Goal: Task Accomplishment & Management: Manage account settings

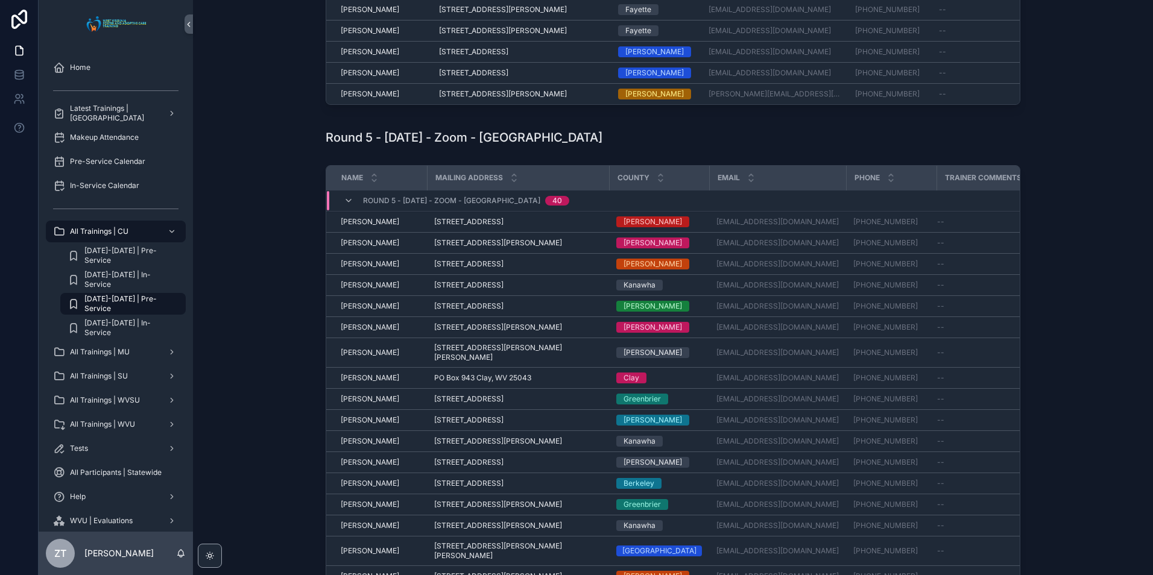
scroll to position [482, 0]
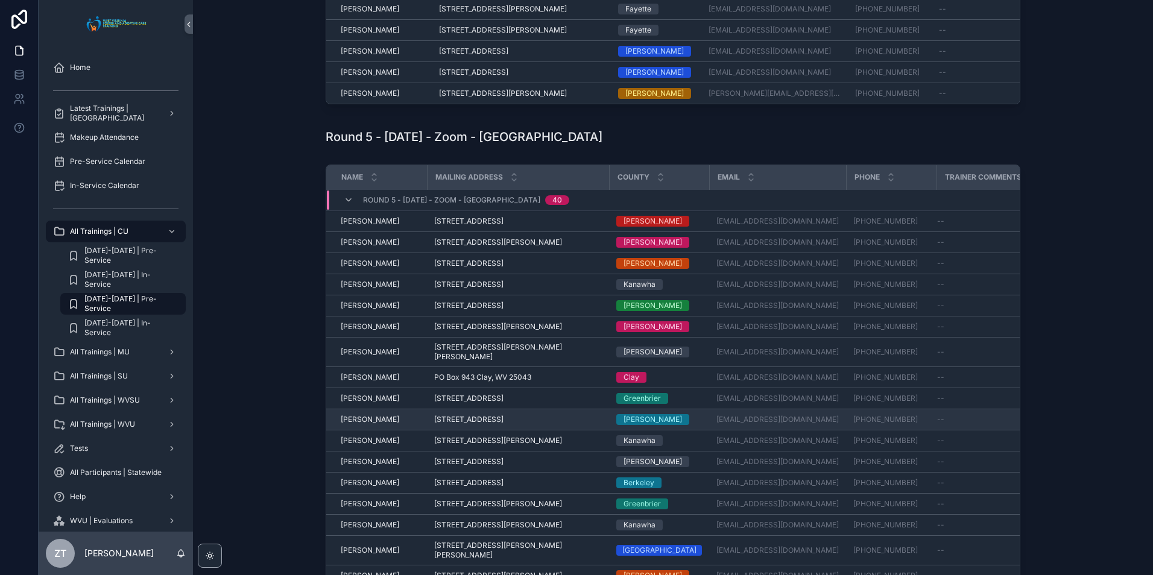
click at [368, 424] on span "[PERSON_NAME]" at bounding box center [370, 420] width 58 height 10
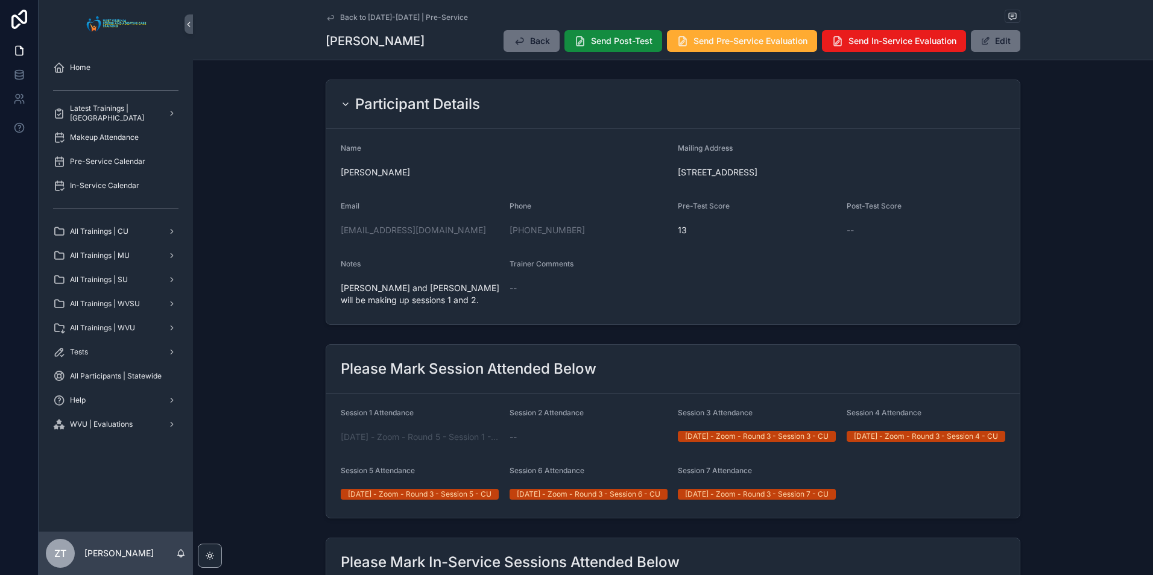
click at [326, 16] on icon "scrollable content" at bounding box center [331, 18] width 10 height 10
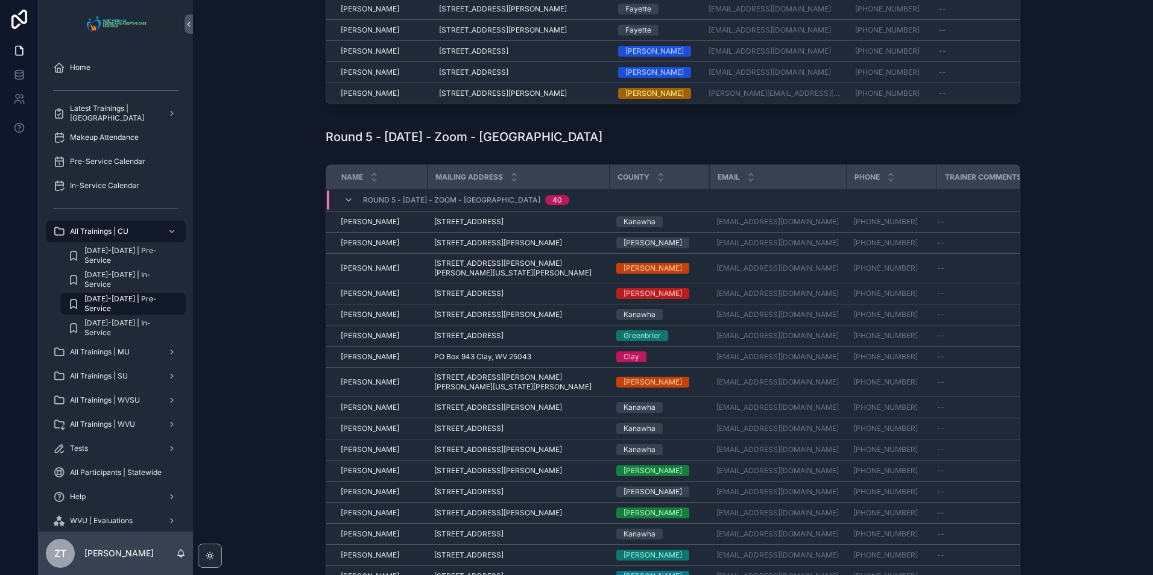
scroll to position [543, 0]
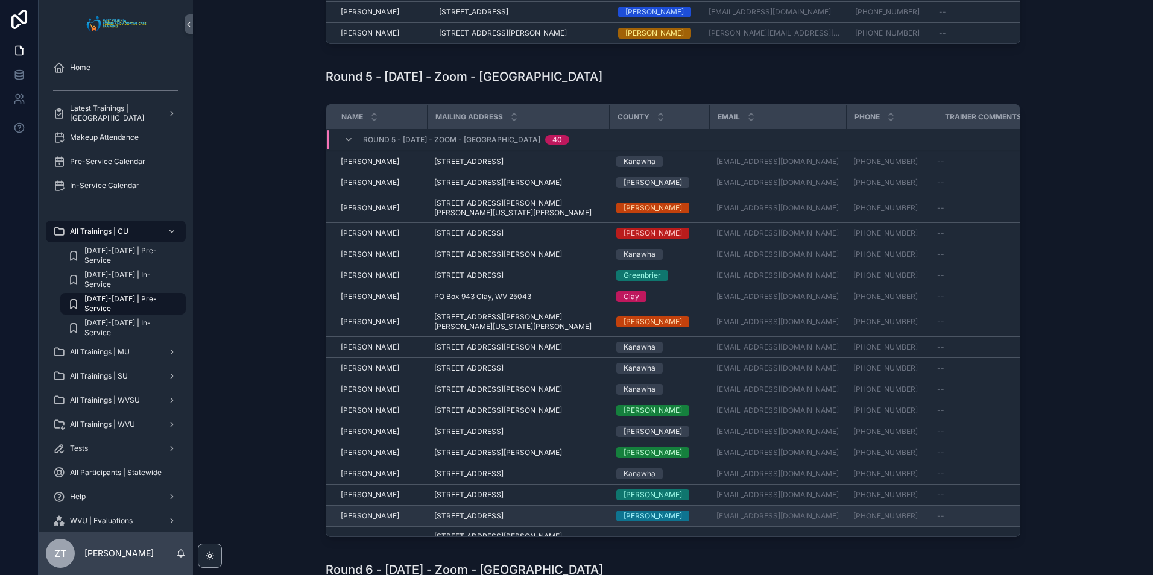
click at [380, 514] on span "[PERSON_NAME]" at bounding box center [370, 516] width 58 height 10
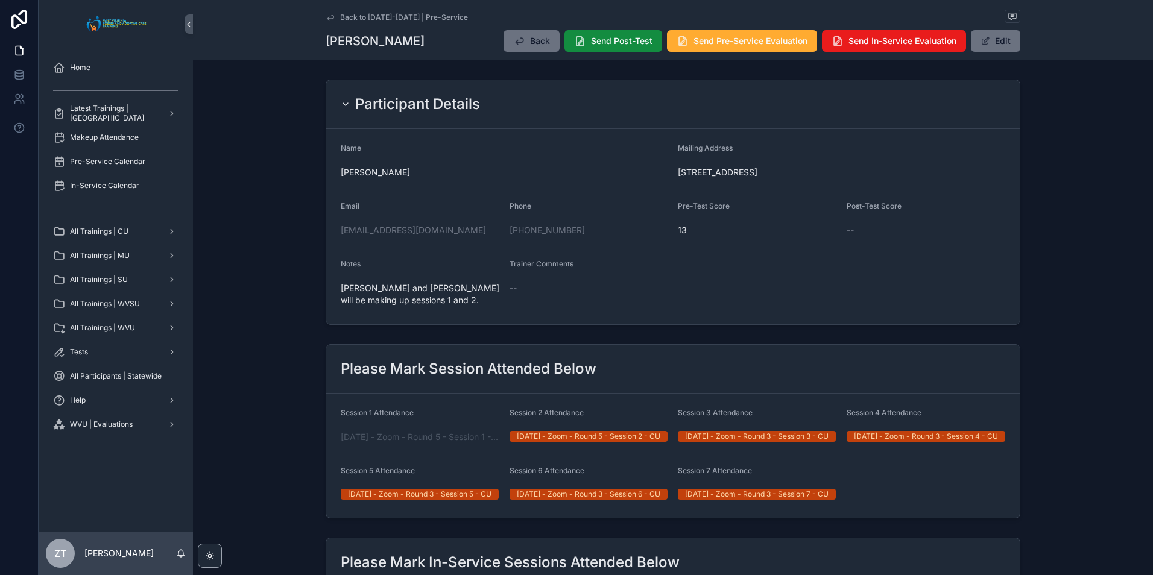
click at [326, 13] on icon "scrollable content" at bounding box center [331, 18] width 10 height 10
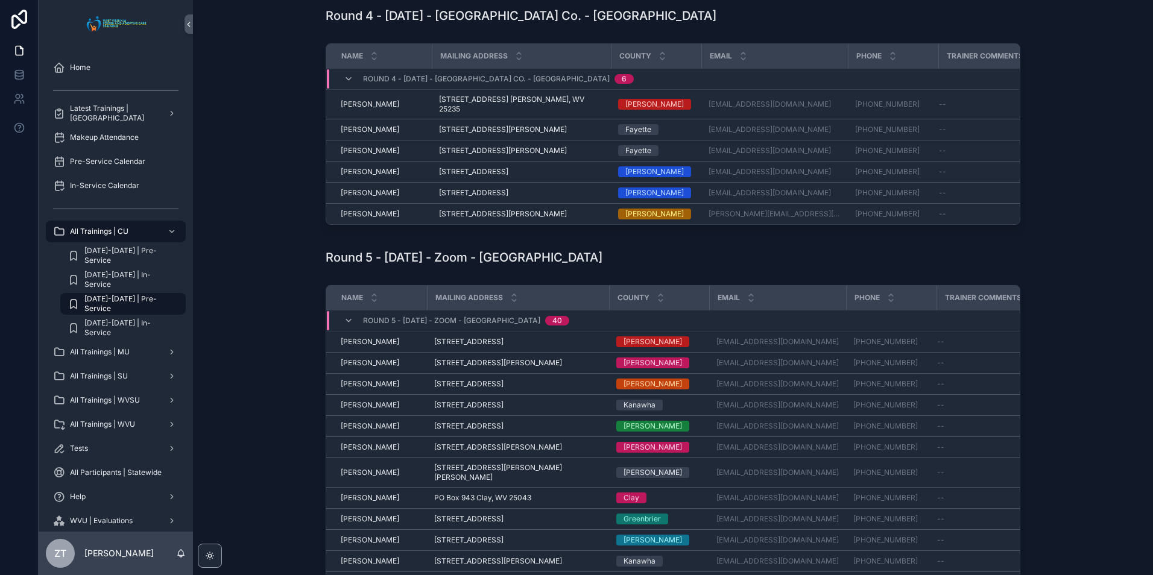
scroll to position [422, 0]
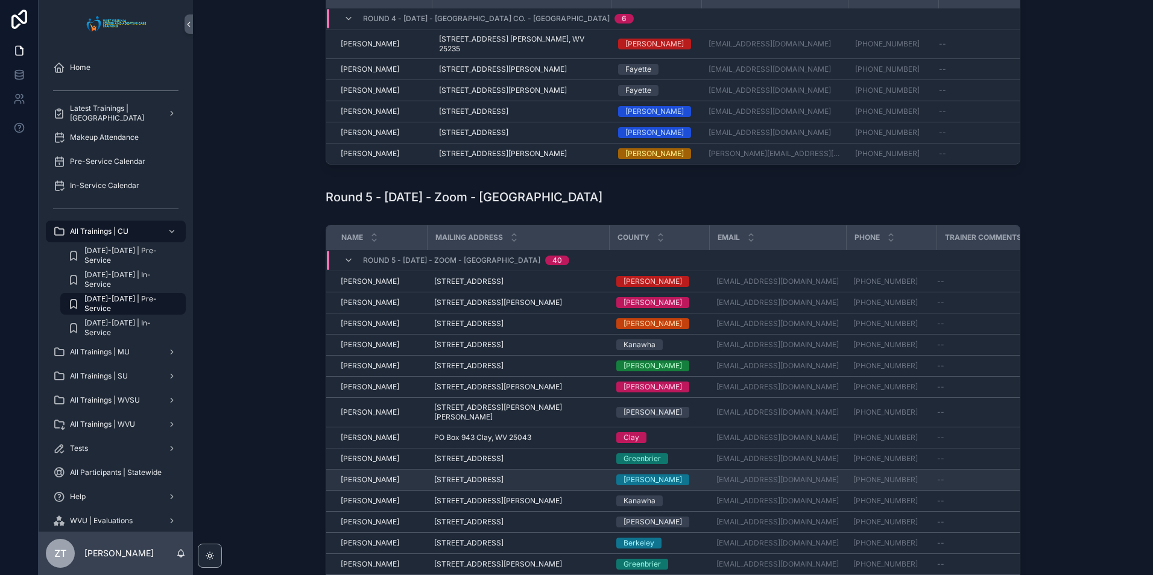
click at [361, 491] on td "[PERSON_NAME] [PERSON_NAME]" at bounding box center [376, 480] width 101 height 21
click at [363, 485] on span "[PERSON_NAME]" at bounding box center [370, 480] width 58 height 10
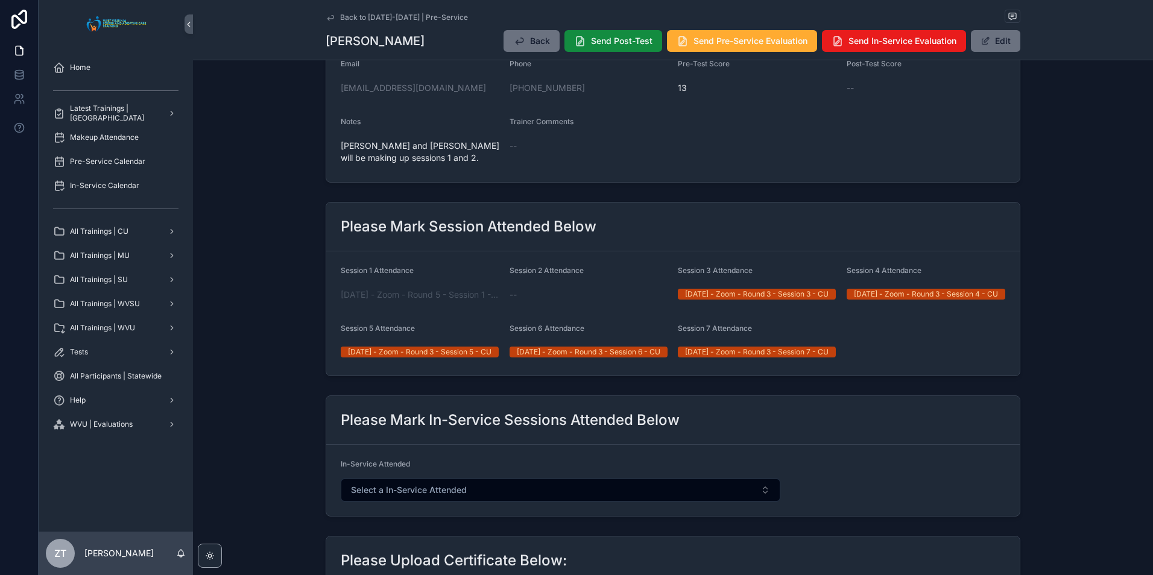
scroll to position [121, 0]
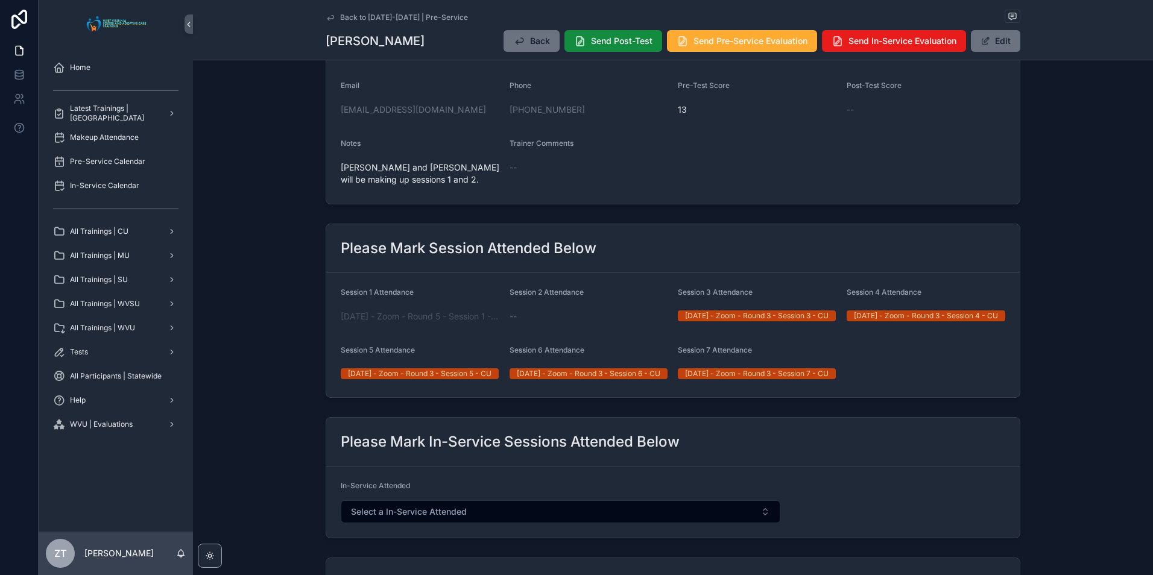
click at [332, 19] on icon "scrollable content" at bounding box center [331, 18] width 10 height 10
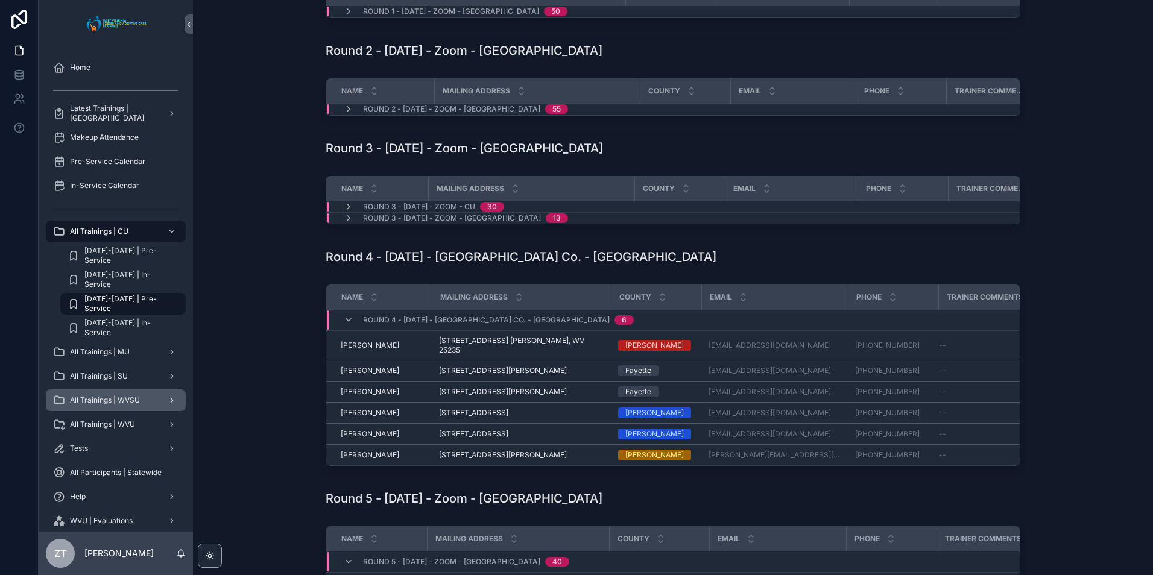
click at [133, 405] on span "All Trainings | WVSU" at bounding box center [105, 401] width 70 height 10
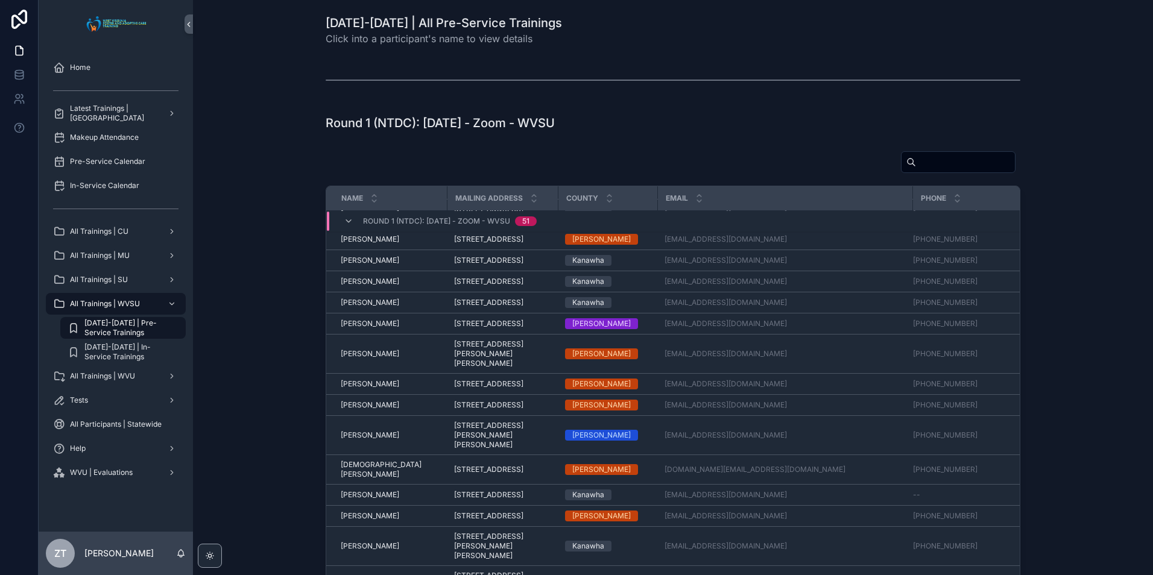
click at [916, 162] on input "scrollable content" at bounding box center [965, 162] width 99 height 17
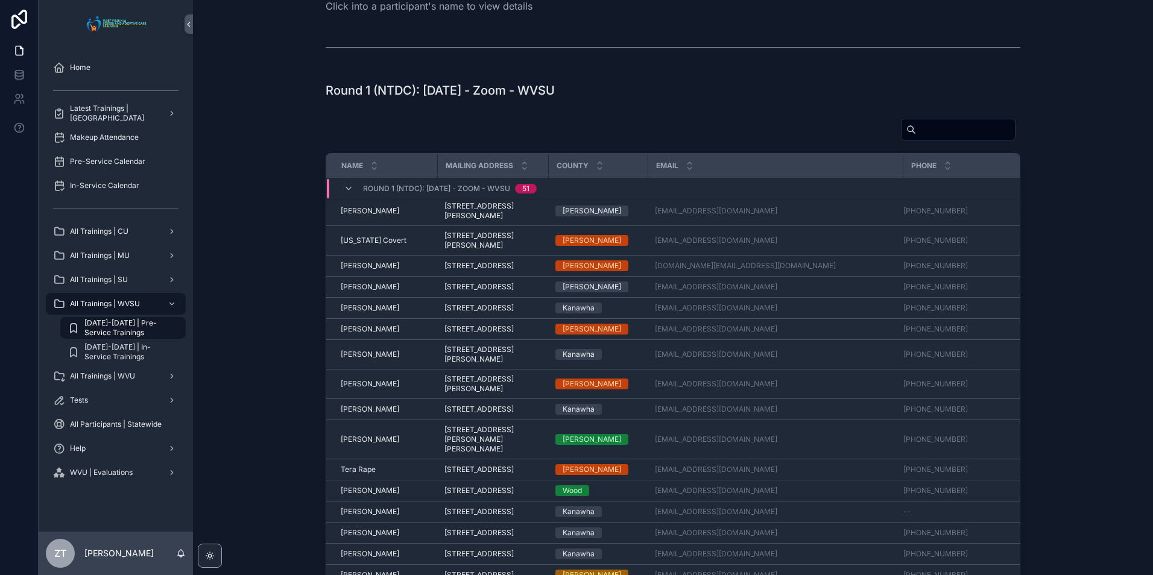
scroll to position [60, 0]
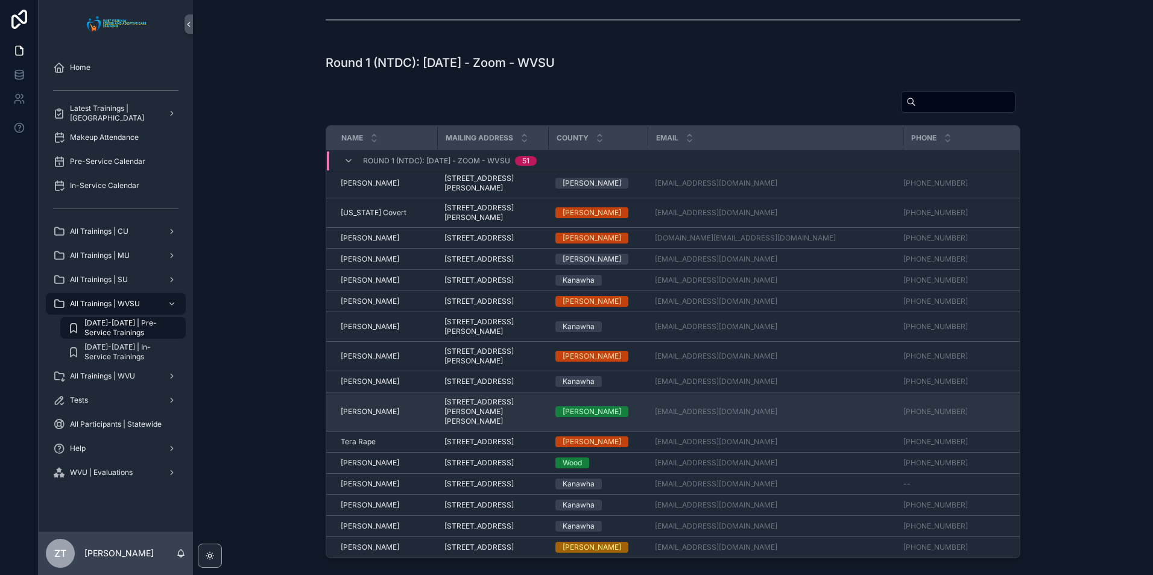
click at [364, 407] on span "[PERSON_NAME]" at bounding box center [370, 412] width 58 height 10
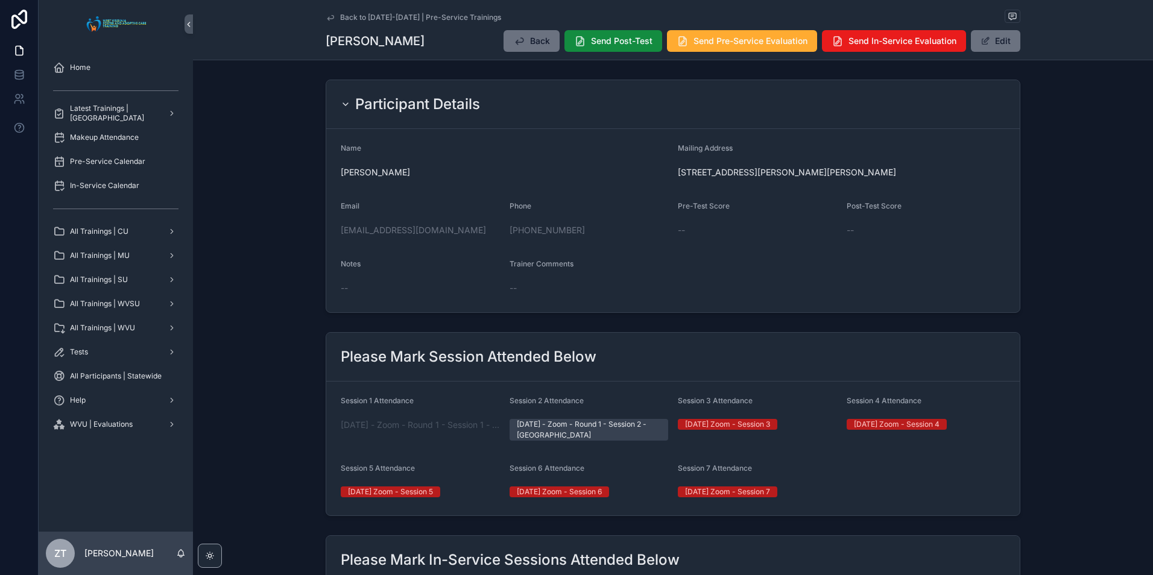
drag, startPoint x: 323, startPoint y: 18, endPoint x: 47, endPoint y: 214, distance: 338.1
click at [326, 18] on icon "scrollable content" at bounding box center [331, 18] width 10 height 10
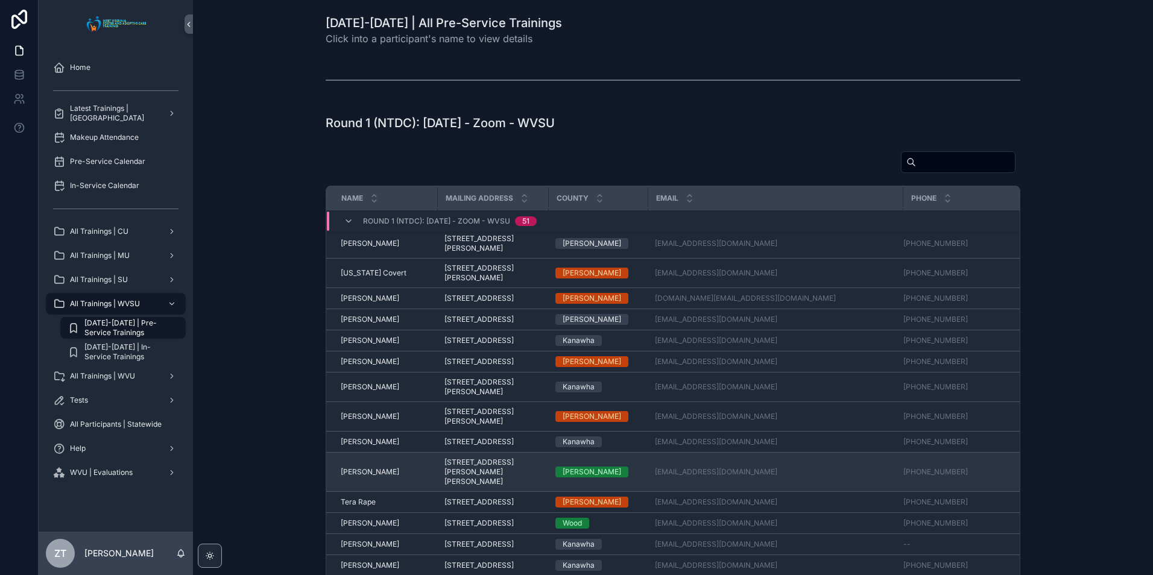
scroll to position [1182, 0]
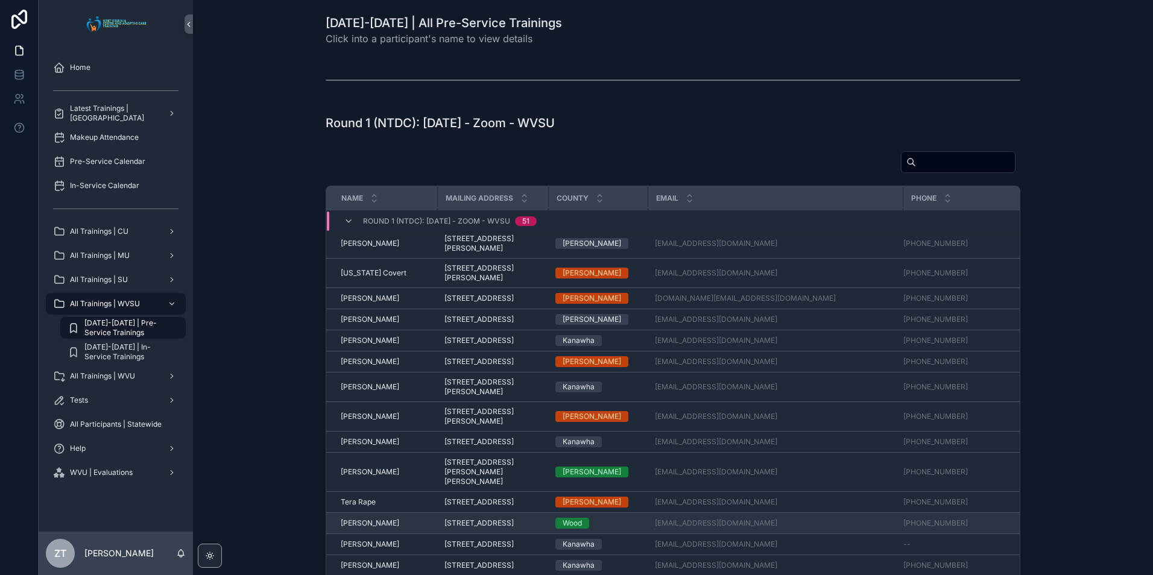
click at [358, 518] on span "[PERSON_NAME]" at bounding box center [370, 523] width 58 height 10
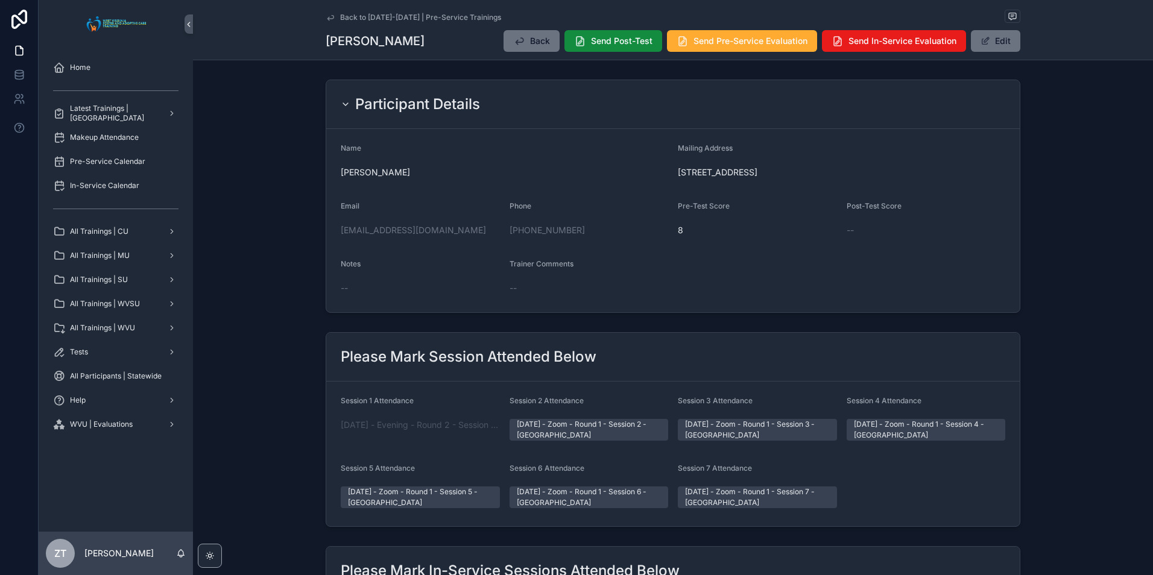
click at [328, 15] on icon "scrollable content" at bounding box center [331, 18] width 10 height 10
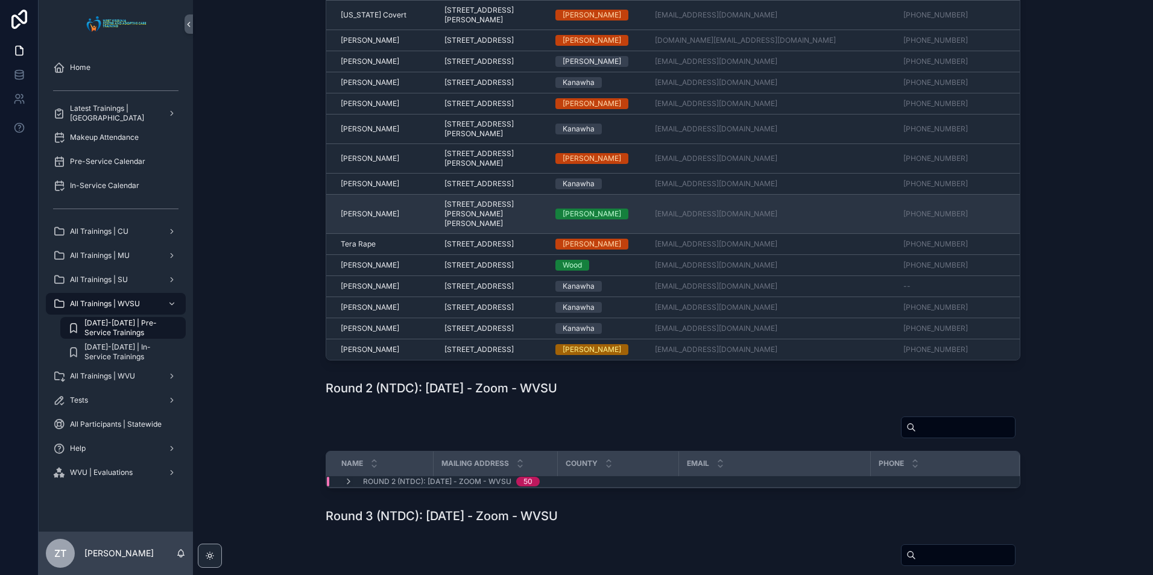
scroll to position [1182, 0]
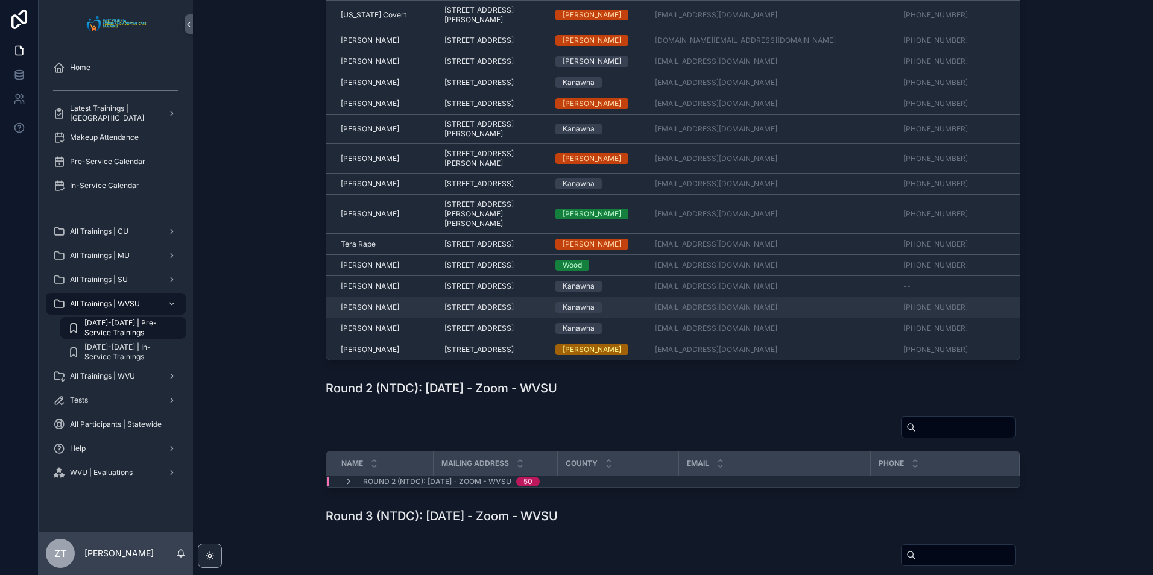
click at [368, 303] on span "[PERSON_NAME]" at bounding box center [370, 308] width 58 height 10
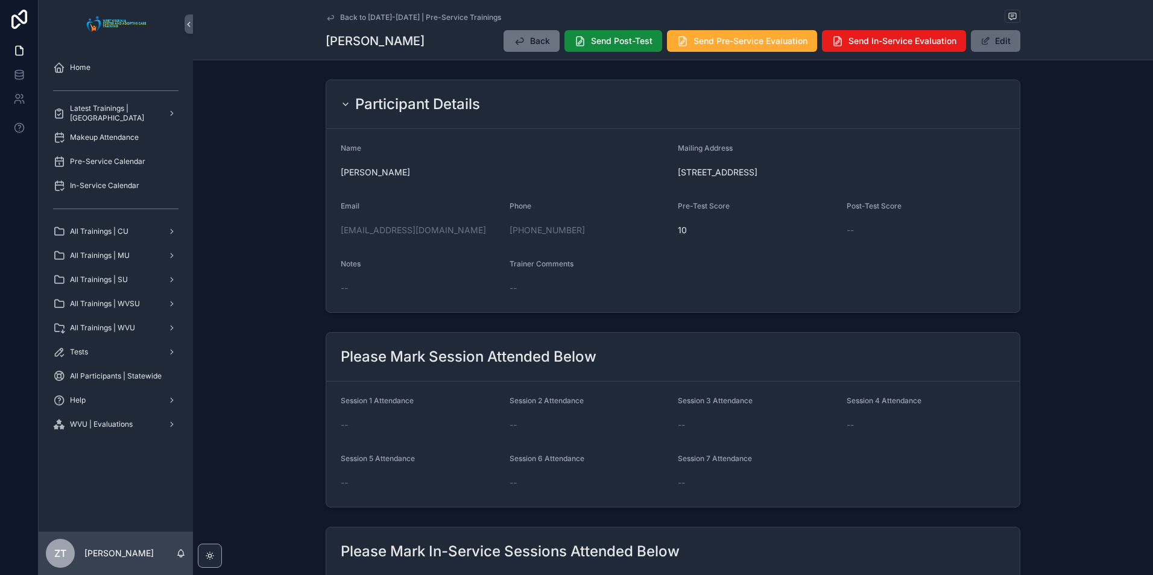
click at [989, 36] on button "Edit" at bounding box center [995, 41] width 49 height 22
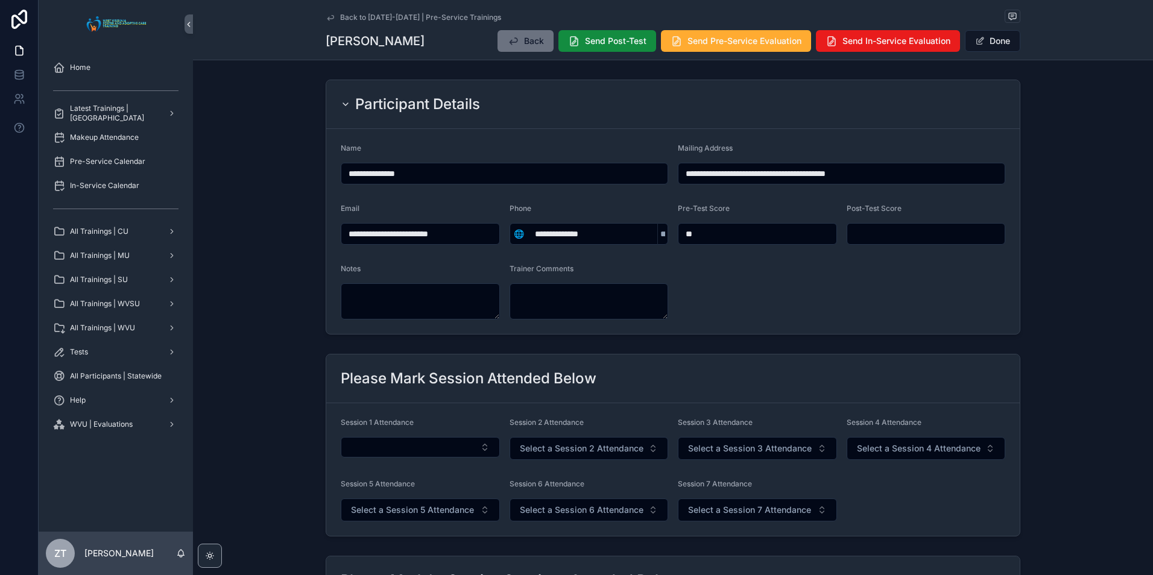
scroll to position [60, 0]
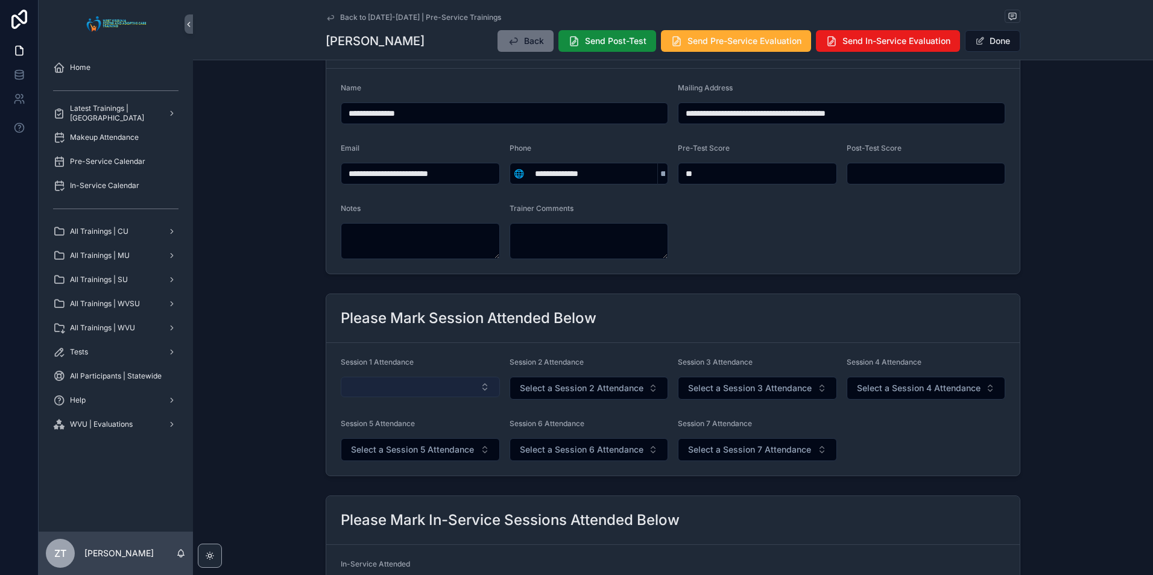
click at [412, 390] on button "Select Button" at bounding box center [420, 387] width 159 height 20
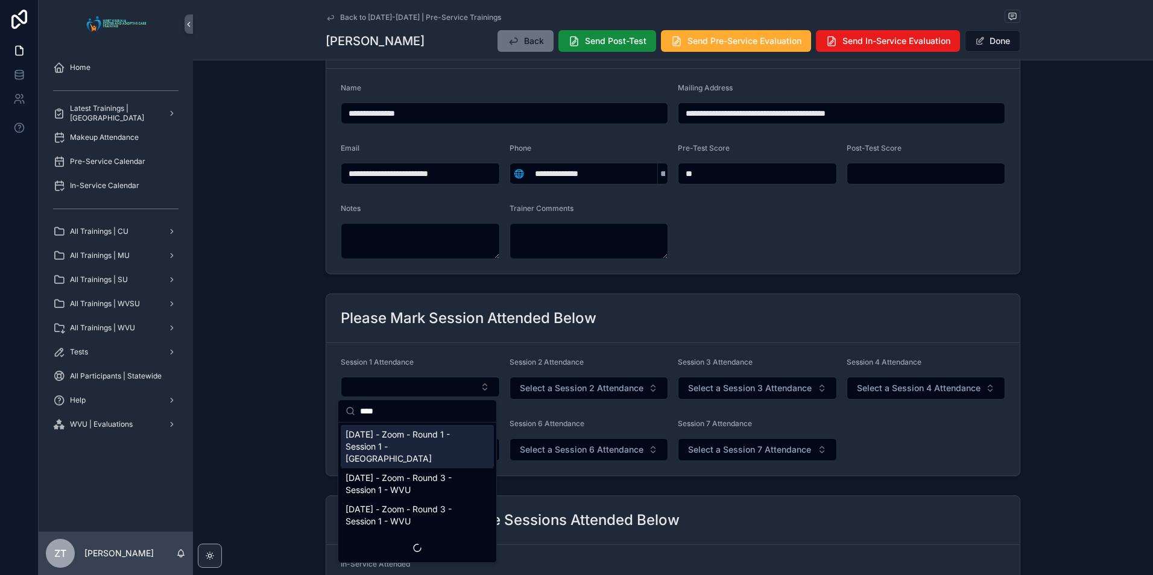
type input "****"
click at [400, 441] on span "[DATE] - Zoom - Round 1 - Session 1 - [GEOGRAPHIC_DATA]" at bounding box center [409, 447] width 129 height 36
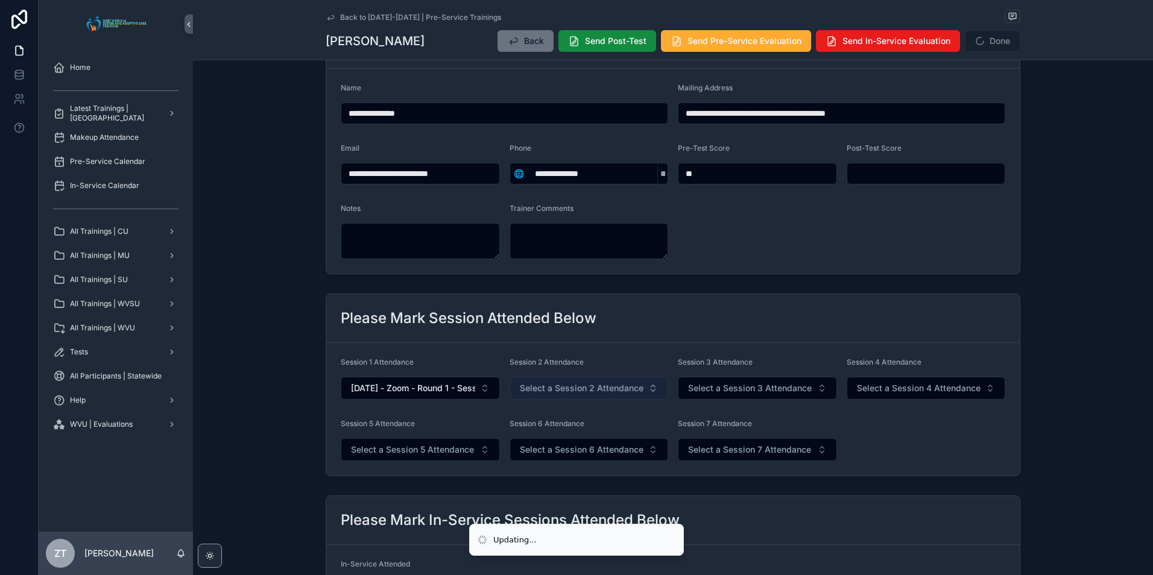
click at [545, 390] on span "Select a Session 2 Attendance" at bounding box center [582, 388] width 124 height 12
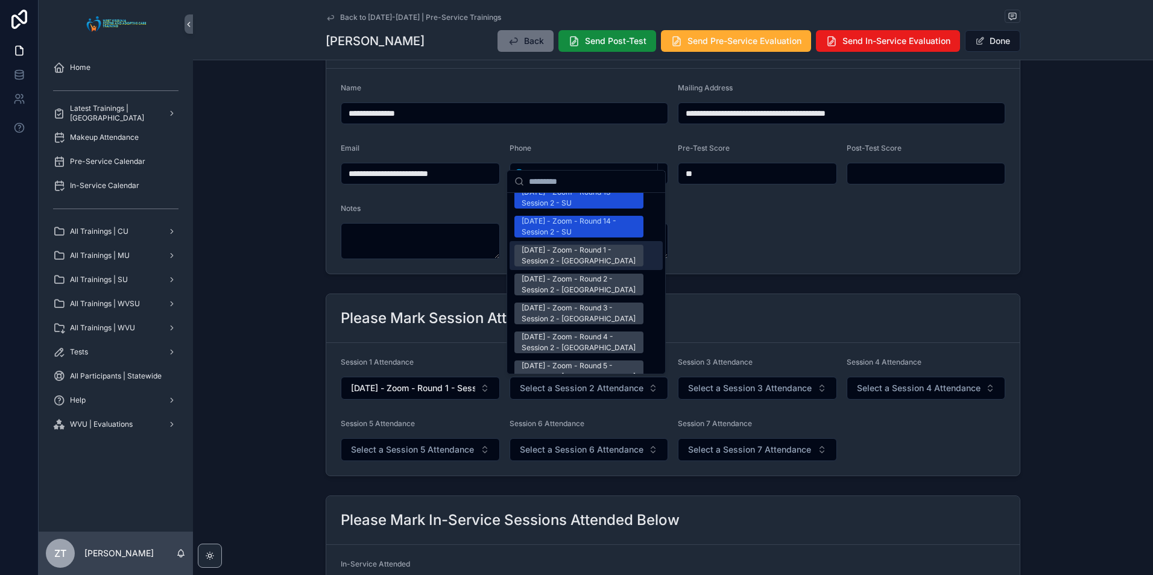
click at [569, 245] on div "[DATE] - Zoom - Round 1 - Session 2 - [GEOGRAPHIC_DATA]" at bounding box center [579, 256] width 115 height 22
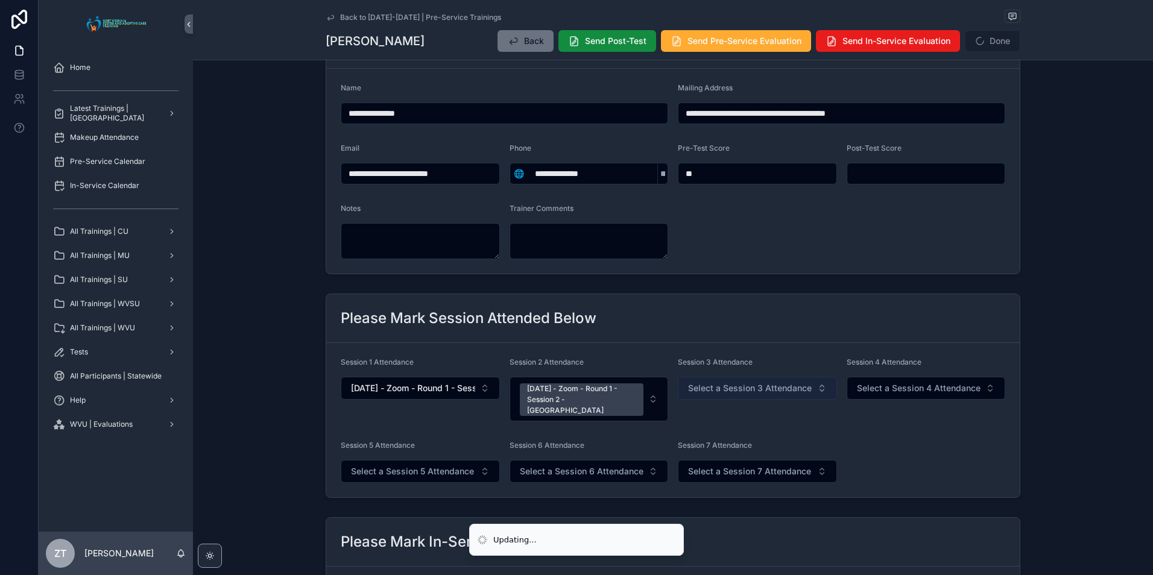
click at [690, 385] on span "Select a Session 3 Attendance" at bounding box center [750, 388] width 124 height 12
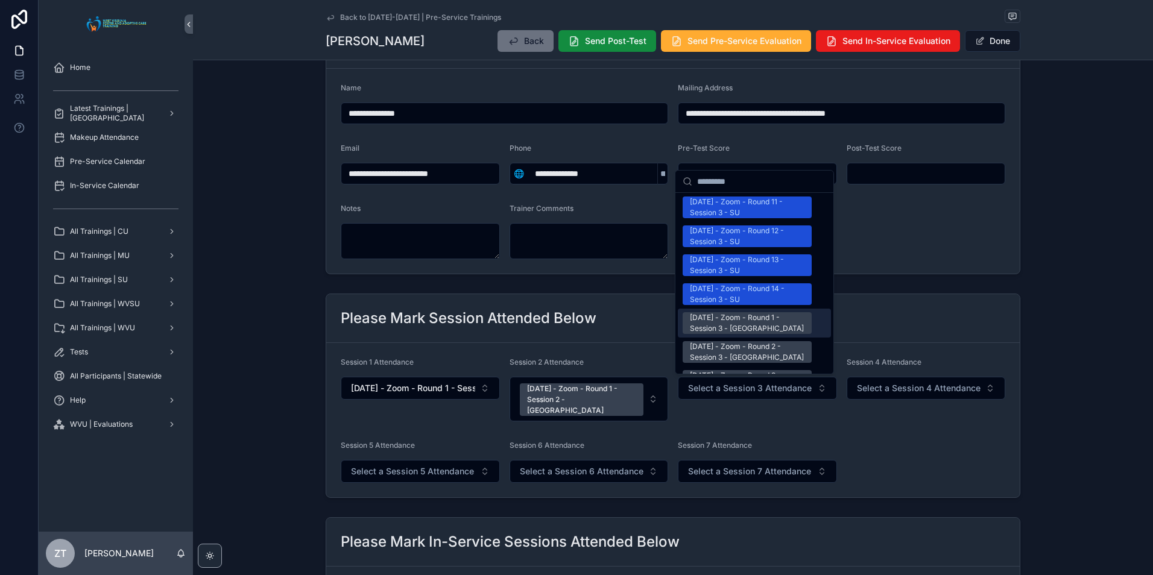
click at [714, 312] on div "[DATE] - Zoom - Round 1 - Session 3 - [GEOGRAPHIC_DATA]" at bounding box center [747, 323] width 115 height 22
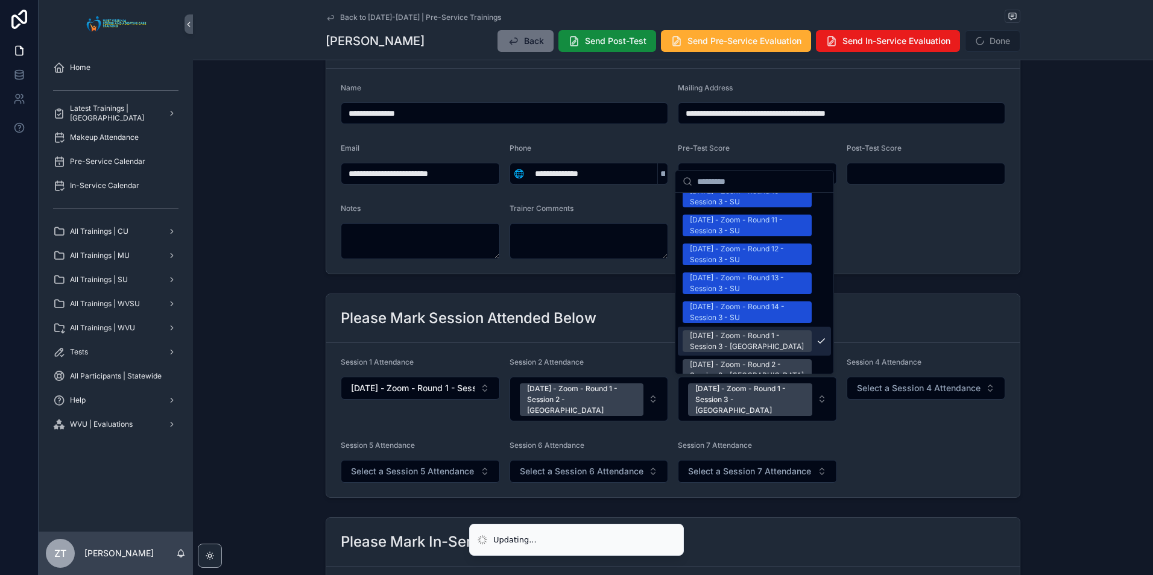
scroll to position [1525, 0]
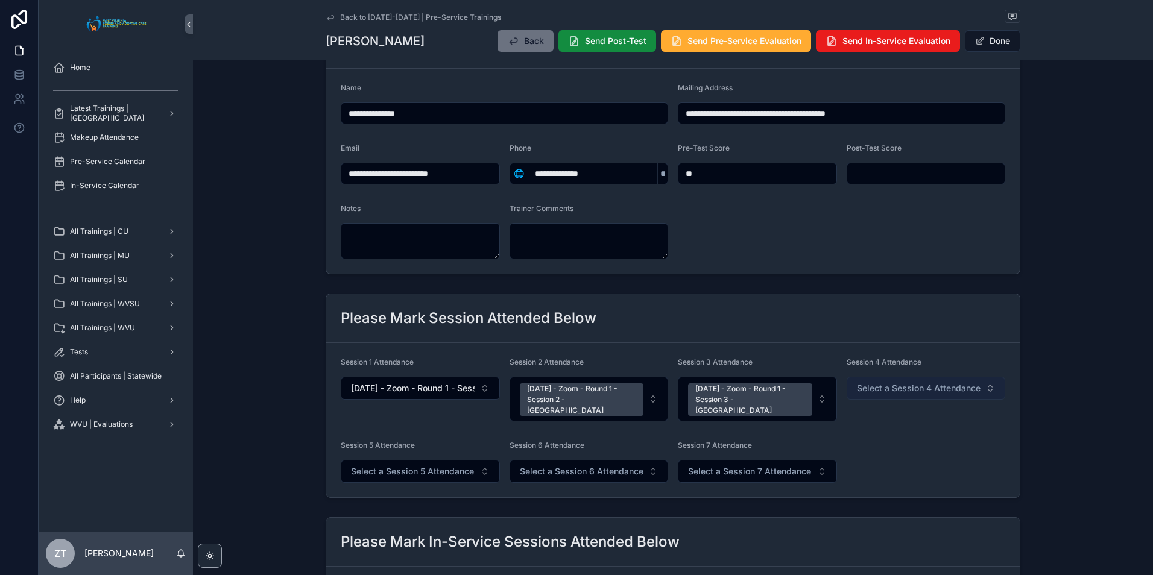
click at [891, 386] on span "Select a Session 4 Attendance" at bounding box center [919, 388] width 124 height 12
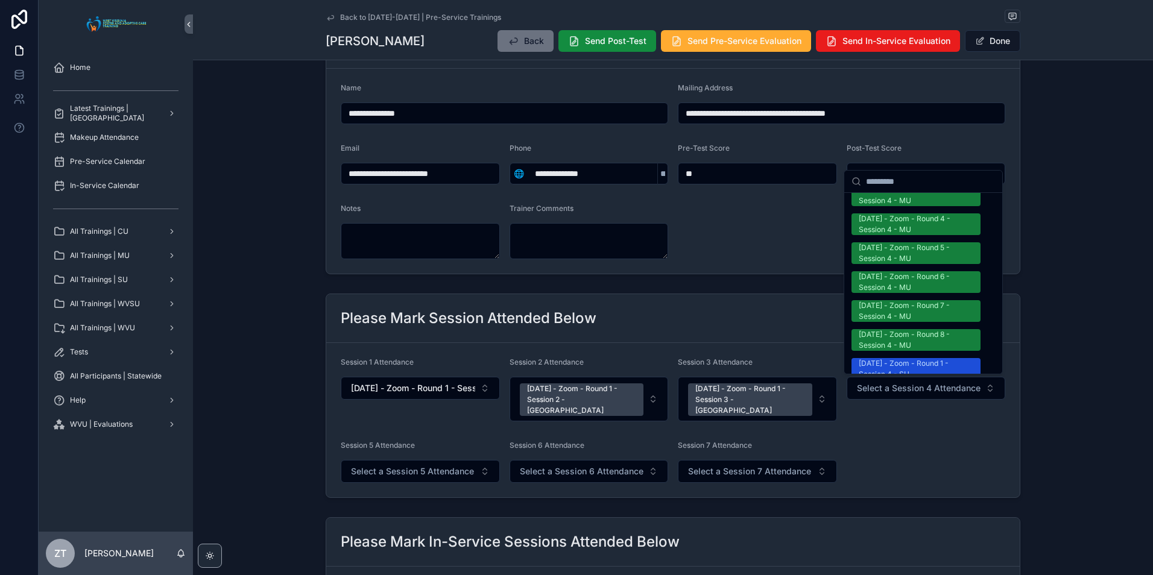
scroll to position [1568, 0]
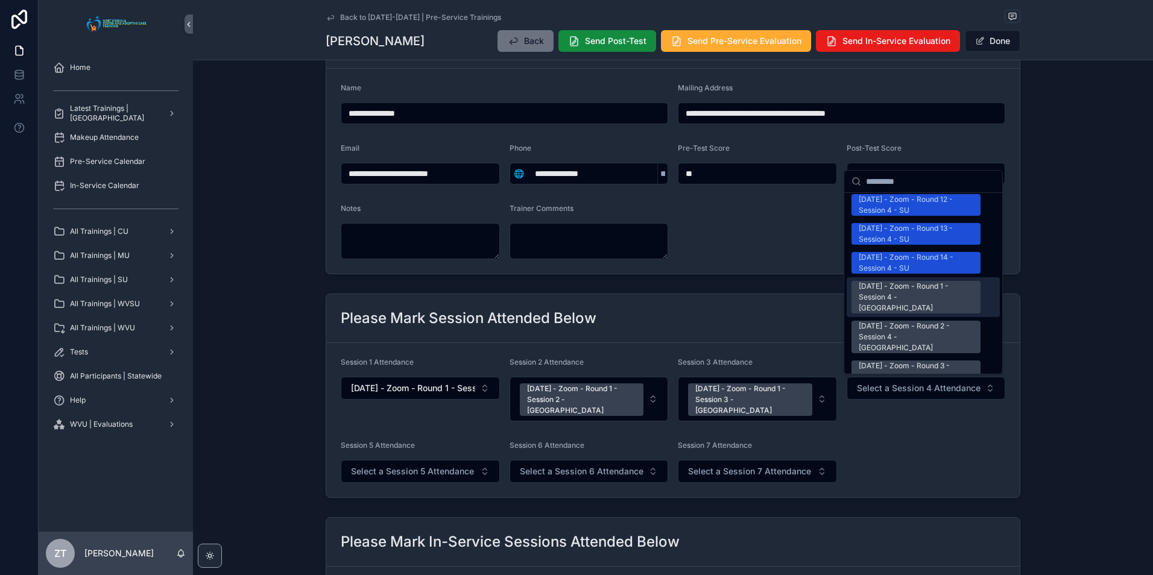
click at [888, 281] on div "[DATE] - Zoom - Round 1 - Session 4 - [GEOGRAPHIC_DATA]" at bounding box center [916, 297] width 115 height 33
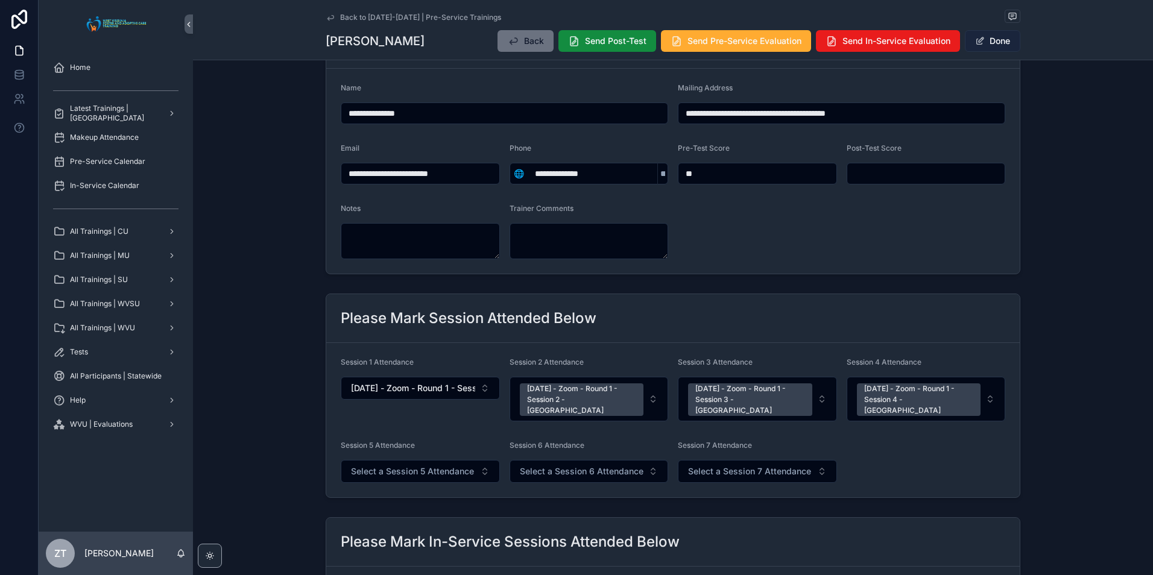
click at [985, 46] on button "Done" at bounding box center [992, 41] width 55 height 22
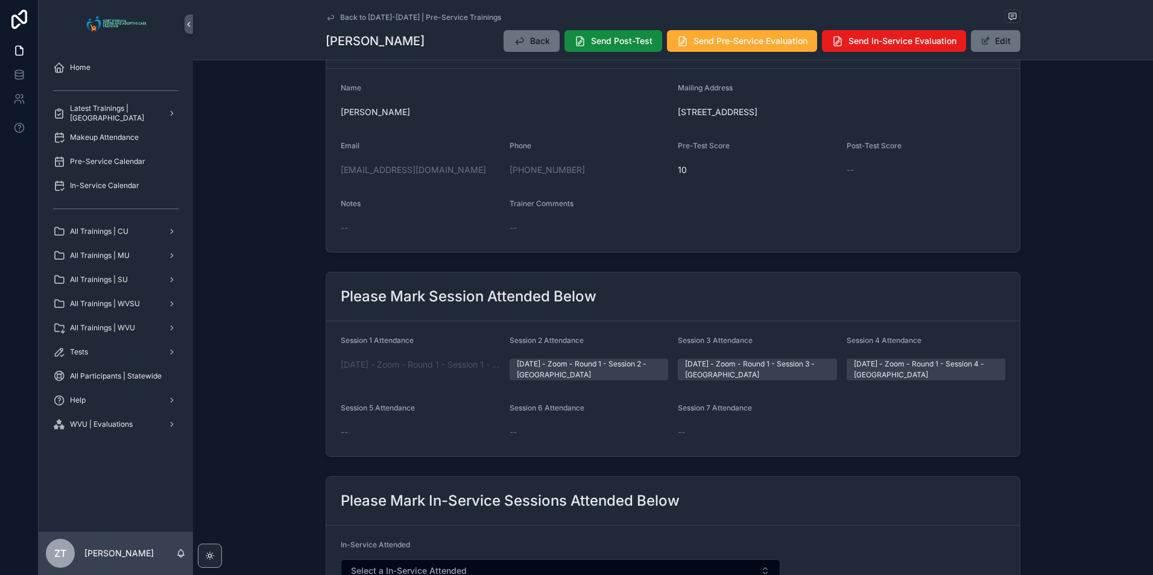
drag, startPoint x: 327, startPoint y: 15, endPoint x: 4, endPoint y: 163, distance: 355.3
click at [327, 15] on icon "scrollable content" at bounding box center [331, 18] width 10 height 10
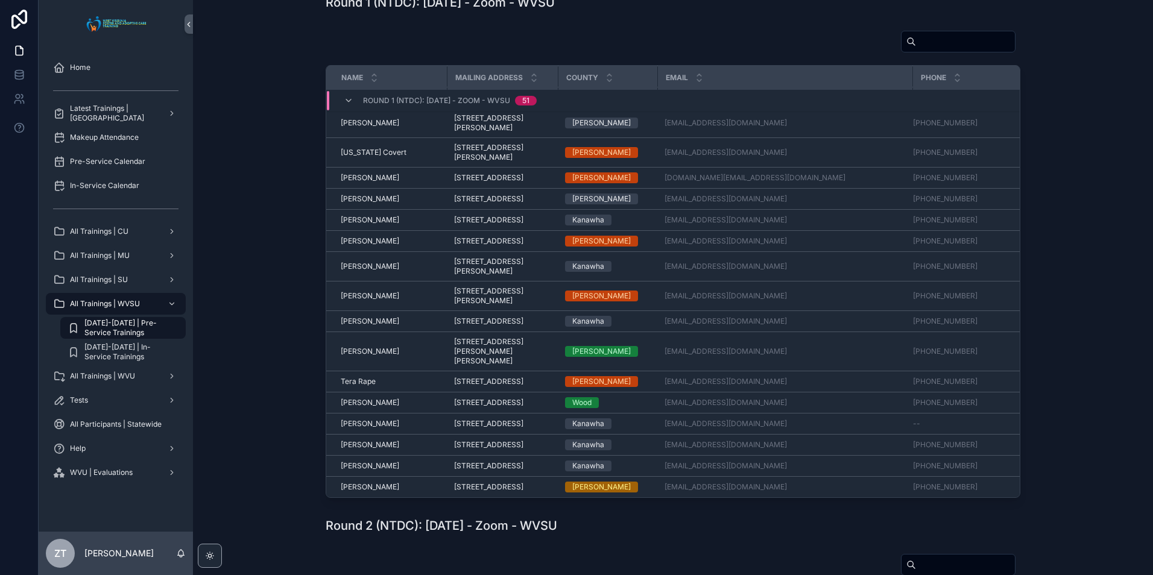
scroll to position [1182, 0]
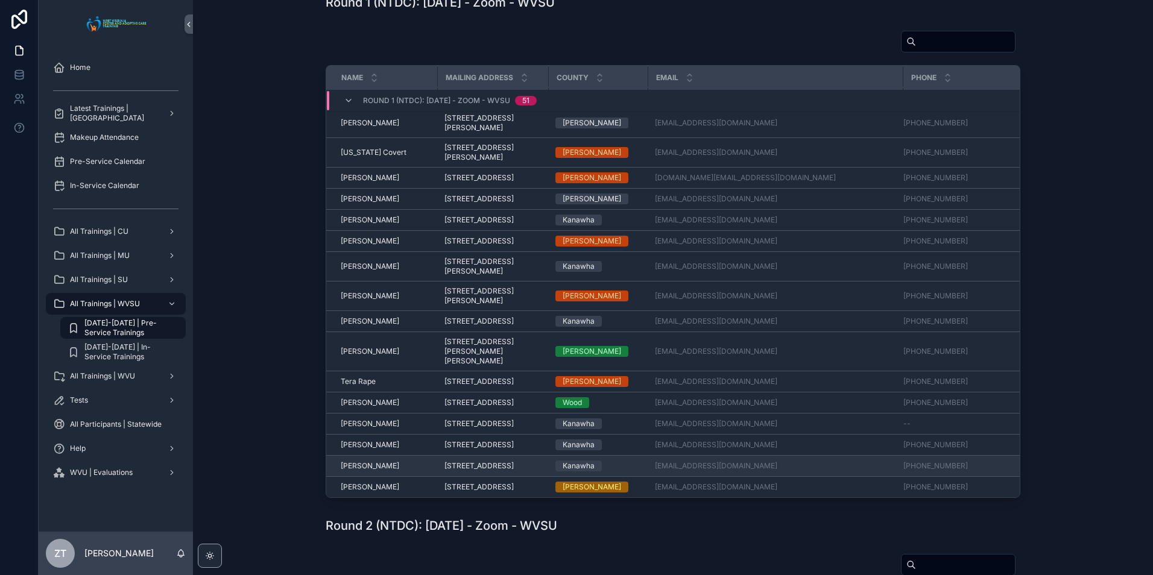
click at [369, 461] on span "[PERSON_NAME]" at bounding box center [370, 466] width 58 height 10
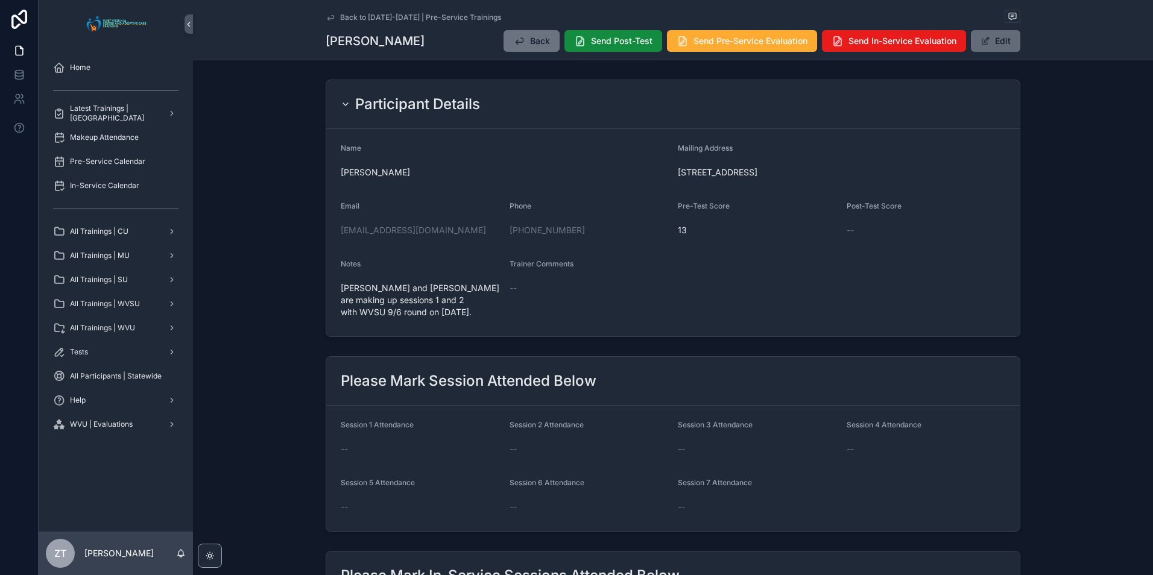
click at [989, 40] on button "Edit" at bounding box center [995, 41] width 49 height 22
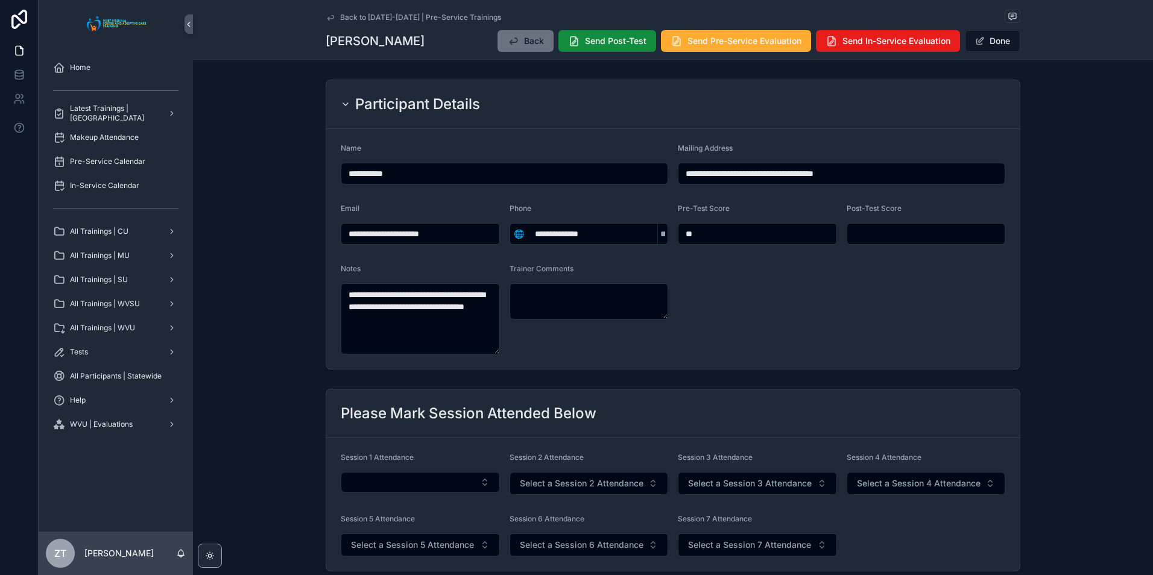
scroll to position [121, 0]
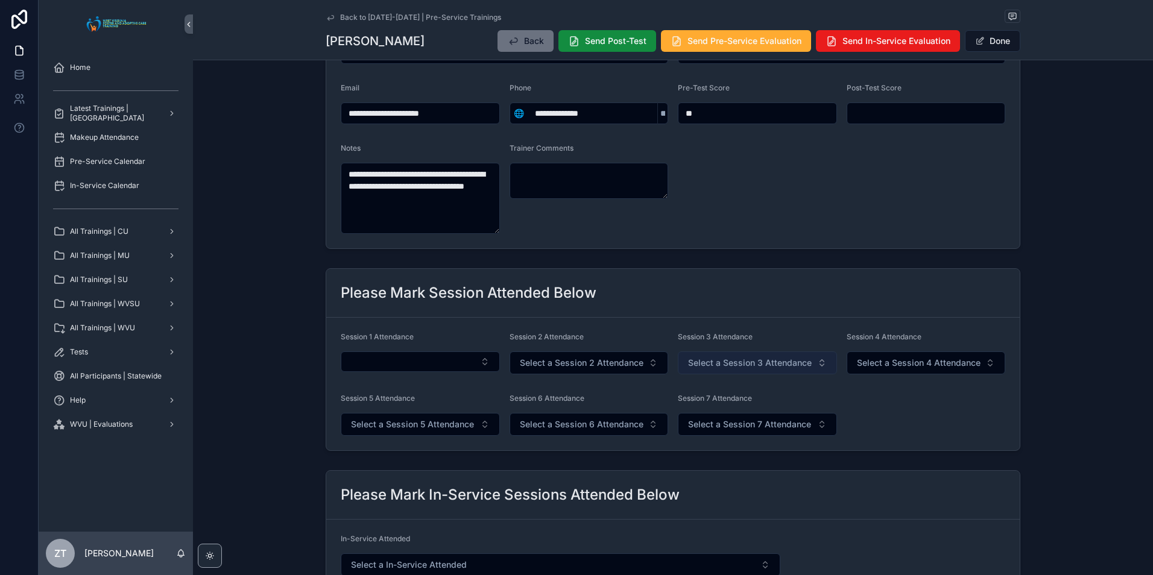
click at [724, 370] on button "Select a Session 3 Attendance" at bounding box center [757, 362] width 159 height 23
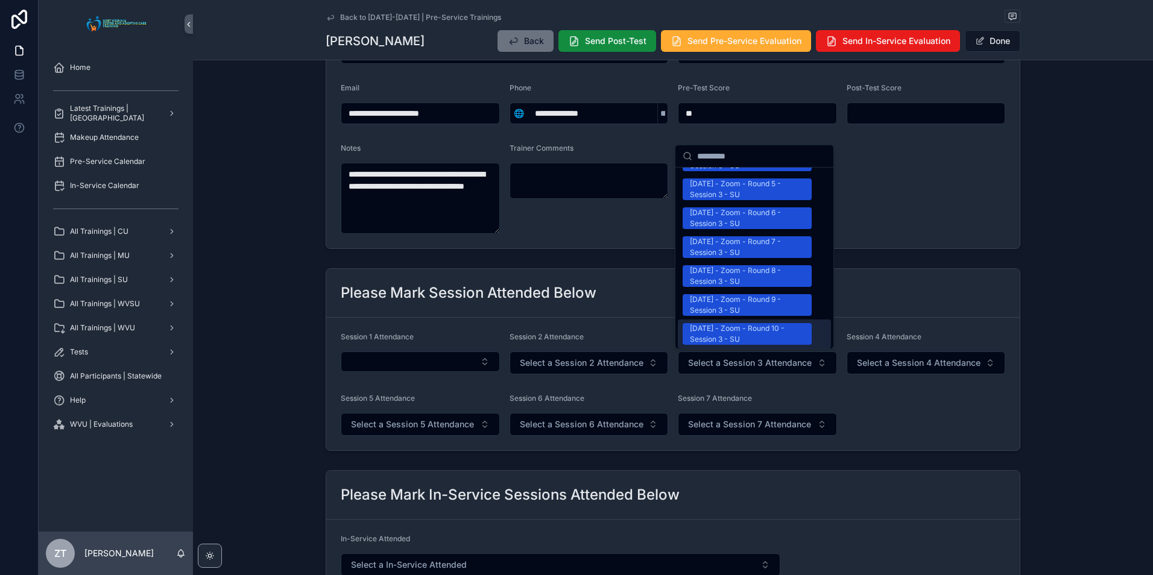
scroll to position [1568, 0]
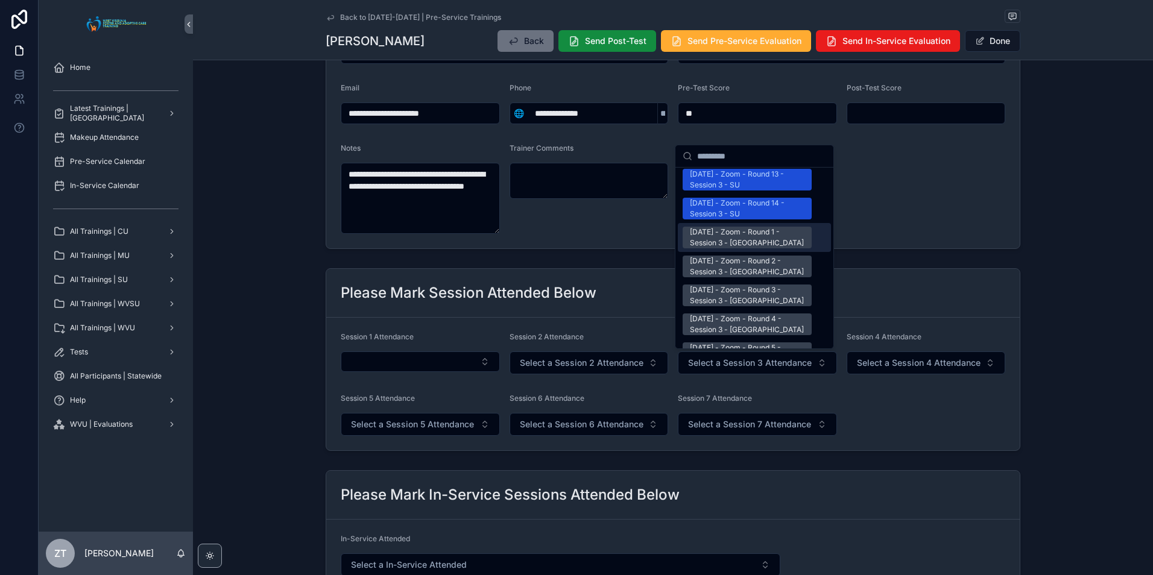
click at [745, 227] on div "[DATE] - Zoom - Round 1 - Session 3 - [GEOGRAPHIC_DATA]" at bounding box center [747, 238] width 115 height 22
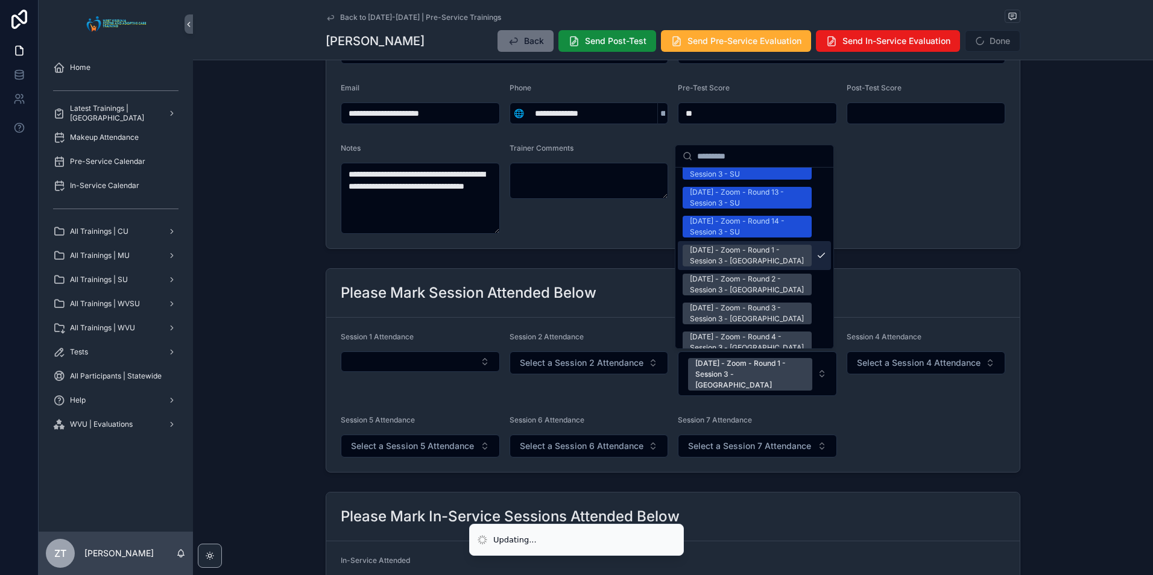
scroll to position [1586, 0]
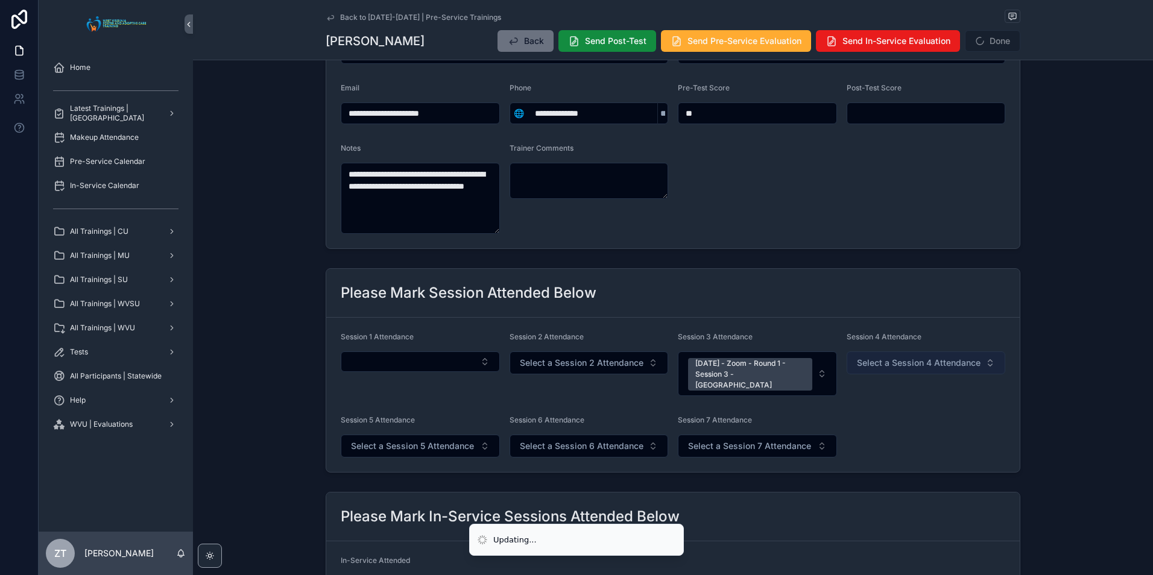
click at [865, 365] on span "Select a Session 4 Attendance" at bounding box center [919, 363] width 124 height 12
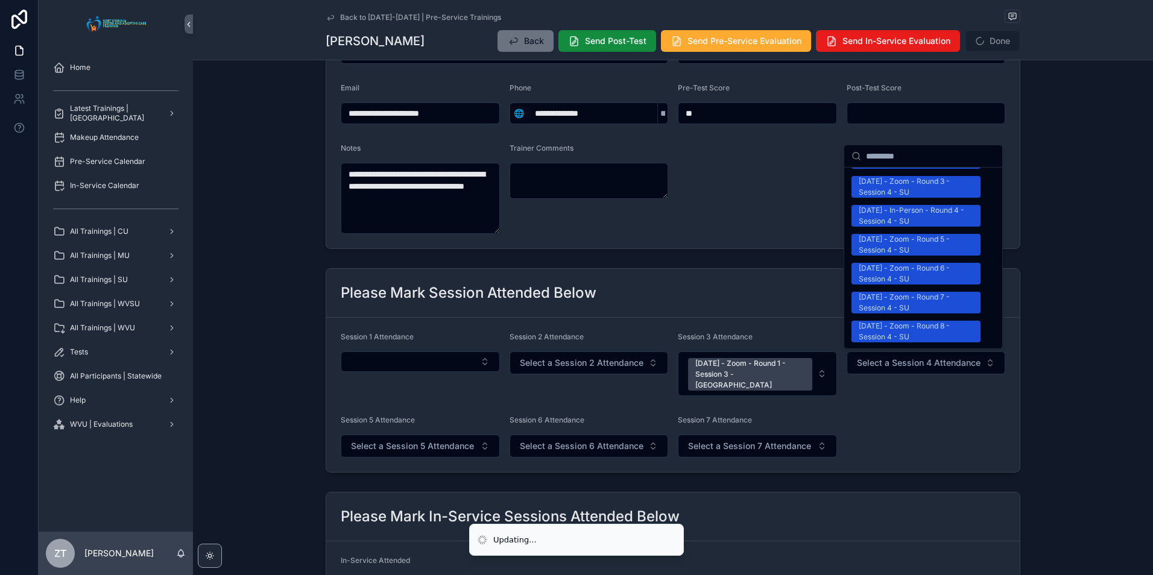
scroll to position [1507, 0]
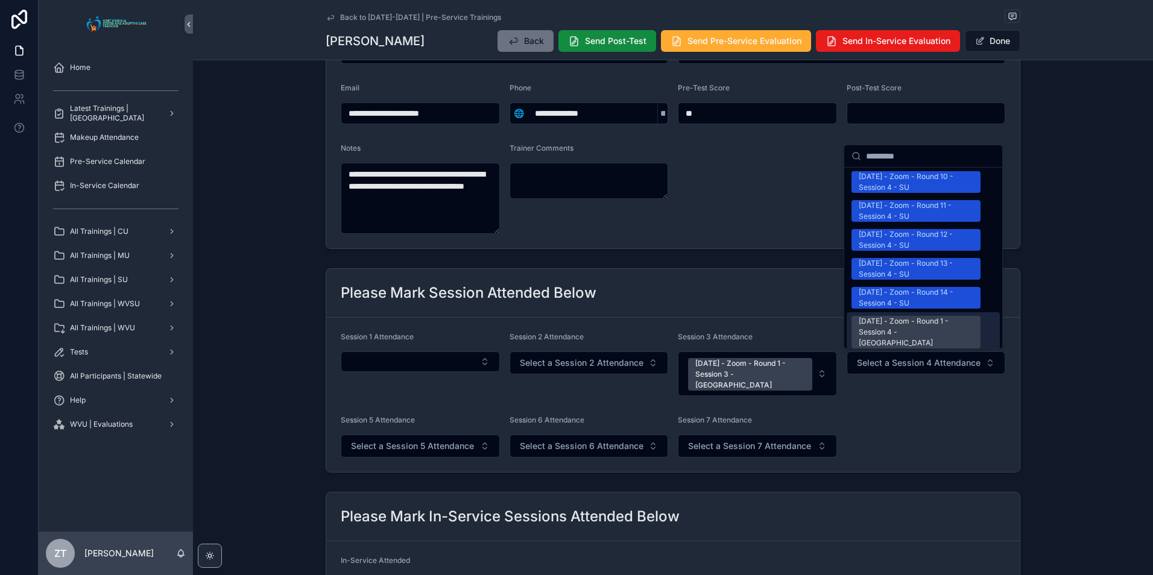
click at [903, 316] on div "[DATE] - Zoom - Round 1 - Session 4 - [GEOGRAPHIC_DATA]" at bounding box center [916, 332] width 115 height 33
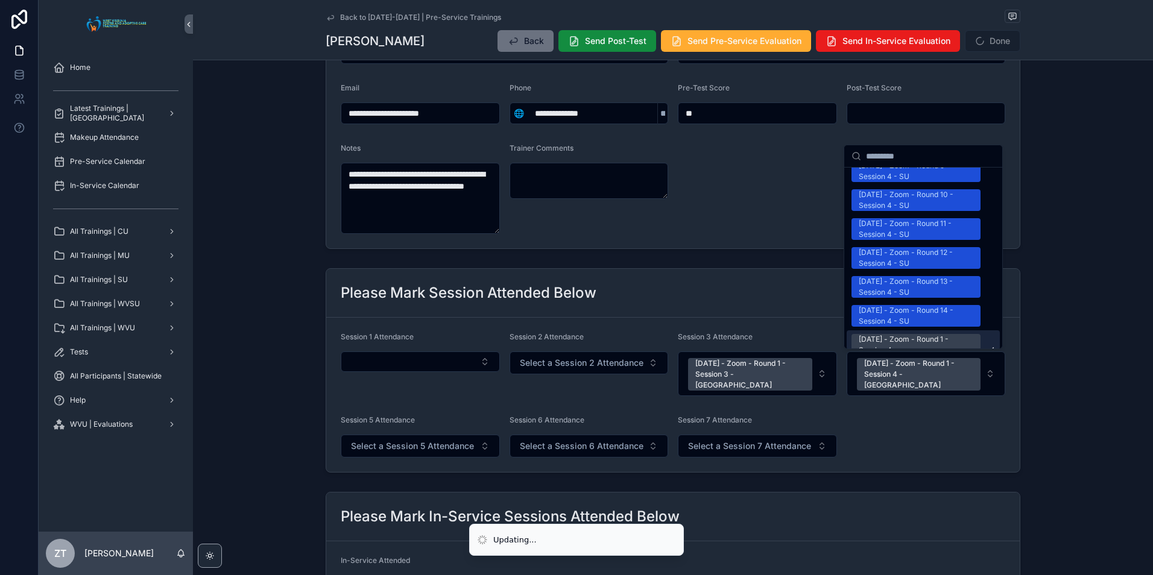
scroll to position [1525, 0]
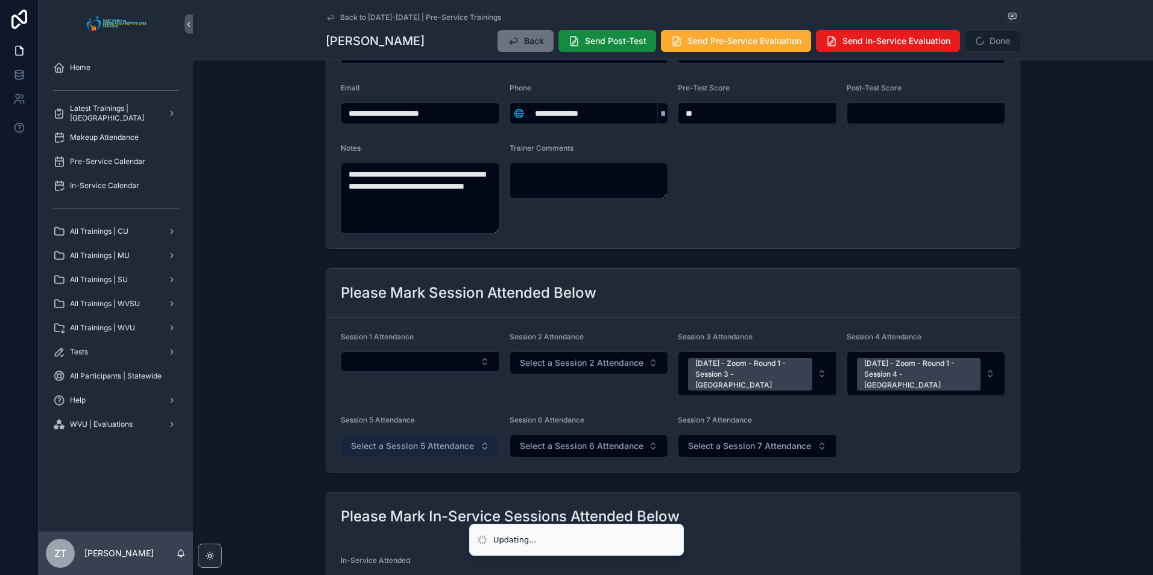
click at [410, 440] on span "Select a Session 5 Attendance" at bounding box center [412, 446] width 123 height 12
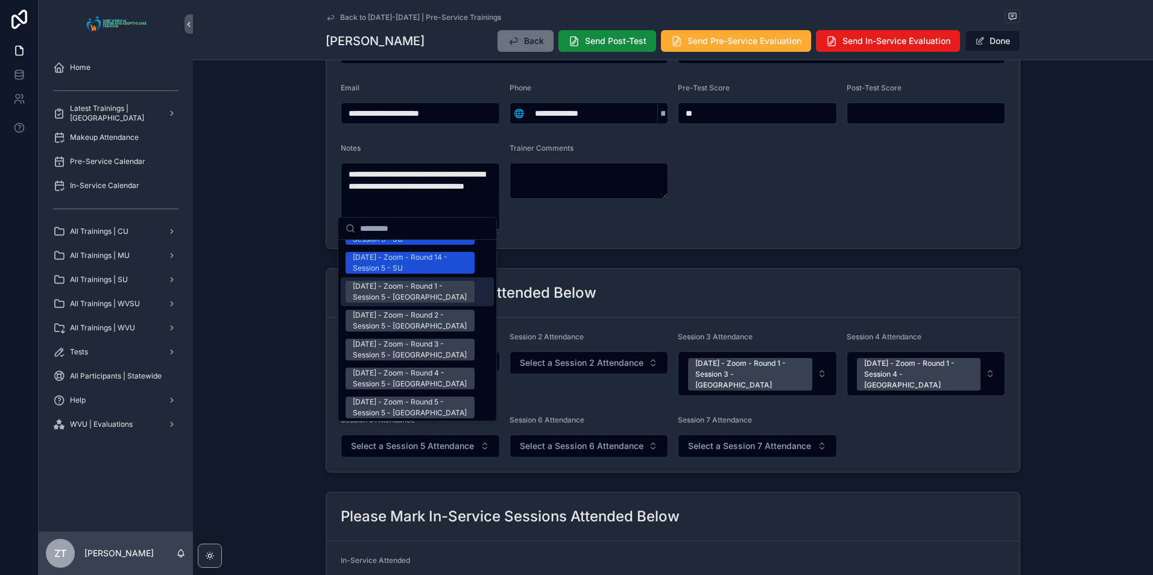
click at [402, 281] on div "[DATE] - Zoom - Round 1 - Session 5 - [GEOGRAPHIC_DATA]" at bounding box center [410, 292] width 115 height 22
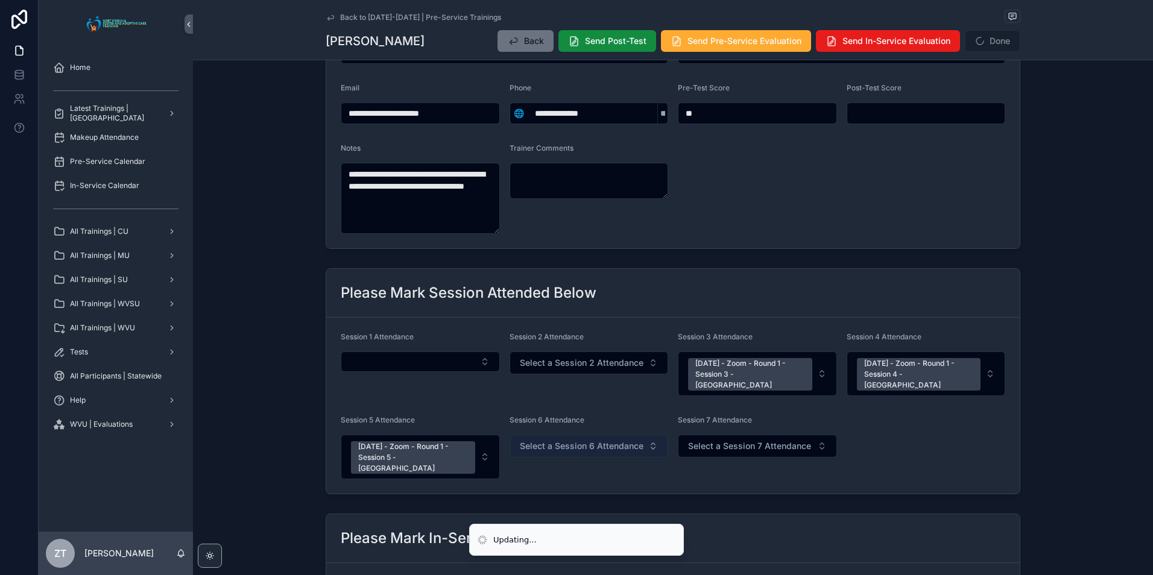
click at [540, 440] on span "Select a Session 6 Attendance" at bounding box center [582, 446] width 124 height 12
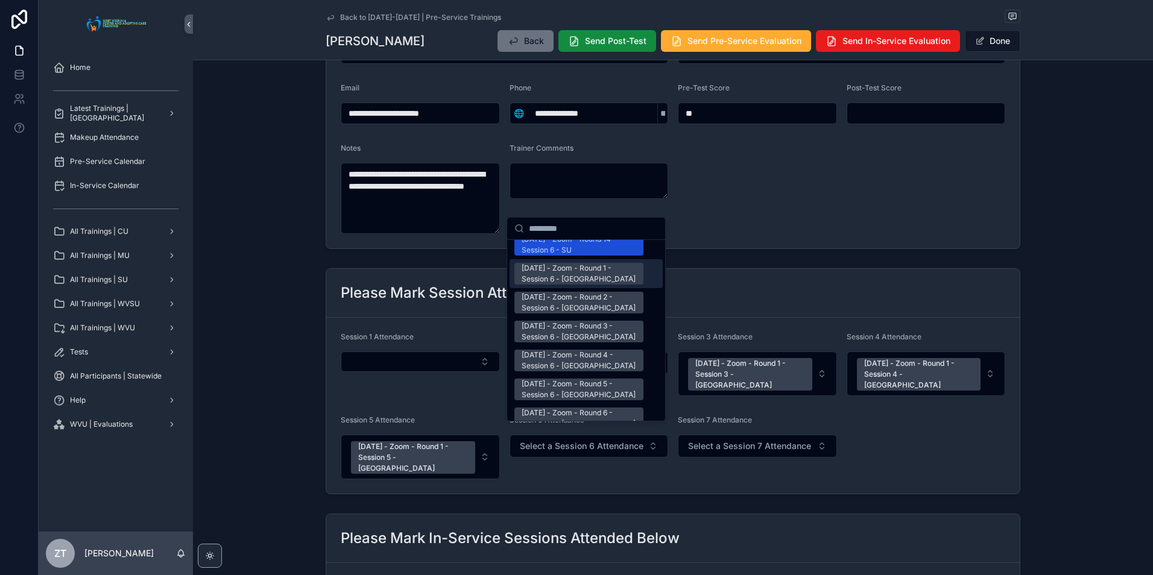
click at [555, 263] on div "[DATE] - Zoom - Round 1 - Session 6 - [GEOGRAPHIC_DATA]" at bounding box center [579, 274] width 115 height 22
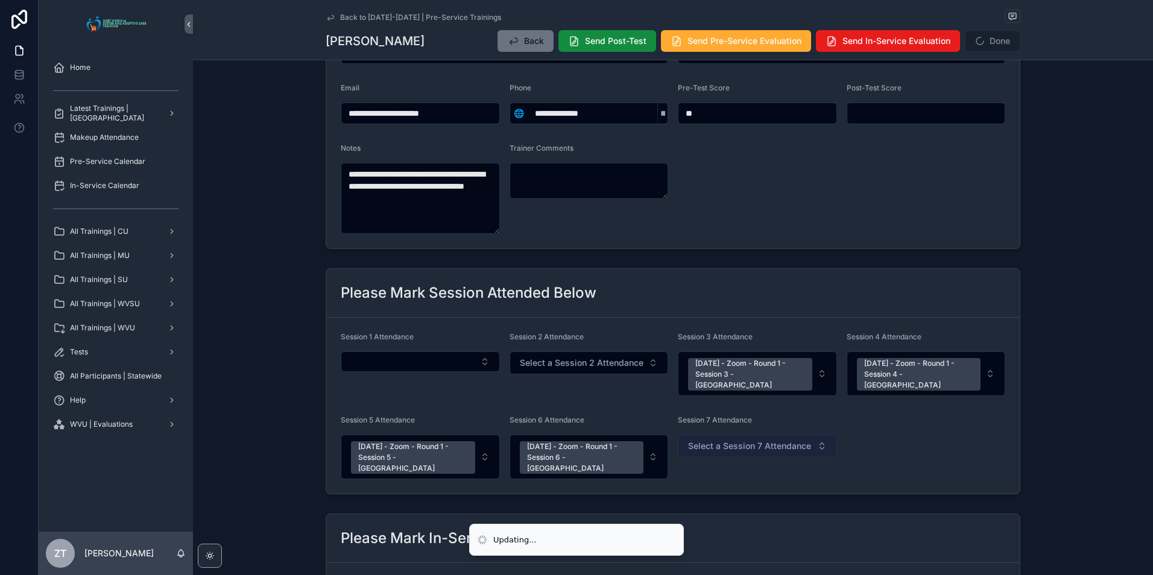
click at [732, 440] on span "Select a Session 7 Attendance" at bounding box center [749, 446] width 123 height 12
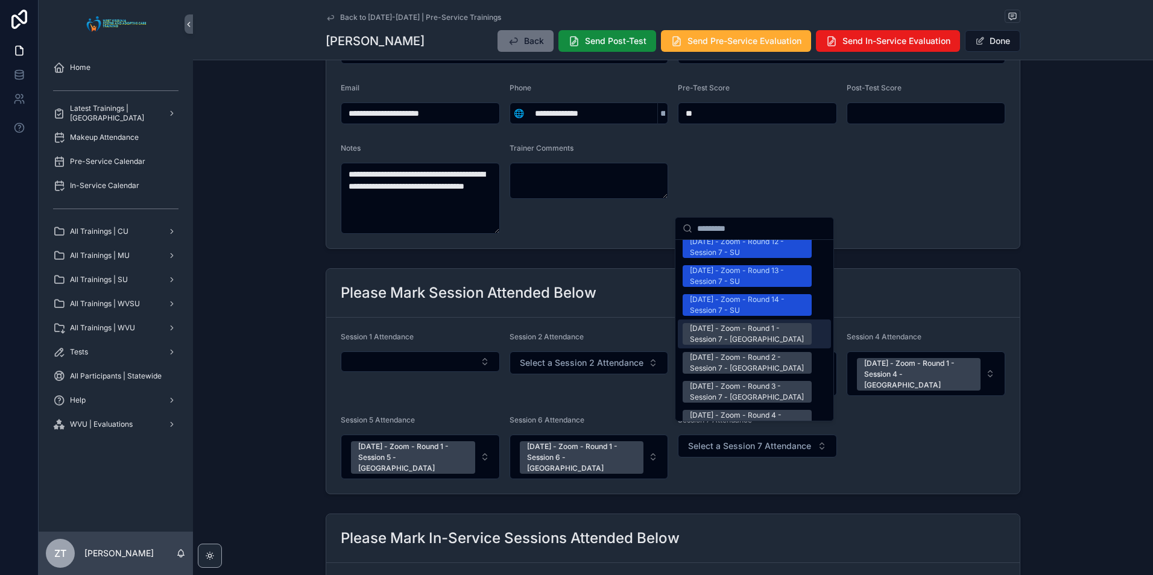
click at [723, 323] on div "[DATE] - Zoom - Round 1 - Session 7 - [GEOGRAPHIC_DATA]" at bounding box center [747, 334] width 115 height 22
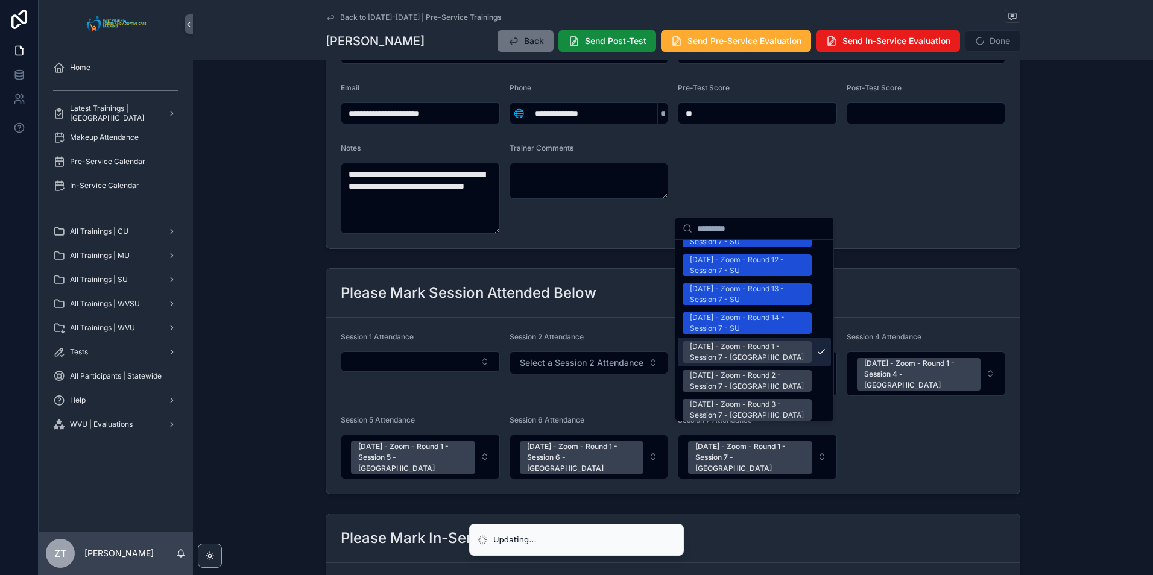
scroll to position [1525, 0]
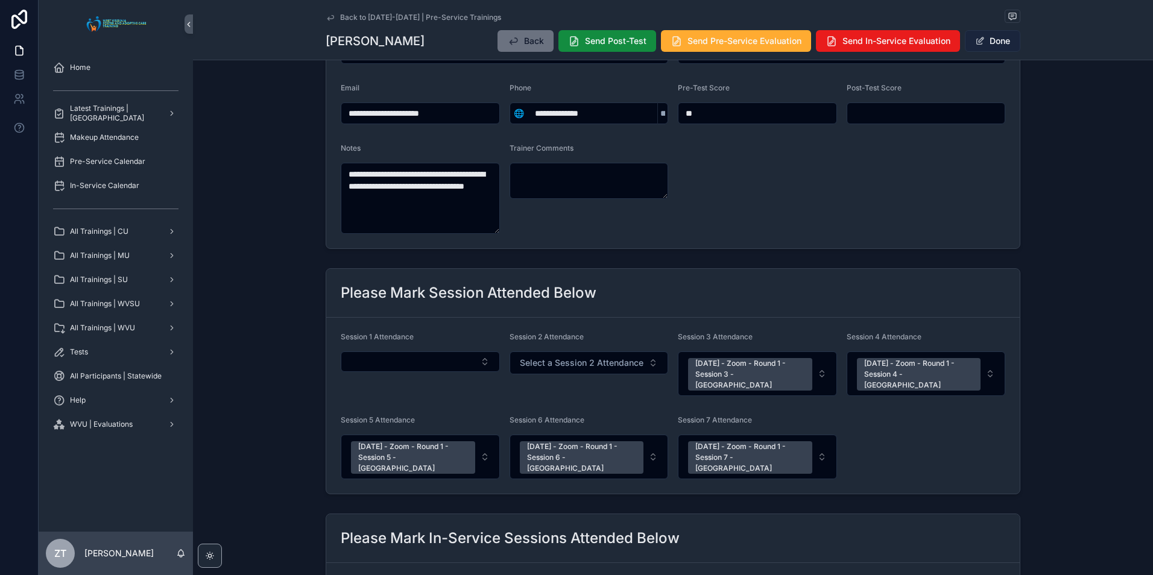
click at [994, 37] on button "Done" at bounding box center [992, 41] width 55 height 22
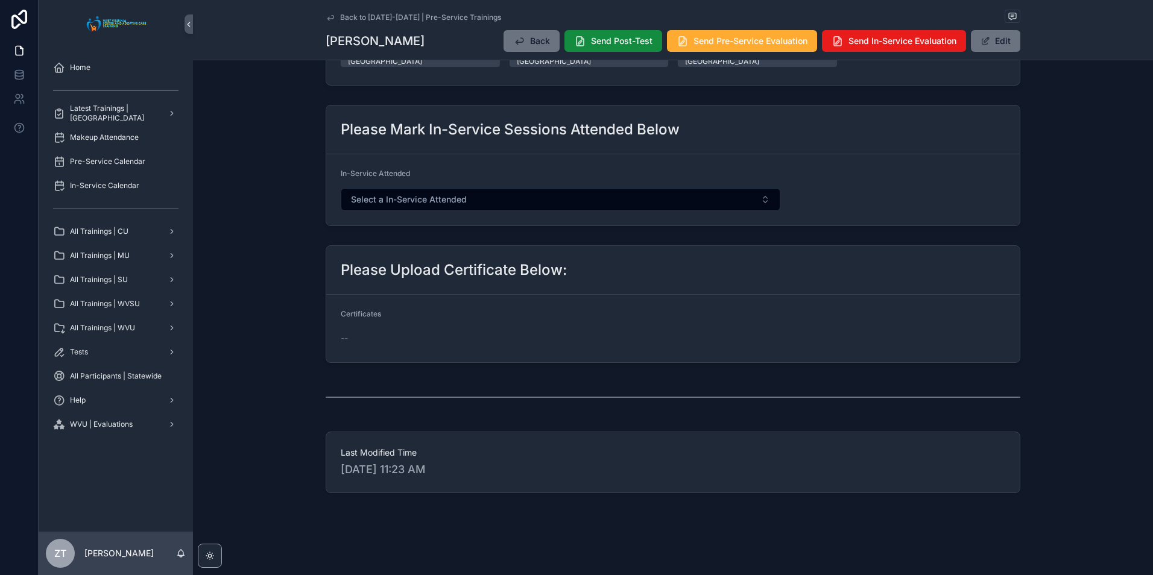
scroll to position [0, 0]
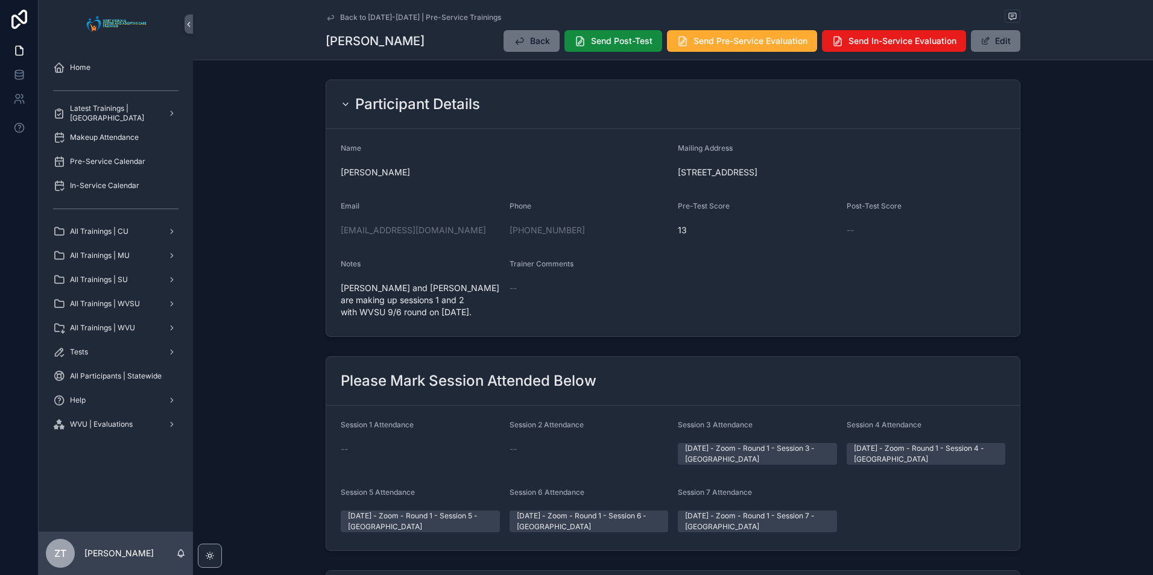
drag, startPoint x: 326, startPoint y: 13, endPoint x: 37, endPoint y: 349, distance: 442.9
click at [326, 13] on icon "scrollable content" at bounding box center [331, 18] width 10 height 10
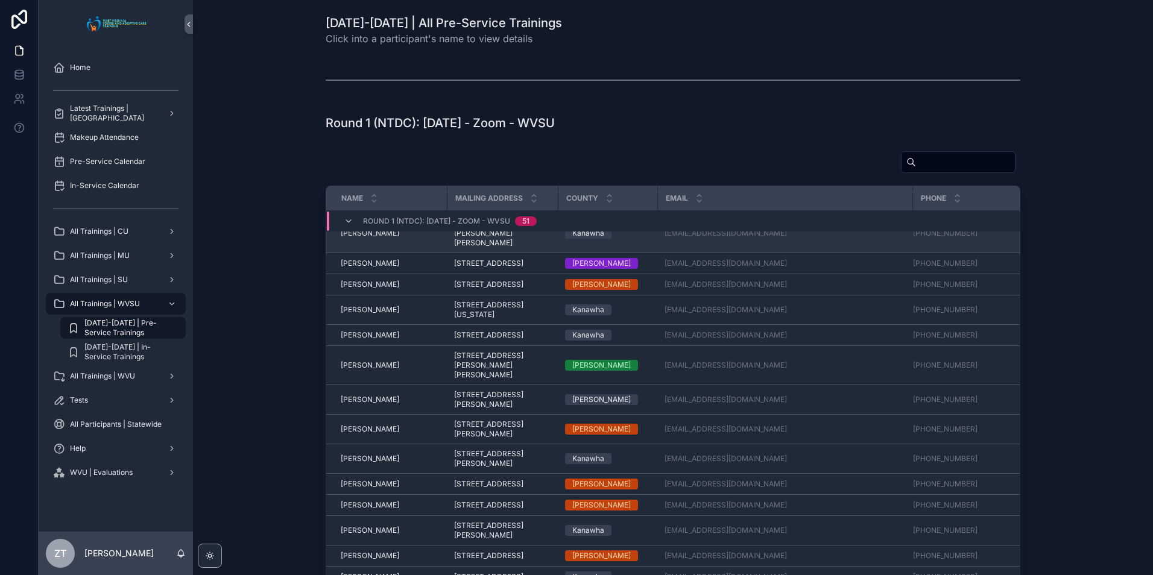
scroll to position [181, 0]
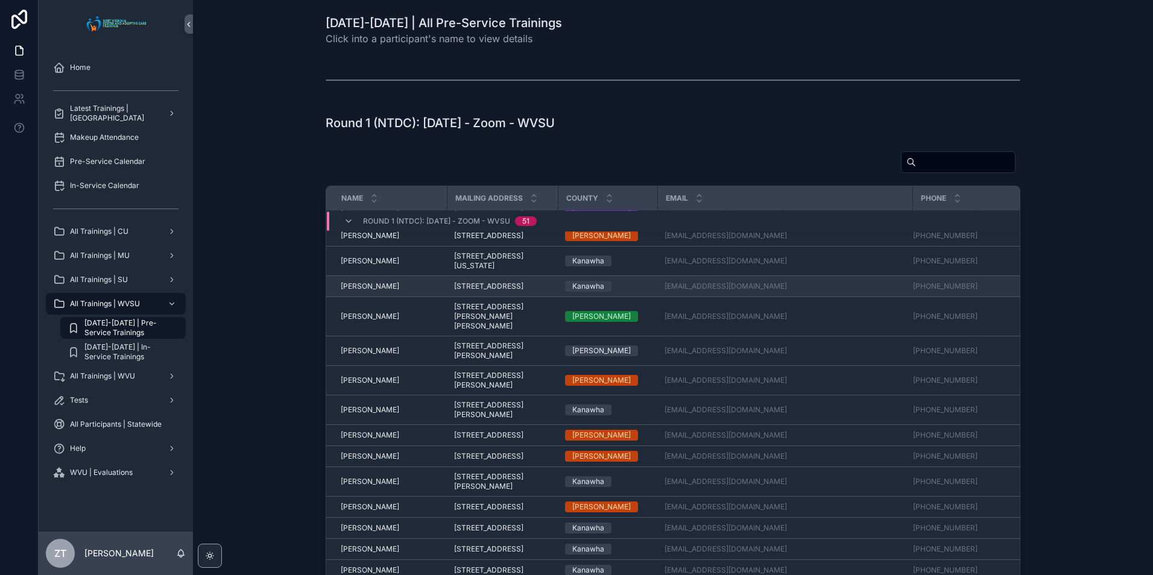
click at [374, 291] on span "[PERSON_NAME]" at bounding box center [370, 287] width 58 height 10
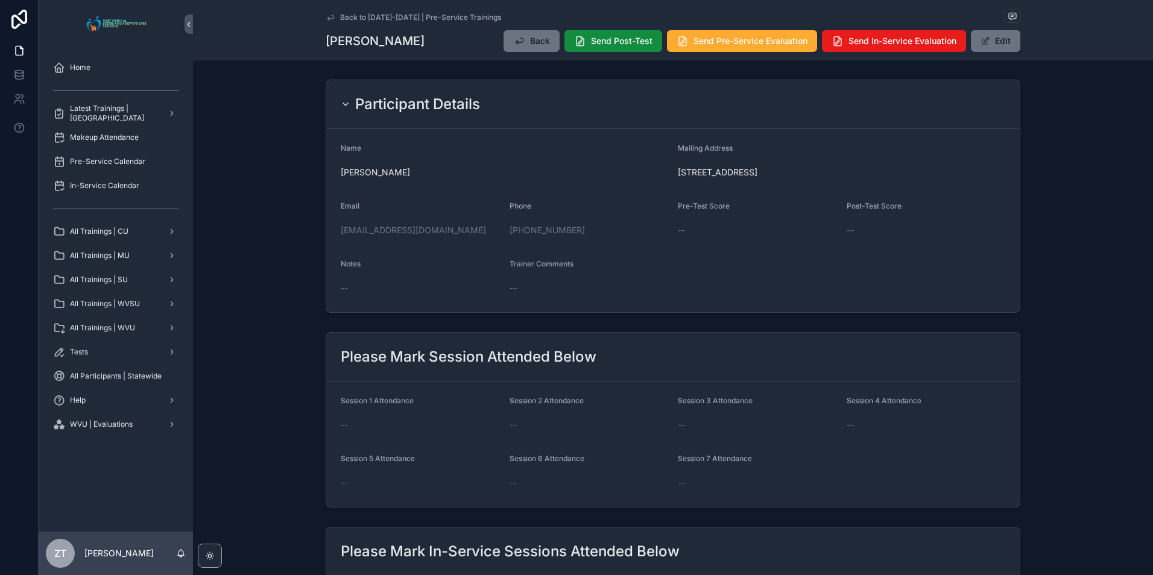
click at [326, 16] on icon "scrollable content" at bounding box center [331, 18] width 10 height 10
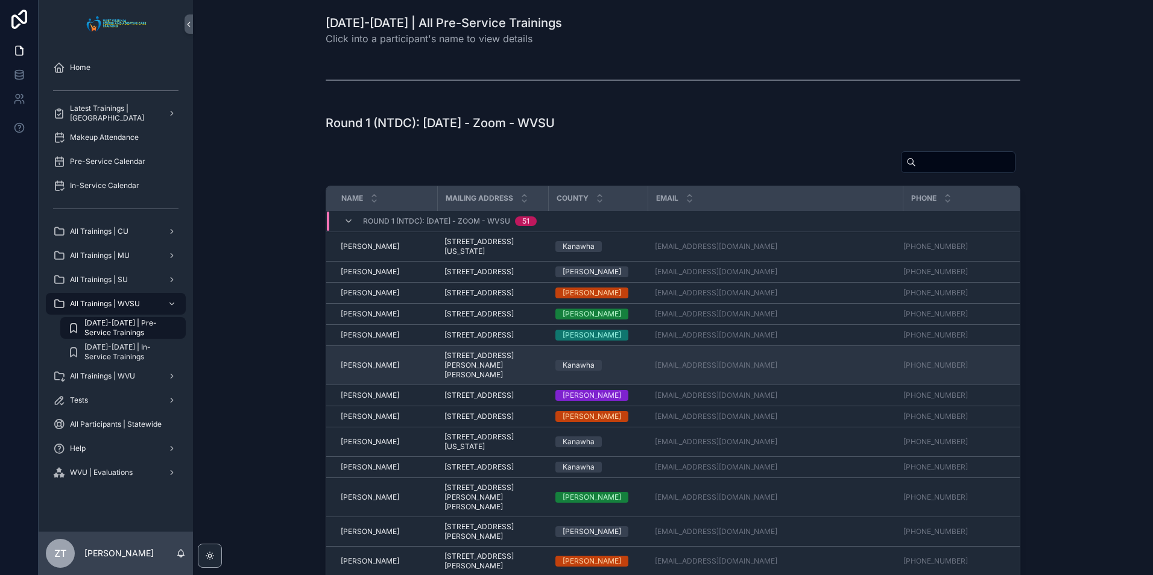
click at [368, 370] on span "[PERSON_NAME]" at bounding box center [370, 366] width 58 height 10
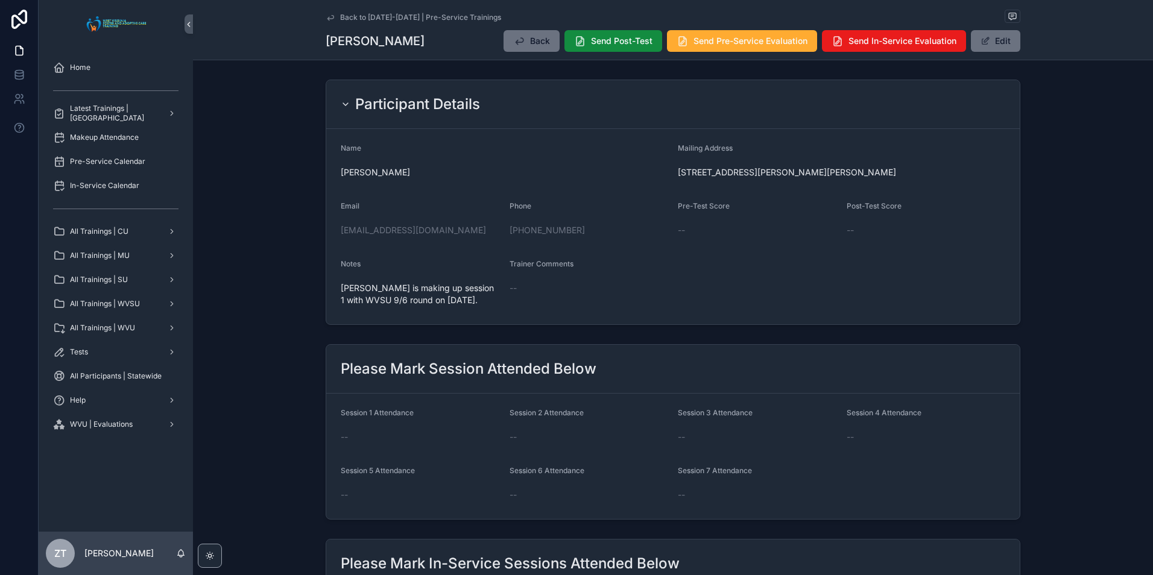
click at [327, 13] on icon "scrollable content" at bounding box center [331, 18] width 10 height 10
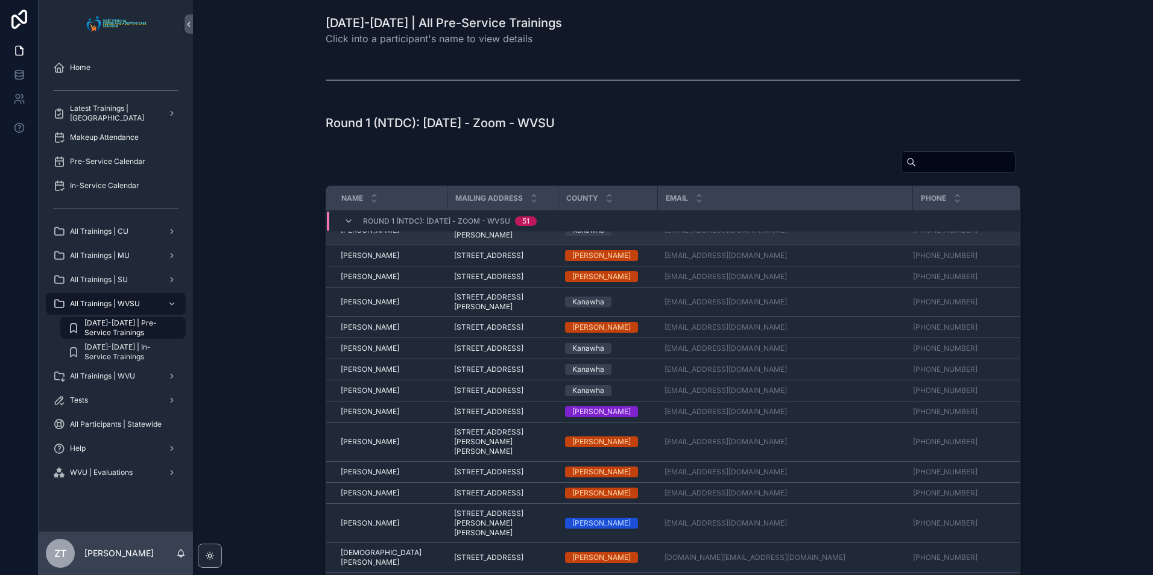
scroll to position [379, 0]
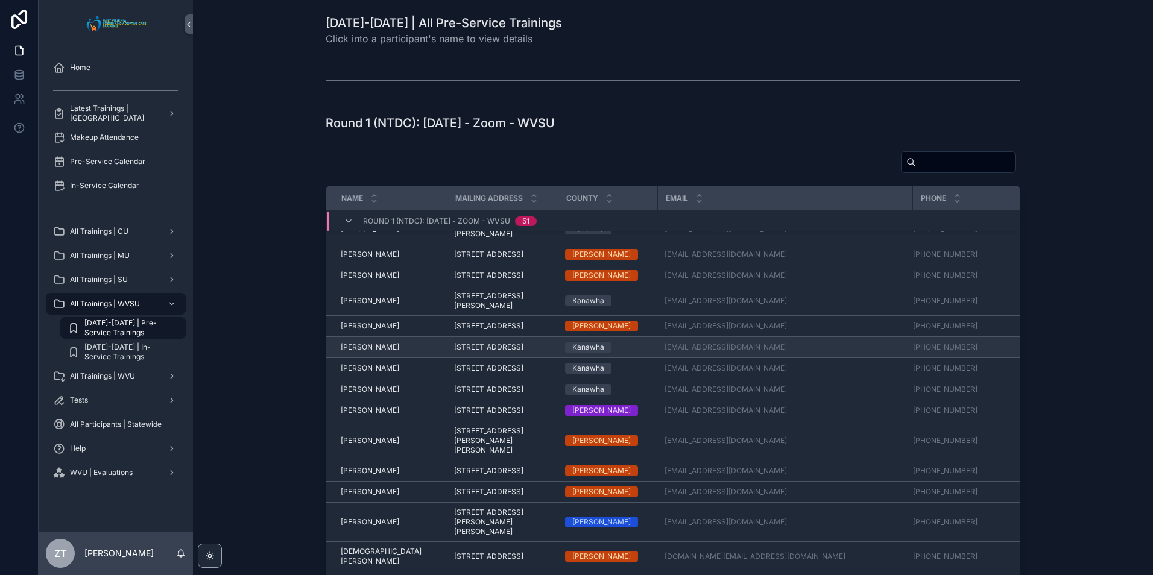
click at [372, 352] on span "[PERSON_NAME]" at bounding box center [370, 347] width 58 height 10
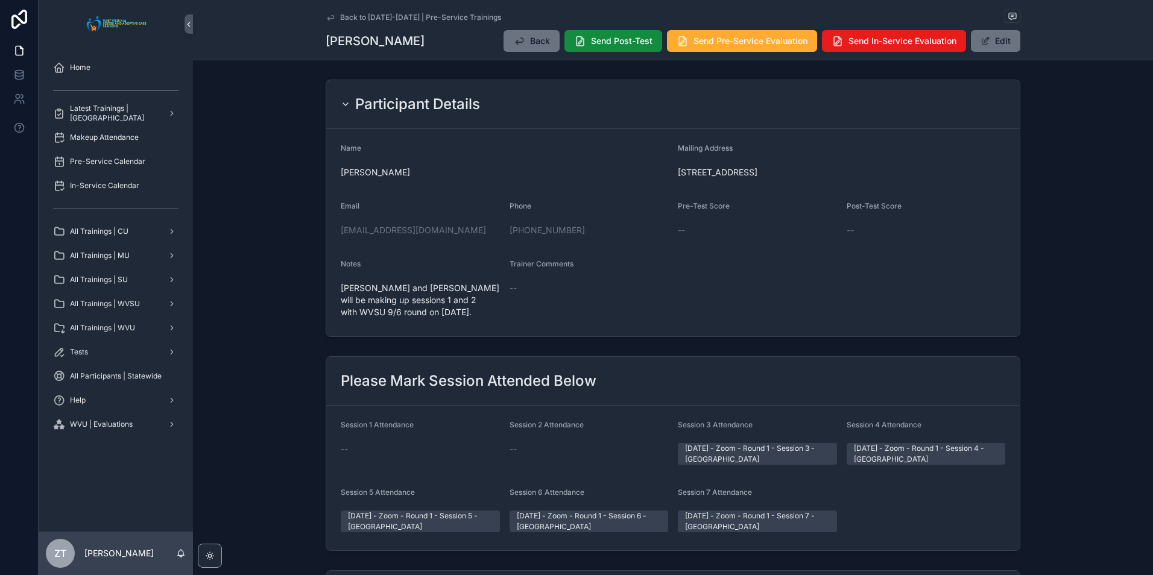
click at [330, 13] on icon "scrollable content" at bounding box center [331, 18] width 10 height 10
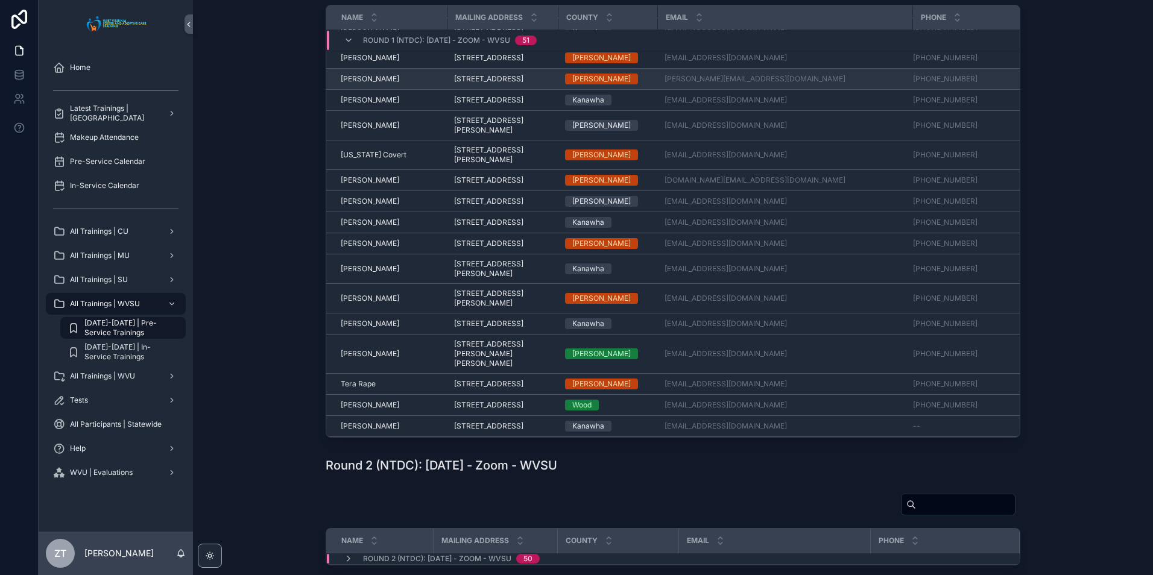
scroll to position [1182, 0]
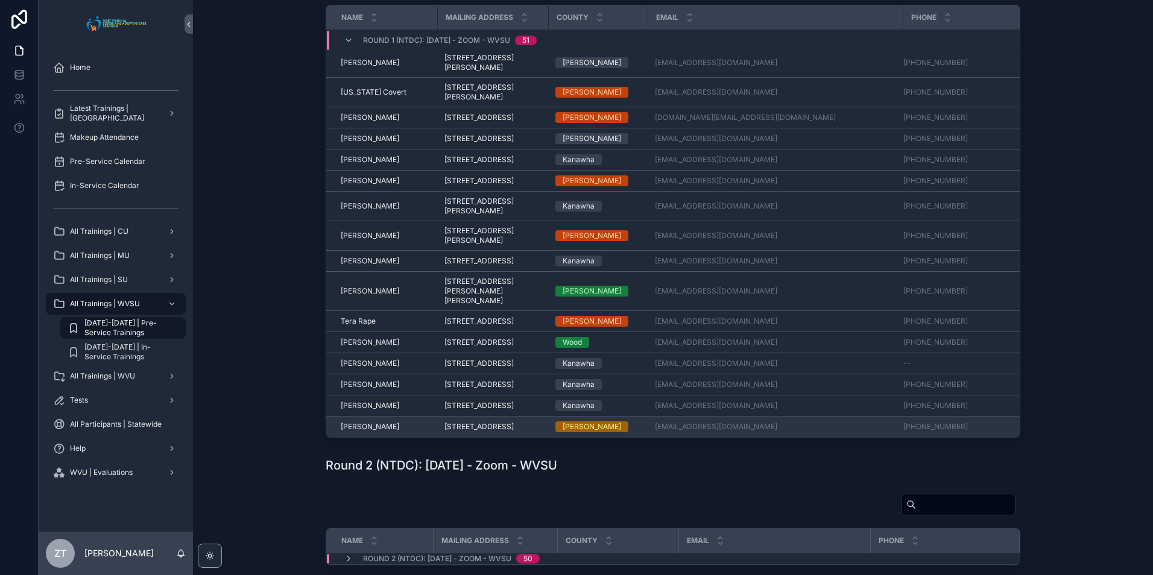
click at [346, 422] on span "[PERSON_NAME]" at bounding box center [370, 427] width 58 height 10
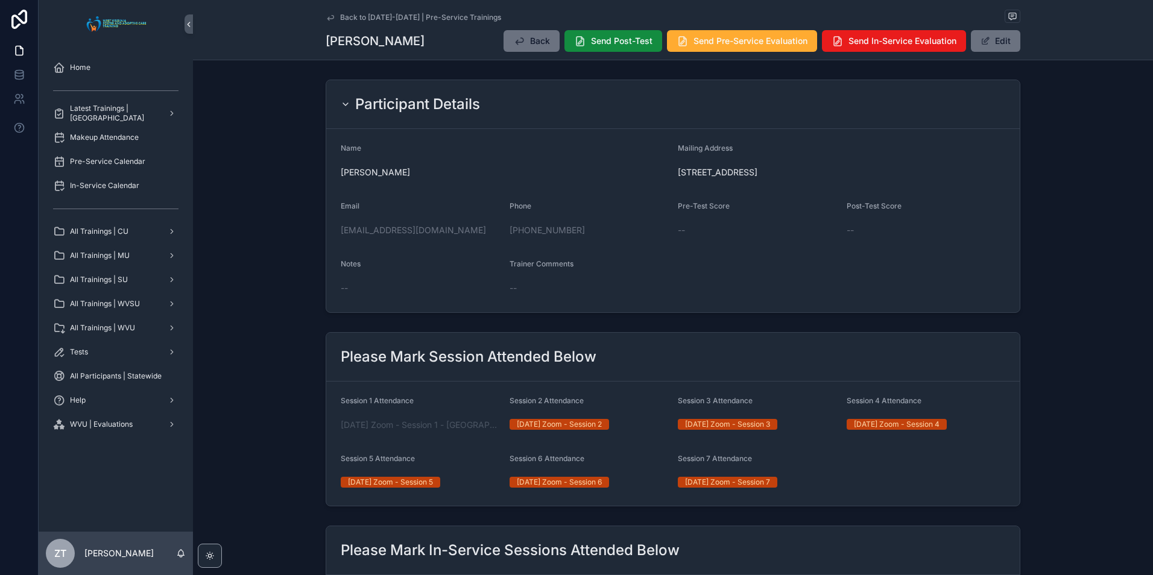
click at [329, 19] on icon "scrollable content" at bounding box center [331, 18] width 10 height 10
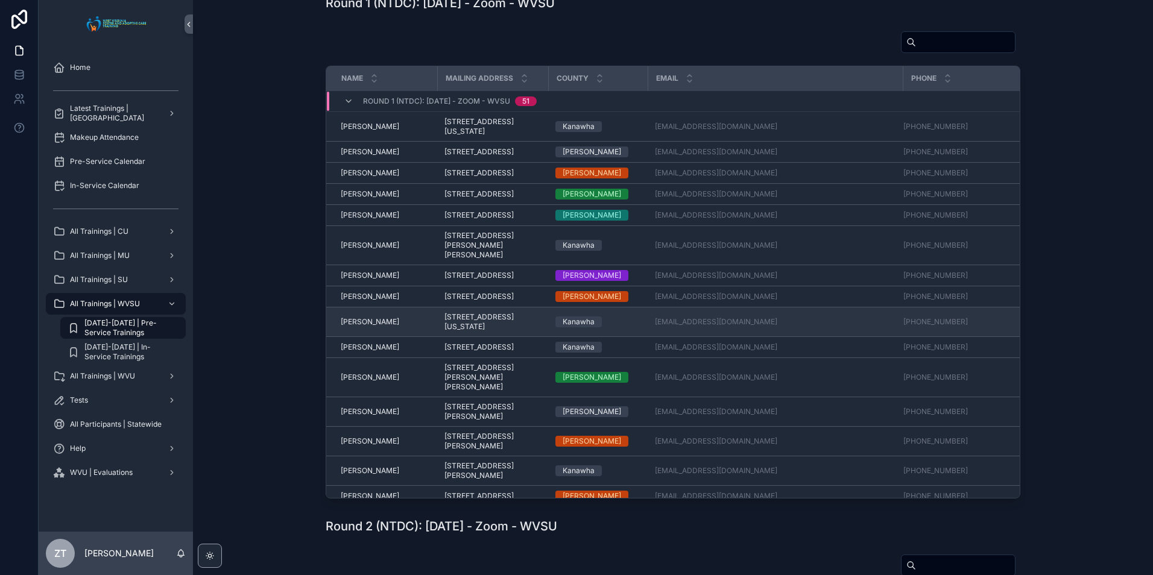
scroll to position [121, 0]
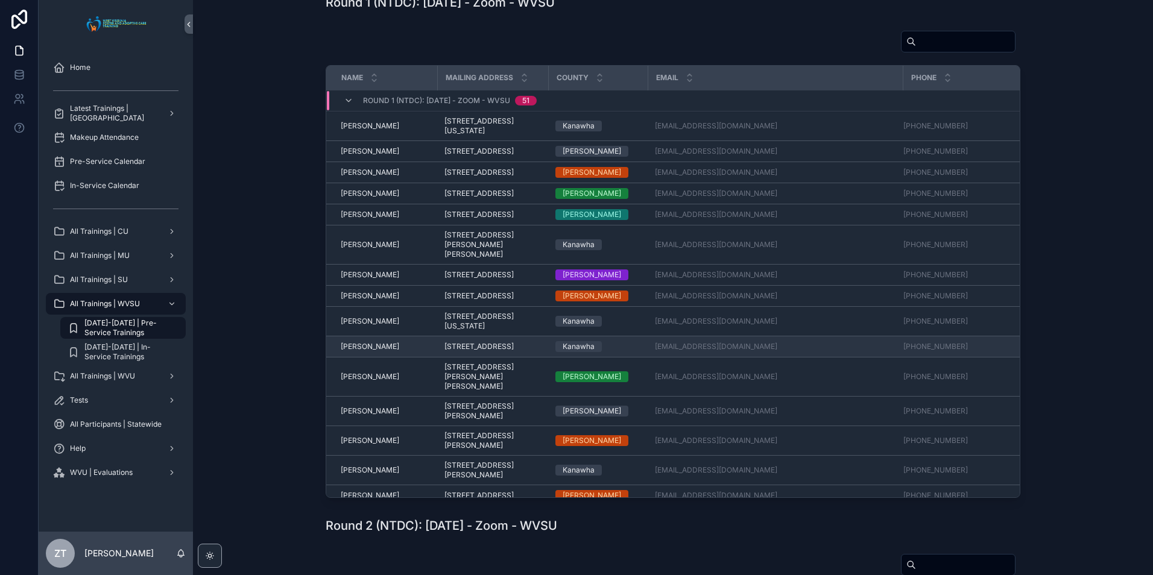
click at [346, 351] on span "[PERSON_NAME]" at bounding box center [370, 347] width 58 height 10
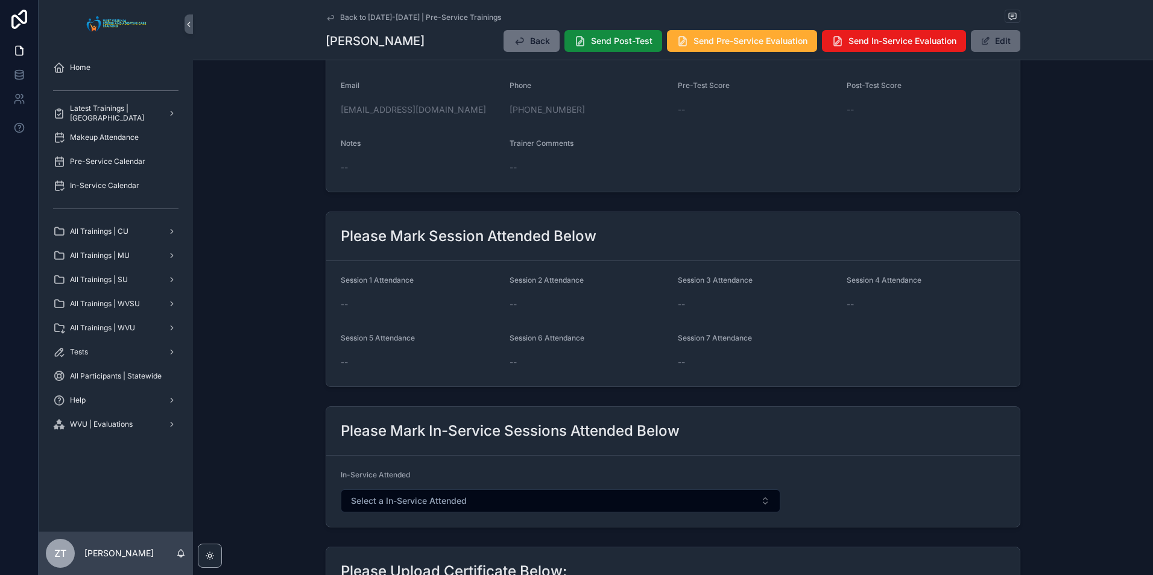
click at [985, 48] on button "Edit" at bounding box center [995, 41] width 49 height 22
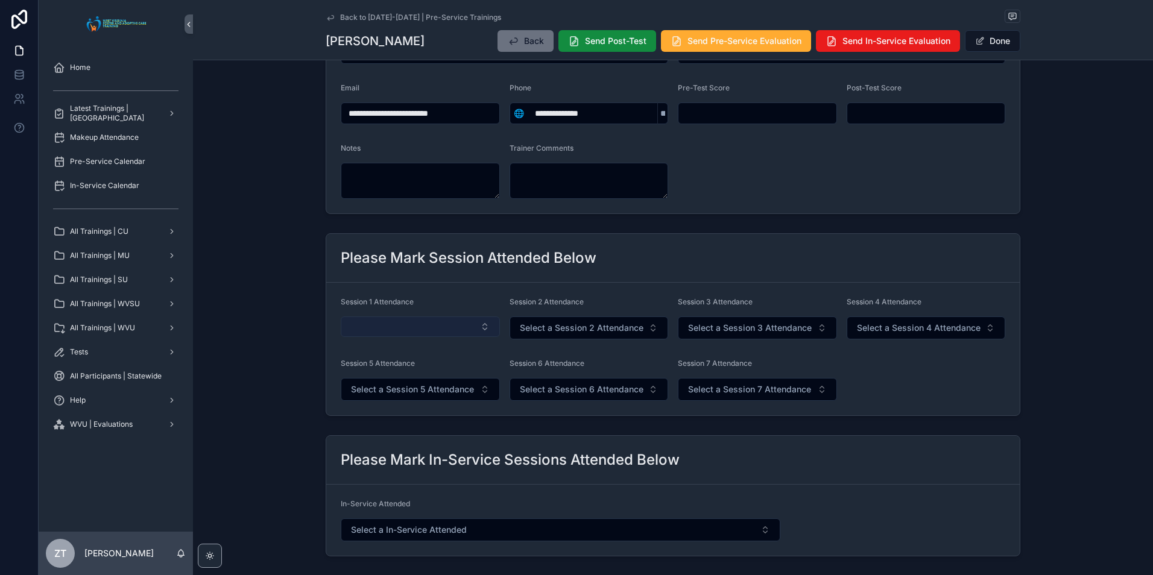
click at [446, 329] on button "Select Button" at bounding box center [420, 327] width 159 height 20
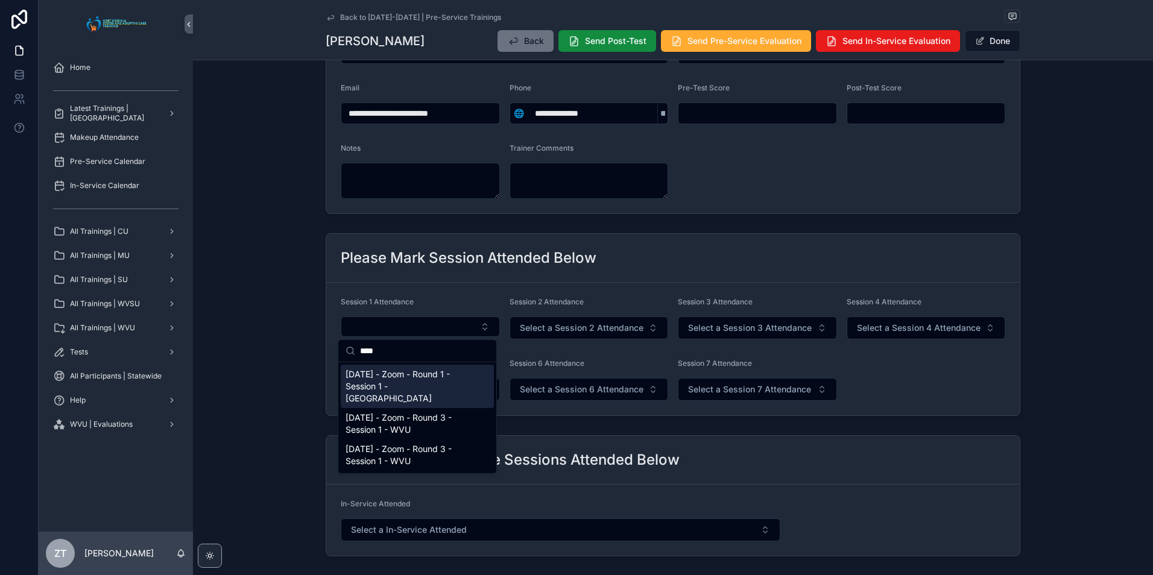
type input "****"
click at [405, 386] on span "[DATE] - Zoom - Round 1 - Session 1 - [GEOGRAPHIC_DATA]" at bounding box center [409, 386] width 129 height 36
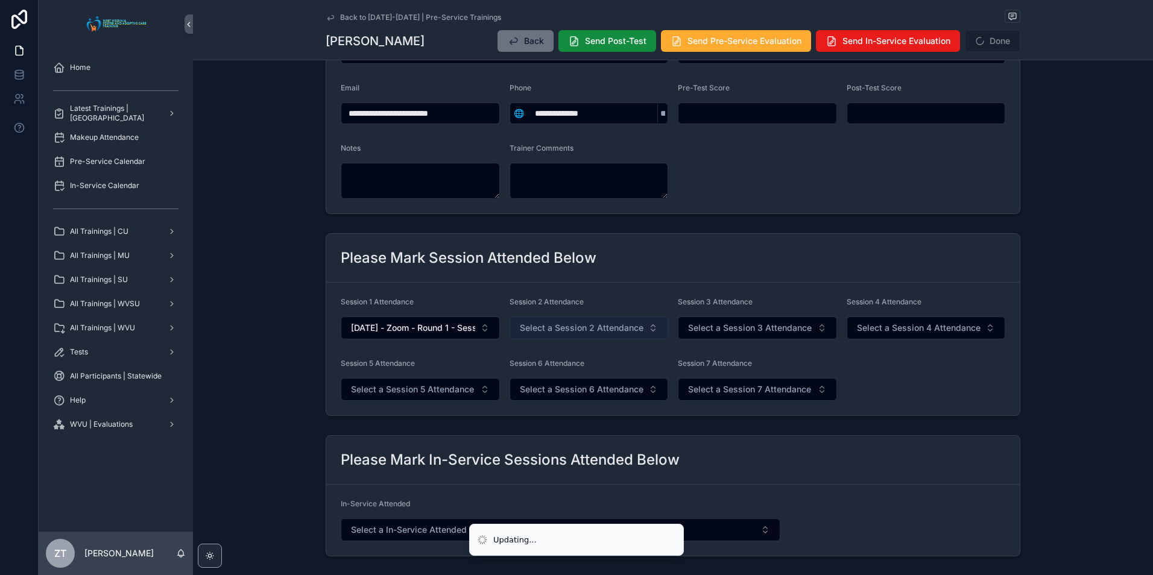
click at [566, 326] on span "Select a Session 2 Attendance" at bounding box center [582, 328] width 124 height 12
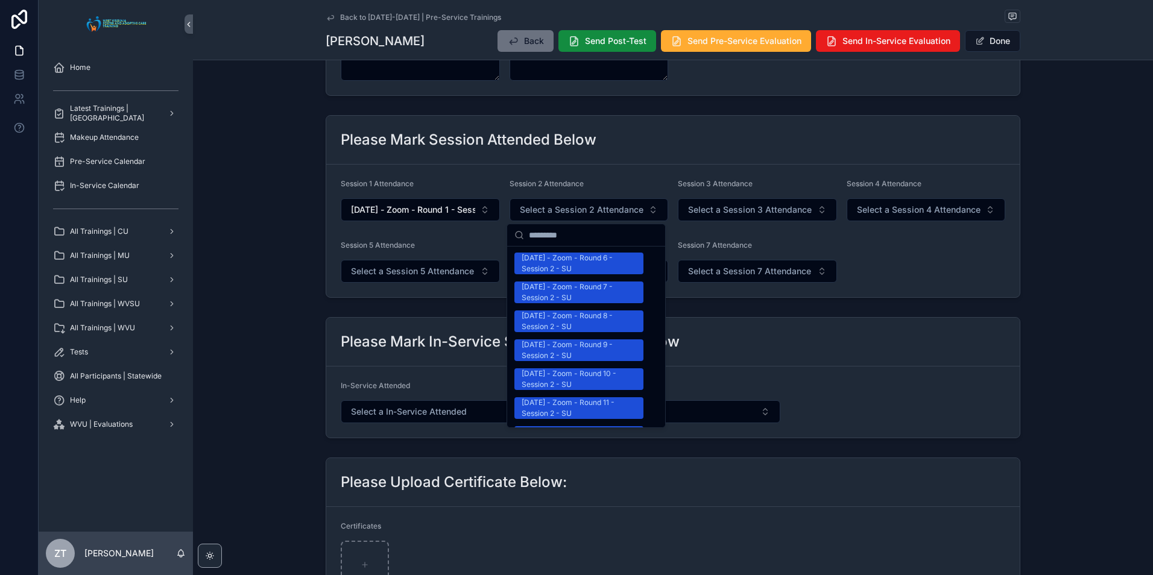
scroll to position [1568, 0]
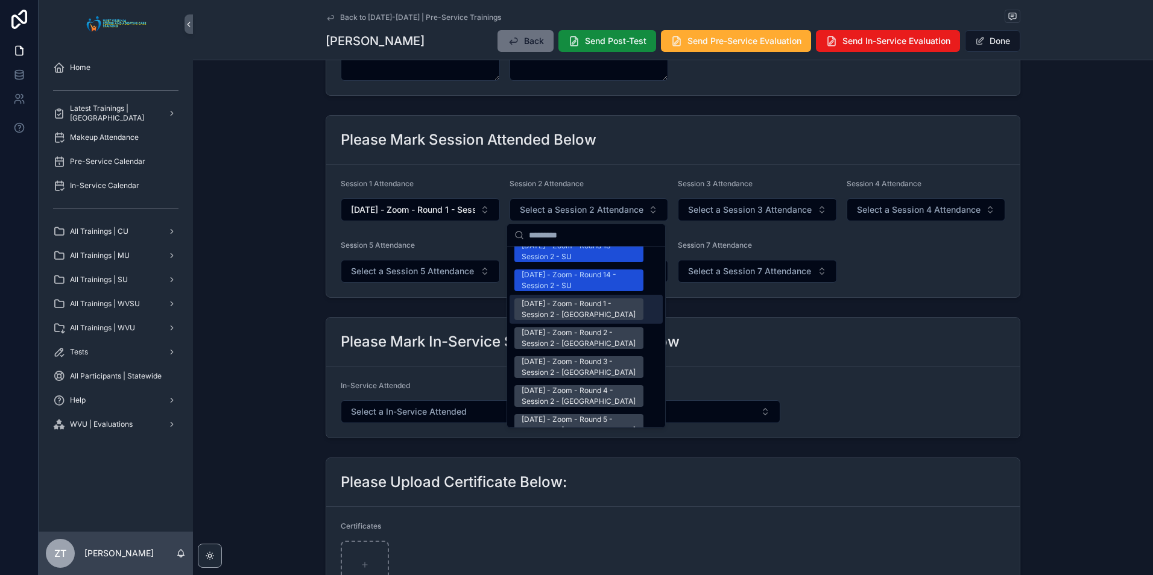
click at [569, 298] on div "[DATE] - Zoom - Round 1 - Session 2 - [GEOGRAPHIC_DATA]" at bounding box center [579, 309] width 115 height 22
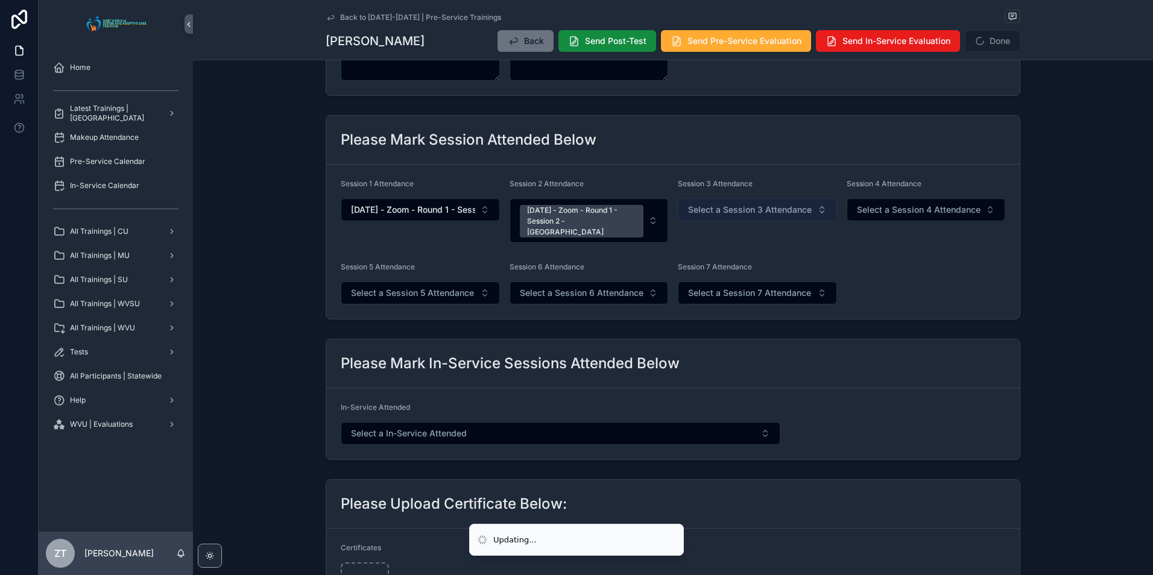
click at [724, 210] on span "Select a Session 3 Attendance" at bounding box center [750, 210] width 124 height 12
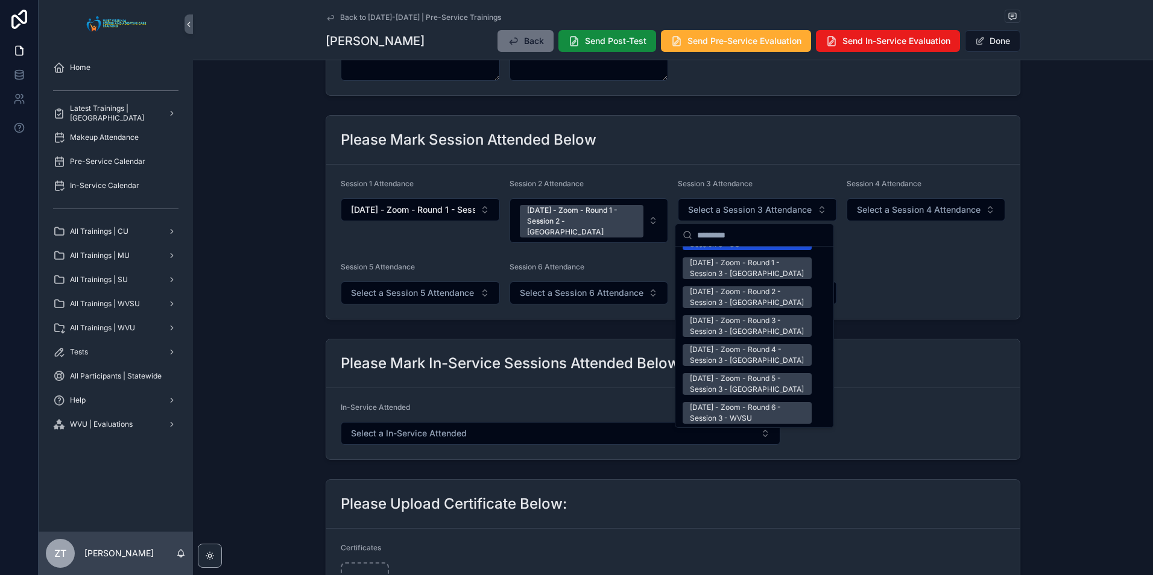
scroll to position [1568, 0]
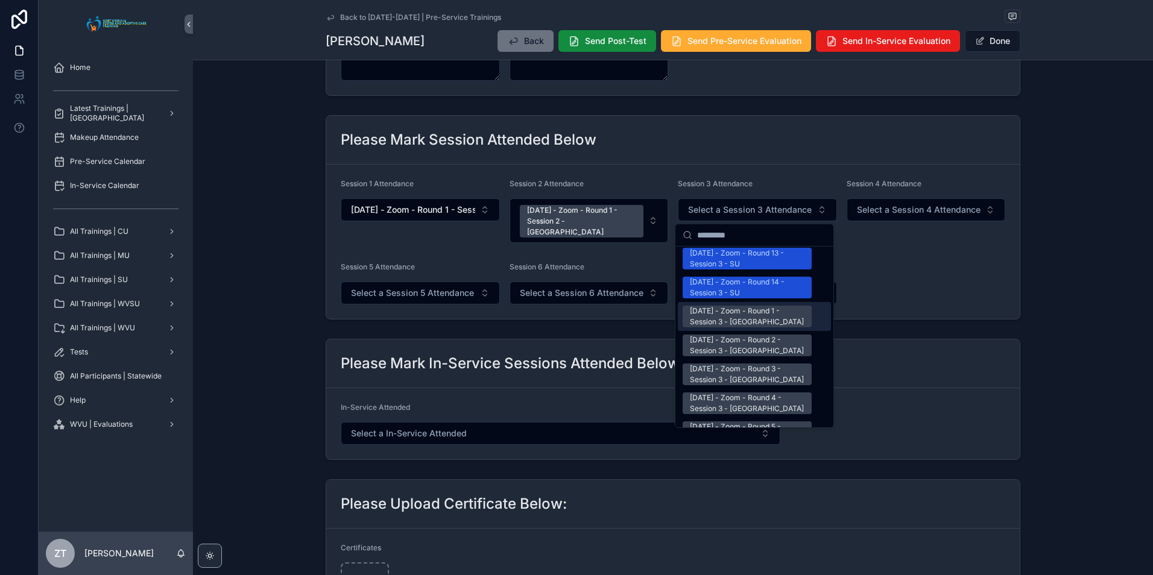
click at [711, 306] on div "[DATE] - Zoom - Round 1 - Session 3 - [GEOGRAPHIC_DATA]" at bounding box center [747, 317] width 115 height 22
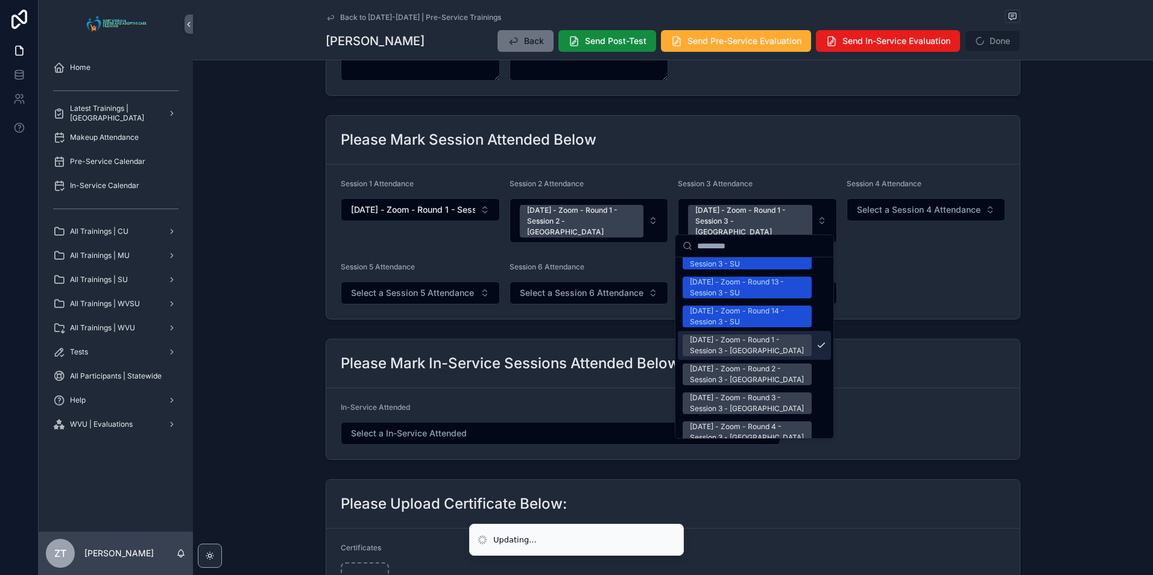
scroll to position [1586, 0]
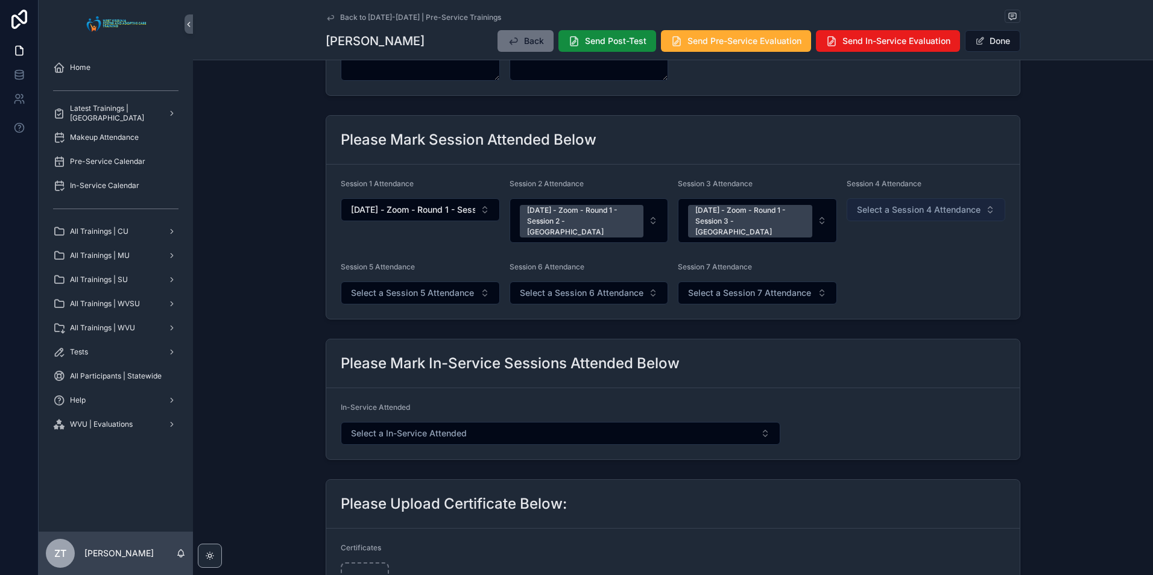
click at [892, 207] on span "Select a Session 4 Attendance" at bounding box center [919, 210] width 124 height 12
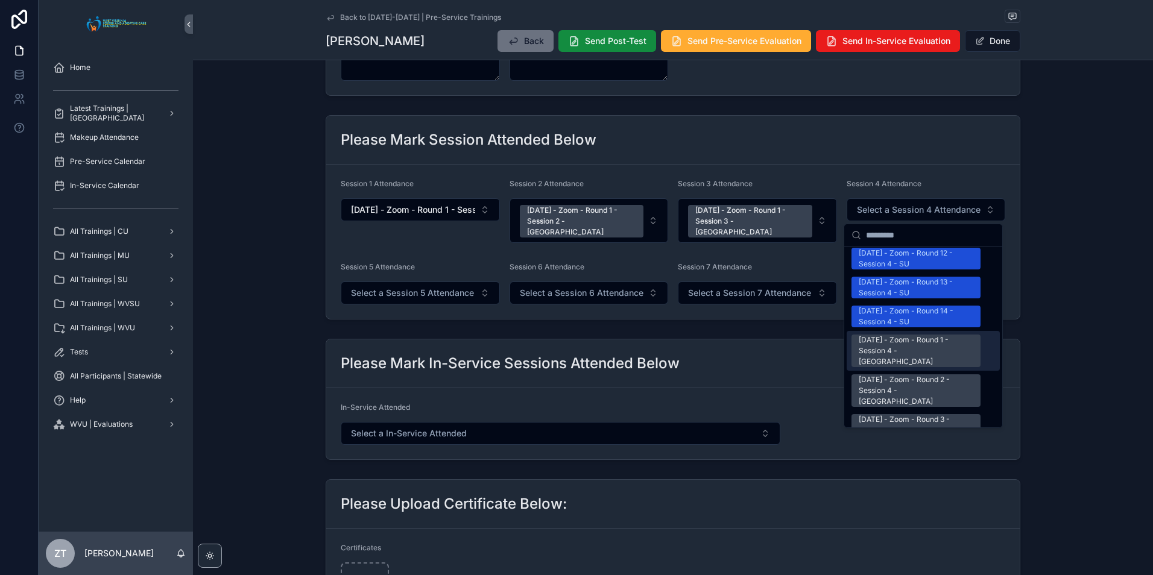
click at [890, 335] on div "[DATE] - Zoom - Round 1 - Session 4 - [GEOGRAPHIC_DATA]" at bounding box center [916, 351] width 115 height 33
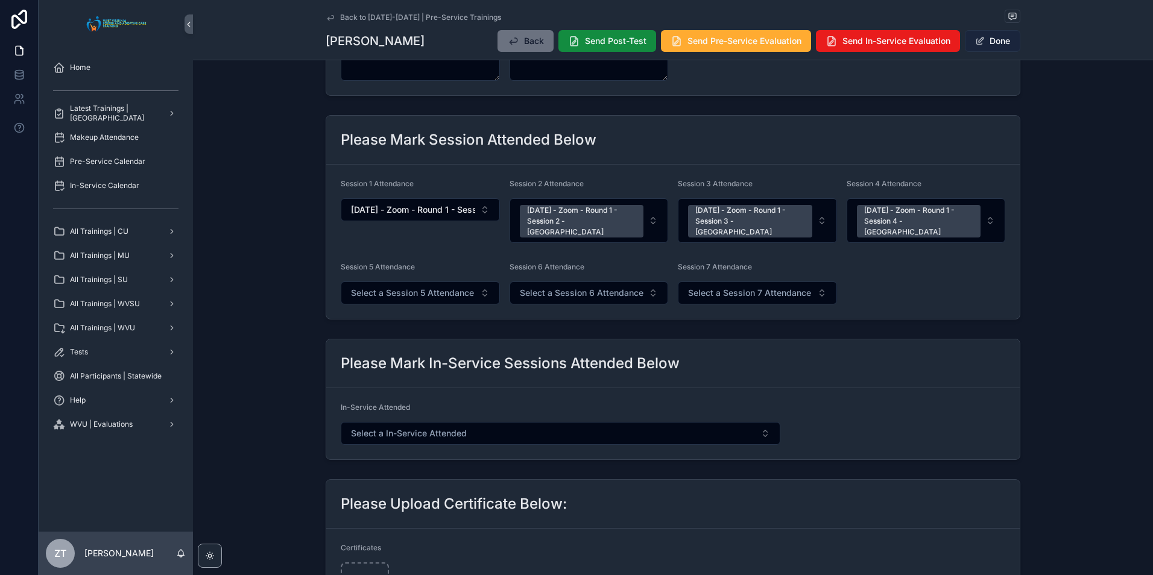
click at [995, 39] on button "Done" at bounding box center [992, 41] width 55 height 22
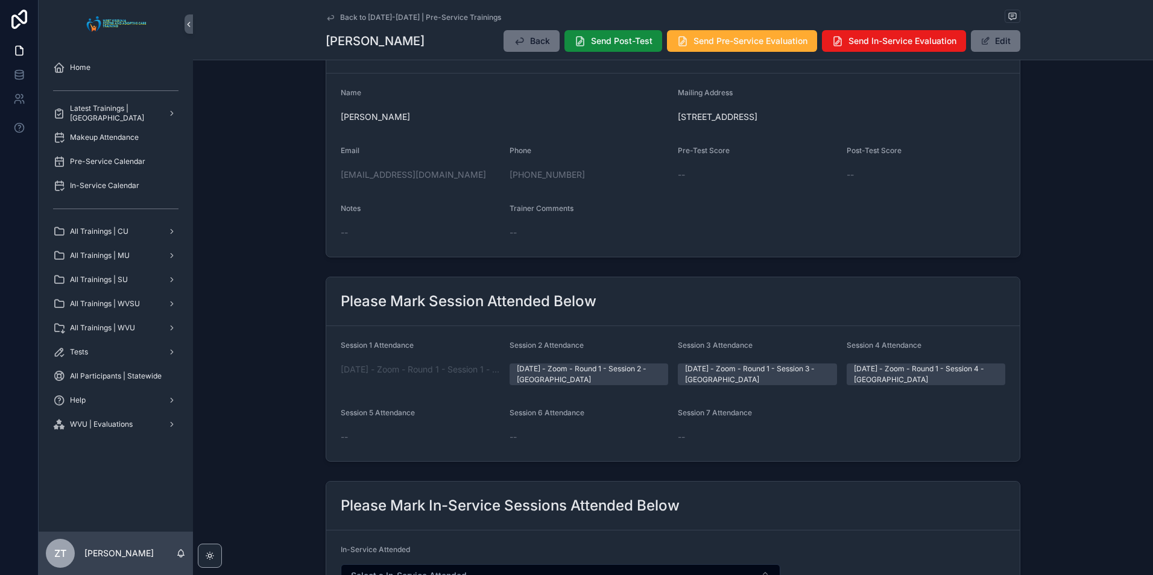
scroll to position [0, 0]
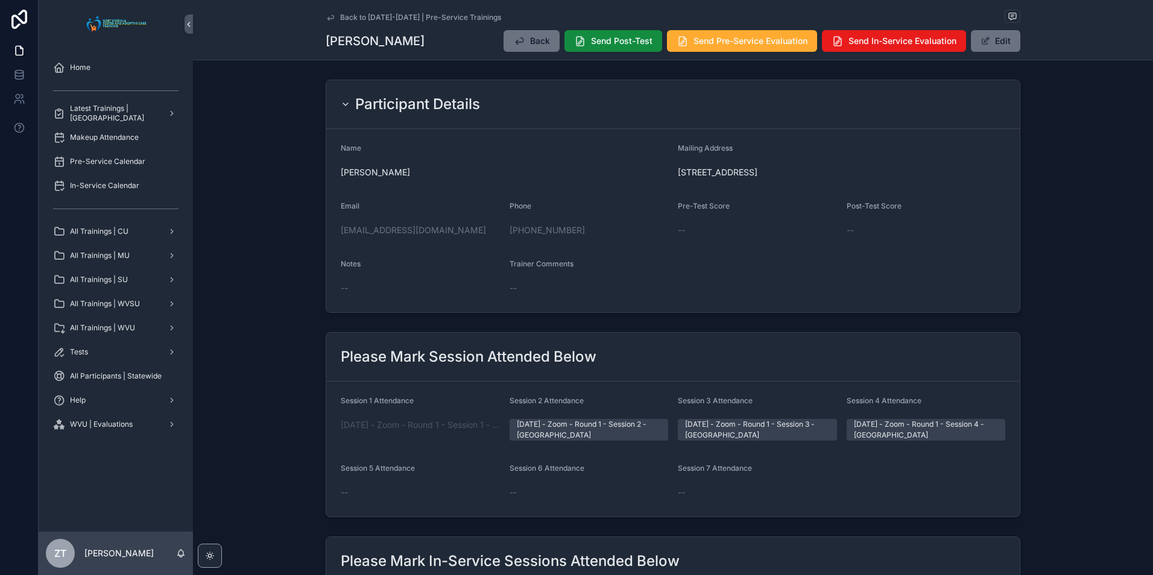
click at [328, 16] on icon "scrollable content" at bounding box center [331, 18] width 10 height 10
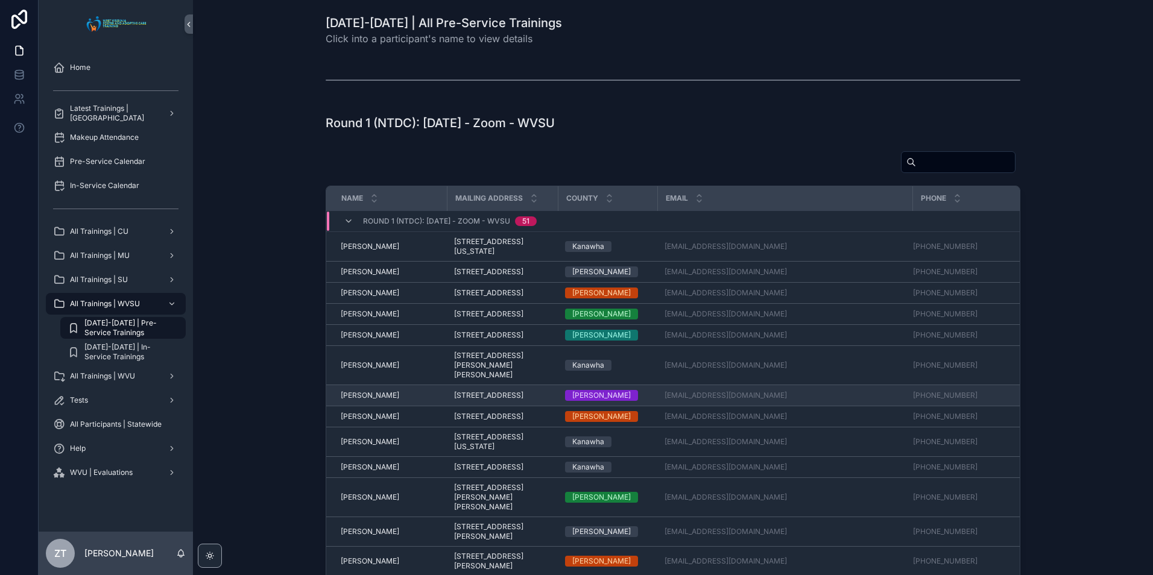
scroll to position [559, 0]
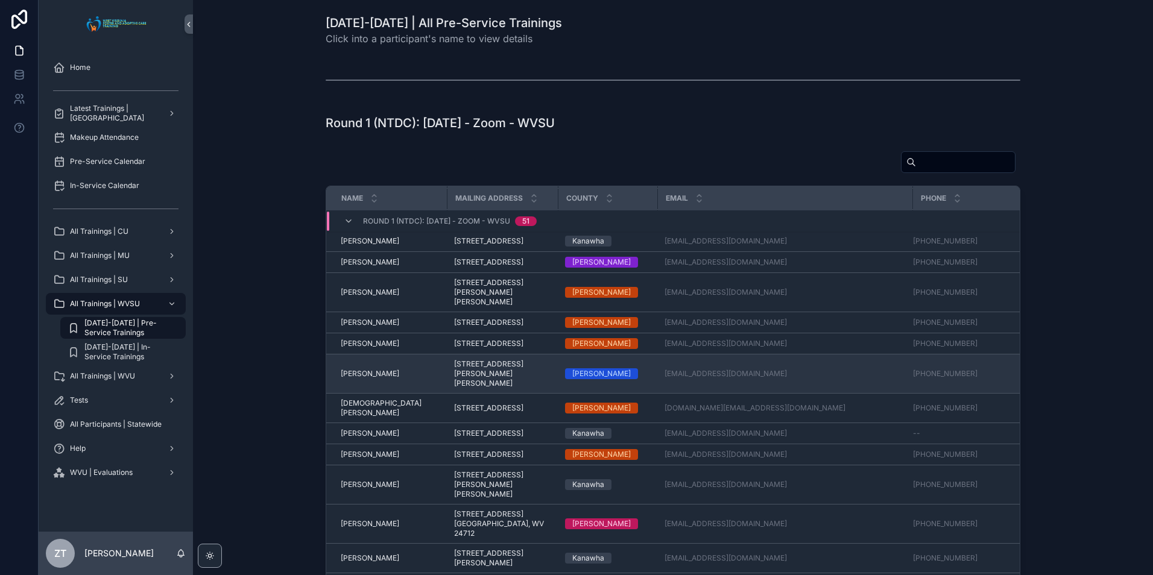
click at [358, 379] on span "[PERSON_NAME]" at bounding box center [370, 374] width 58 height 10
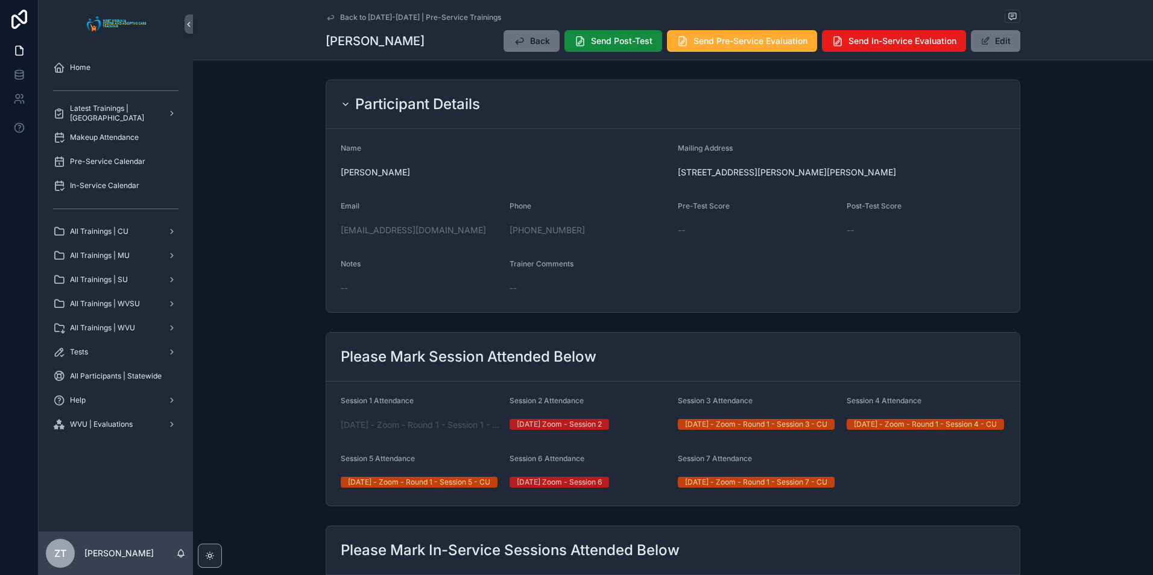
drag, startPoint x: 329, startPoint y: 17, endPoint x: 27, endPoint y: 198, distance: 351.5
click at [329, 17] on icon "scrollable content" at bounding box center [331, 18] width 10 height 10
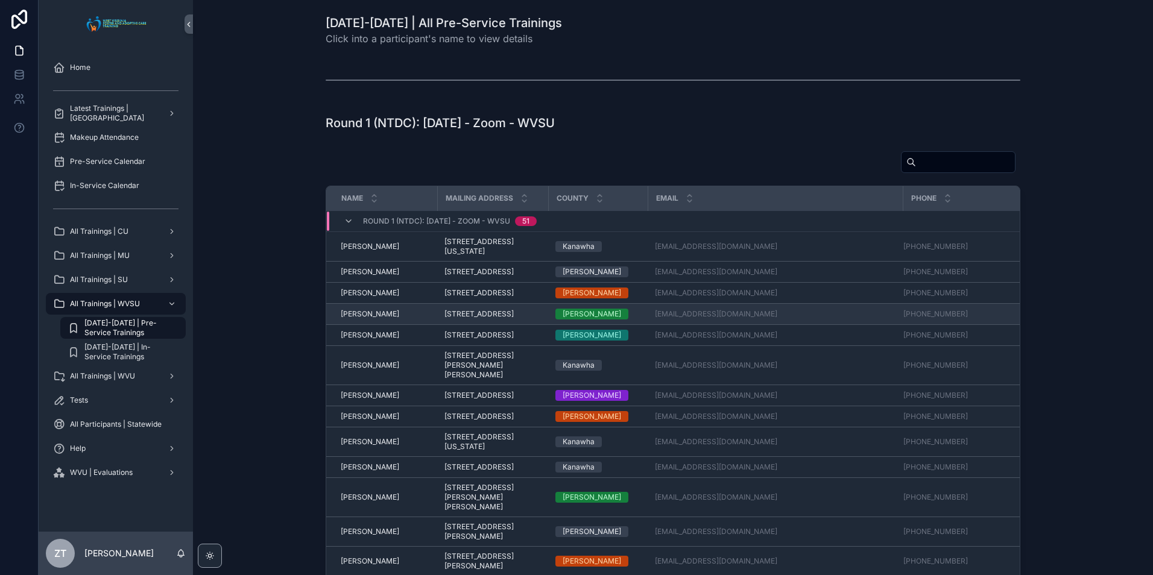
click at [347, 325] on td "[PERSON_NAME] [PERSON_NAME]" at bounding box center [381, 314] width 111 height 21
click at [354, 325] on td "[PERSON_NAME] [PERSON_NAME]" at bounding box center [381, 314] width 111 height 21
click at [350, 319] on span "[PERSON_NAME]" at bounding box center [370, 314] width 58 height 10
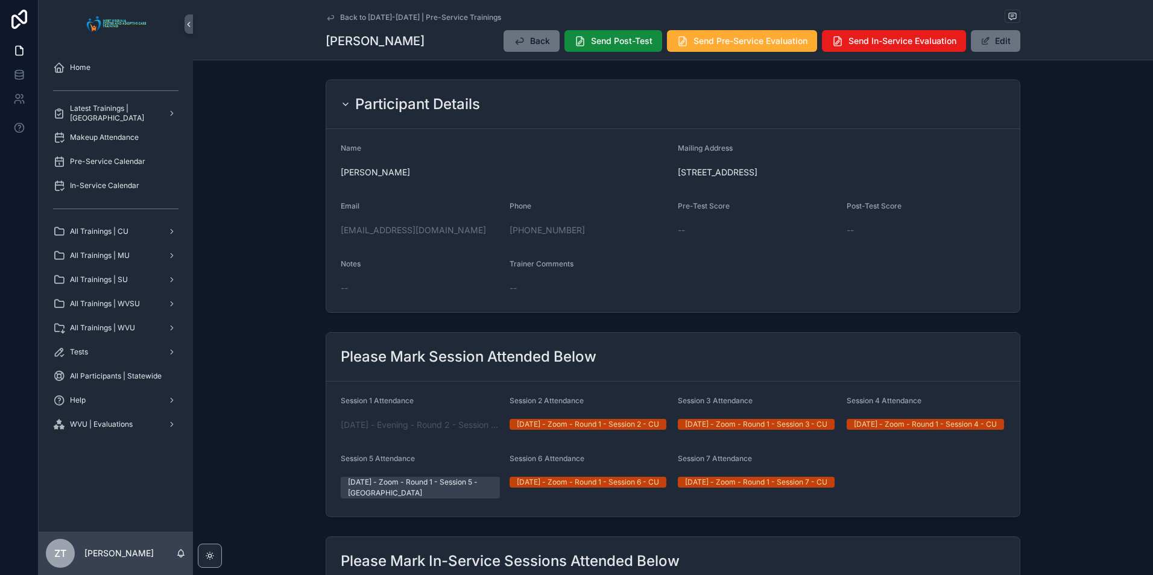
click at [327, 16] on icon "scrollable content" at bounding box center [331, 18] width 10 height 10
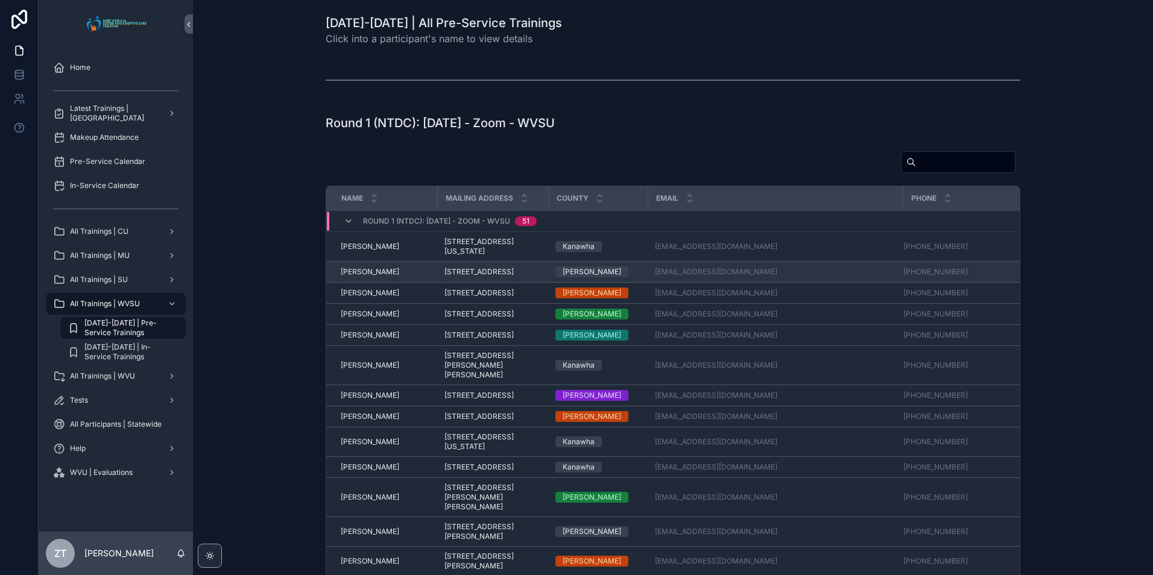
click at [365, 276] on span "[PERSON_NAME]" at bounding box center [370, 272] width 58 height 10
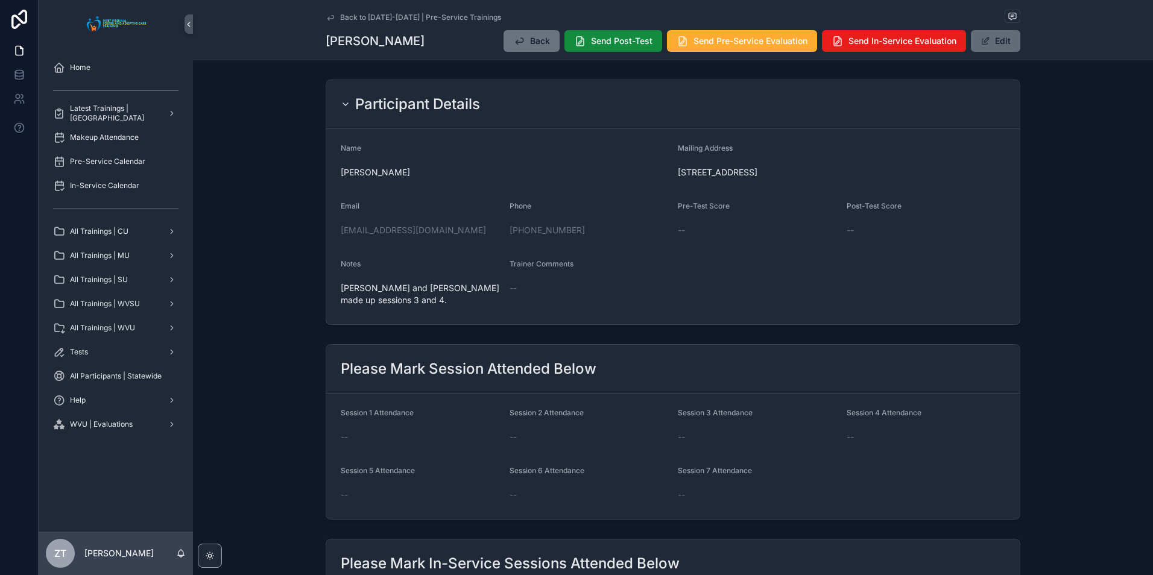
click at [986, 42] on span "scrollable content" at bounding box center [985, 41] width 10 height 10
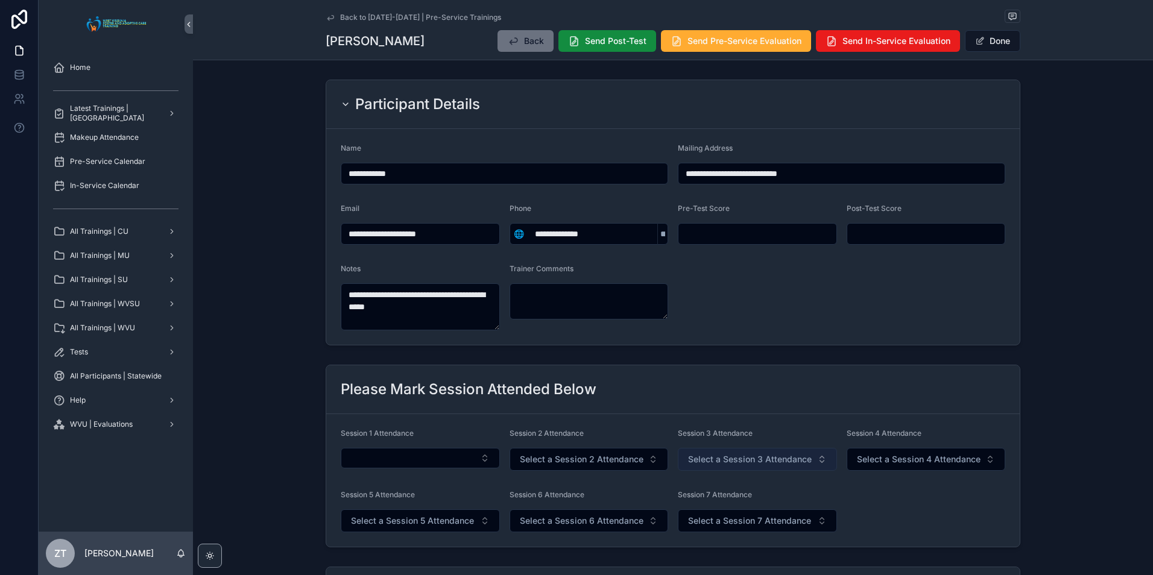
click at [725, 459] on span "Select a Session 3 Attendance" at bounding box center [750, 459] width 124 height 12
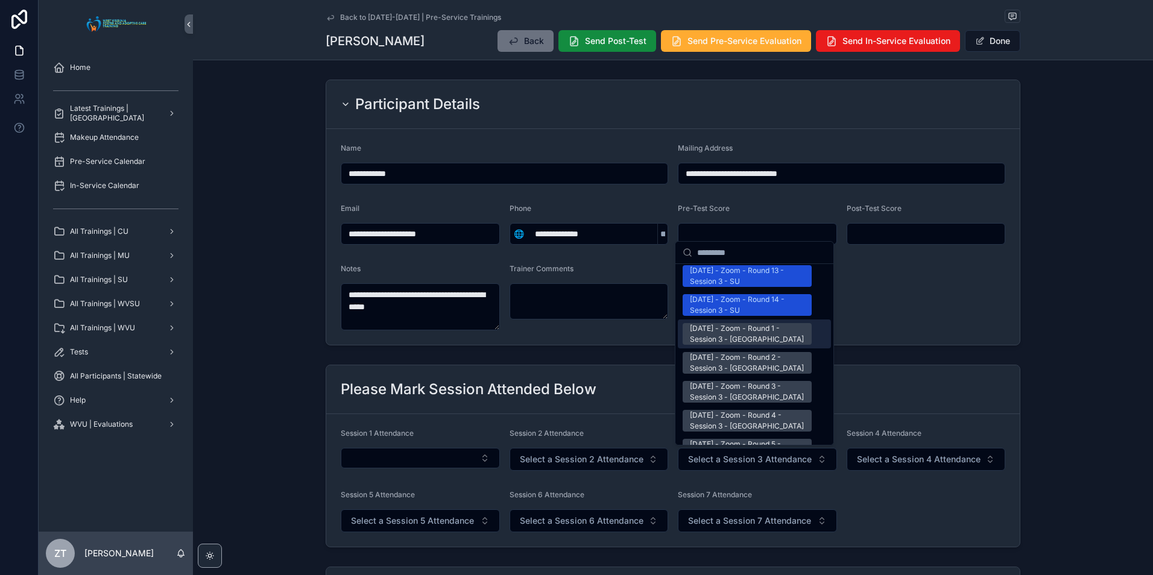
click at [717, 323] on div "[DATE] - Zoom - Round 1 - Session 3 - [GEOGRAPHIC_DATA]" at bounding box center [747, 334] width 115 height 22
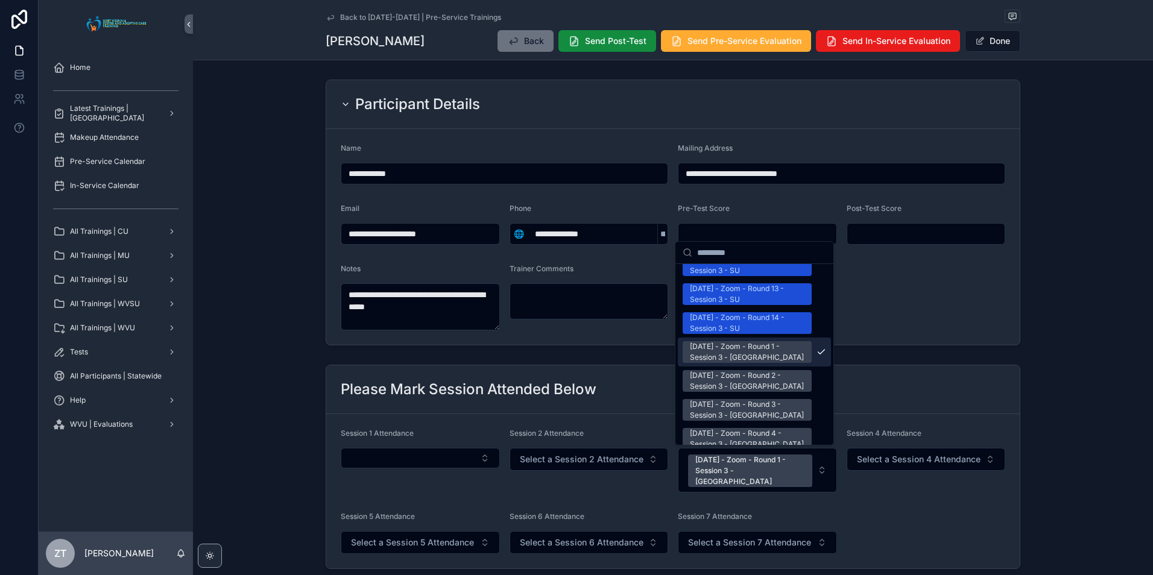
scroll to position [1586, 0]
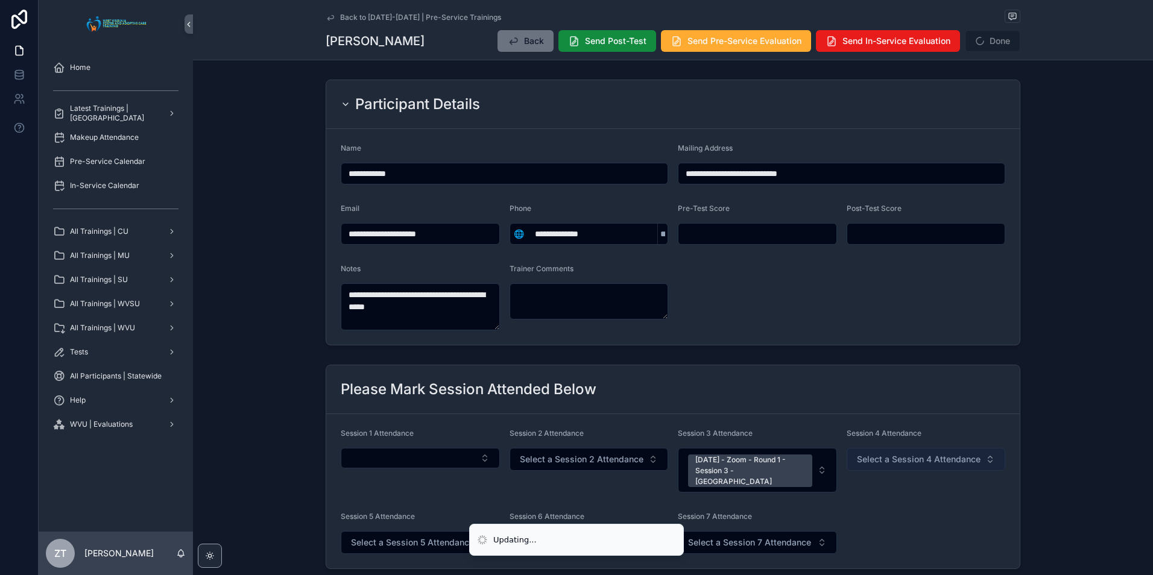
click at [857, 459] on span "Select a Session 4 Attendance" at bounding box center [919, 459] width 124 height 12
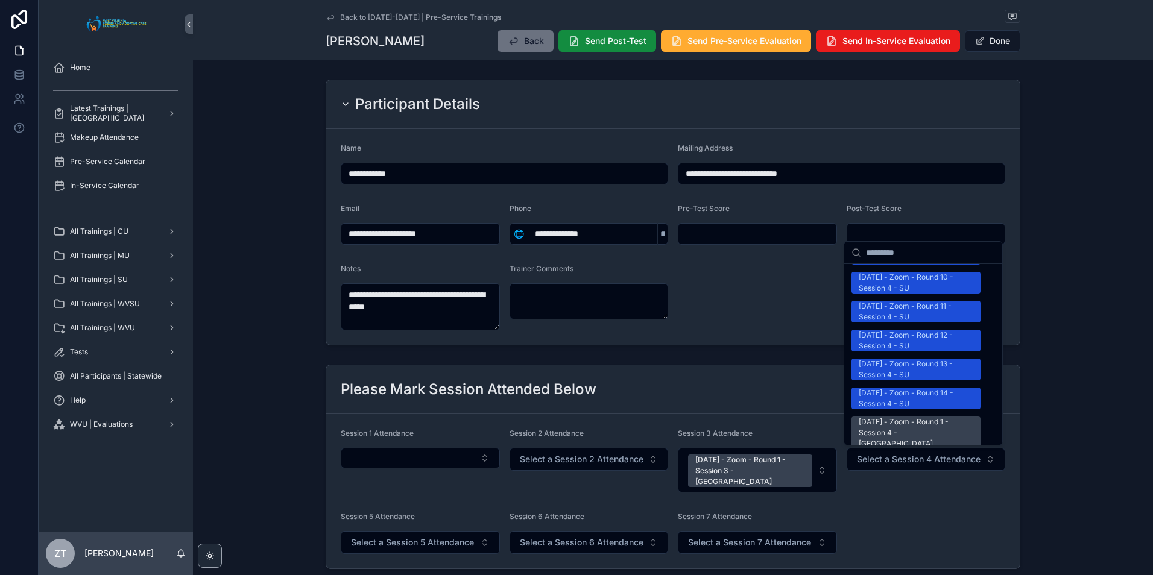
scroll to position [1507, 0]
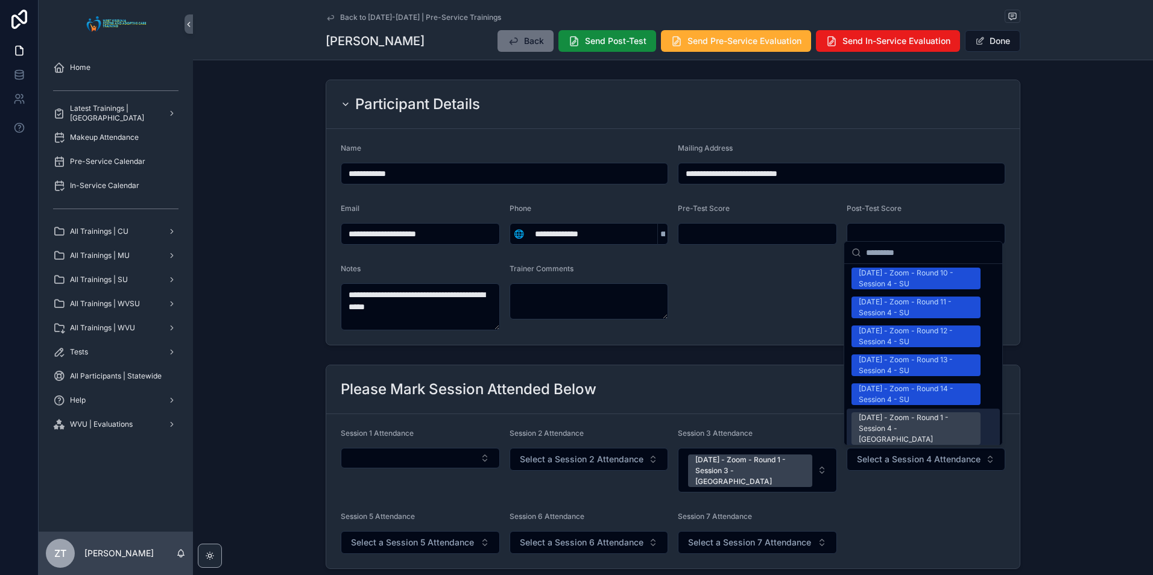
click at [889, 412] on div "[DATE] - Zoom - Round 1 - Session 4 - [GEOGRAPHIC_DATA]" at bounding box center [916, 428] width 115 height 33
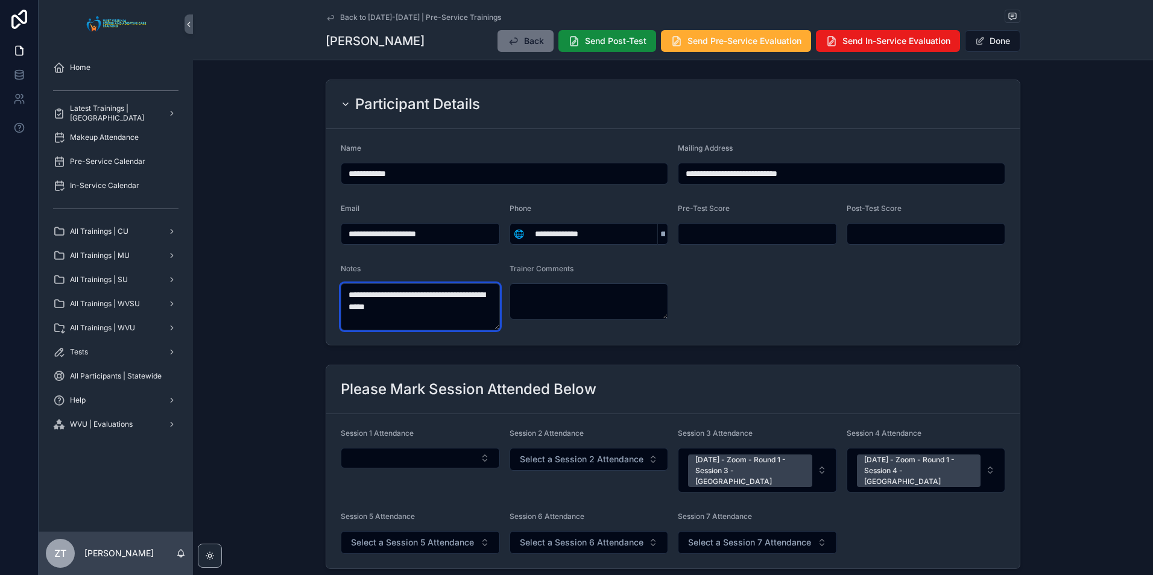
click at [422, 300] on textarea "**********" at bounding box center [420, 306] width 159 height 47
click at [421, 300] on textarea "**********" at bounding box center [420, 306] width 159 height 47
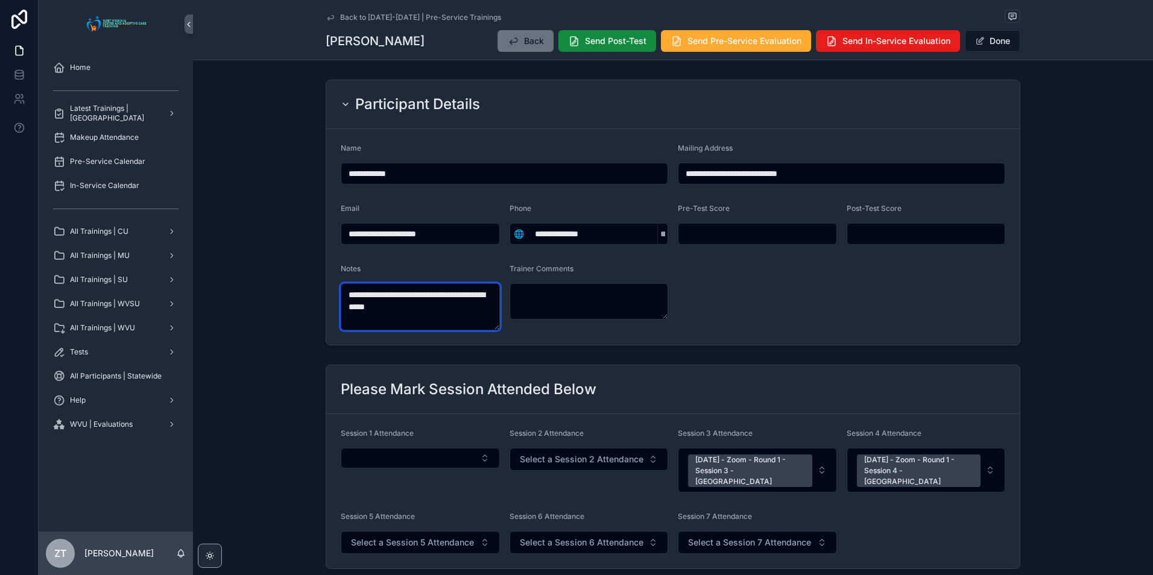
click at [421, 300] on textarea "**********" at bounding box center [420, 306] width 159 height 47
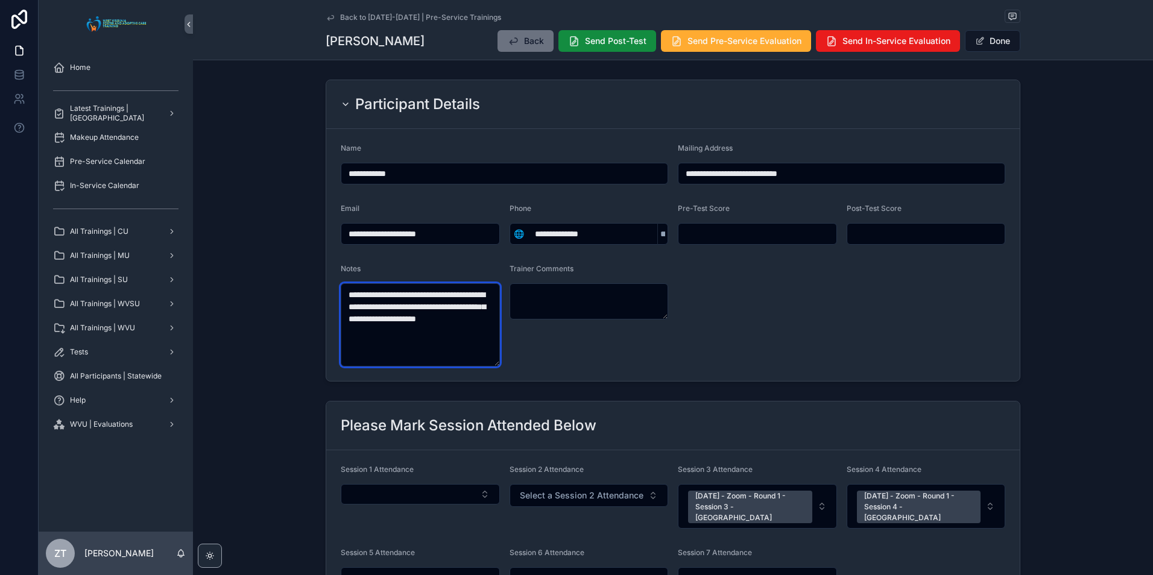
type textarea "**********"
click at [390, 309] on textarea "**********" at bounding box center [420, 324] width 159 height 83
click at [987, 42] on button "Done" at bounding box center [992, 41] width 55 height 22
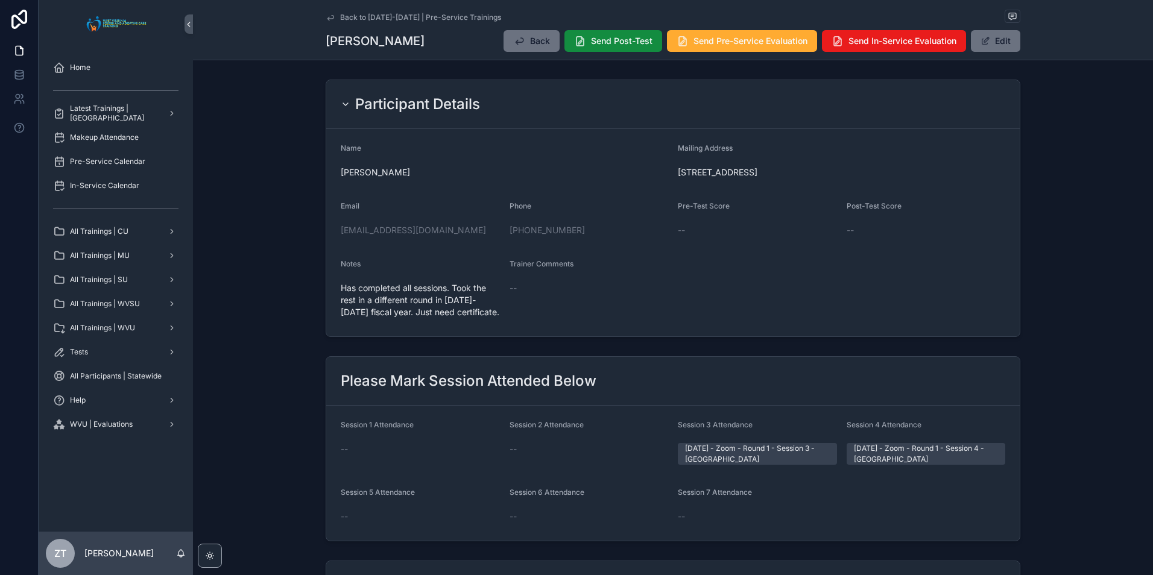
click at [327, 17] on icon "scrollable content" at bounding box center [330, 17] width 6 height 5
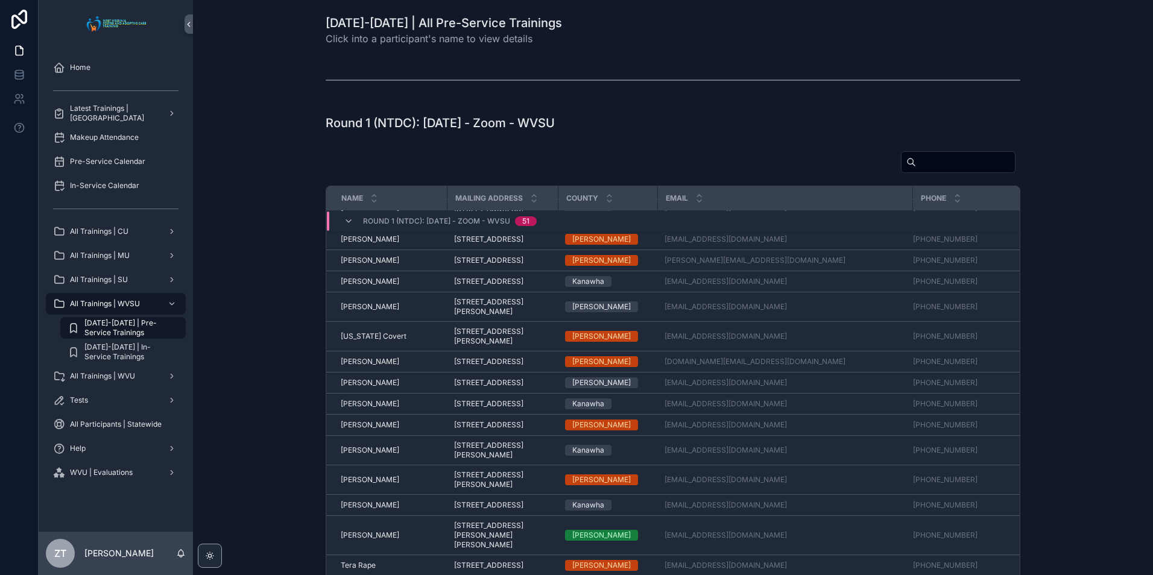
scroll to position [982, 0]
click at [376, 387] on span "Norman Mines" at bounding box center [370, 382] width 58 height 10
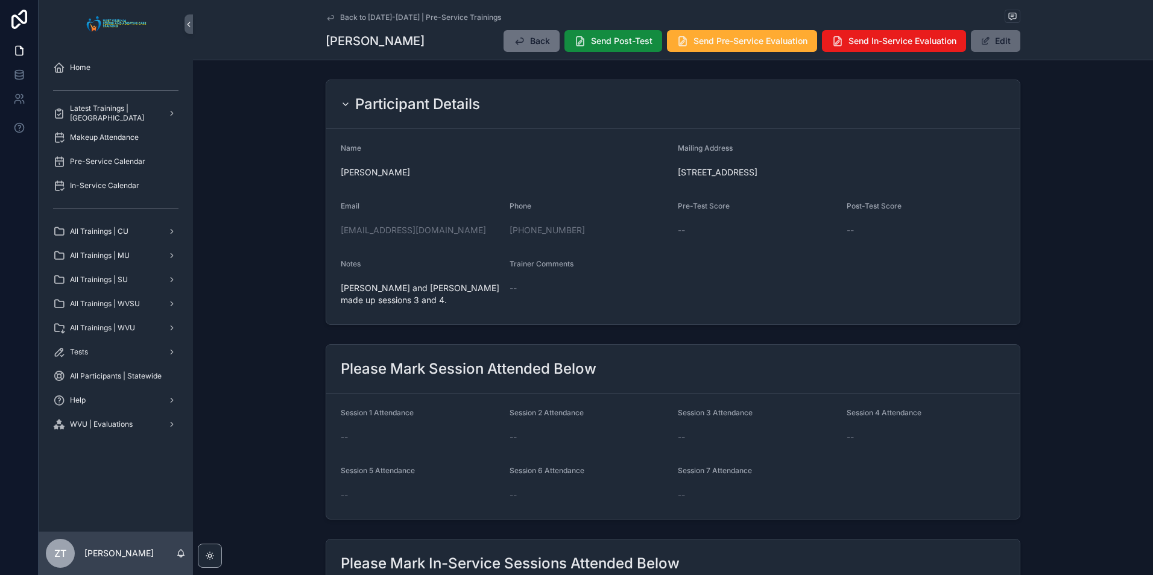
click at [988, 41] on button "Edit" at bounding box center [995, 41] width 49 height 22
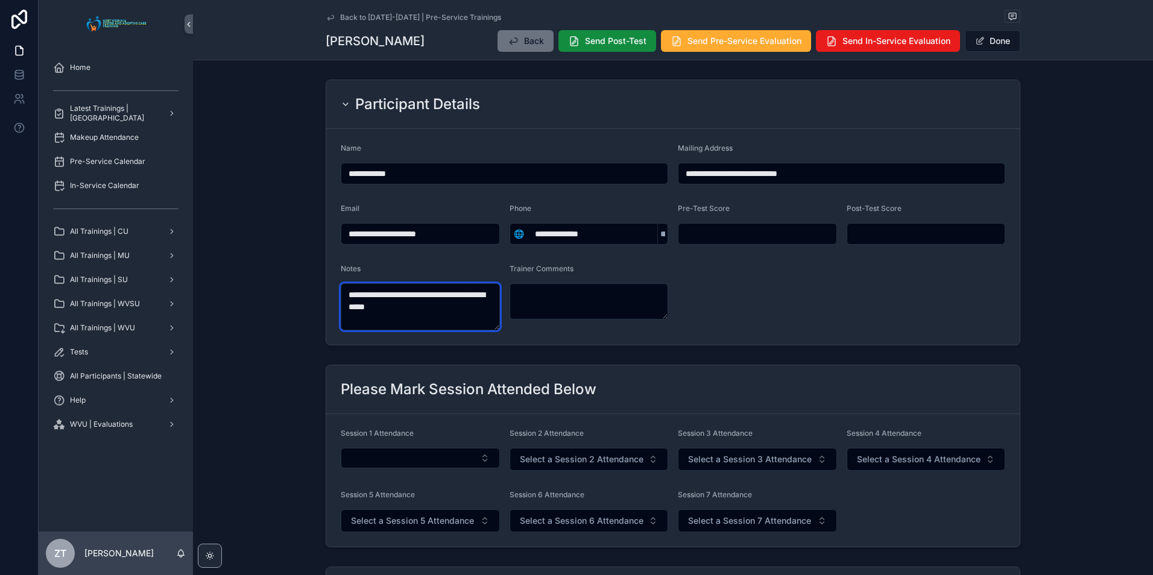
click at [400, 302] on textarea "**********" at bounding box center [420, 306] width 159 height 47
paste textarea "**********"
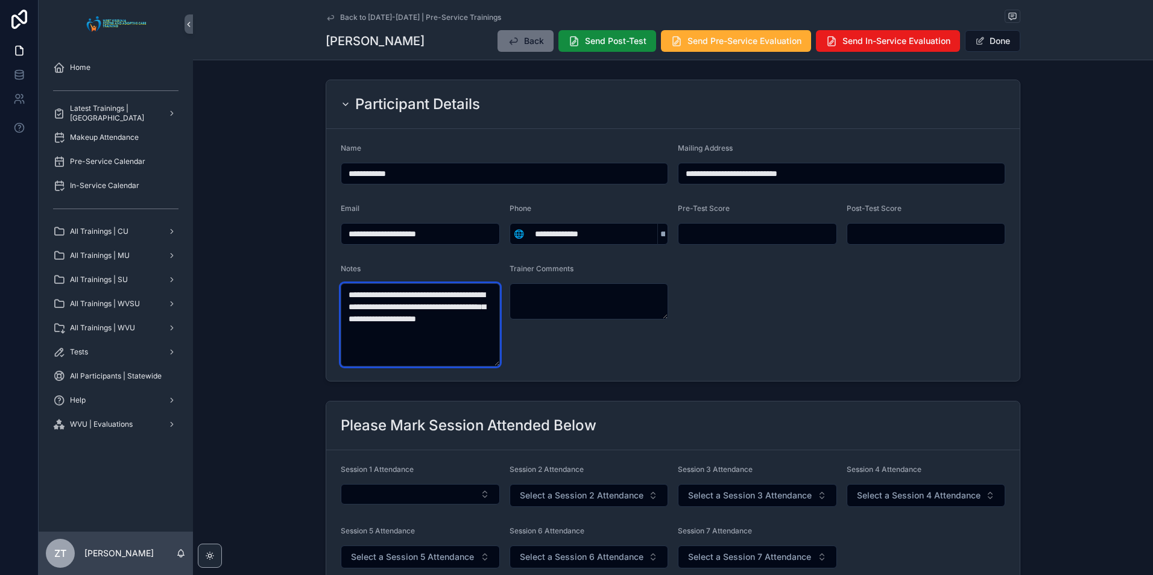
type textarea "**********"
click at [707, 347] on form "**********" at bounding box center [672, 255] width 693 height 252
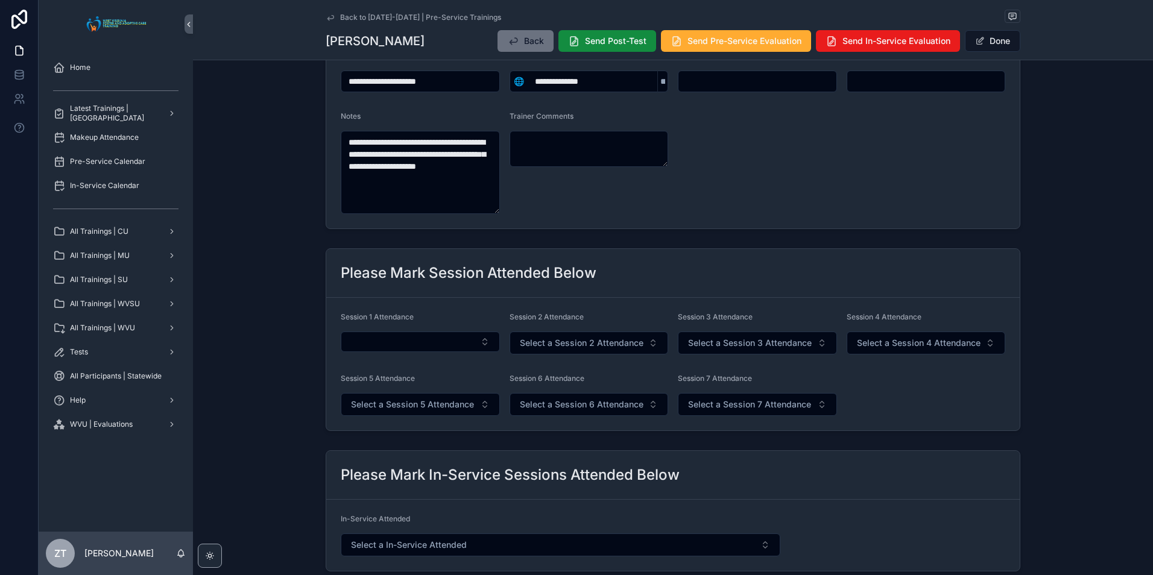
scroll to position [181, 0]
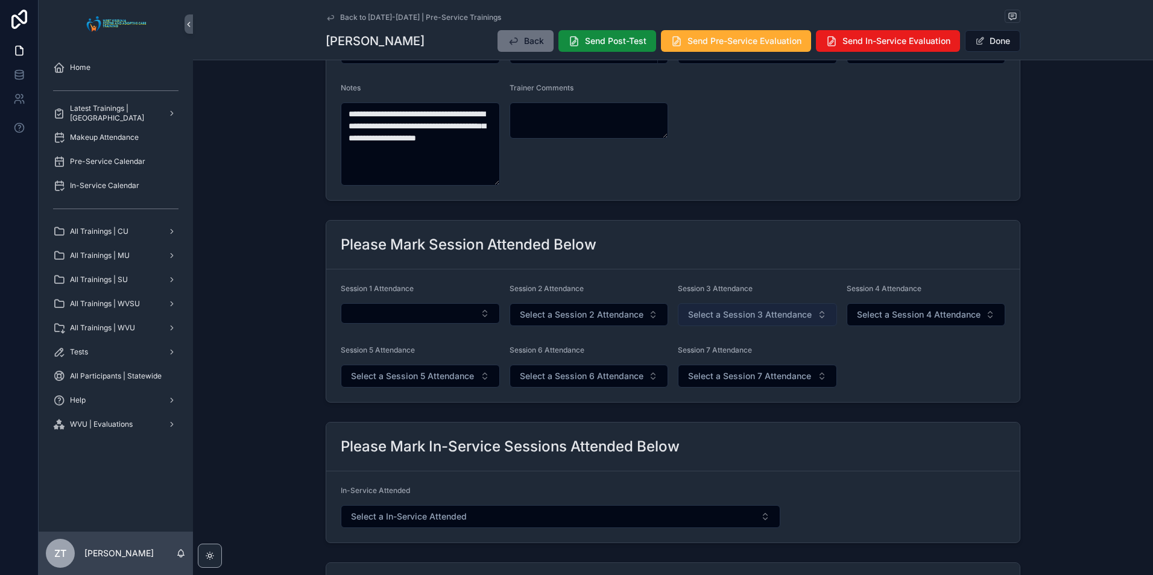
click at [747, 318] on span "Select a Session 3 Attendance" at bounding box center [750, 315] width 124 height 12
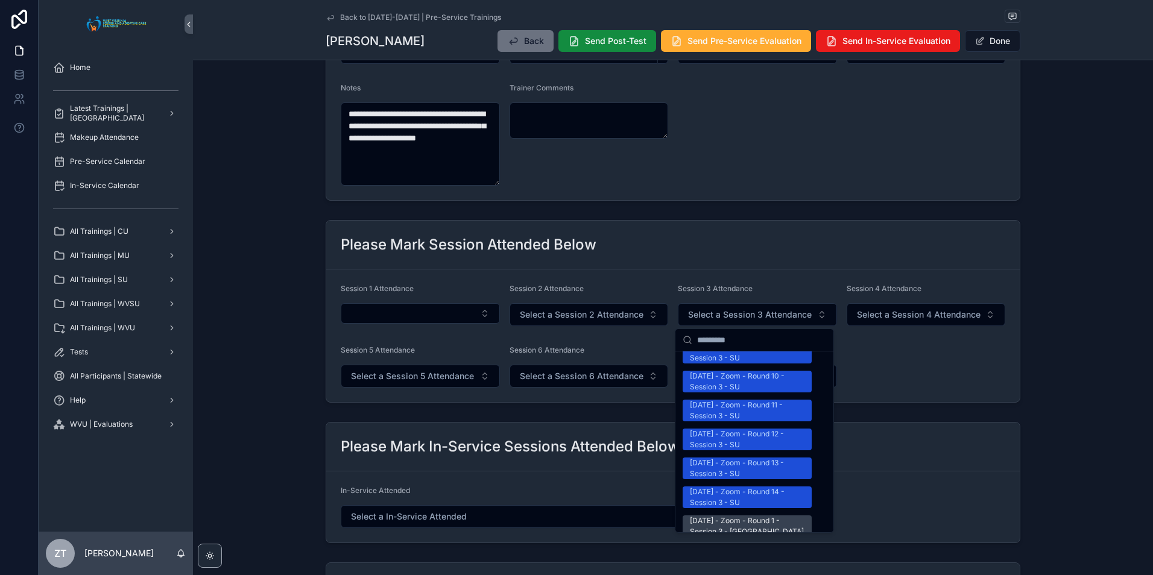
scroll to position [1568, 0]
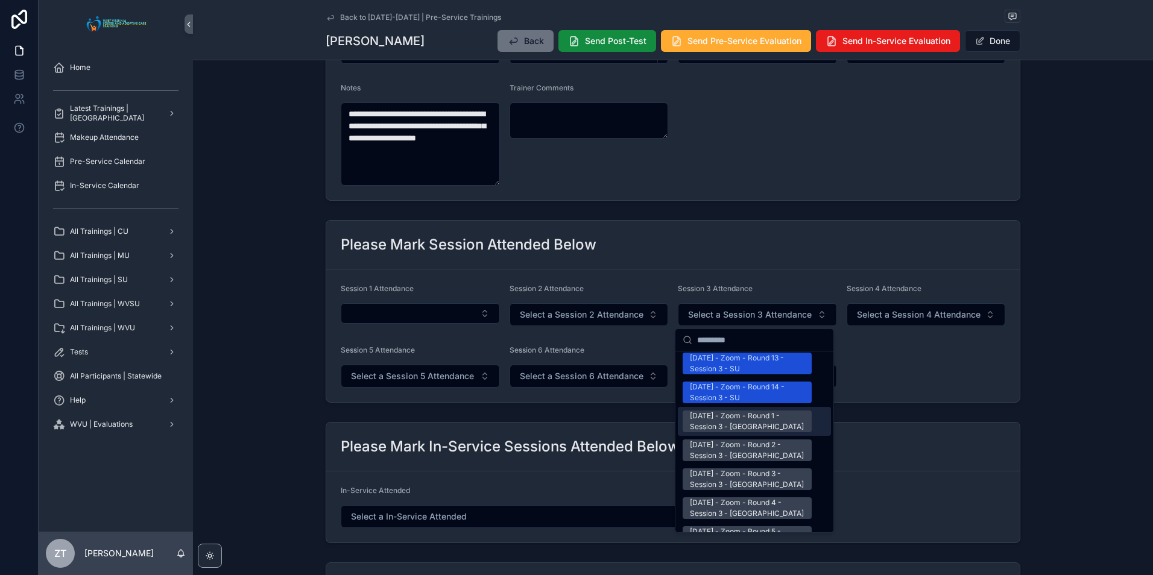
click at [723, 411] on div "7/12/2025 - Zoom - Round 1 - Session 3 - WVSU" at bounding box center [747, 422] width 115 height 22
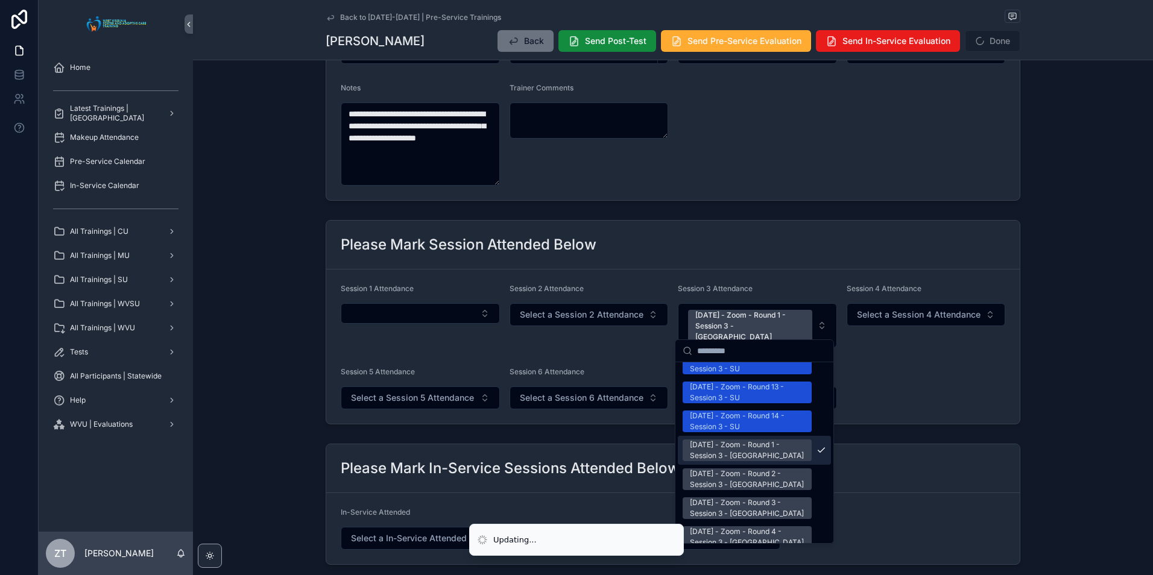
scroll to position [1586, 0]
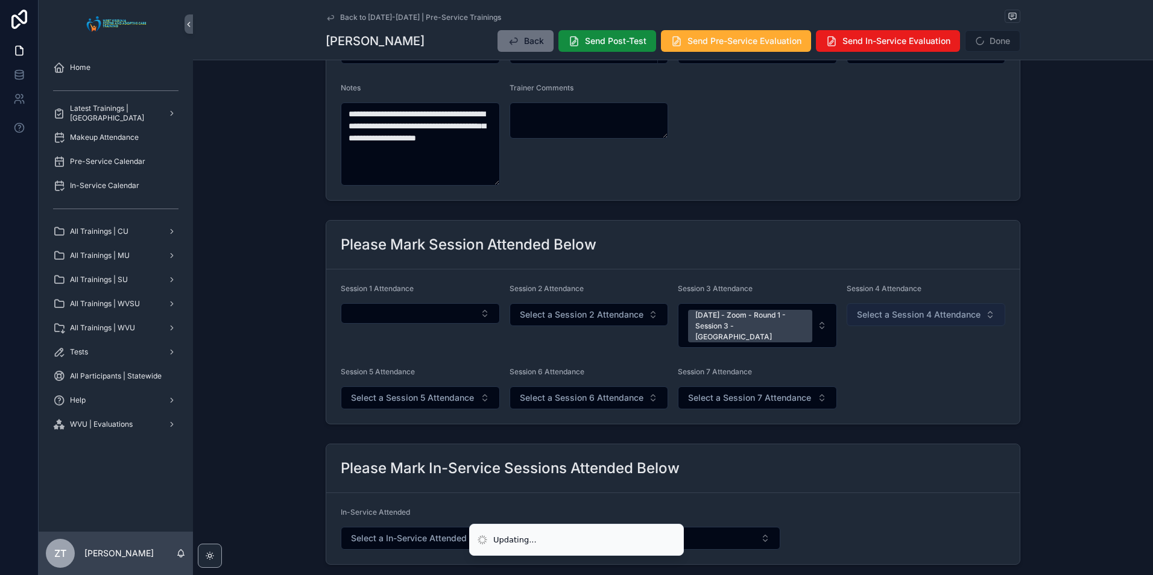
click at [889, 313] on span "Select a Session 4 Attendance" at bounding box center [919, 315] width 124 height 12
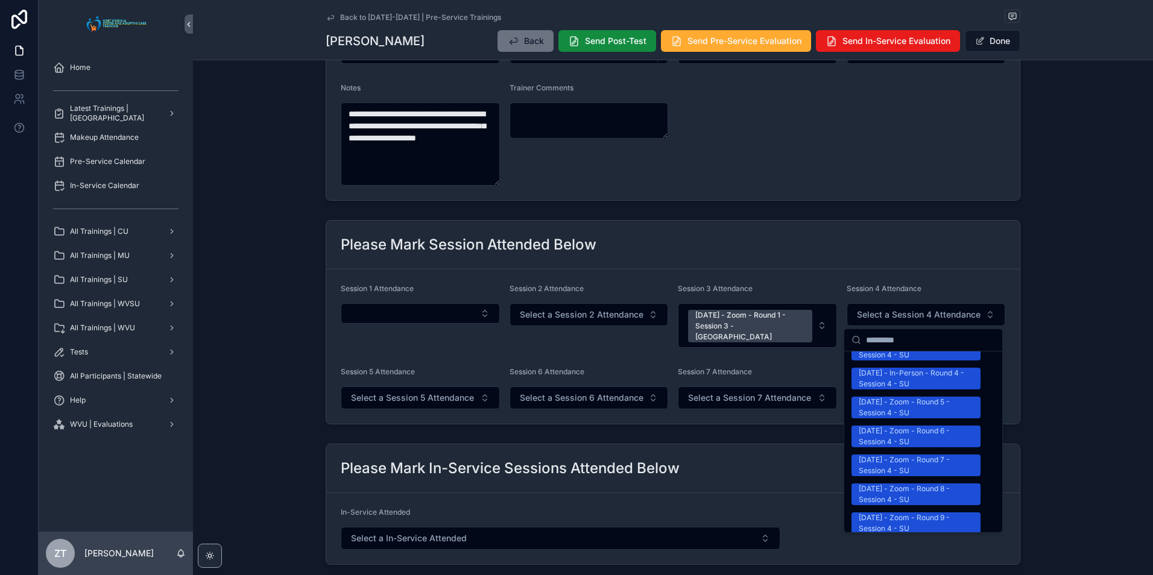
scroll to position [1568, 0]
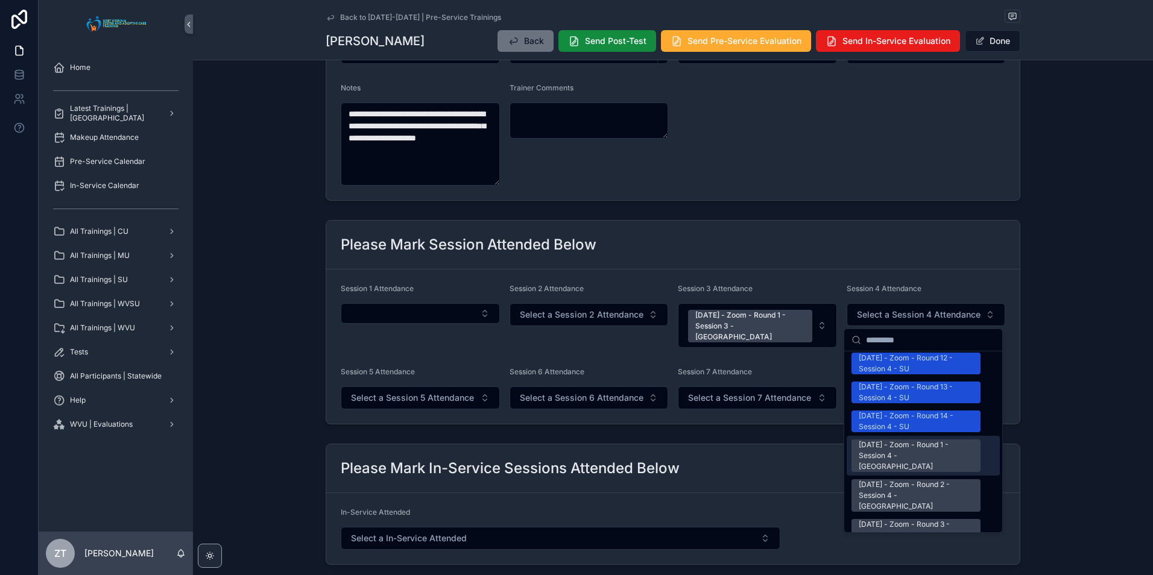
click at [894, 440] on div "[DATE] - Zoom - Round 1 - Session 4 - [GEOGRAPHIC_DATA]" at bounding box center [916, 456] width 115 height 33
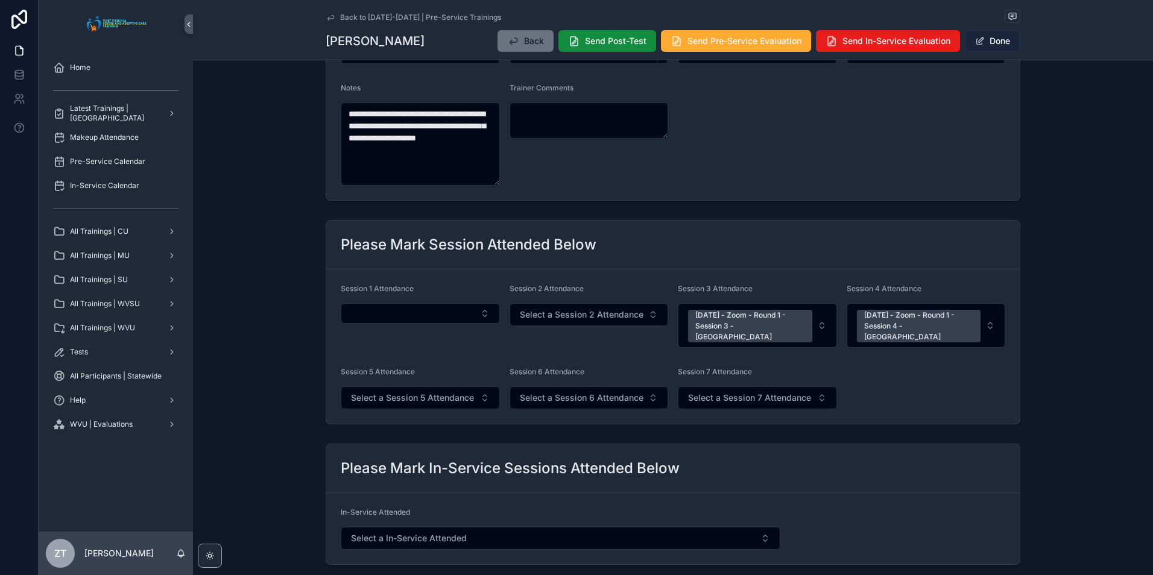
click at [988, 51] on button "Done" at bounding box center [992, 41] width 55 height 22
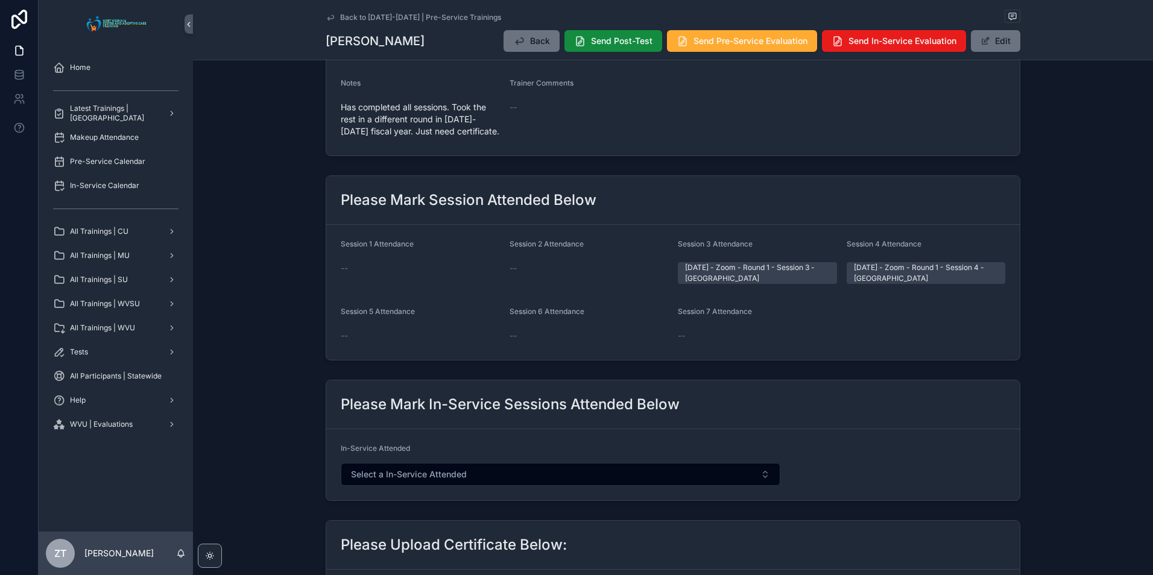
click at [322, 18] on div "Back to 2025-2026 | Pre-Service Trainings Norman Mines Back Send Post-Test Send…" at bounding box center [673, 30] width 960 height 60
click at [326, 16] on icon "scrollable content" at bounding box center [331, 18] width 10 height 10
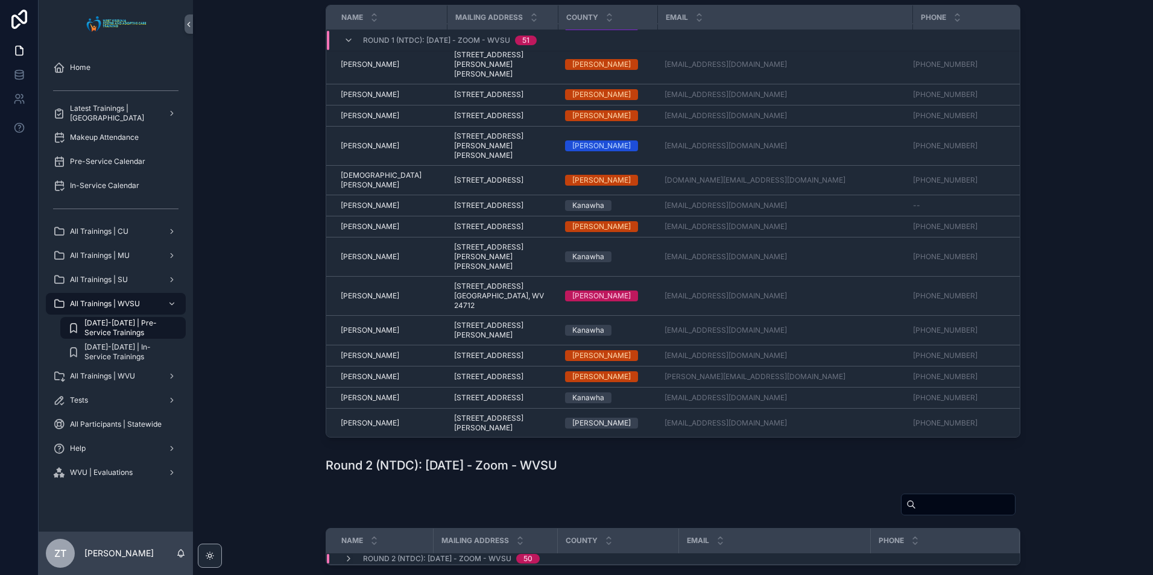
scroll to position [740, 0]
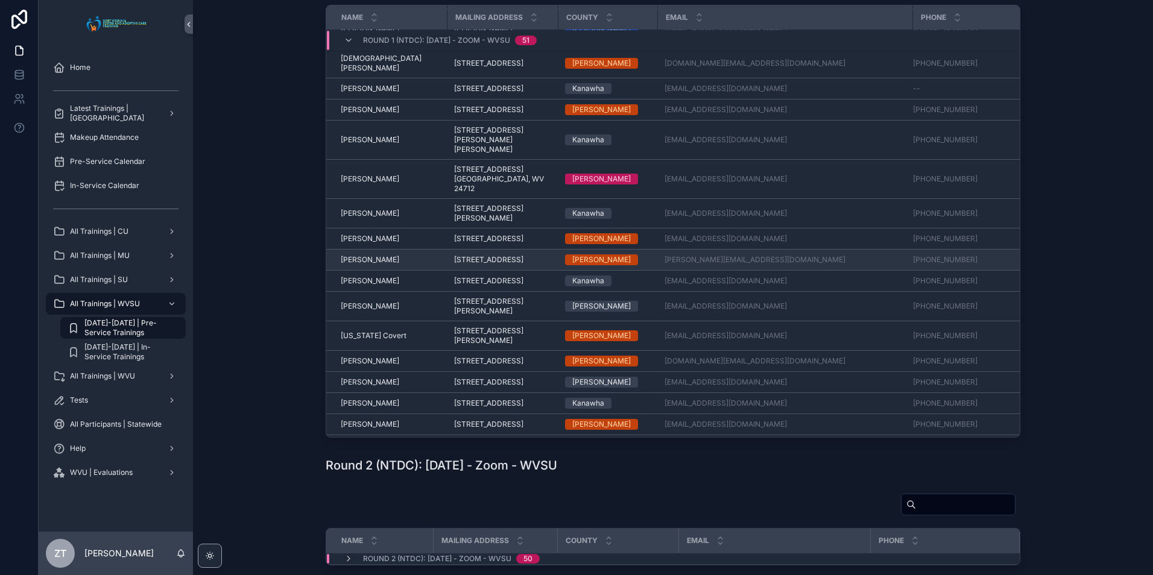
click at [375, 265] on span "Melanie Wymer" at bounding box center [370, 260] width 58 height 10
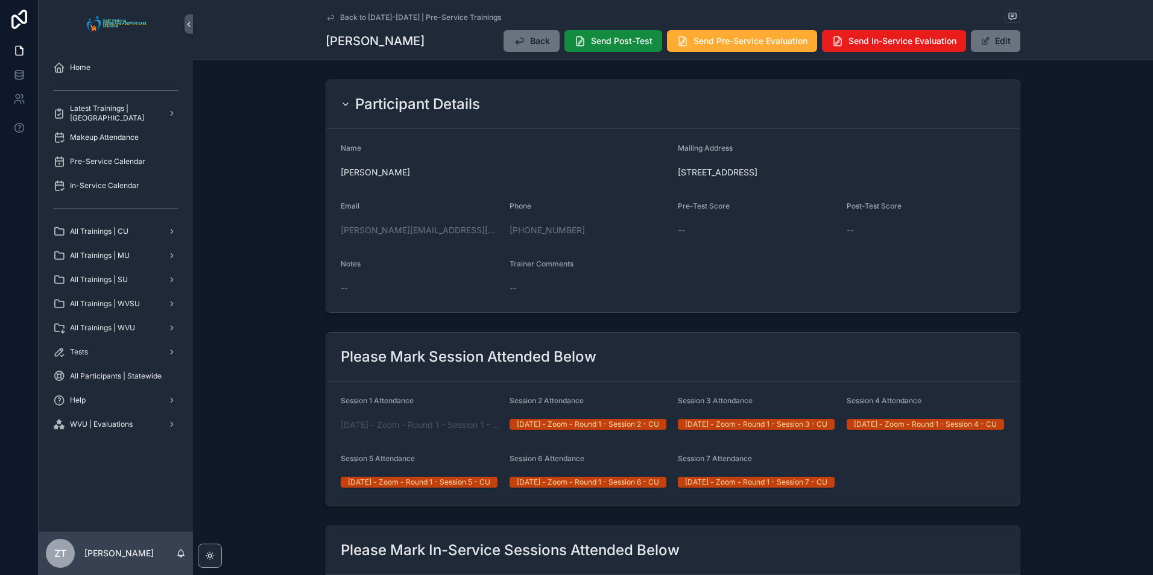
click at [330, 17] on icon "scrollable content" at bounding box center [331, 18] width 10 height 10
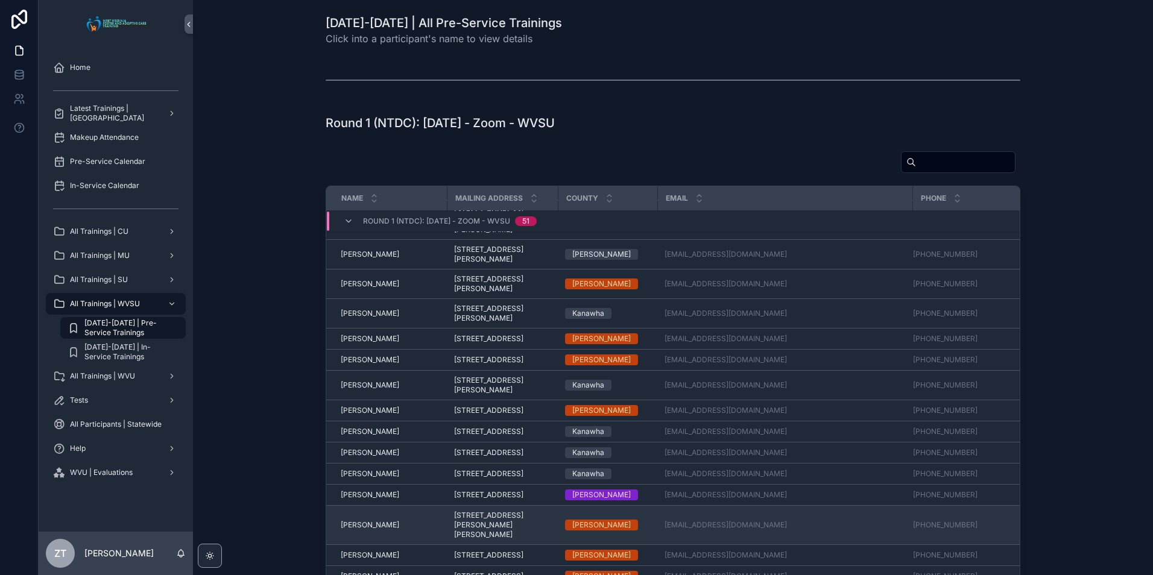
scroll to position [559, 0]
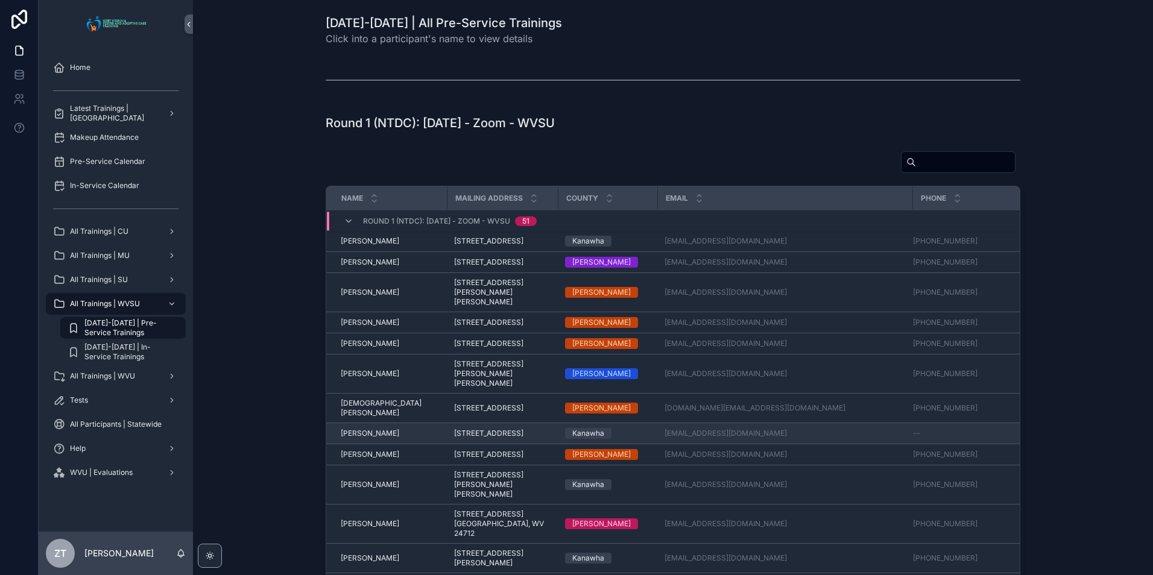
click at [363, 438] on span "Lawanda Macklin" at bounding box center [370, 434] width 58 height 10
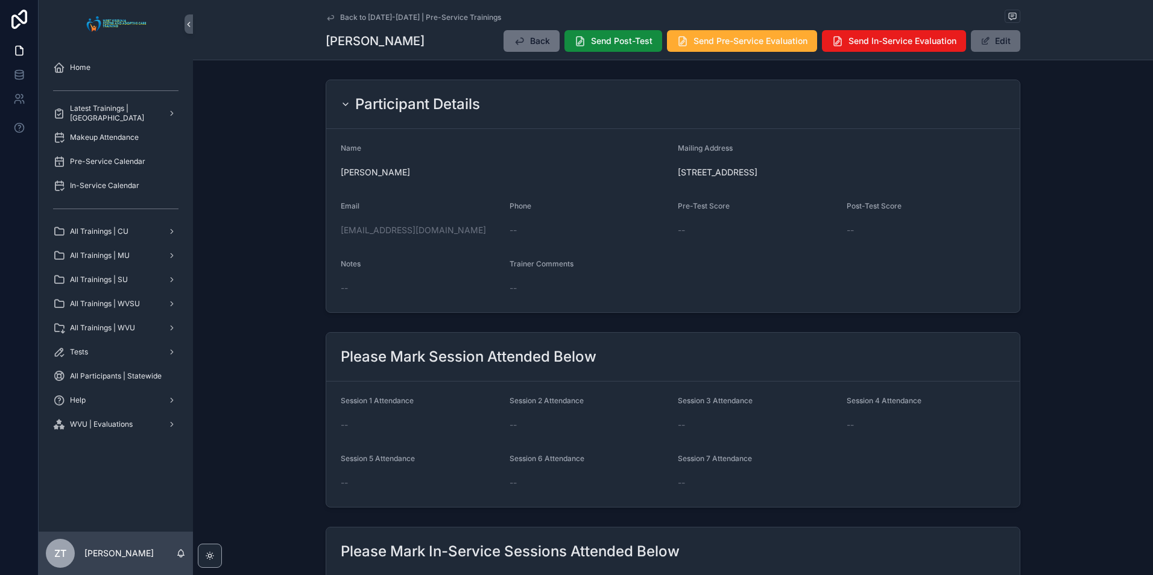
click at [989, 38] on button "Edit" at bounding box center [995, 41] width 49 height 22
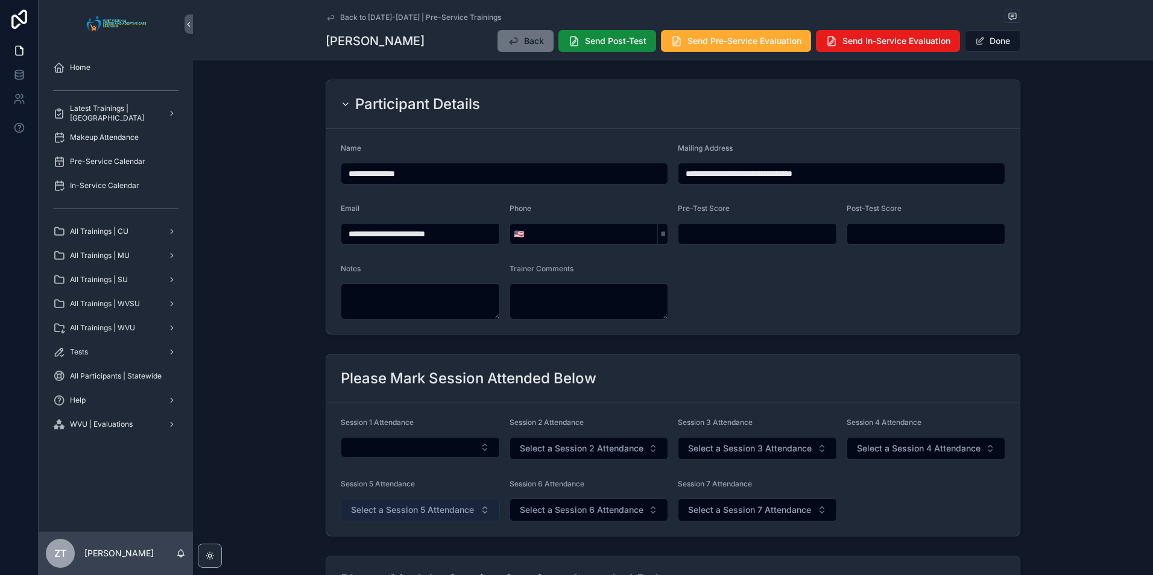
click at [403, 510] on span "Select a Session 5 Attendance" at bounding box center [412, 510] width 123 height 12
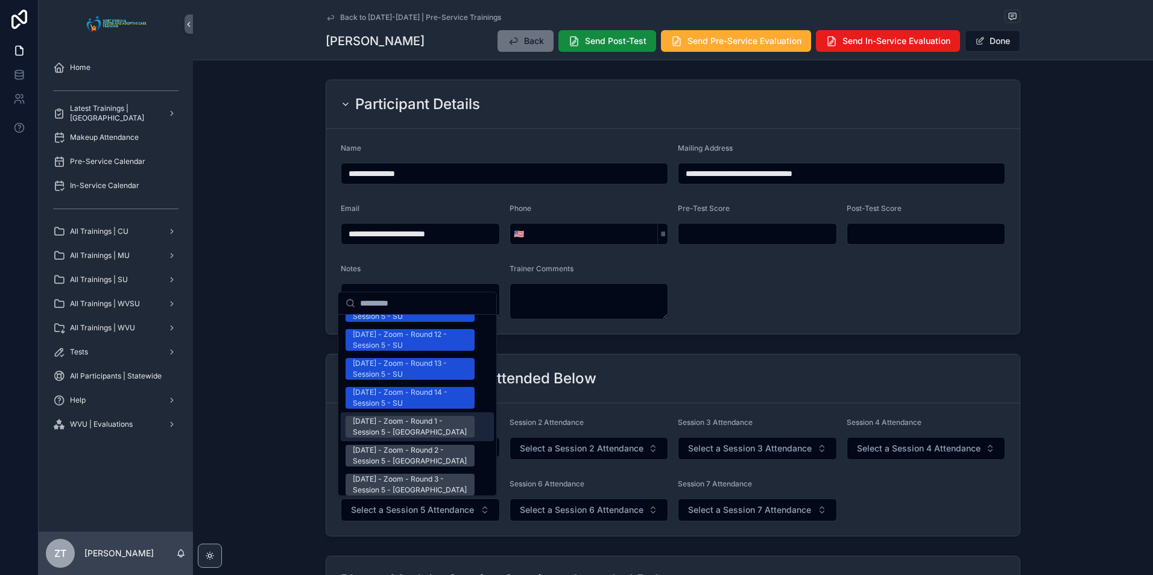
click at [421, 416] on div "7/12/2025 - Zoom - Round 1 - Session 5 - WVSU" at bounding box center [410, 427] width 115 height 22
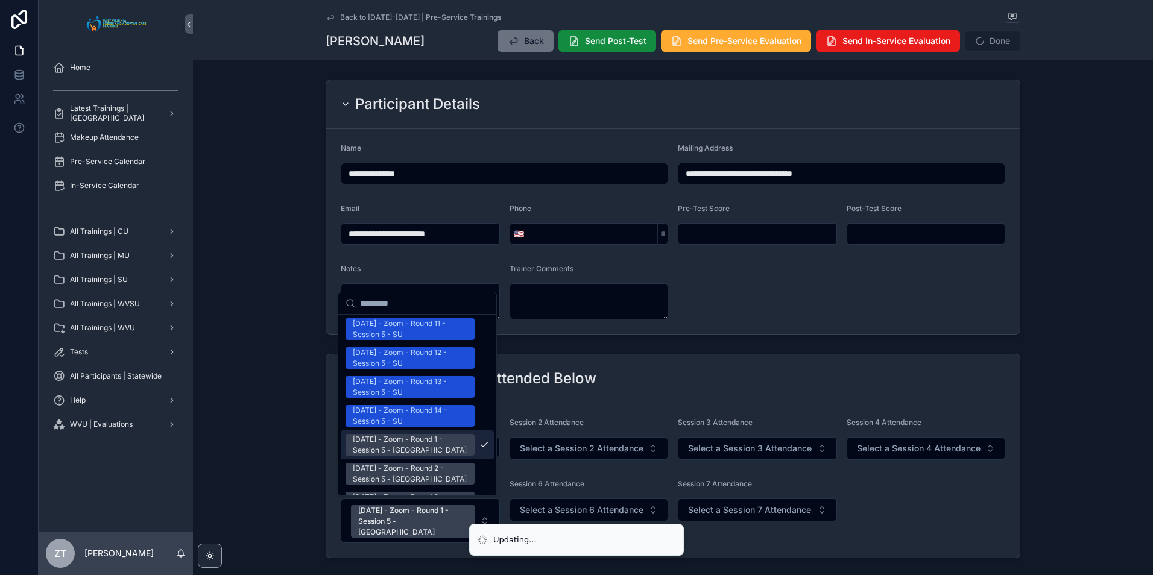
scroll to position [1525, 0]
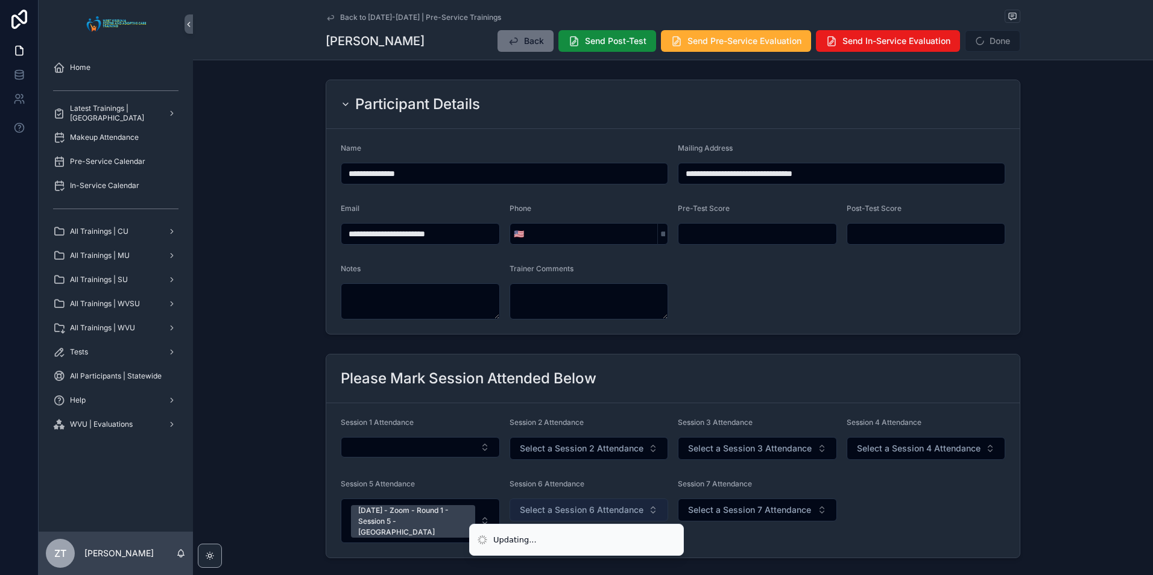
click at [565, 510] on span "Select a Session 6 Attendance" at bounding box center [582, 510] width 124 height 12
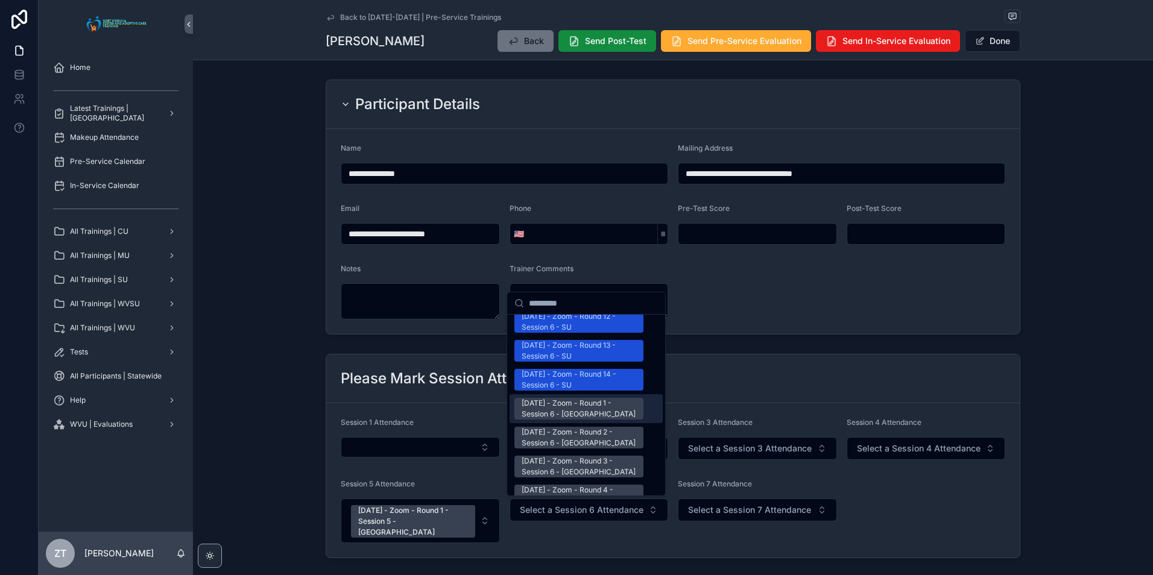
click at [567, 398] on div "7/12/2025 - Zoom - Round 1 - Session 6 - WVSU" at bounding box center [579, 409] width 115 height 22
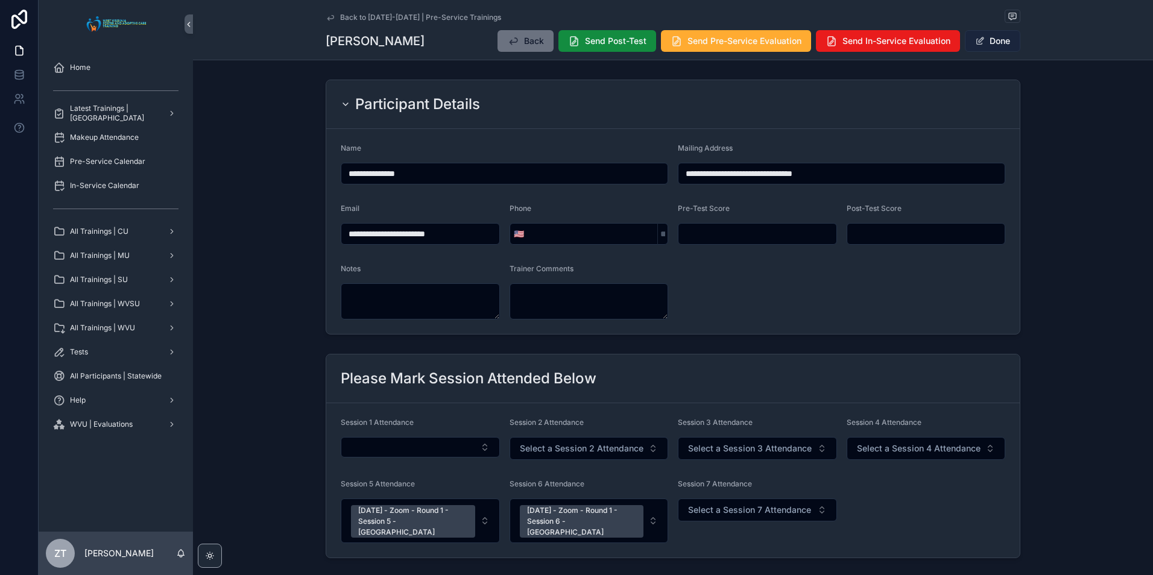
click at [975, 45] on span "scrollable content" at bounding box center [980, 41] width 10 height 10
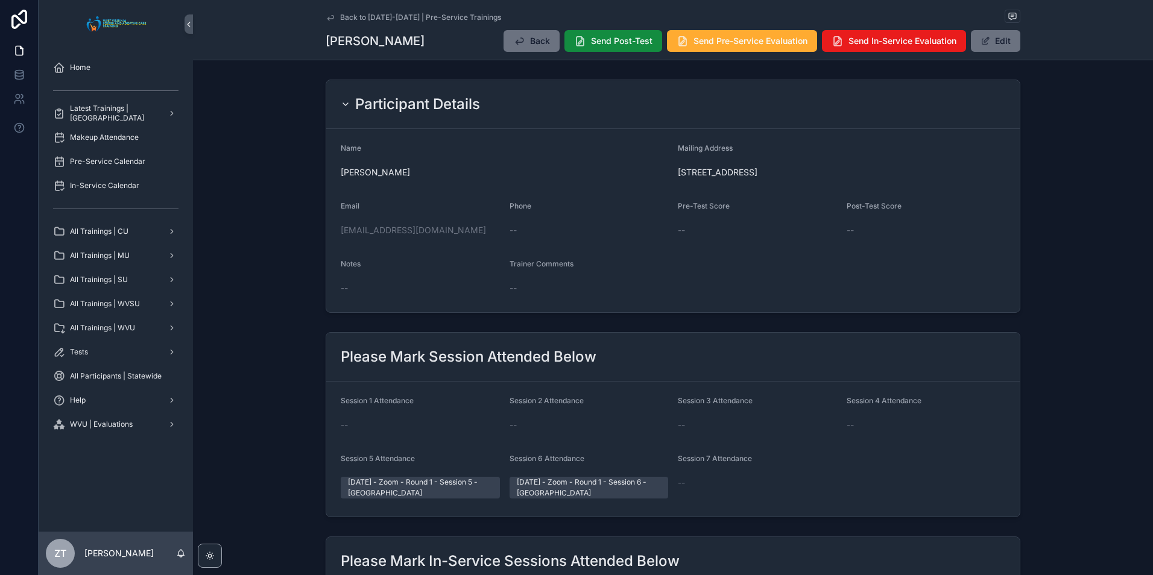
click at [327, 17] on icon "scrollable content" at bounding box center [330, 17] width 6 height 5
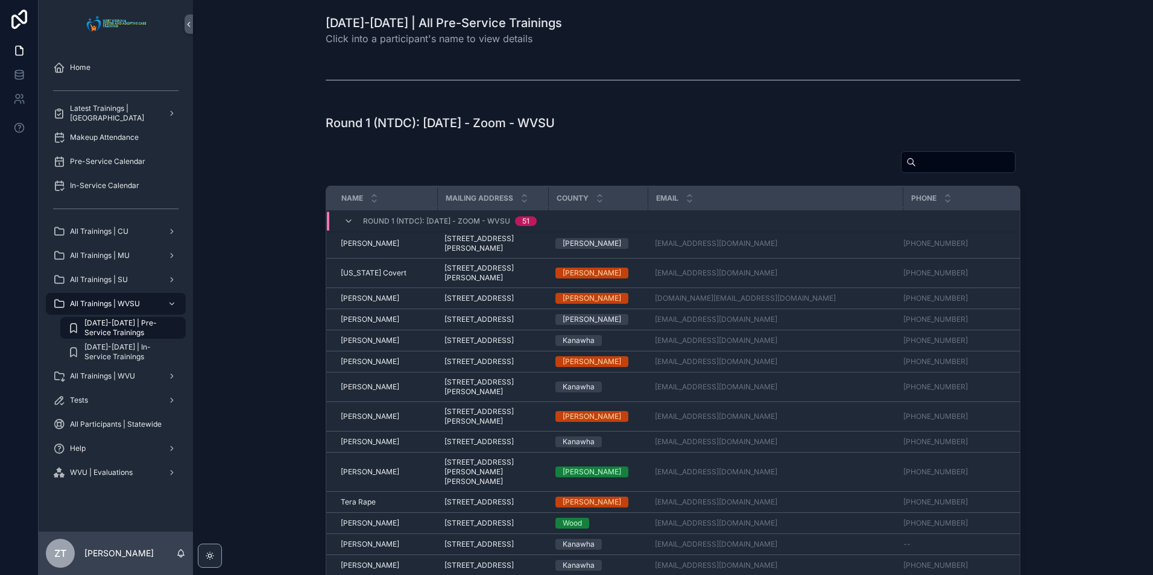
scroll to position [1182, 0]
click at [368, 540] on span "Timothy Duff" at bounding box center [370, 545] width 58 height 10
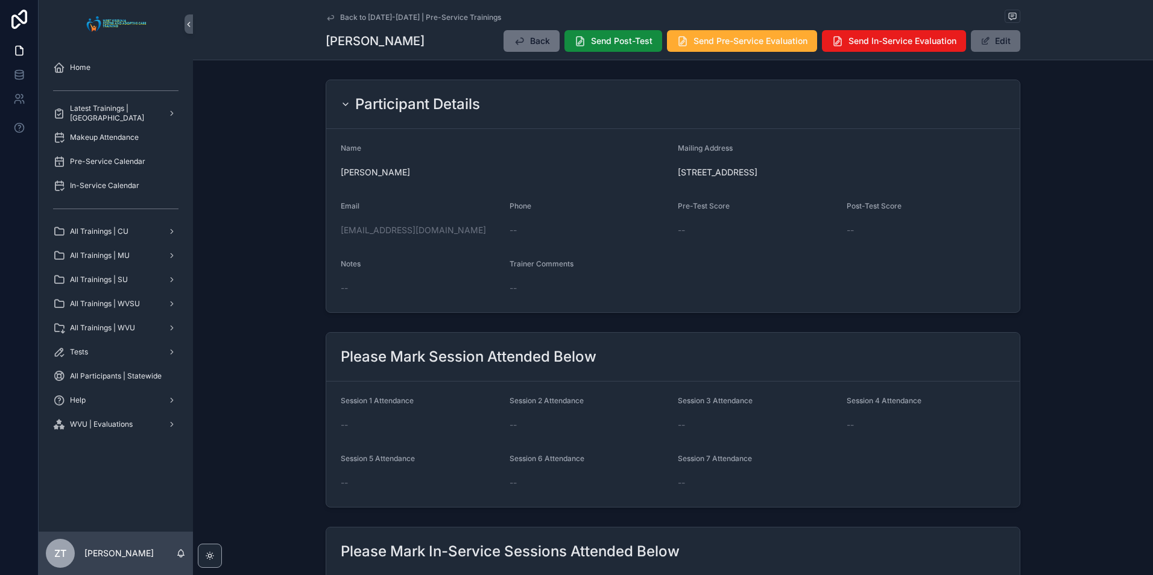
click at [995, 44] on button "Edit" at bounding box center [995, 41] width 49 height 22
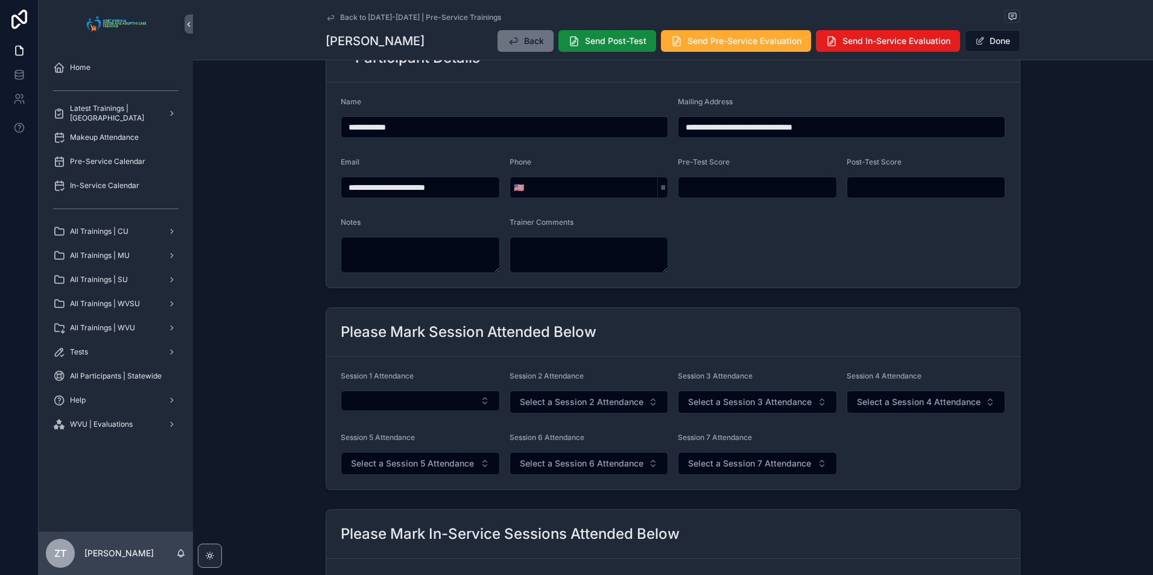
scroll to position [121, 0]
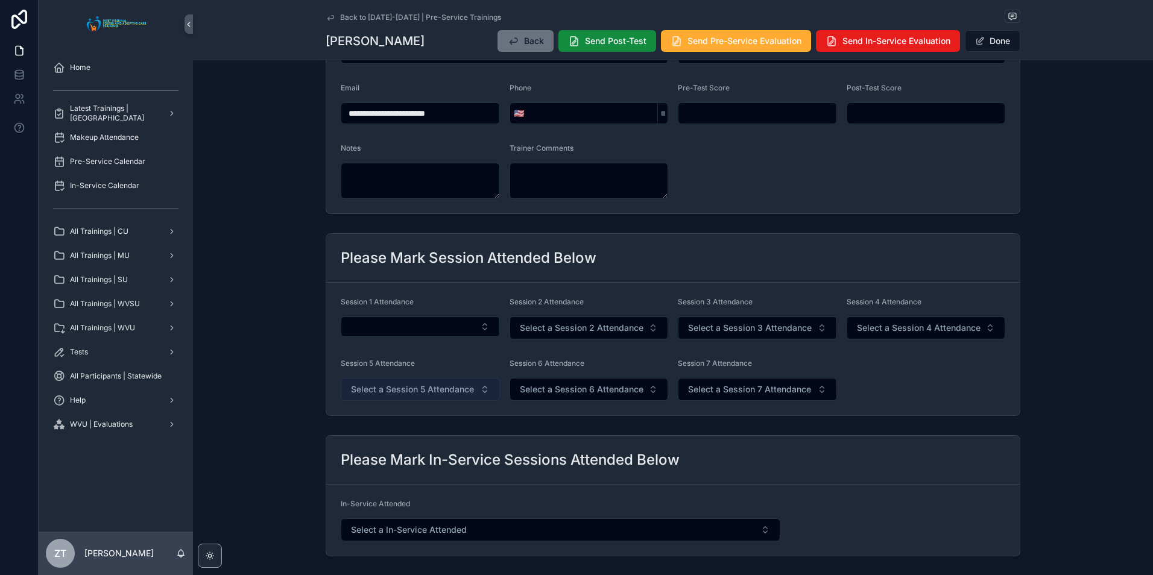
click at [423, 388] on span "Select a Session 5 Attendance" at bounding box center [412, 389] width 123 height 12
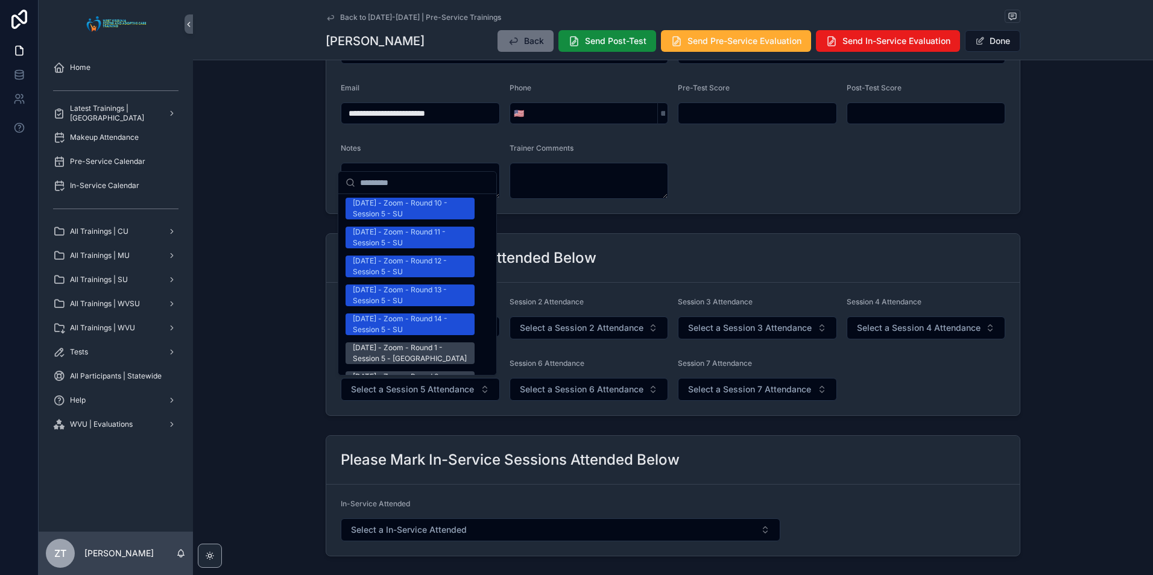
scroll to position [1447, 0]
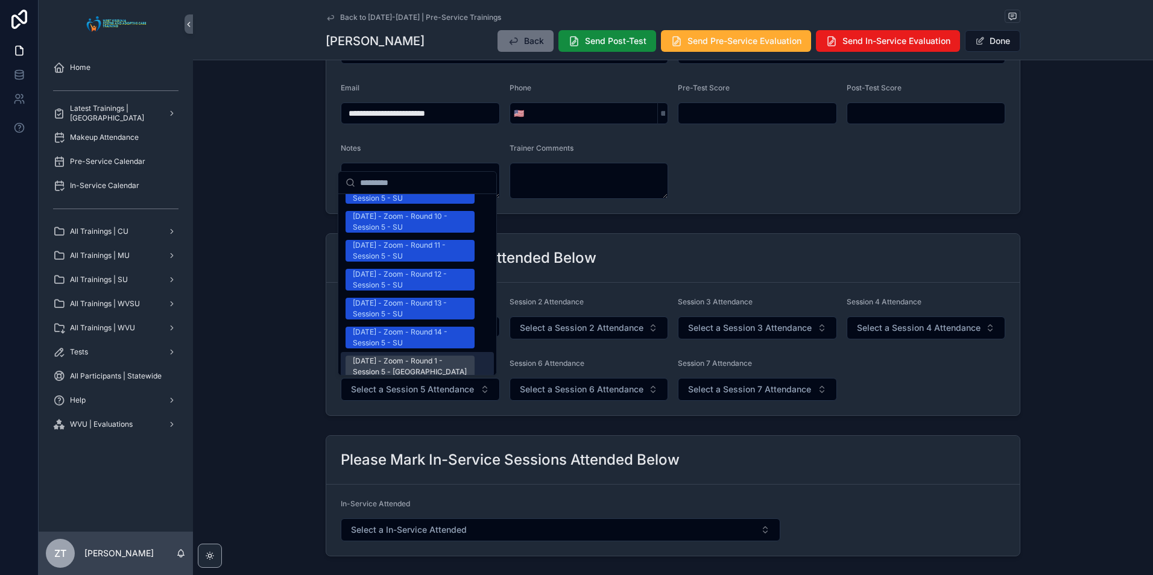
click at [403, 356] on div "7/12/2025 - Zoom - Round 1 - Session 5 - WVSU" at bounding box center [410, 367] width 115 height 22
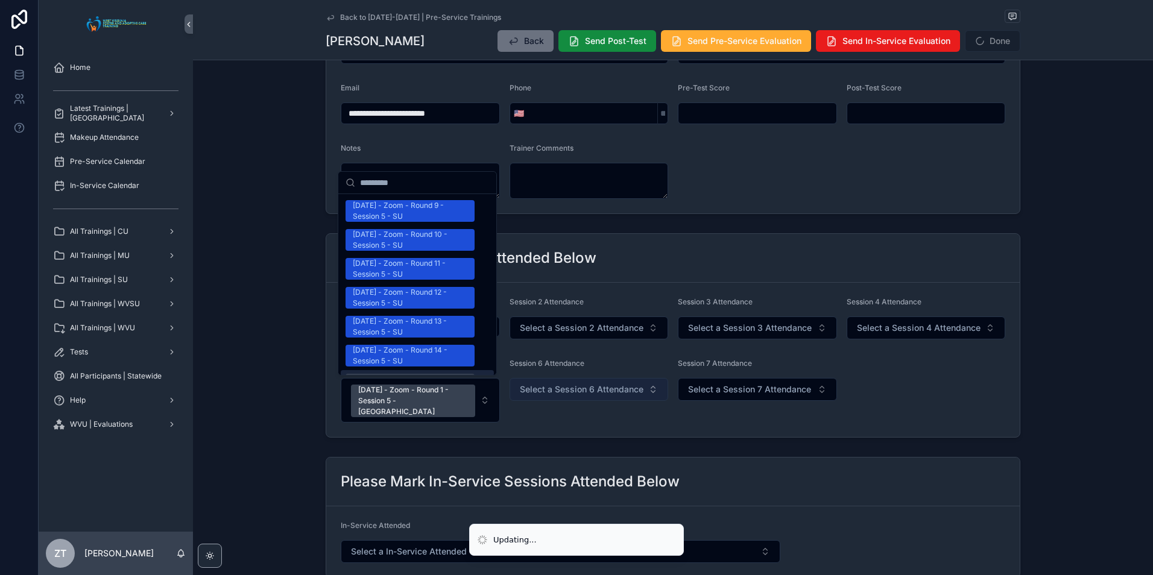
scroll to position [1465, 0]
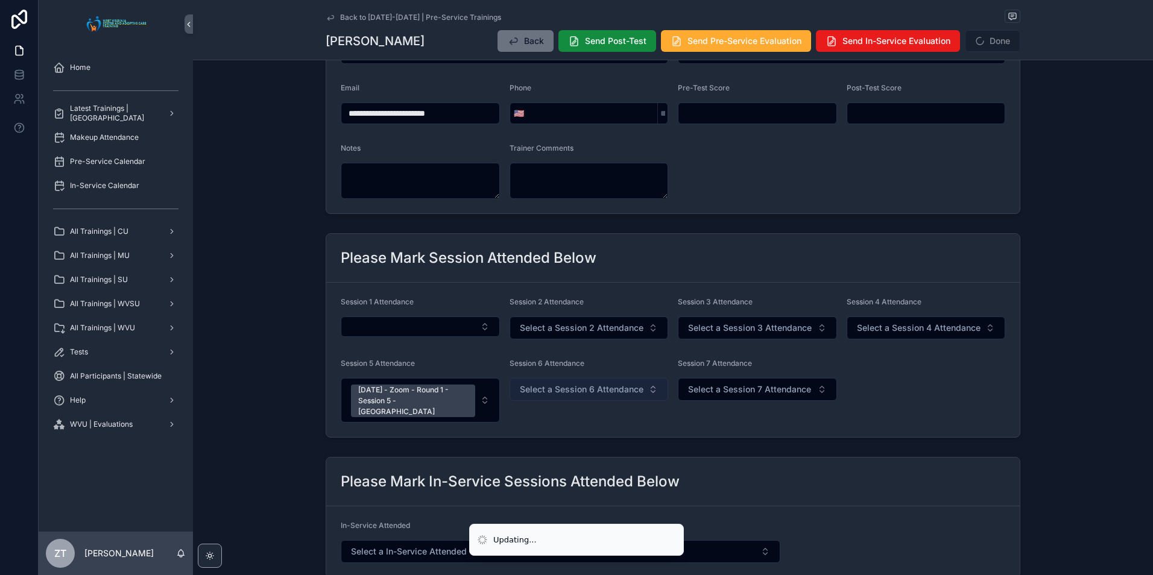
click at [573, 392] on span "Select a Session 6 Attendance" at bounding box center [582, 389] width 124 height 12
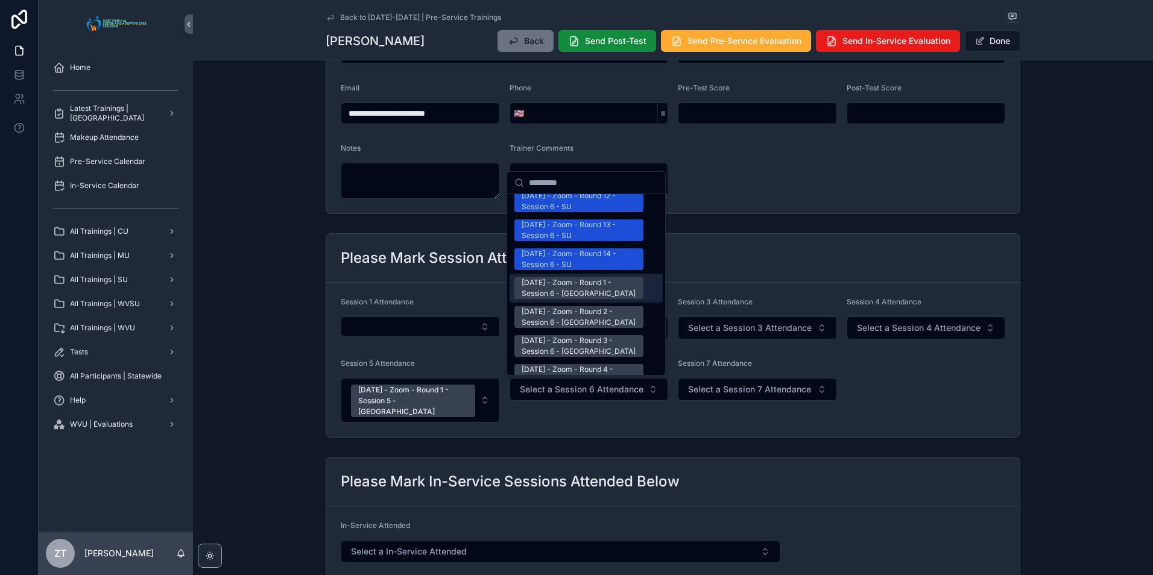
click at [570, 277] on div "7/12/2025 - Zoom - Round 1 - Session 6 - WVSU" at bounding box center [579, 288] width 115 height 22
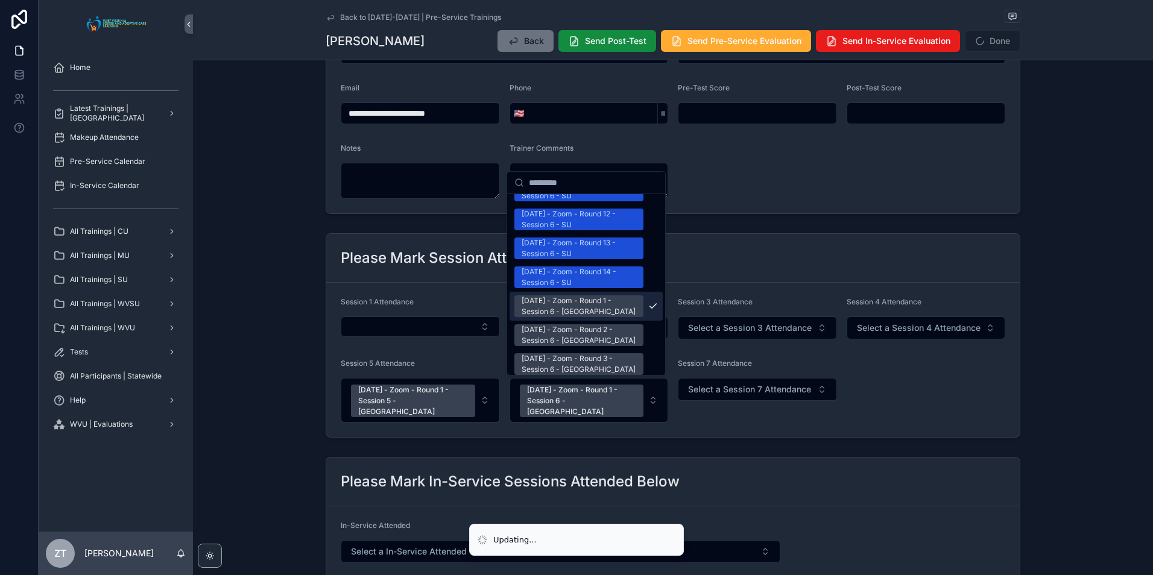
scroll to position [1525, 0]
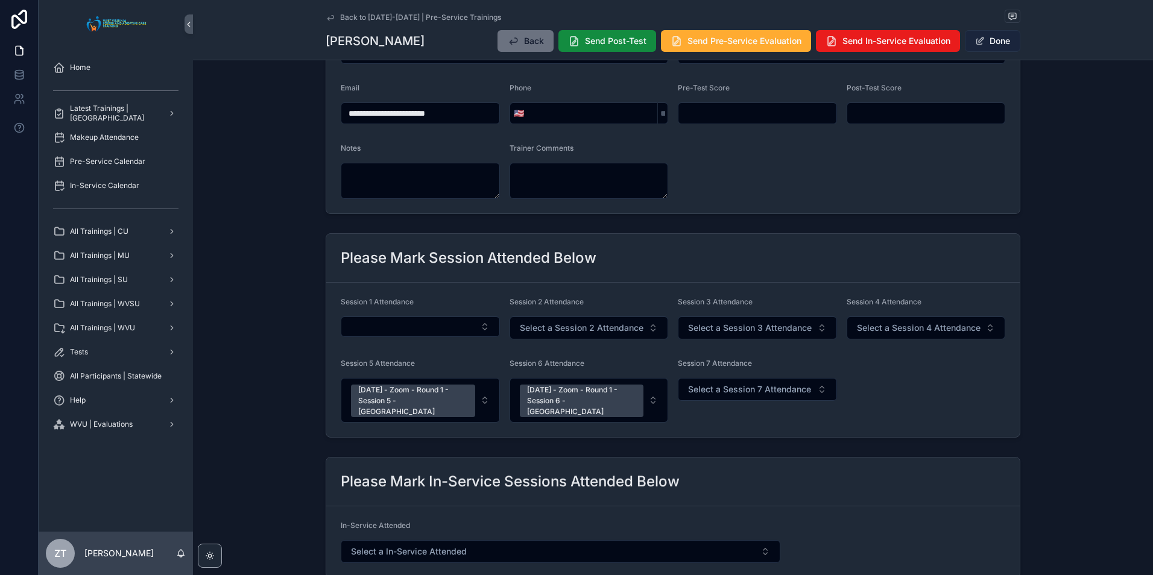
click at [994, 46] on button "Done" at bounding box center [992, 41] width 55 height 22
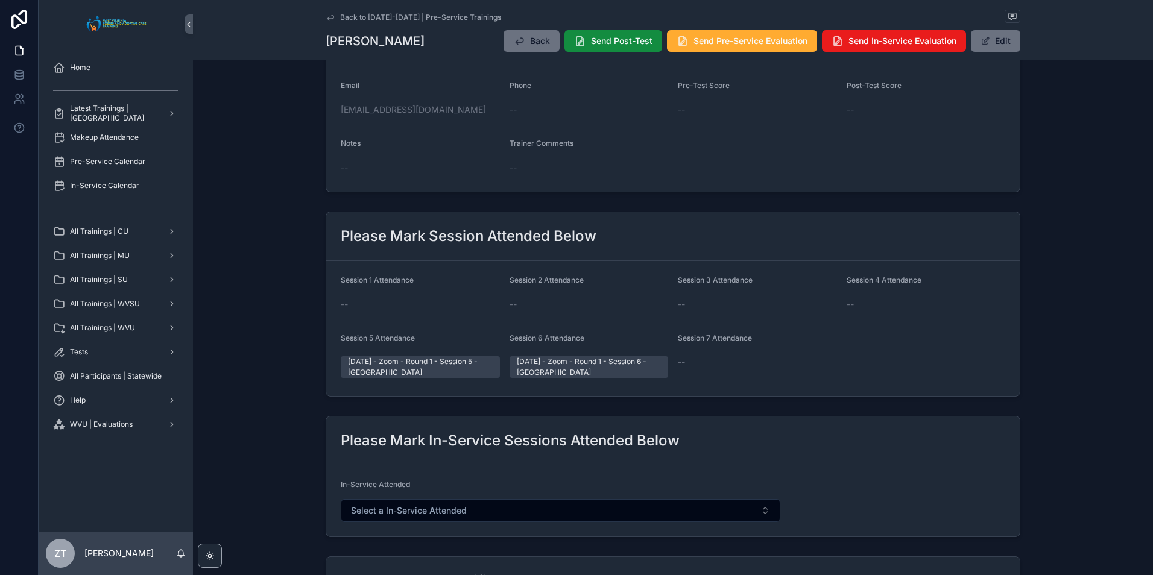
click at [326, 16] on icon "scrollable content" at bounding box center [331, 18] width 10 height 10
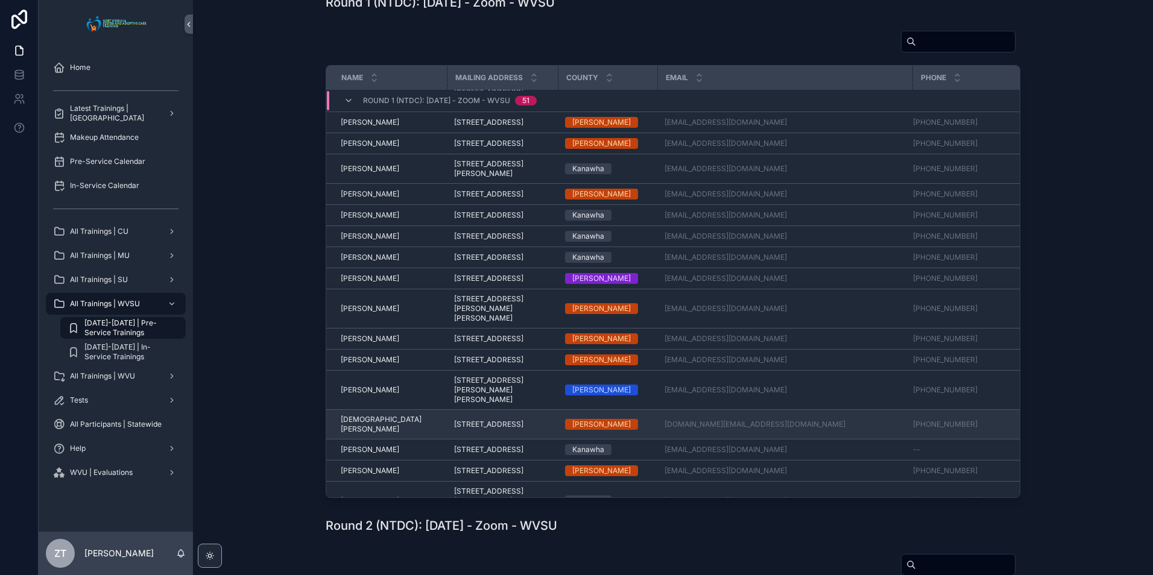
scroll to position [499, 0]
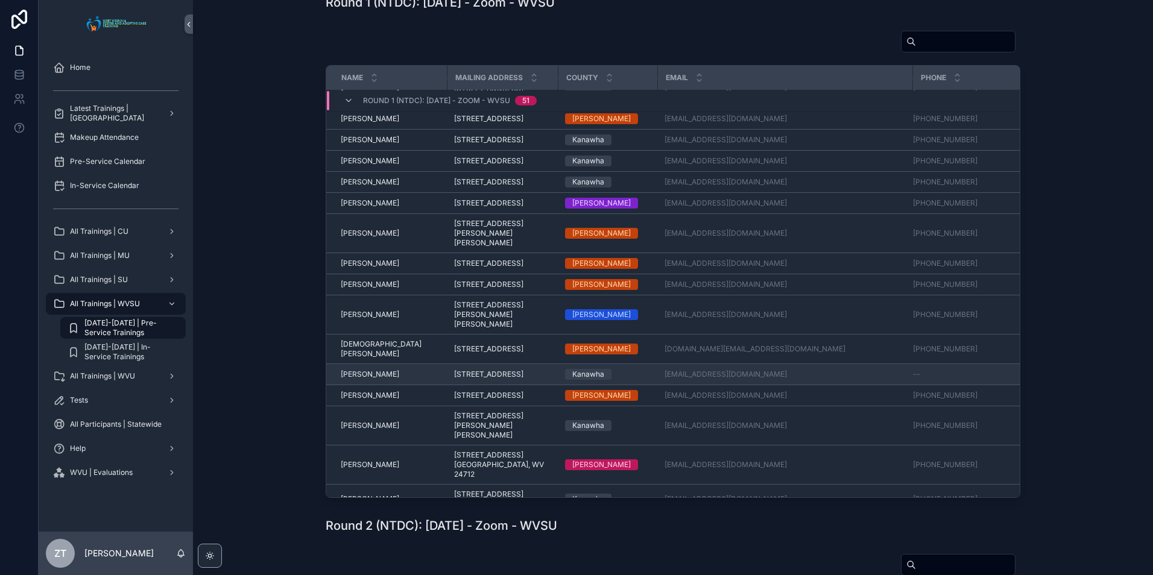
click at [371, 379] on span "Lawanda Macklin" at bounding box center [370, 375] width 58 height 10
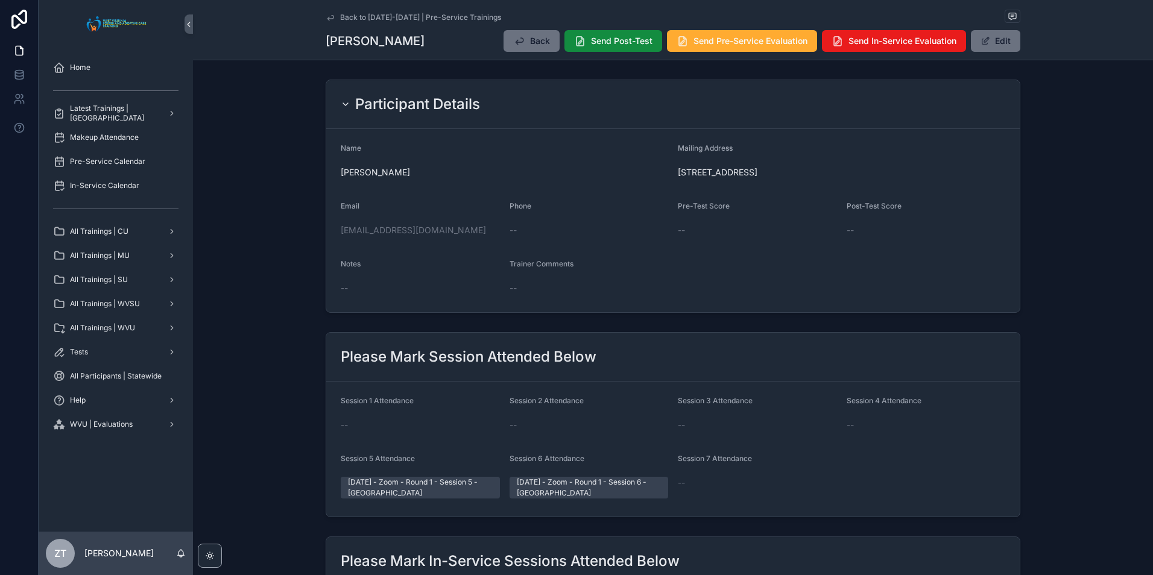
click at [328, 18] on icon "scrollable content" at bounding box center [330, 17] width 6 height 5
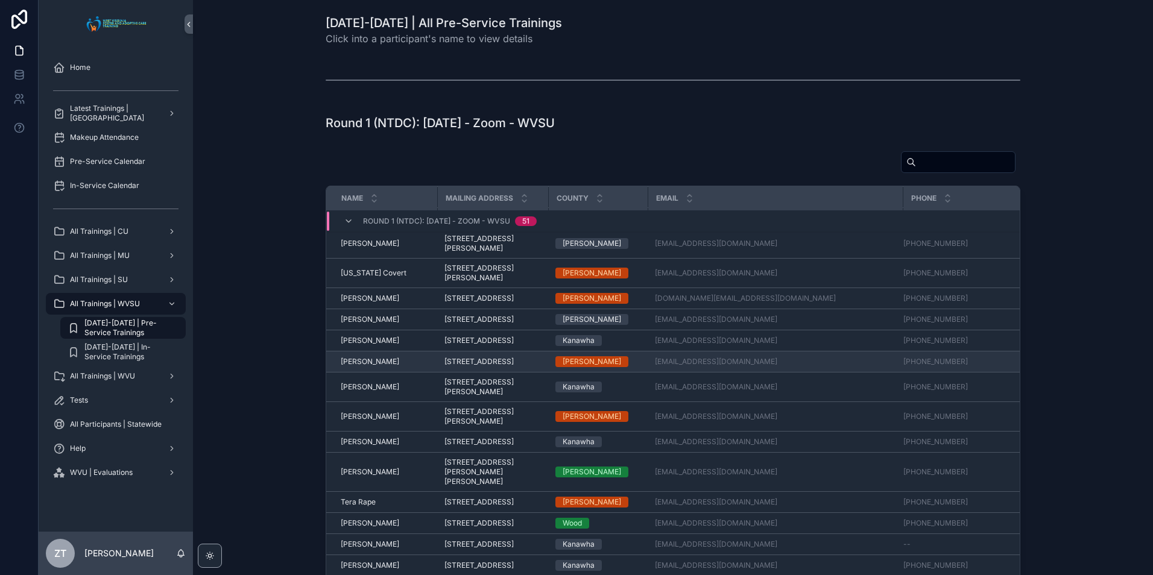
scroll to position [1182, 0]
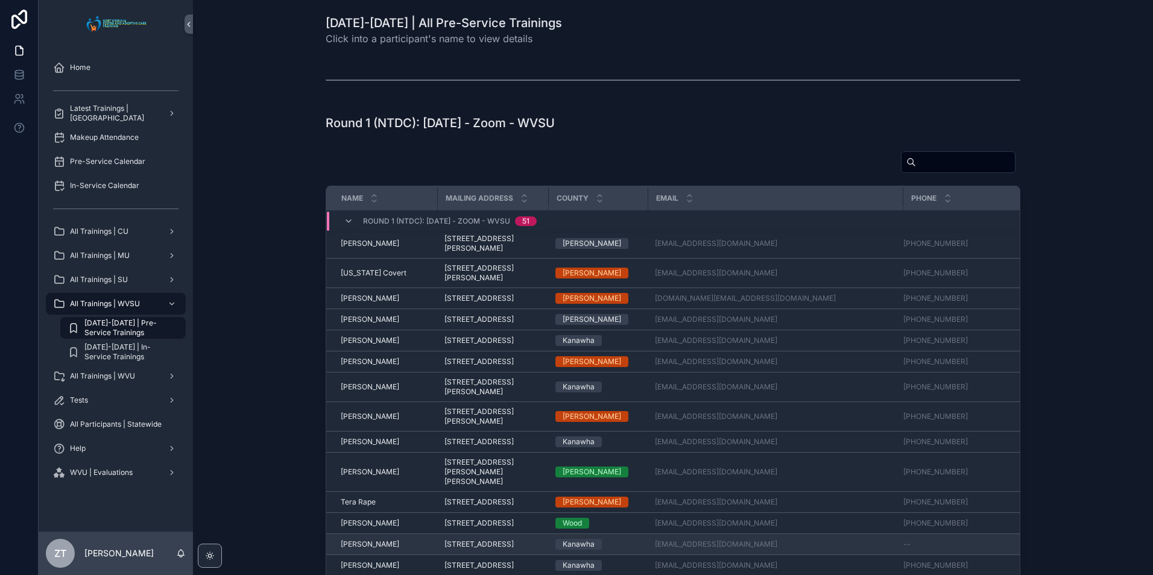
click at [367, 540] on span "Timothy Duff" at bounding box center [370, 545] width 58 height 10
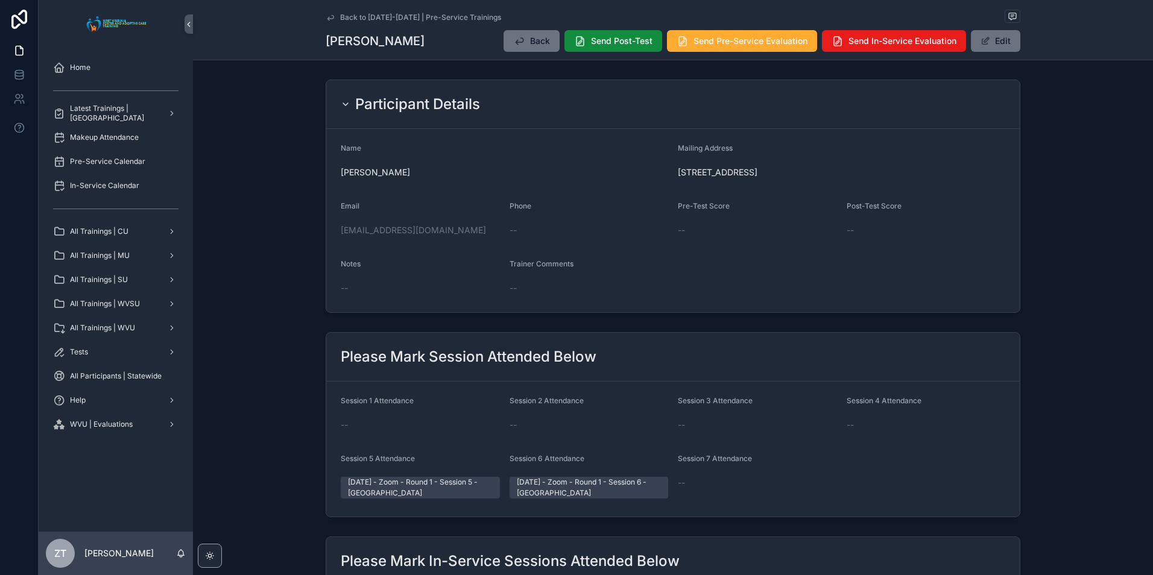
drag, startPoint x: 329, startPoint y: 18, endPoint x: 94, endPoint y: 315, distance: 378.6
click at [329, 18] on icon "scrollable content" at bounding box center [330, 17] width 6 height 5
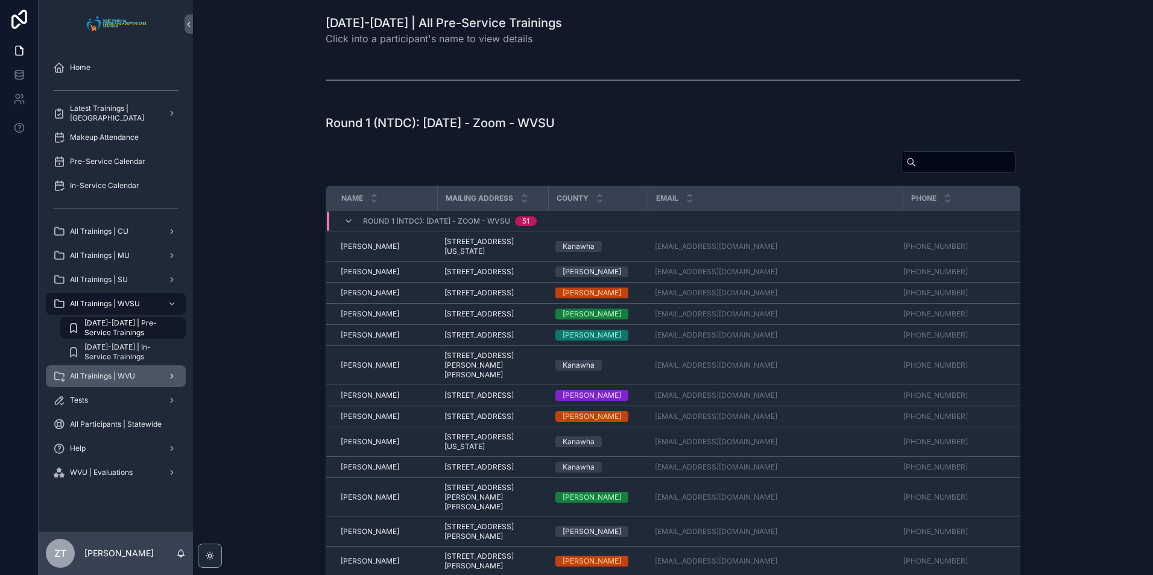
click at [116, 378] on span "All Trainings | WVU" at bounding box center [102, 376] width 65 height 10
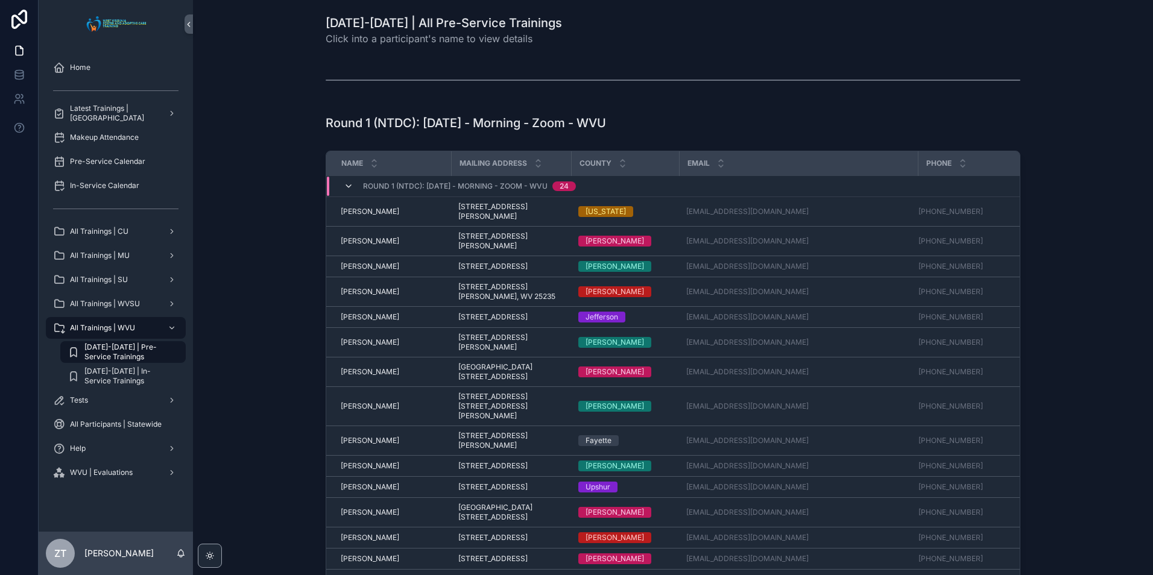
click at [347, 191] on icon "scrollable content" at bounding box center [349, 186] width 10 height 10
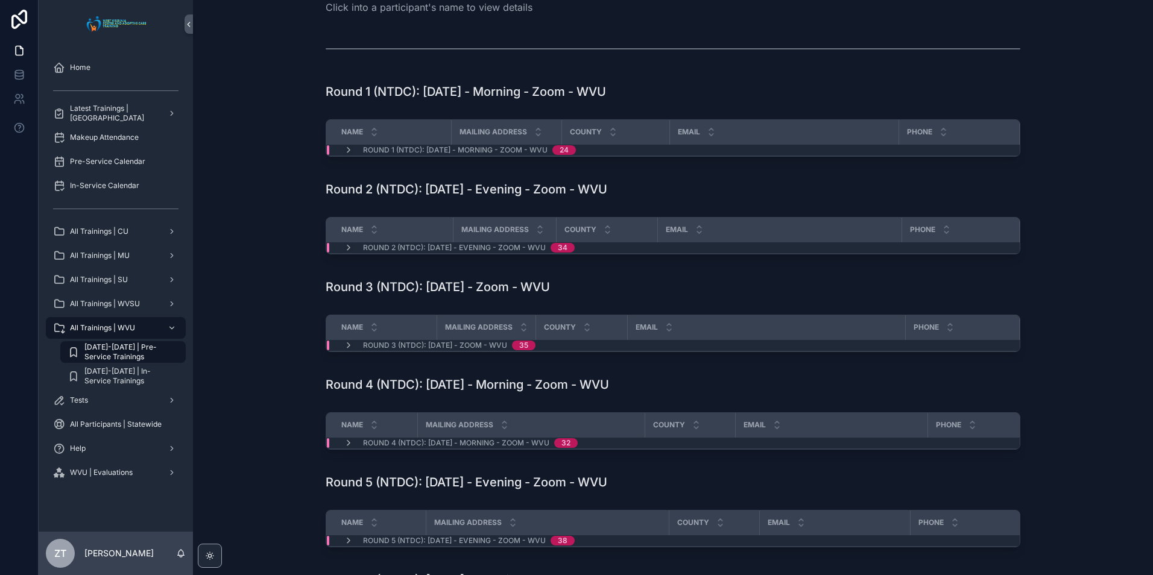
scroll to position [60, 0]
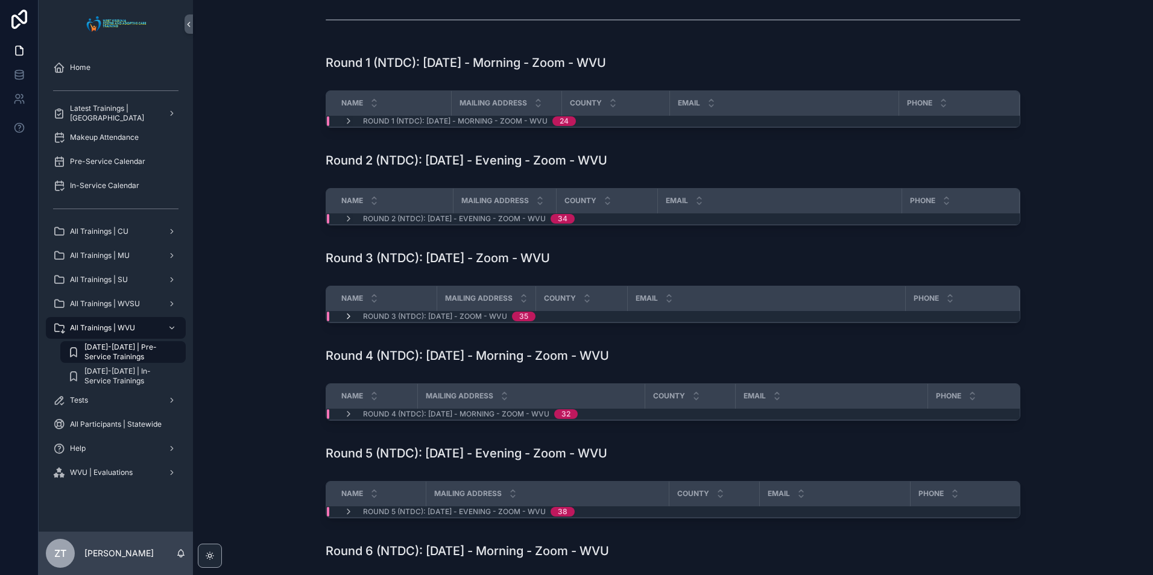
click at [347, 314] on icon "scrollable content" at bounding box center [349, 317] width 10 height 10
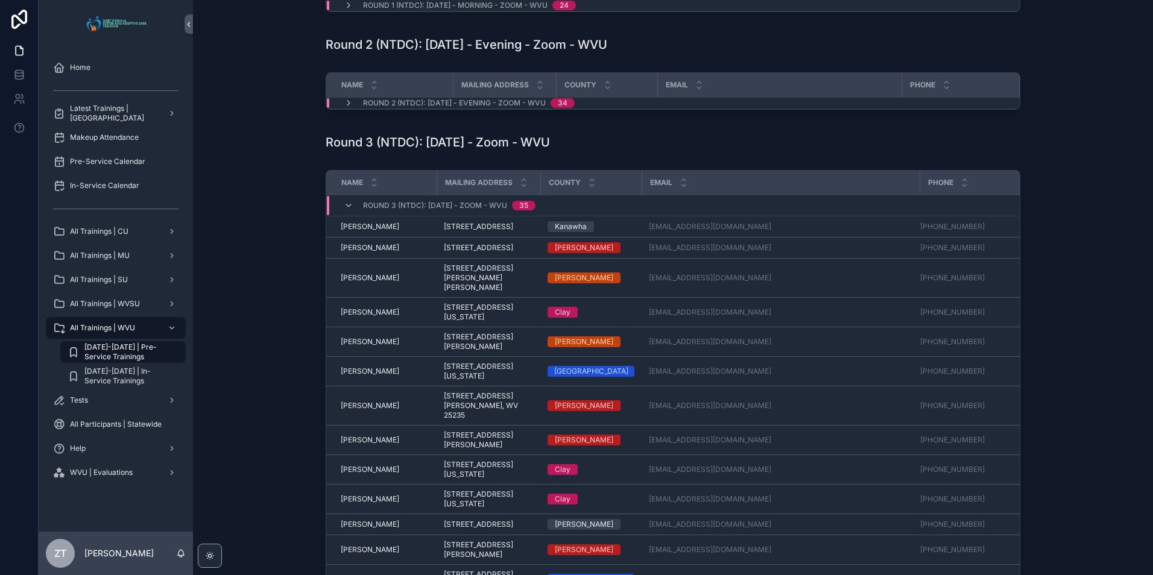
scroll to position [181, 0]
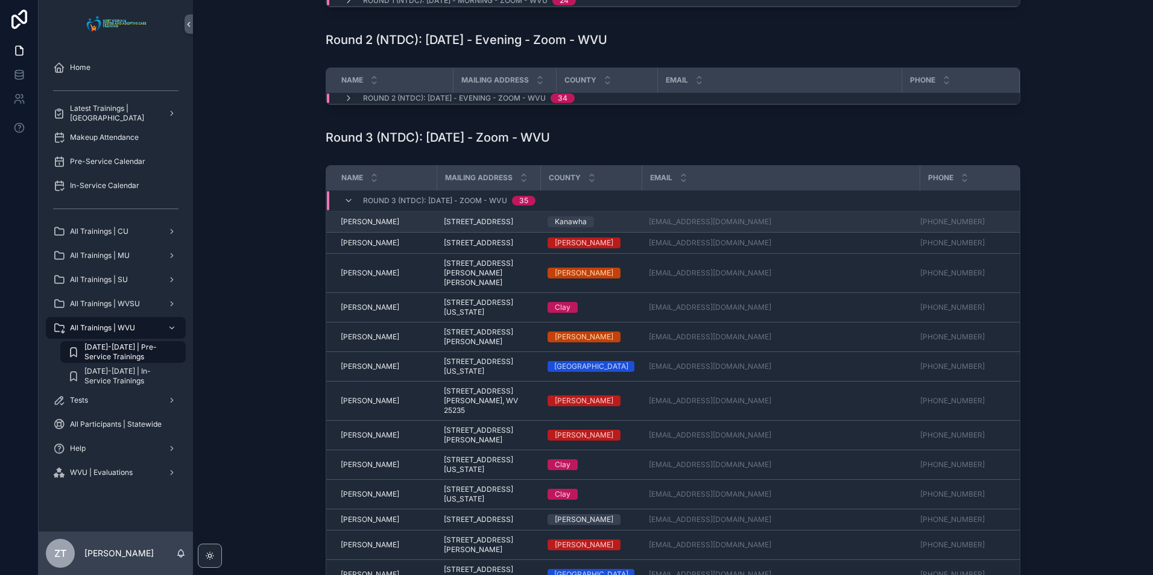
click at [351, 227] on span "Andrew McCormick" at bounding box center [370, 222] width 58 height 10
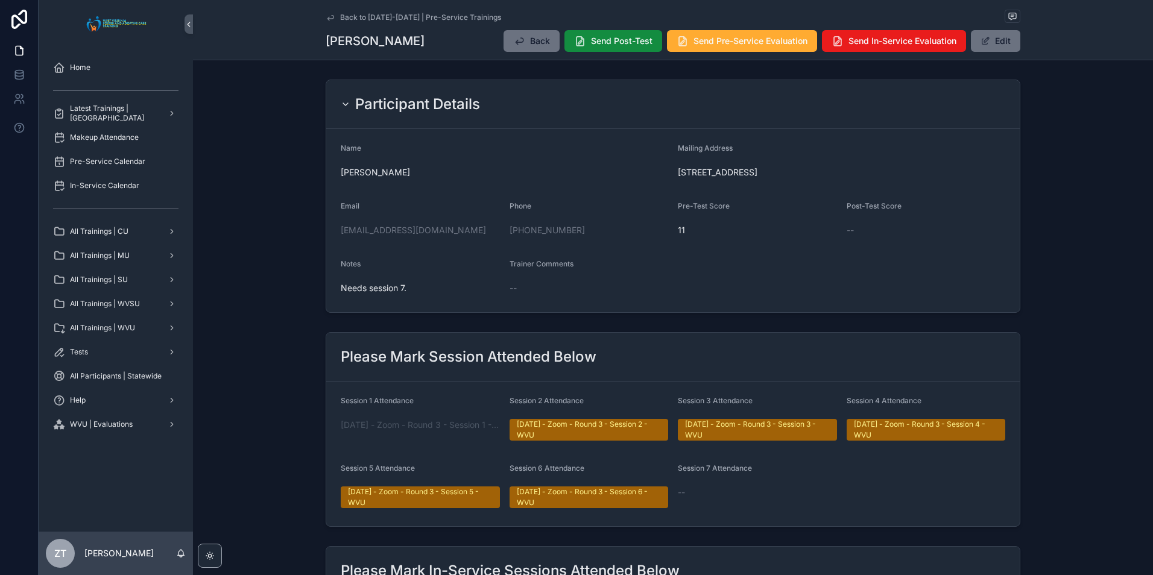
click at [326, 13] on icon "scrollable content" at bounding box center [331, 18] width 10 height 10
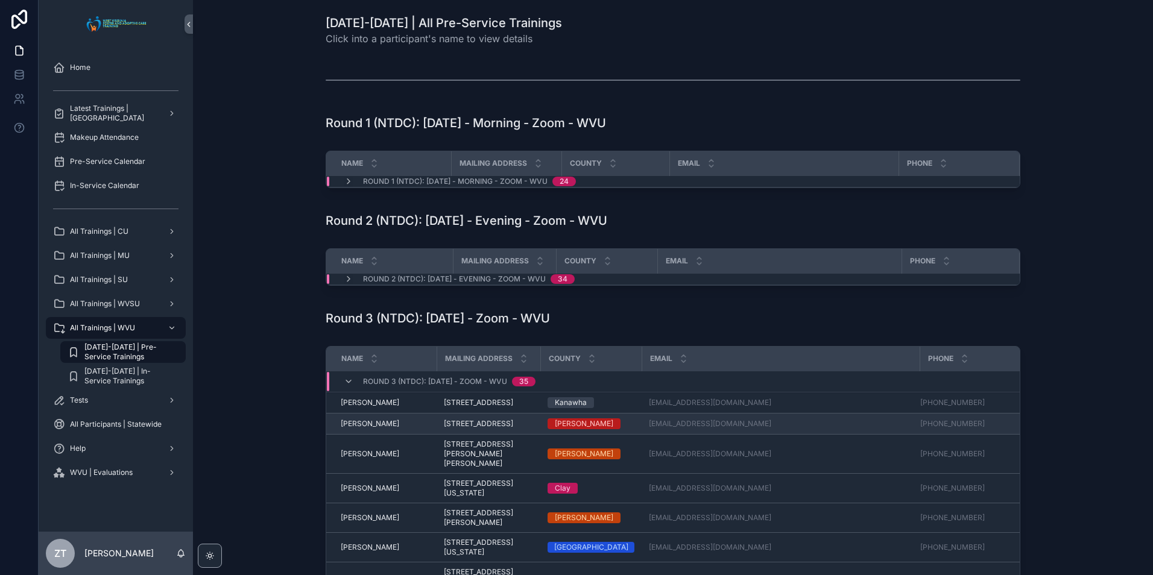
click at [359, 429] on span "Angel Wamsley" at bounding box center [370, 424] width 58 height 10
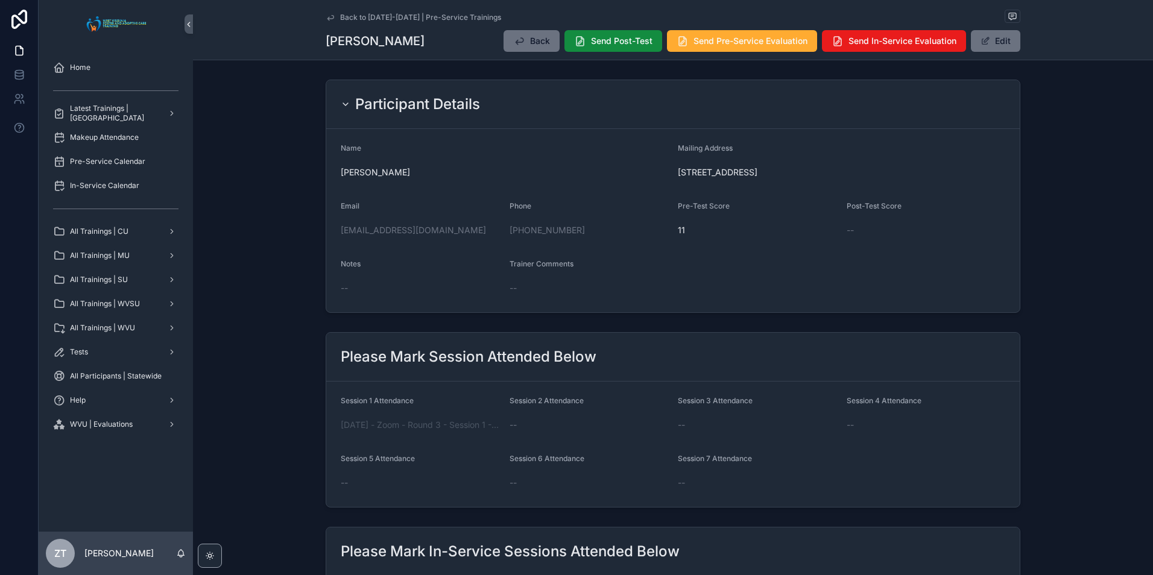
click at [328, 14] on icon "scrollable content" at bounding box center [331, 18] width 10 height 10
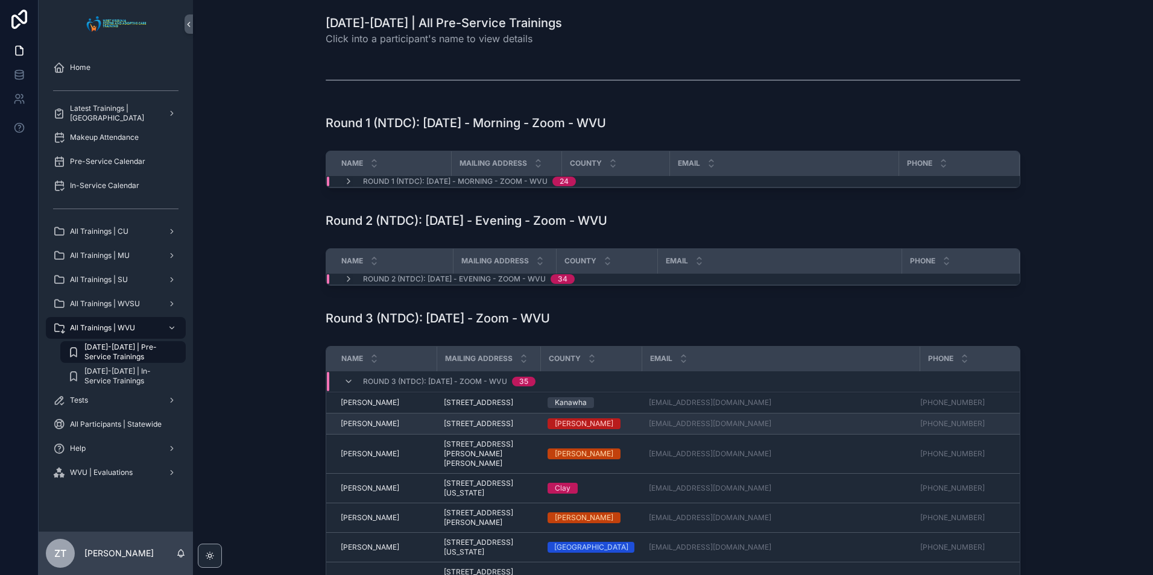
click at [367, 429] on span "Angel Wamsley" at bounding box center [370, 424] width 58 height 10
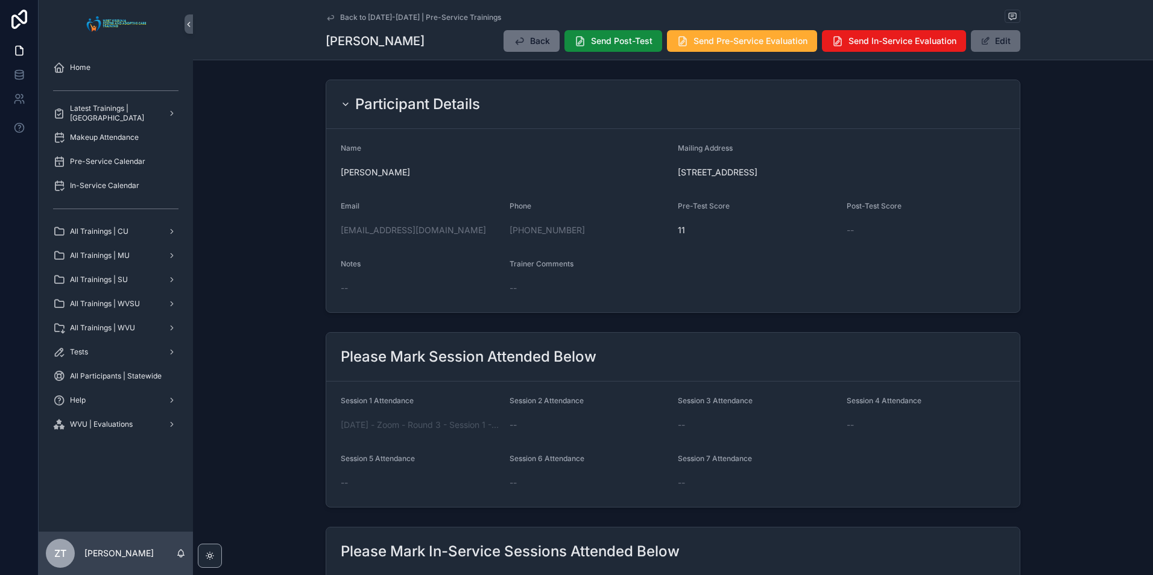
click at [994, 44] on button "Edit" at bounding box center [995, 41] width 49 height 22
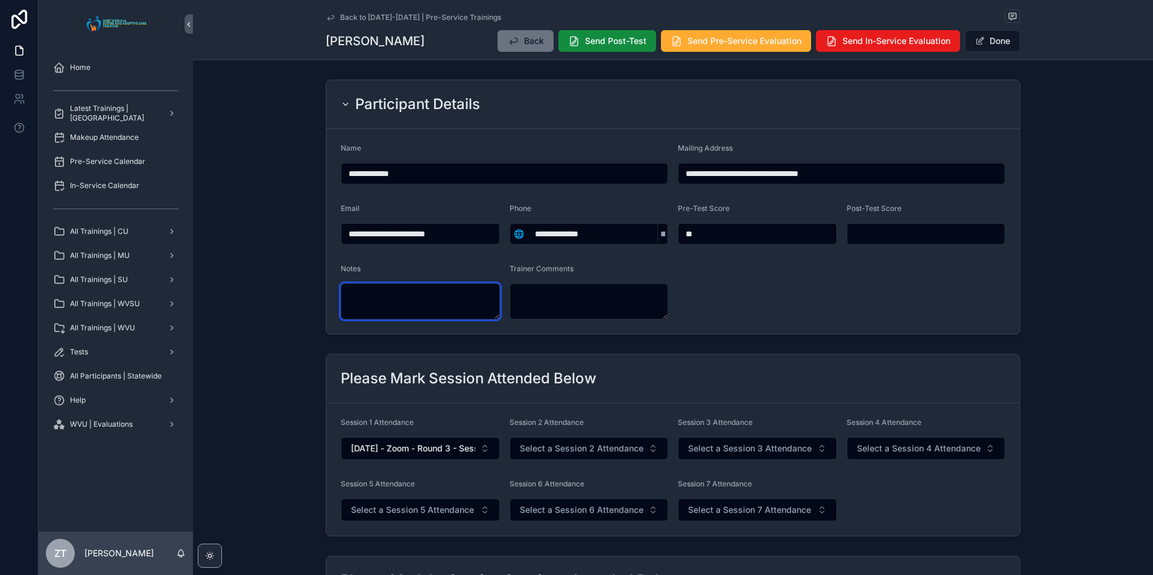
click at [417, 303] on textarea "scrollable content" at bounding box center [420, 301] width 159 height 36
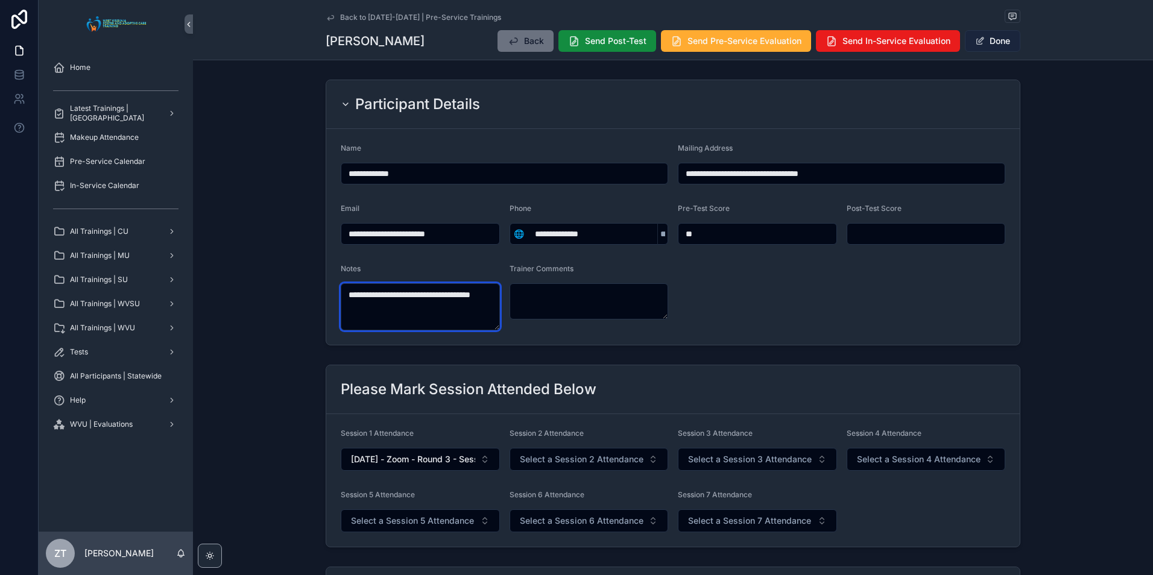
type textarea "**********"
click at [989, 46] on button "Done" at bounding box center [992, 41] width 55 height 22
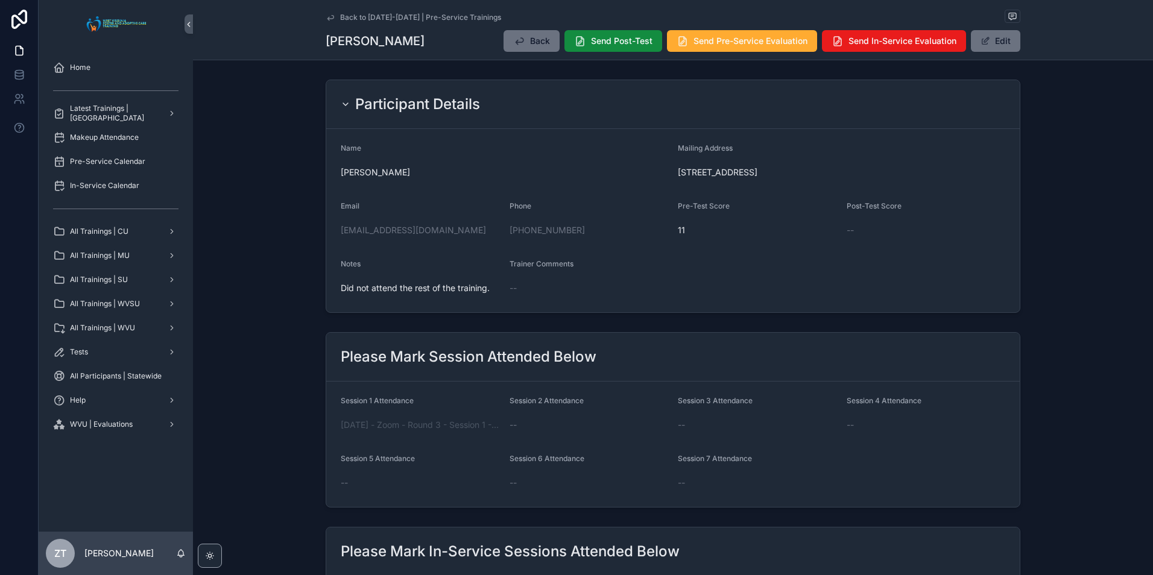
click at [327, 17] on icon "scrollable content" at bounding box center [330, 17] width 6 height 5
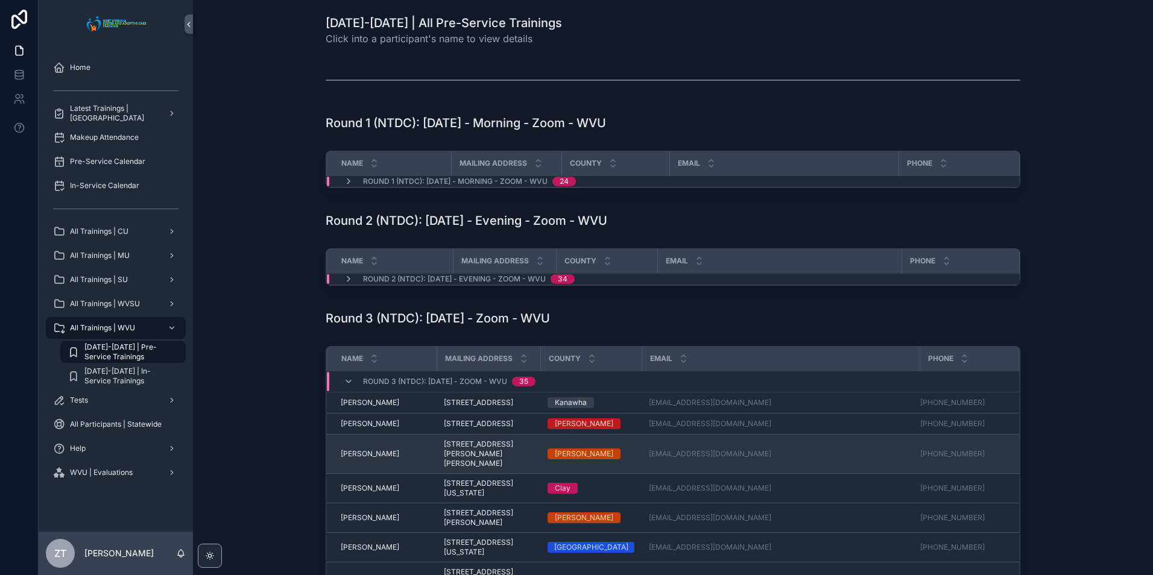
click at [371, 459] on span "[PERSON_NAME]" at bounding box center [370, 454] width 58 height 10
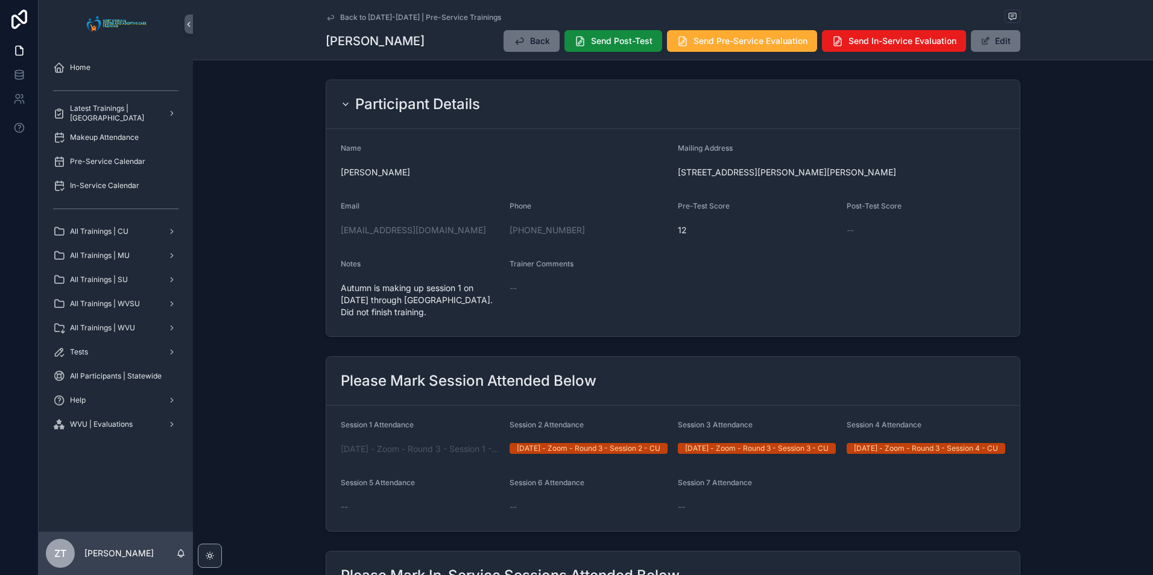
click at [329, 17] on icon "scrollable content" at bounding box center [331, 18] width 10 height 10
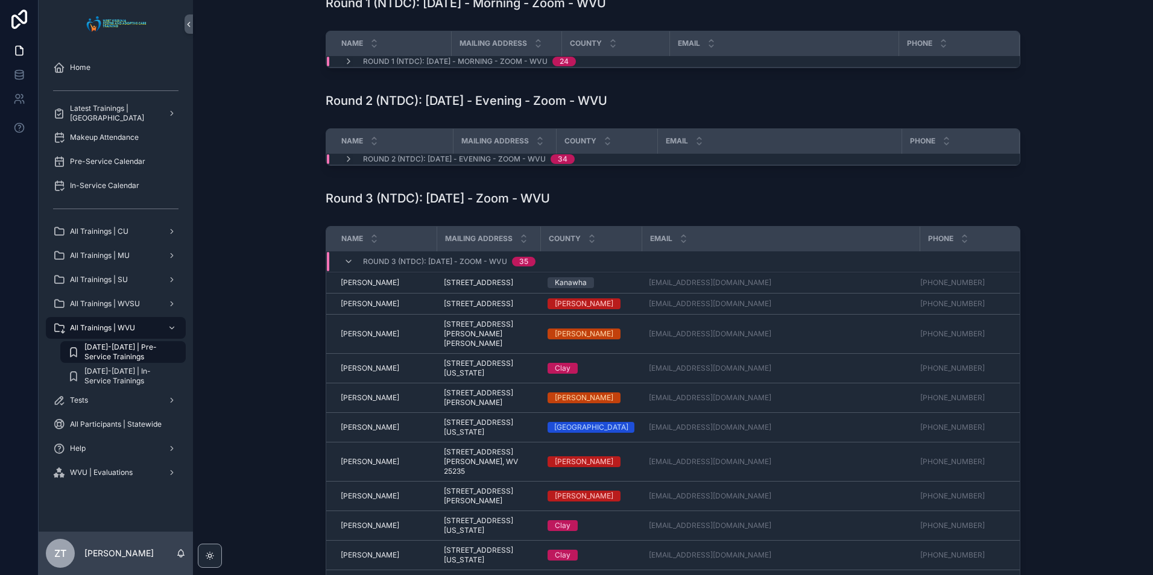
scroll to position [121, 0]
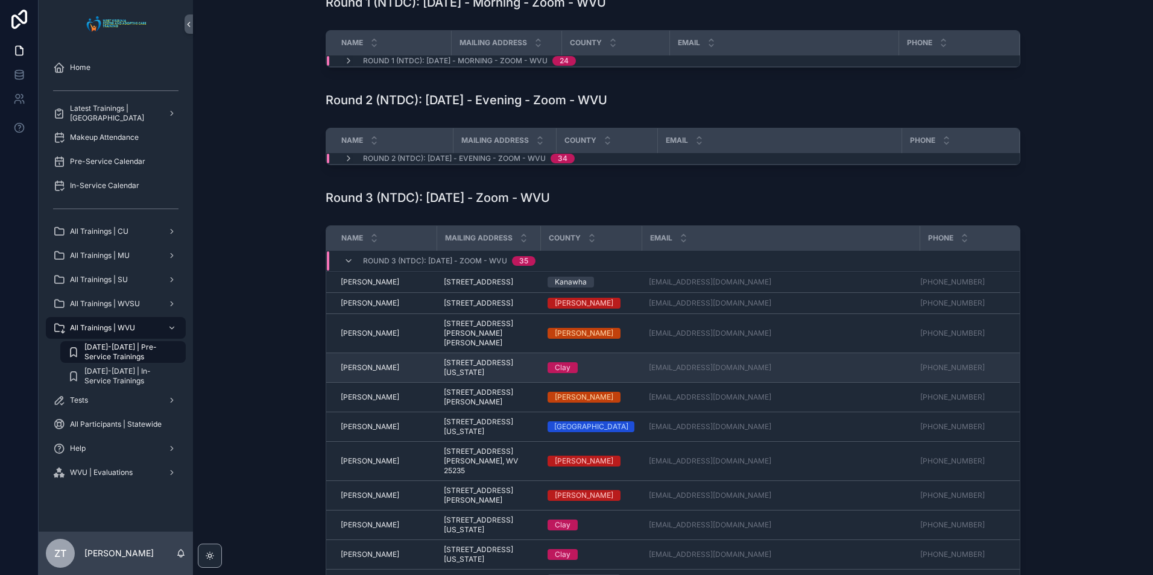
click at [358, 373] on span "Belinda Smith" at bounding box center [370, 368] width 58 height 10
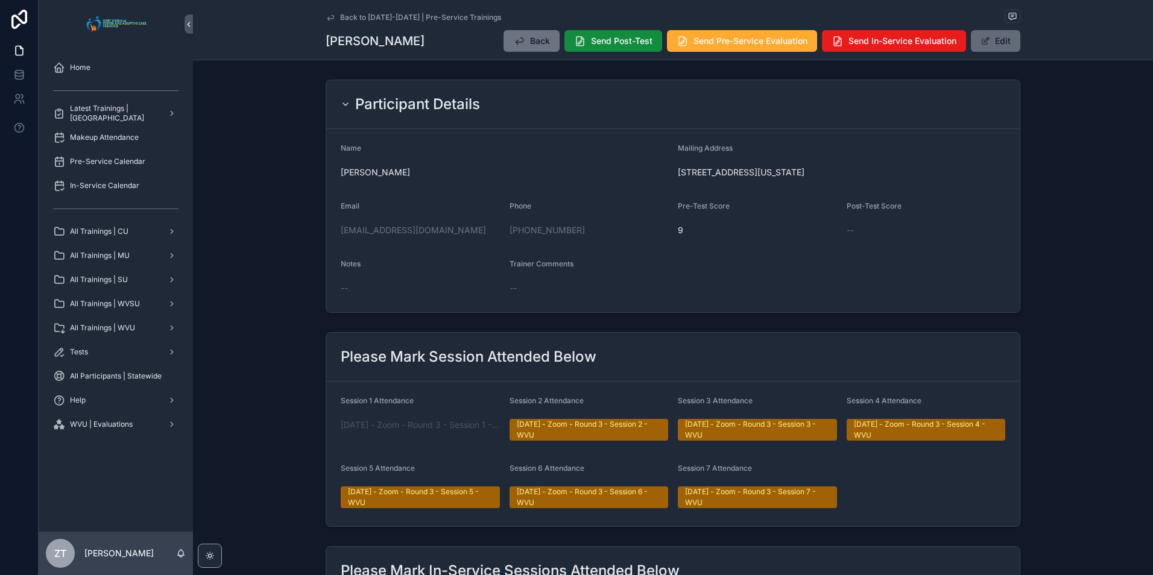
click at [983, 42] on span "scrollable content" at bounding box center [985, 41] width 10 height 10
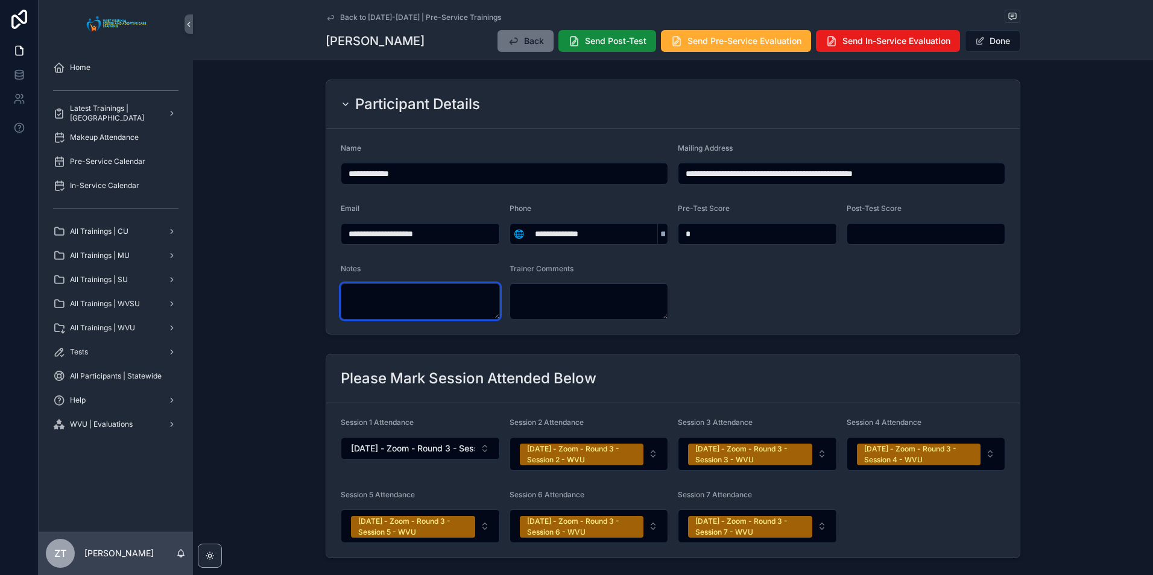
click at [385, 301] on textarea "scrollable content" at bounding box center [420, 301] width 159 height 36
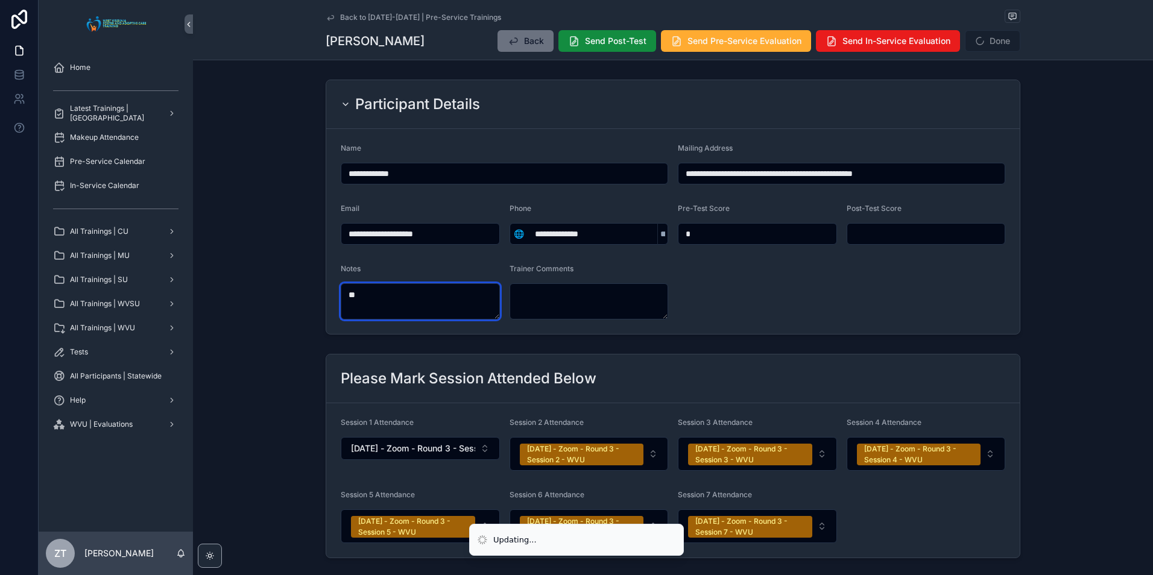
type textarea "*"
click at [774, 292] on form "**********" at bounding box center [672, 231] width 693 height 205
click at [988, 44] on button "Done" at bounding box center [992, 41] width 55 height 22
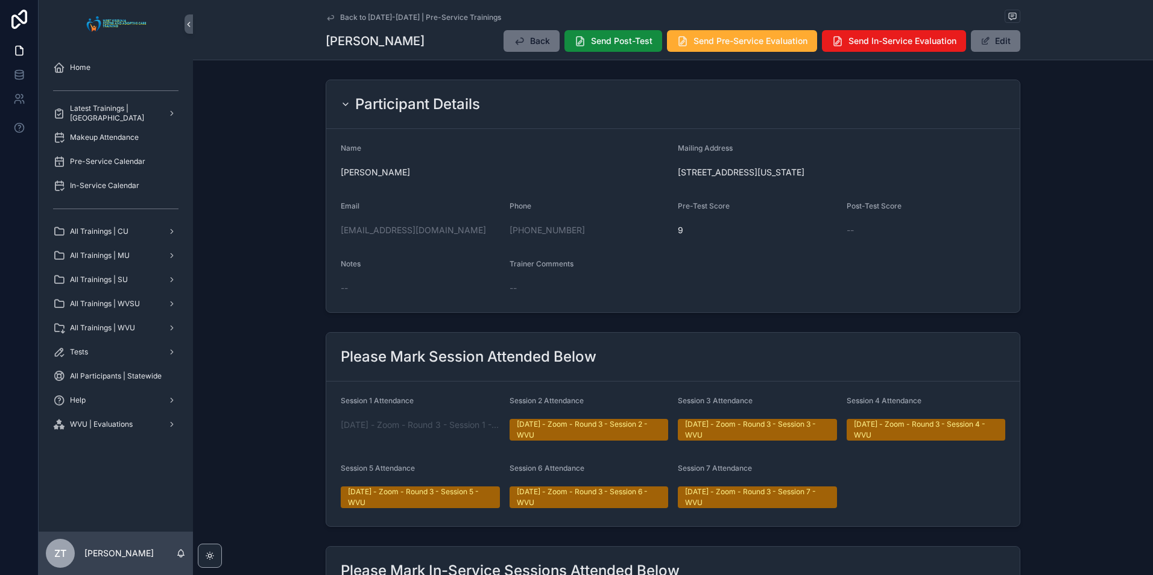
click at [330, 19] on icon "scrollable content" at bounding box center [331, 18] width 10 height 10
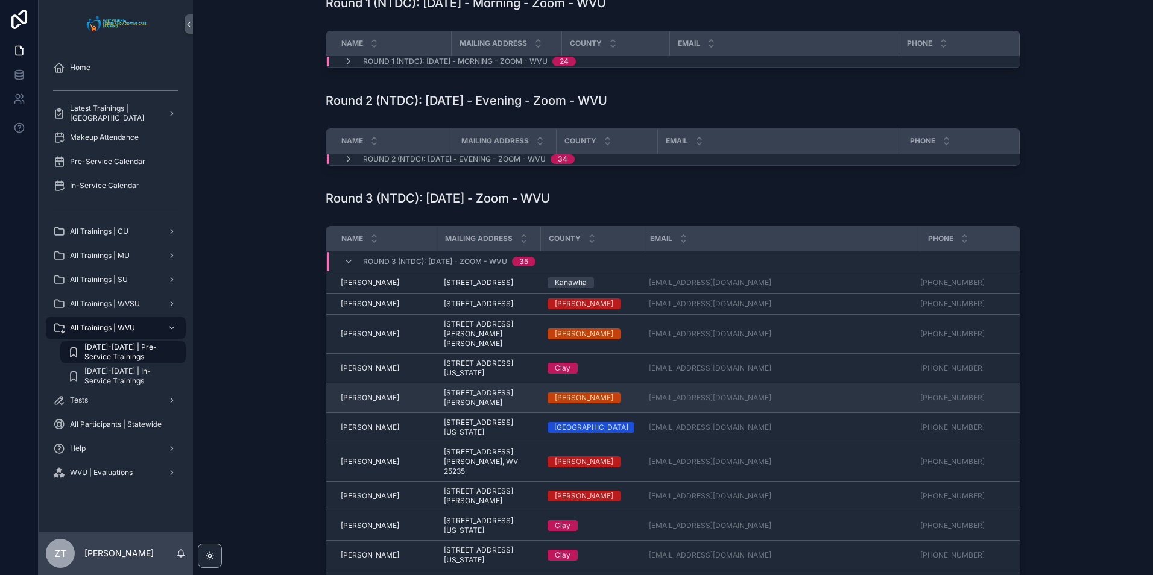
scroll to position [121, 0]
click at [358, 402] on span "Billy Fears" at bounding box center [370, 397] width 58 height 10
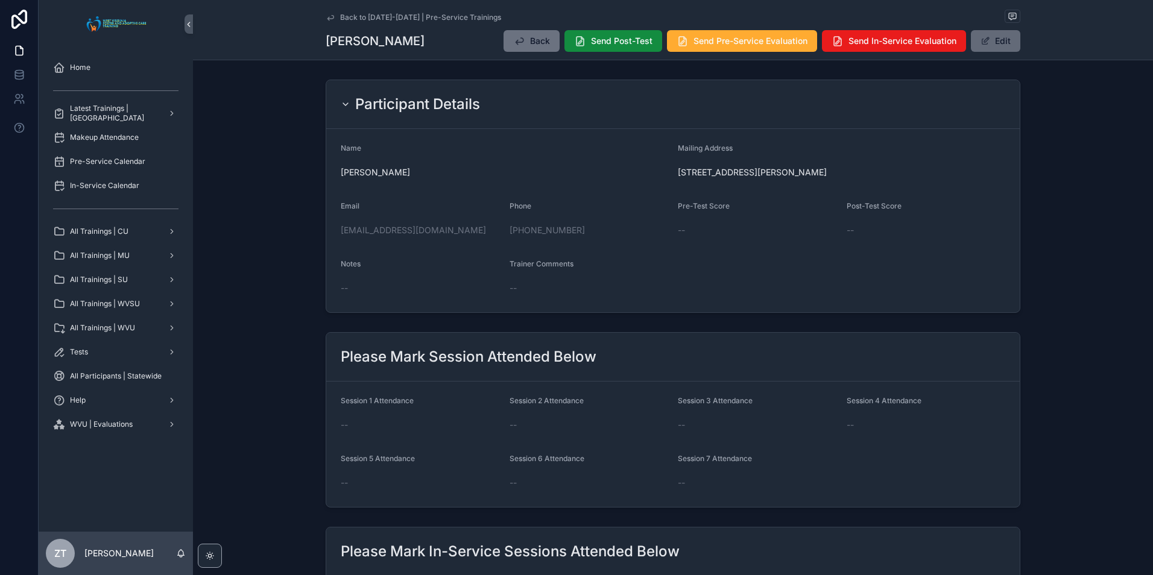
click at [996, 42] on button "Edit" at bounding box center [995, 41] width 49 height 22
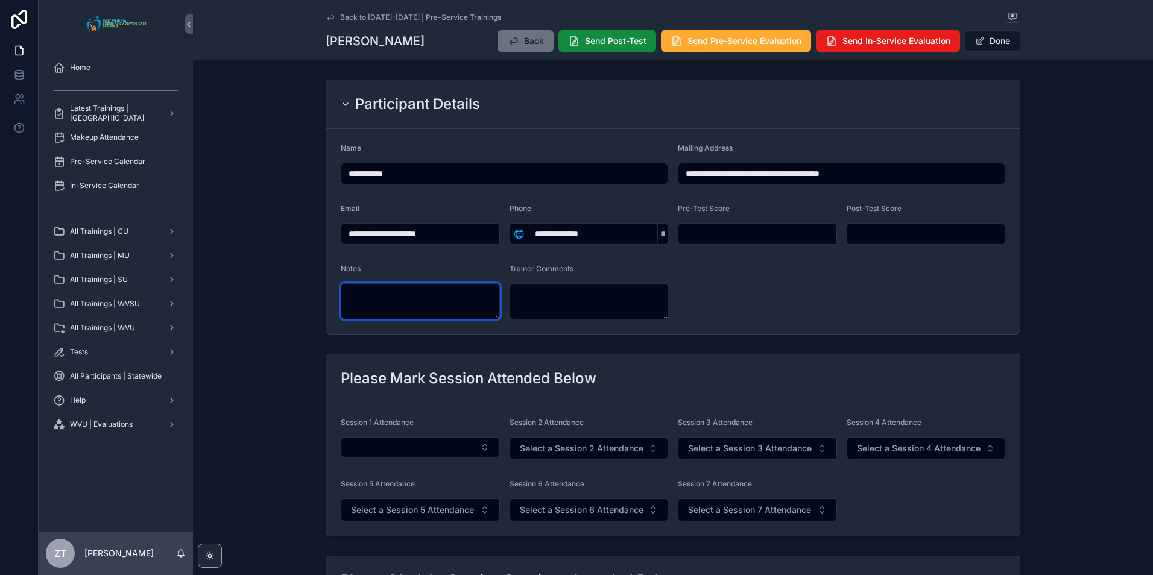
click at [422, 291] on textarea "scrollable content" at bounding box center [420, 301] width 159 height 36
type textarea "**********"
click at [805, 289] on form "**********" at bounding box center [672, 231] width 693 height 205
click at [992, 39] on button "Done" at bounding box center [992, 41] width 55 height 22
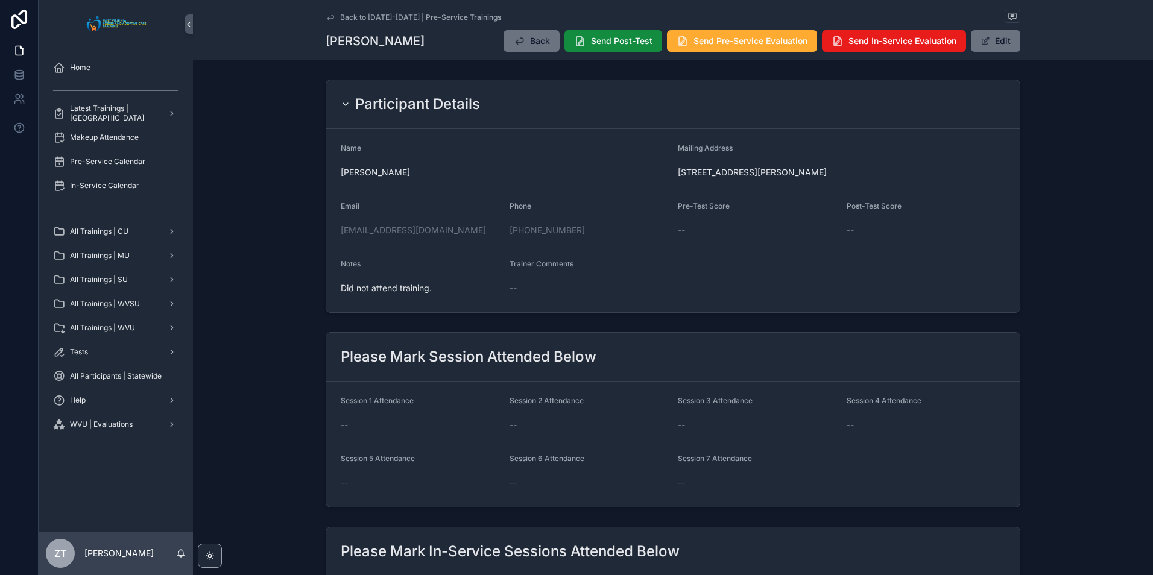
click at [327, 16] on icon "scrollable content" at bounding box center [331, 18] width 10 height 10
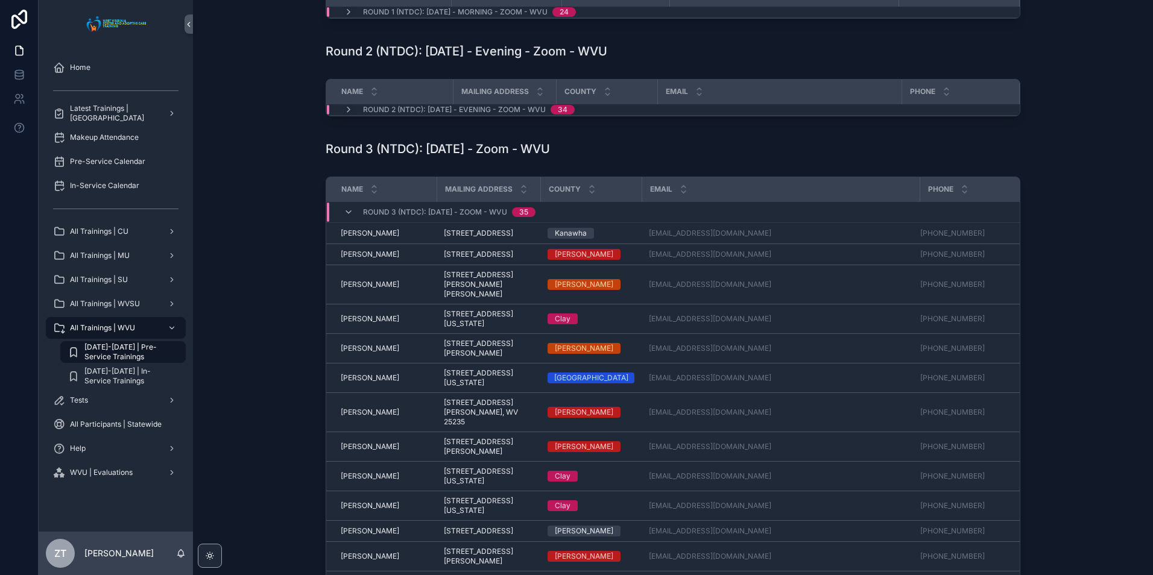
scroll to position [181, 0]
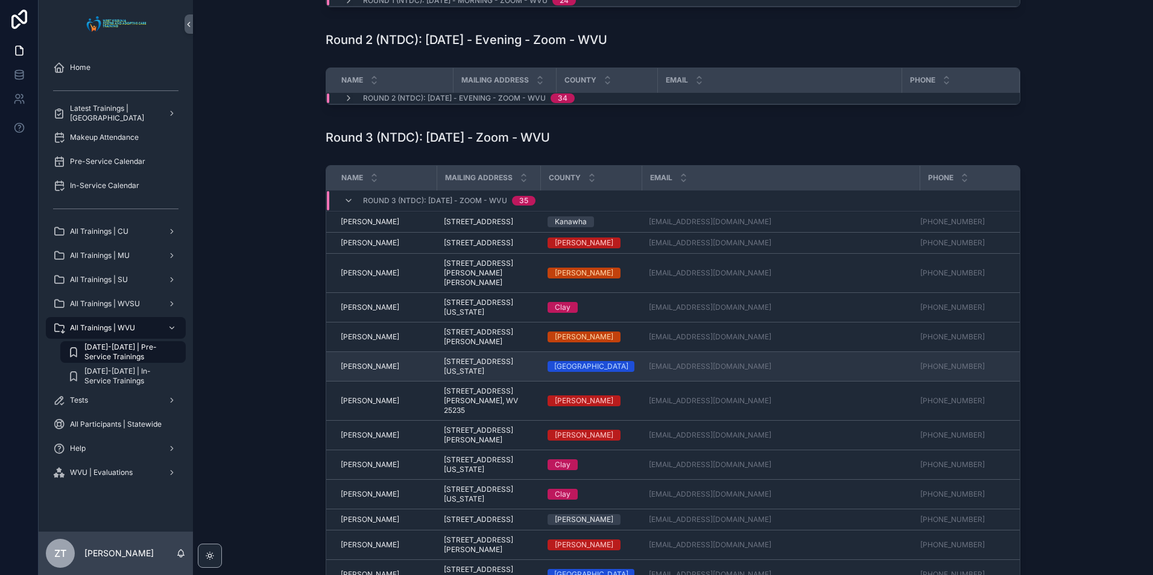
click at [358, 371] on span "Brian Mayo" at bounding box center [370, 367] width 58 height 10
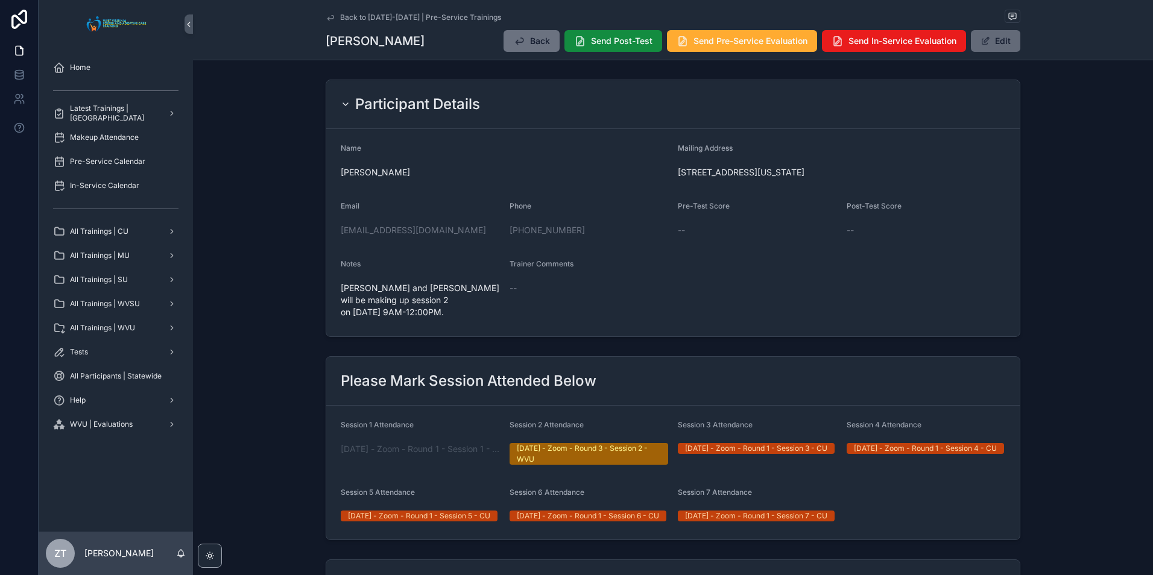
click at [973, 42] on button "Edit" at bounding box center [995, 41] width 49 height 22
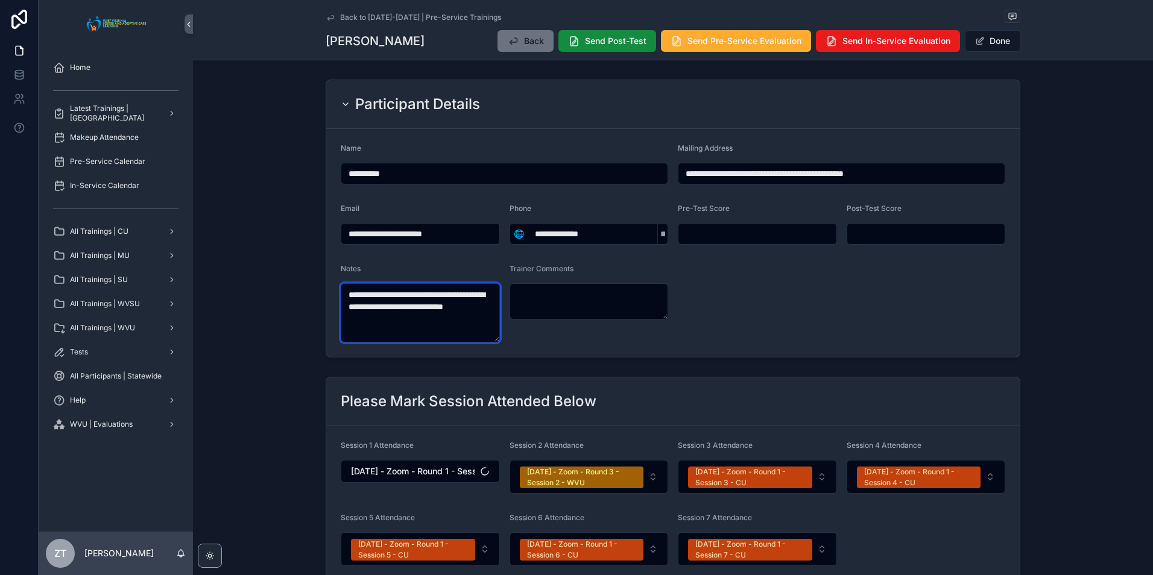
click at [395, 299] on textarea "**********" at bounding box center [420, 312] width 159 height 59
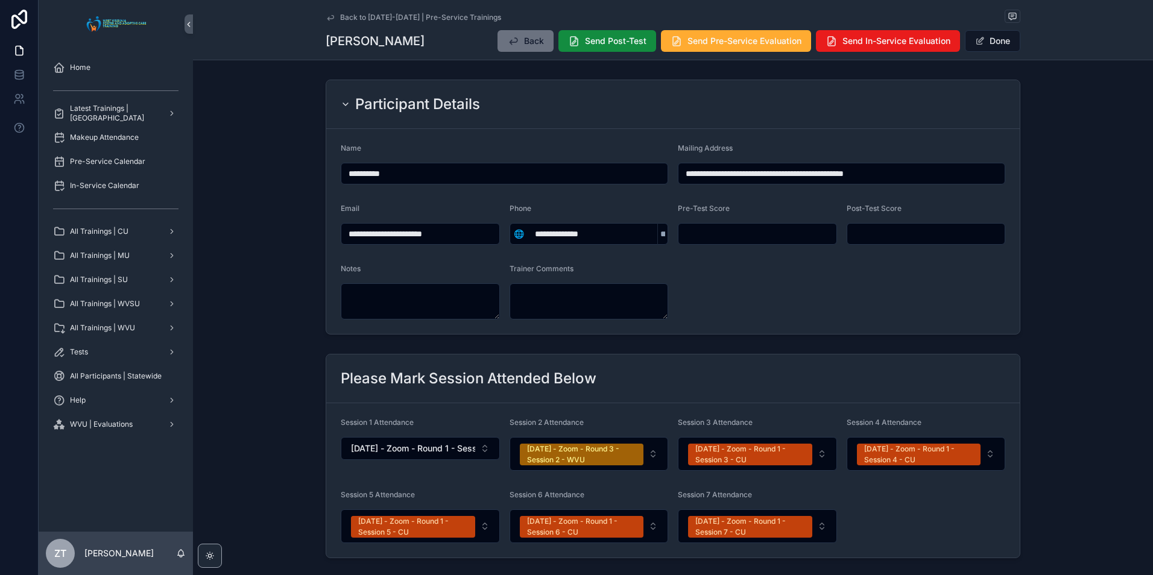
click at [726, 303] on form "**********" at bounding box center [672, 231] width 693 height 205
click at [997, 48] on button "Done" at bounding box center [992, 41] width 55 height 22
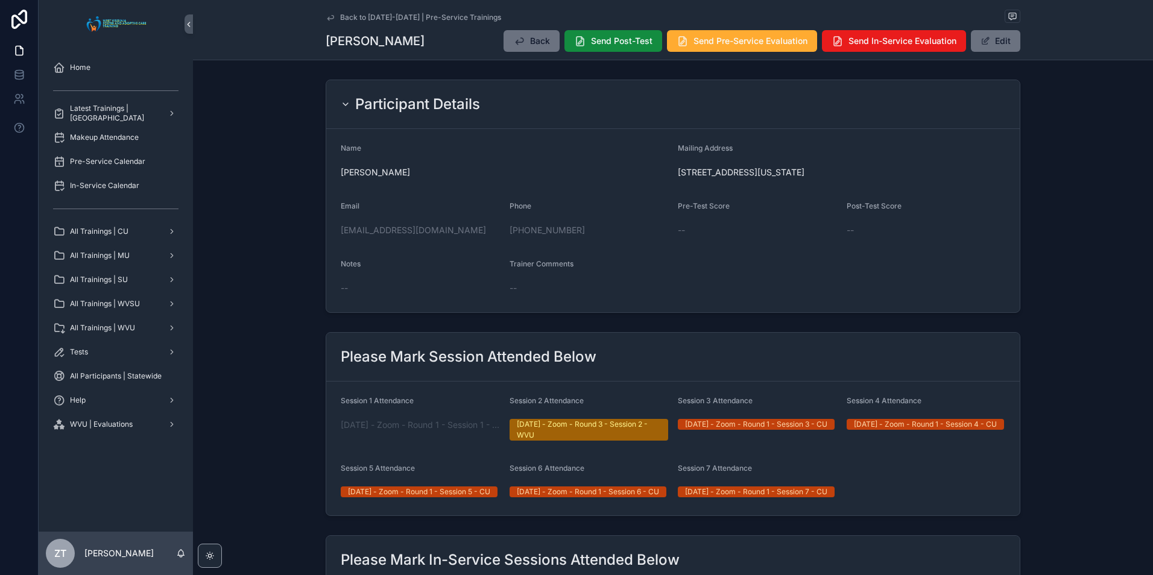
click at [329, 17] on icon "scrollable content" at bounding box center [331, 18] width 10 height 10
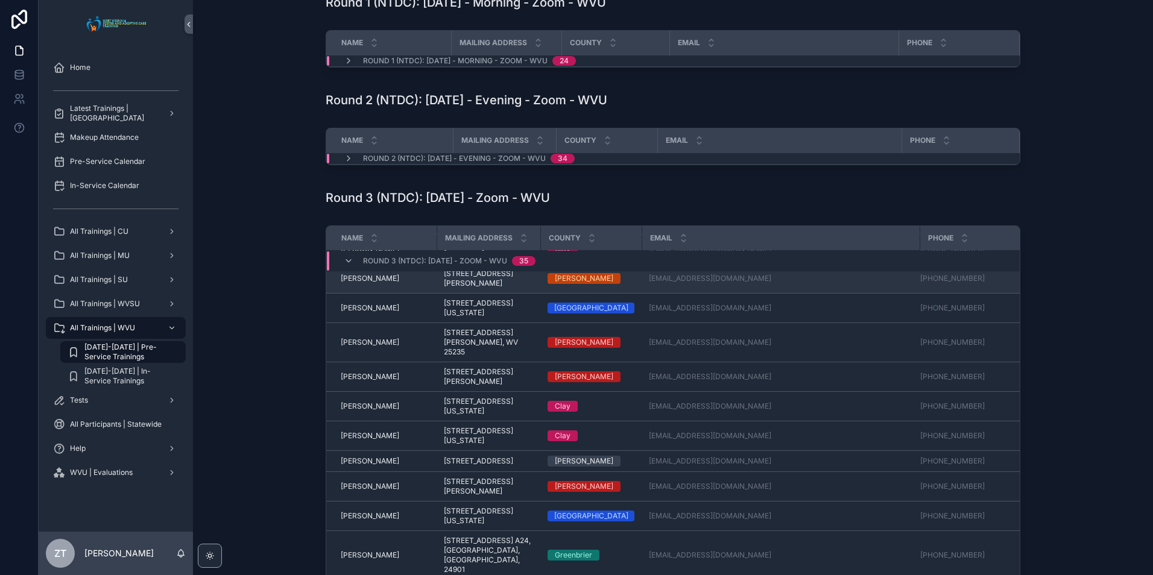
scroll to position [121, 0]
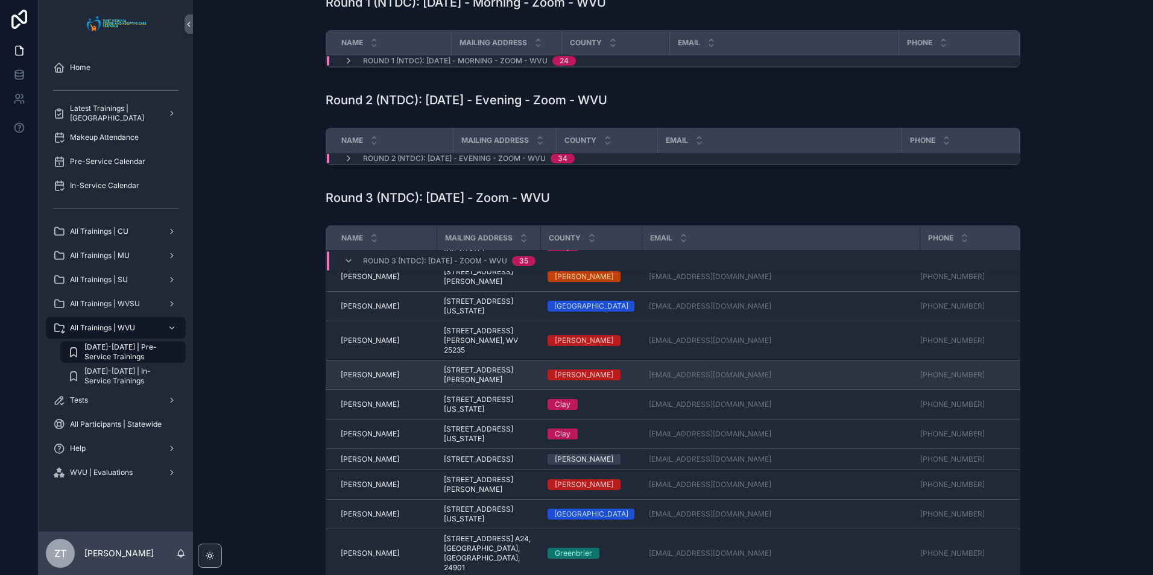
click at [384, 380] on span "Charles Hinzman" at bounding box center [370, 375] width 58 height 10
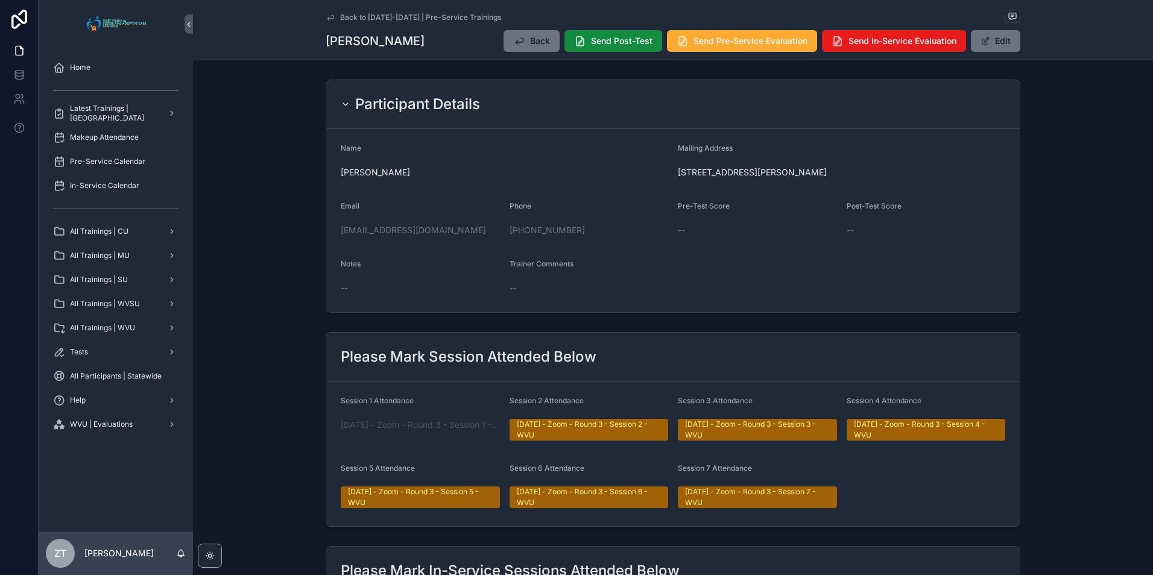
click at [329, 20] on icon "scrollable content" at bounding box center [331, 18] width 10 height 10
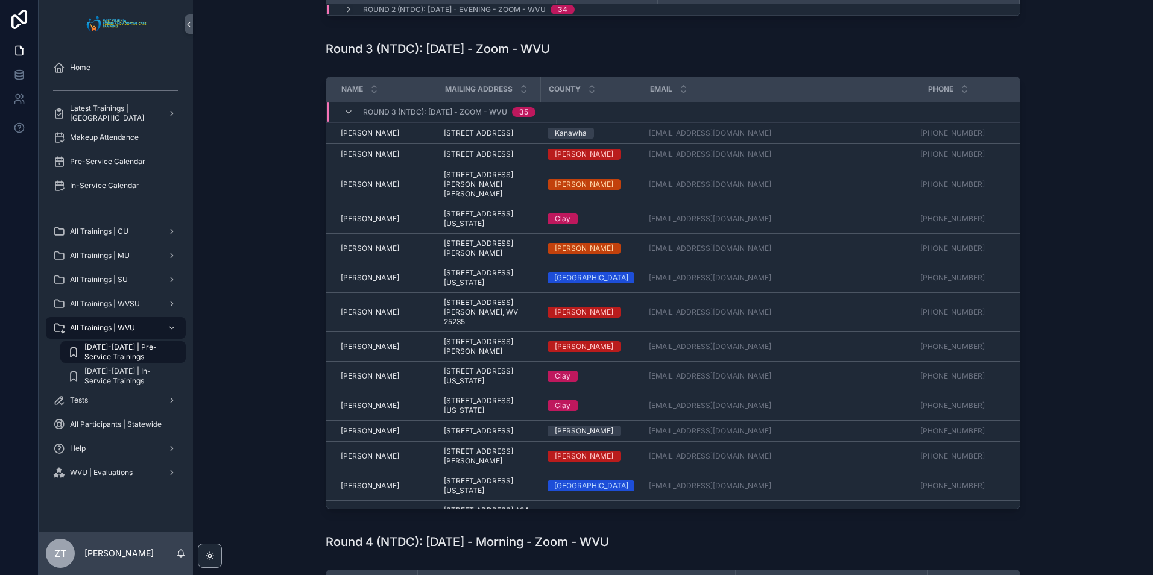
scroll to position [301, 0]
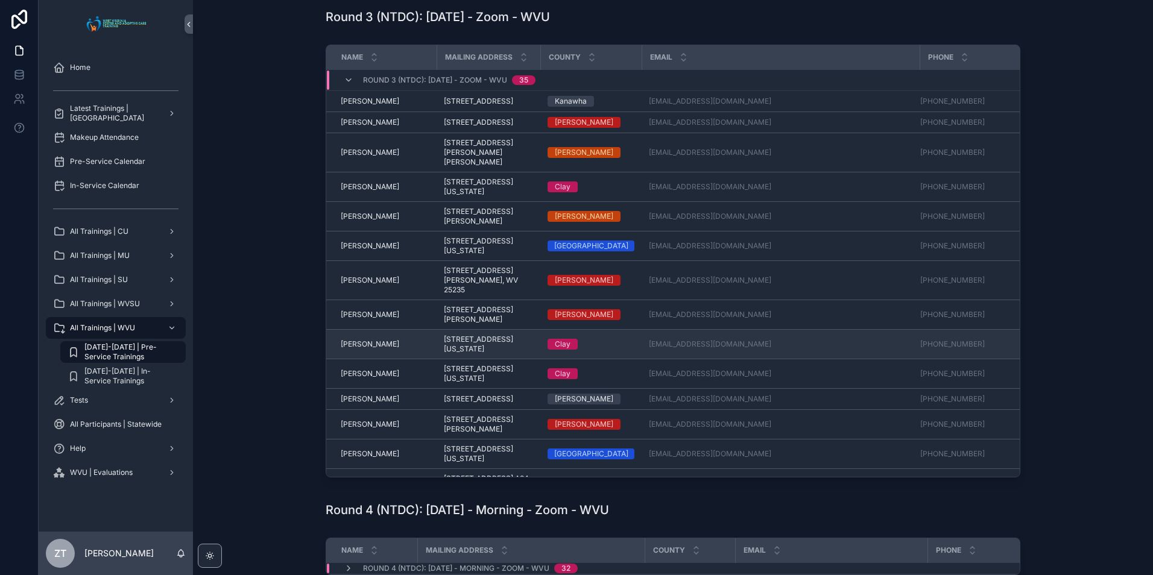
click at [359, 349] on span "David Smith" at bounding box center [370, 344] width 58 height 10
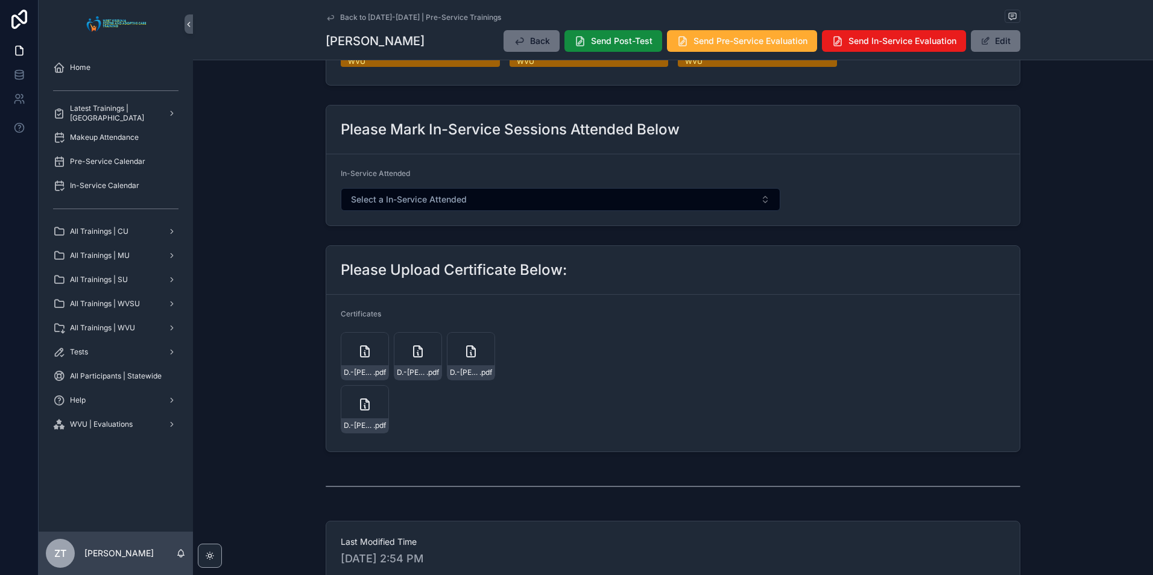
scroll to position [289, 0]
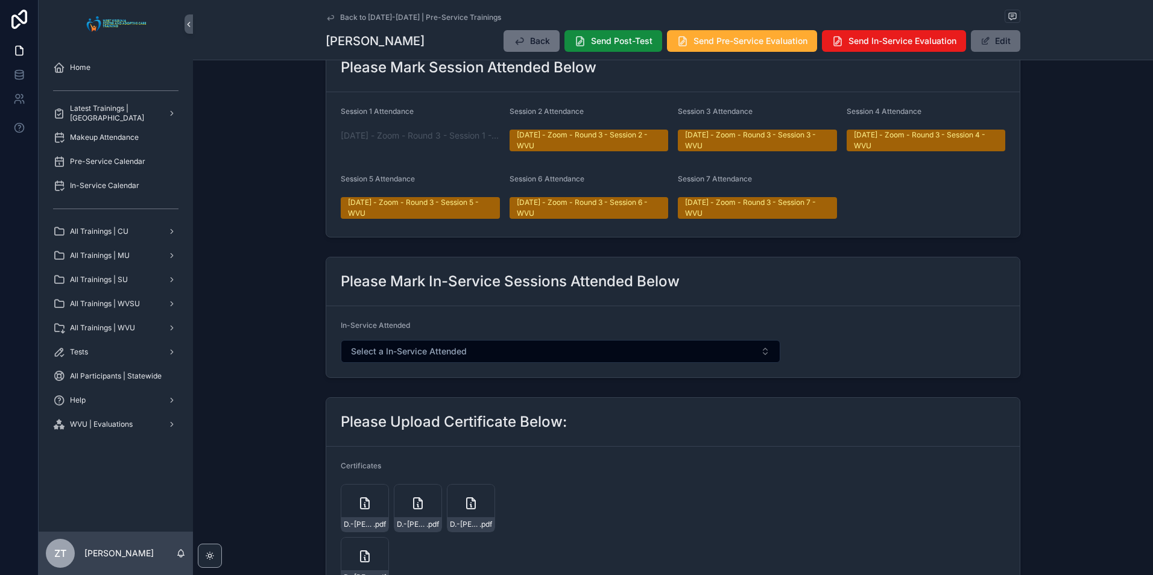
click at [1003, 46] on button "Edit" at bounding box center [995, 41] width 49 height 22
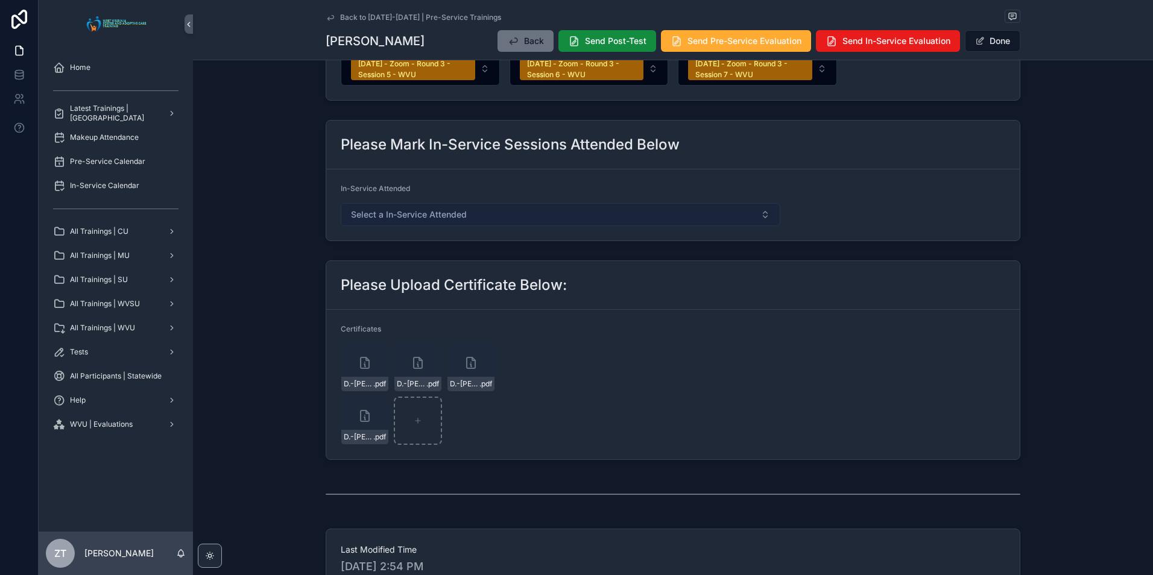
scroll to position [475, 0]
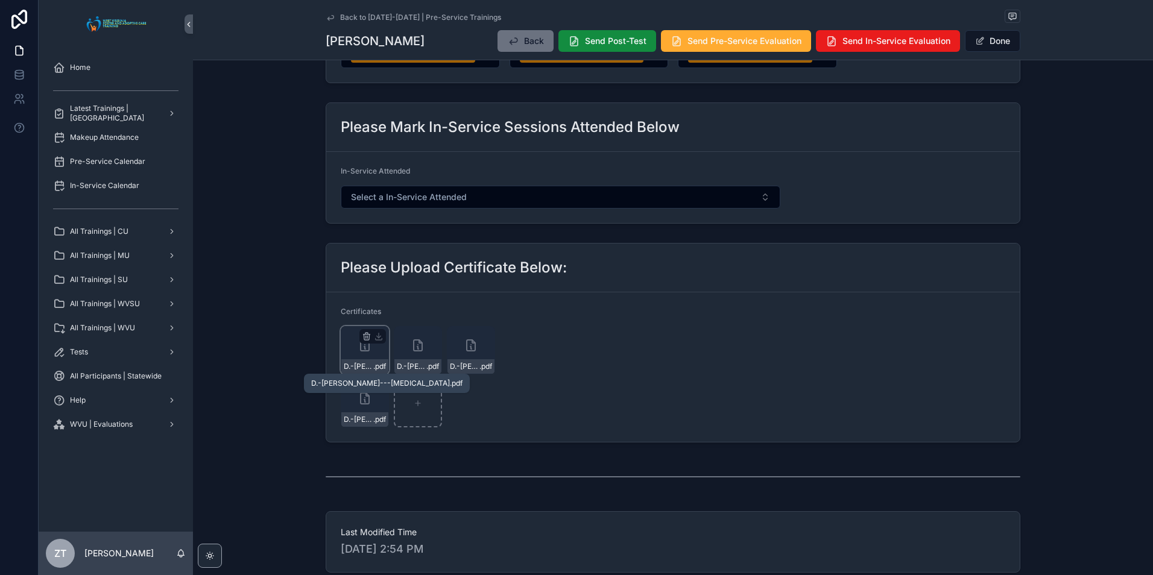
click at [361, 364] on span "D.-Smith---Sexual-Abuse" at bounding box center [359, 367] width 30 height 10
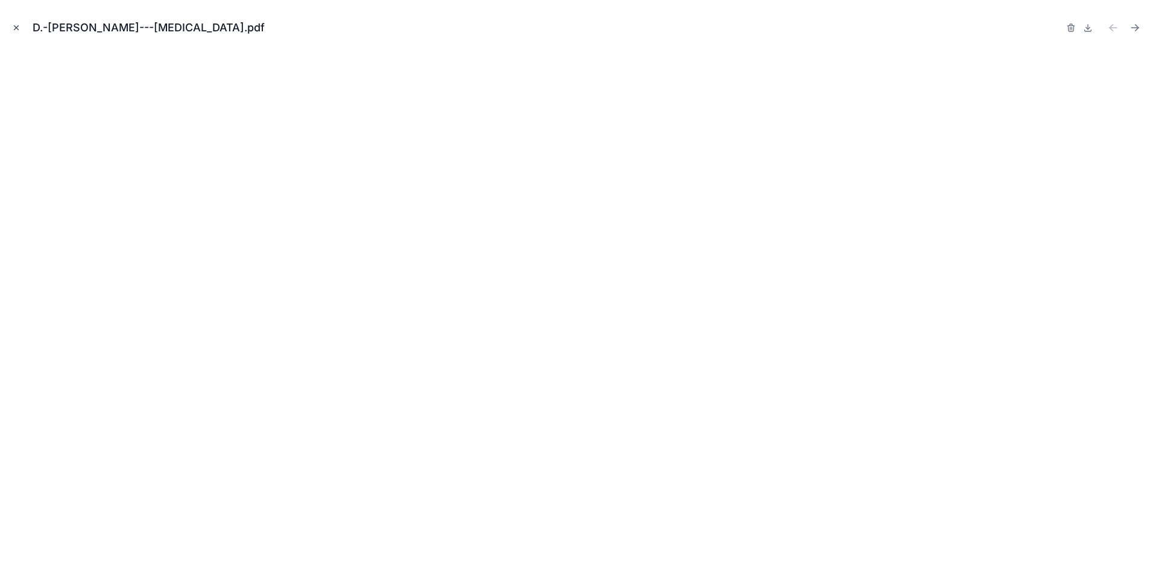
click at [14, 28] on icon "Close modal" at bounding box center [16, 28] width 8 height 8
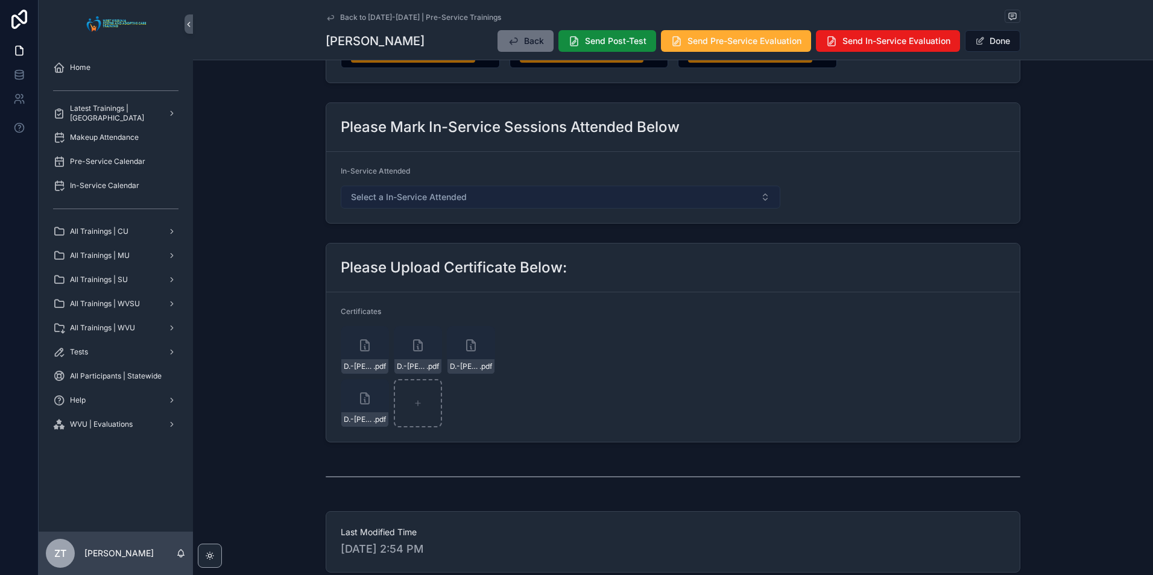
click at [526, 195] on button "Select a In-Service Attended" at bounding box center [561, 197] width 440 height 23
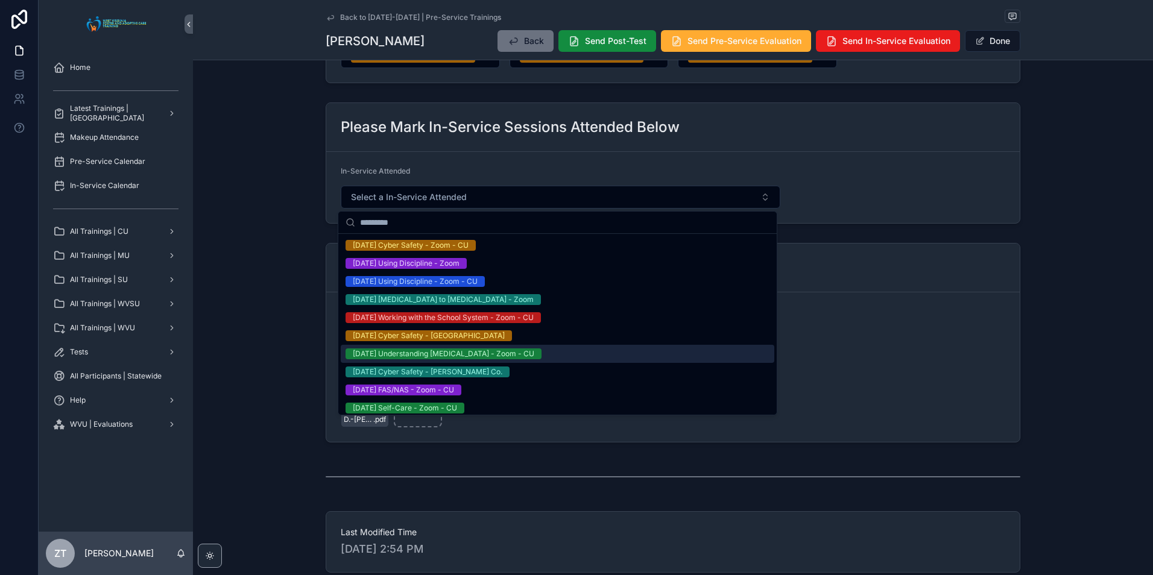
click at [417, 355] on div "05/31/2025 Understanding Sexual Abuse - Zoom - CU" at bounding box center [443, 353] width 181 height 11
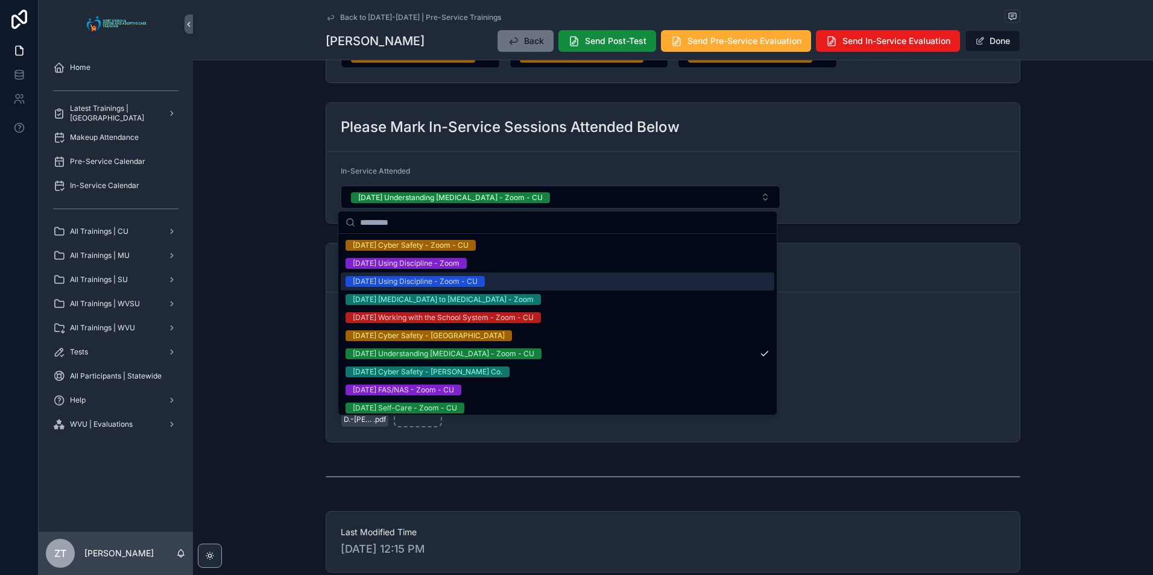
click at [820, 288] on div "Please Upload Certificate Below:" at bounding box center [672, 268] width 693 height 49
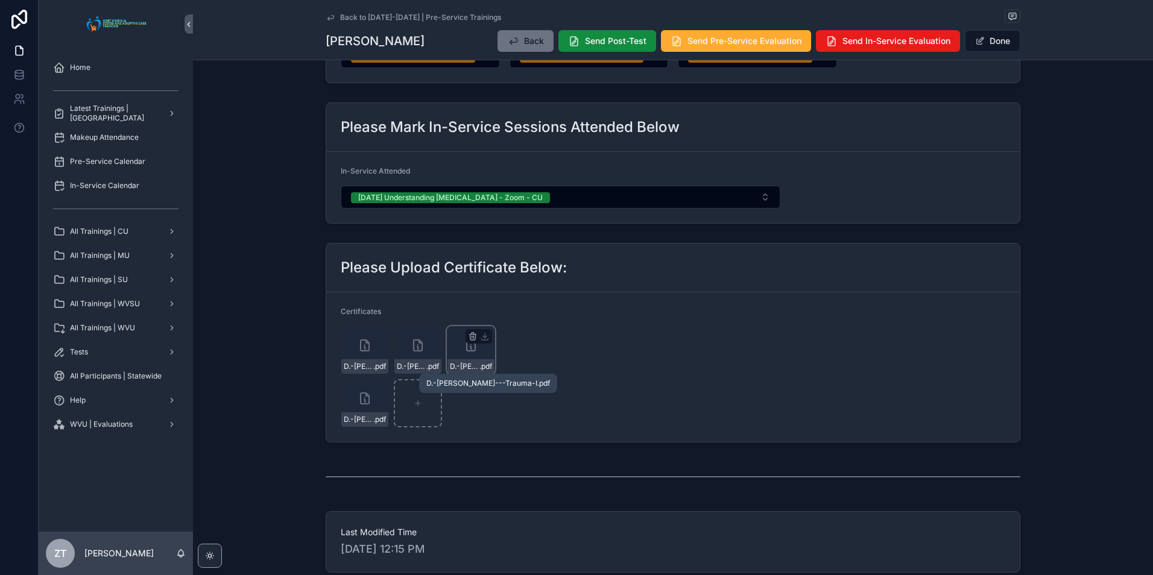
click at [473, 367] on span "D.-Smith---Trauma-I" at bounding box center [465, 367] width 30 height 10
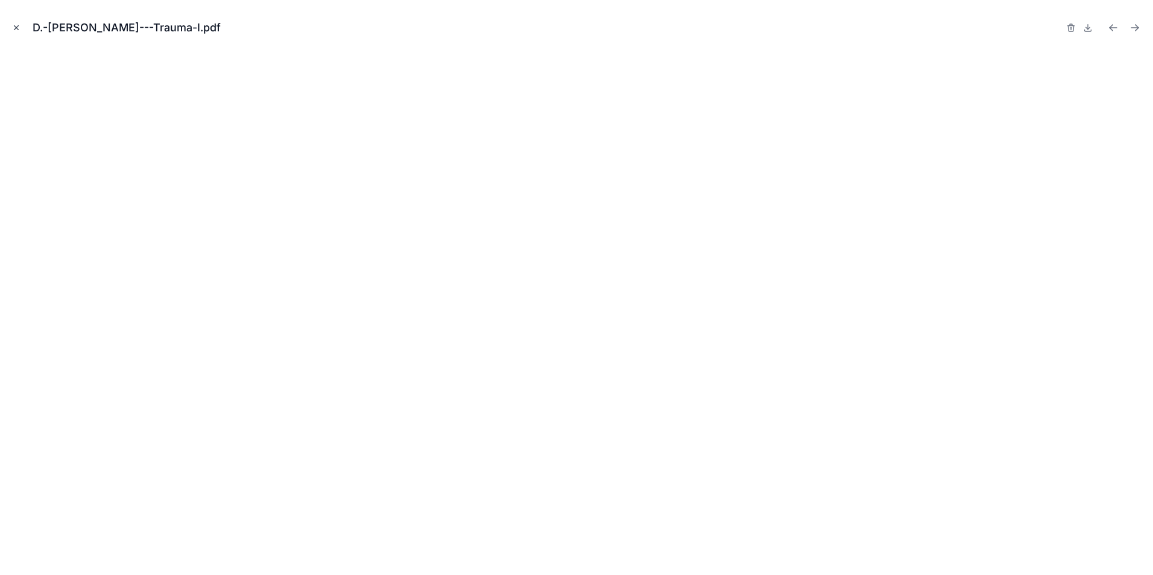
click at [14, 29] on icon "Close modal" at bounding box center [16, 28] width 8 height 8
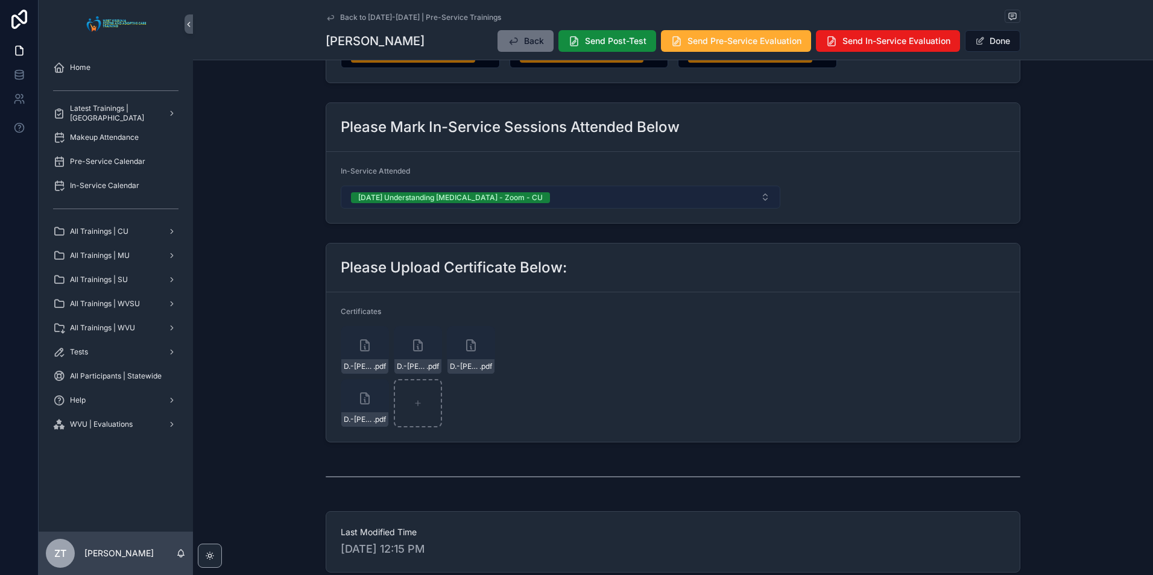
click at [565, 203] on button "05/31/2025 Understanding Sexual Abuse - Zoom - CU" at bounding box center [561, 197] width 440 height 23
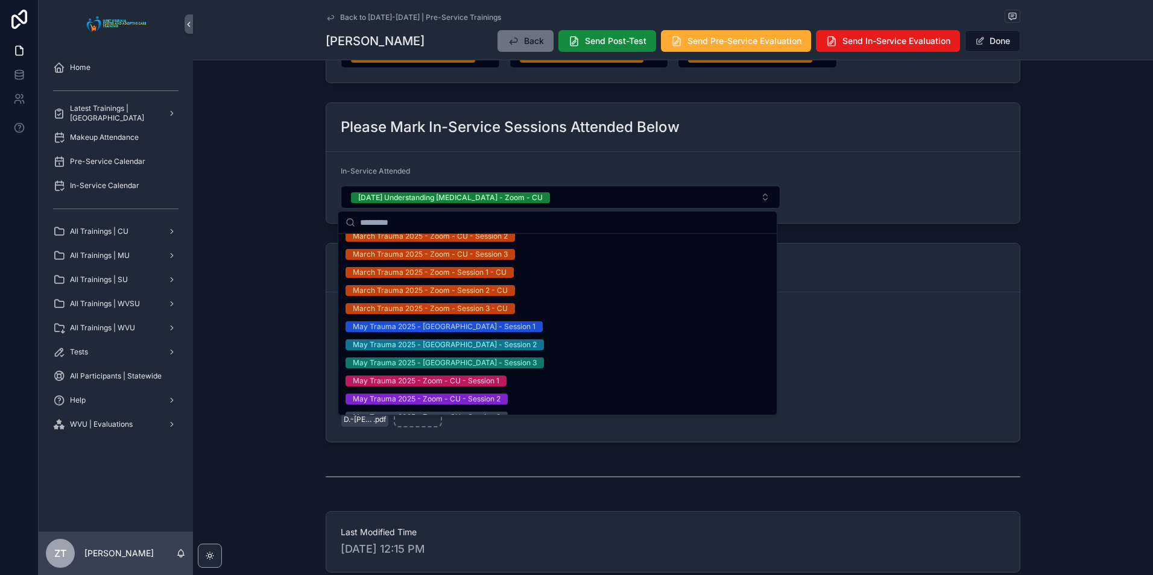
scroll to position [844, 0]
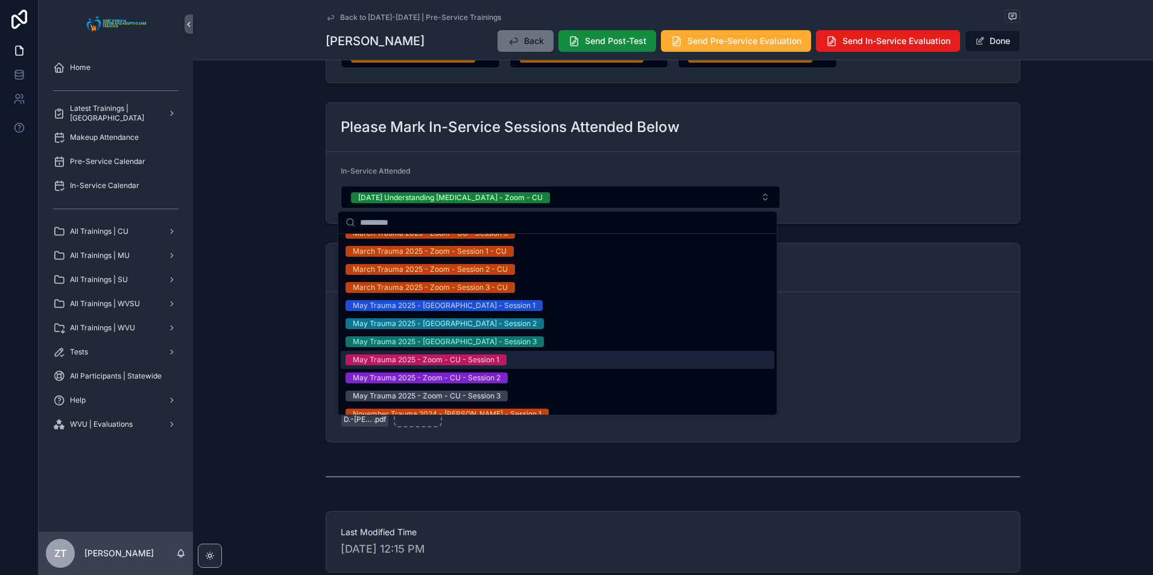
click at [399, 361] on div "May Trauma 2025 - Zoom - CU - Session 1" at bounding box center [426, 360] width 147 height 11
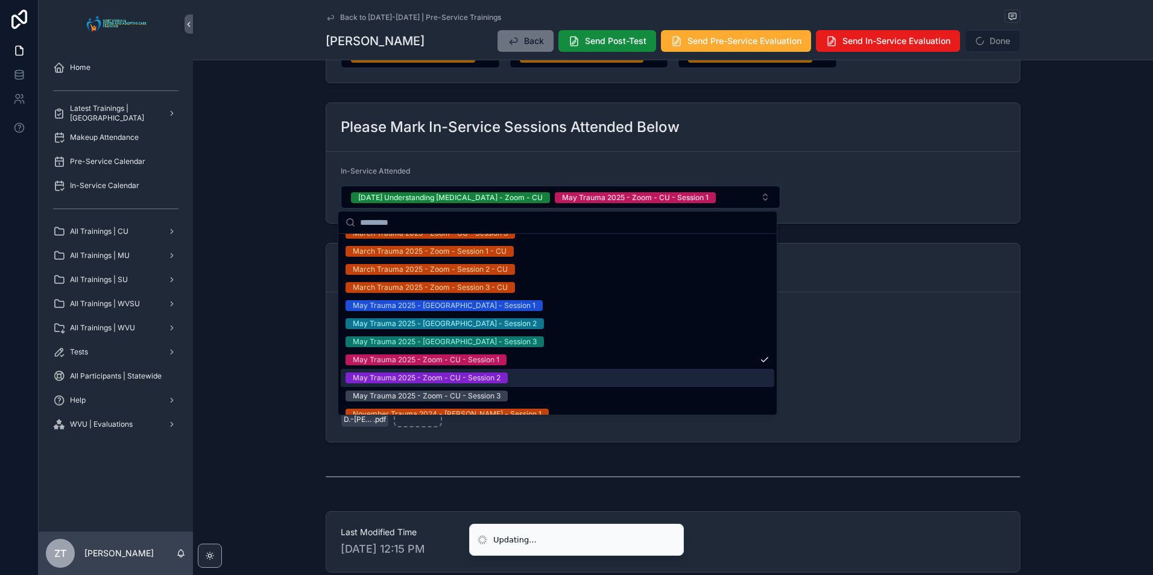
click at [399, 378] on div "May Trauma 2025 - Zoom - CU - Session 2" at bounding box center [427, 378] width 148 height 11
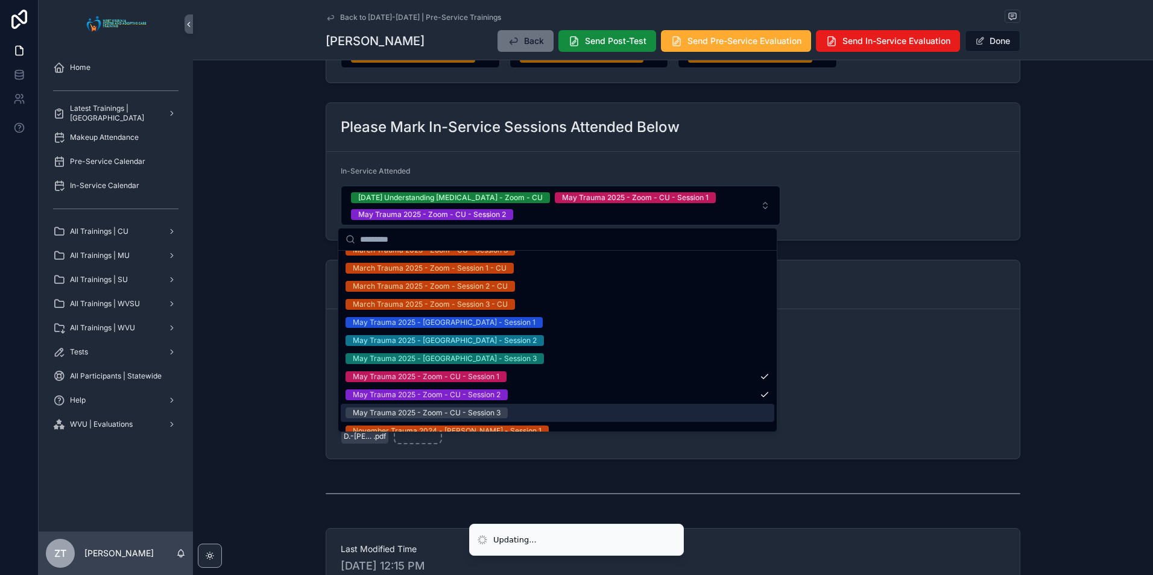
click at [397, 412] on div "May Trauma 2025 - Zoom - CU - Session 3" at bounding box center [427, 413] width 148 height 11
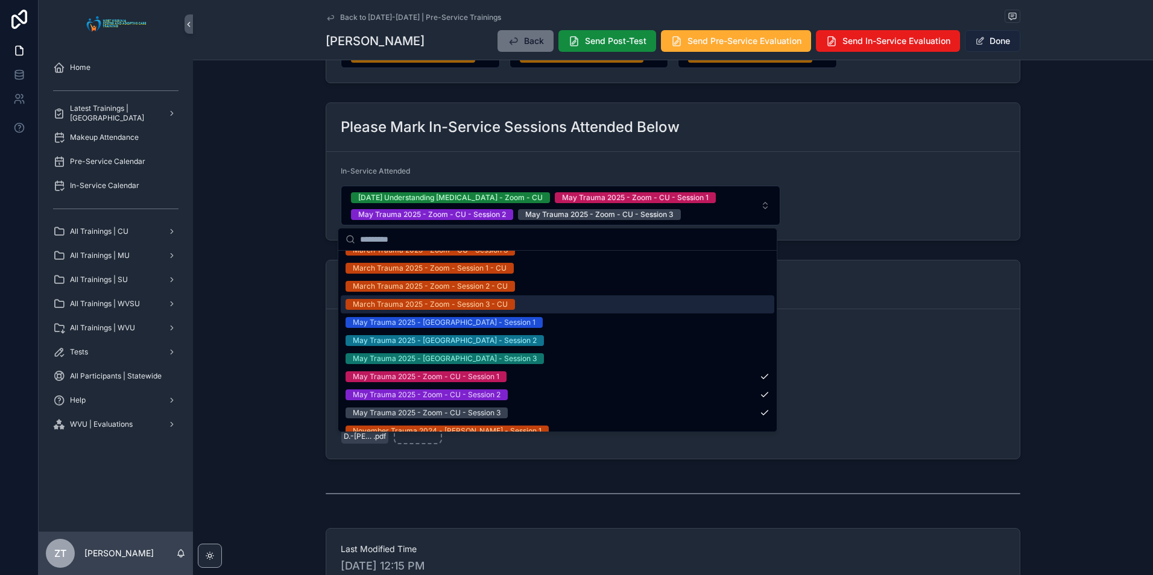
click at [1002, 33] on button "Done" at bounding box center [992, 41] width 55 height 22
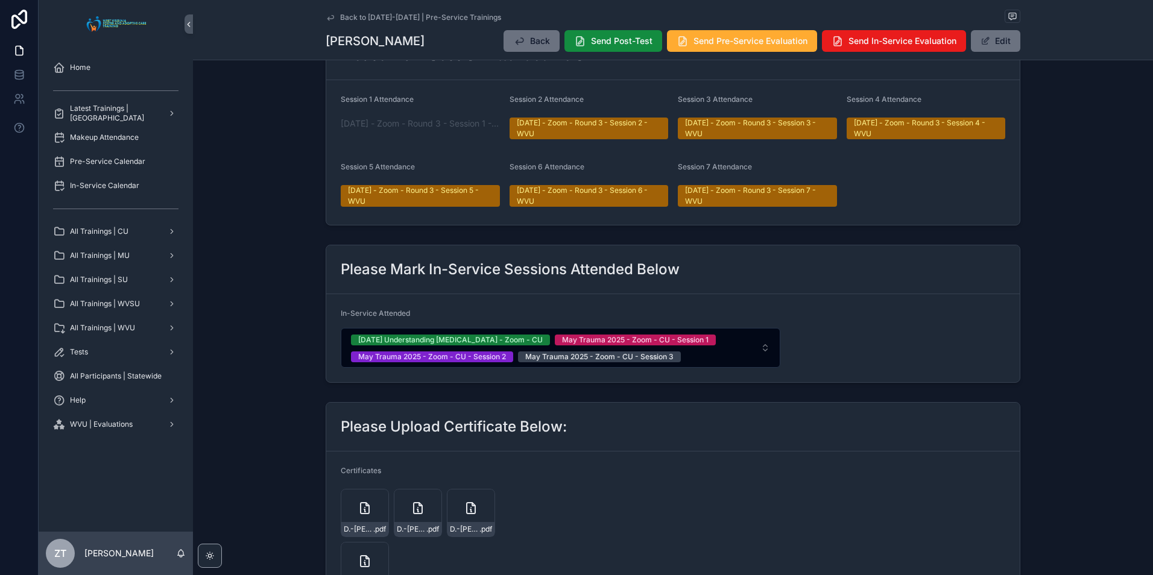
scroll to position [0, 0]
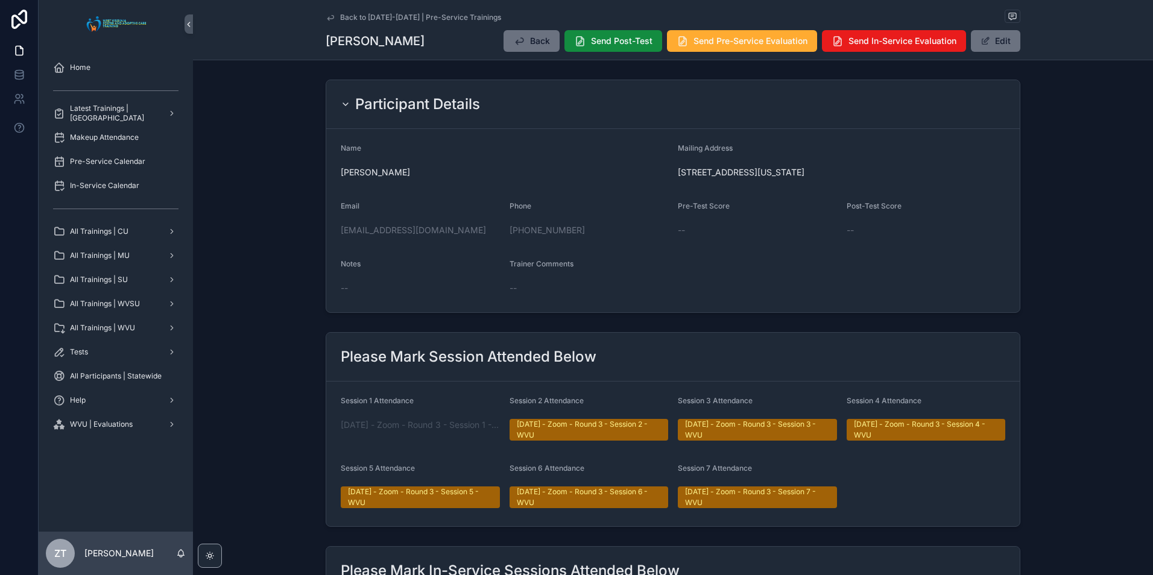
click at [327, 18] on icon "scrollable content" at bounding box center [330, 17] width 6 height 5
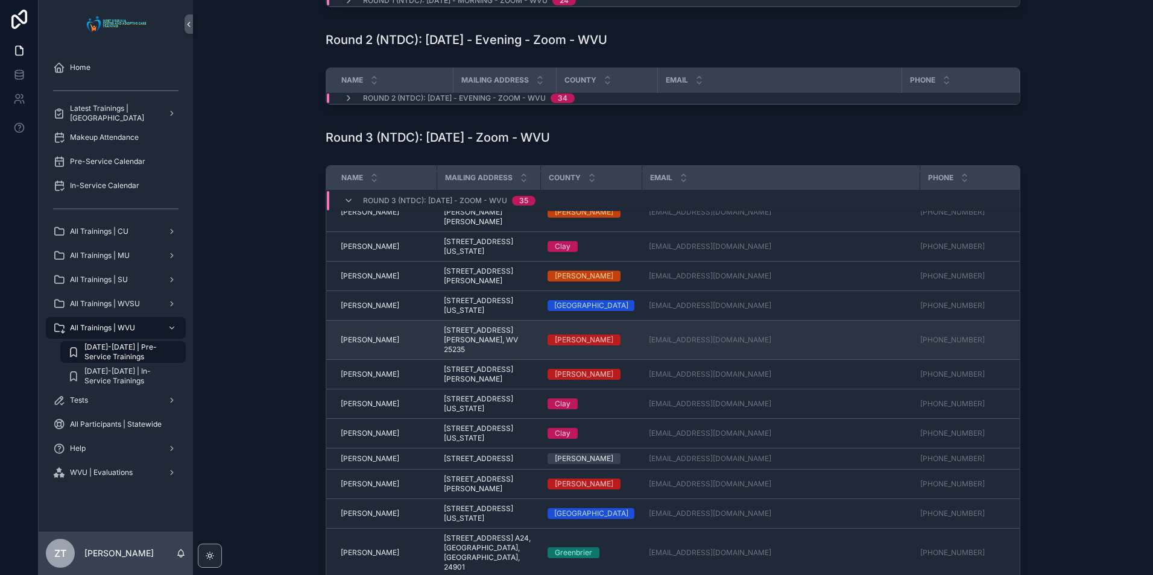
scroll to position [121, 0]
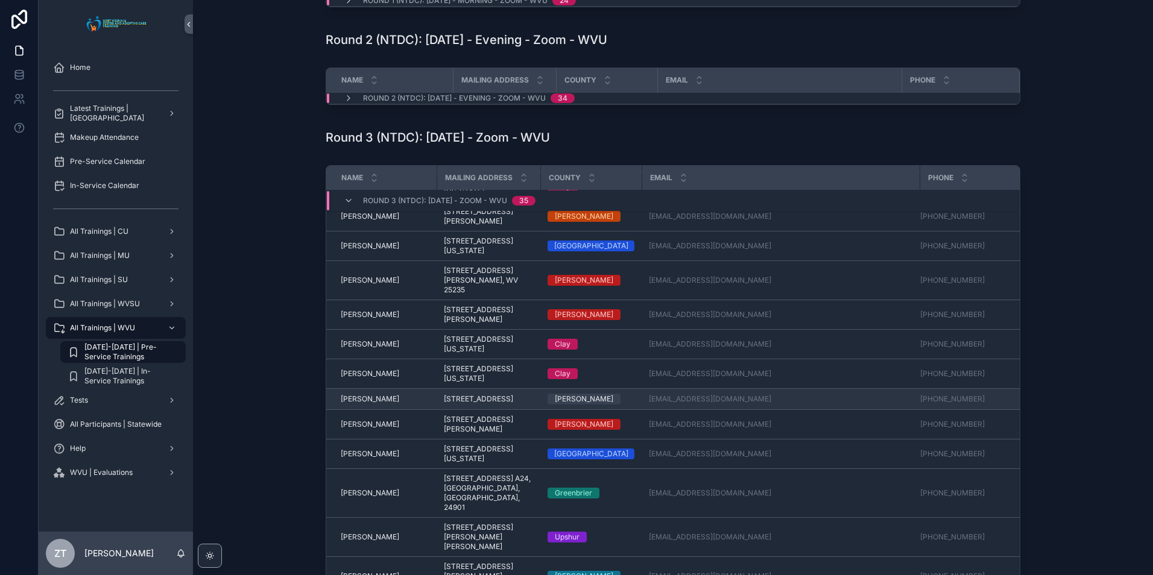
click at [365, 404] on span "[PERSON_NAME]" at bounding box center [370, 399] width 58 height 10
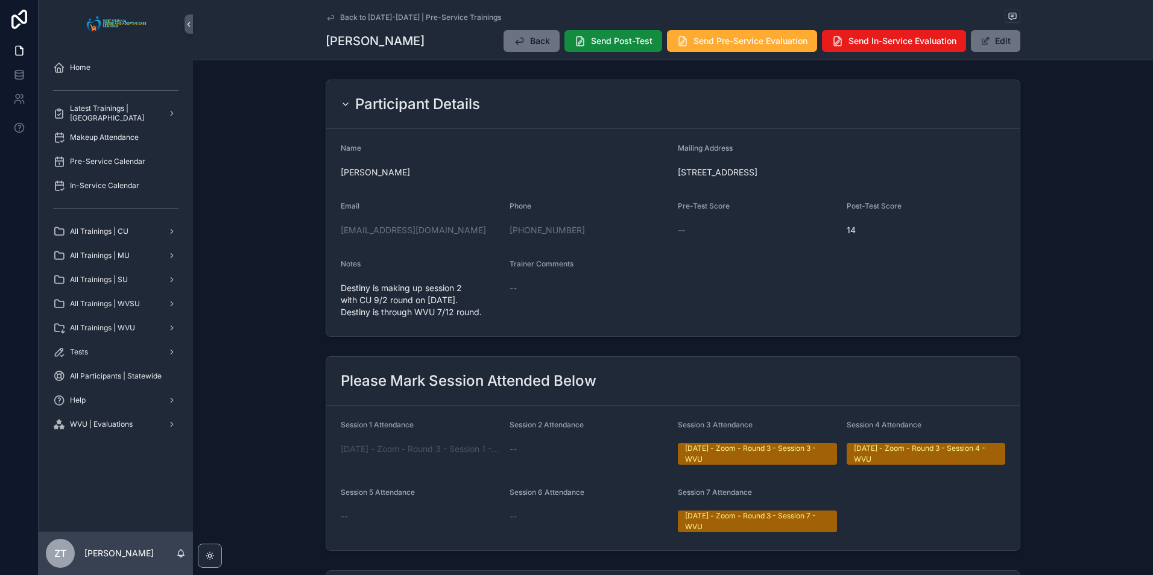
click at [328, 13] on icon "scrollable content" at bounding box center [331, 18] width 10 height 10
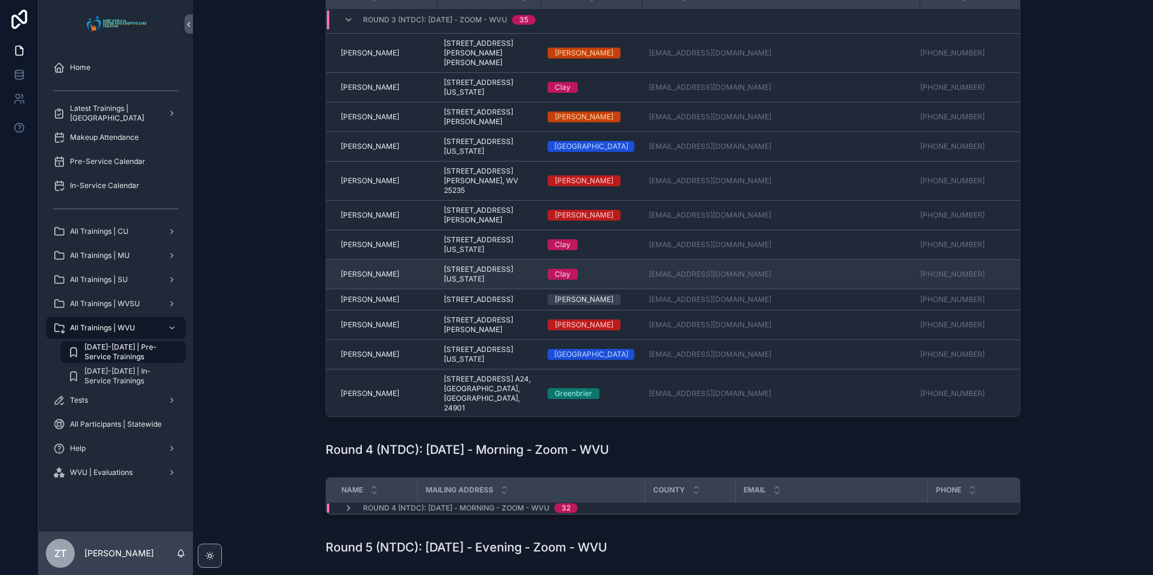
scroll to position [60, 0]
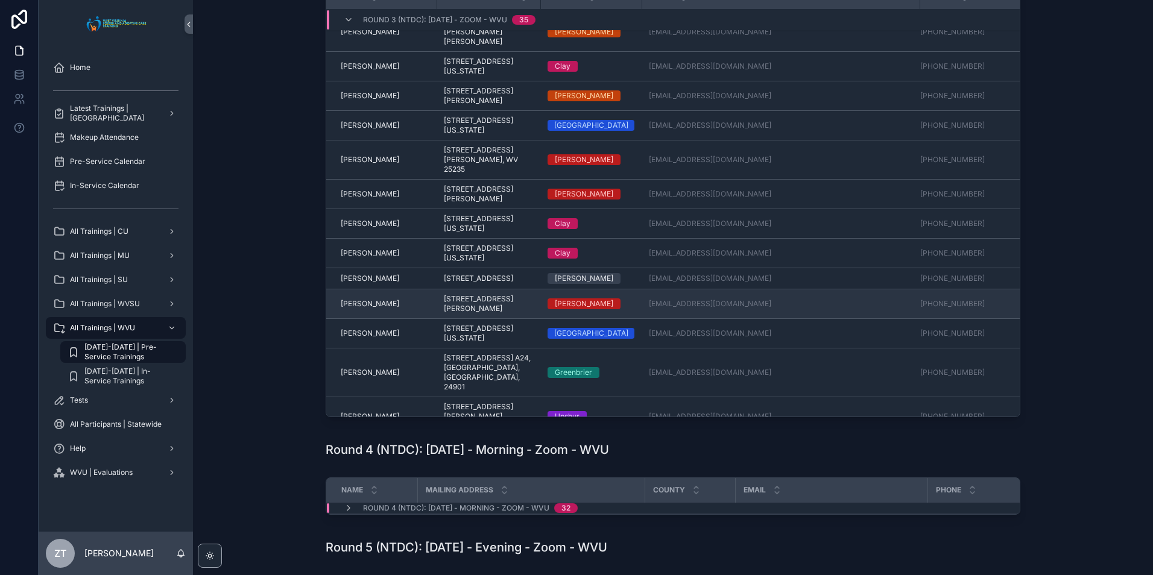
click at [368, 319] on td "Ebony Jones Ebony Jones" at bounding box center [381, 304] width 110 height 30
click at [361, 309] on span "Ebony Jones" at bounding box center [370, 304] width 58 height 10
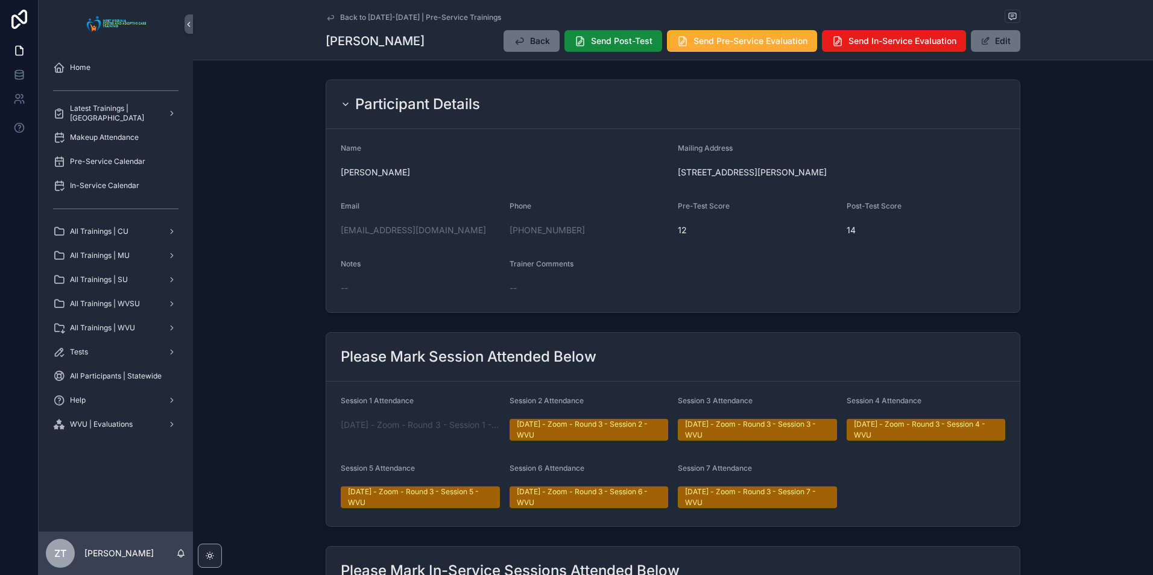
click at [326, 14] on icon "scrollable content" at bounding box center [331, 18] width 10 height 10
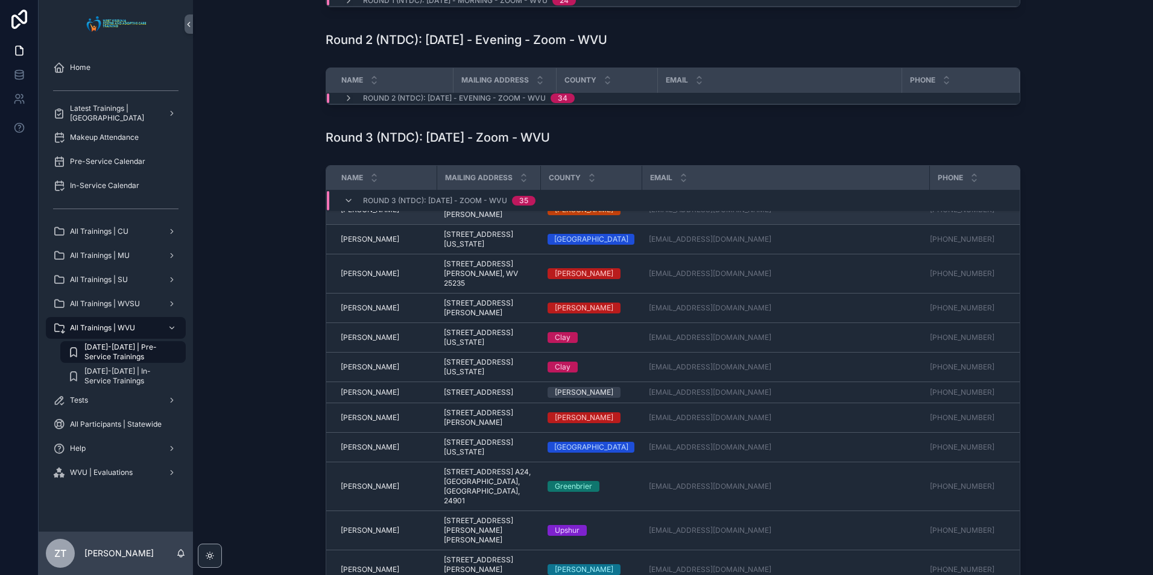
scroll to position [181, 0]
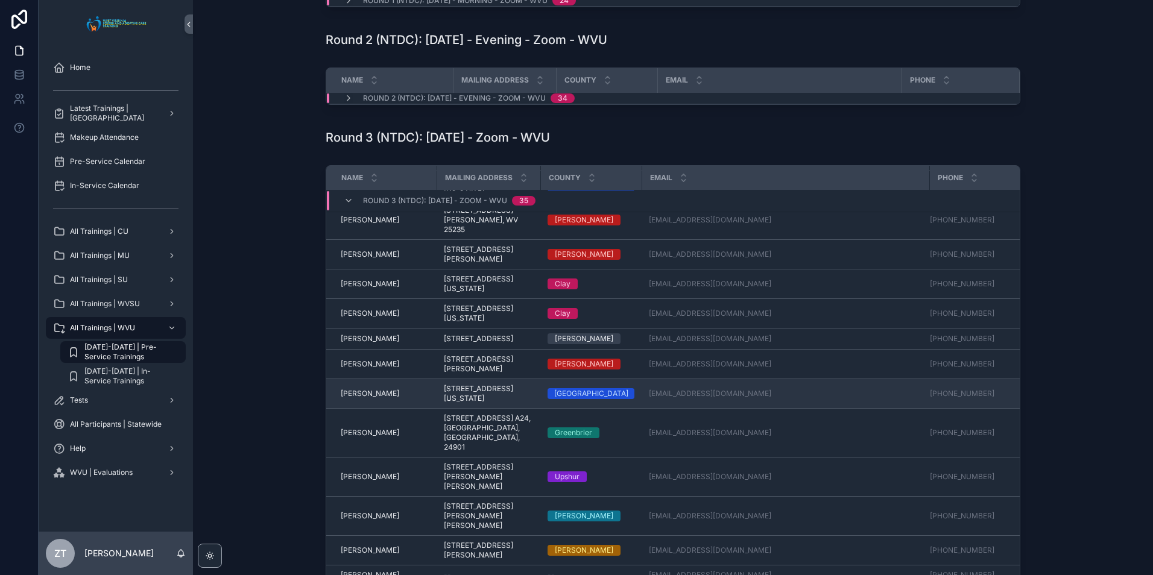
click at [364, 399] on span "Fallon Farmer" at bounding box center [370, 394] width 58 height 10
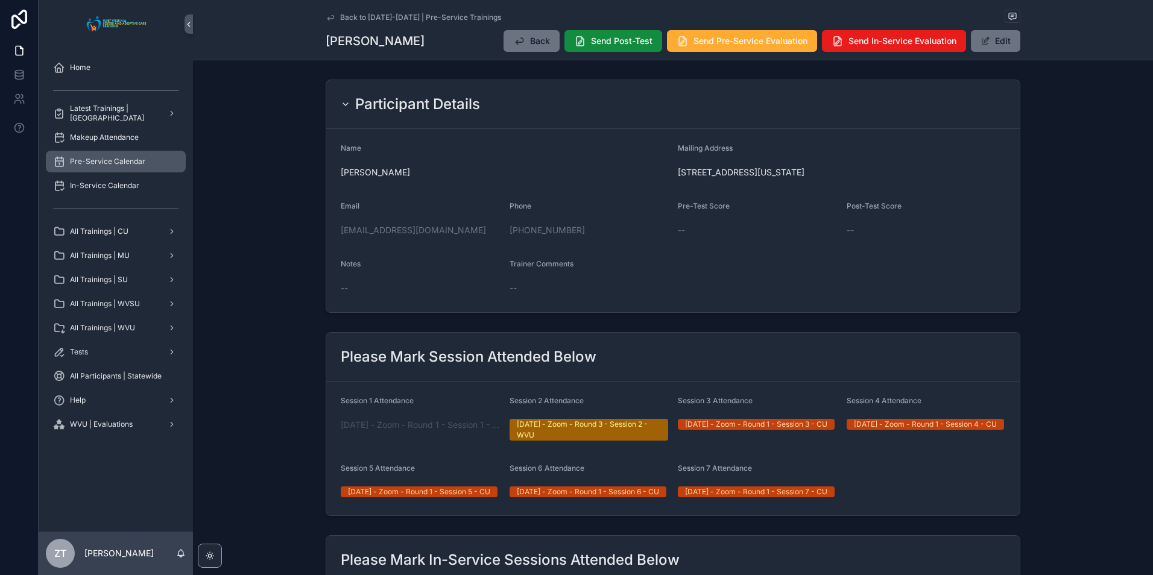
drag, startPoint x: 331, startPoint y: 13, endPoint x: 66, endPoint y: 159, distance: 302.2
click at [331, 13] on icon "scrollable content" at bounding box center [331, 18] width 10 height 10
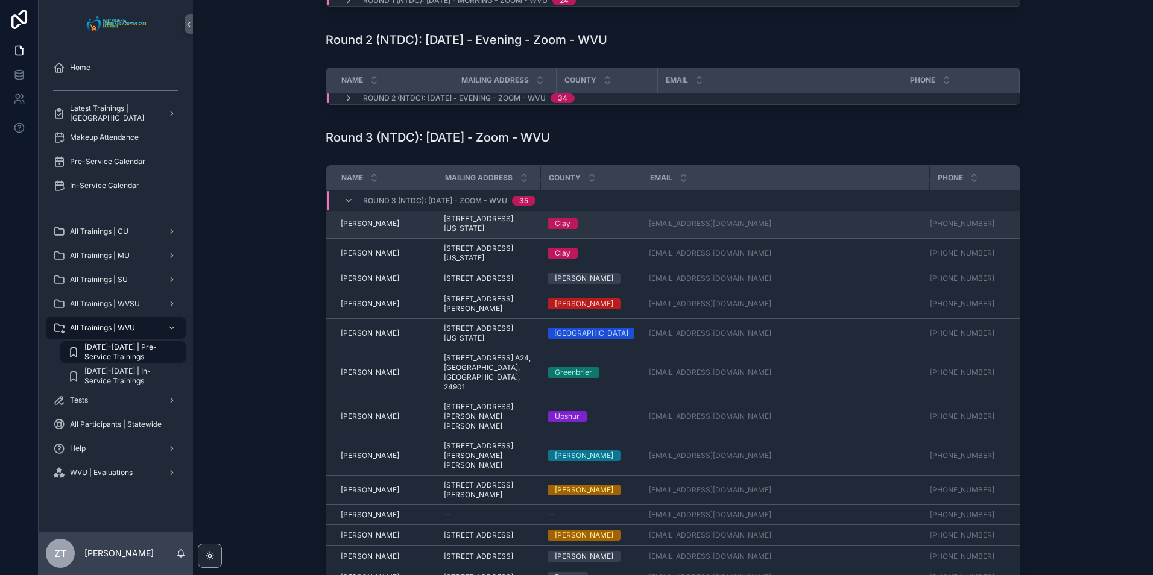
scroll to position [301, 0]
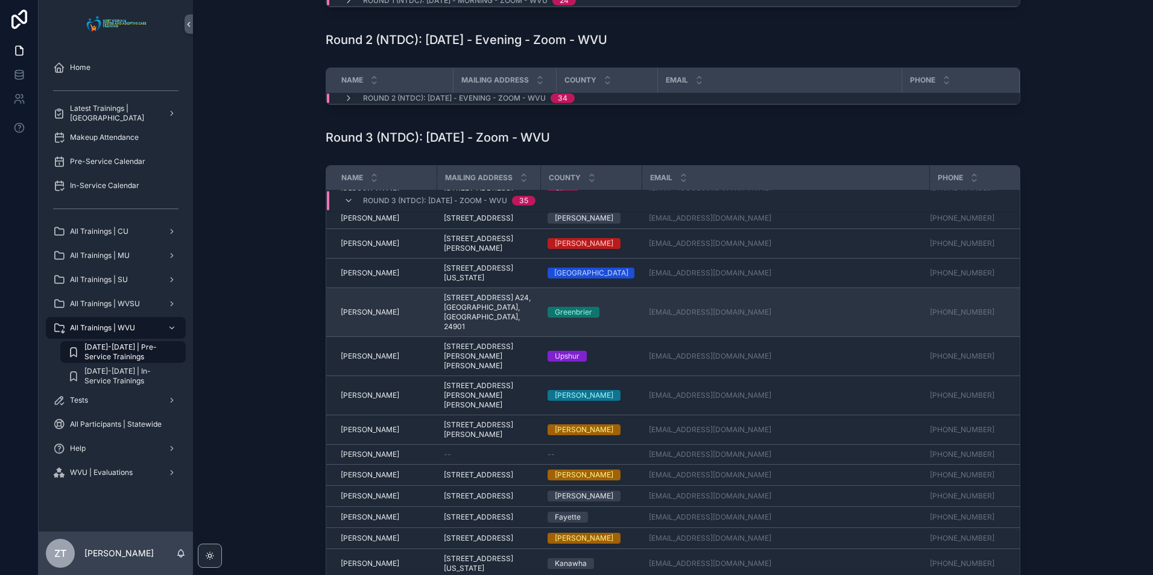
click at [362, 317] on span "Hailey LeMaster" at bounding box center [370, 312] width 58 height 10
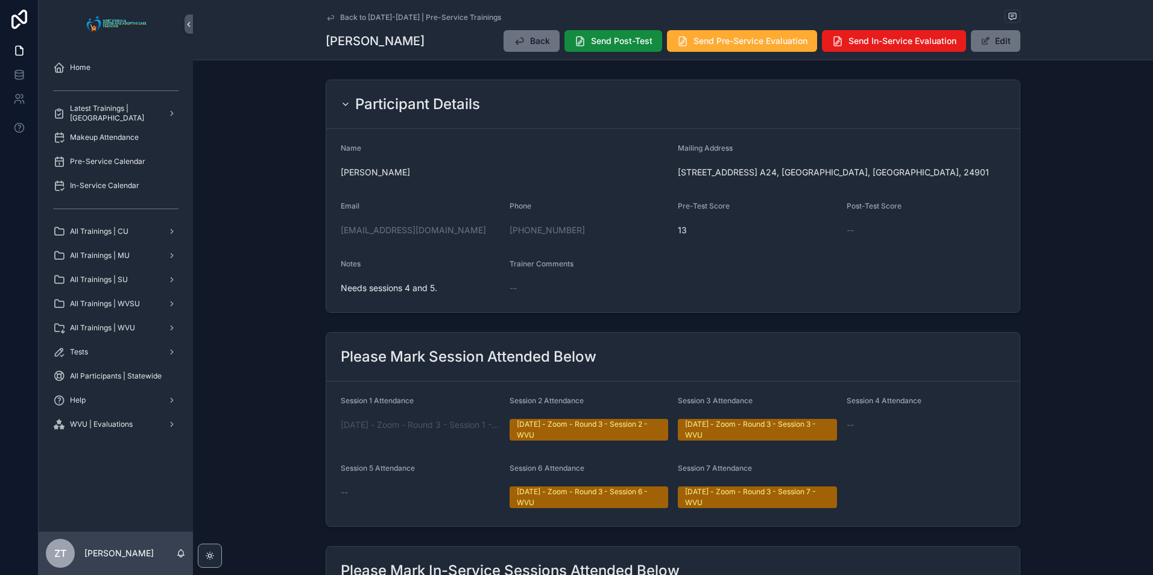
click at [327, 19] on icon "scrollable content" at bounding box center [330, 17] width 6 height 5
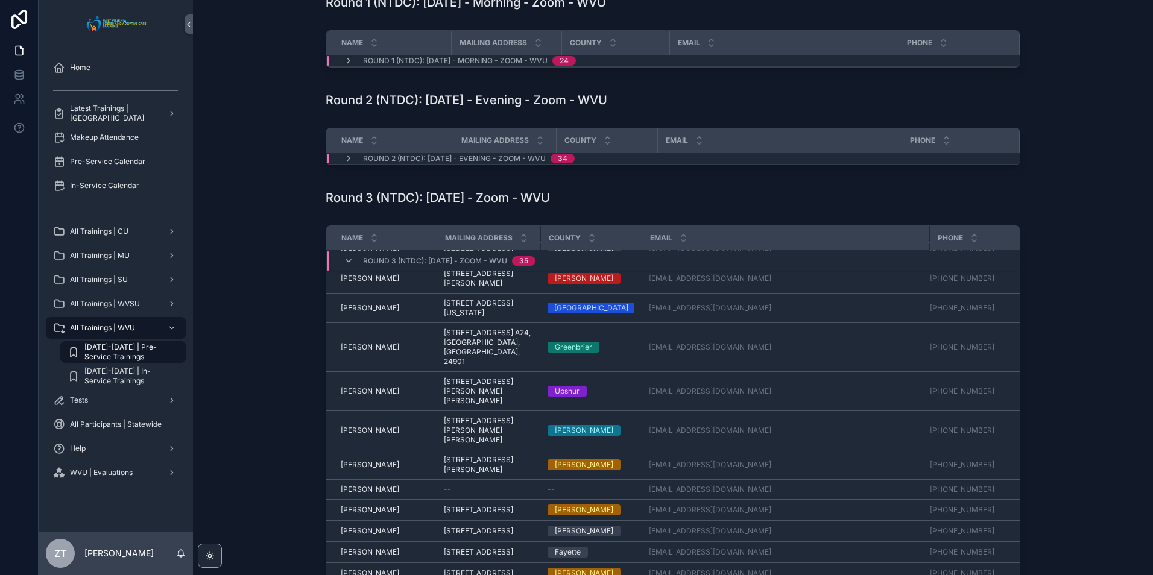
scroll to position [379, 0]
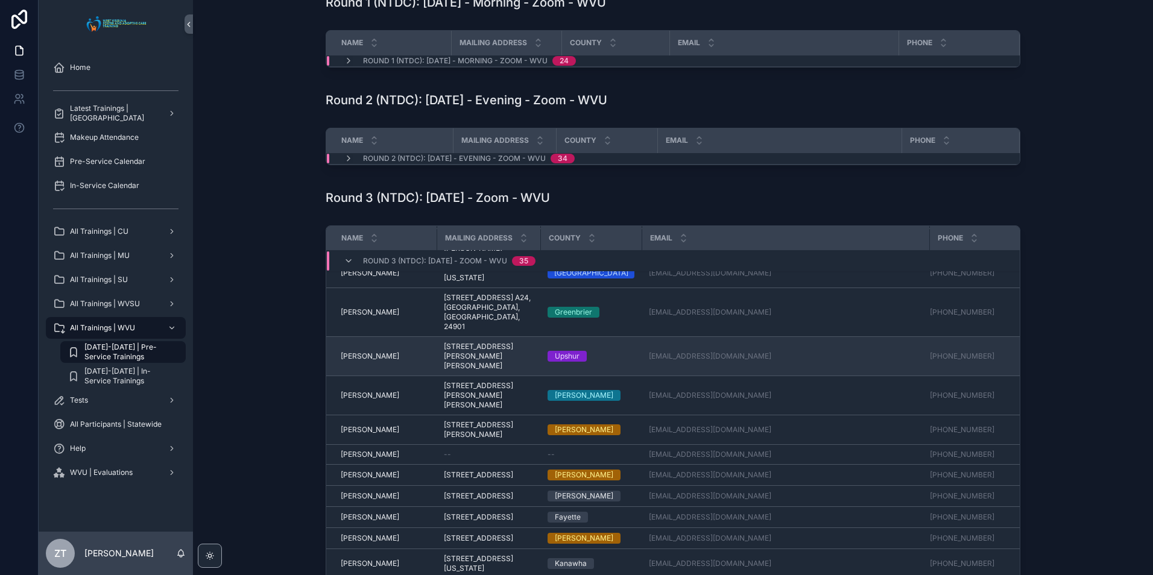
click at [363, 361] on span "Iris Bailey" at bounding box center [370, 356] width 58 height 10
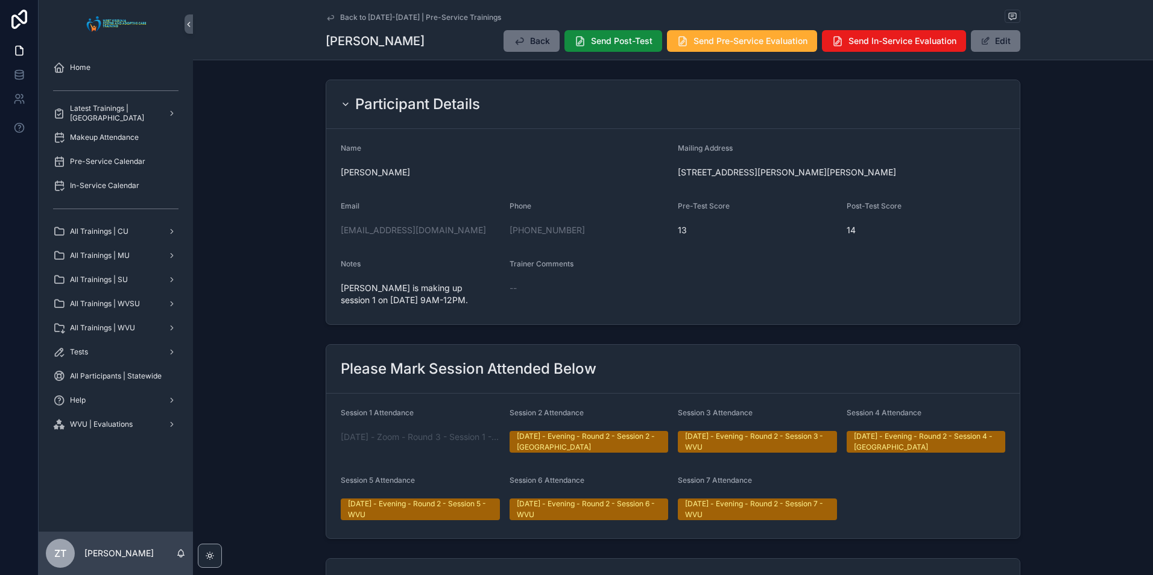
drag, startPoint x: 326, startPoint y: 18, endPoint x: 37, endPoint y: 241, distance: 365.0
click at [327, 18] on icon "scrollable content" at bounding box center [330, 17] width 6 height 5
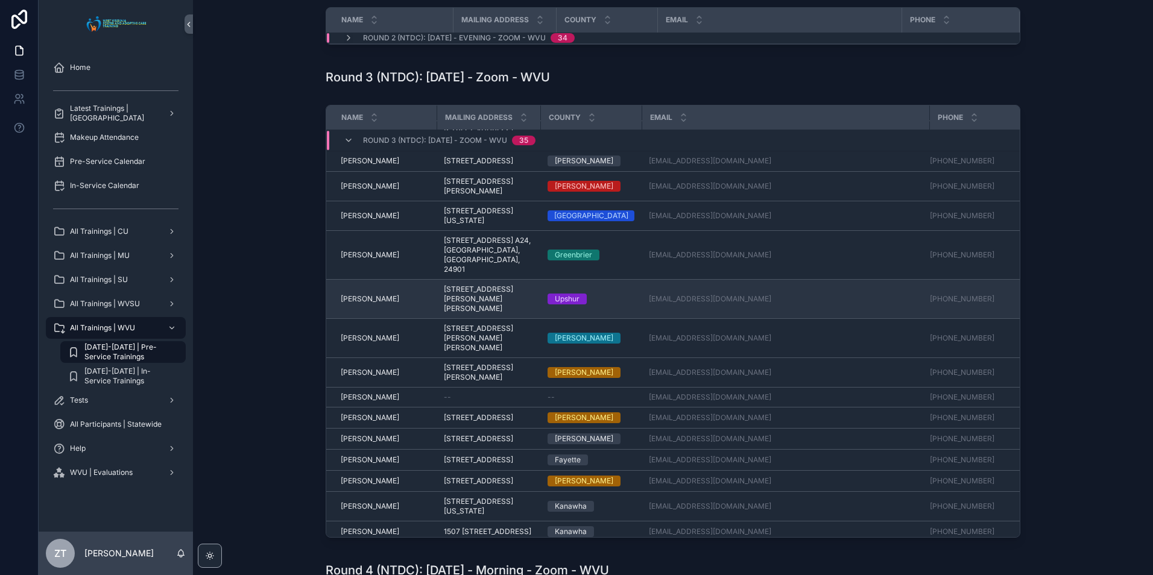
scroll to position [379, 0]
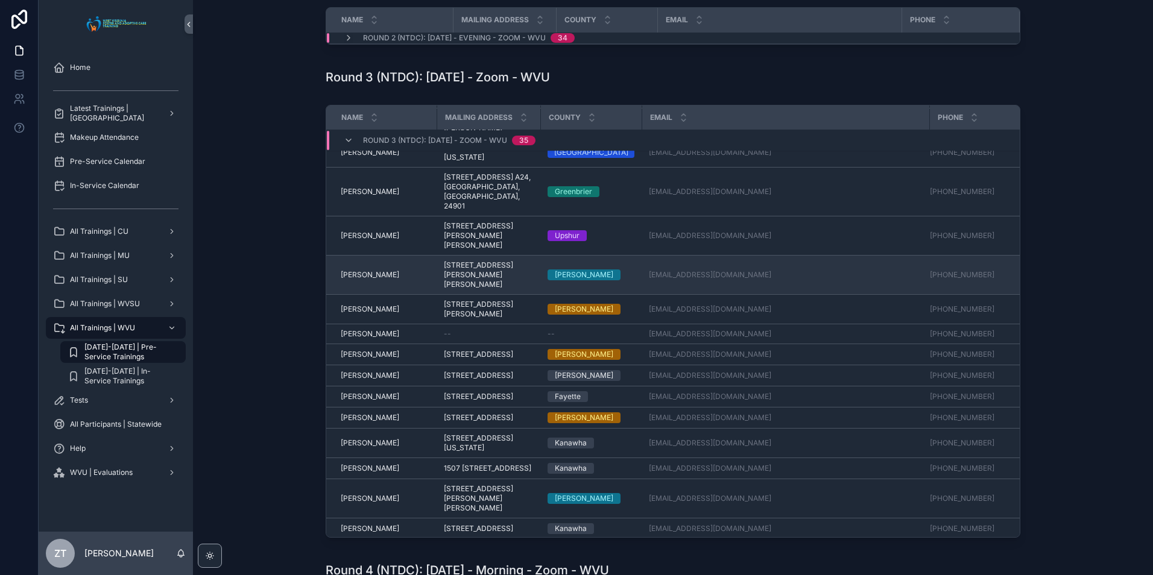
click at [370, 280] on span "Jack Barnette" at bounding box center [370, 275] width 58 height 10
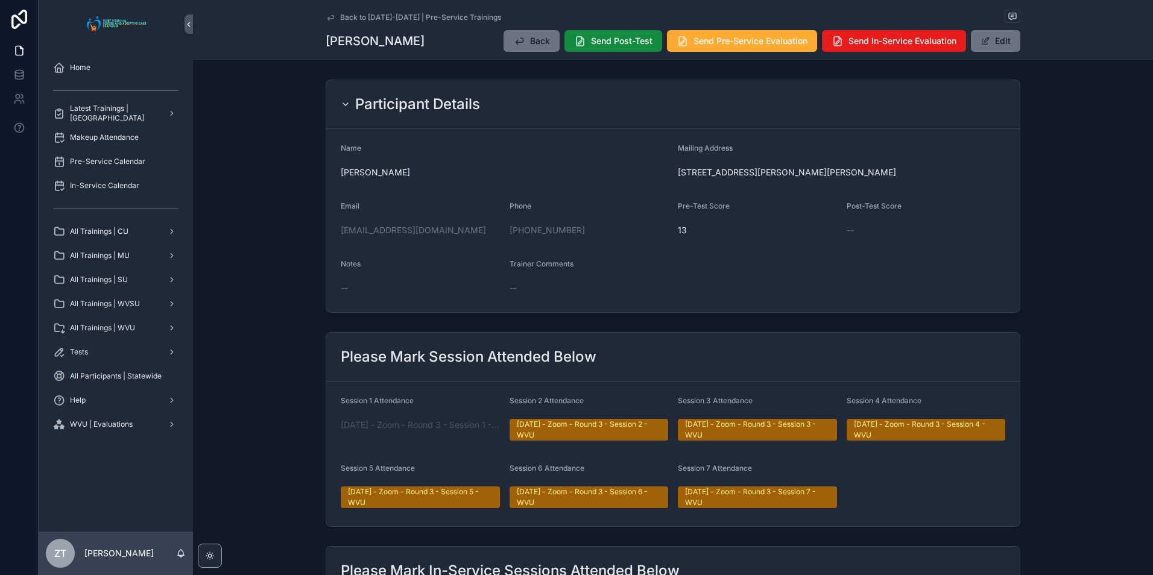
click at [327, 19] on icon "scrollable content" at bounding box center [330, 17] width 6 height 5
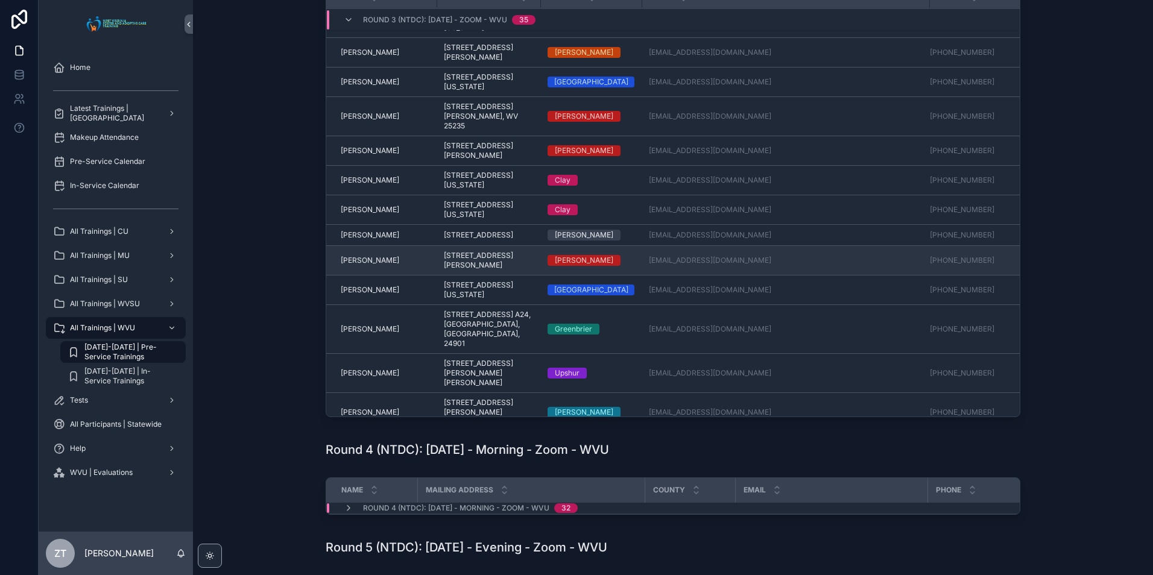
scroll to position [241, 0]
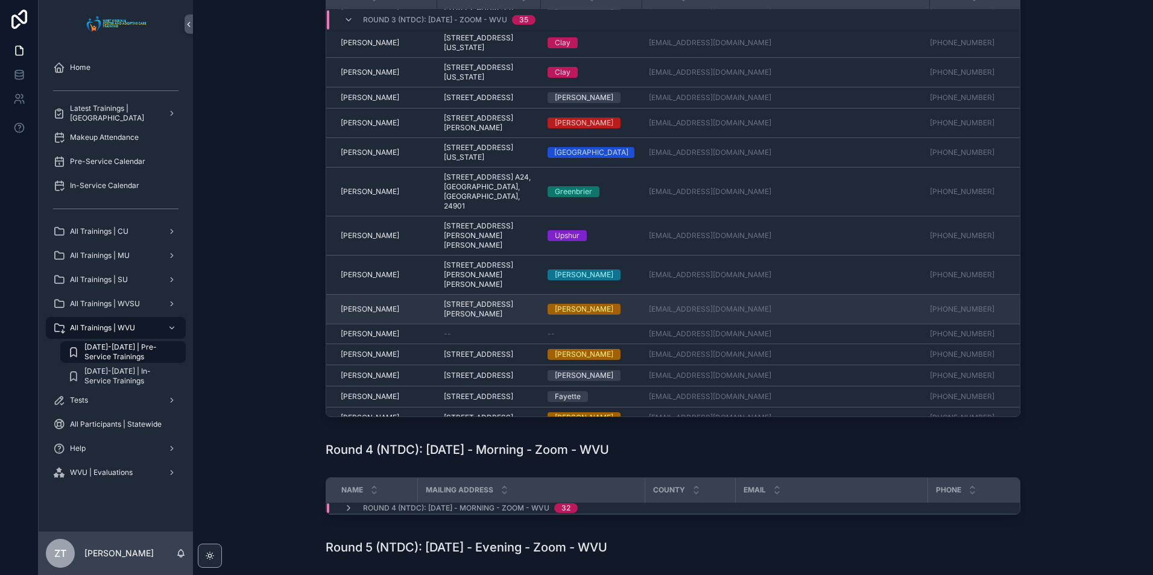
click at [361, 314] on span "Jamie Ross" at bounding box center [370, 309] width 58 height 10
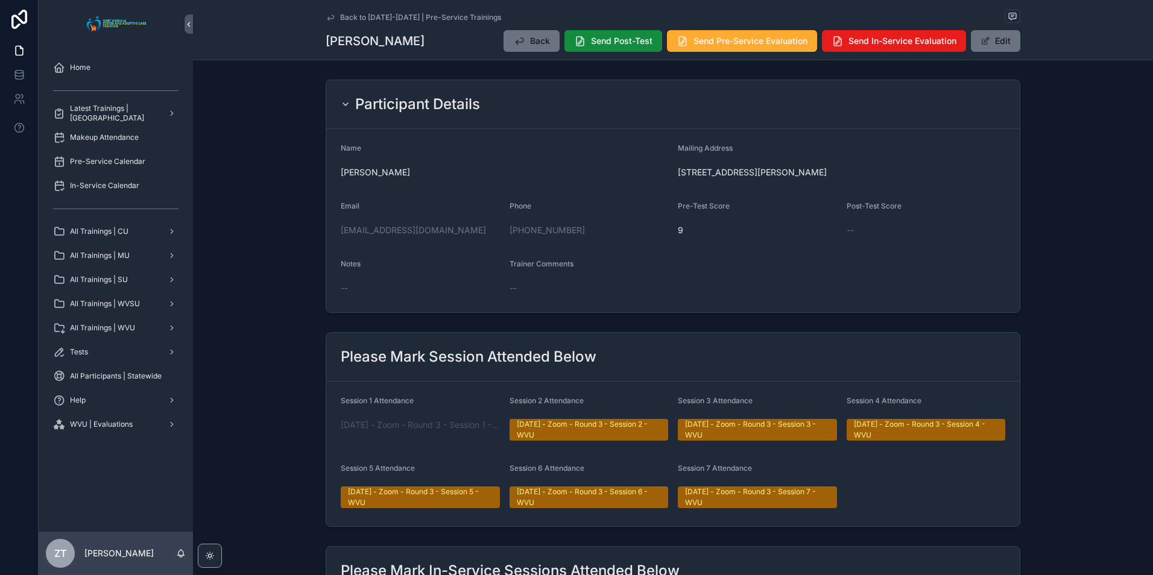
drag, startPoint x: 327, startPoint y: 17, endPoint x: 17, endPoint y: 368, distance: 468.1
click at [327, 17] on icon "scrollable content" at bounding box center [331, 18] width 10 height 10
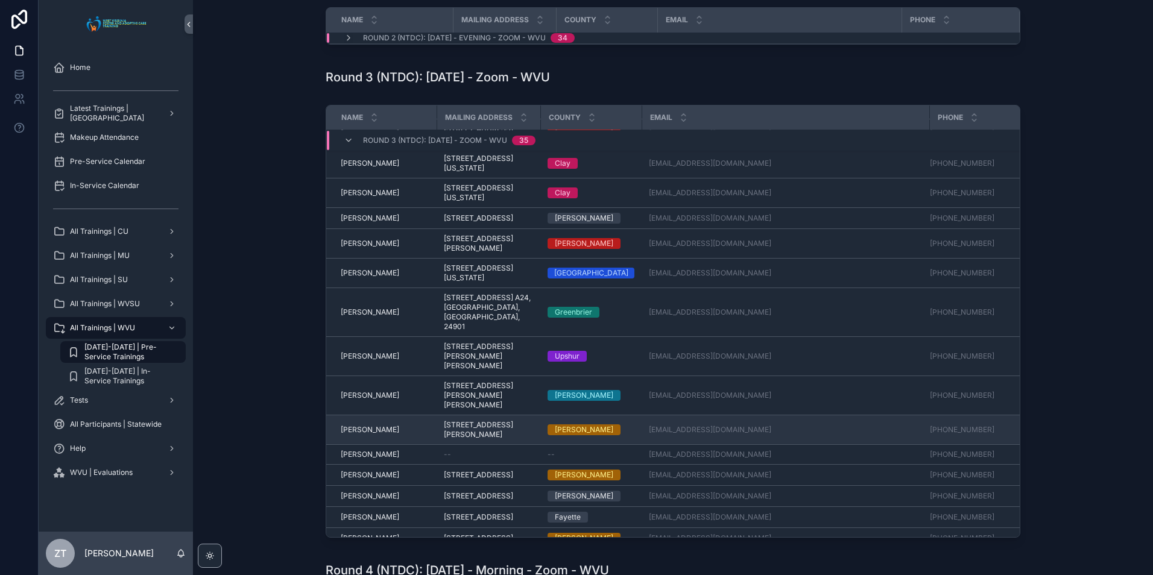
scroll to position [301, 0]
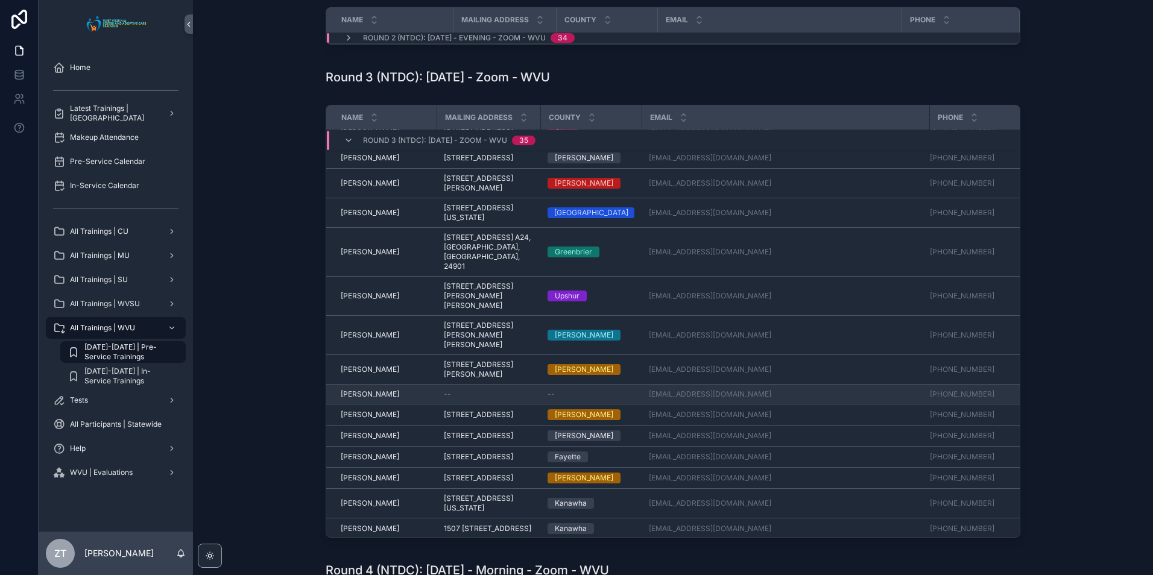
click at [368, 399] on span "Janet Speer" at bounding box center [370, 394] width 58 height 10
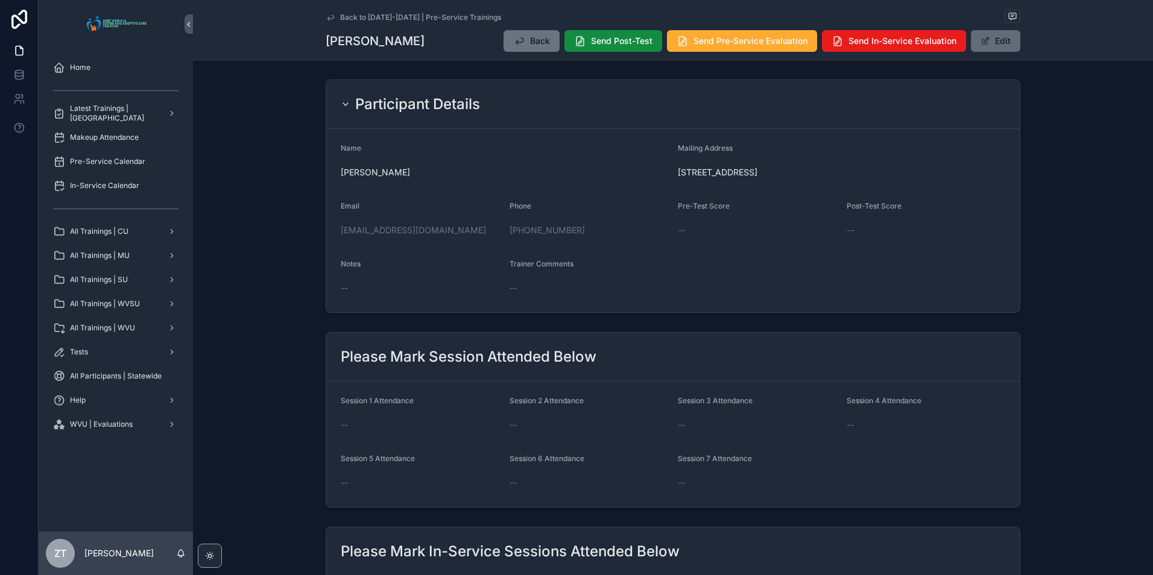
click at [998, 46] on button "Edit" at bounding box center [995, 41] width 49 height 22
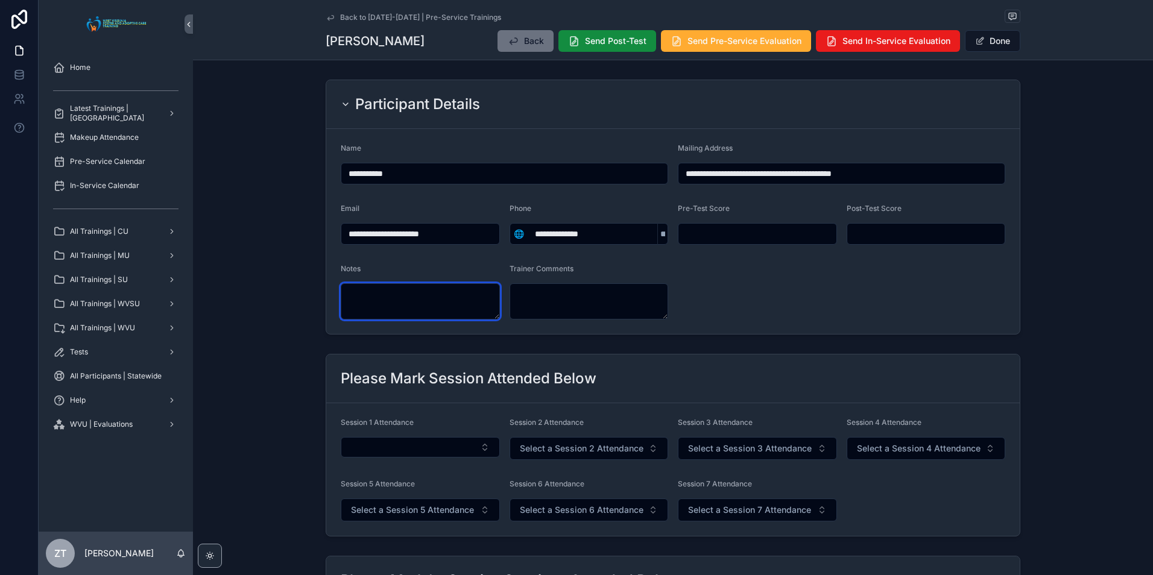
click at [397, 301] on textarea "scrollable content" at bounding box center [420, 301] width 159 height 36
type textarea "**********"
click at [982, 42] on button "Done" at bounding box center [992, 41] width 55 height 22
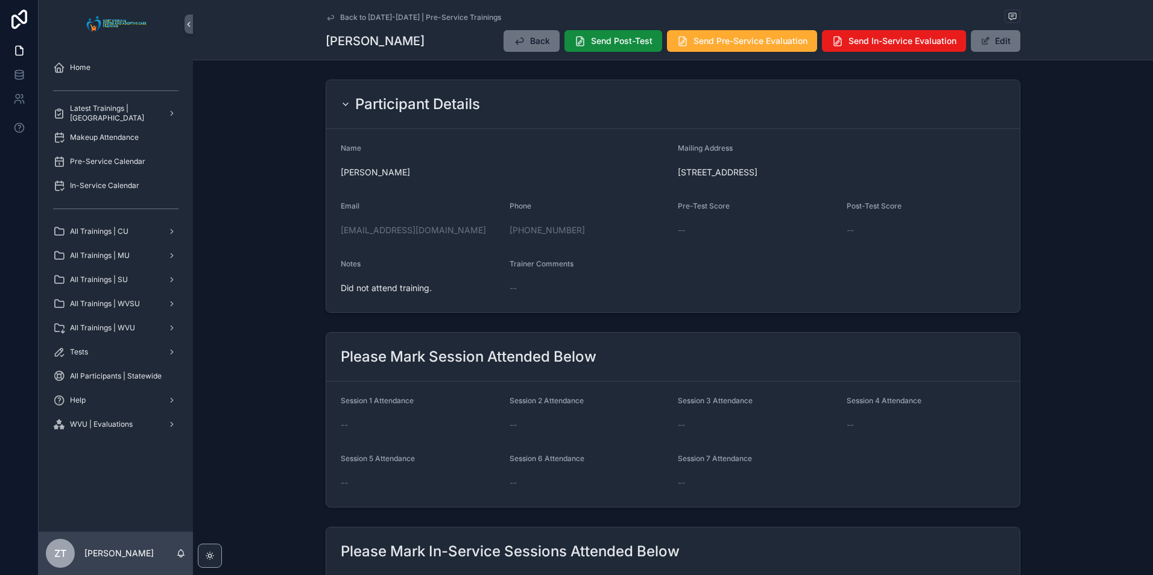
click at [326, 16] on icon "scrollable content" at bounding box center [331, 18] width 10 height 10
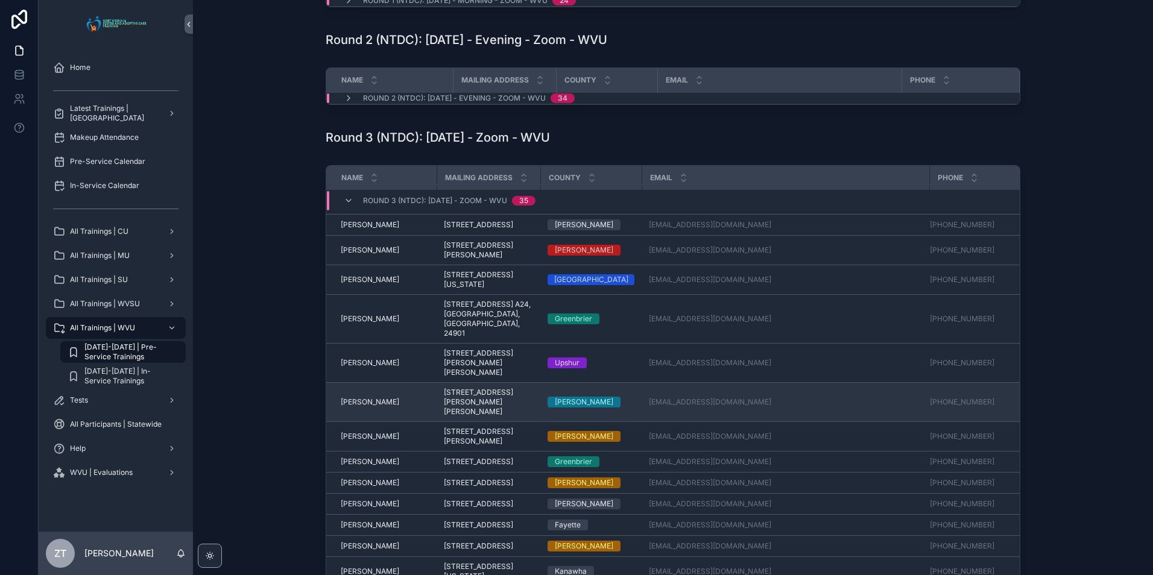
scroll to position [301, 0]
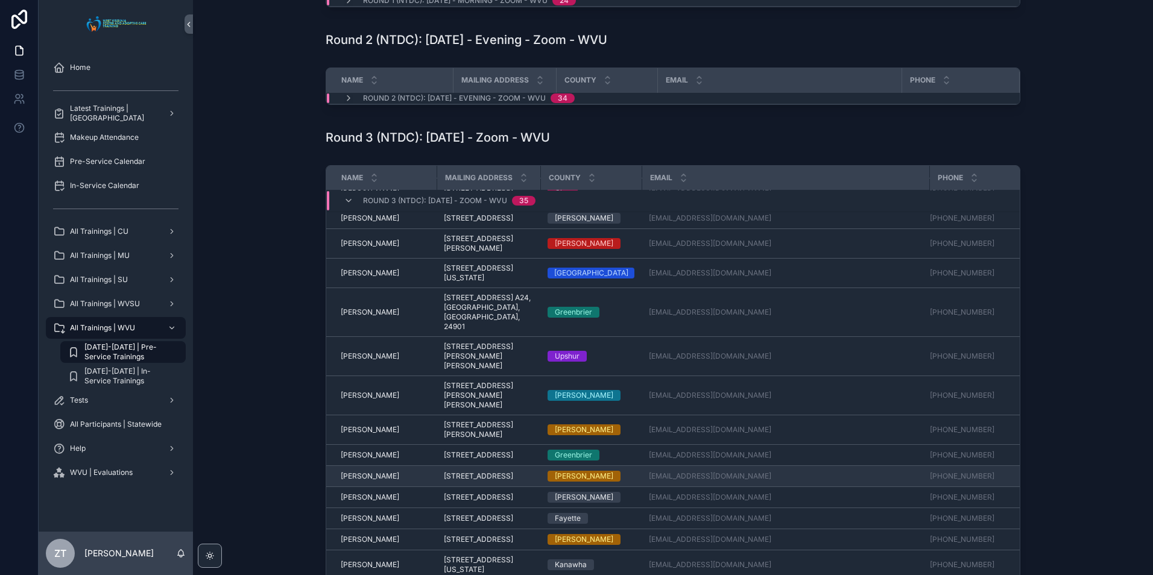
click at [355, 481] on span "Jeffery Hartley" at bounding box center [370, 476] width 58 height 10
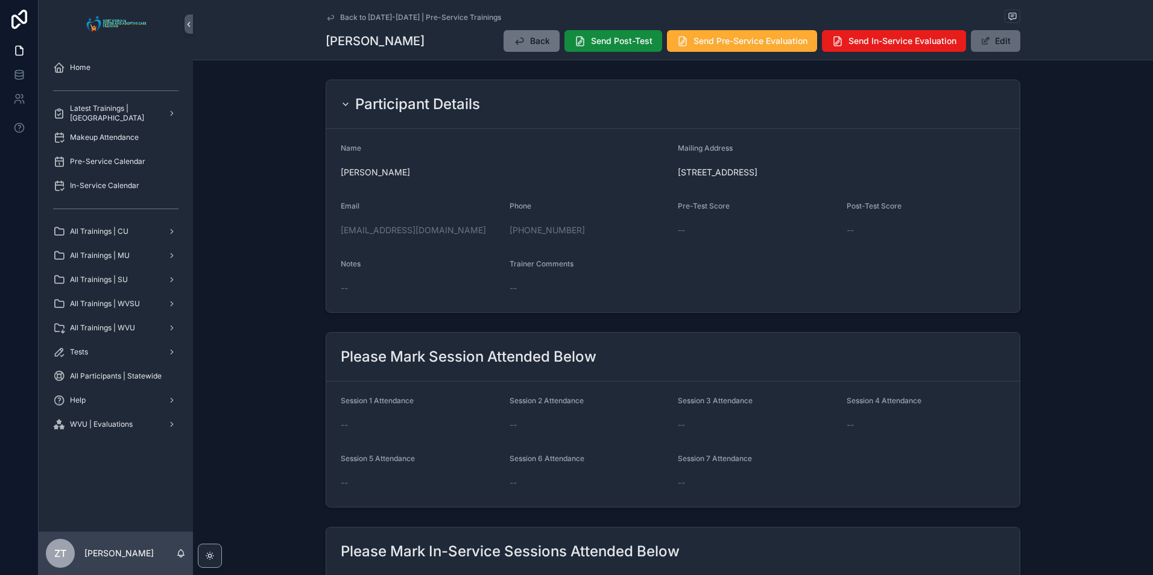
click at [997, 39] on button "Edit" at bounding box center [995, 41] width 49 height 22
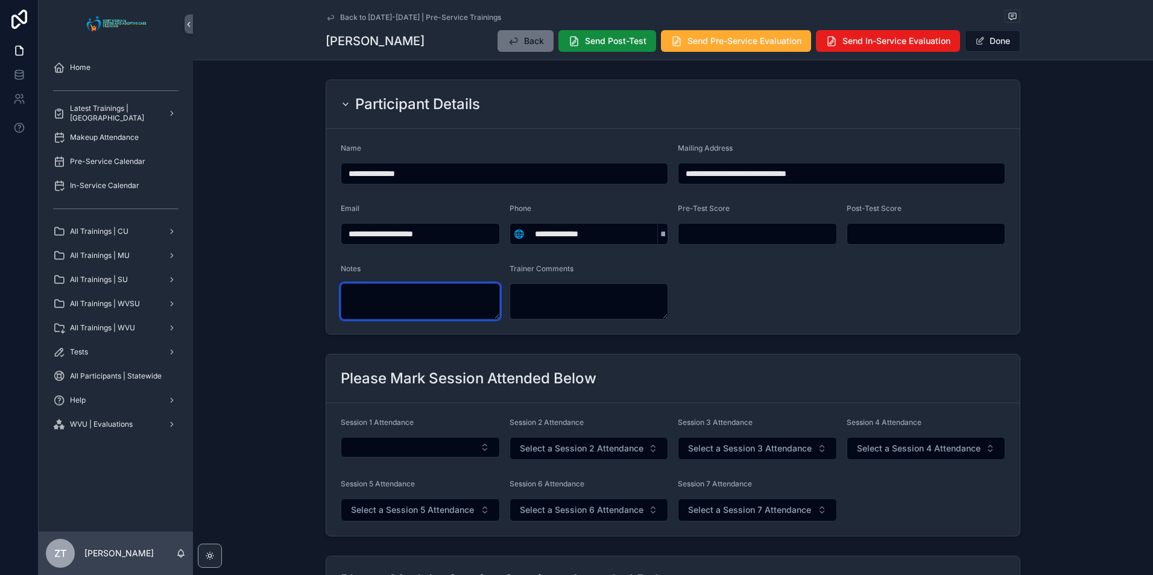
click at [435, 298] on textarea "scrollable content" at bounding box center [420, 301] width 159 height 36
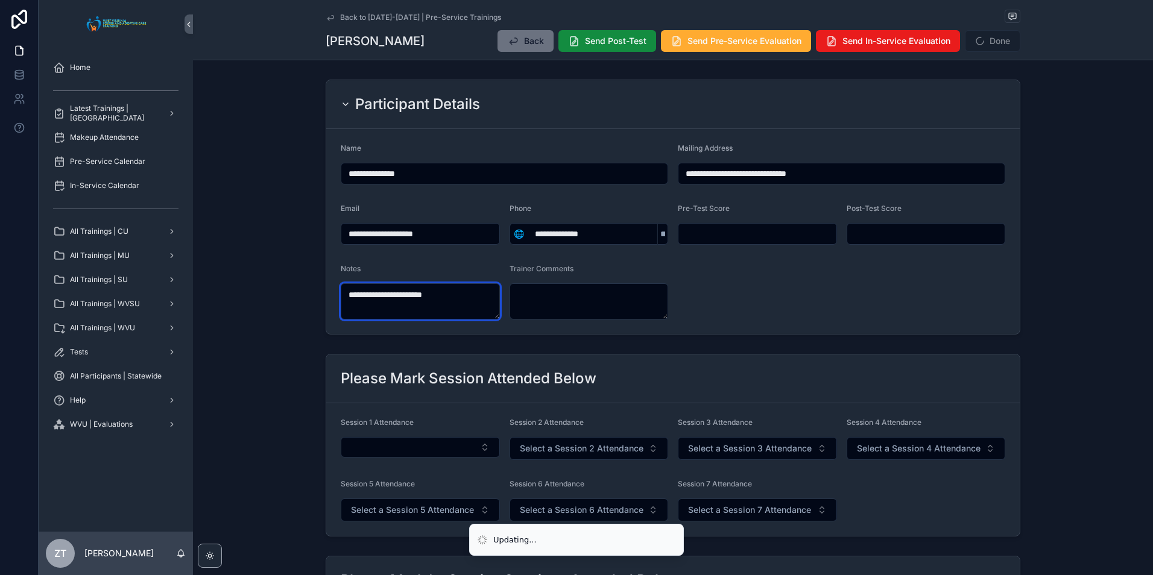
type textarea "**********"
click at [758, 273] on form "**********" at bounding box center [672, 231] width 693 height 205
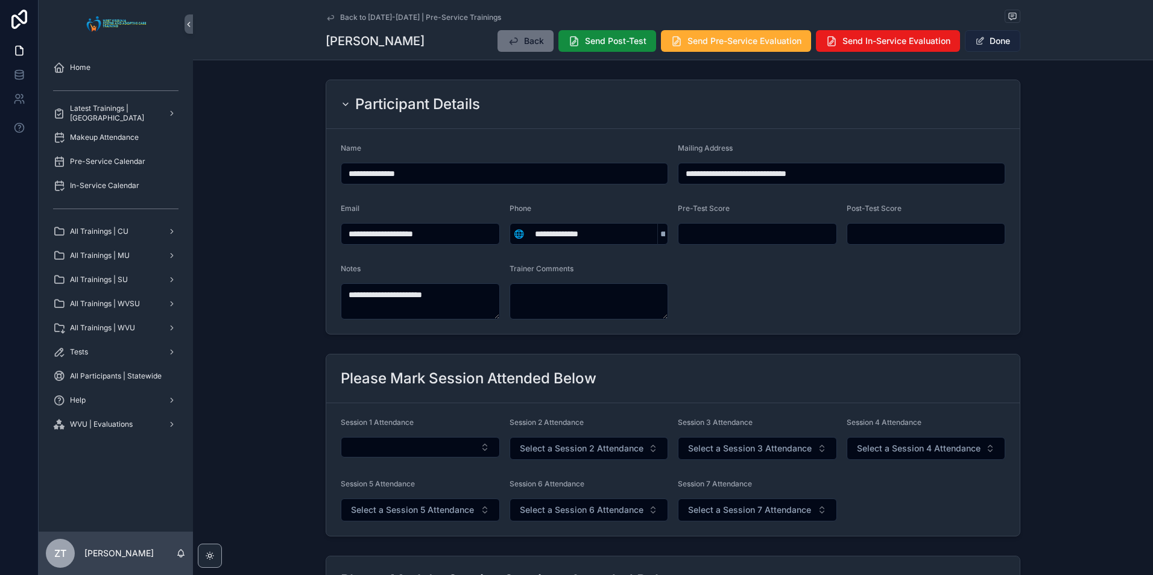
click at [988, 43] on button "Done" at bounding box center [992, 41] width 55 height 22
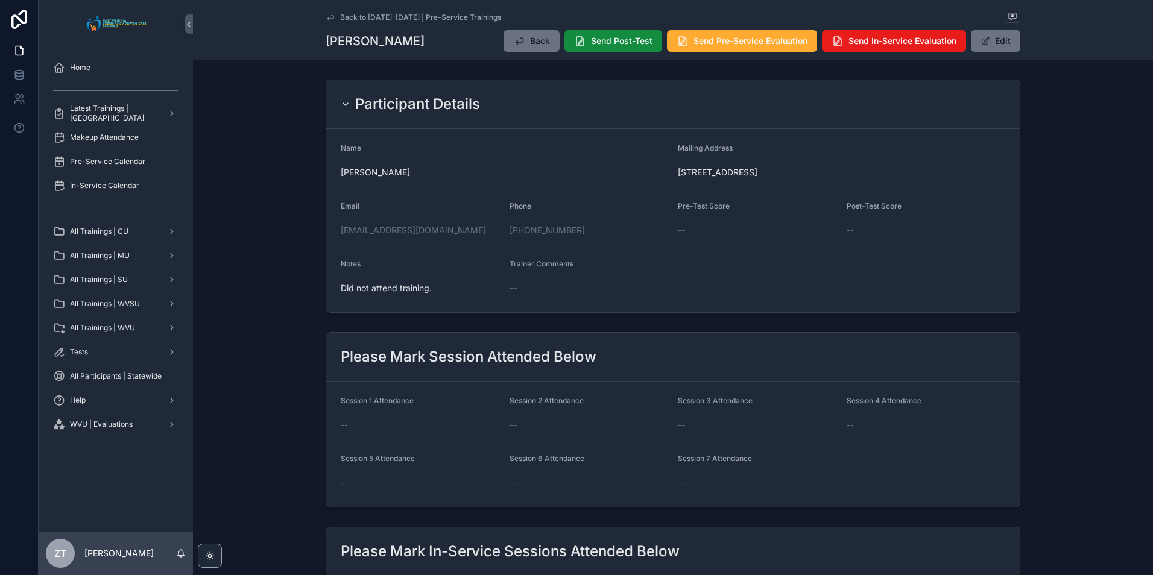
click at [329, 16] on icon "scrollable content" at bounding box center [331, 18] width 10 height 10
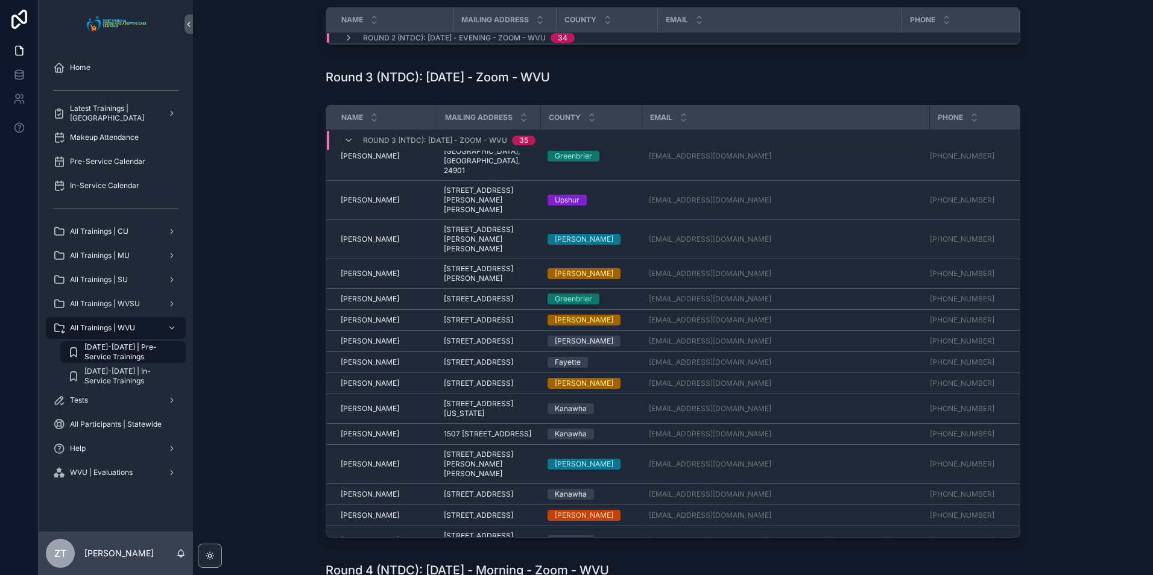
scroll to position [439, 0]
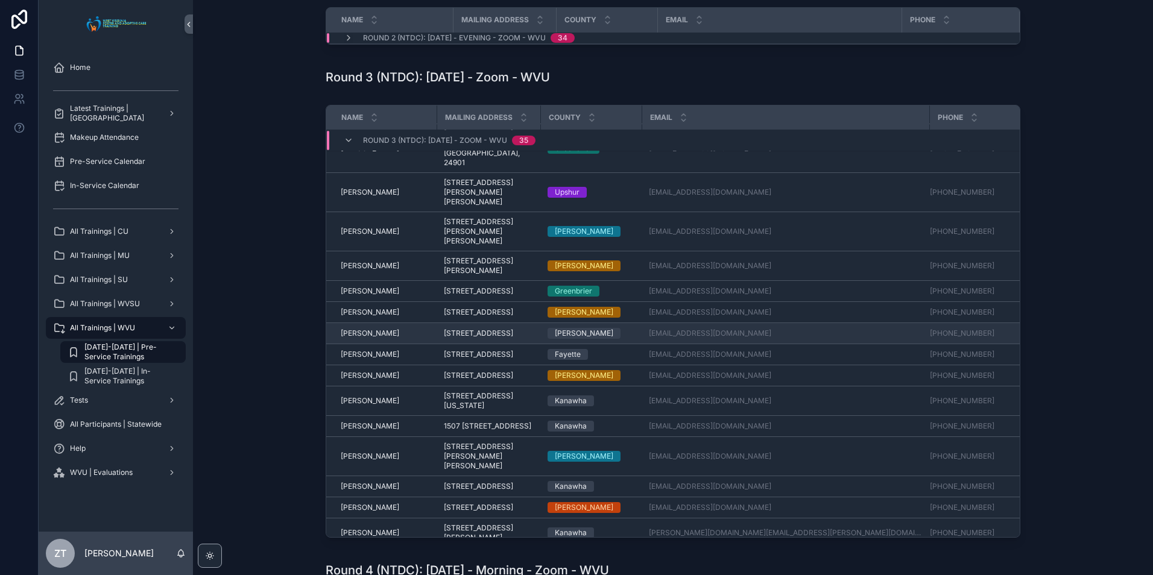
click at [363, 338] on span "Jennifer Davis" at bounding box center [370, 334] width 58 height 10
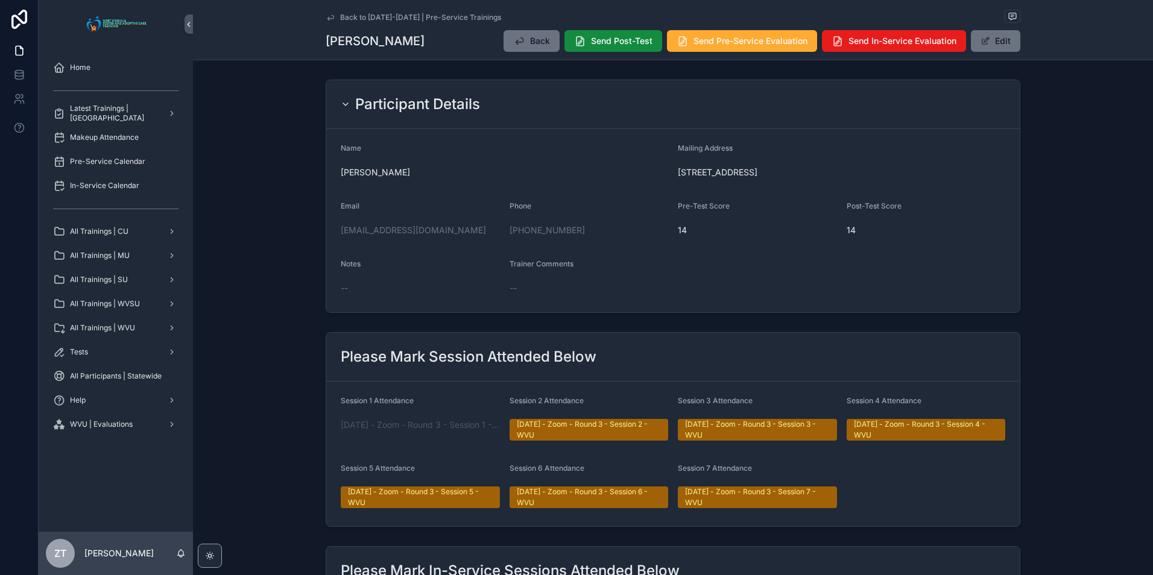
click at [326, 17] on icon "scrollable content" at bounding box center [331, 18] width 10 height 10
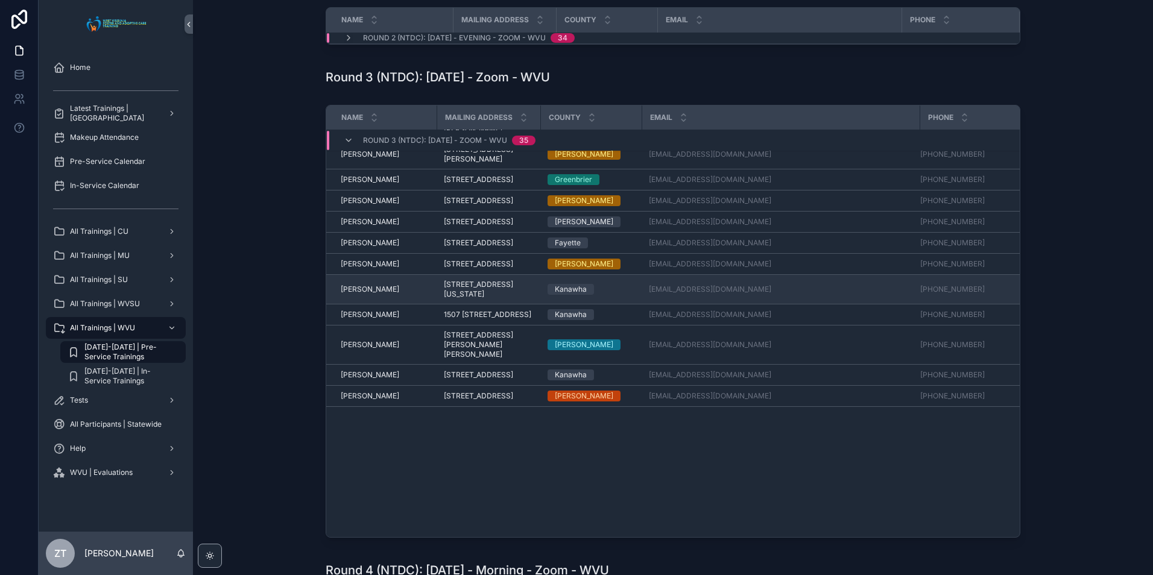
scroll to position [559, 0]
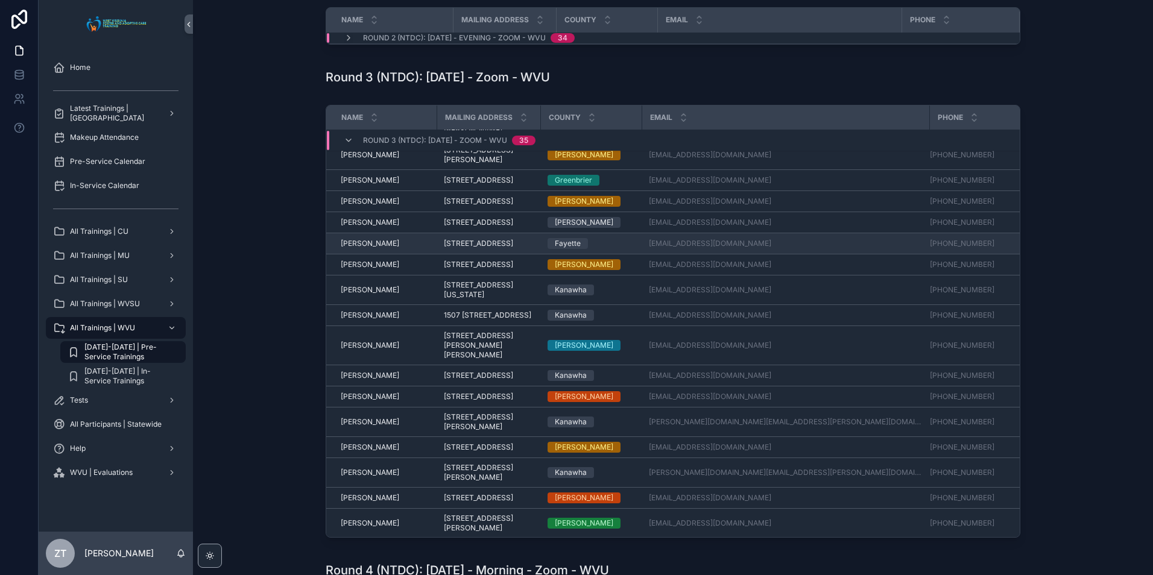
click at [371, 248] on span "Jennifer Eagle" at bounding box center [370, 244] width 58 height 10
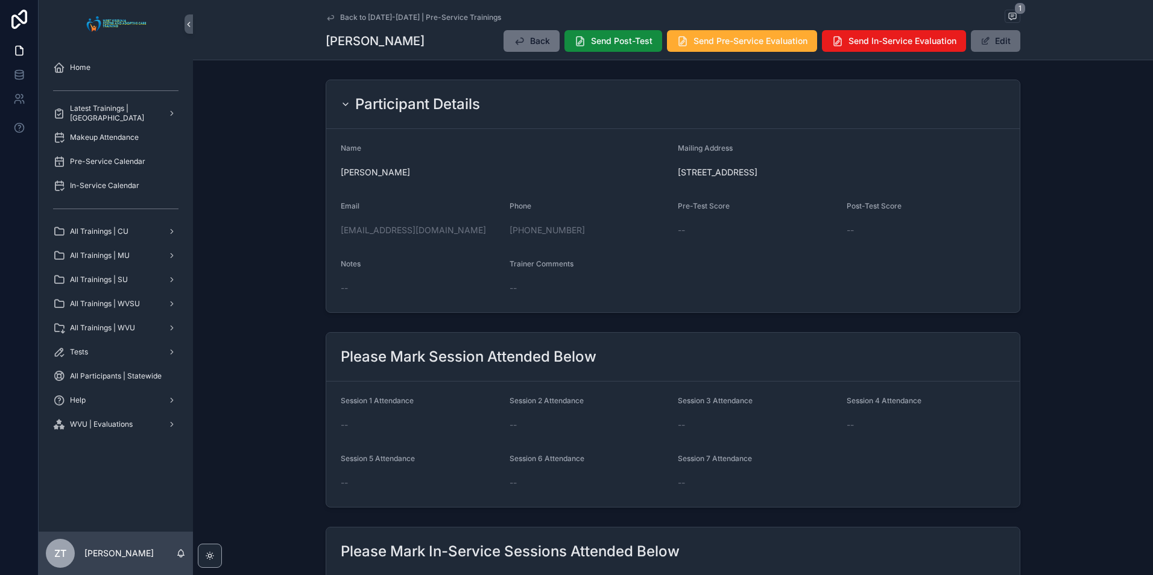
click at [1015, 39] on button "Edit" at bounding box center [995, 41] width 49 height 22
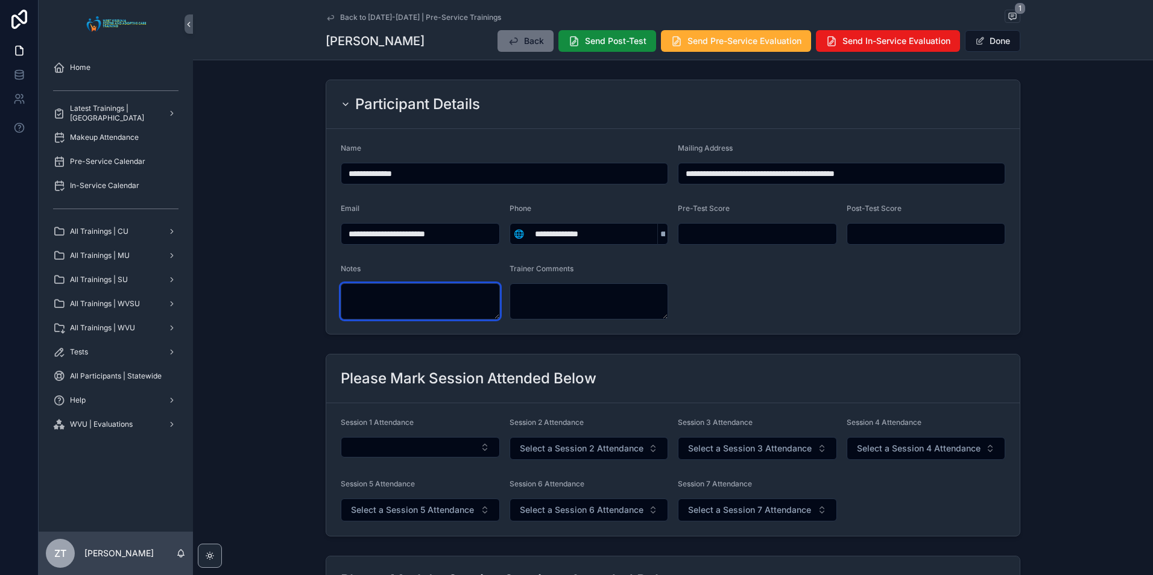
click at [425, 297] on textarea "scrollable content" at bounding box center [420, 301] width 159 height 36
type textarea "**********"
click at [913, 298] on form "**********" at bounding box center [672, 231] width 693 height 205
click at [989, 41] on button "Done" at bounding box center [992, 41] width 55 height 22
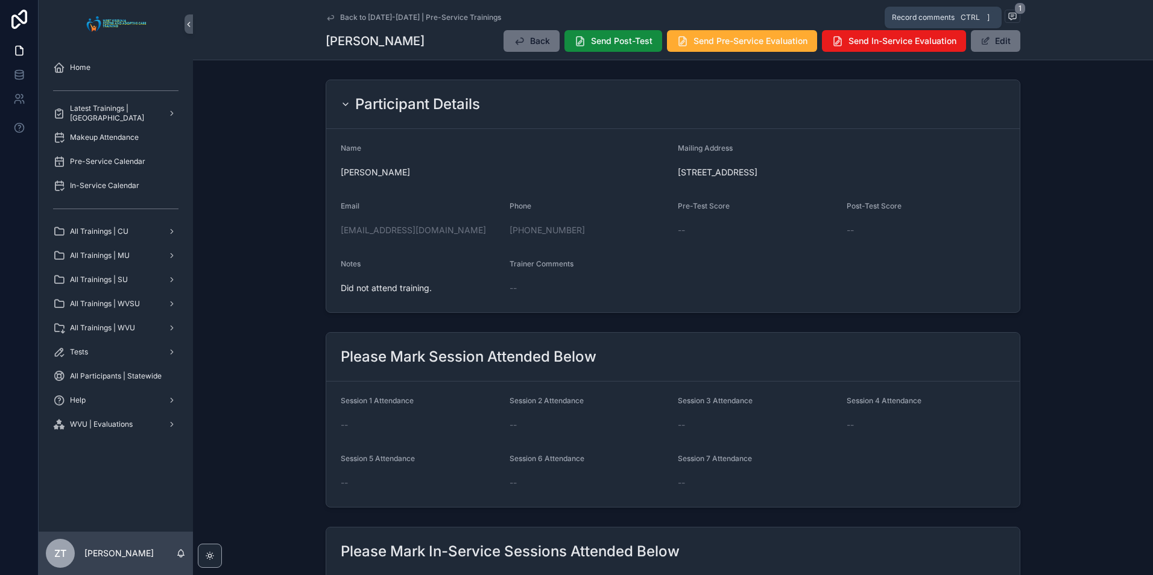
click at [1009, 13] on icon "scrollable content" at bounding box center [1012, 16] width 7 height 7
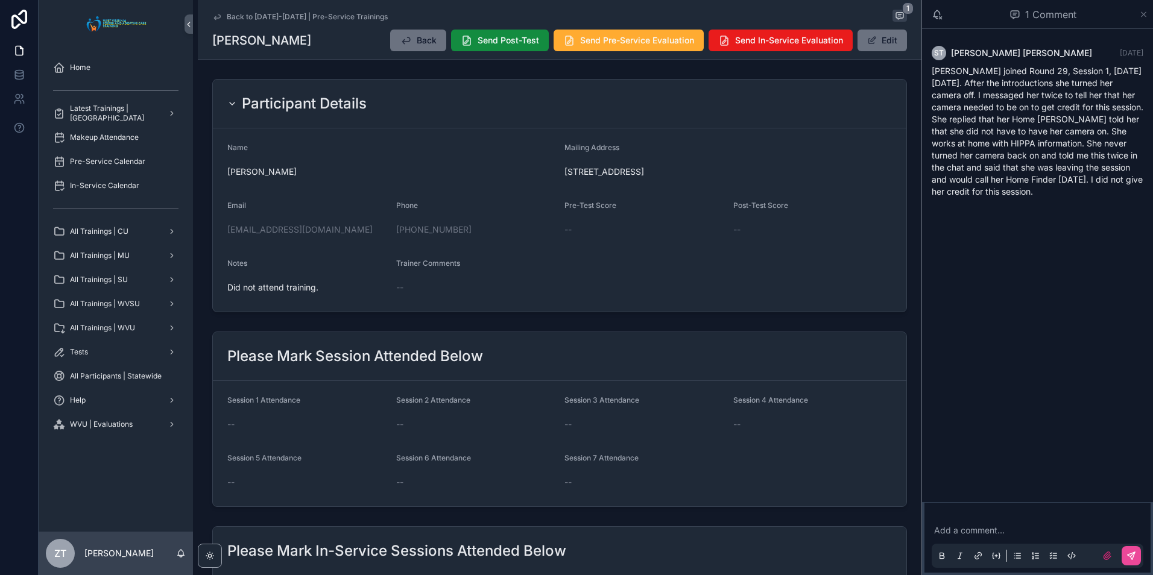
click at [1144, 12] on icon "scrollable content" at bounding box center [1143, 15] width 9 height 10
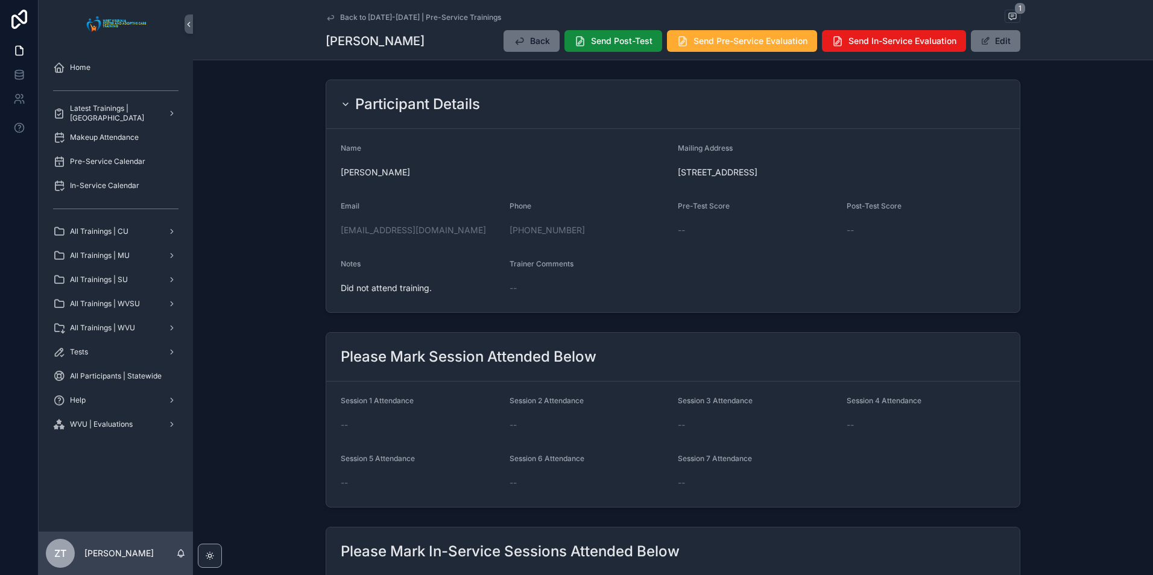
click at [329, 17] on icon "scrollable content" at bounding box center [331, 18] width 10 height 10
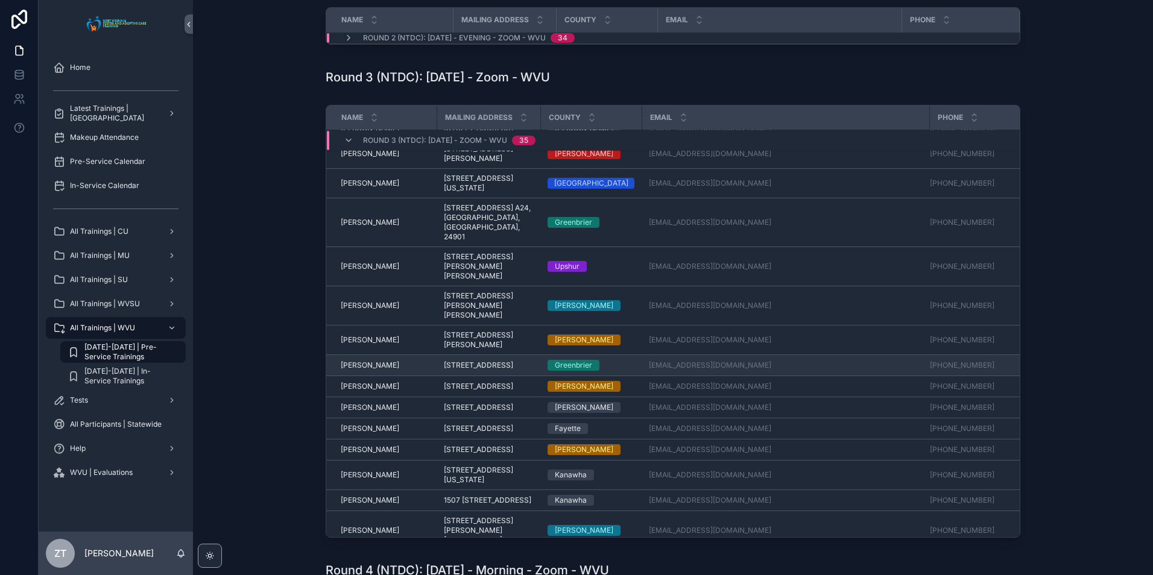
scroll to position [379, 0]
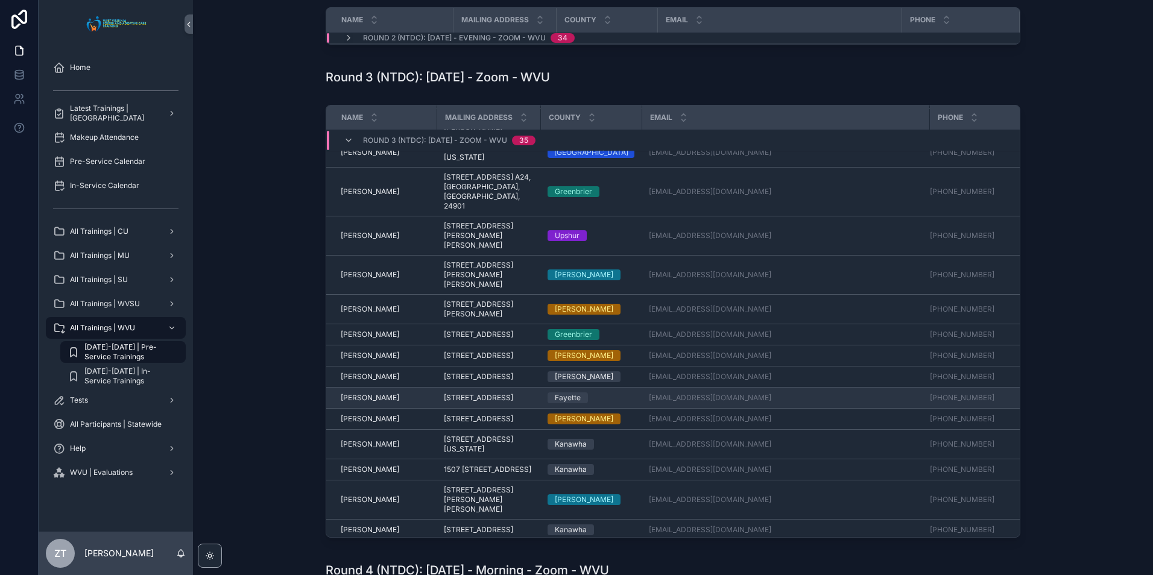
click at [371, 403] on span "Jennifer Eagle" at bounding box center [370, 398] width 58 height 10
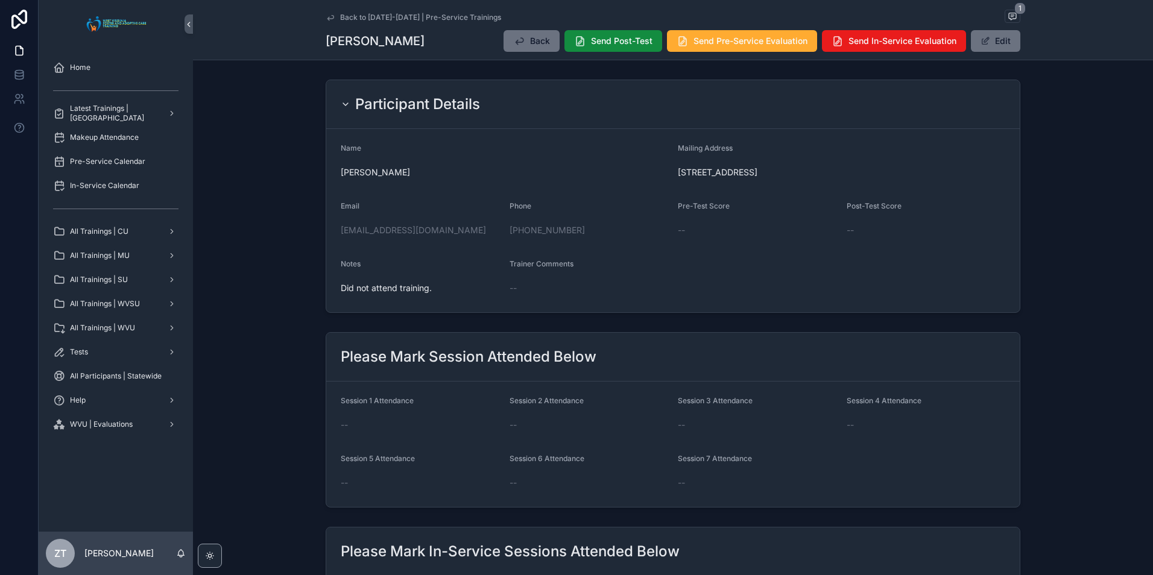
click at [327, 20] on icon "scrollable content" at bounding box center [331, 18] width 10 height 10
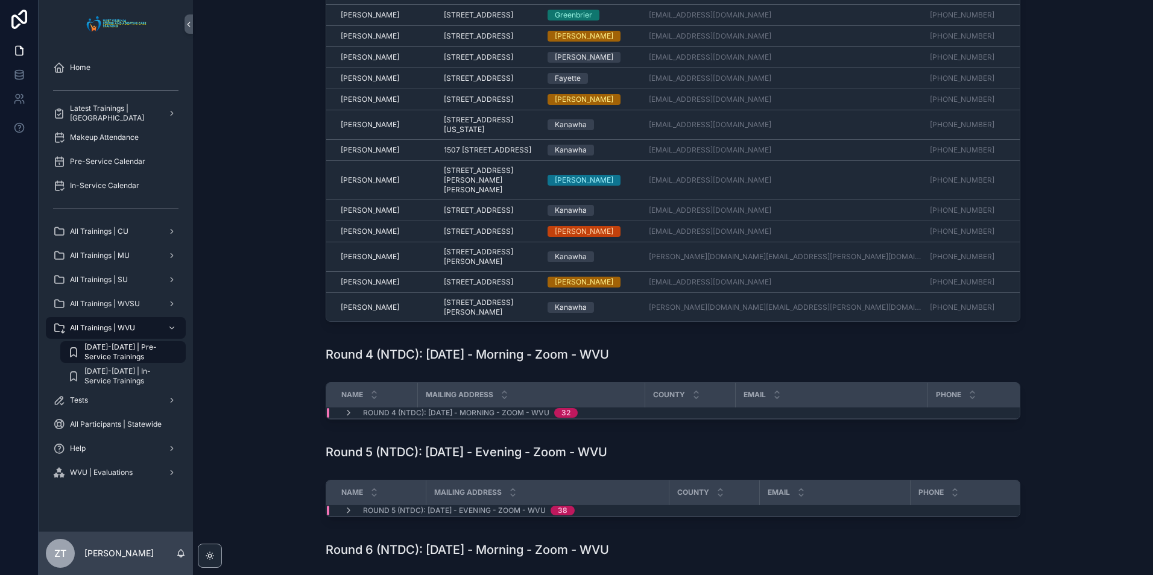
scroll to position [439, 0]
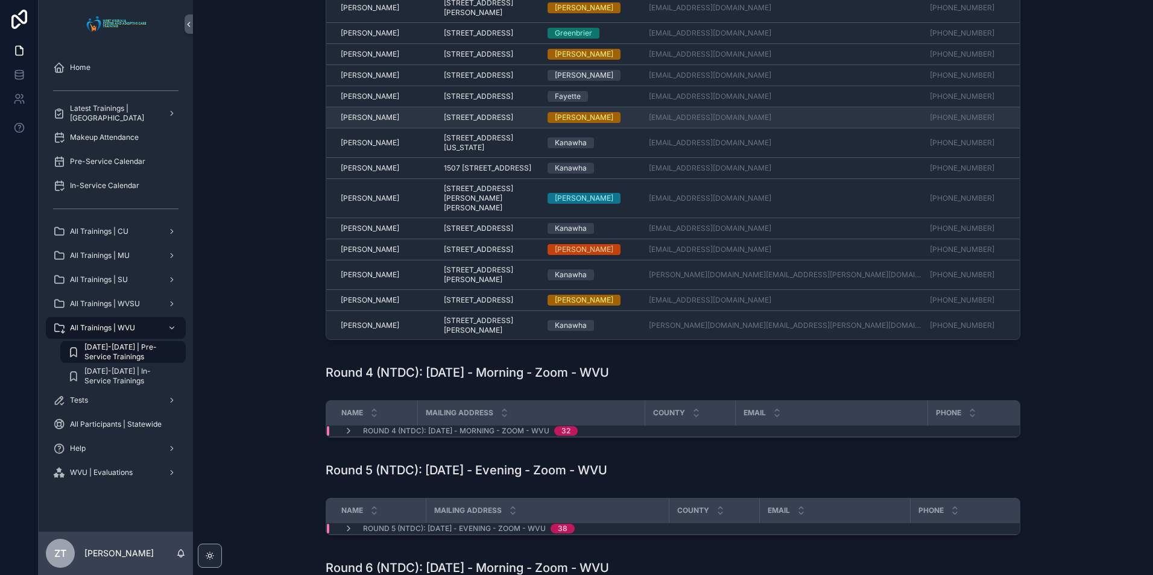
click at [358, 122] on span "Jessica Hartley" at bounding box center [370, 118] width 58 height 10
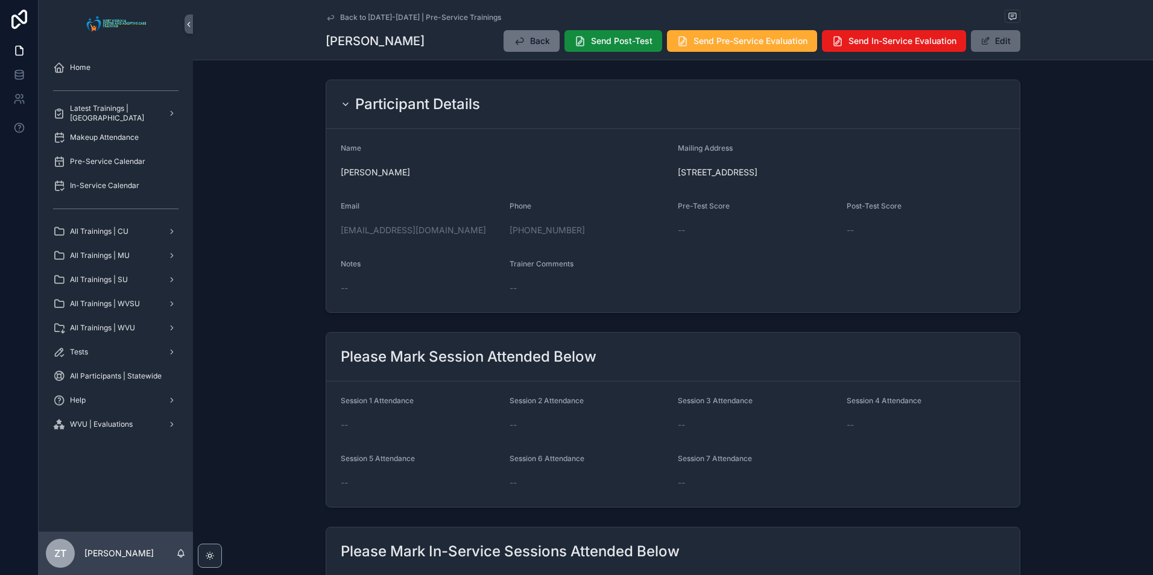
click at [988, 44] on button "Edit" at bounding box center [995, 41] width 49 height 22
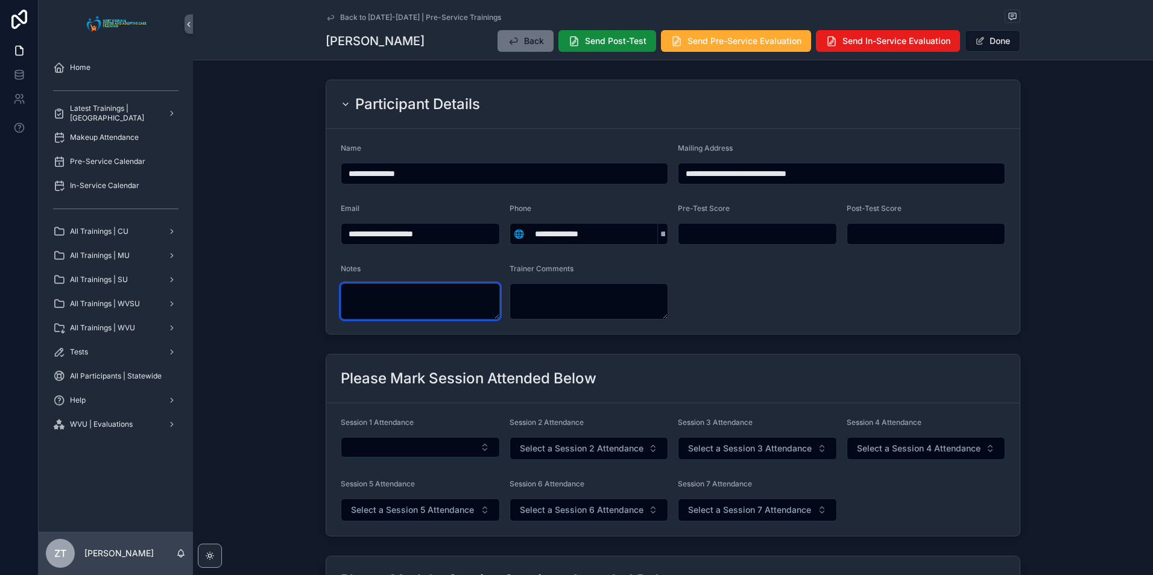
click at [361, 299] on textarea "scrollable content" at bounding box center [420, 301] width 159 height 36
type textarea "**********"
click at [869, 280] on form "**********" at bounding box center [672, 231] width 693 height 205
click at [992, 33] on button "Done" at bounding box center [992, 41] width 55 height 22
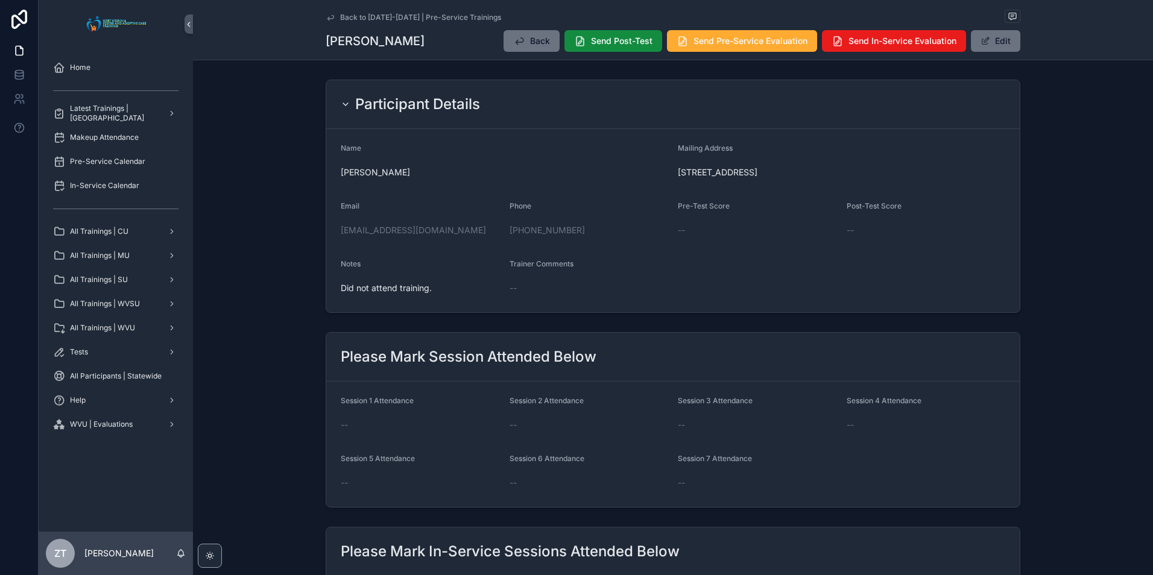
click at [326, 16] on icon "scrollable content" at bounding box center [331, 18] width 10 height 10
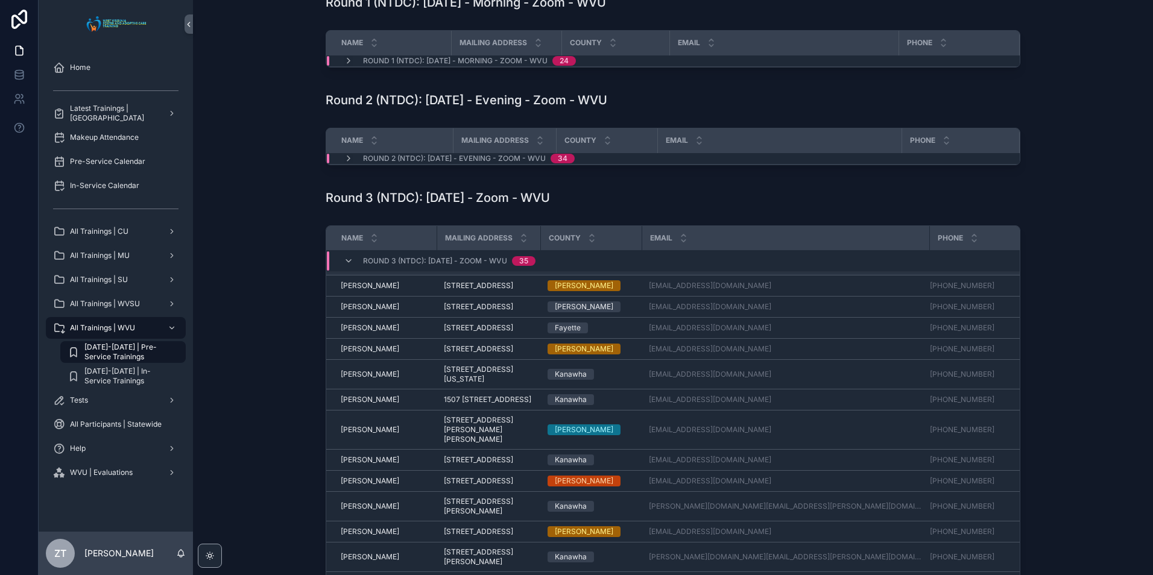
scroll to position [620, 0]
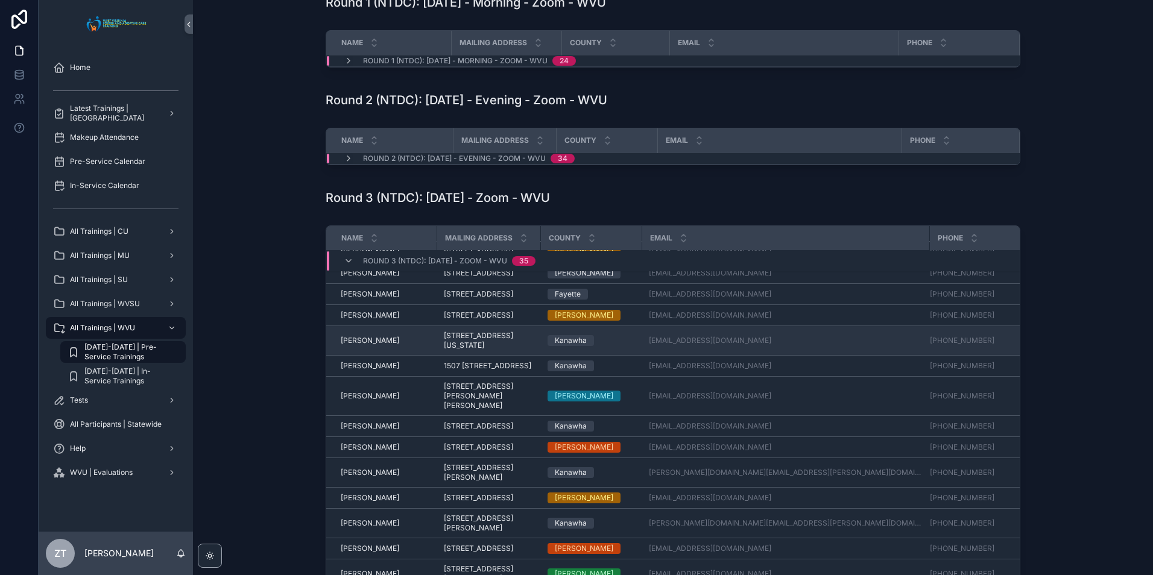
click at [358, 345] on span "Joyce Hill" at bounding box center [370, 341] width 58 height 10
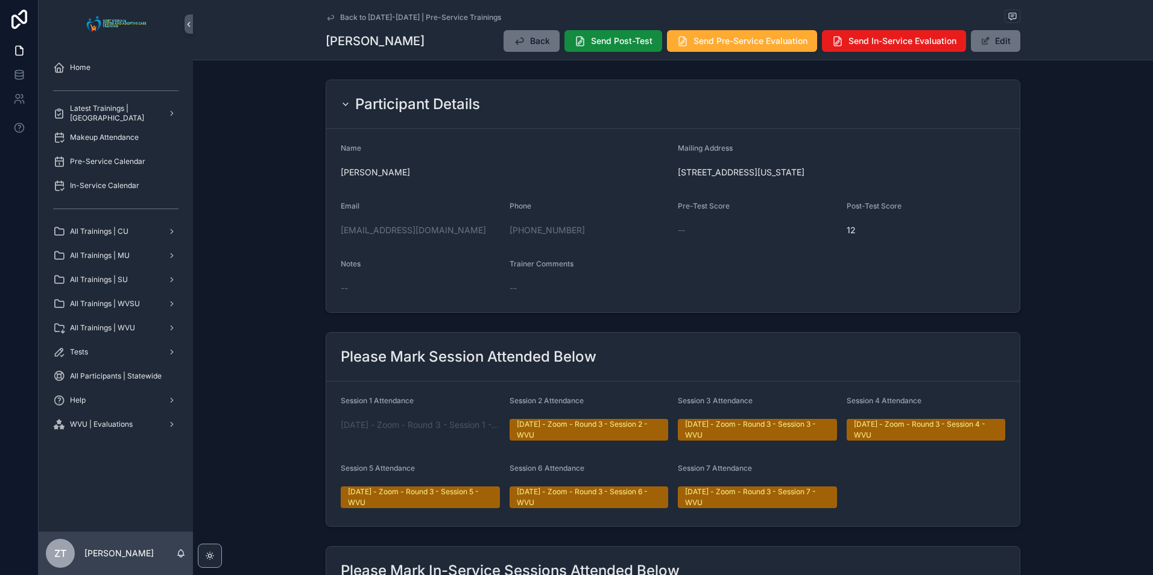
click at [327, 14] on icon "scrollable content" at bounding box center [331, 18] width 10 height 10
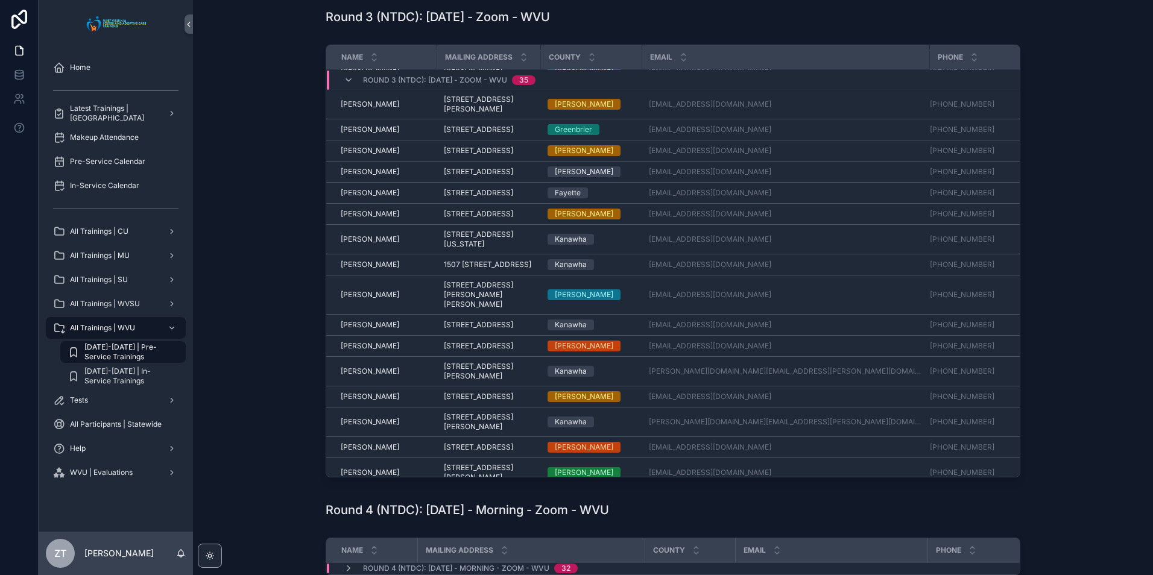
scroll to position [559, 0]
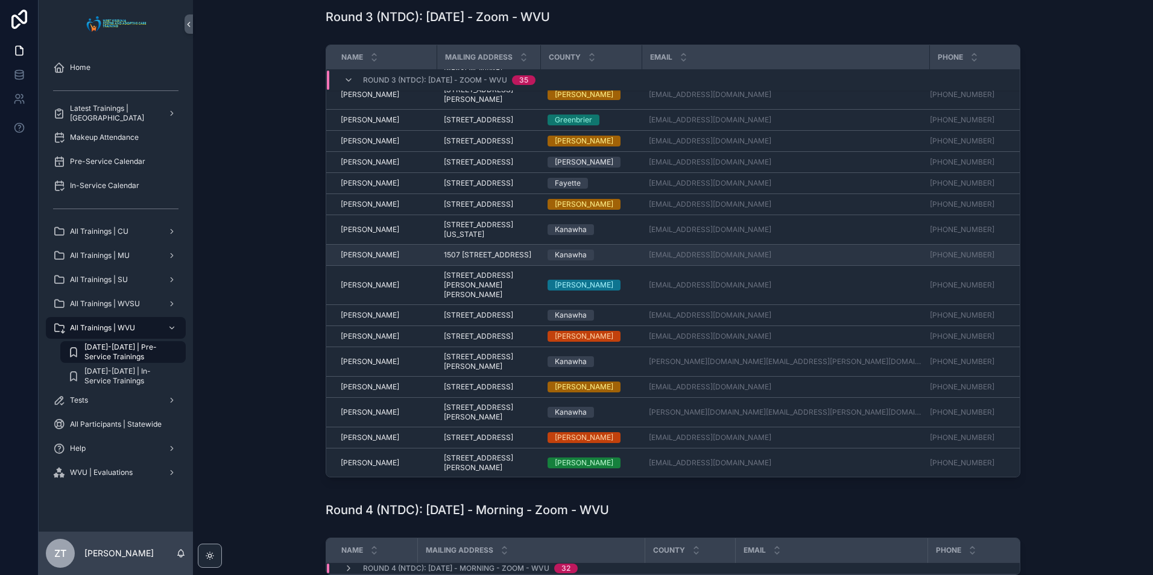
click at [374, 260] on span "Katherine McCormick" at bounding box center [370, 255] width 58 height 10
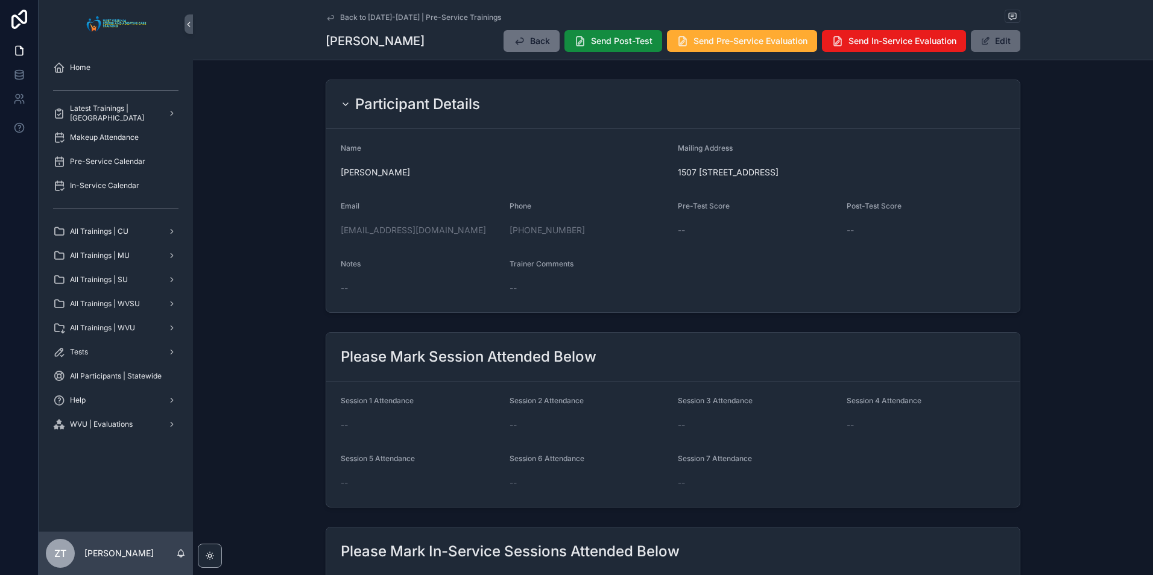
click at [985, 44] on span "scrollable content" at bounding box center [985, 41] width 10 height 10
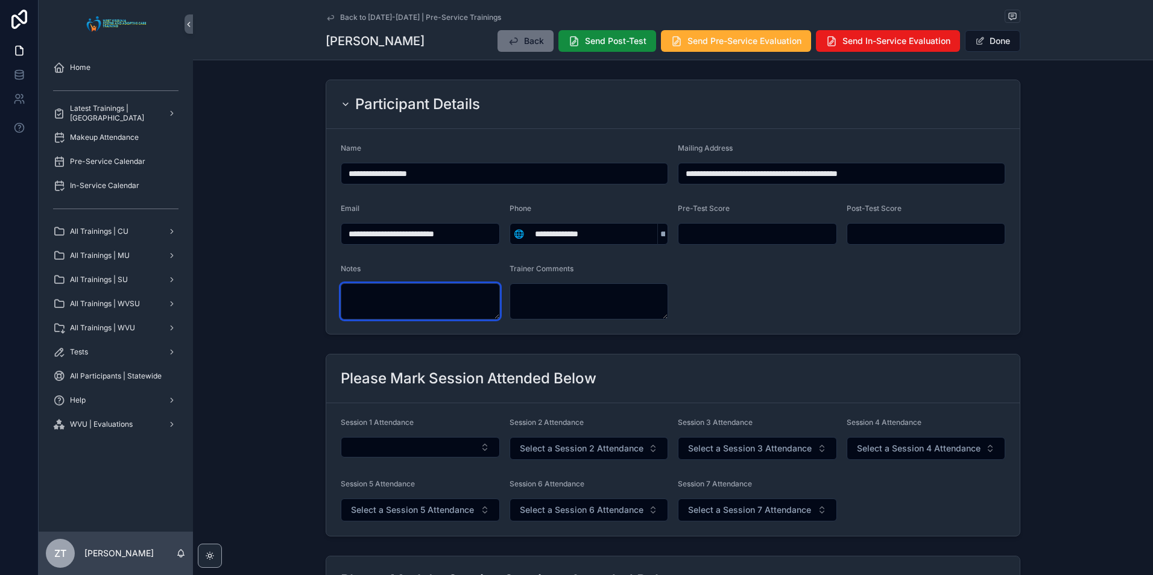
click at [424, 304] on textarea "scrollable content" at bounding box center [420, 301] width 159 height 36
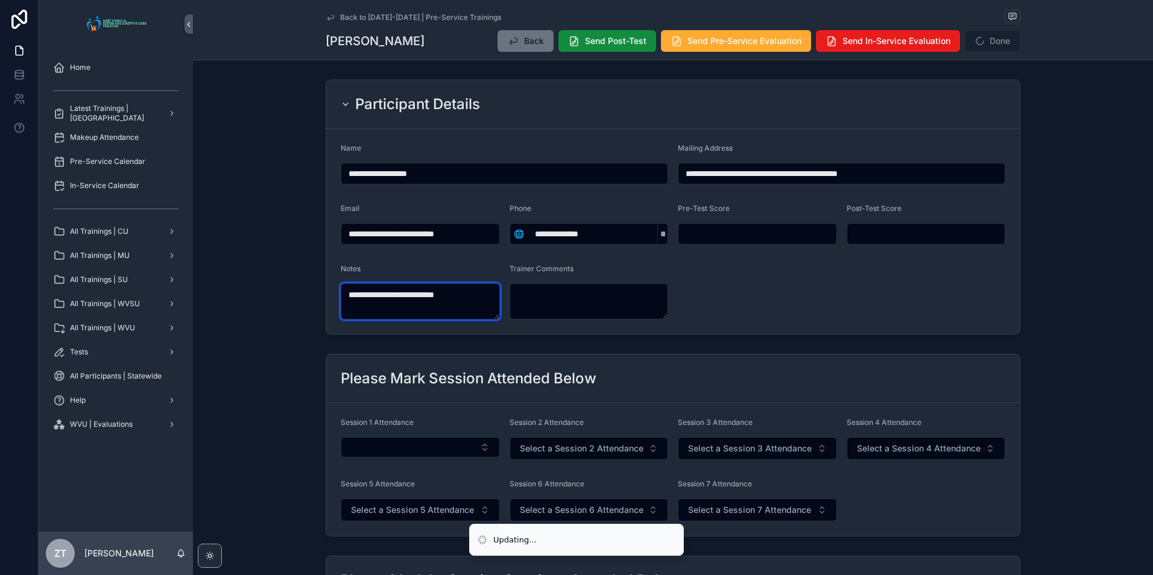
type textarea "**********"
click at [869, 282] on form "**********" at bounding box center [672, 231] width 693 height 205
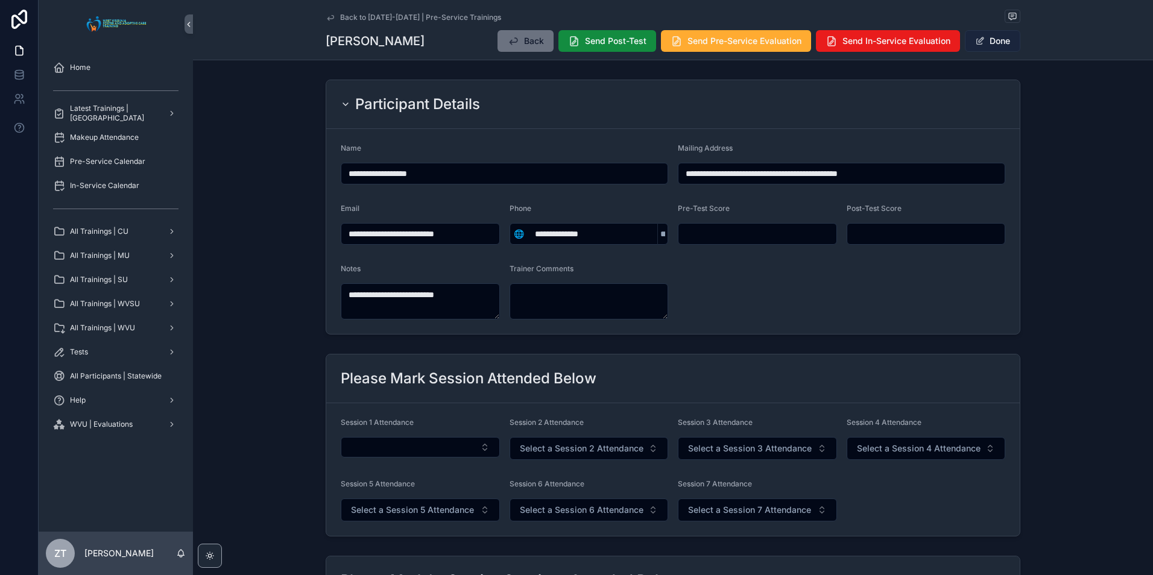
click at [986, 46] on button "Done" at bounding box center [992, 41] width 55 height 22
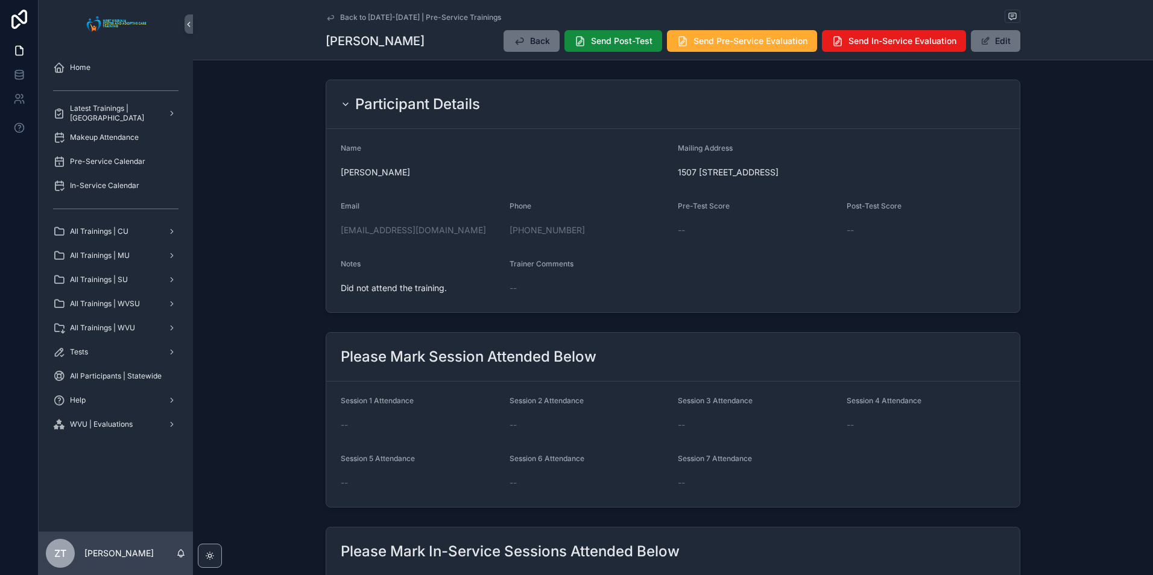
click at [327, 17] on icon "scrollable content" at bounding box center [330, 17] width 6 height 5
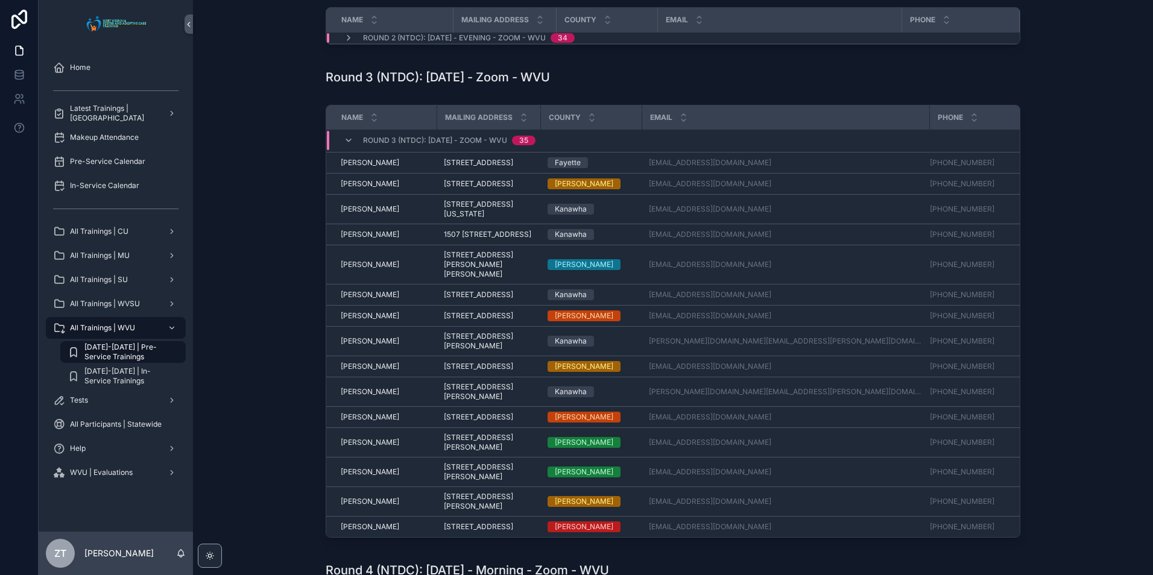
scroll to position [767, 0]
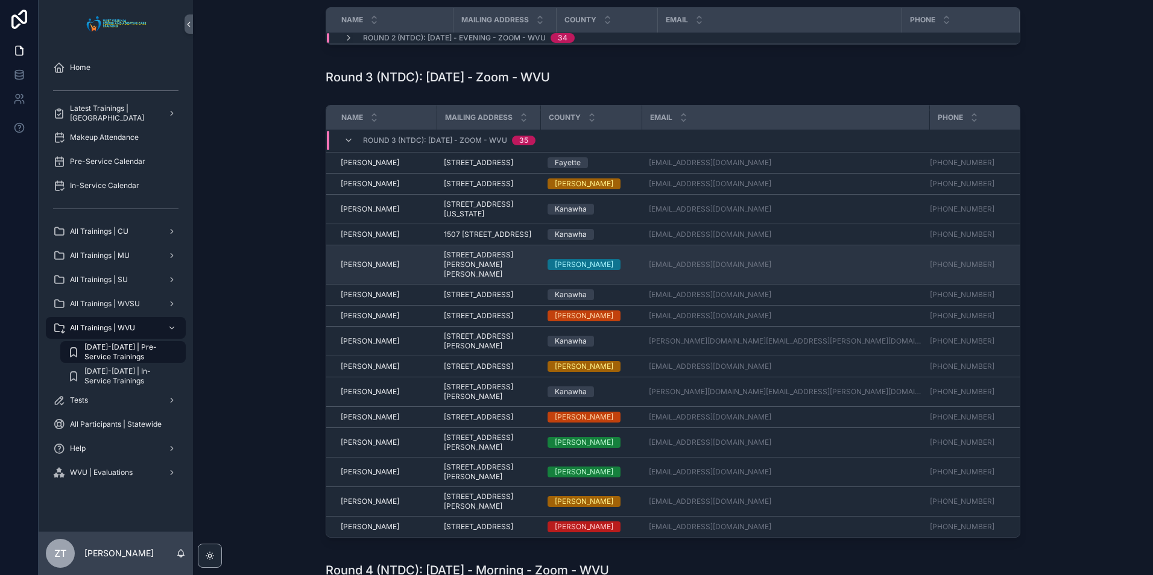
click at [379, 260] on span "LeAnna Barnette" at bounding box center [370, 265] width 58 height 10
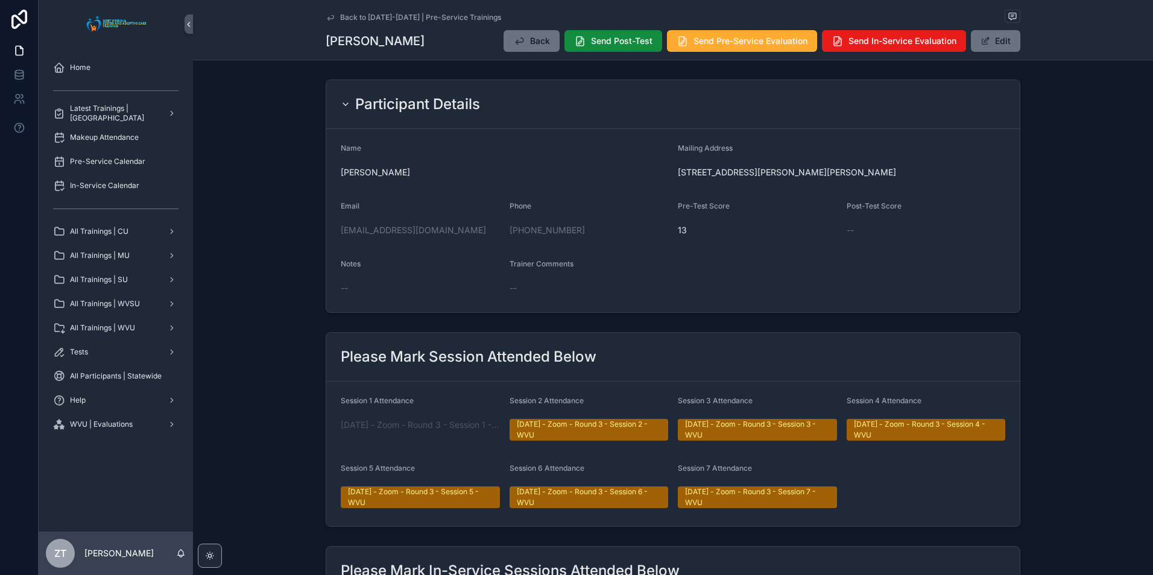
click at [327, 17] on icon "scrollable content" at bounding box center [330, 17] width 6 height 5
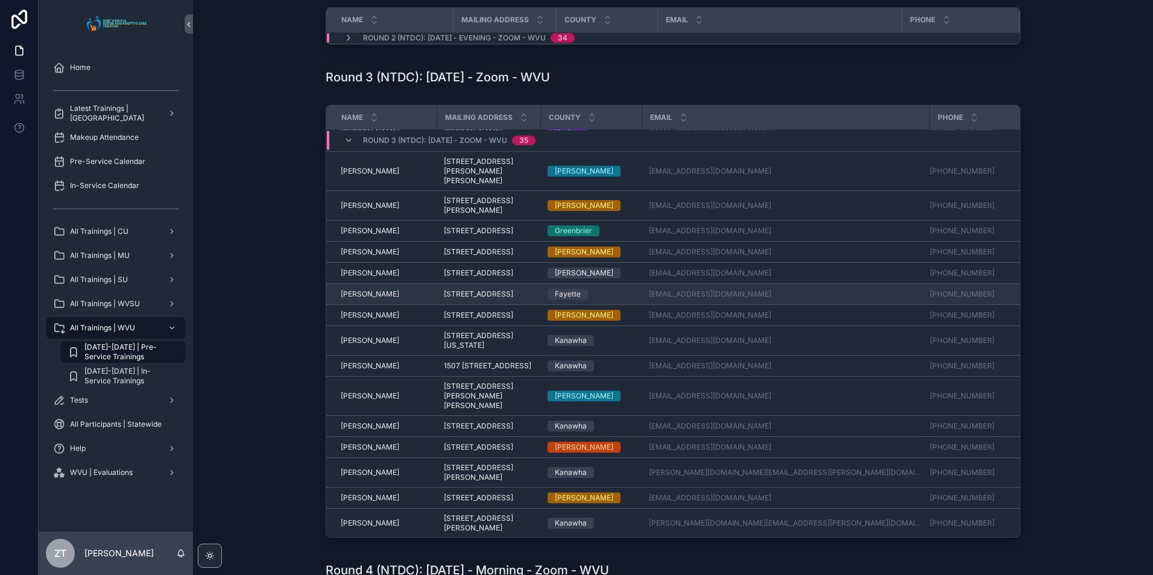
scroll to position [767, 0]
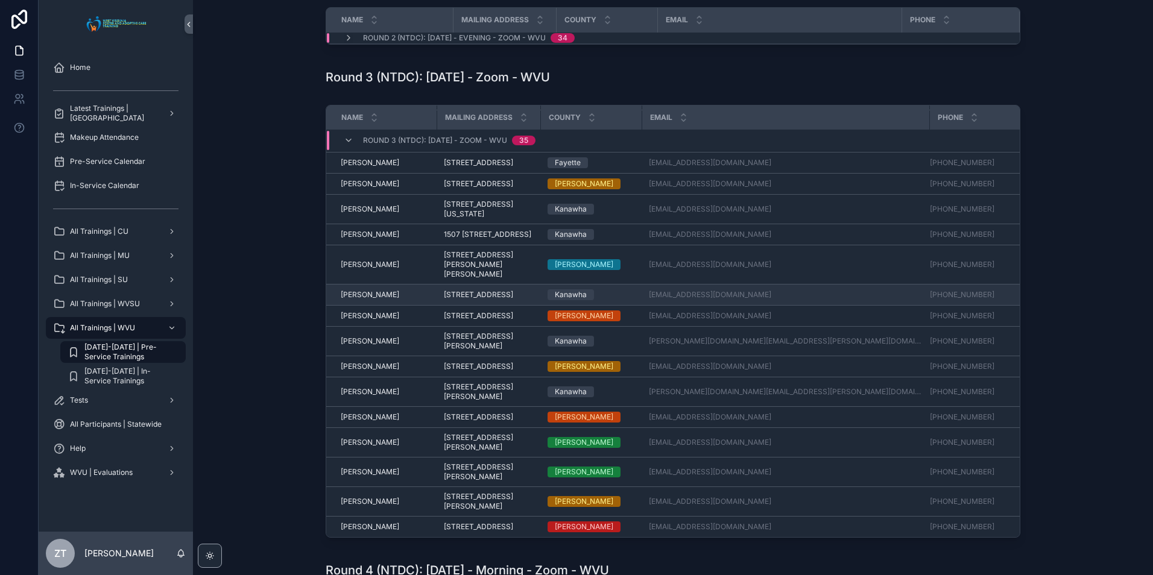
click at [373, 290] on span "Makayla McCormick" at bounding box center [370, 295] width 58 height 10
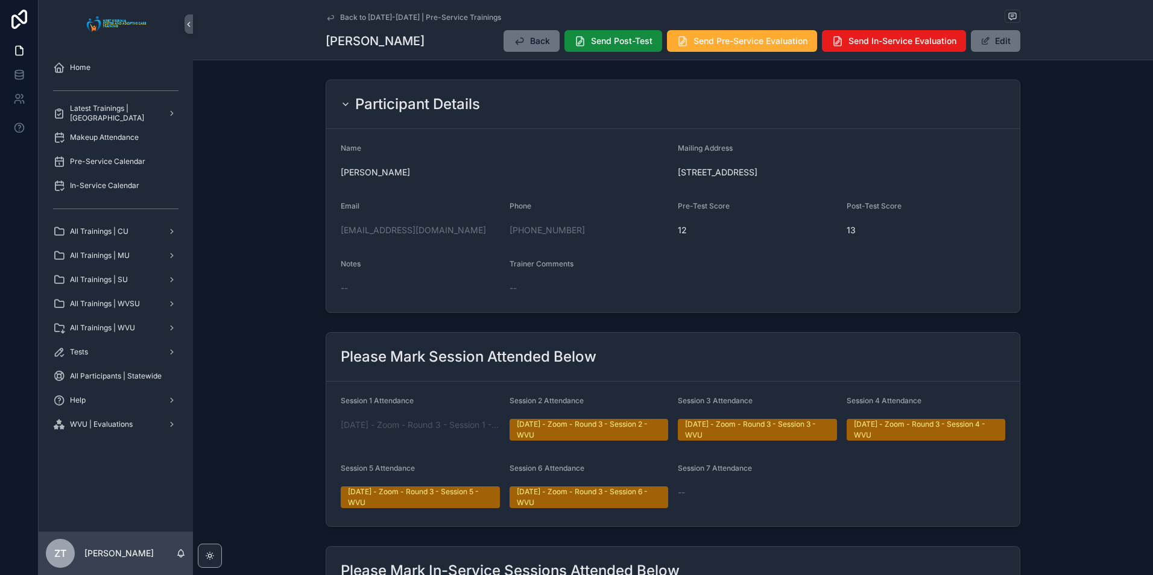
click at [327, 16] on icon "scrollable content" at bounding box center [331, 18] width 10 height 10
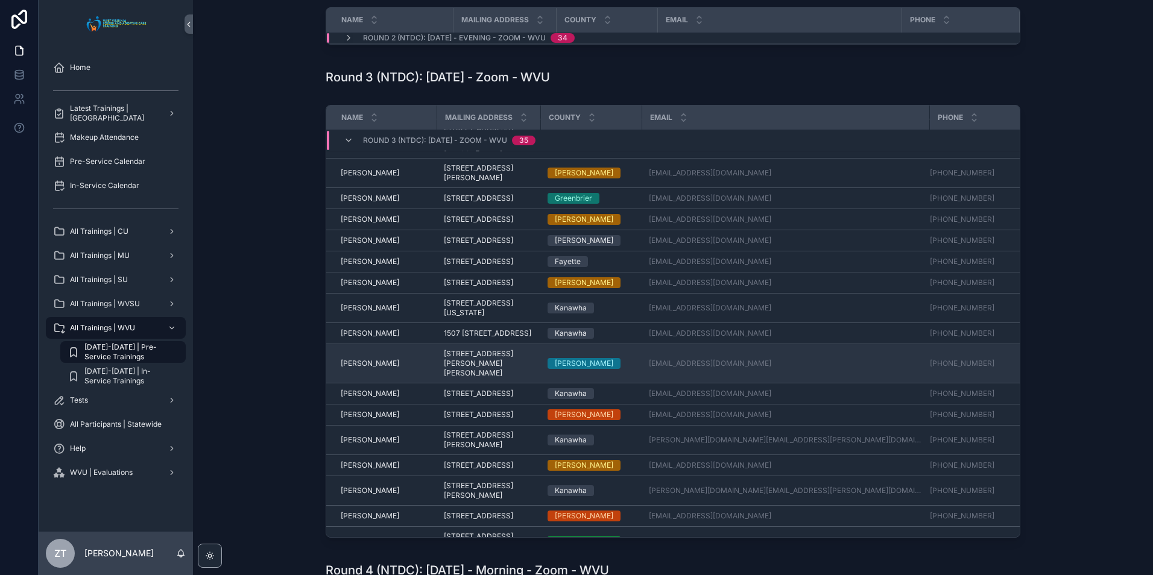
scroll to position [767, 0]
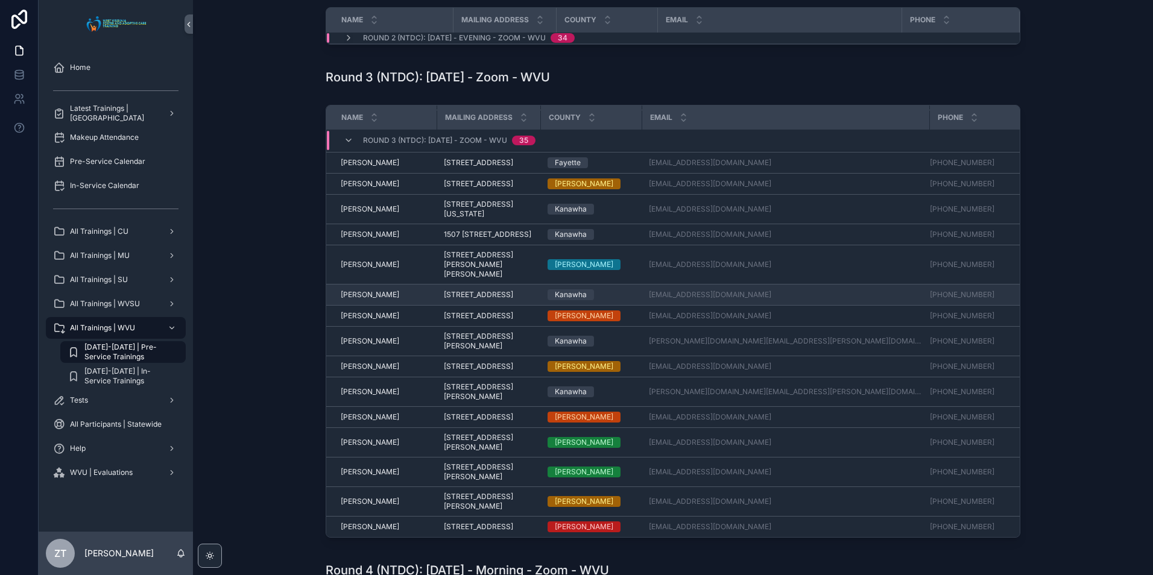
click at [374, 290] on span "Makayla McCormick" at bounding box center [370, 295] width 58 height 10
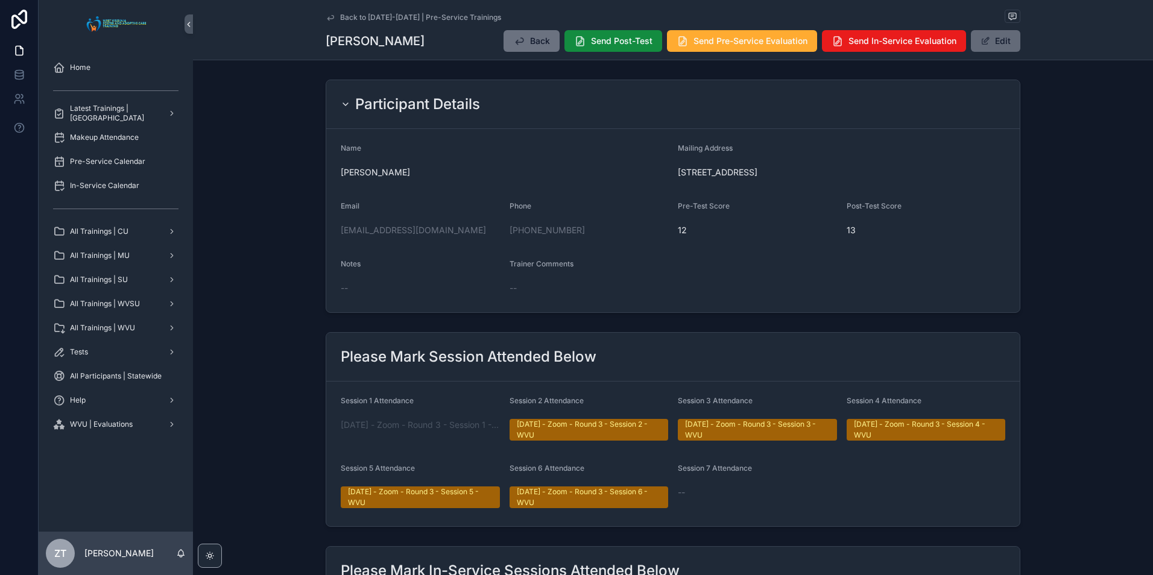
click at [998, 43] on button "Edit" at bounding box center [995, 41] width 49 height 22
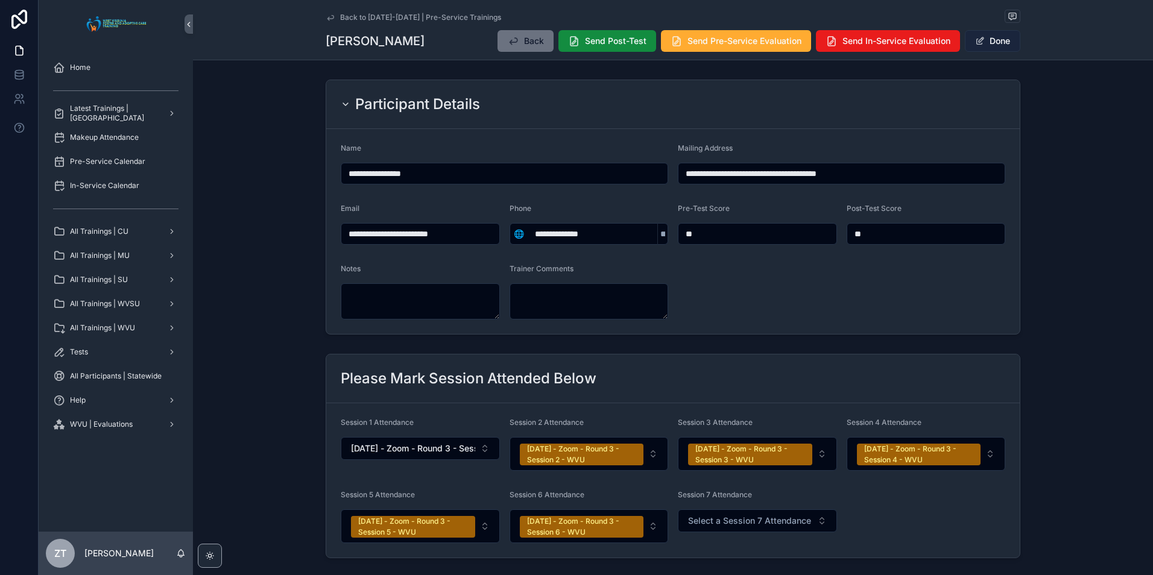
click at [997, 42] on button "Done" at bounding box center [992, 41] width 55 height 22
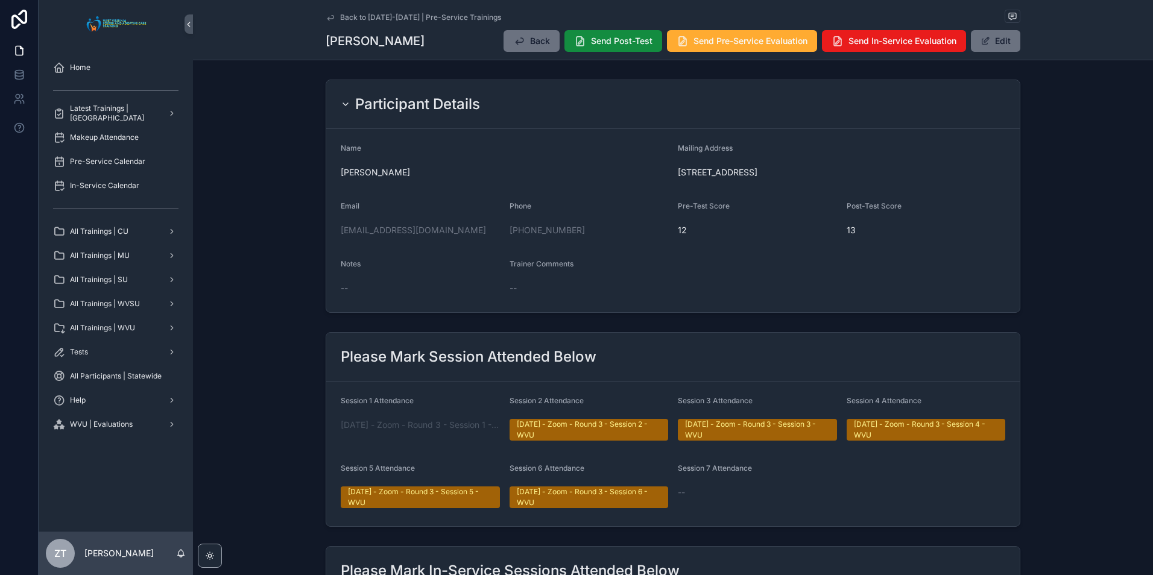
click at [326, 15] on icon "scrollable content" at bounding box center [331, 18] width 10 height 10
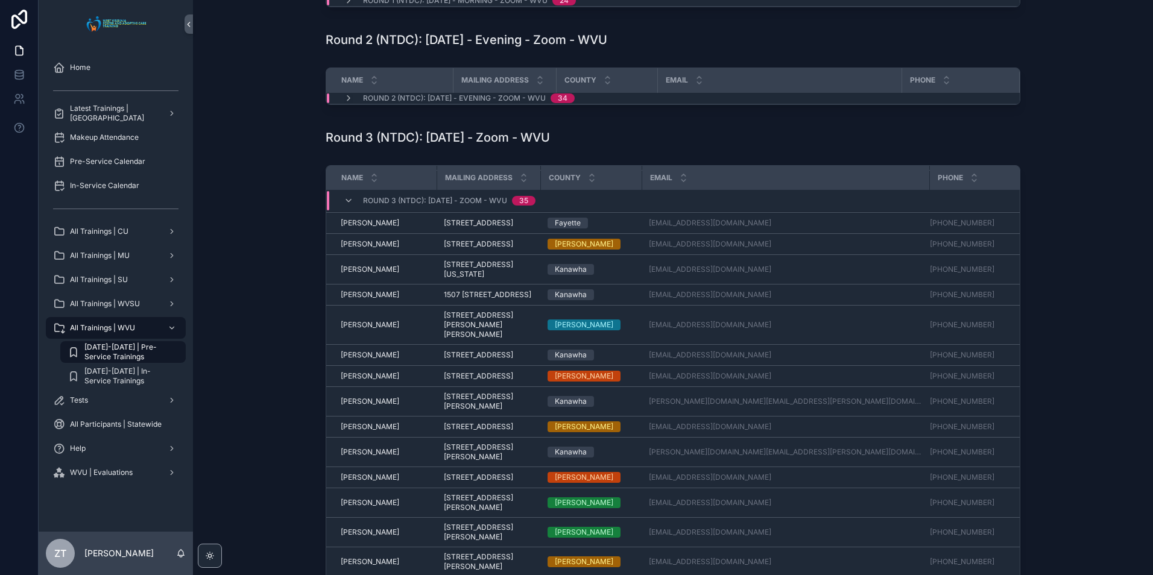
scroll to position [767, 0]
click at [358, 397] on span "Ralph Standiford" at bounding box center [370, 402] width 58 height 10
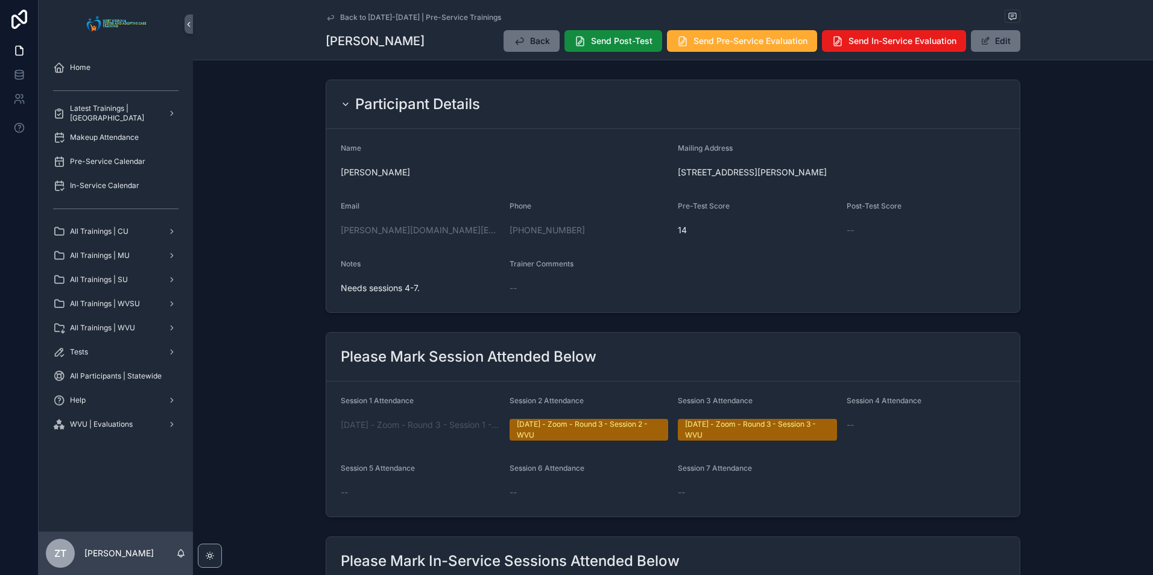
click at [328, 17] on icon "scrollable content" at bounding box center [331, 18] width 10 height 10
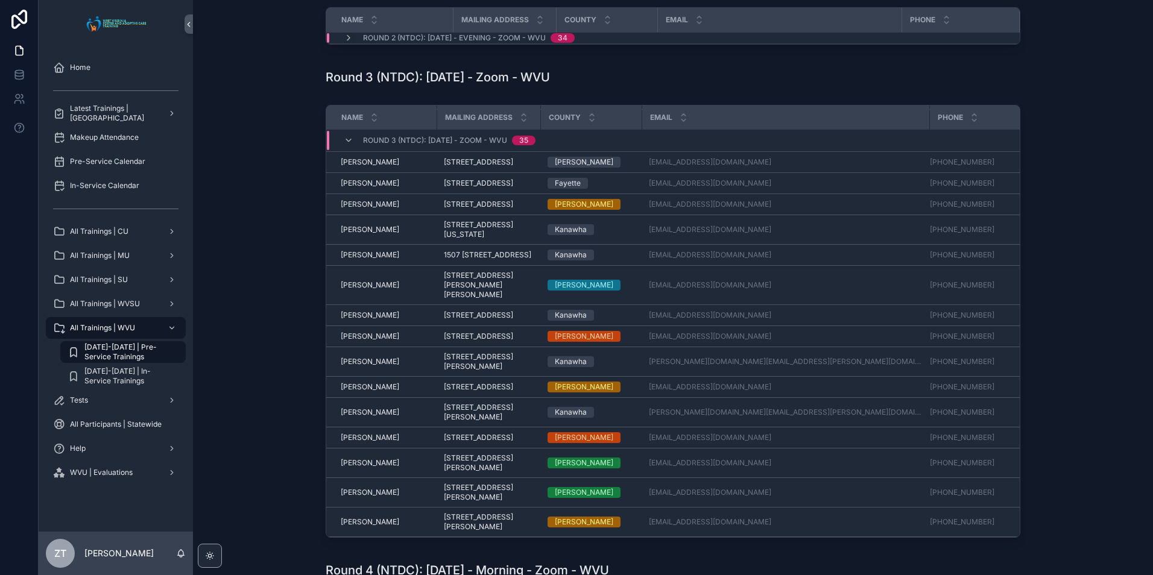
scroll to position [767, 0]
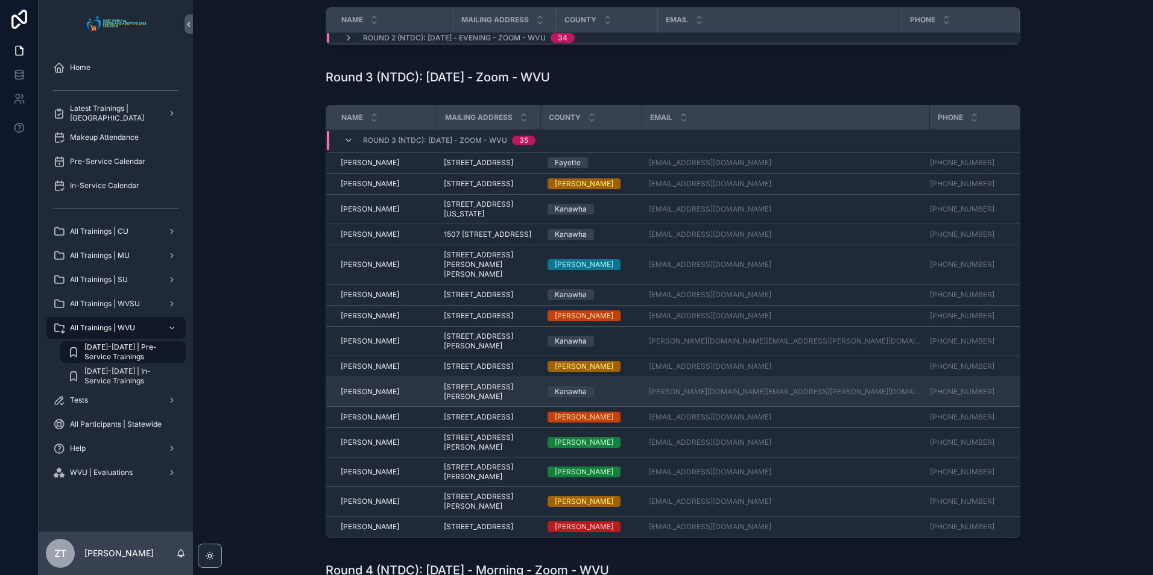
click at [365, 387] on span "Sarah Standiford" at bounding box center [370, 392] width 58 height 10
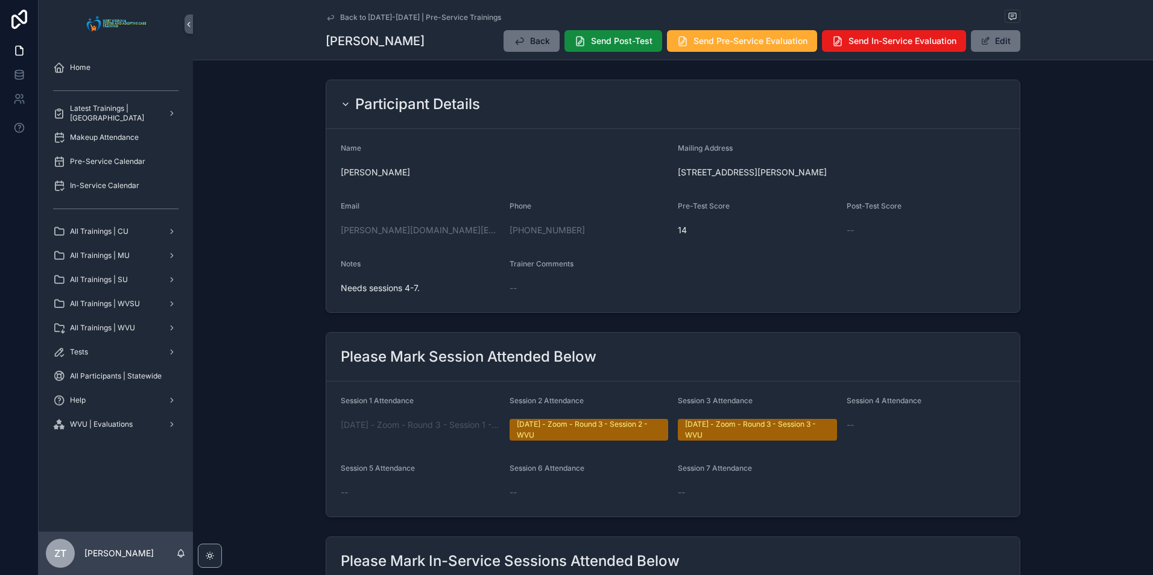
click at [329, 16] on icon "scrollable content" at bounding box center [331, 18] width 10 height 10
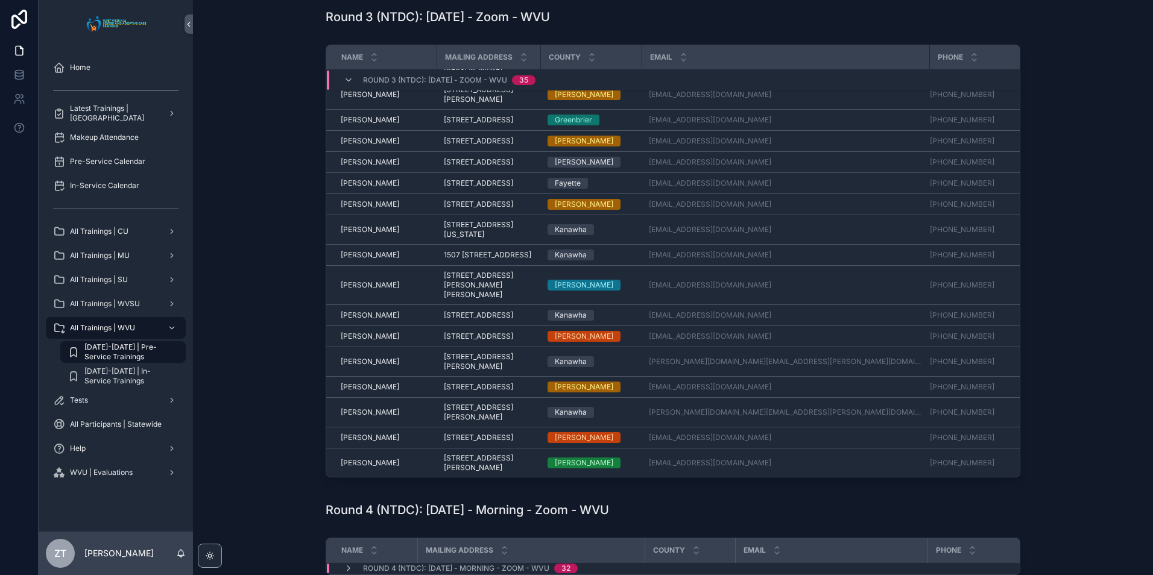
scroll to position [767, 0]
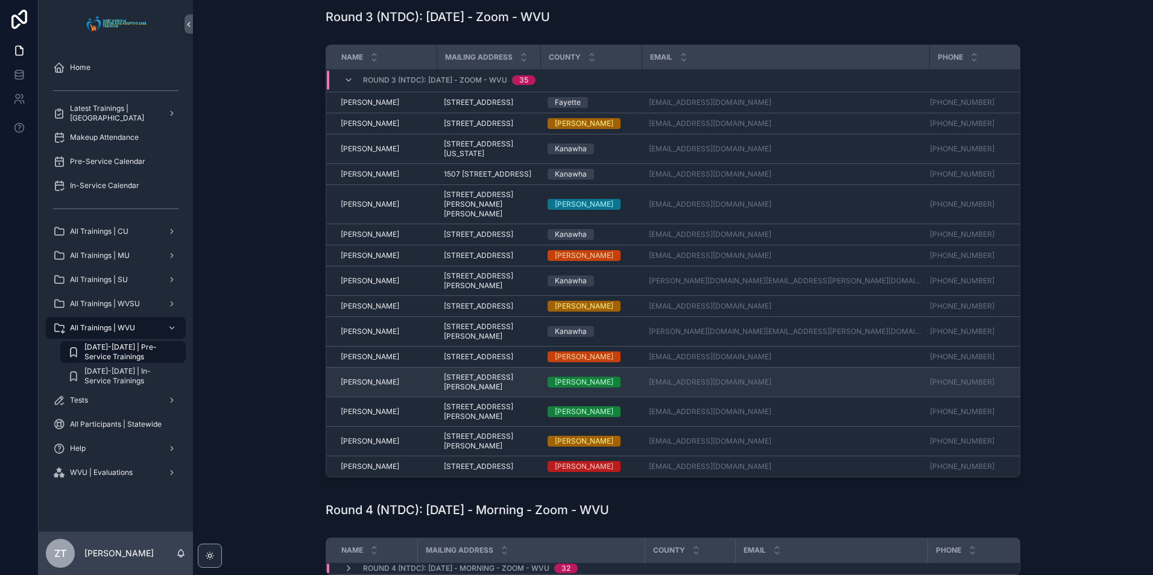
click at [374, 377] on span "[PERSON_NAME]" at bounding box center [370, 382] width 58 height 10
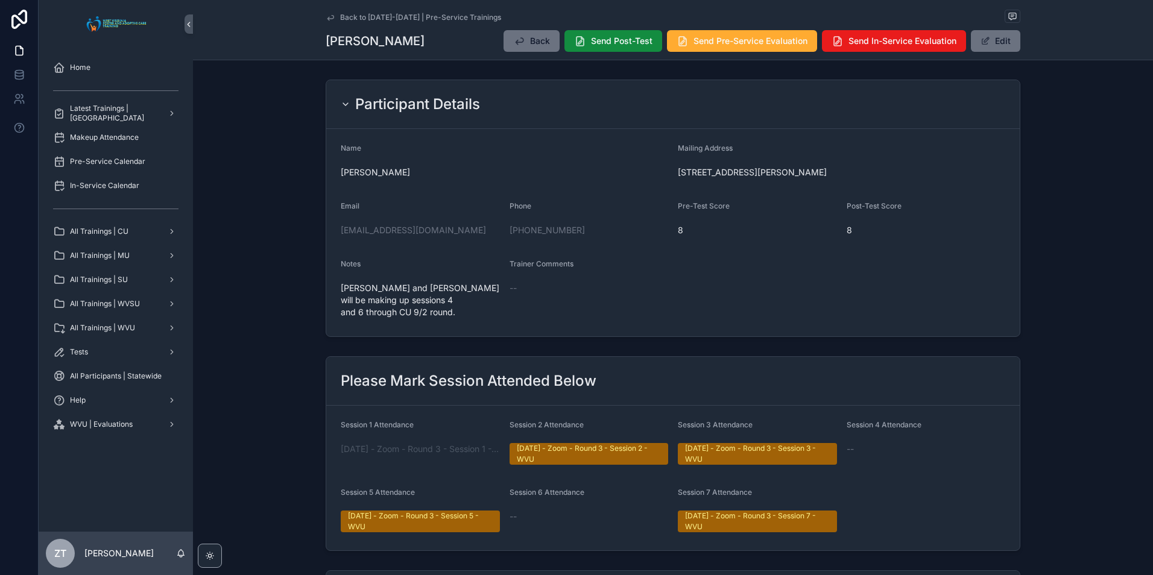
click at [326, 17] on icon "scrollable content" at bounding box center [331, 18] width 10 height 10
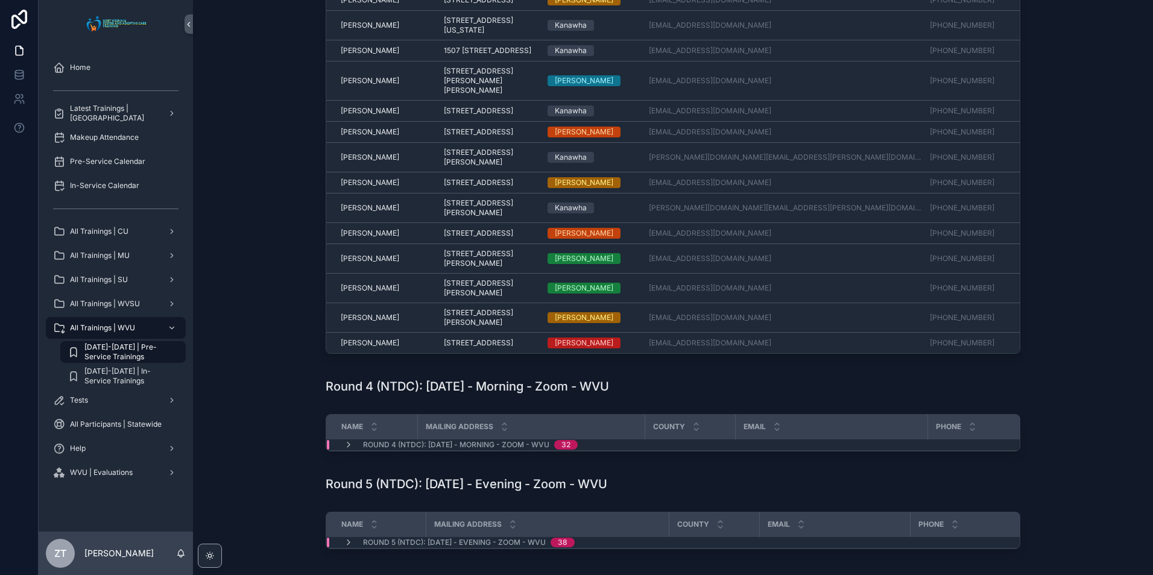
scroll to position [423, 0]
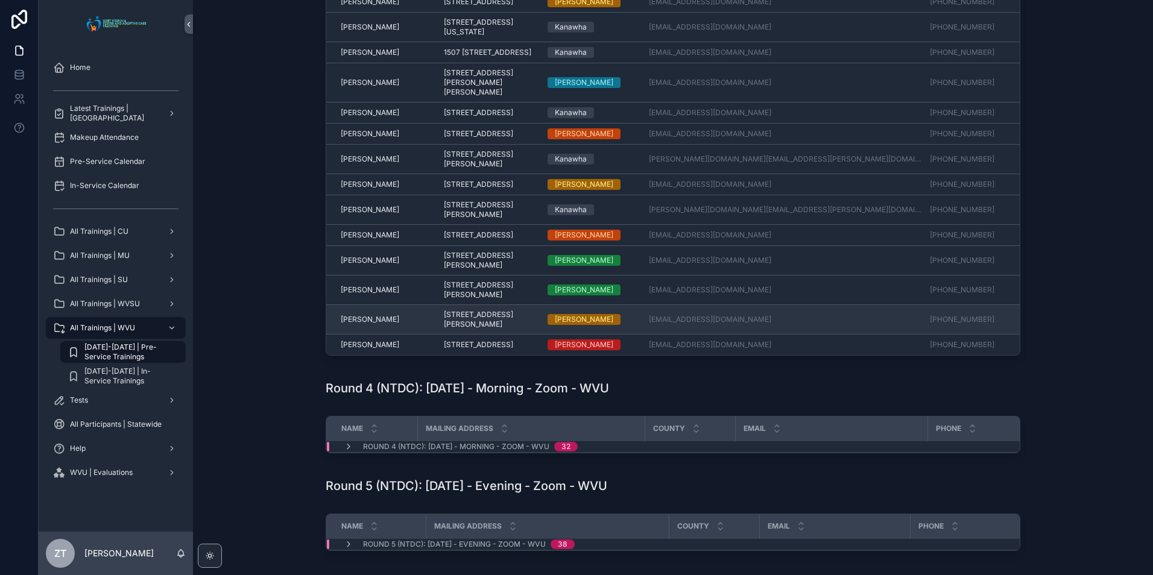
click at [349, 315] on span "Tracy Ross" at bounding box center [370, 320] width 58 height 10
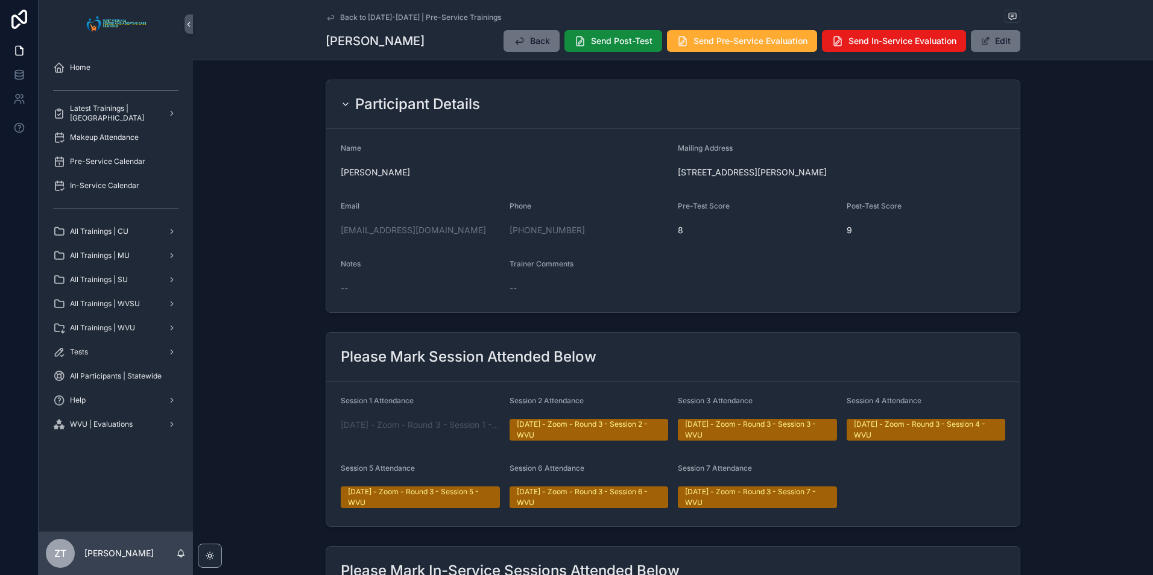
click at [329, 19] on icon "scrollable content" at bounding box center [330, 17] width 6 height 5
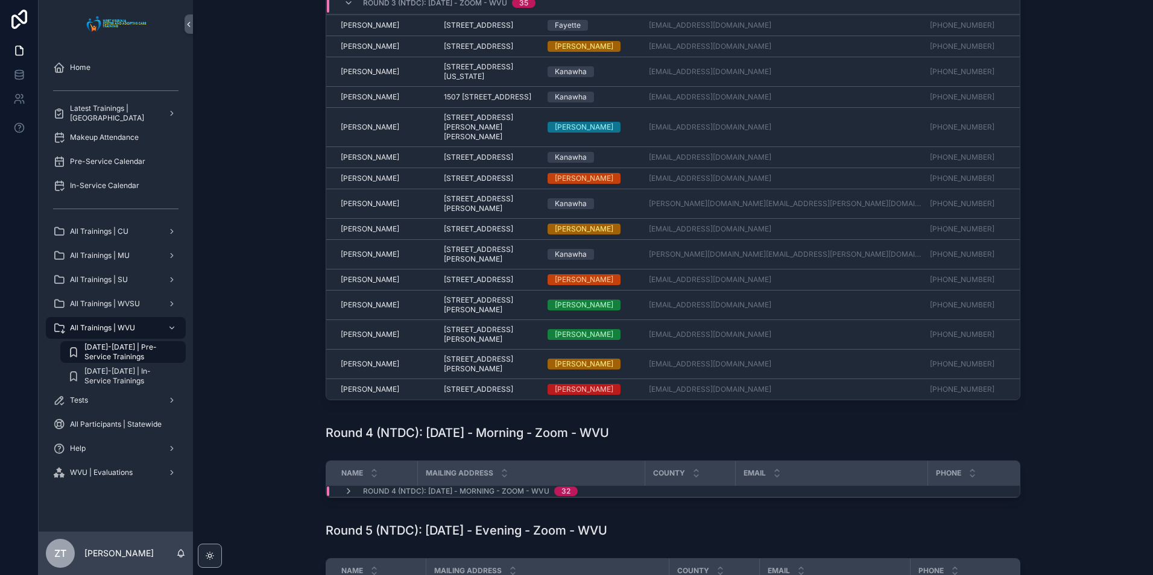
scroll to position [767, 0]
click at [363, 385] on span "Tyrone Wamsley" at bounding box center [370, 390] width 58 height 10
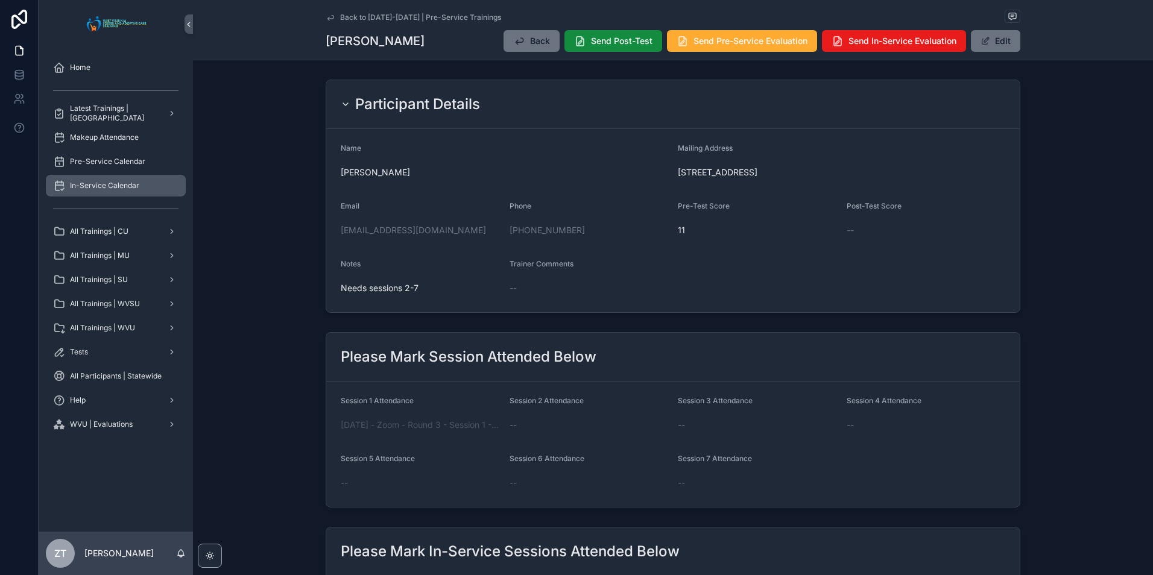
drag, startPoint x: 325, startPoint y: 14, endPoint x: 56, endPoint y: 184, distance: 317.8
click at [326, 14] on icon "scrollable content" at bounding box center [331, 18] width 10 height 10
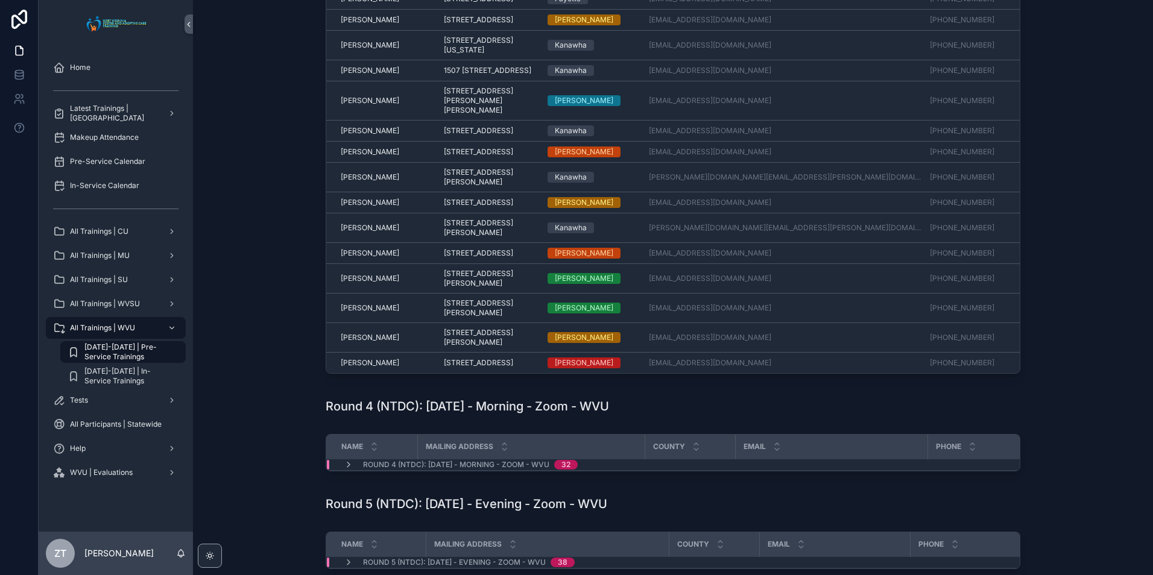
scroll to position [379, 0]
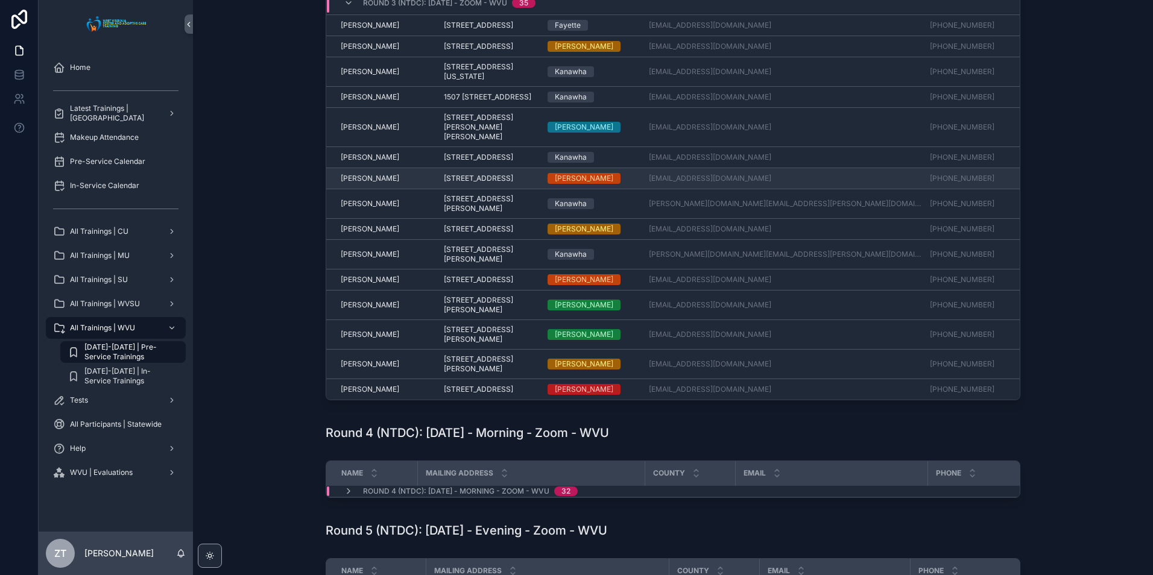
click at [360, 174] on span "Melanie Smith" at bounding box center [370, 179] width 58 height 10
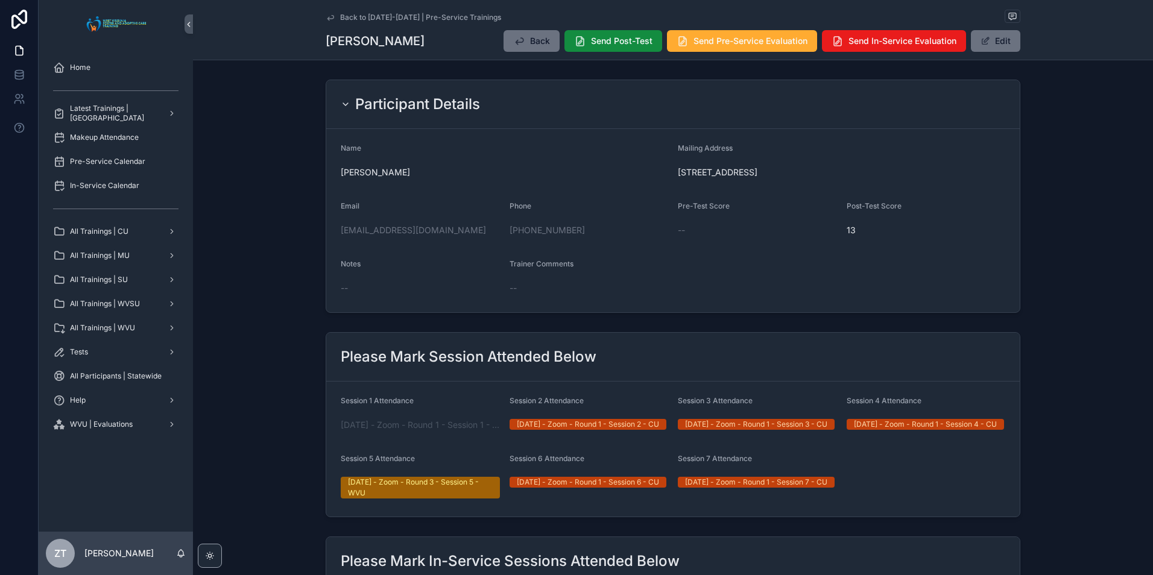
click at [327, 16] on icon "scrollable content" at bounding box center [331, 18] width 10 height 10
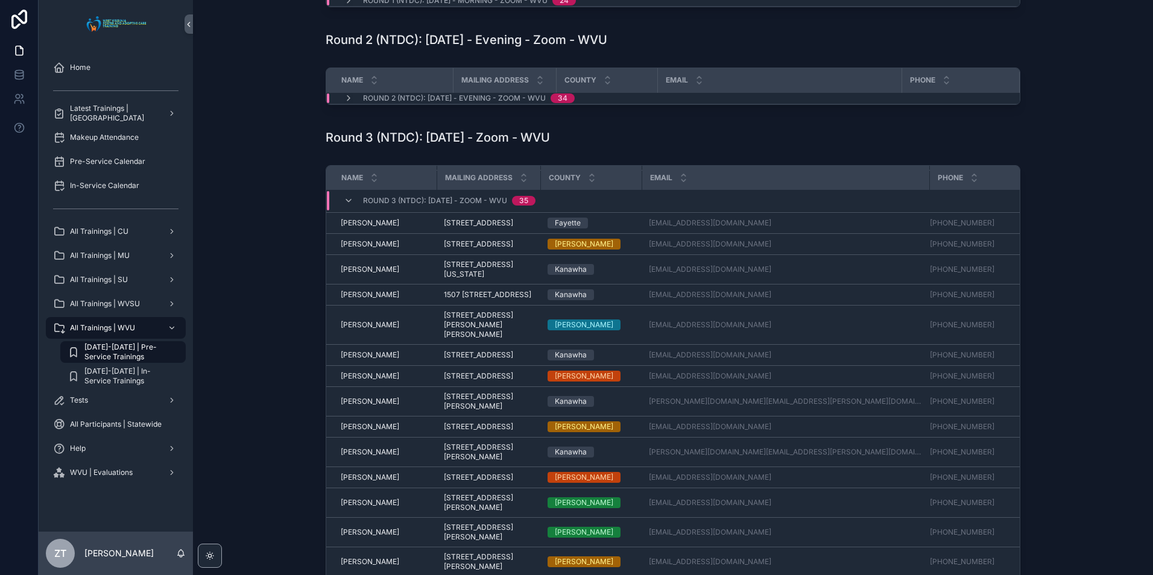
scroll to position [301, 0]
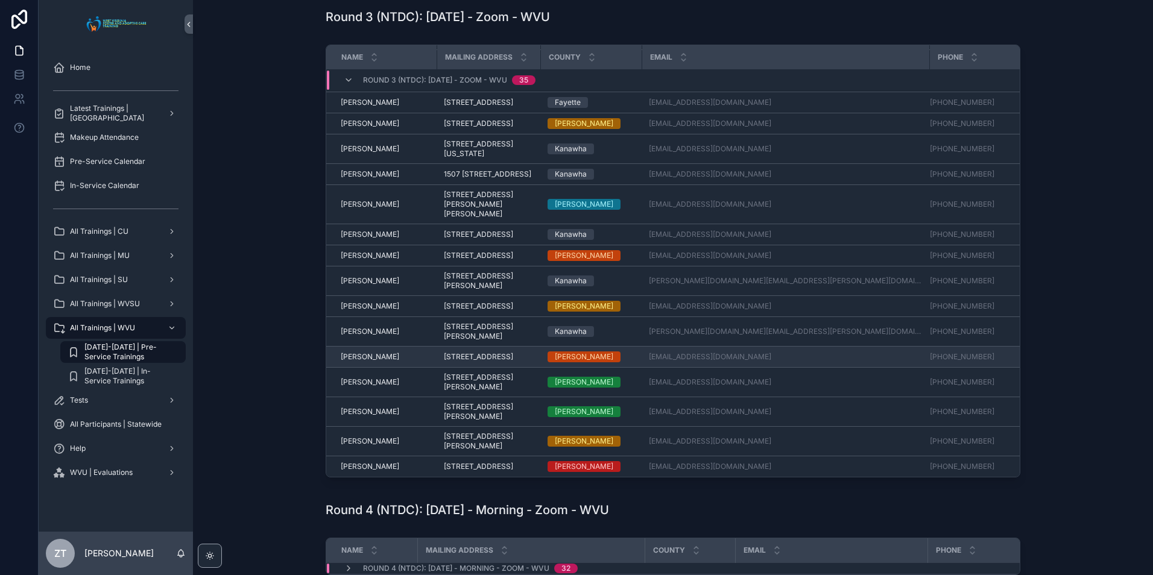
click at [356, 352] on span "Scott Haynes" at bounding box center [370, 357] width 58 height 10
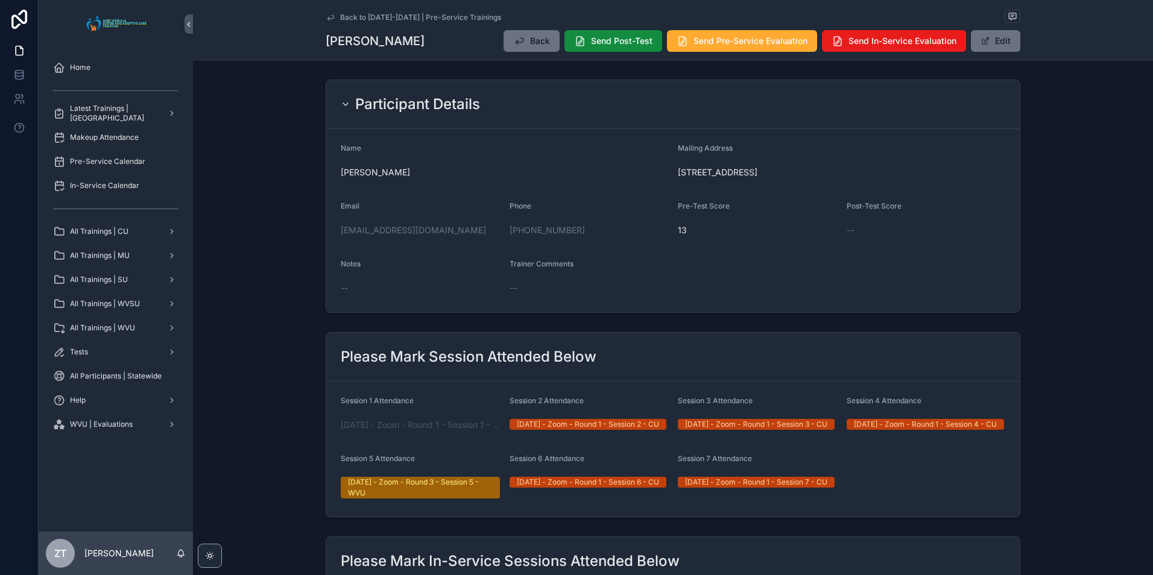
click at [327, 13] on icon "scrollable content" at bounding box center [331, 18] width 10 height 10
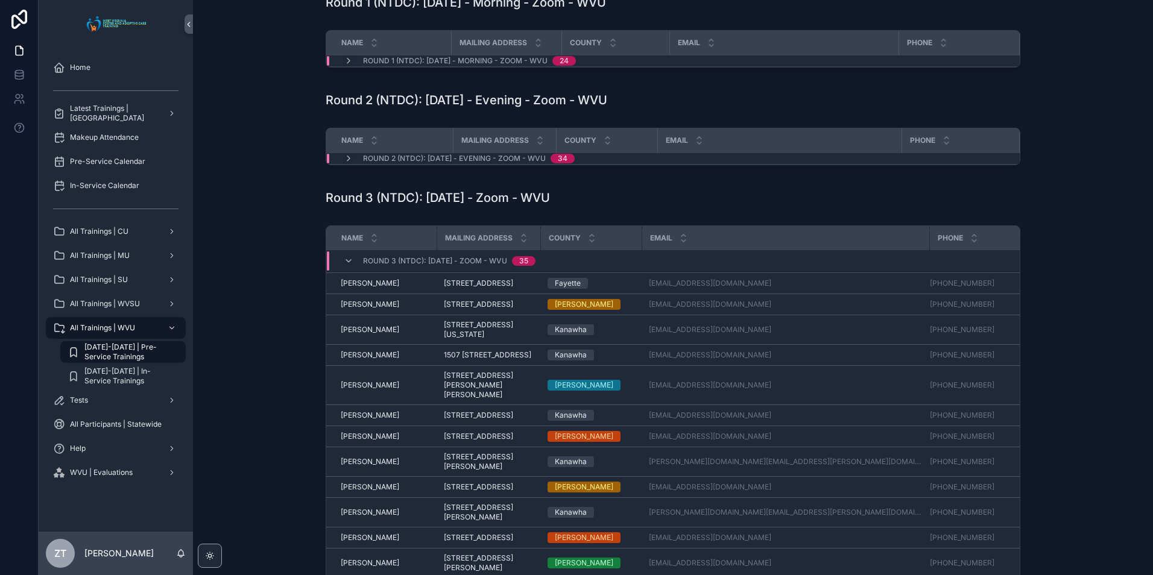
scroll to position [767, 0]
click at [355, 482] on span "Robin James" at bounding box center [370, 487] width 58 height 10
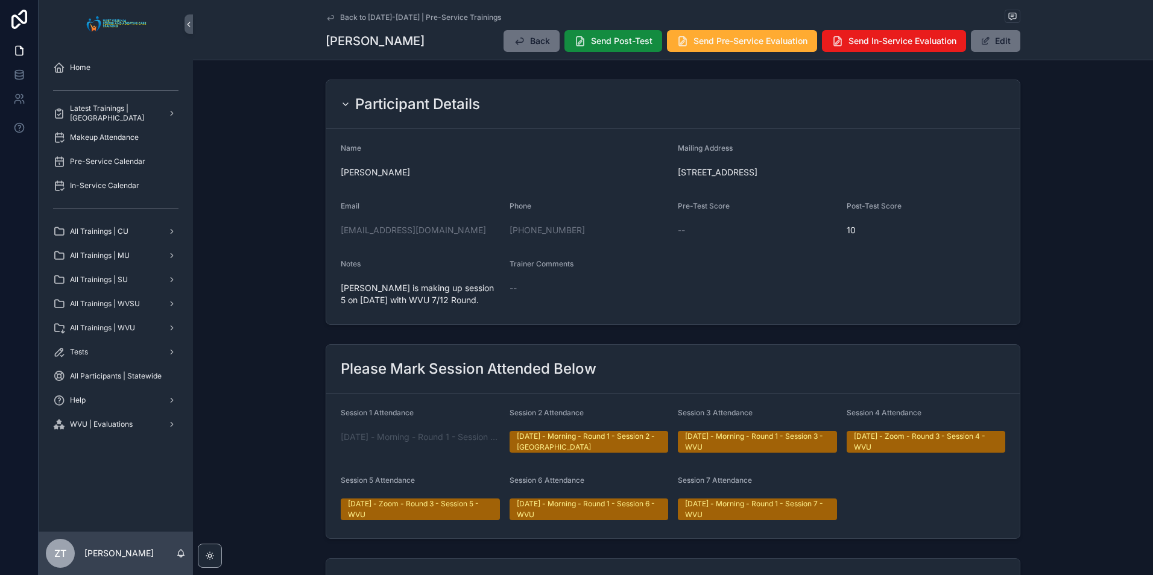
click at [327, 17] on icon "scrollable content" at bounding box center [331, 18] width 10 height 10
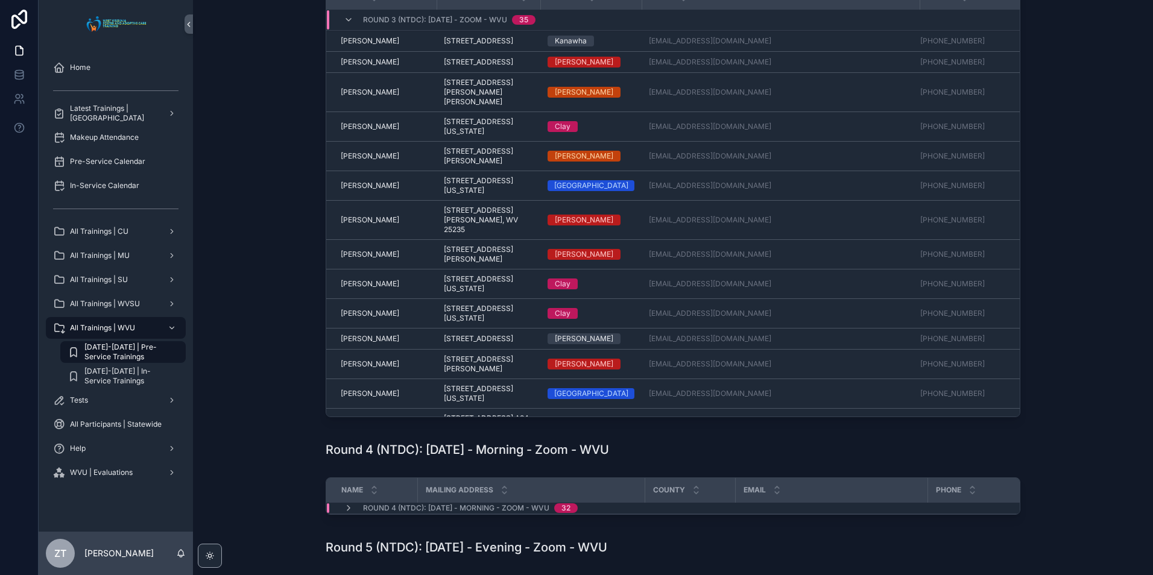
scroll to position [241, 0]
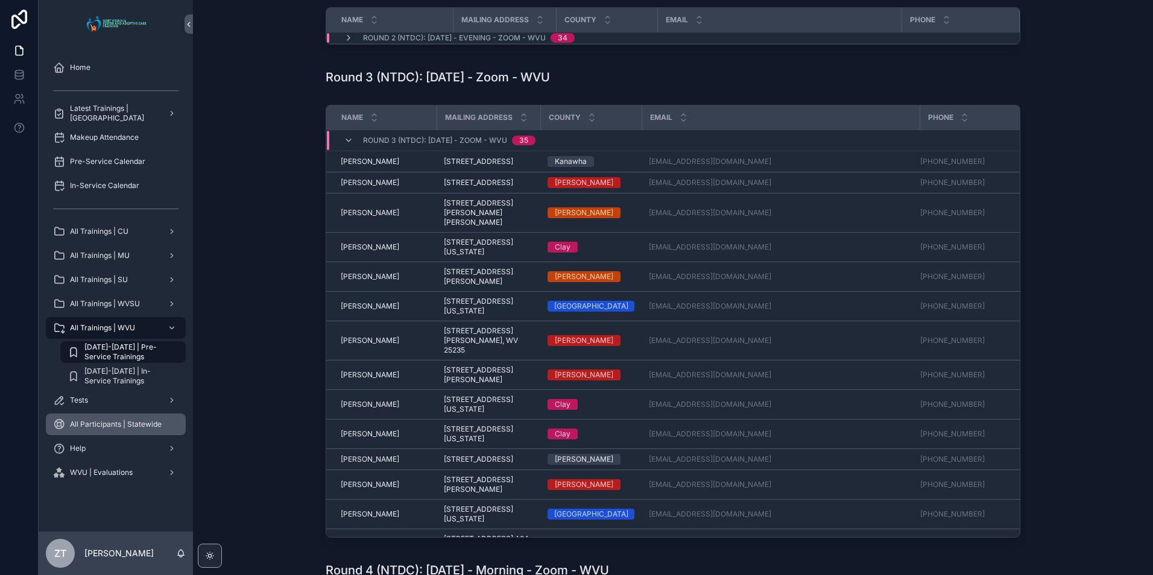
click at [121, 424] on span "All Participants | Statewide" at bounding box center [116, 425] width 92 height 10
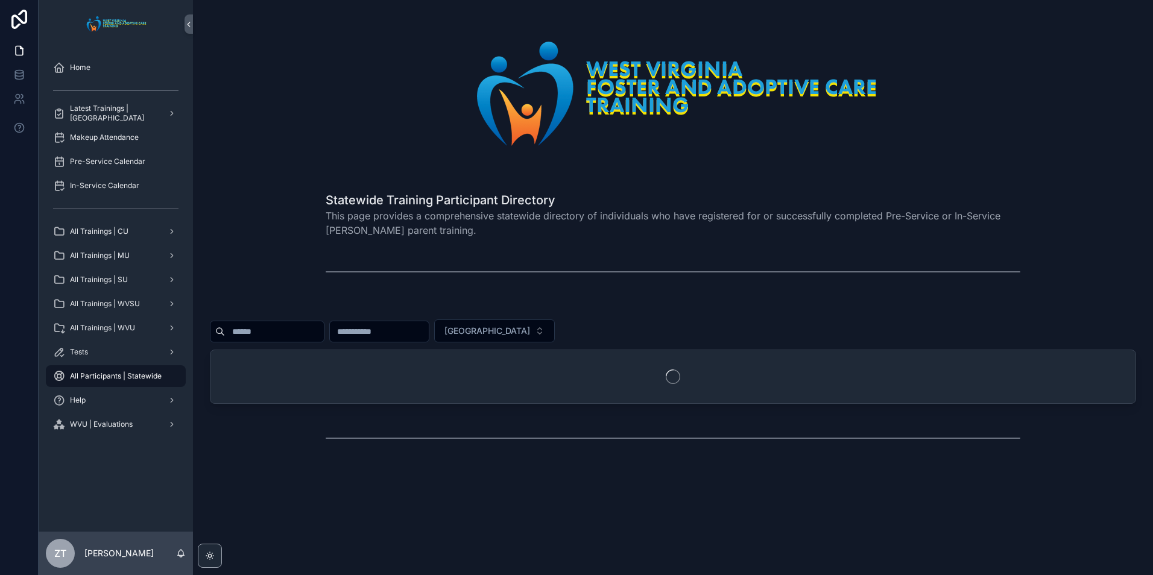
click at [288, 335] on input "scrollable content" at bounding box center [274, 331] width 99 height 17
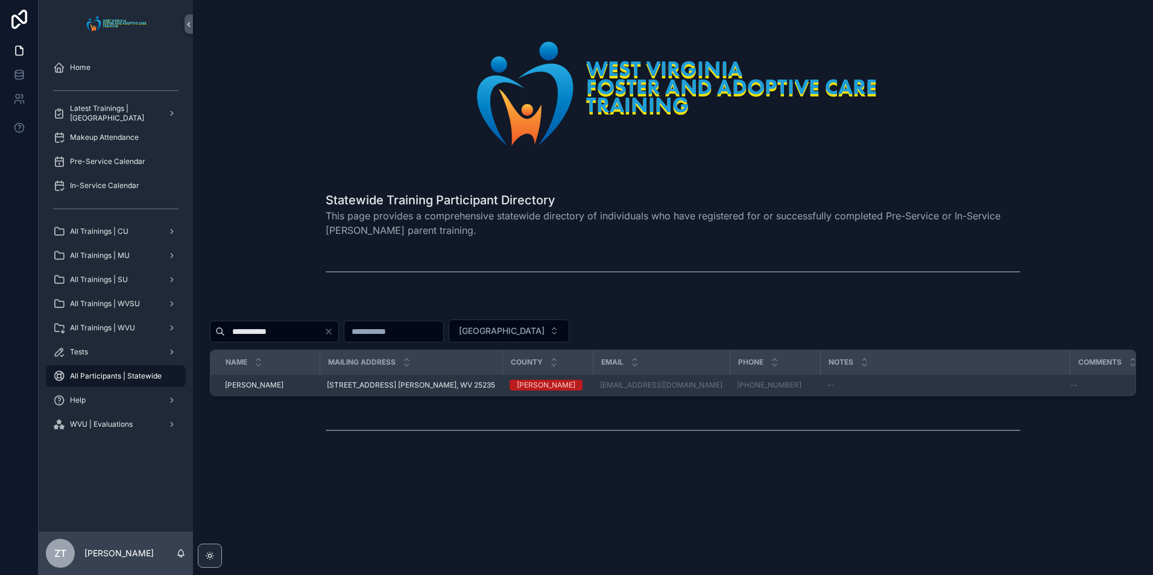
type input "**********"
click at [254, 384] on span "Carolyn Murphy" at bounding box center [254, 385] width 58 height 10
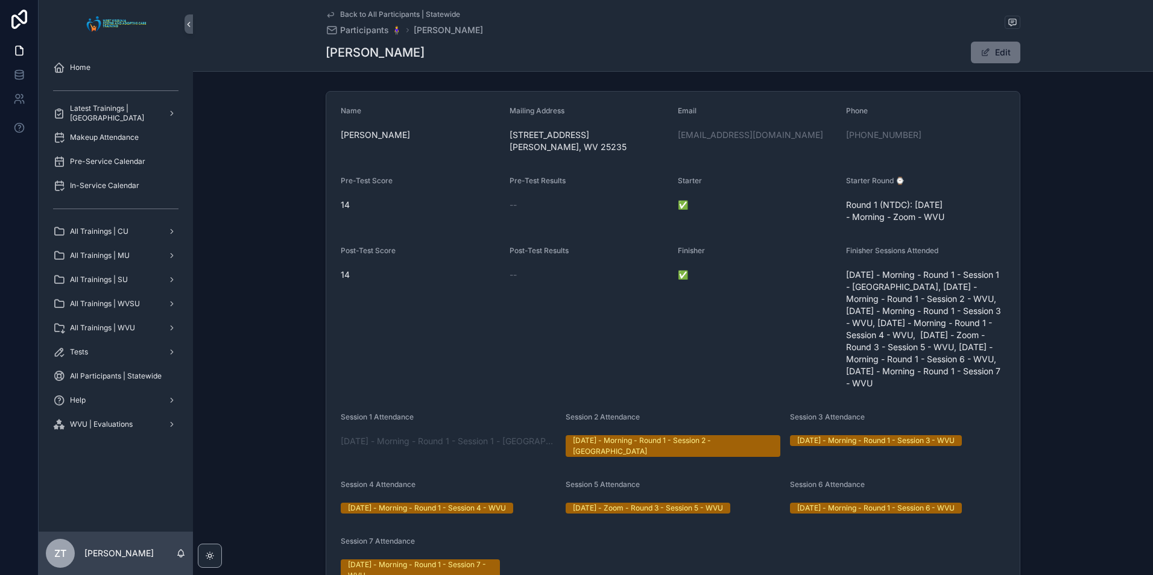
click at [326, 15] on icon "scrollable content" at bounding box center [331, 15] width 10 height 10
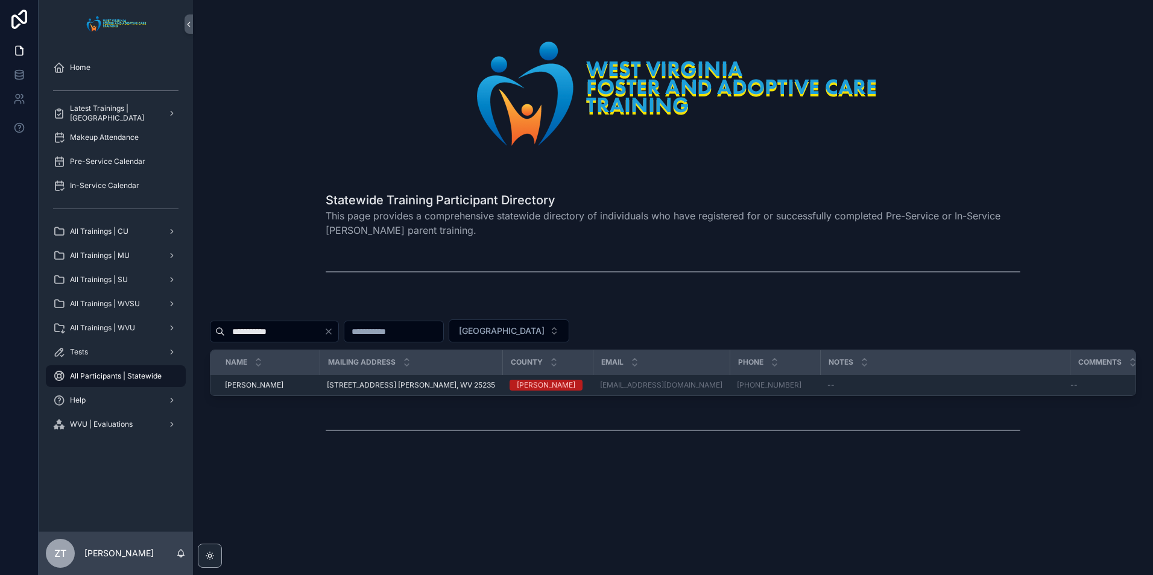
click at [310, 334] on input "**********" at bounding box center [274, 331] width 99 height 17
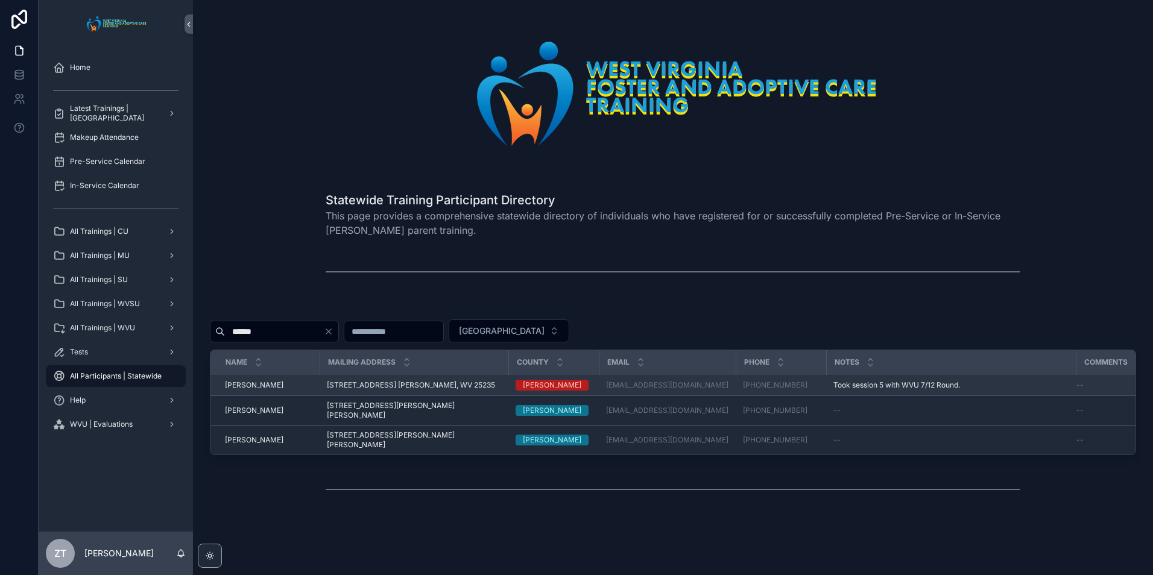
type input "******"
click at [256, 384] on span "Burton Murphy" at bounding box center [254, 385] width 58 height 10
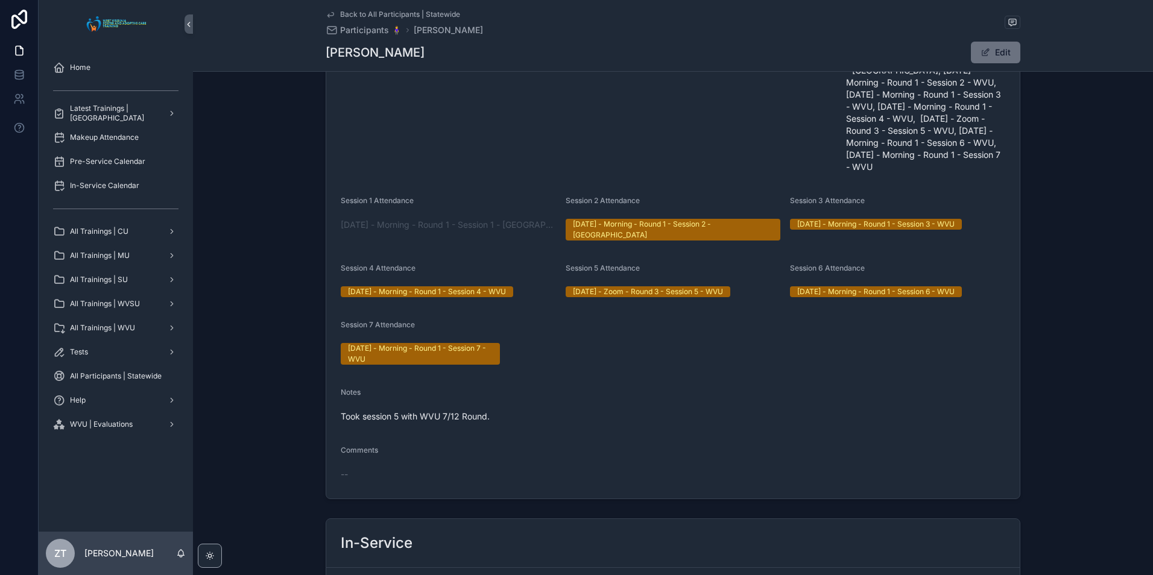
scroll to position [60, 0]
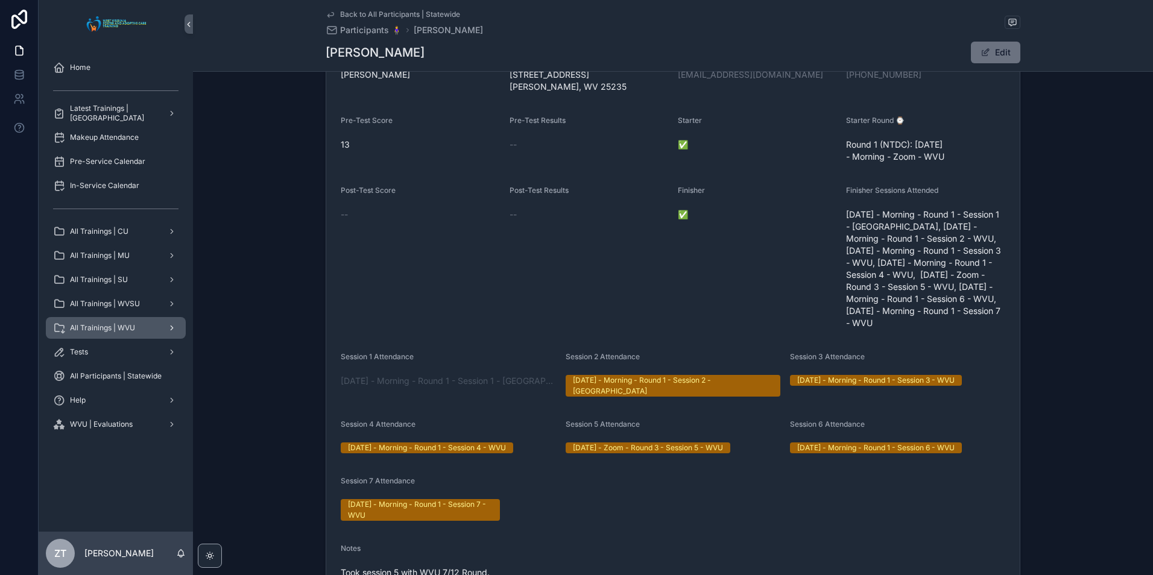
click at [136, 332] on div "All Trainings | WVU" at bounding box center [115, 327] width 125 height 19
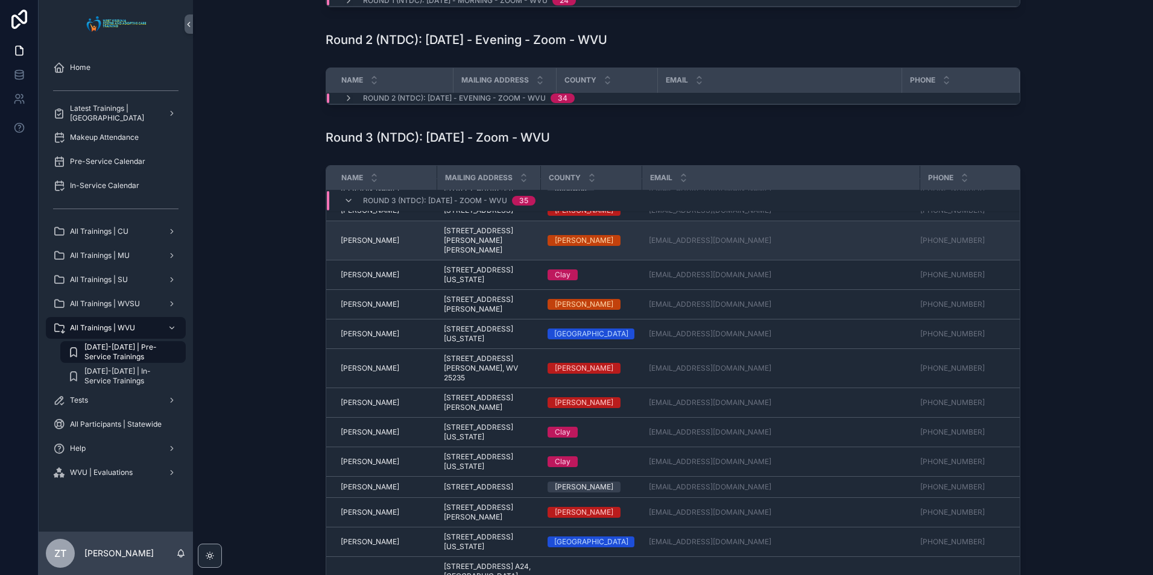
scroll to position [60, 0]
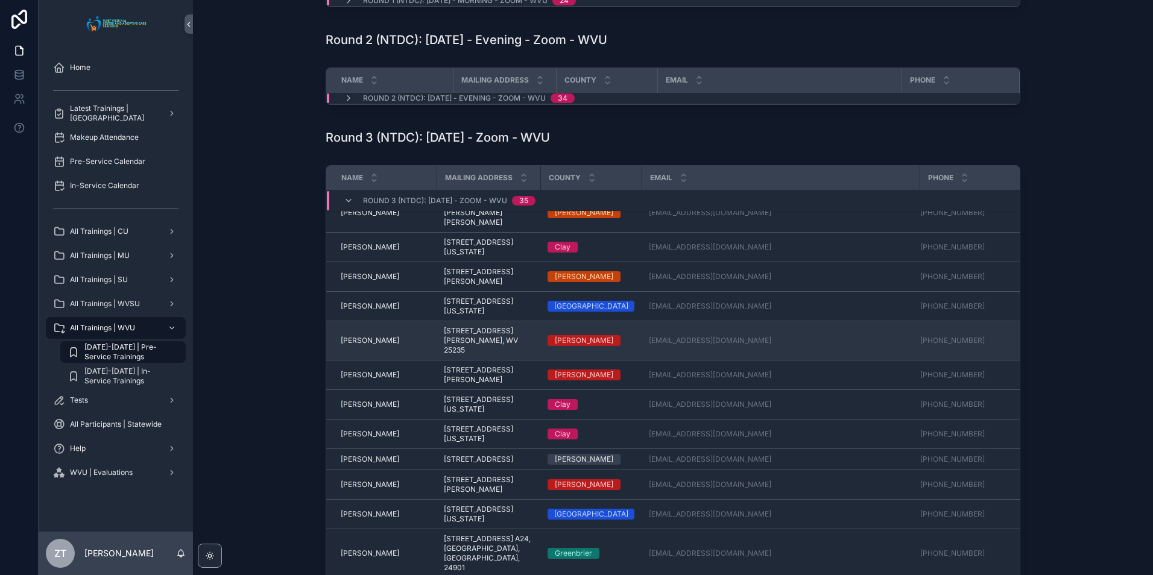
click at [371, 345] on span "Burton Murphy" at bounding box center [370, 341] width 58 height 10
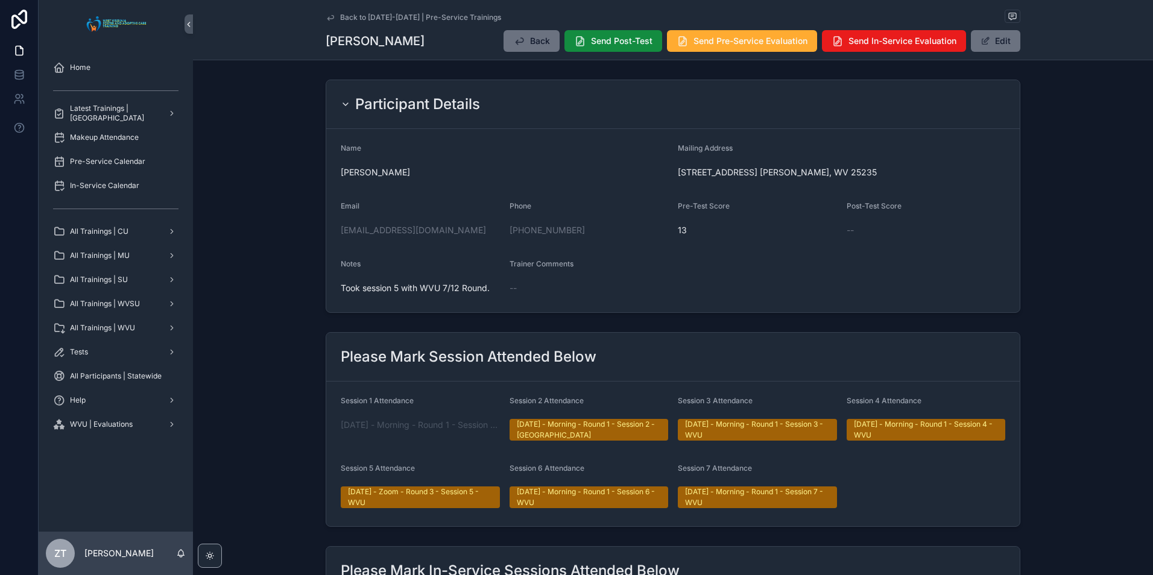
click at [327, 17] on icon "scrollable content" at bounding box center [330, 17] width 6 height 5
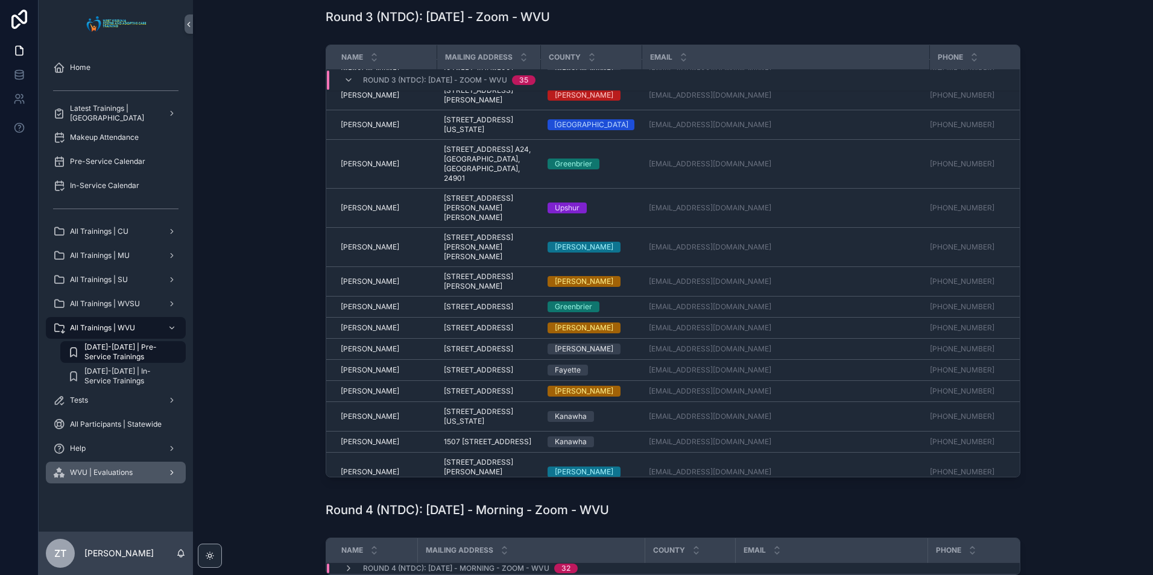
scroll to position [328, 0]
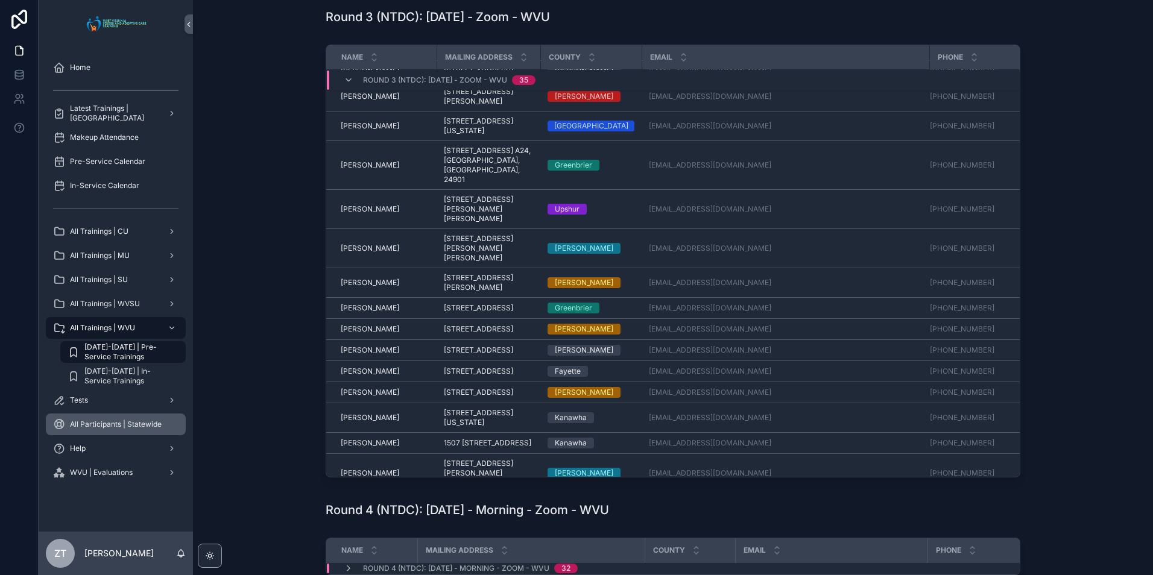
click at [131, 421] on span "All Participants | Statewide" at bounding box center [116, 425] width 92 height 10
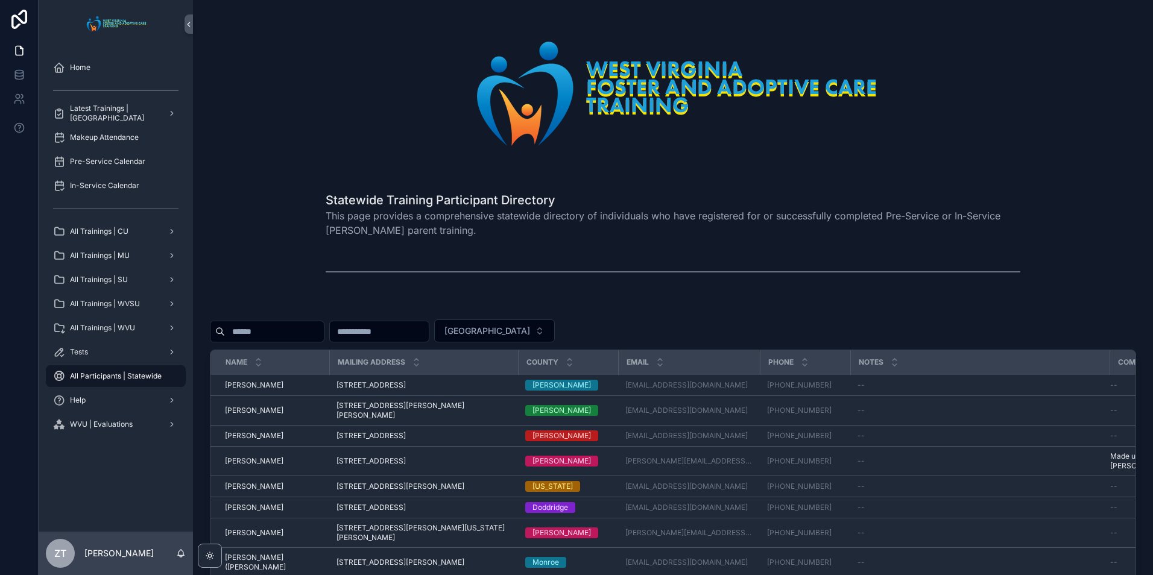
click at [288, 338] on input "scrollable content" at bounding box center [274, 331] width 99 height 17
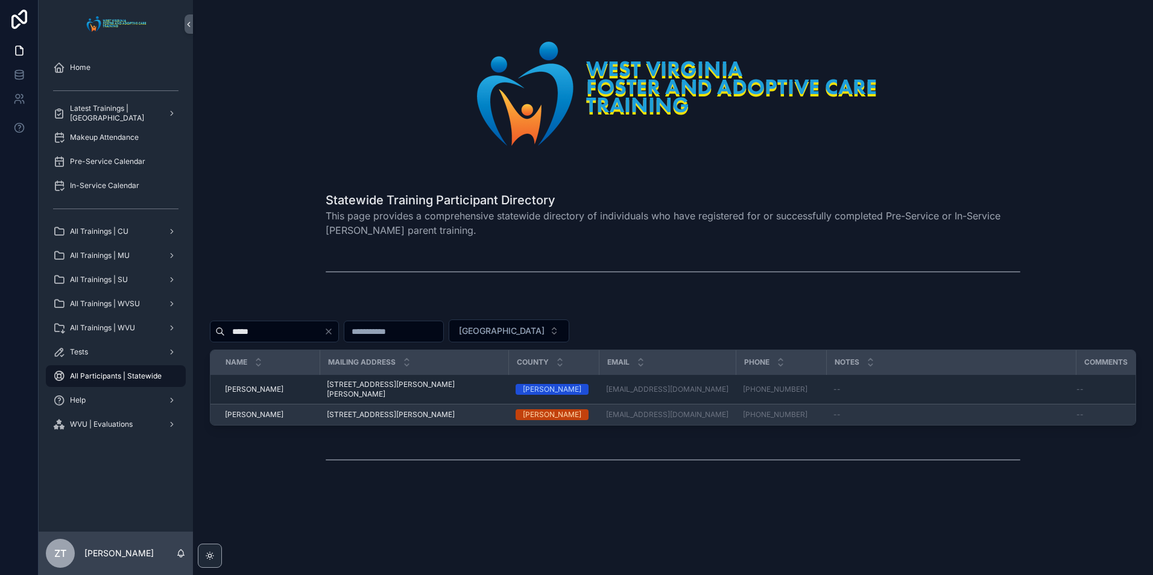
type input "*****"
click at [252, 410] on span "Tonya Tilley" at bounding box center [254, 415] width 58 height 10
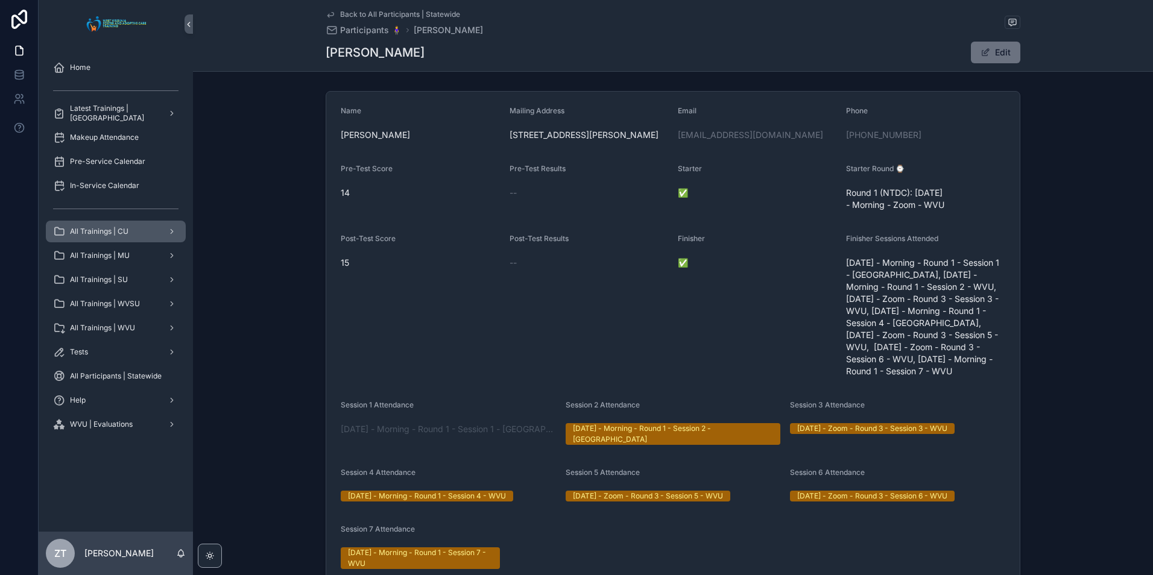
drag, startPoint x: 115, startPoint y: 230, endPoint x: 14, endPoint y: 291, distance: 117.2
click at [115, 230] on span "All Trainings | CU" at bounding box center [99, 232] width 58 height 10
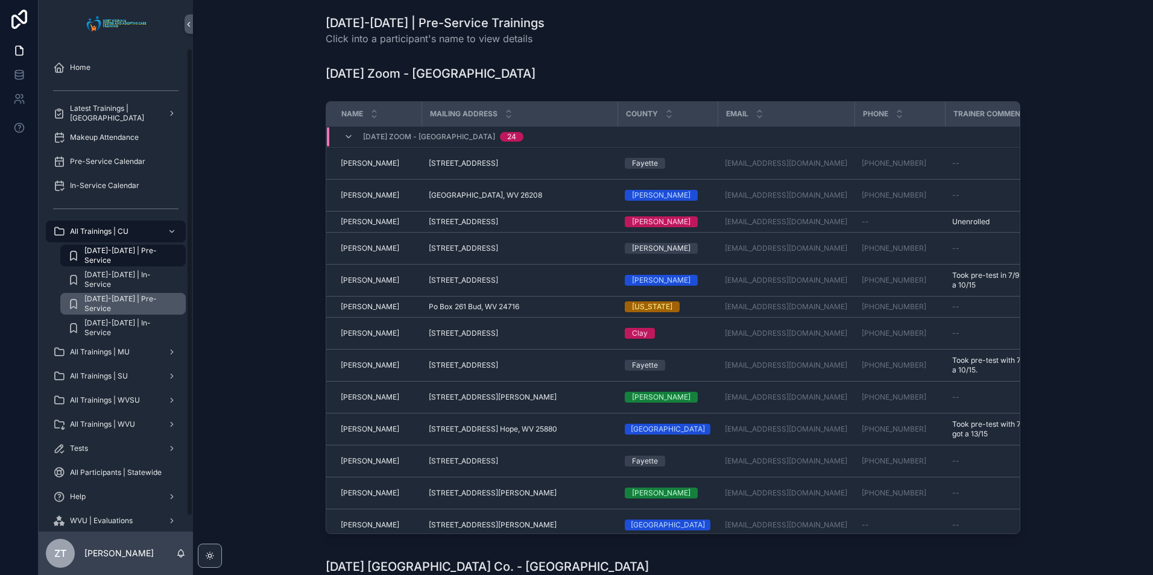
click at [147, 299] on span "[DATE]-[DATE] | Pre-Service" at bounding box center [128, 303] width 89 height 19
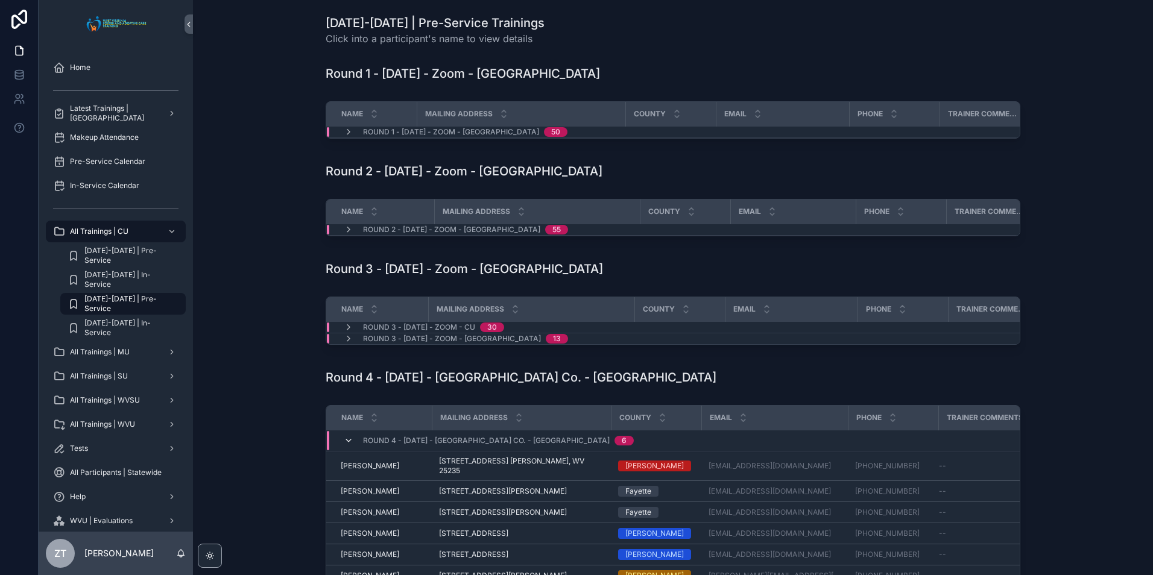
click at [345, 446] on icon "scrollable content" at bounding box center [349, 441] width 10 height 10
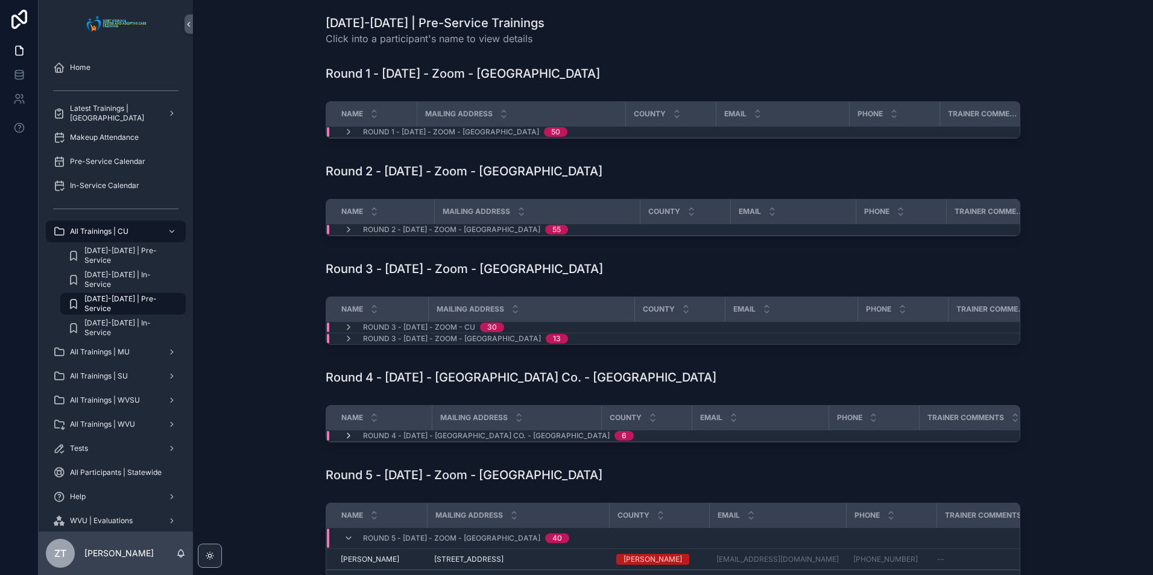
click at [346, 441] on icon "scrollable content" at bounding box center [349, 436] width 10 height 10
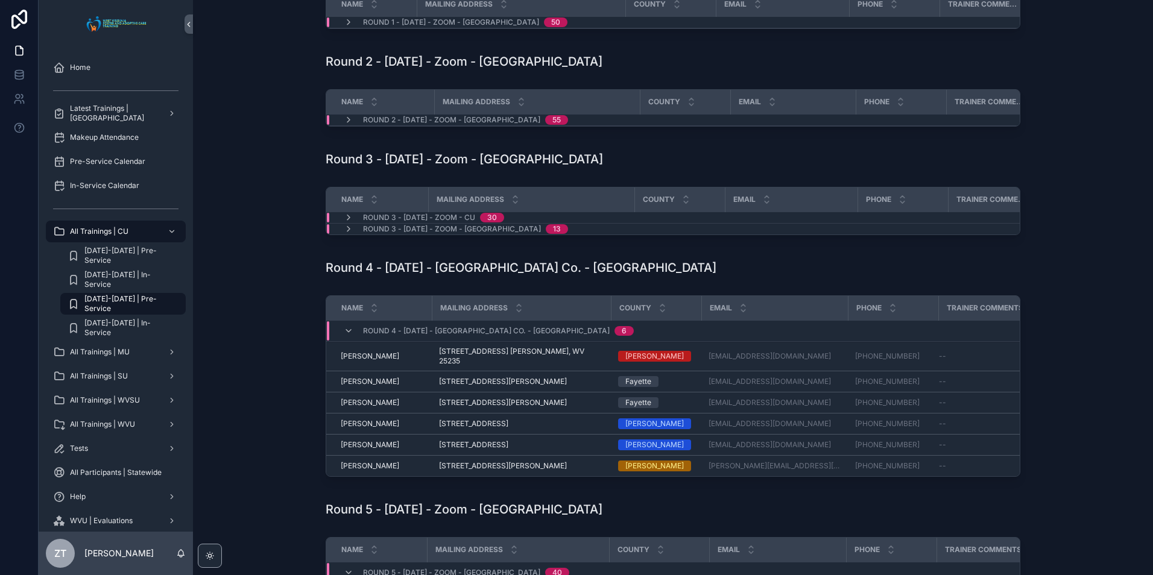
scroll to position [121, 0]
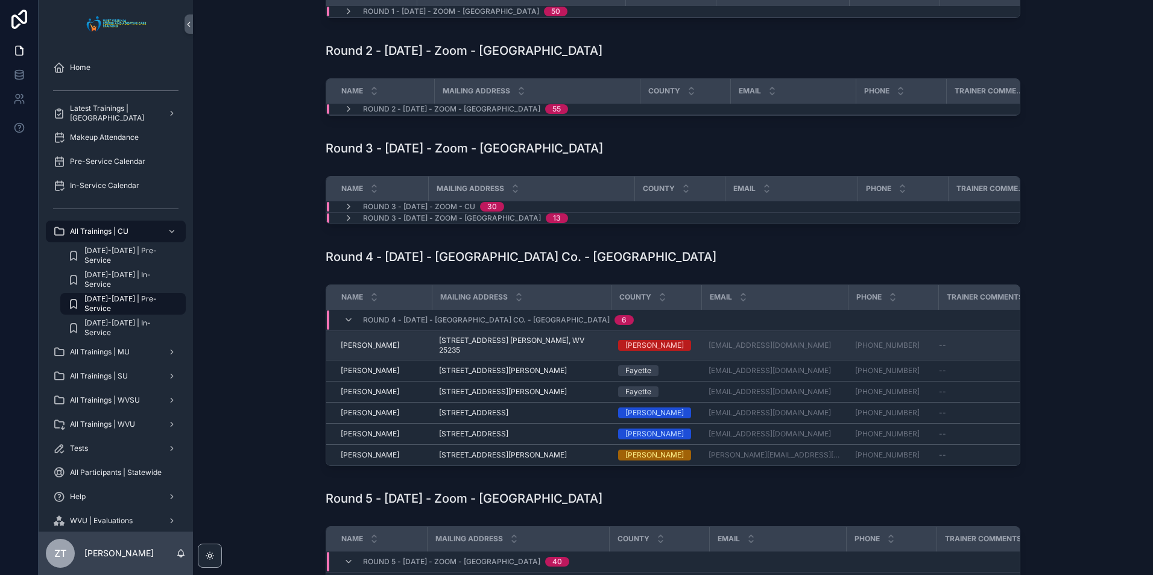
click at [357, 350] on span "Carolyn Murphy" at bounding box center [370, 346] width 58 height 10
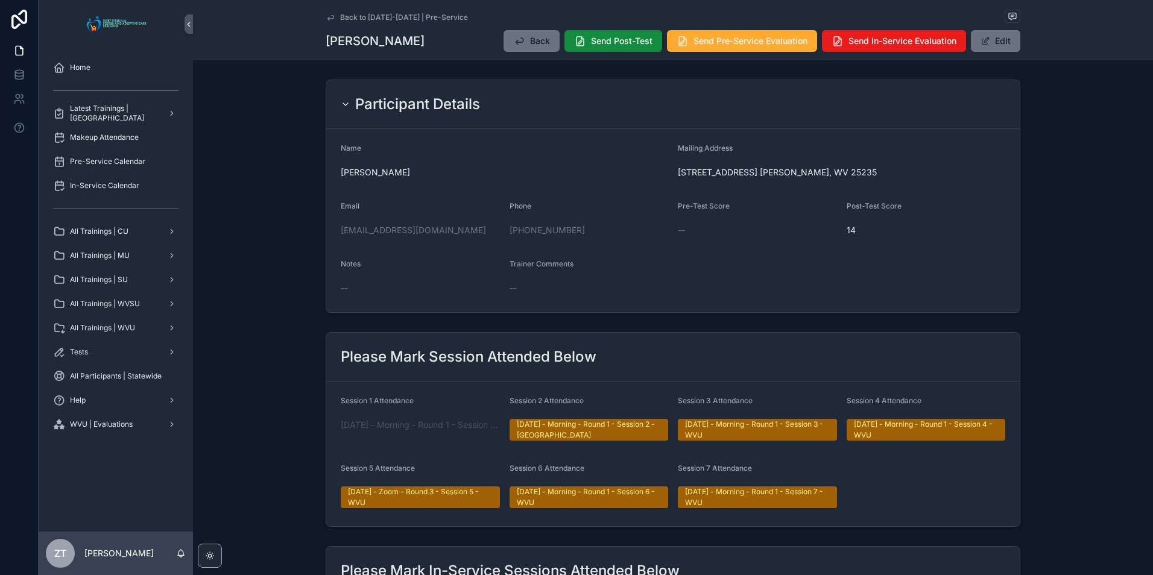
click at [327, 16] on icon "scrollable content" at bounding box center [331, 18] width 10 height 10
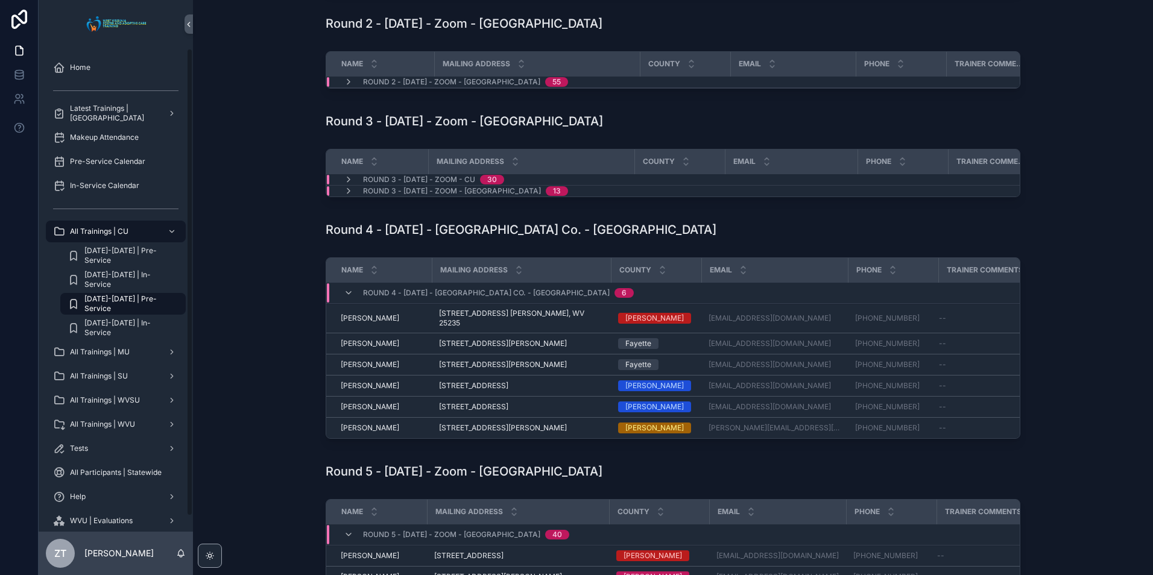
scroll to position [181, 0]
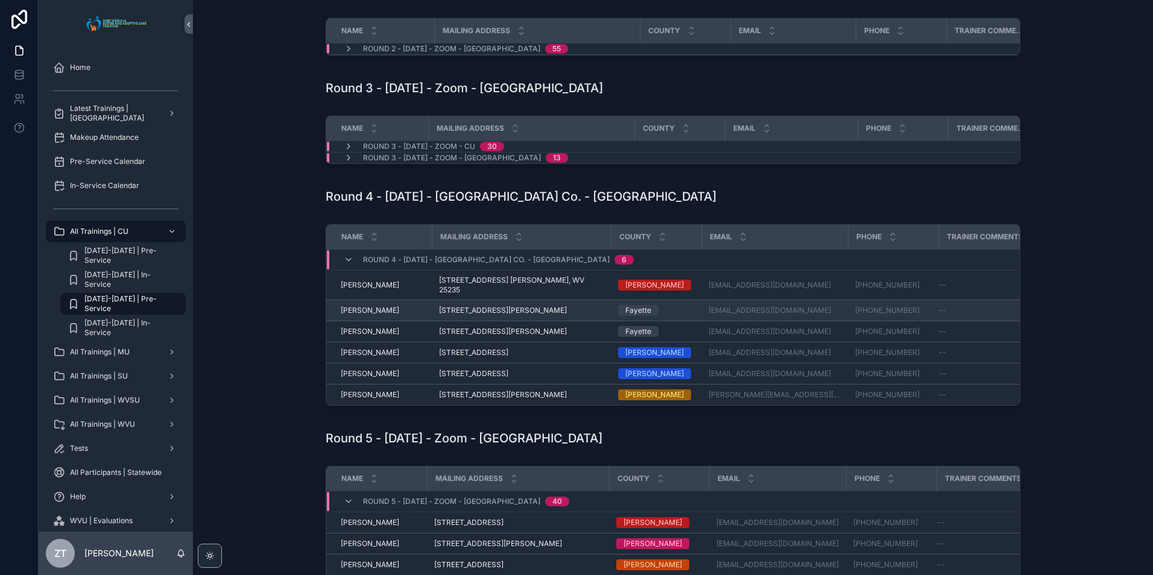
click at [399, 315] on span "Christopher Pettry" at bounding box center [370, 311] width 58 height 10
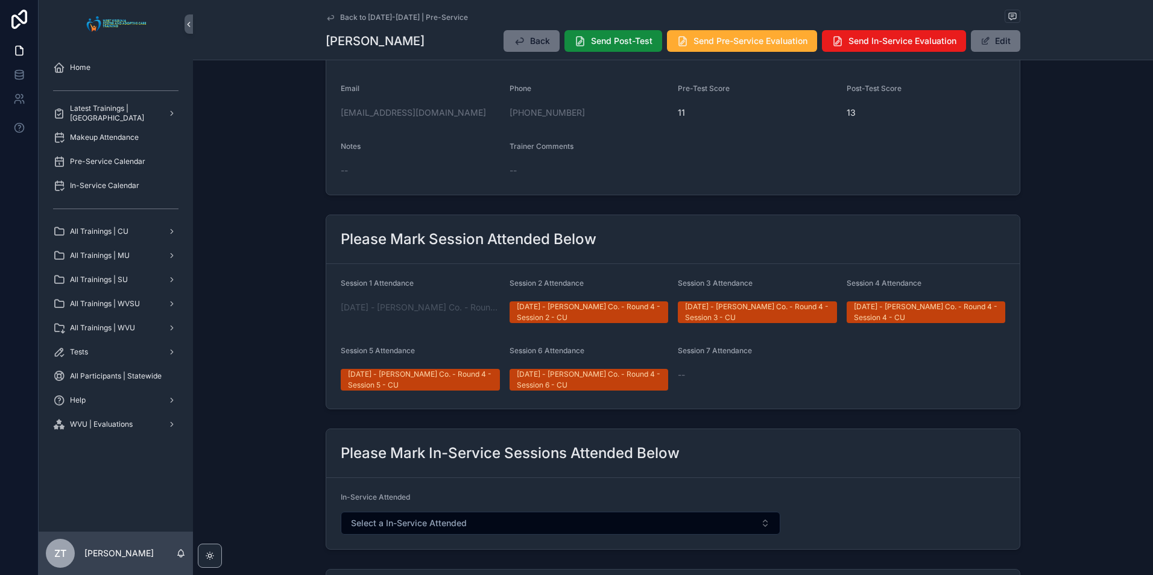
scroll to position [181, 0]
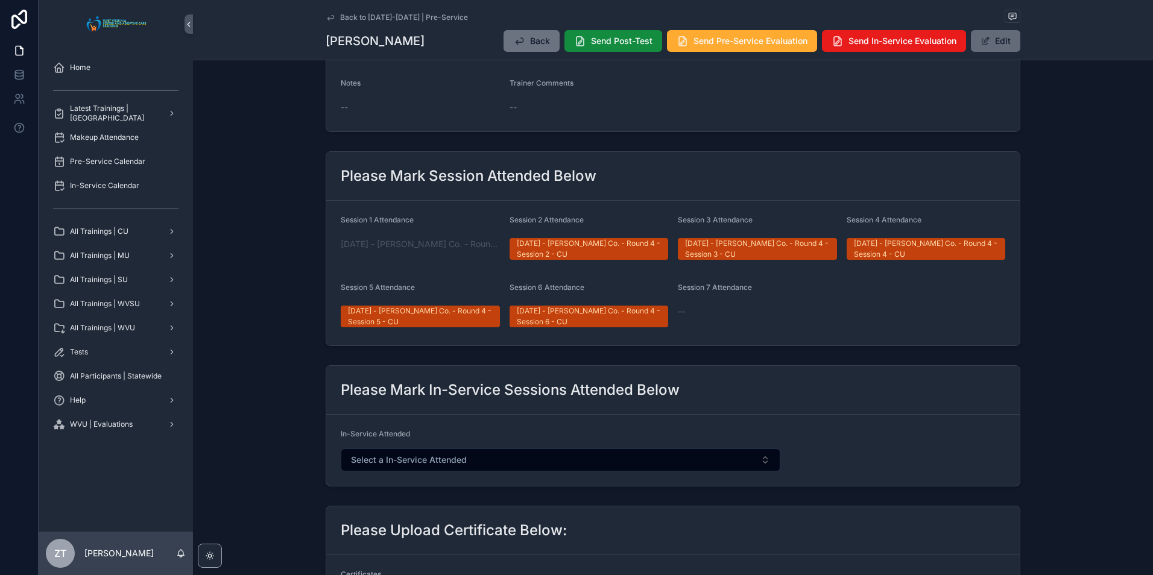
click at [991, 43] on button "Edit" at bounding box center [995, 41] width 49 height 22
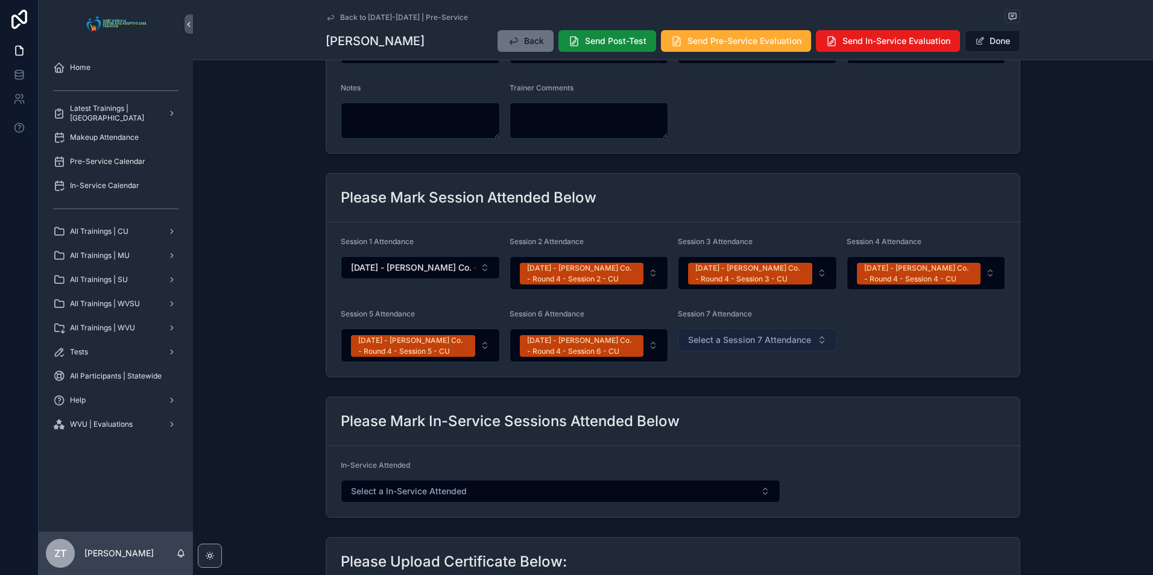
click at [710, 342] on span "Select a Session 7 Attendance" at bounding box center [749, 340] width 123 height 12
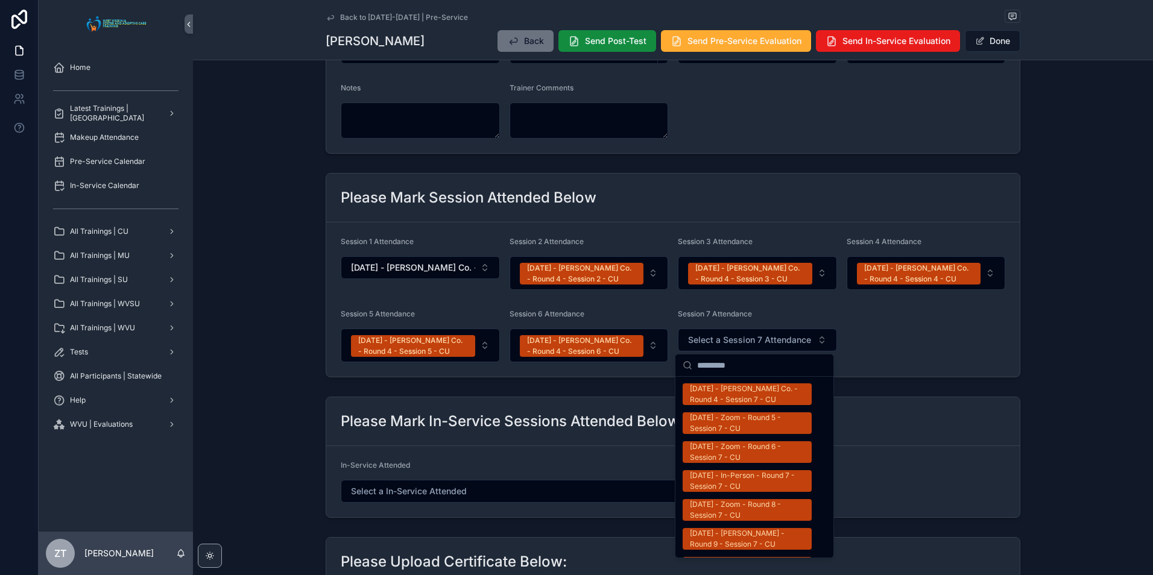
scroll to position [663, 0]
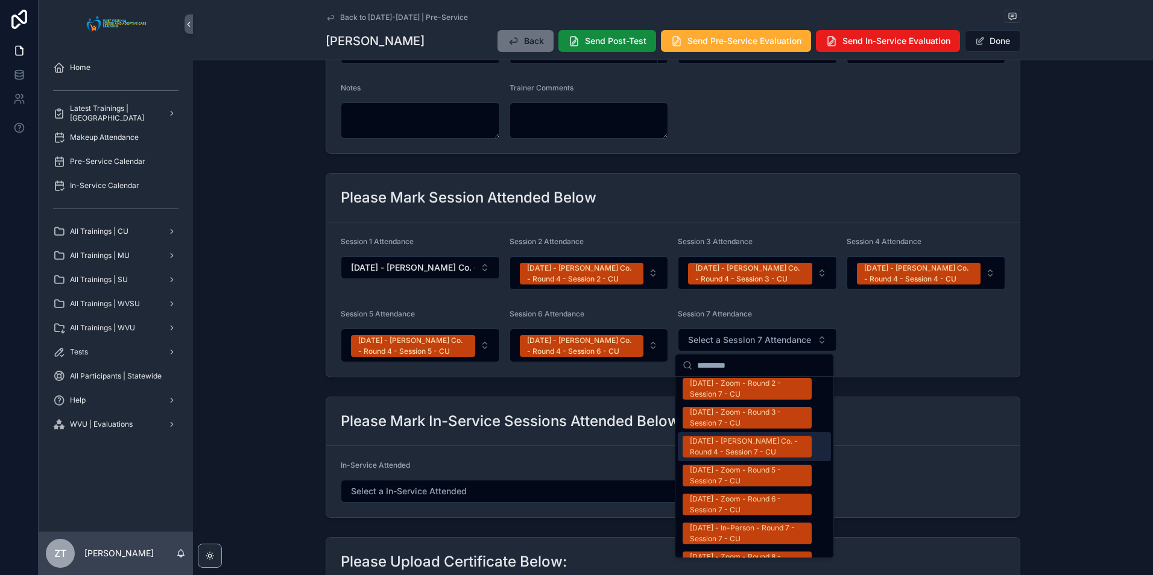
click at [730, 436] on div "08/02/2025 - Braxton Co. - Round 4 - Session 7 - CU" at bounding box center [747, 447] width 115 height 22
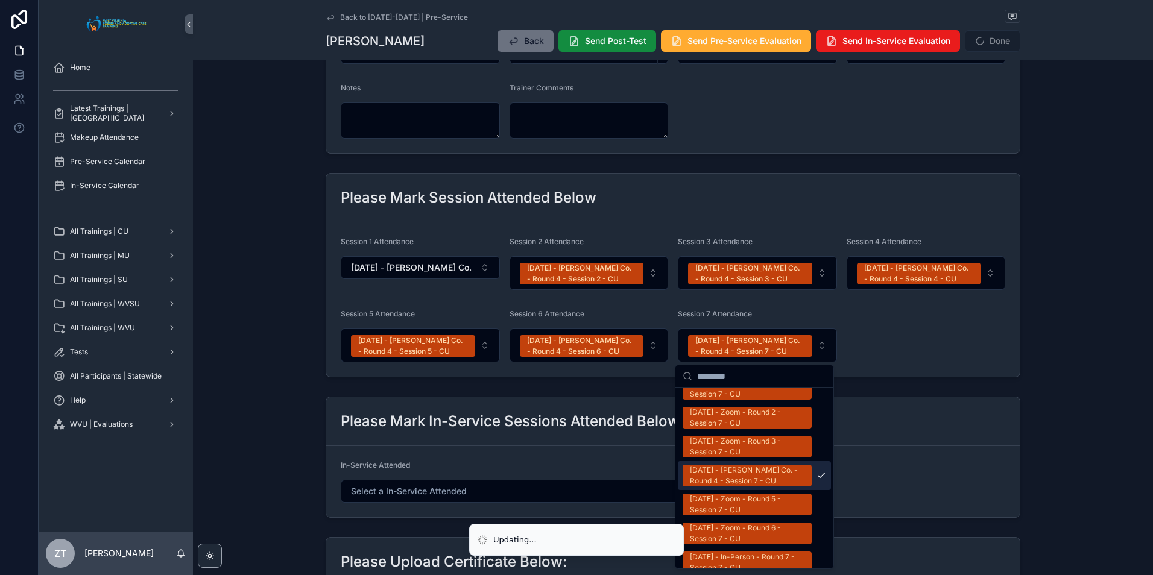
scroll to position [681, 0]
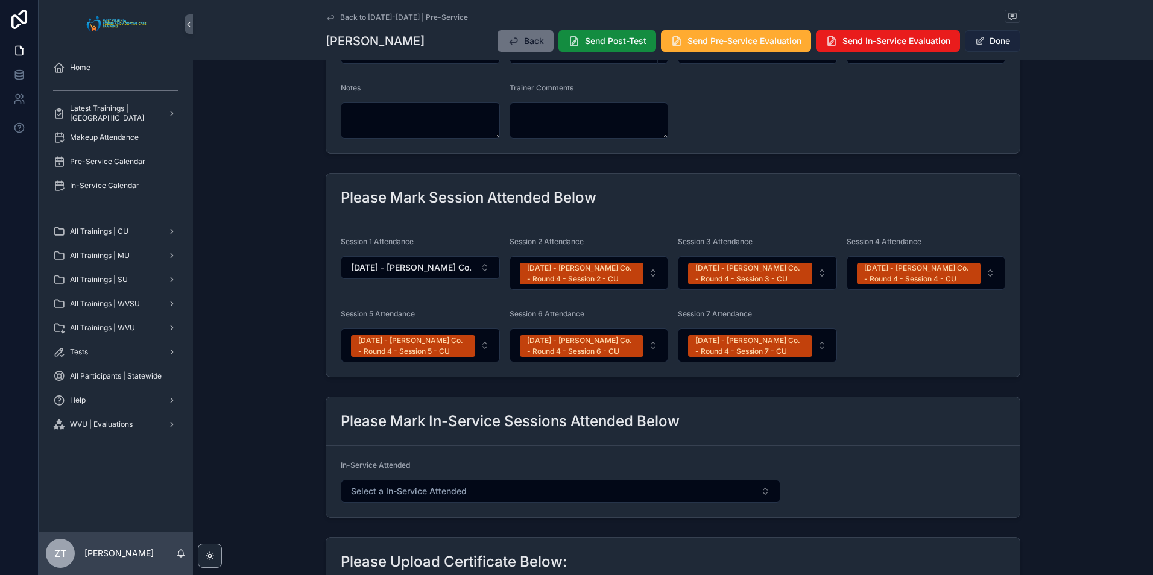
click at [995, 42] on button "Done" at bounding box center [992, 41] width 55 height 22
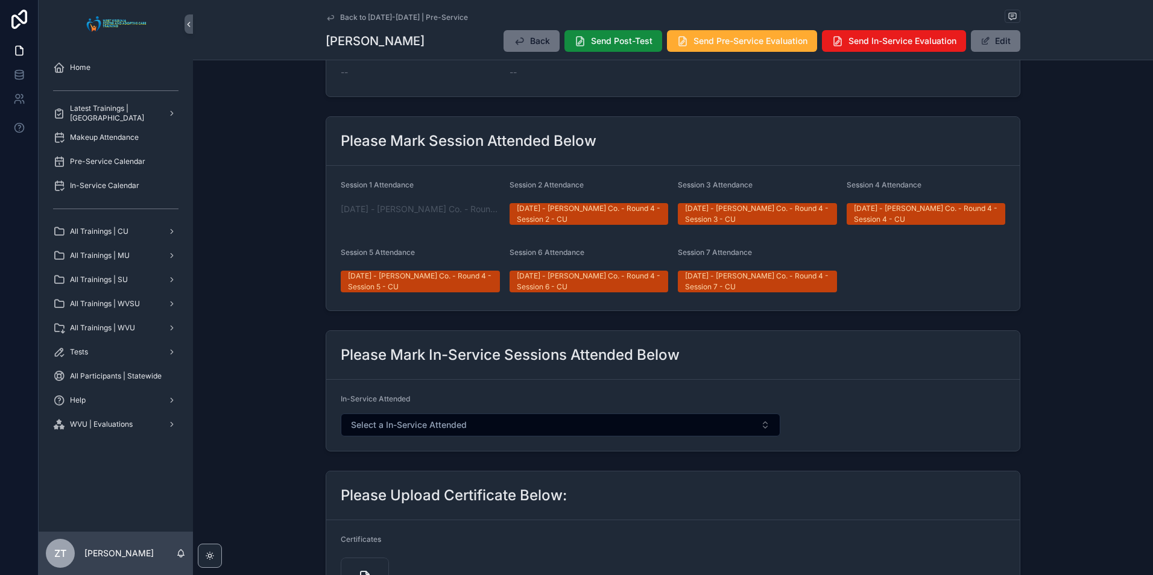
scroll to position [0, 0]
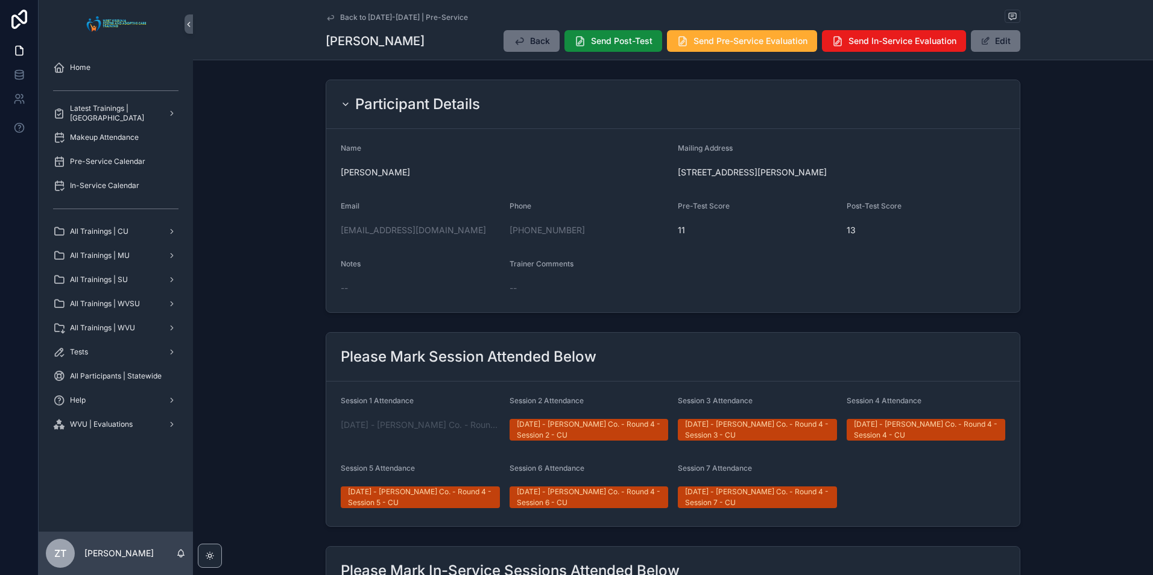
click at [326, 16] on icon "scrollable content" at bounding box center [331, 18] width 10 height 10
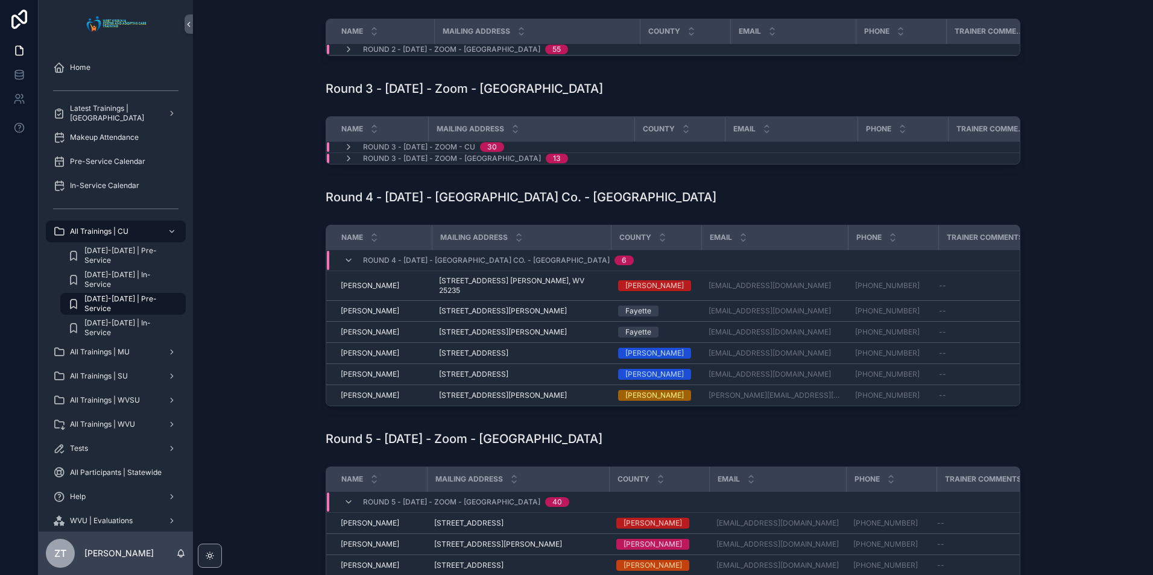
scroll to position [181, 0]
click at [363, 336] on span "Cynthia Davis" at bounding box center [370, 332] width 58 height 10
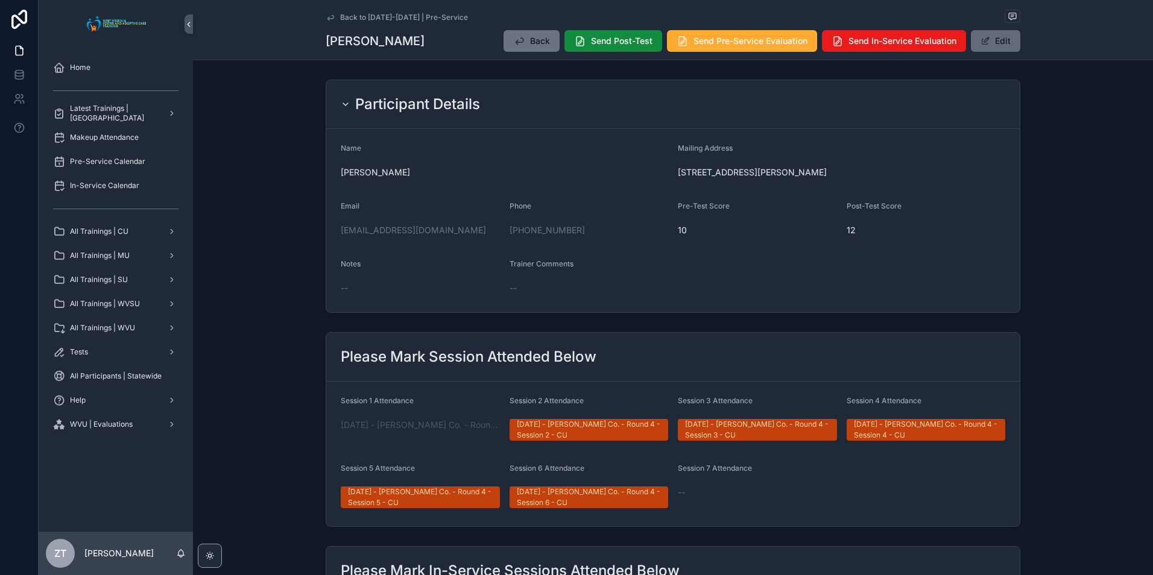
click at [997, 43] on button "Edit" at bounding box center [995, 41] width 49 height 22
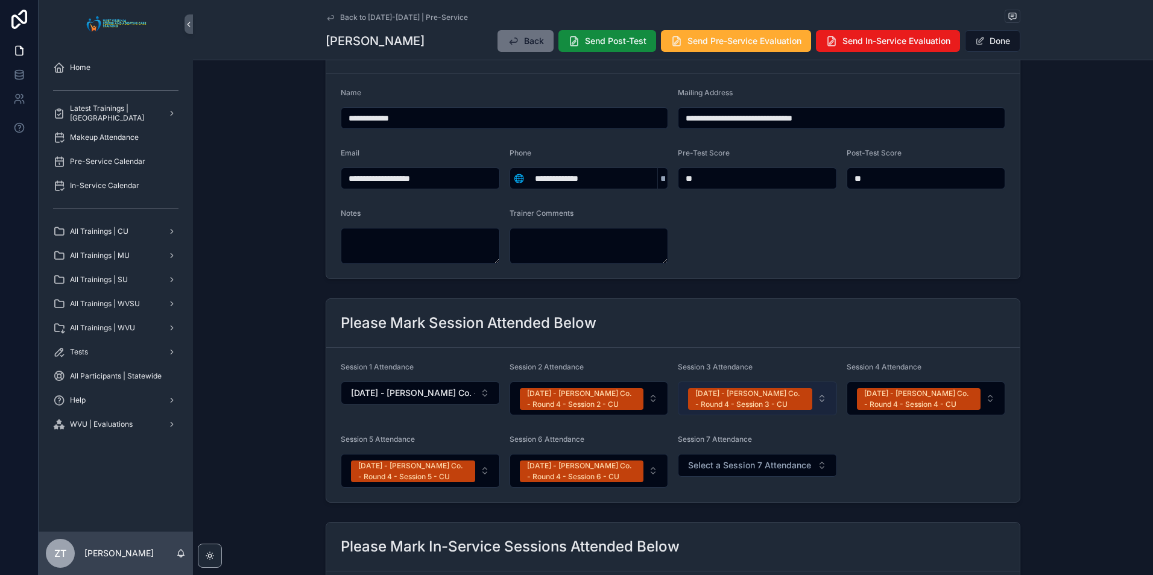
scroll to position [181, 0]
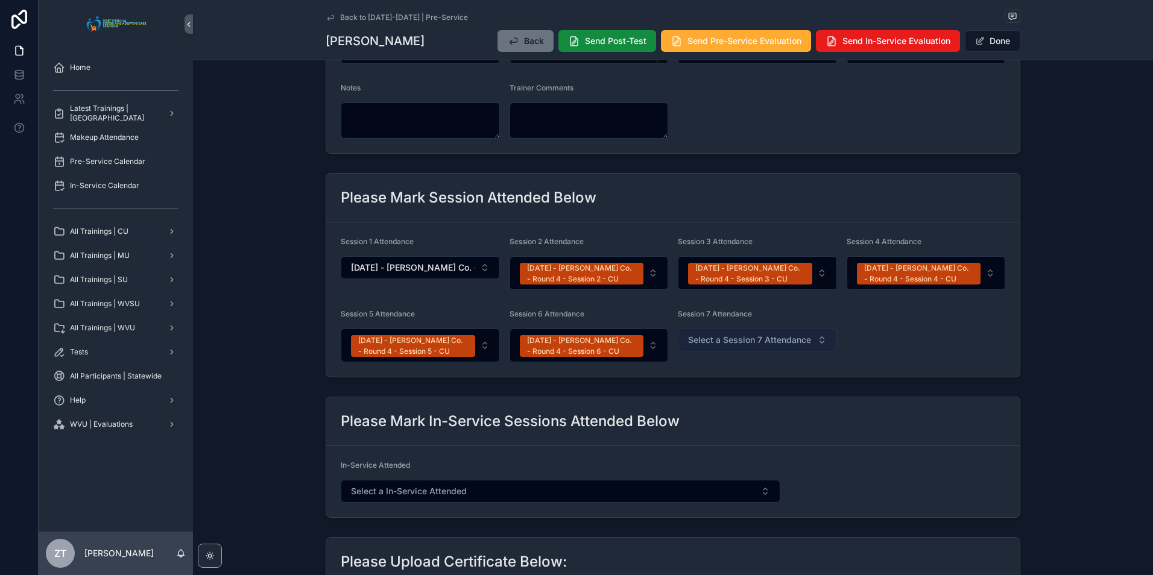
click at [743, 335] on span "Select a Session 7 Attendance" at bounding box center [749, 340] width 123 height 12
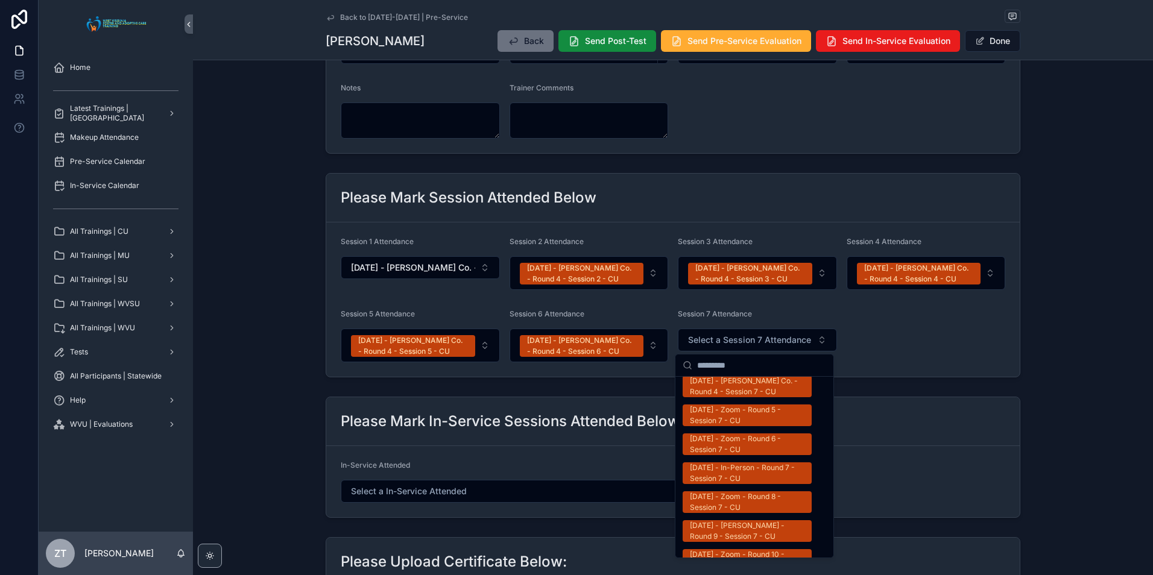
scroll to position [663, 0]
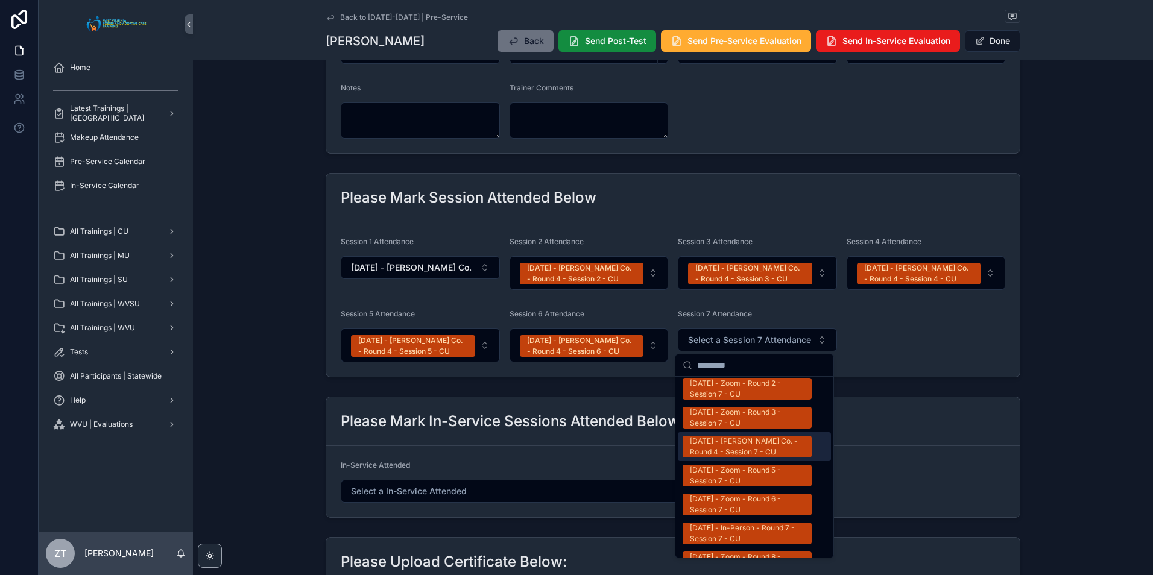
click at [712, 436] on div "08/02/2025 - Braxton Co. - Round 4 - Session 7 - CU" at bounding box center [747, 447] width 115 height 22
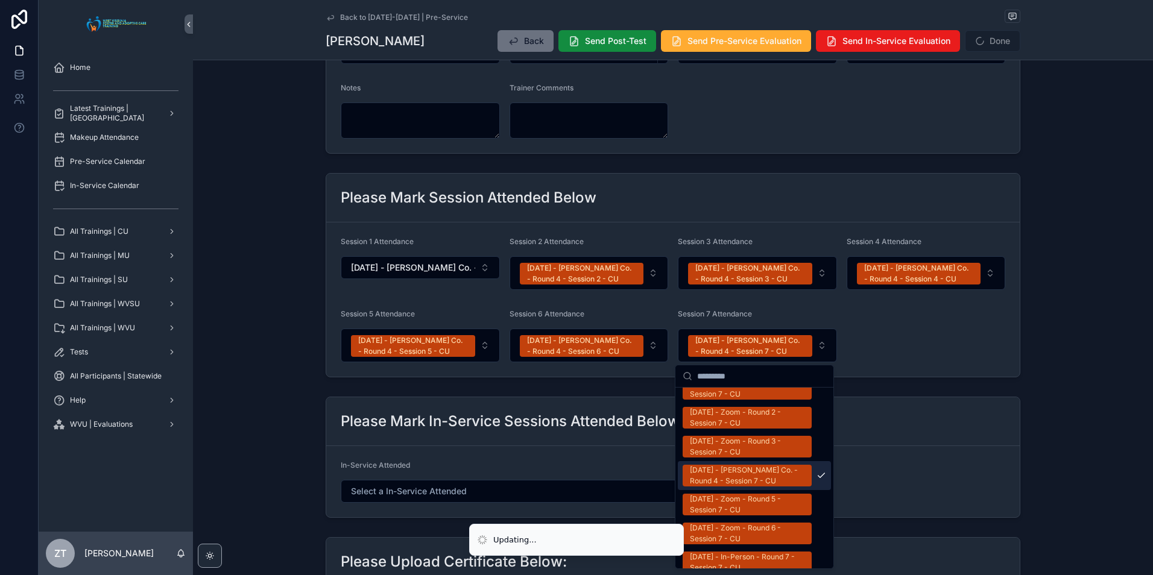
scroll to position [681, 0]
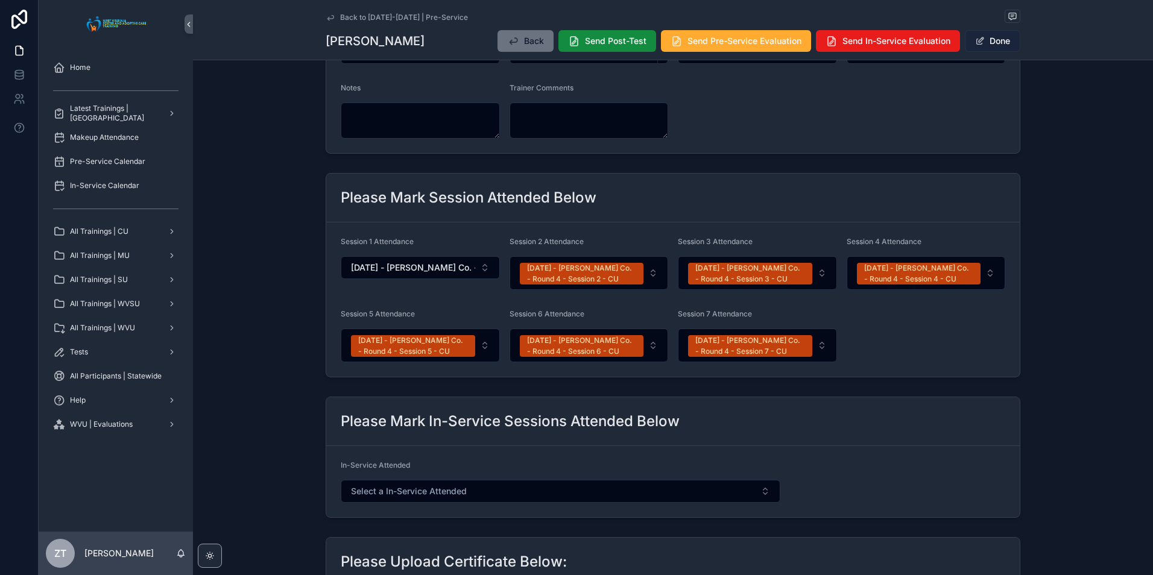
click at [993, 36] on button "Done" at bounding box center [992, 41] width 55 height 22
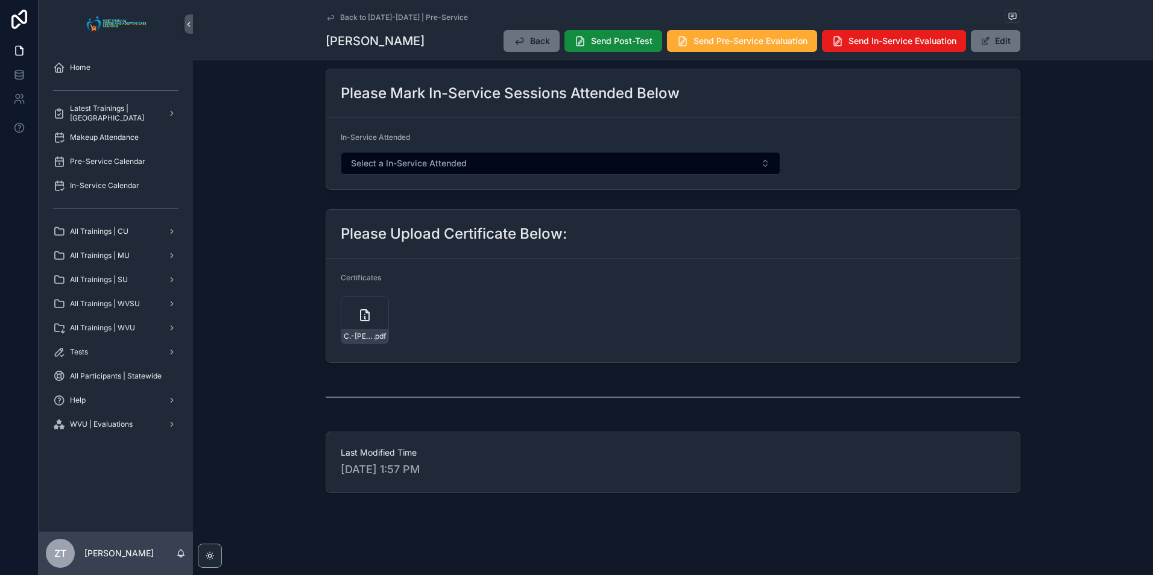
scroll to position [0, 0]
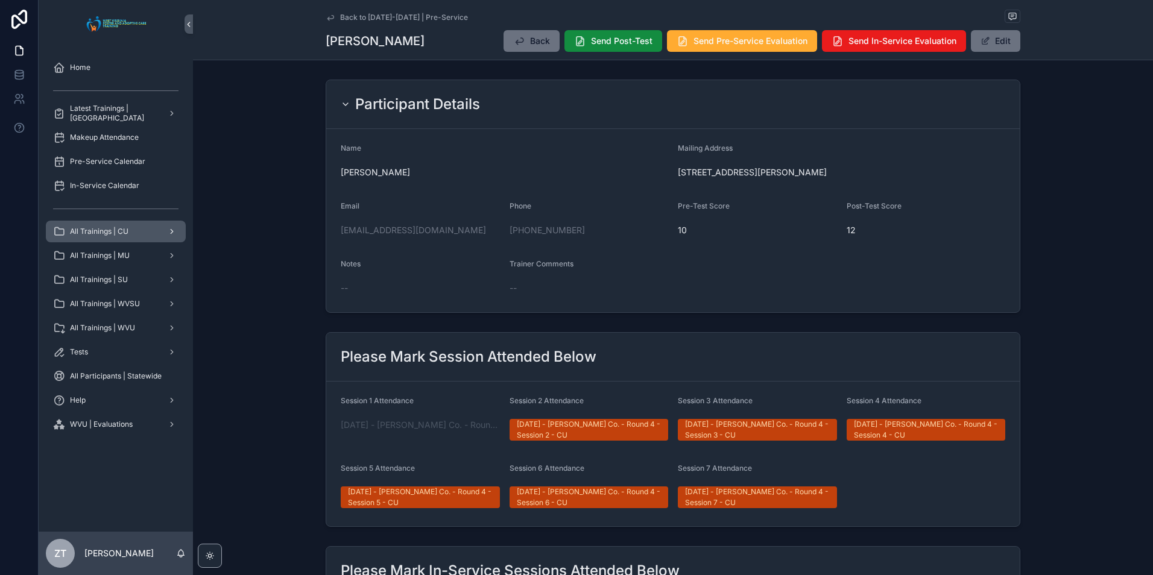
drag, startPoint x: 324, startPoint y: 14, endPoint x: 77, endPoint y: 224, distance: 324.2
click at [326, 14] on icon "scrollable content" at bounding box center [331, 18] width 10 height 10
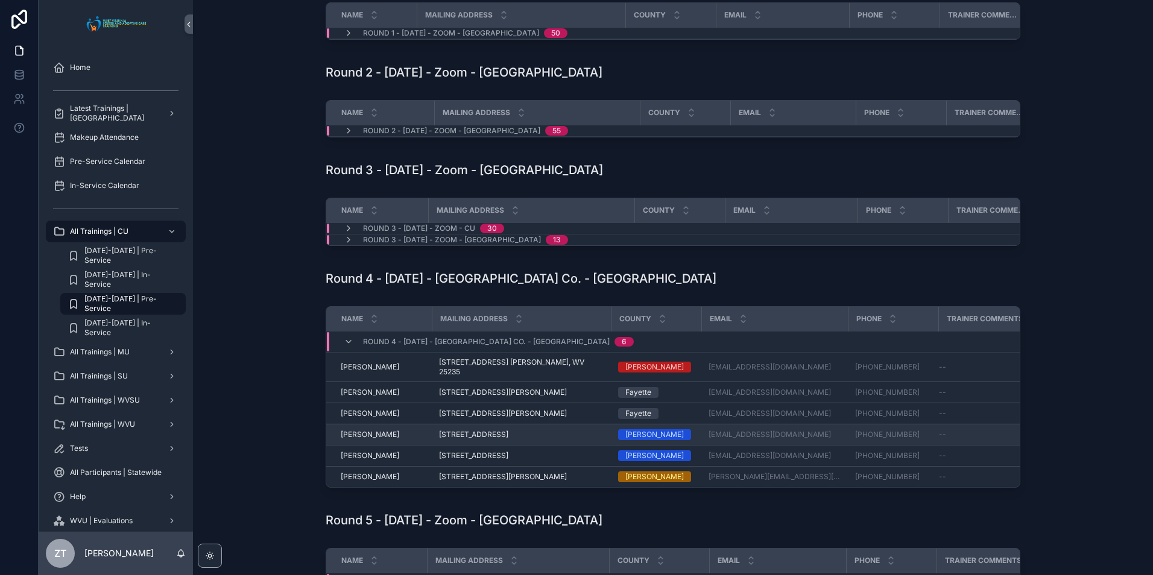
scroll to position [121, 0]
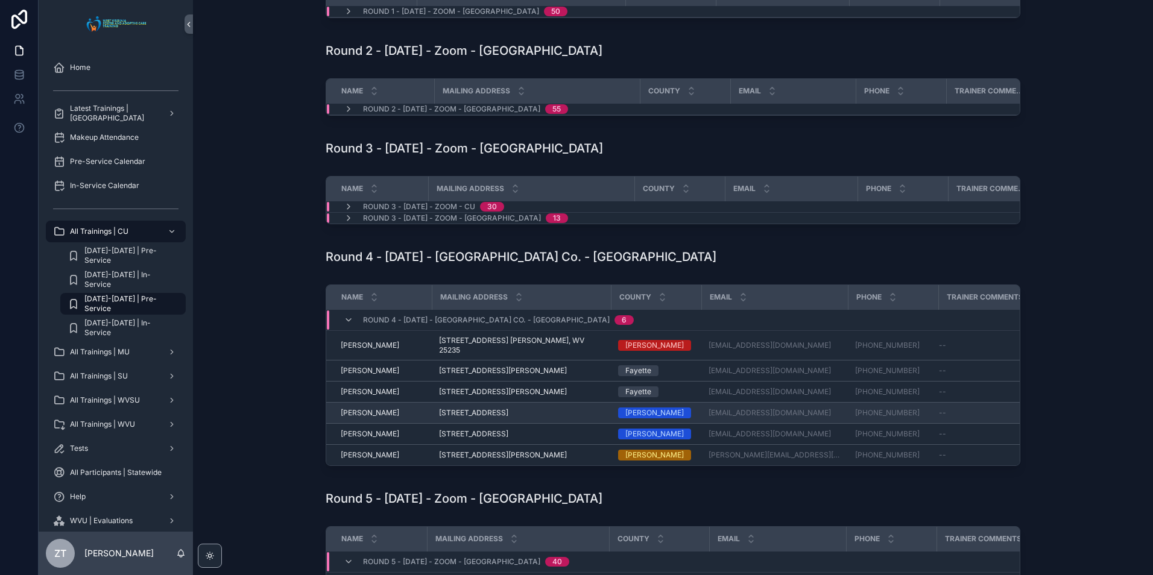
click at [357, 418] on span "Doris Singleton" at bounding box center [370, 413] width 58 height 10
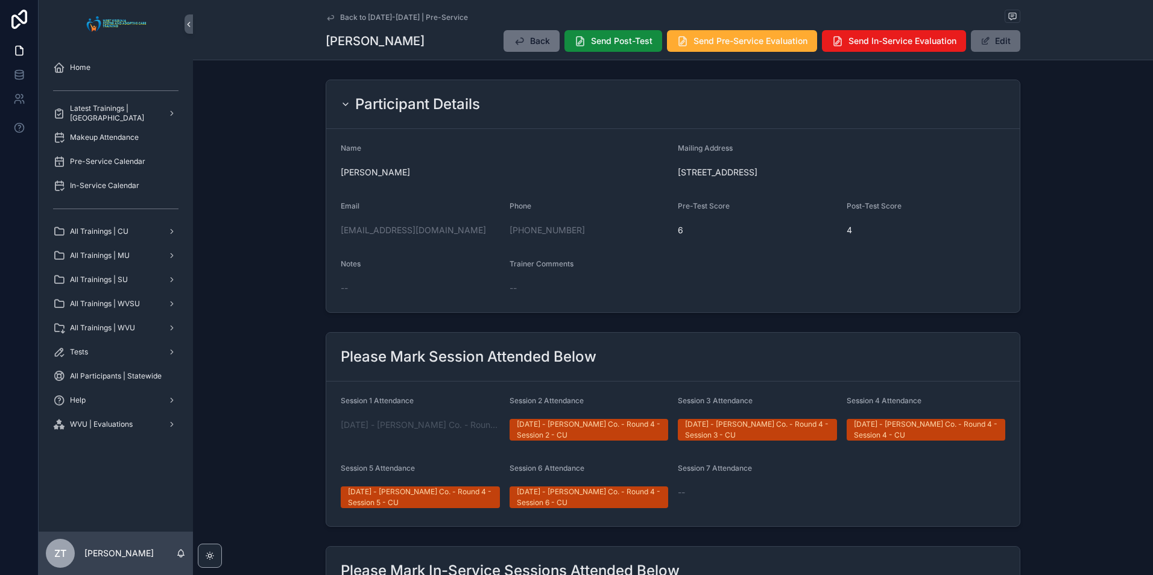
click at [994, 51] on button "Edit" at bounding box center [995, 41] width 49 height 22
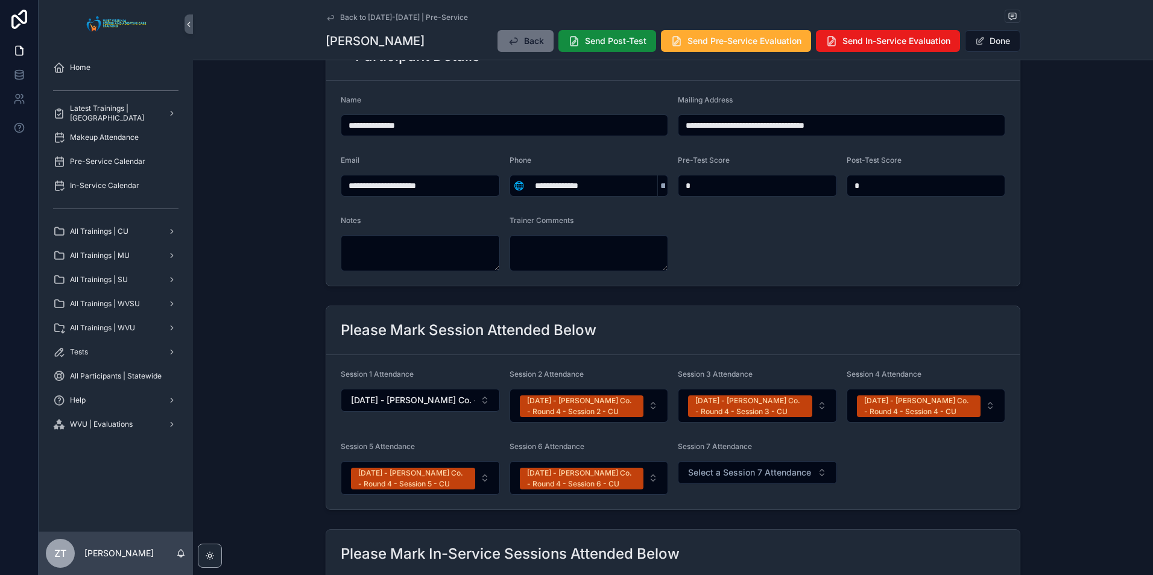
scroll to position [241, 0]
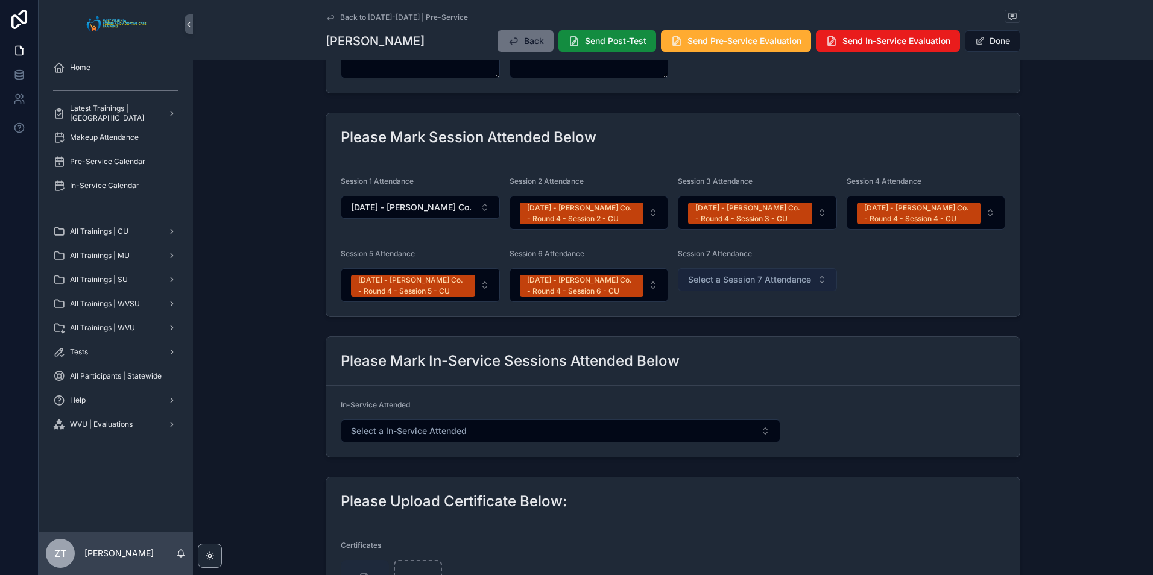
click at [735, 281] on span "Select a Session 7 Attendance" at bounding box center [749, 280] width 123 height 12
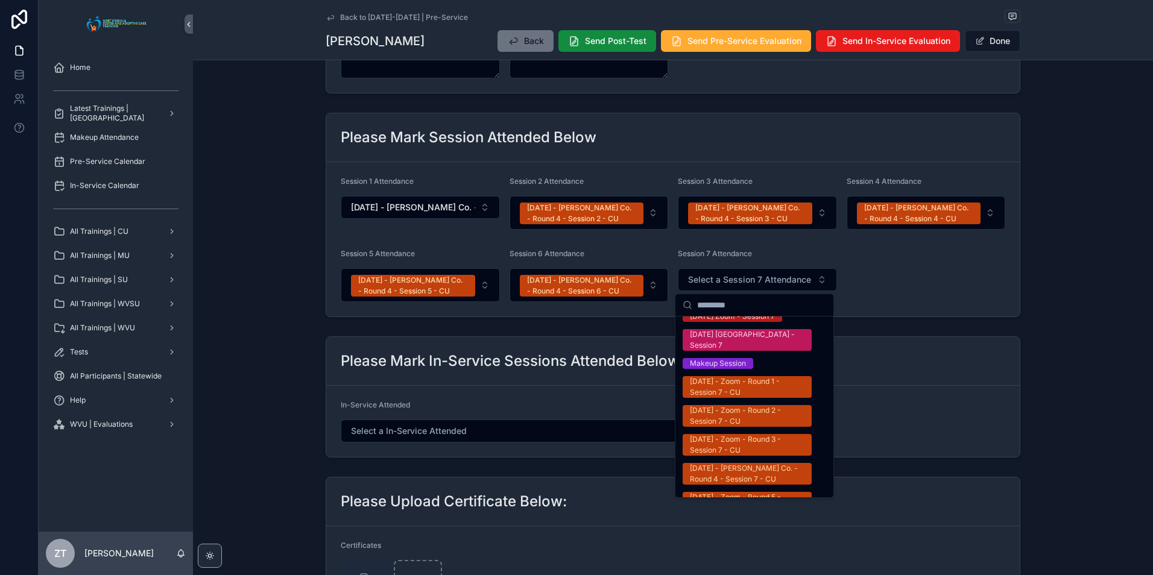
scroll to position [603, 0]
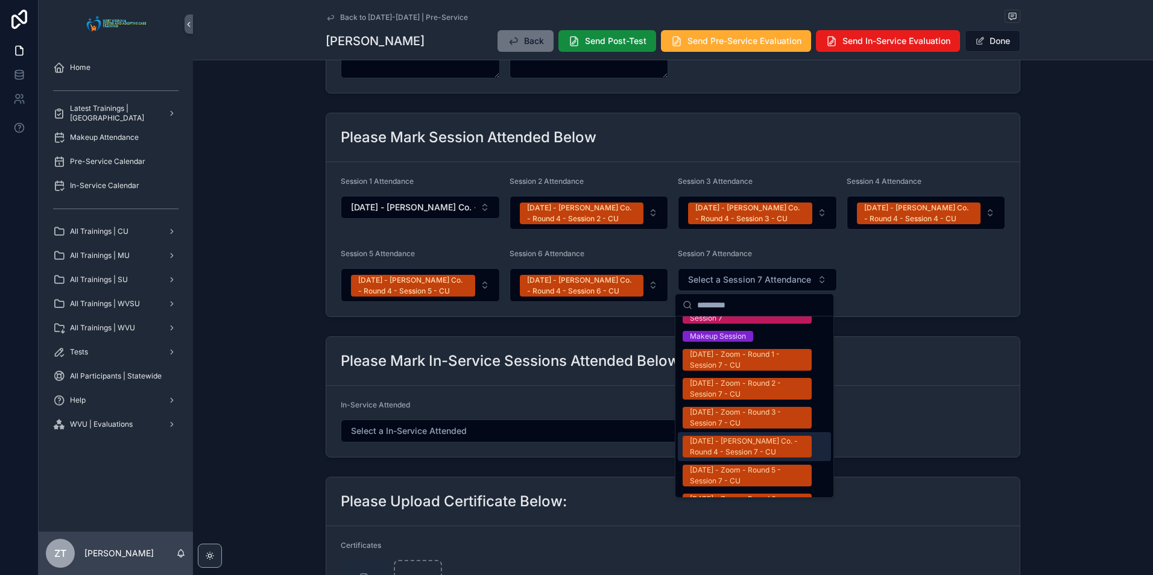
click at [725, 436] on div "08/02/2025 - Braxton Co. - Round 4 - Session 7 - CU" at bounding box center [747, 447] width 115 height 22
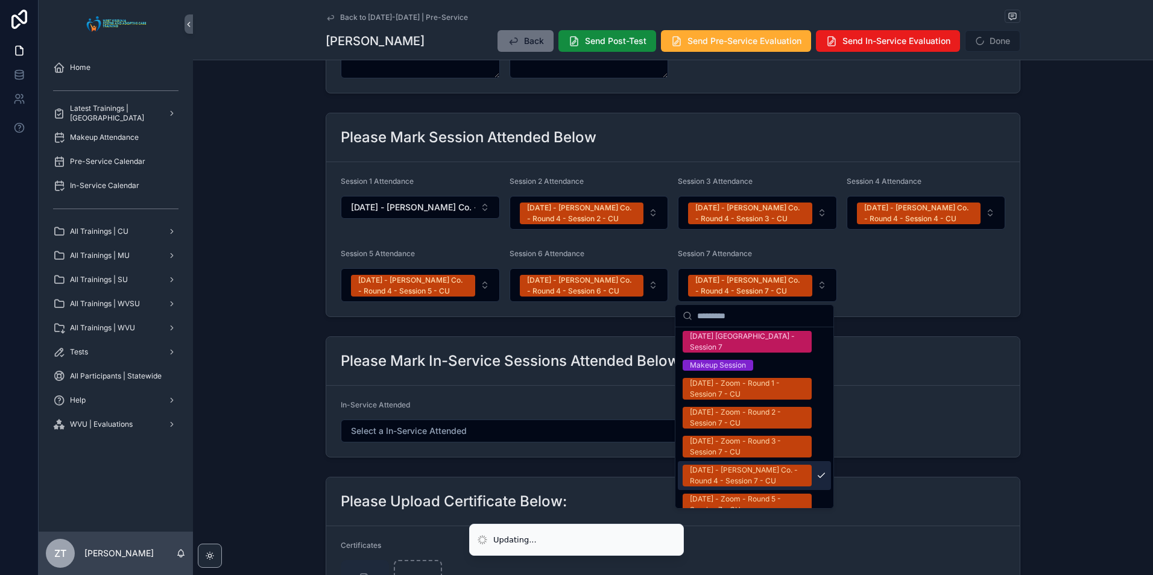
scroll to position [621, 0]
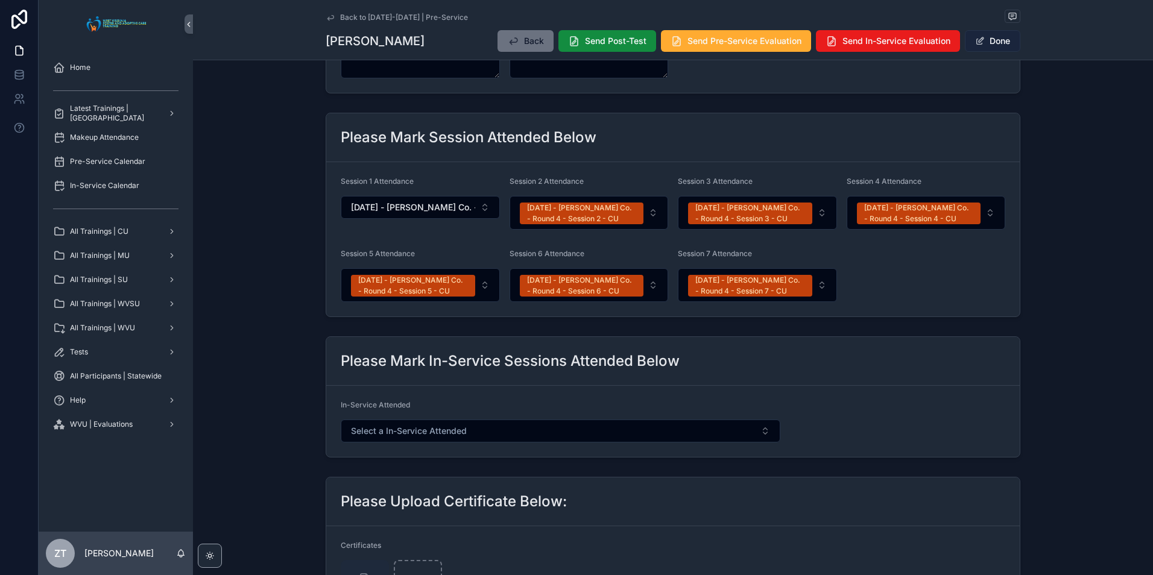
click at [992, 43] on button "Done" at bounding box center [992, 41] width 55 height 22
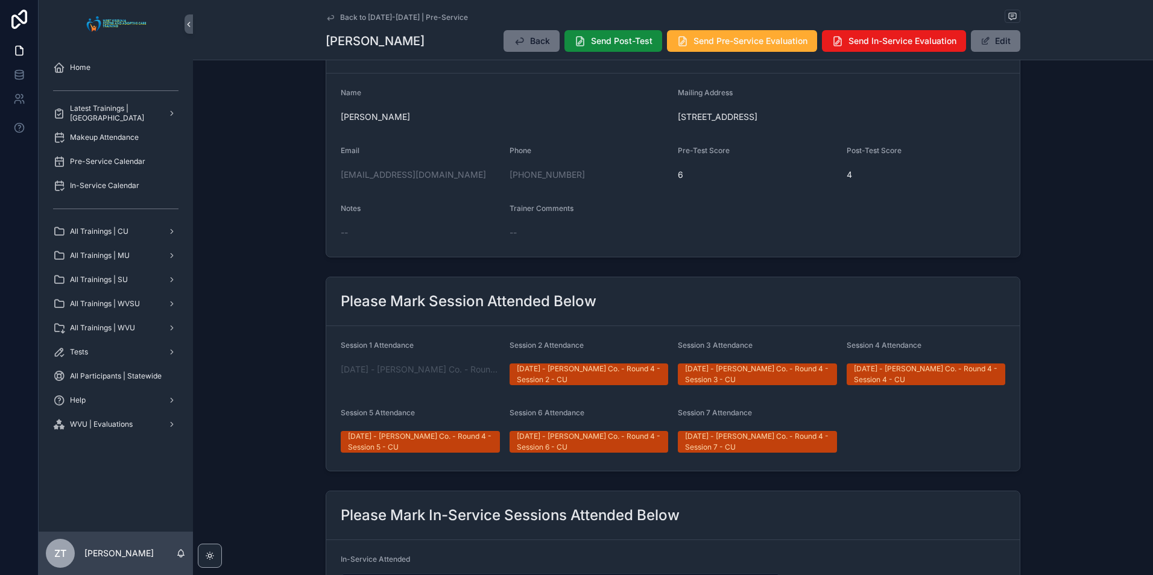
scroll to position [0, 0]
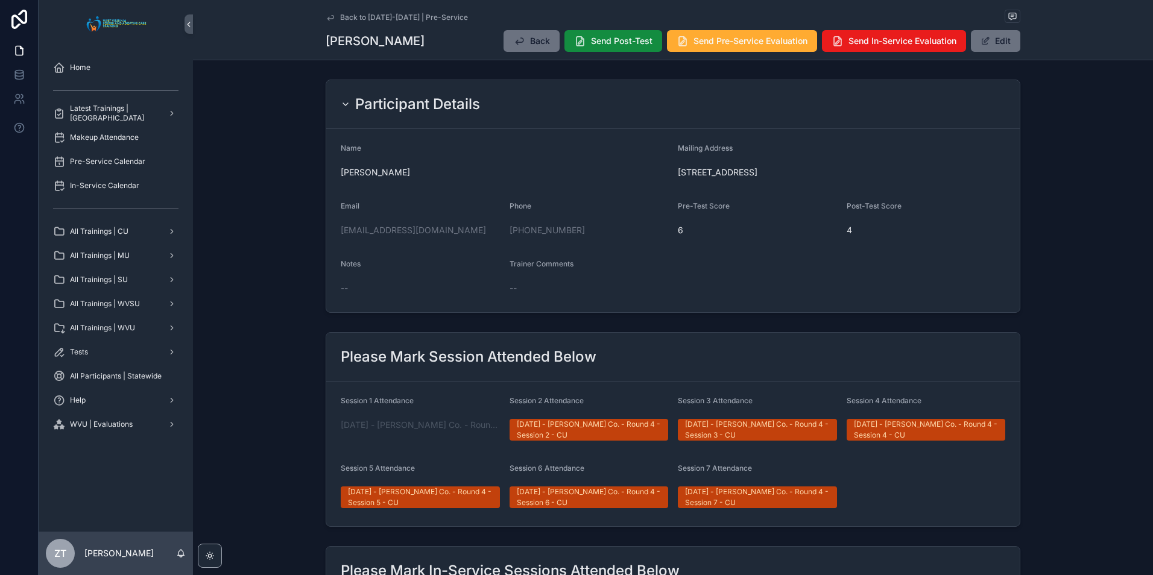
click at [329, 16] on icon "scrollable content" at bounding box center [331, 18] width 10 height 10
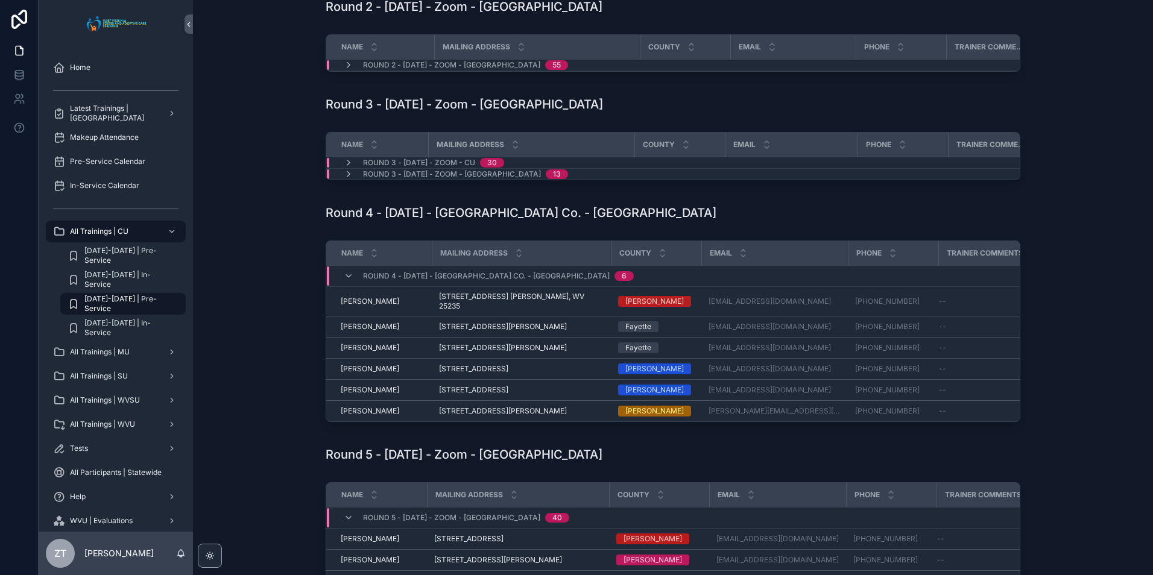
scroll to position [181, 0]
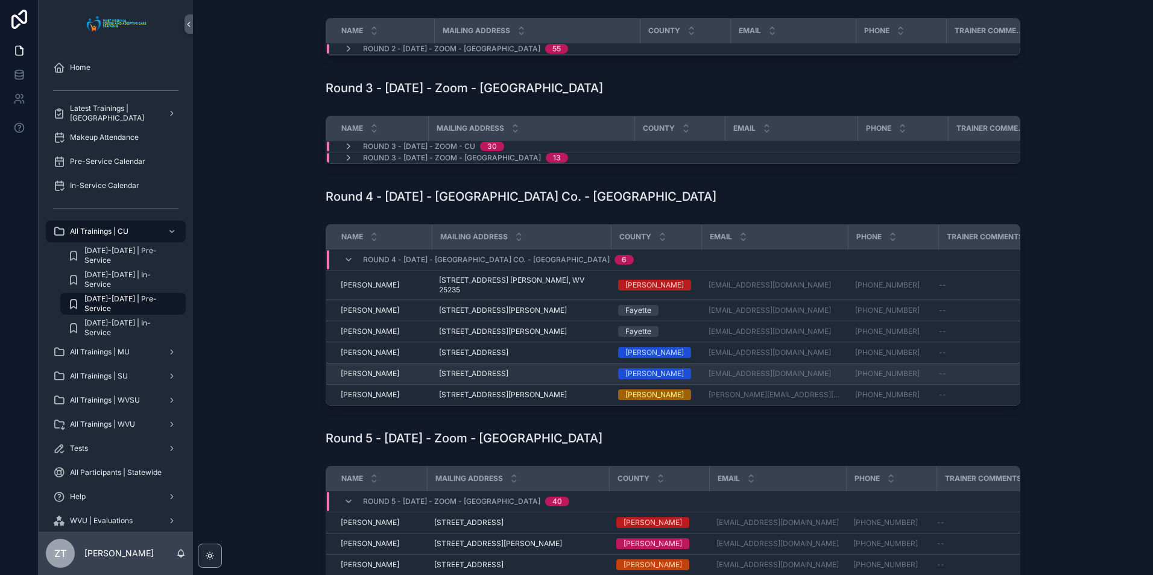
click at [370, 379] on span "James Singleton" at bounding box center [370, 374] width 58 height 10
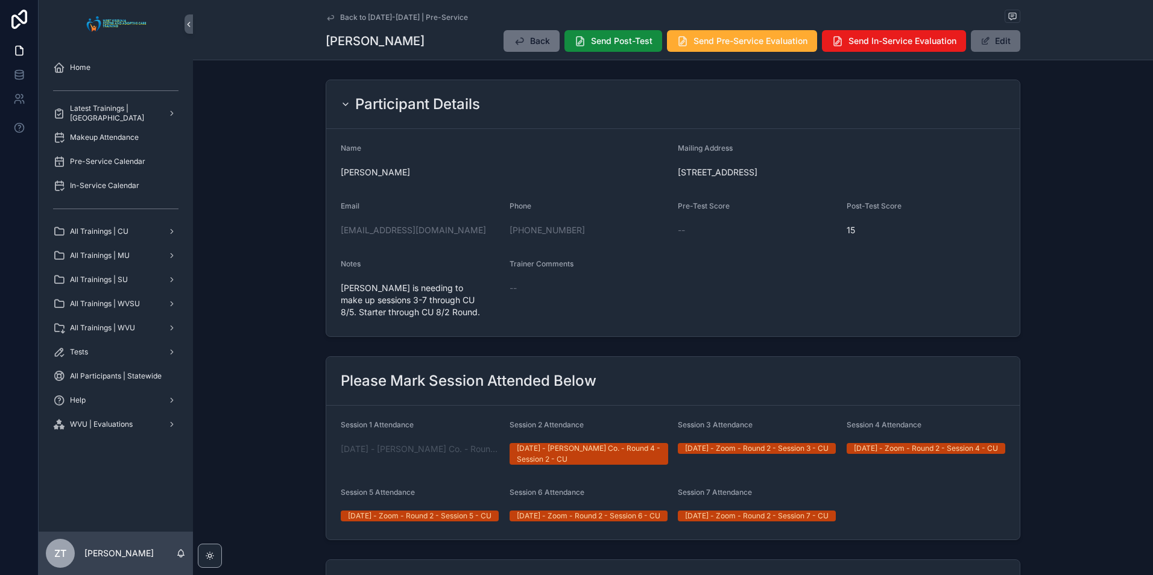
click at [1006, 39] on button "Edit" at bounding box center [995, 41] width 49 height 22
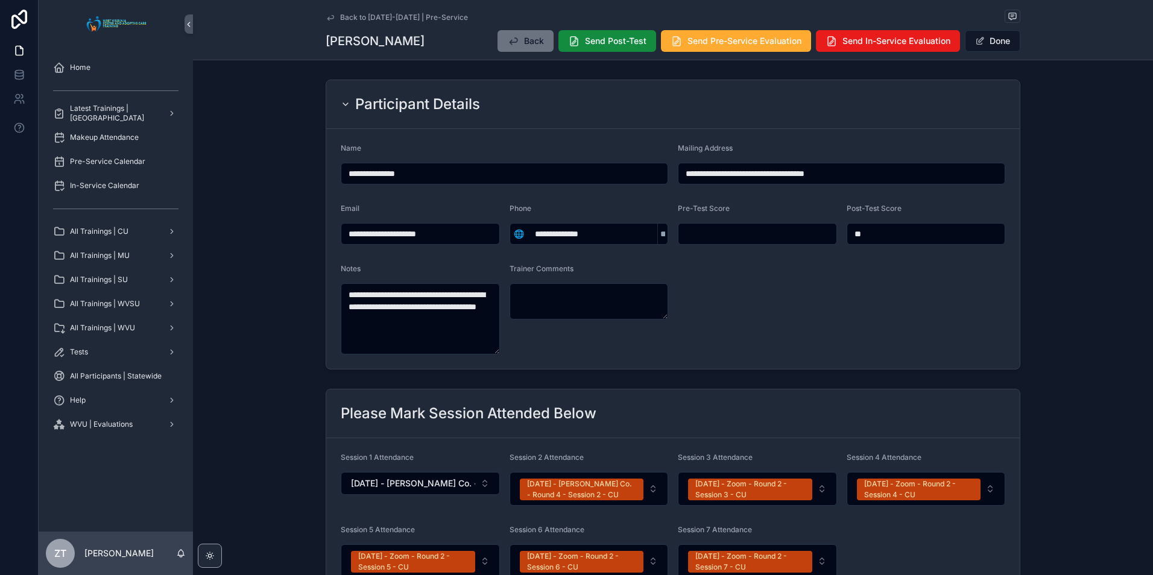
click at [726, 229] on input "scrollable content" at bounding box center [757, 233] width 158 height 17
type input "**"
click at [994, 46] on button "Done" at bounding box center [992, 41] width 55 height 22
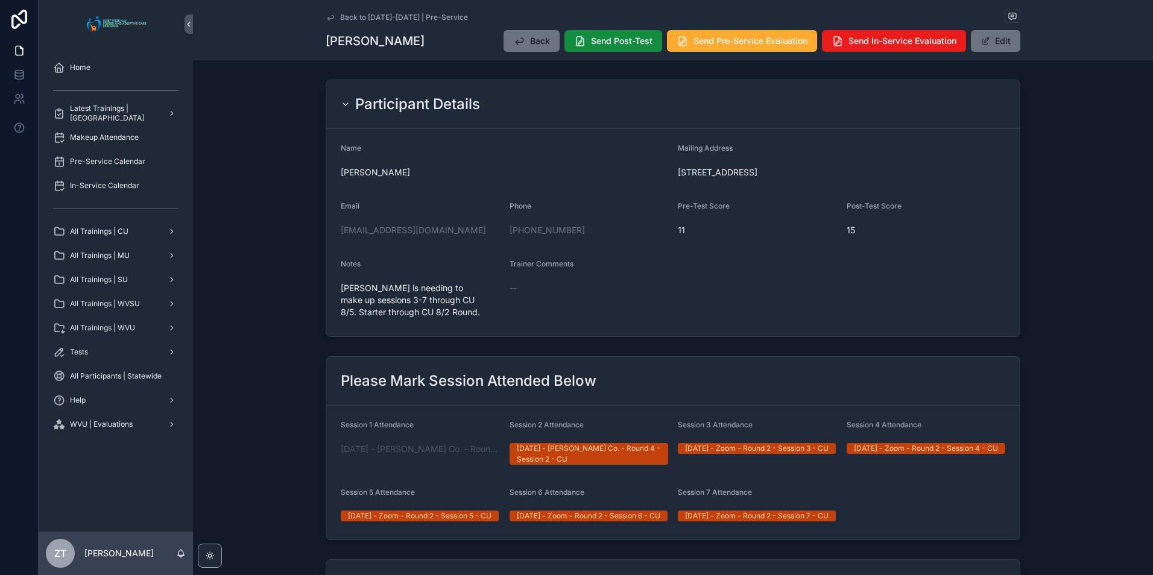
click at [327, 18] on icon "scrollable content" at bounding box center [330, 17] width 6 height 5
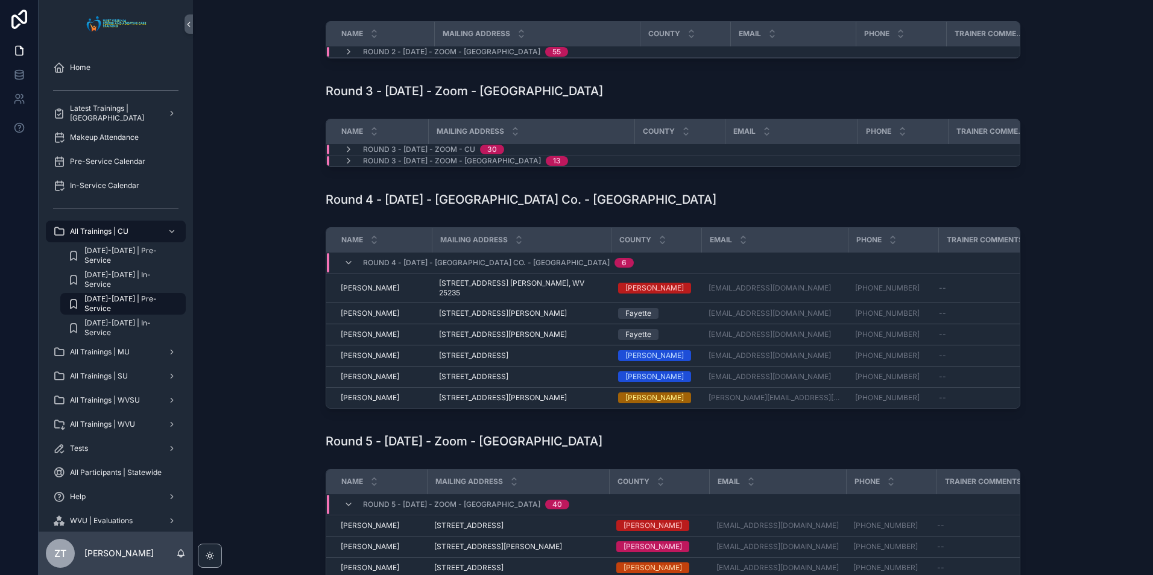
scroll to position [181, 0]
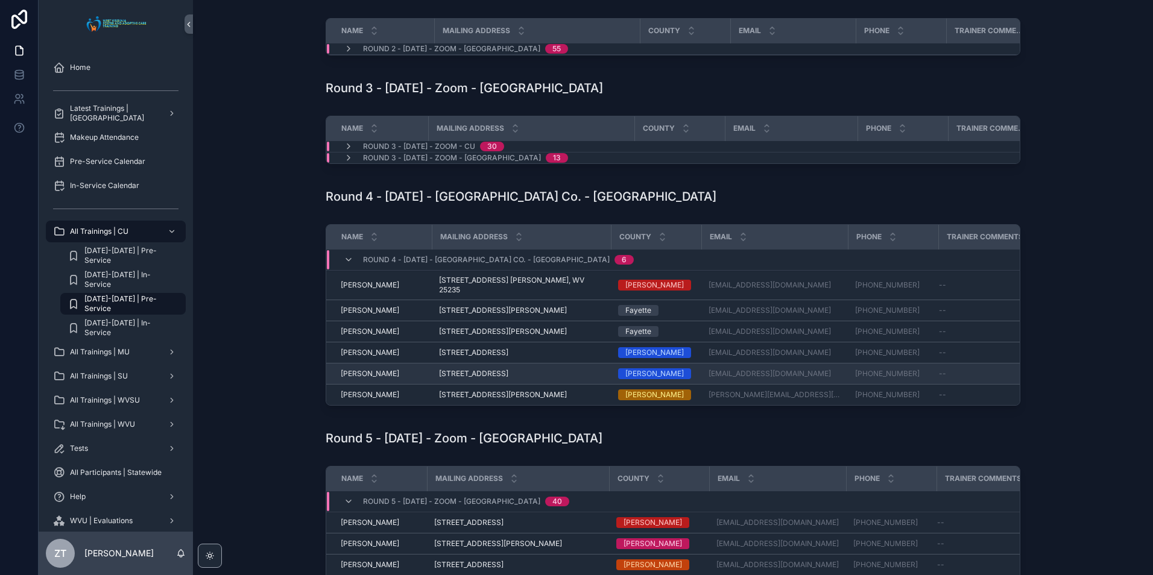
click at [367, 379] on span "James Singleton" at bounding box center [370, 374] width 58 height 10
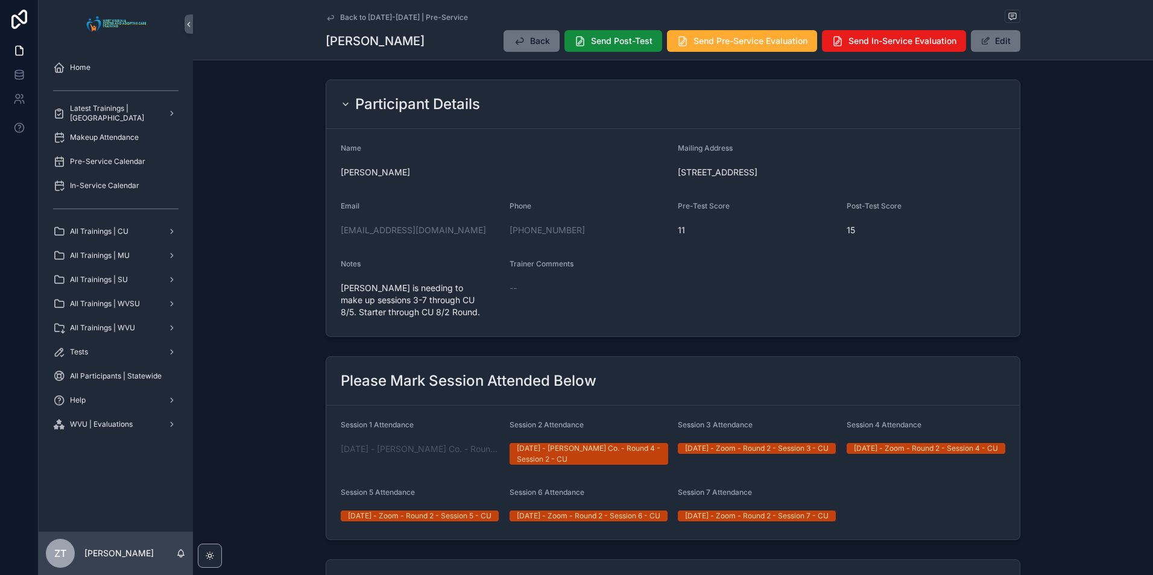
click at [326, 18] on icon "scrollable content" at bounding box center [331, 18] width 10 height 10
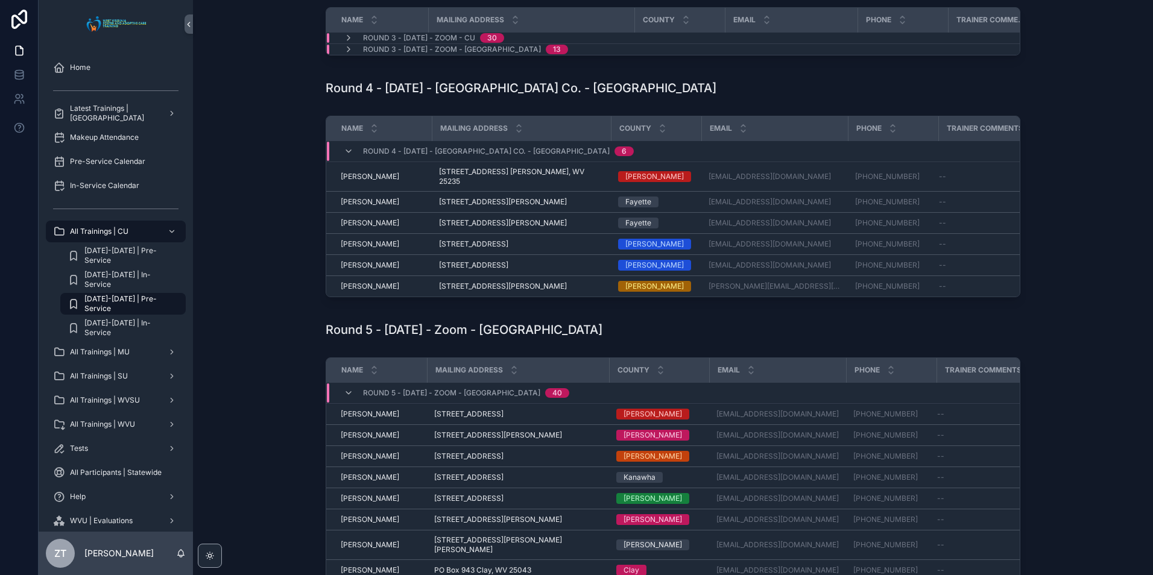
scroll to position [181, 0]
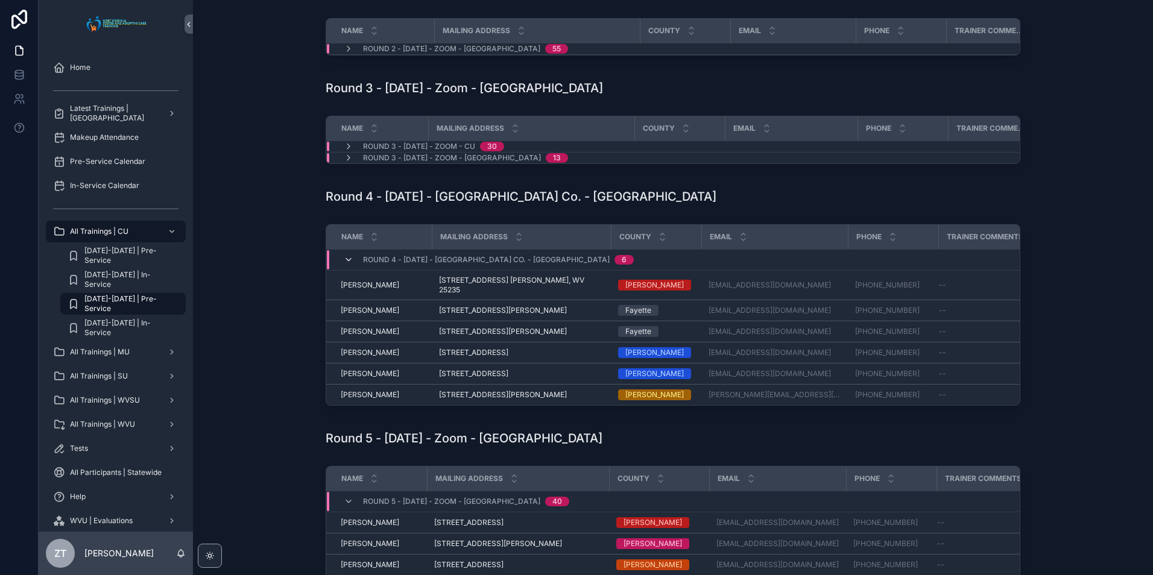
click at [344, 265] on icon "scrollable content" at bounding box center [349, 260] width 10 height 10
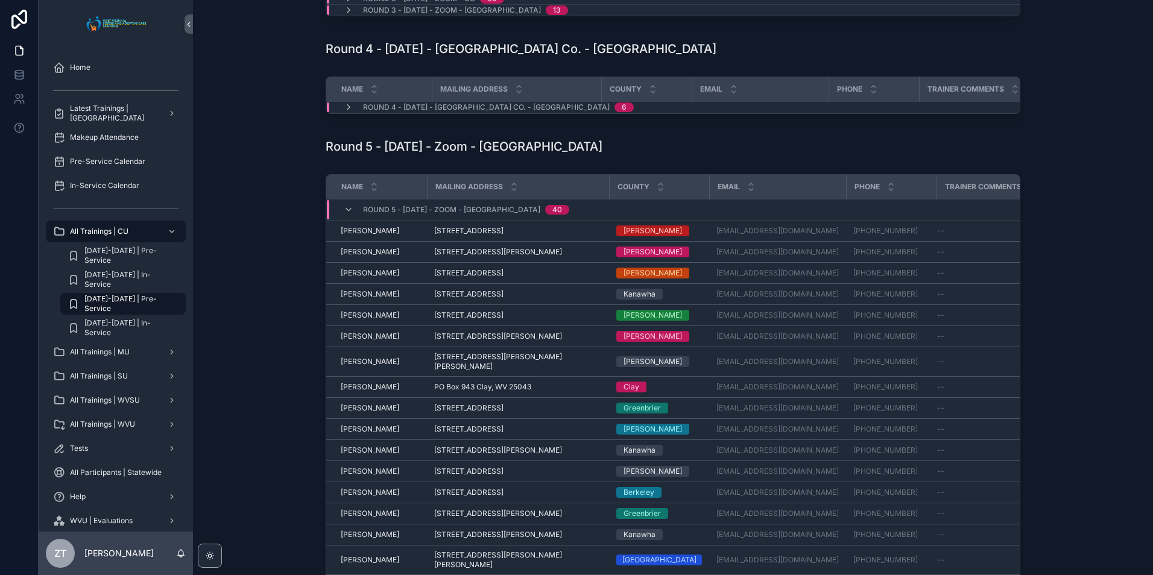
scroll to position [422, 0]
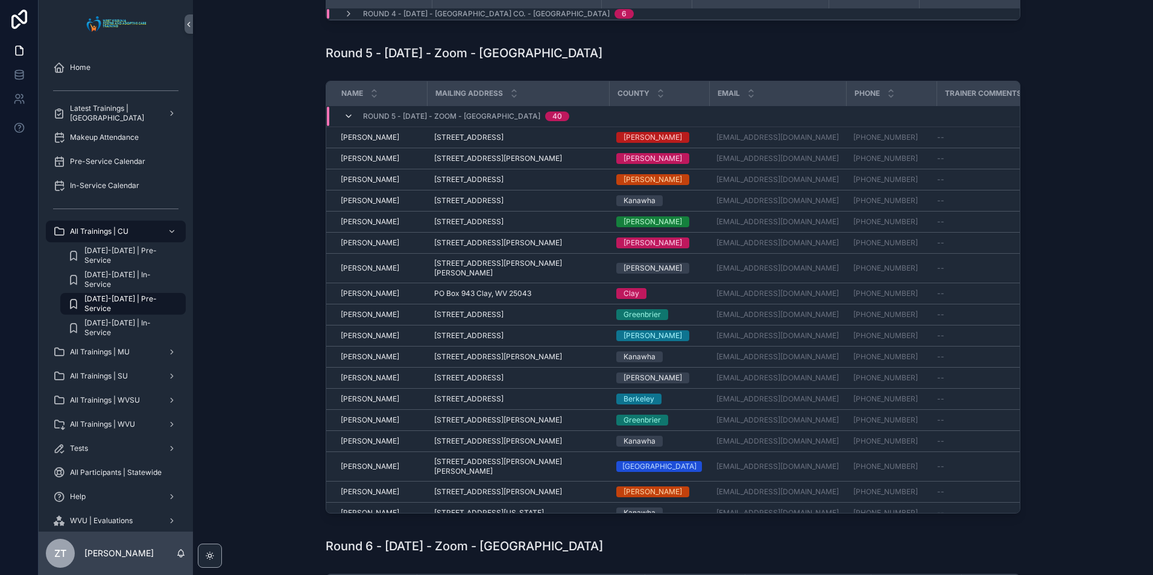
click at [346, 121] on icon "scrollable content" at bounding box center [349, 117] width 10 height 10
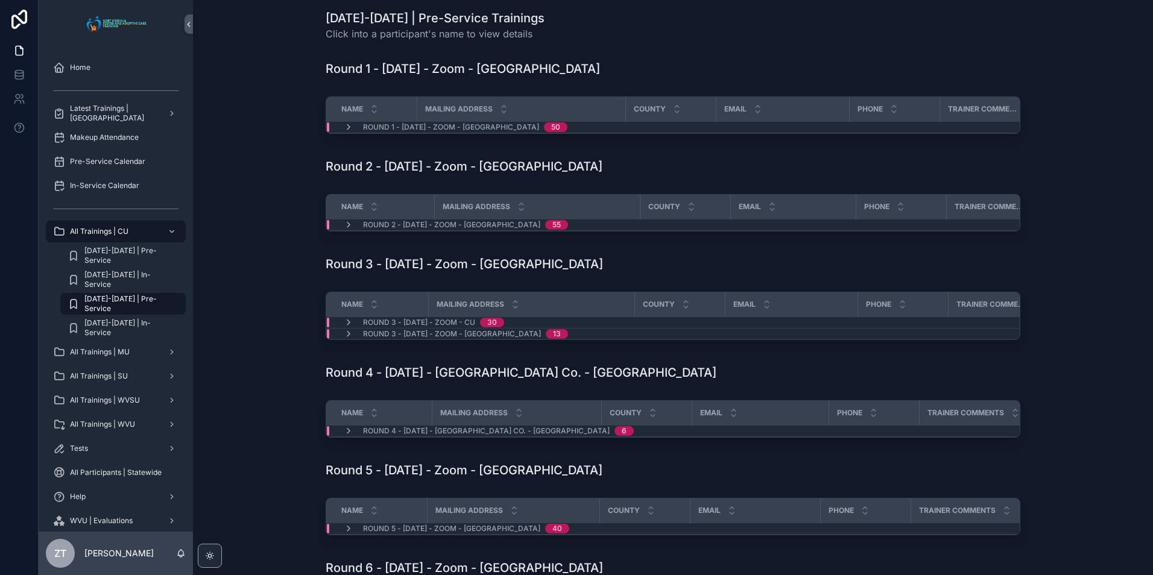
scroll to position [0, 0]
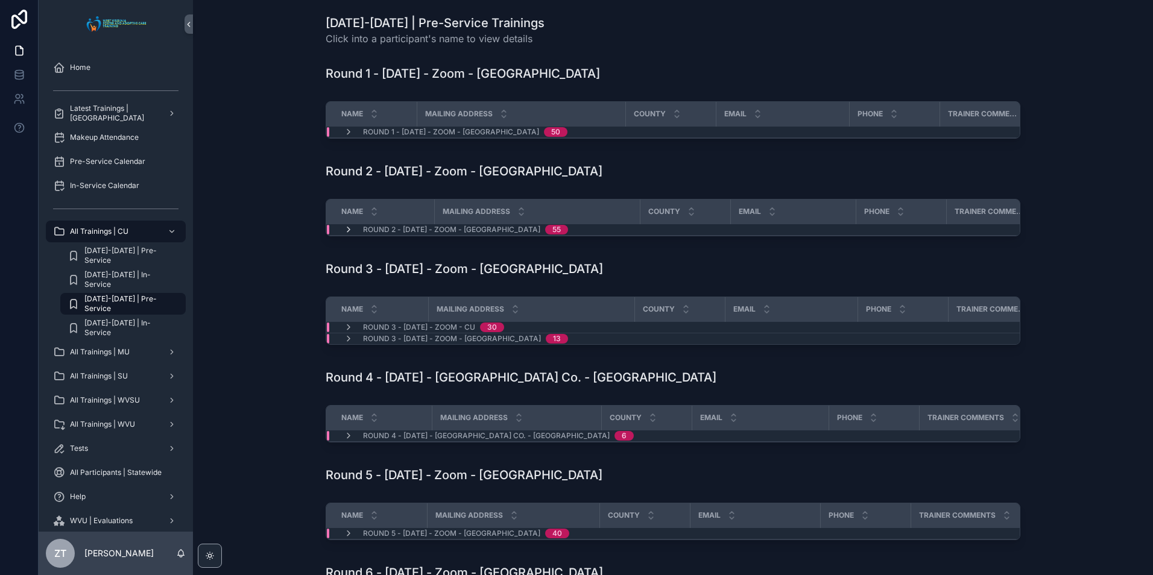
click at [344, 235] on icon "scrollable content" at bounding box center [349, 230] width 10 height 10
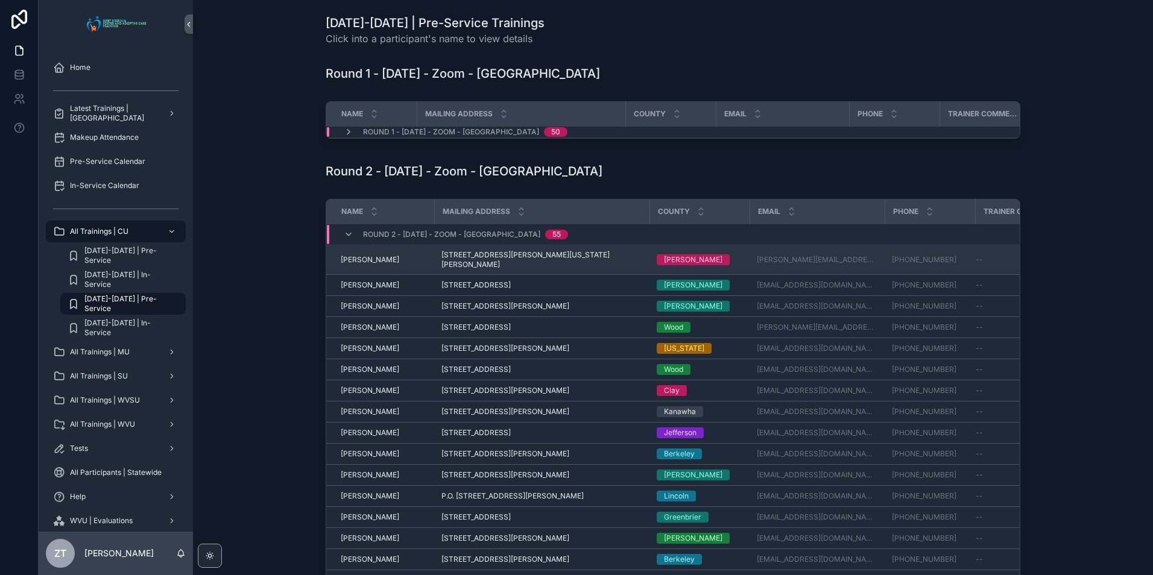
click at [358, 264] on span "[PERSON_NAME]" at bounding box center [370, 260] width 58 height 10
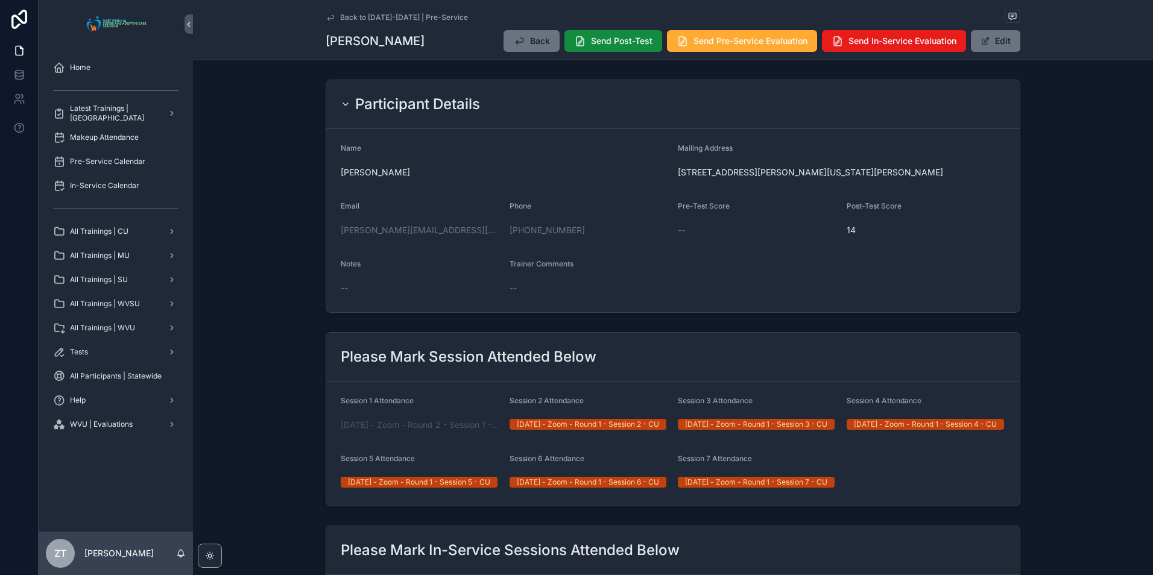
click at [326, 14] on icon "scrollable content" at bounding box center [331, 18] width 10 height 10
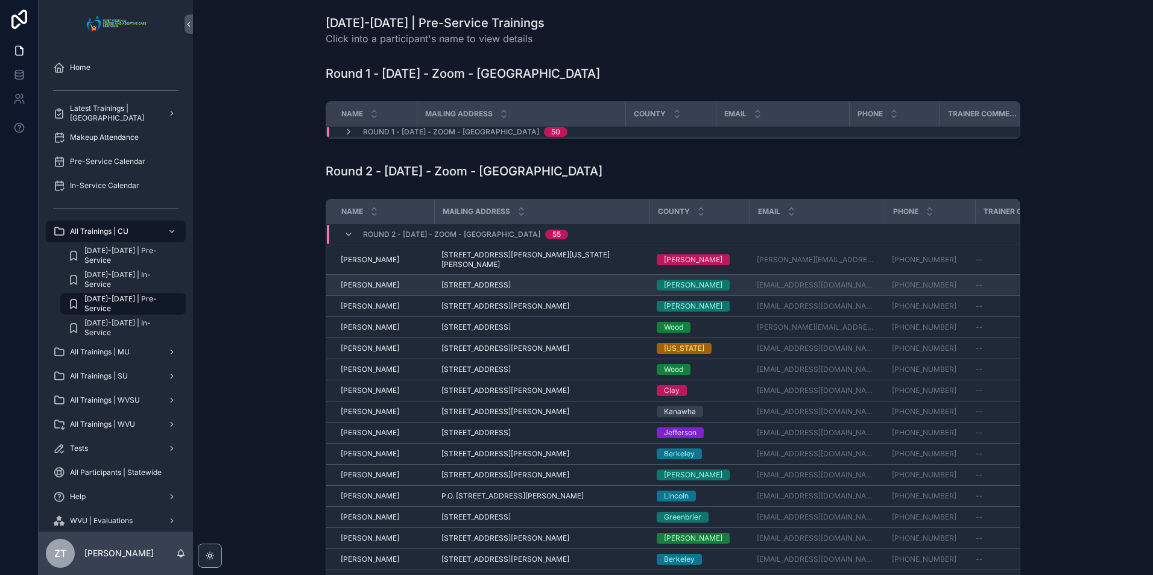
click at [357, 286] on span "Amanda Kesecker" at bounding box center [370, 285] width 58 height 10
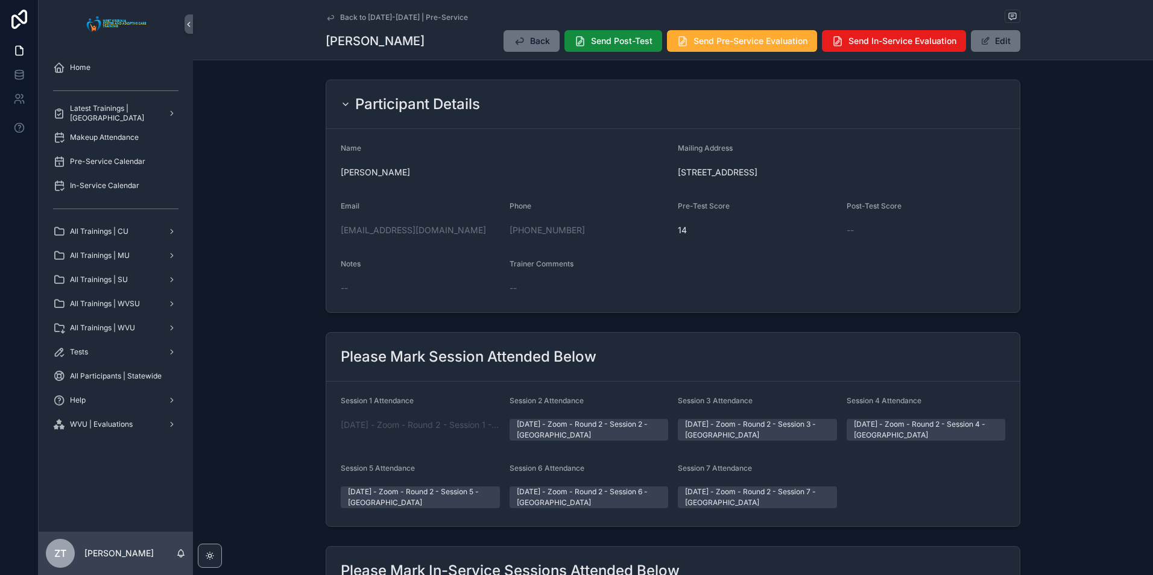
click at [327, 17] on icon "scrollable content" at bounding box center [331, 18] width 10 height 10
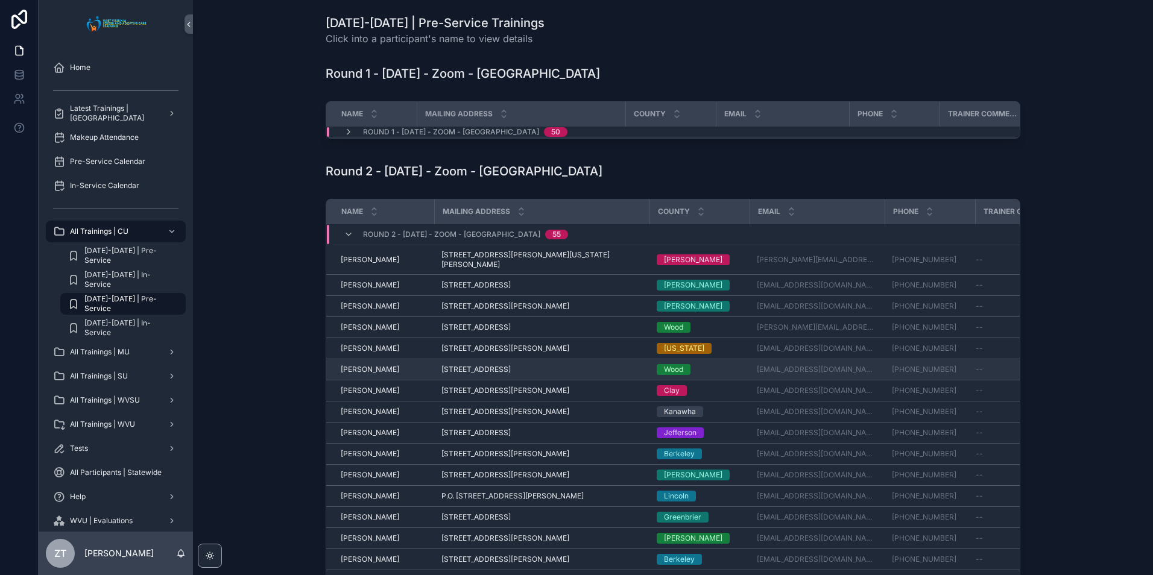
click at [358, 369] on span "Audrey Hylton" at bounding box center [370, 370] width 58 height 10
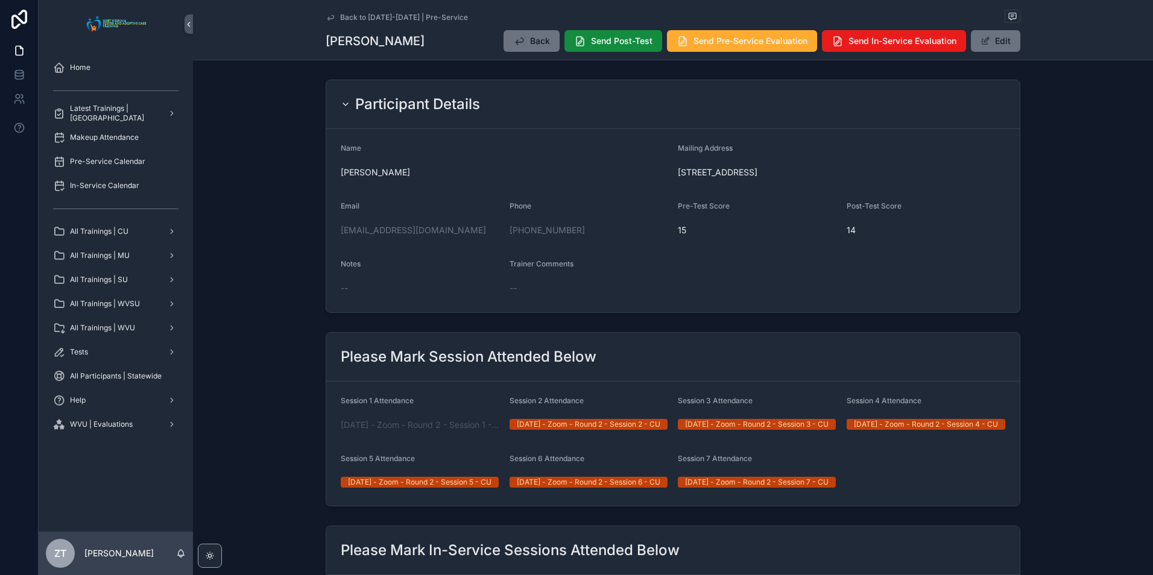
click at [328, 14] on icon "scrollable content" at bounding box center [331, 18] width 10 height 10
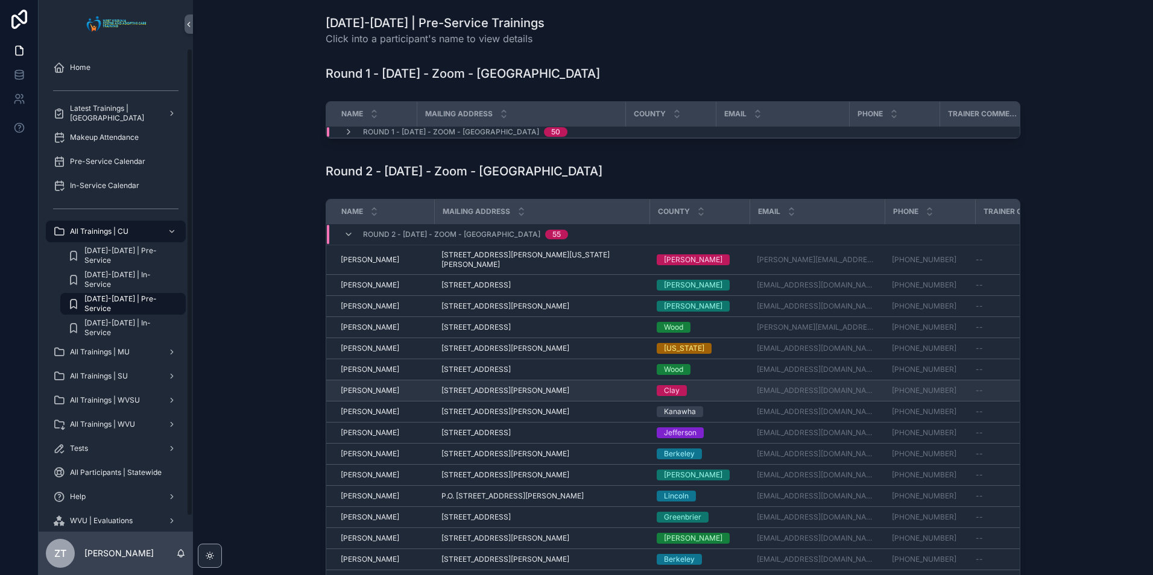
click at [362, 386] on span "Benjamin Stewart" at bounding box center [370, 391] width 58 height 10
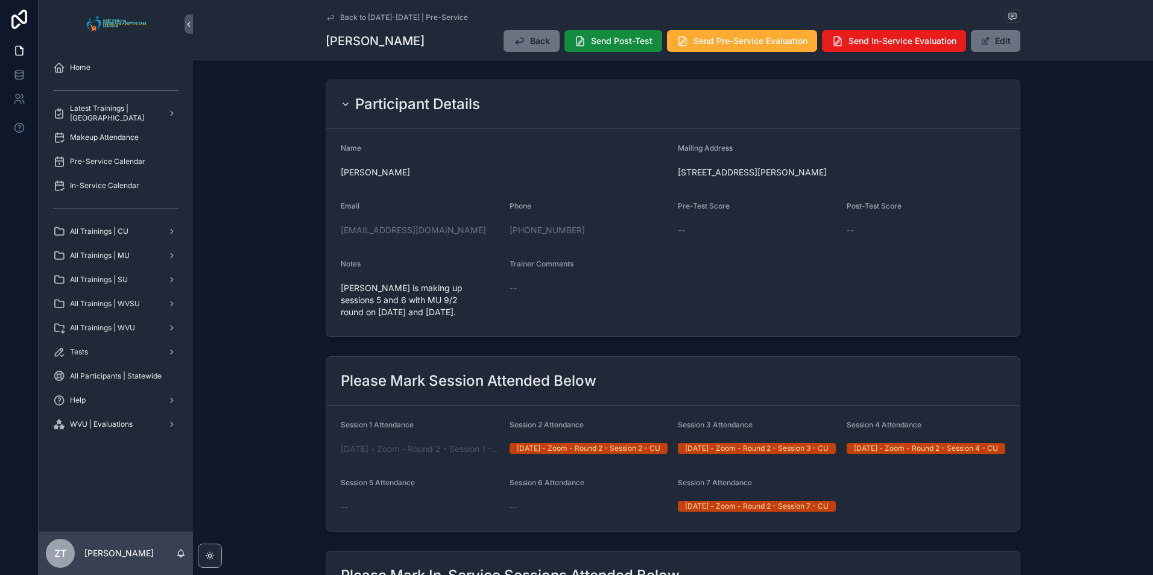
drag, startPoint x: 327, startPoint y: 14, endPoint x: 13, endPoint y: 215, distance: 372.0
click at [327, 14] on icon "scrollable content" at bounding box center [331, 18] width 10 height 10
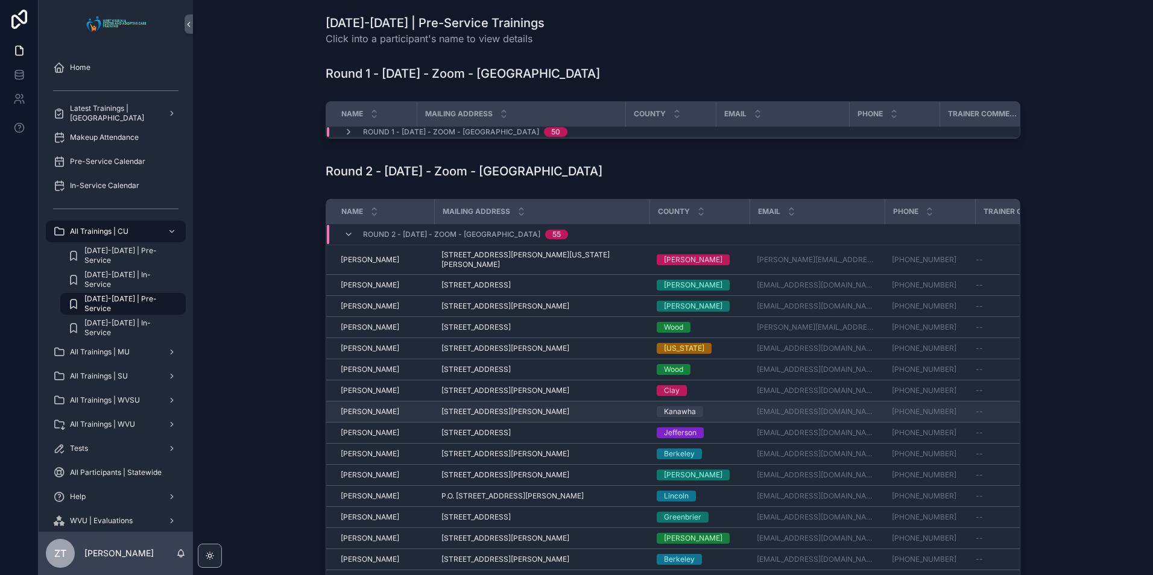
click at [356, 412] on span "Beverly Taylor" at bounding box center [370, 412] width 58 height 10
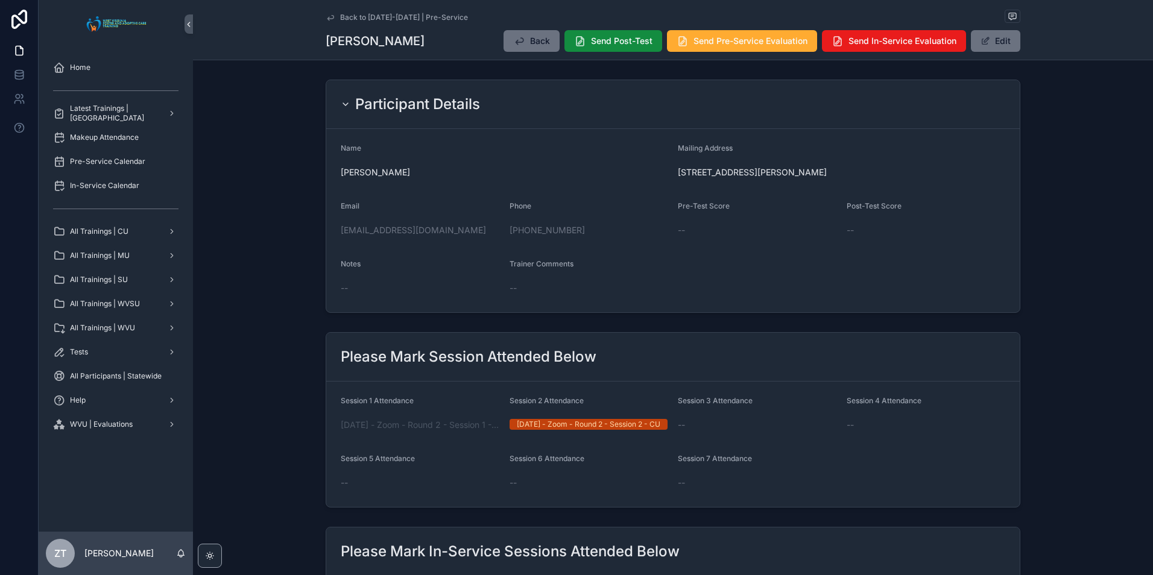
click at [326, 16] on icon "scrollable content" at bounding box center [331, 18] width 10 height 10
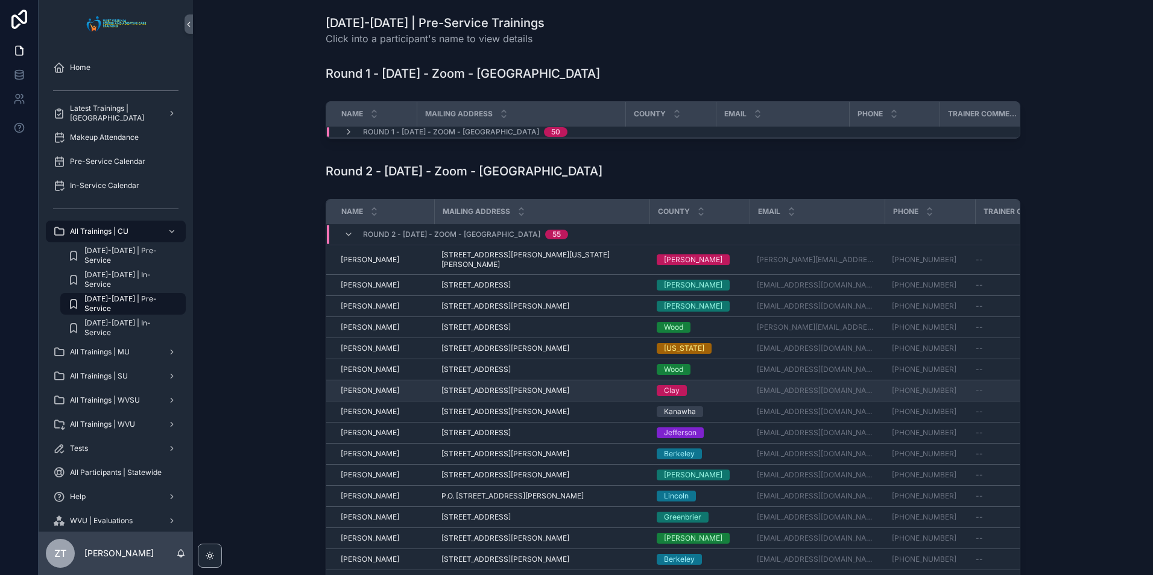
click at [355, 388] on span "Benjamin Stewart" at bounding box center [370, 391] width 58 height 10
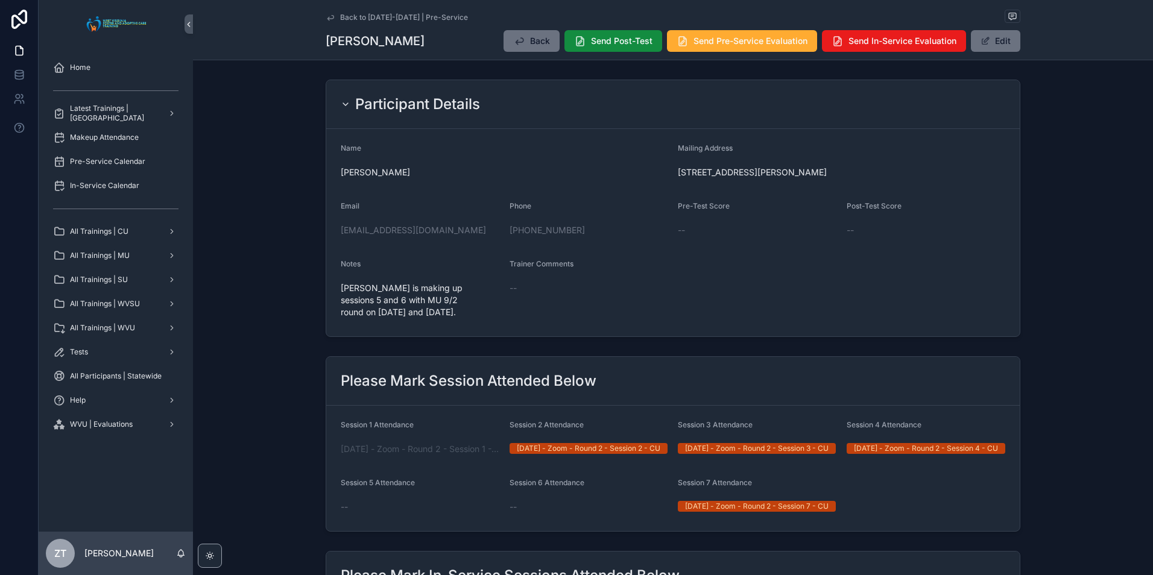
click at [327, 19] on icon "scrollable content" at bounding box center [330, 17] width 6 height 5
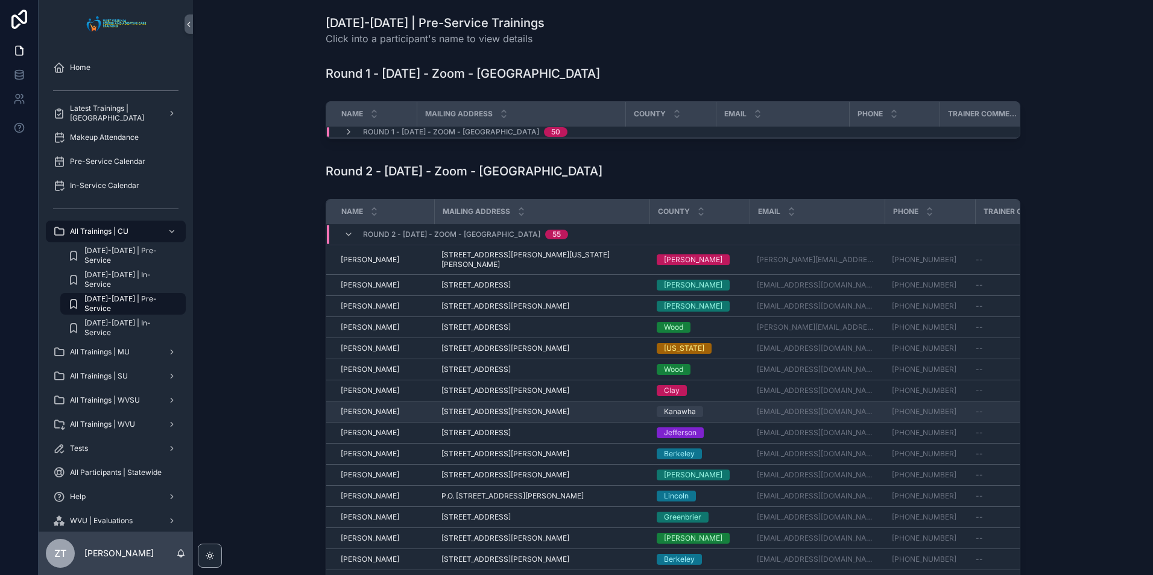
click at [358, 407] on span "Beverly Taylor" at bounding box center [370, 412] width 58 height 10
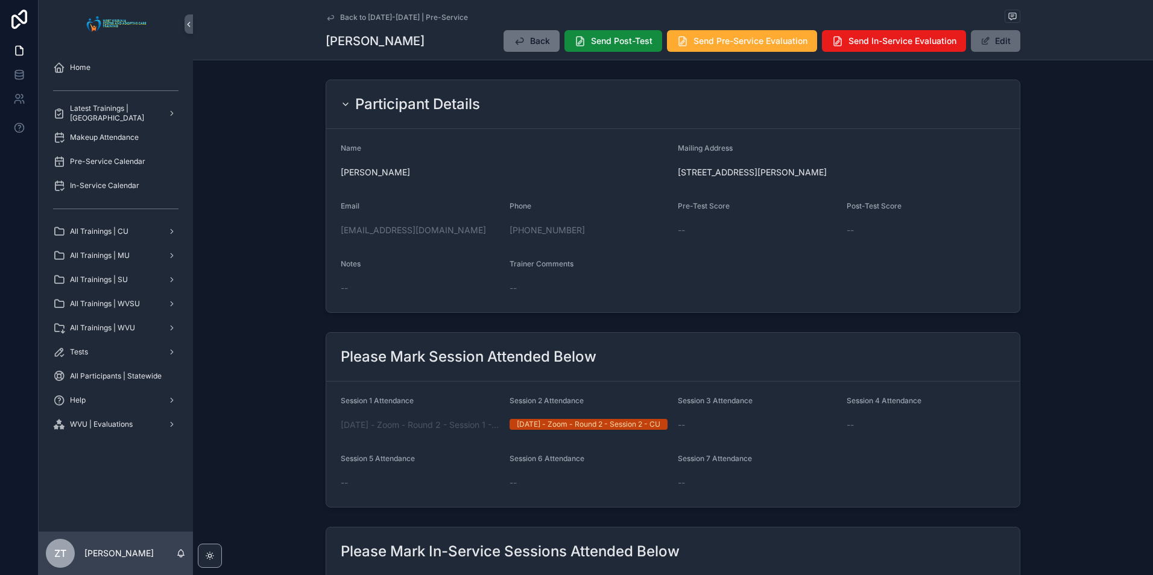
click at [987, 36] on span "scrollable content" at bounding box center [985, 41] width 10 height 10
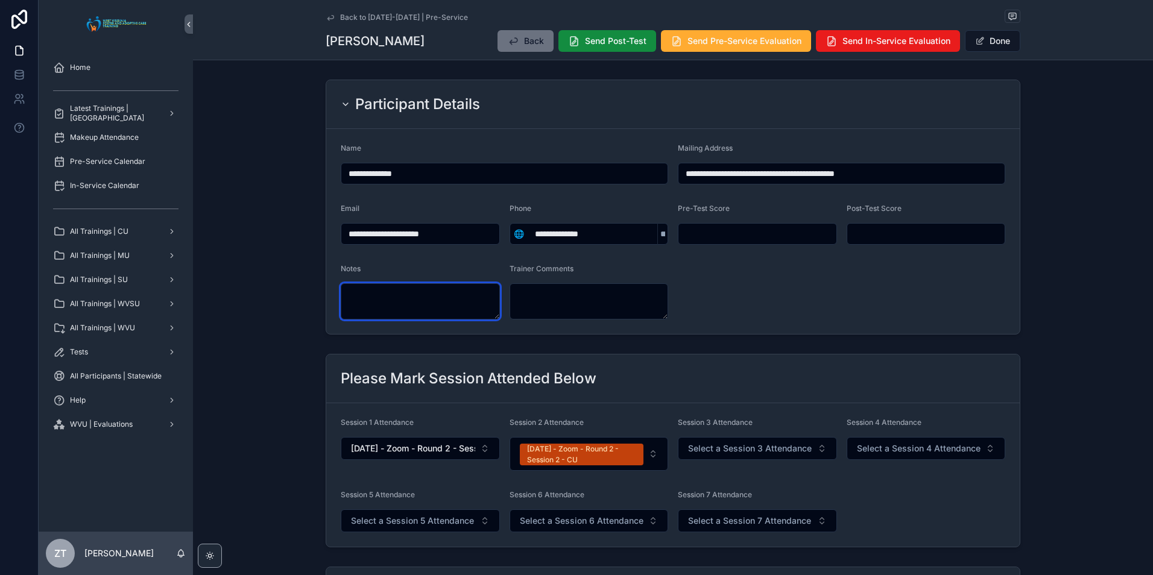
click at [412, 301] on textarea "scrollable content" at bounding box center [420, 301] width 159 height 36
type textarea "**********"
click at [842, 288] on form "**********" at bounding box center [672, 231] width 693 height 205
click at [995, 43] on button "Done" at bounding box center [992, 41] width 55 height 22
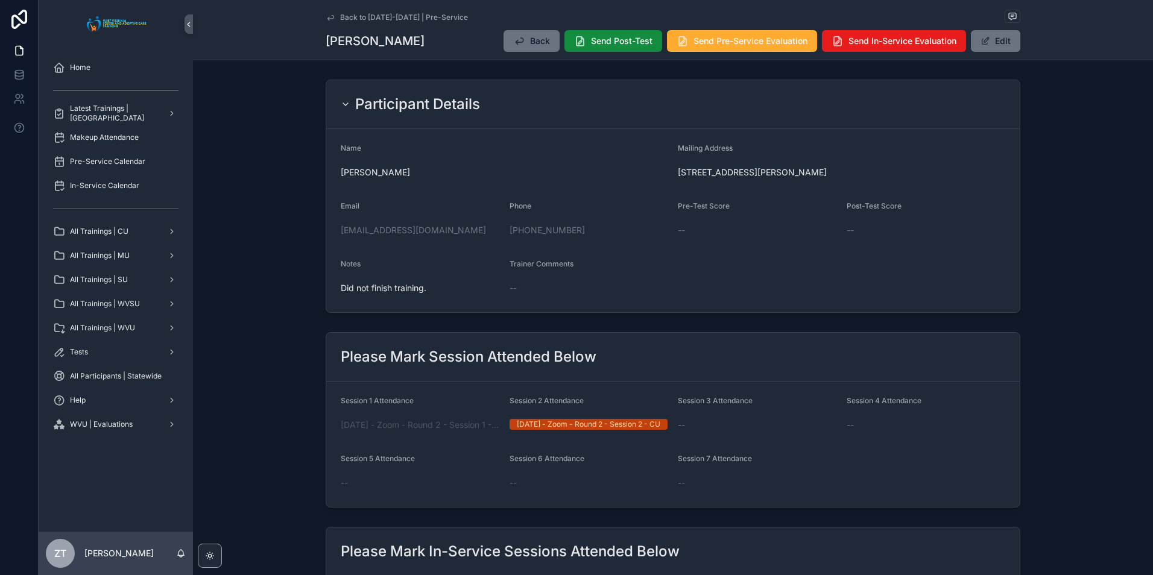
click at [327, 17] on icon "scrollable content" at bounding box center [330, 17] width 6 height 5
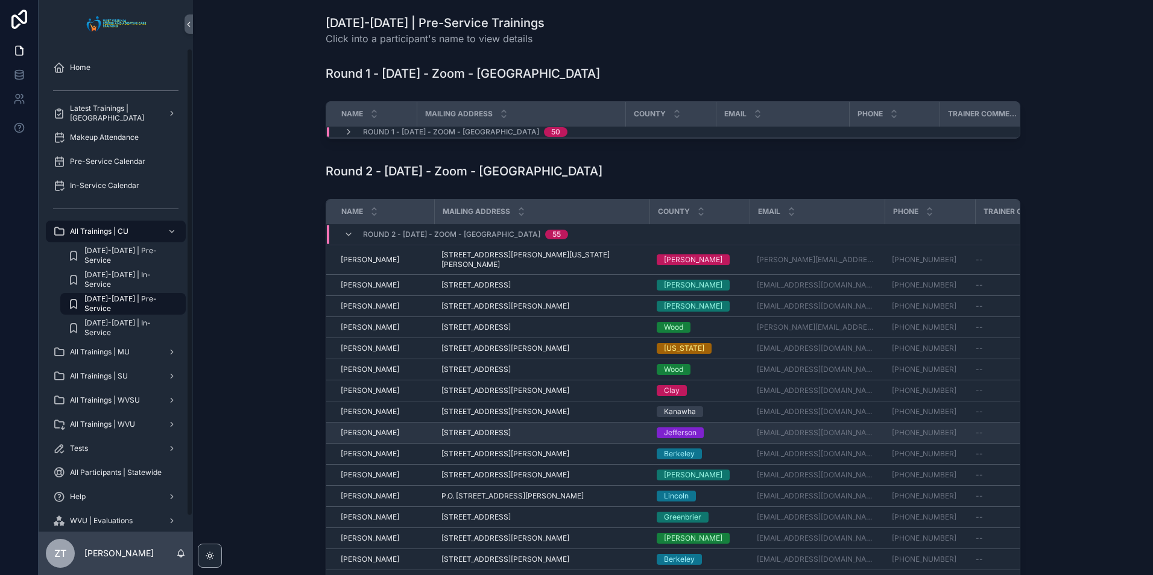
click at [359, 429] on span "Candy Keckley" at bounding box center [370, 433] width 58 height 10
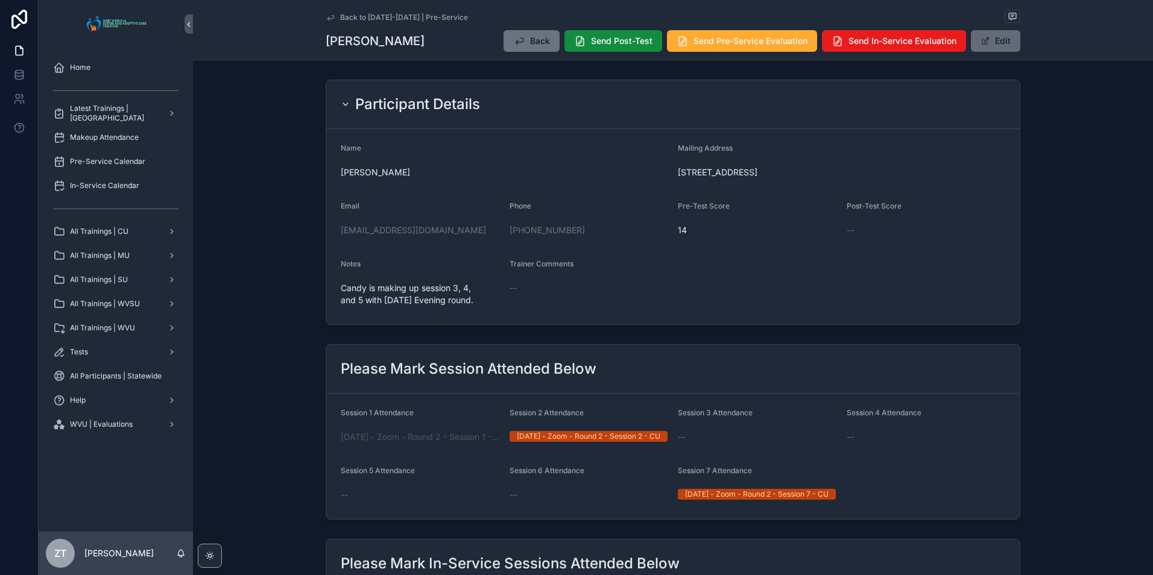
click at [998, 43] on button "Edit" at bounding box center [995, 41] width 49 height 22
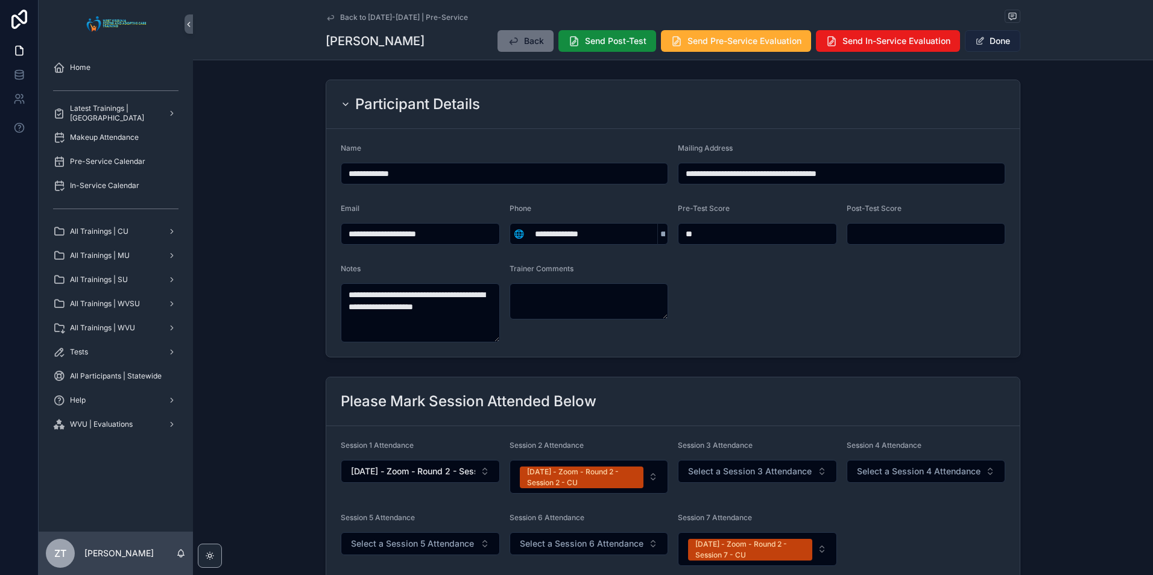
click at [987, 46] on button "Done" at bounding box center [992, 41] width 55 height 22
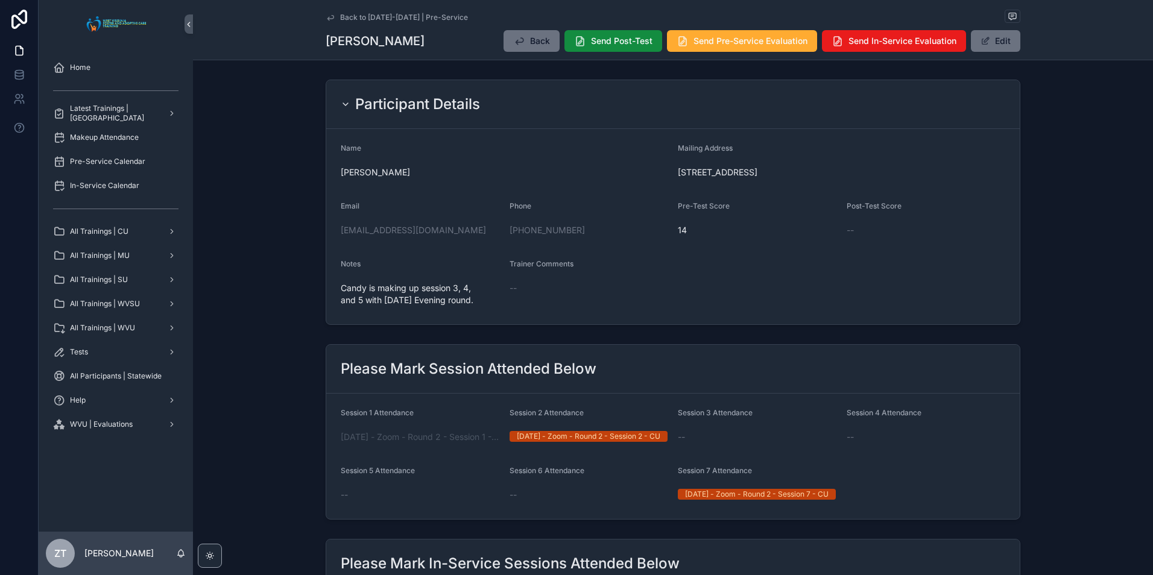
click at [330, 17] on icon "scrollable content" at bounding box center [331, 18] width 10 height 10
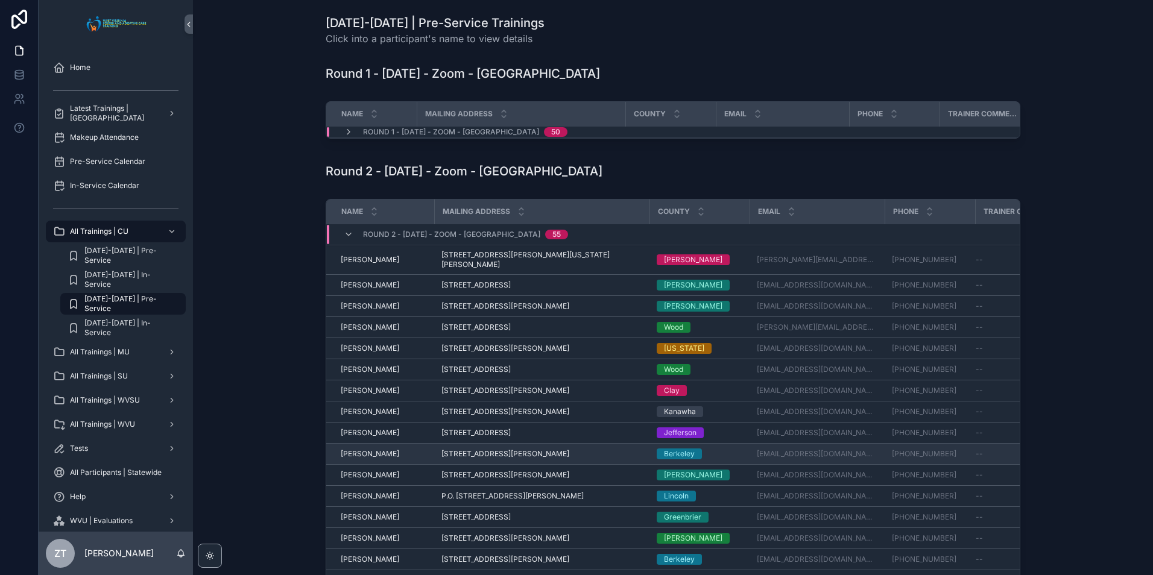
click at [356, 449] on span "Chris Parrish" at bounding box center [370, 454] width 58 height 10
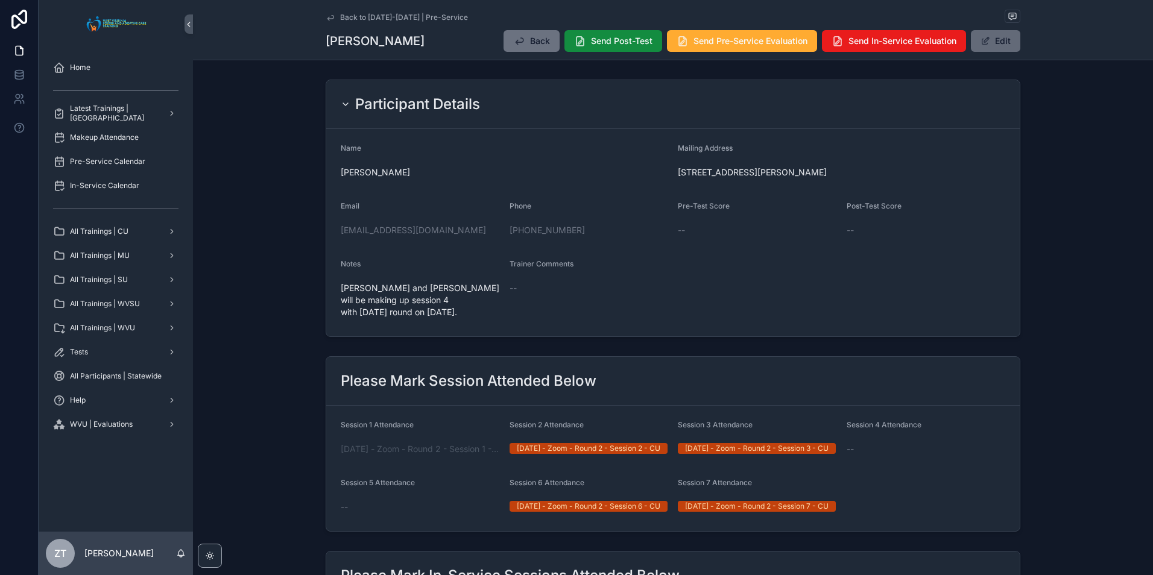
click at [985, 48] on button "Edit" at bounding box center [995, 41] width 49 height 22
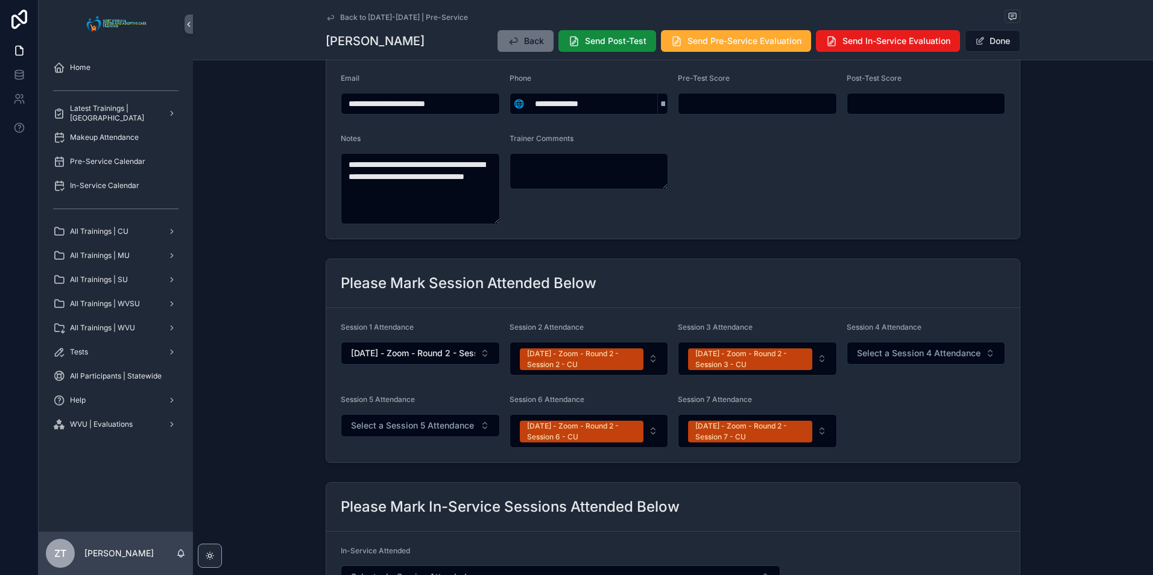
scroll to position [181, 0]
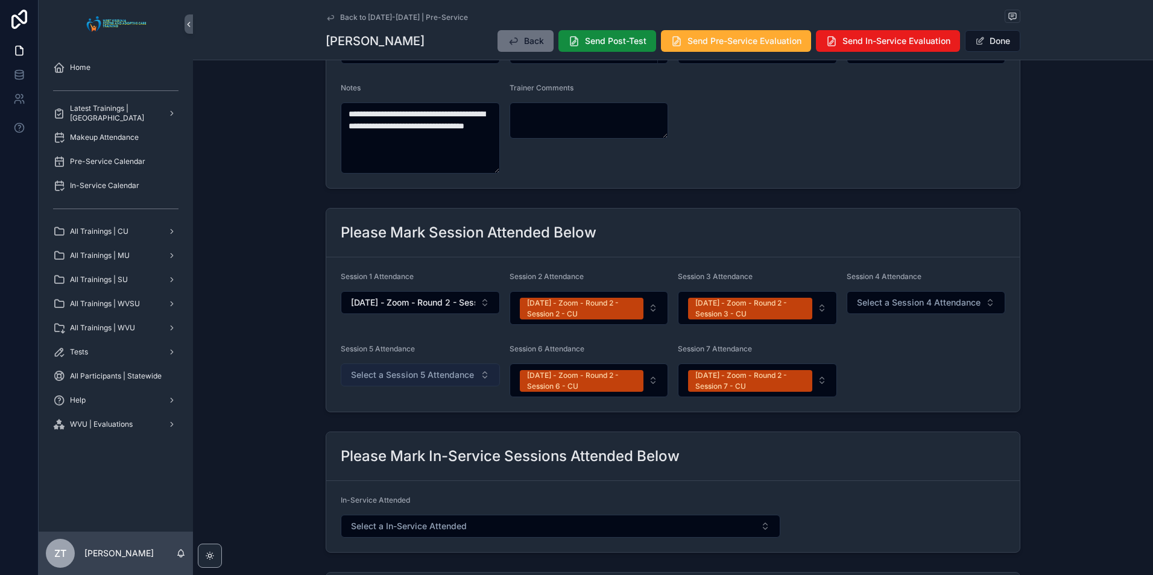
click at [417, 382] on button "Select a Session 5 Attendance" at bounding box center [420, 375] width 159 height 23
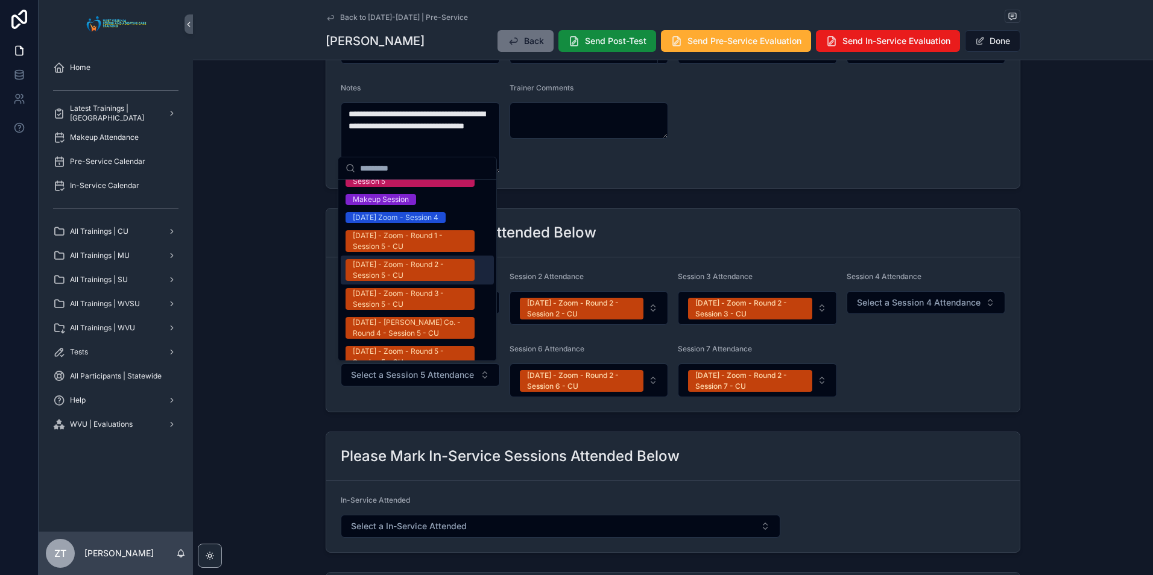
click at [396, 259] on div "08/05/2025 - Zoom - Round 2 - Session 5 - CU" at bounding box center [410, 270] width 115 height 22
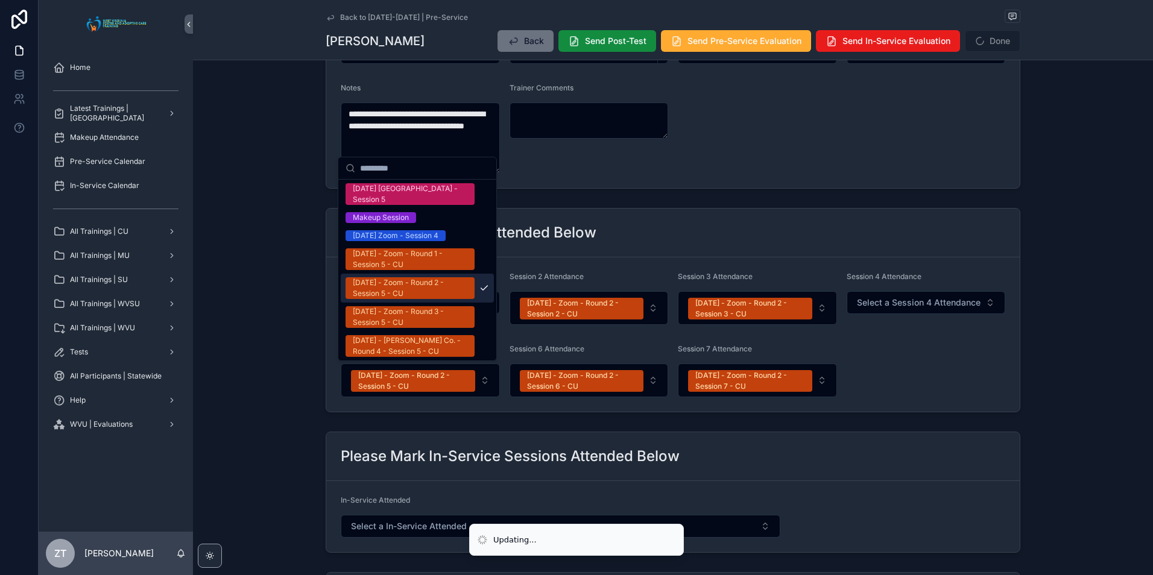
scroll to position [621, 0]
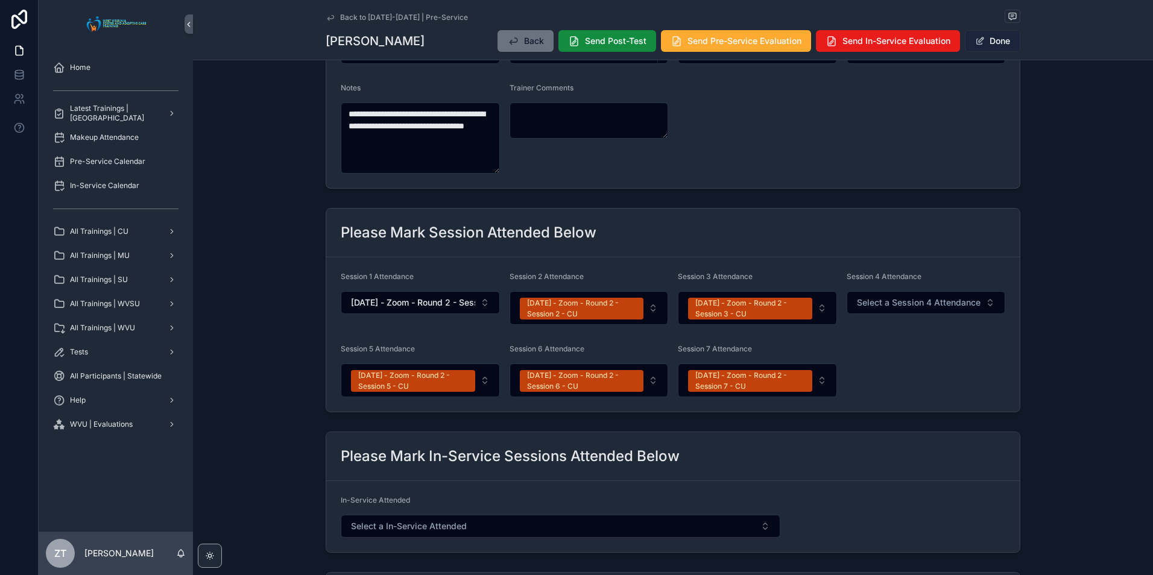
click at [1001, 43] on button "Done" at bounding box center [992, 41] width 55 height 22
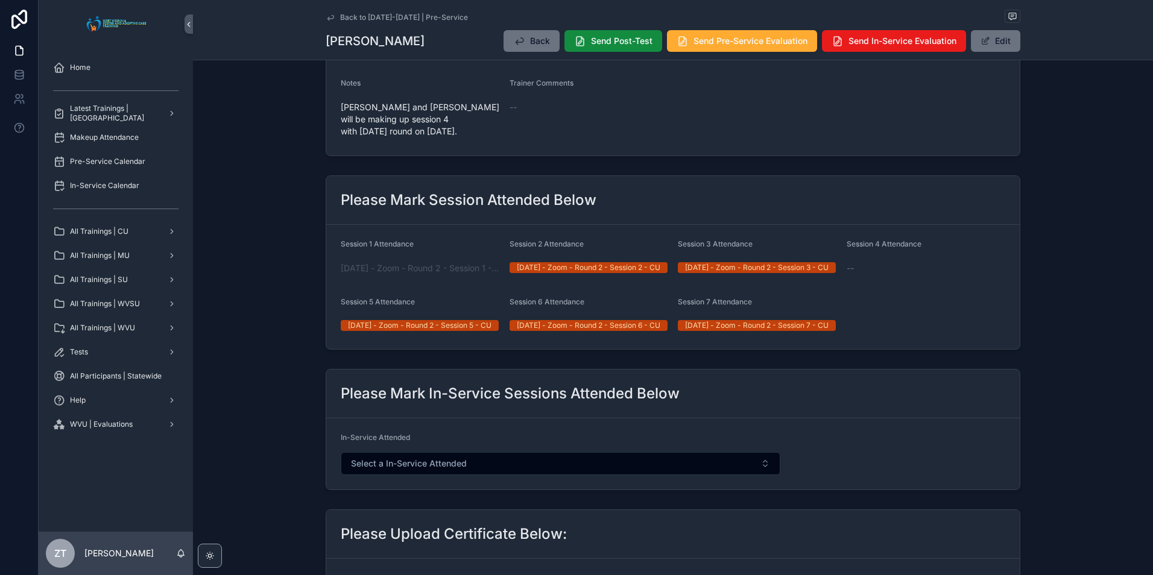
scroll to position [0, 0]
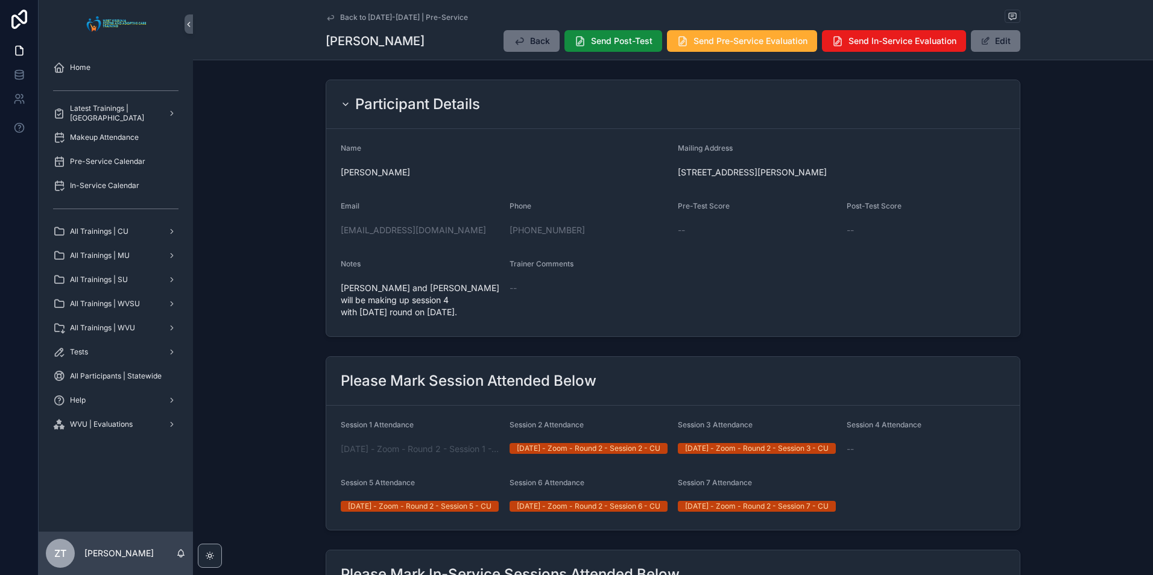
click at [330, 16] on icon "scrollable content" at bounding box center [330, 17] width 6 height 5
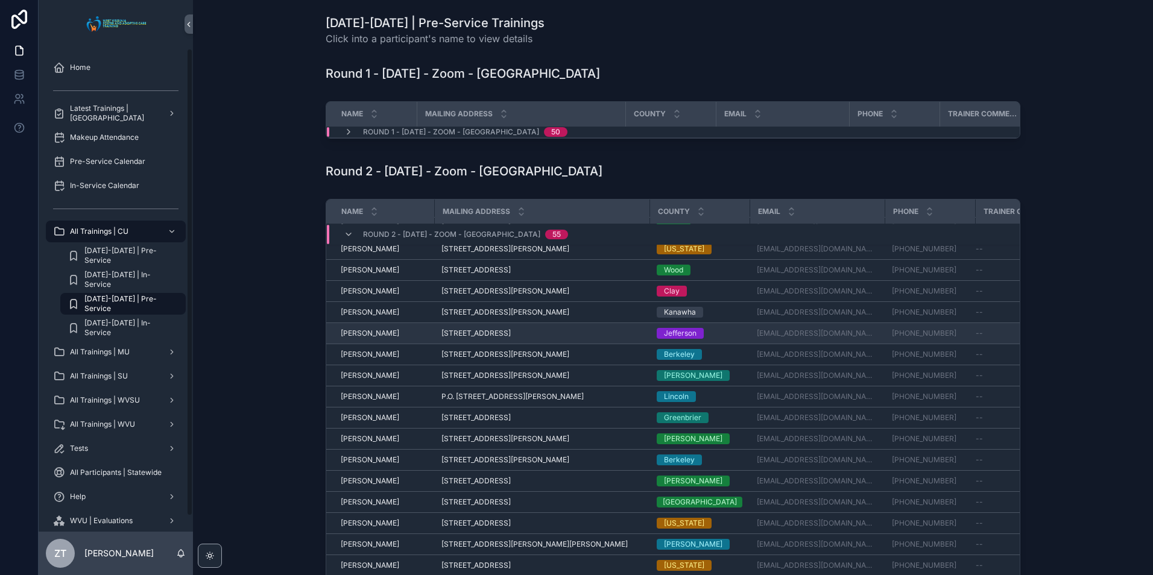
scroll to position [121, 0]
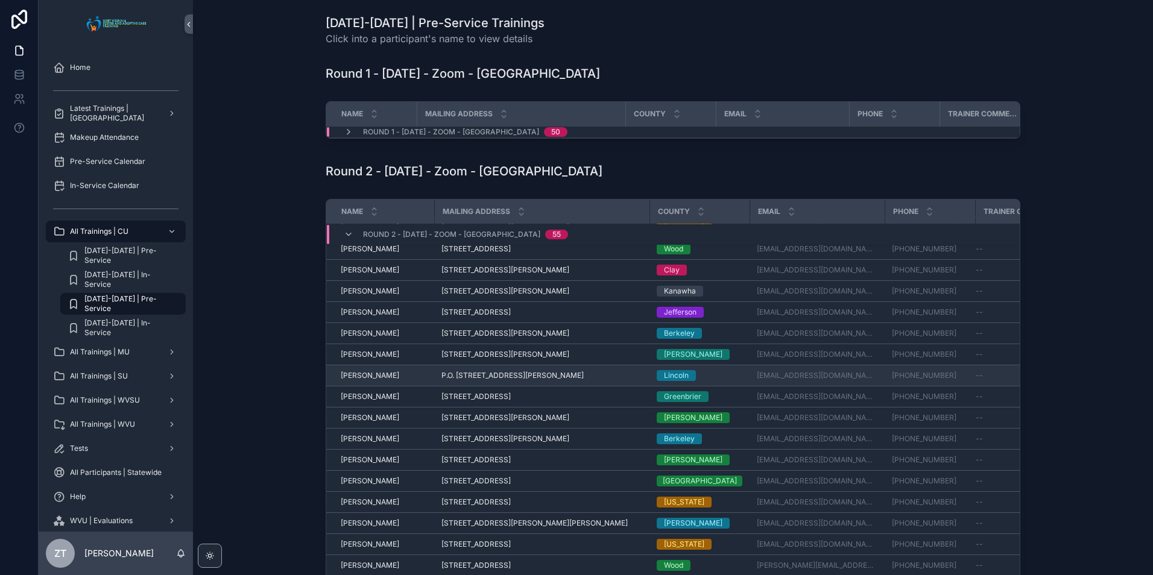
click at [372, 377] on span "Crystal Adkins" at bounding box center [370, 376] width 58 height 10
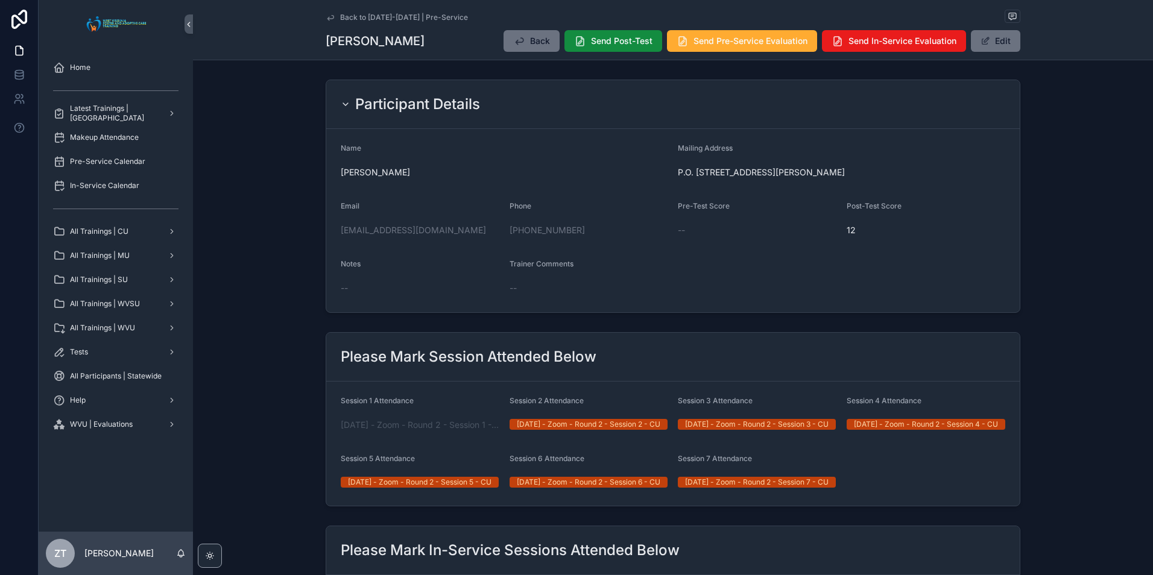
drag, startPoint x: 324, startPoint y: 15, endPoint x: 5, endPoint y: 248, distance: 395.7
click at [326, 15] on icon "scrollable content" at bounding box center [331, 18] width 10 height 10
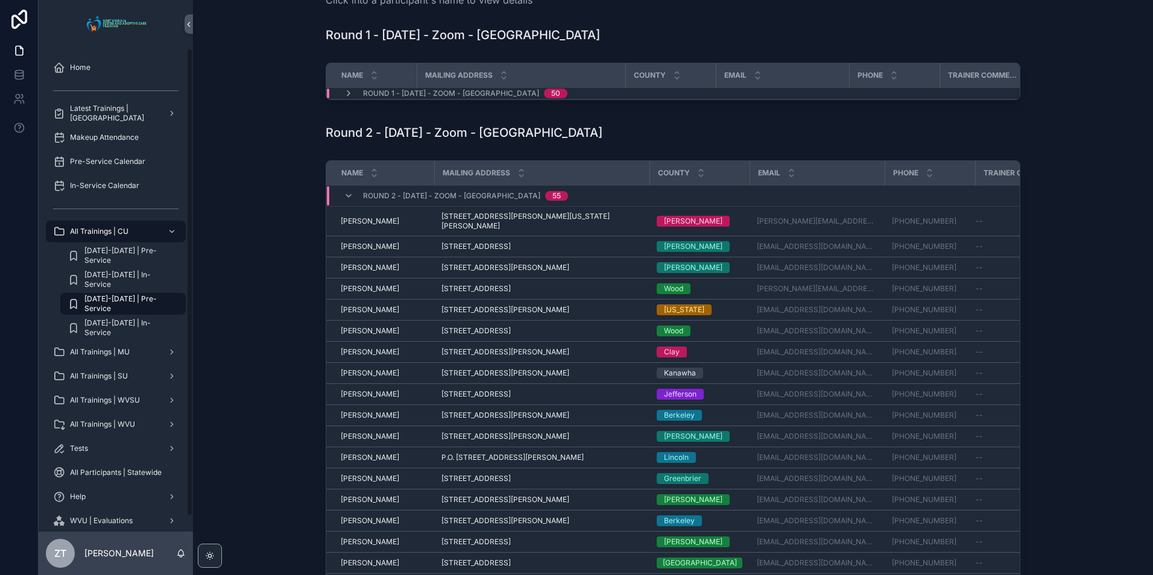
scroll to position [60, 0]
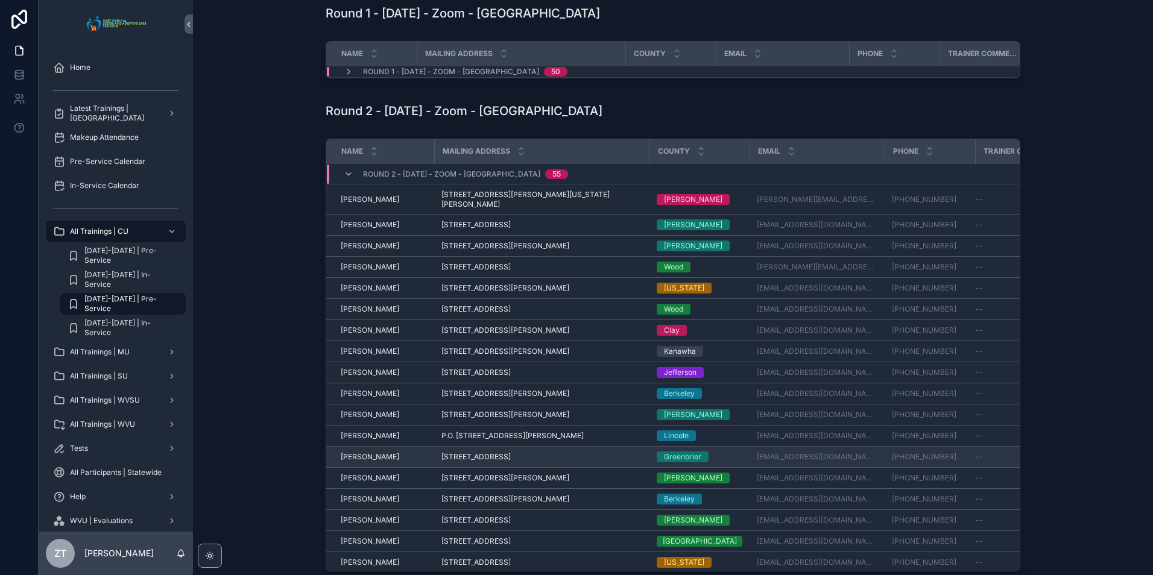
click at [365, 460] on span "[PERSON_NAME]" at bounding box center [370, 457] width 58 height 10
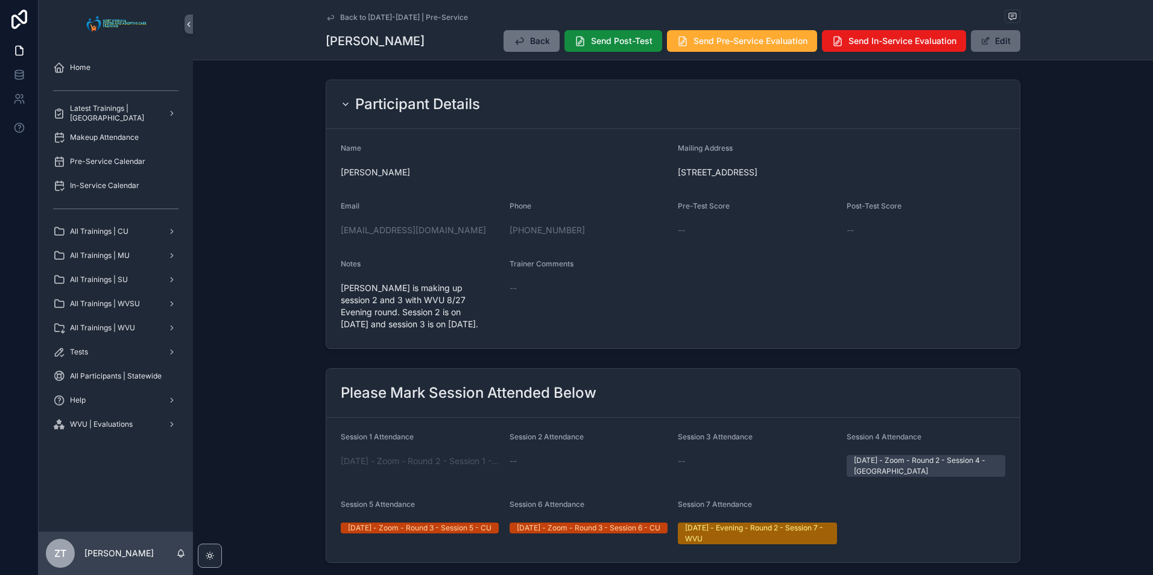
click at [980, 38] on span "scrollable content" at bounding box center [985, 41] width 10 height 10
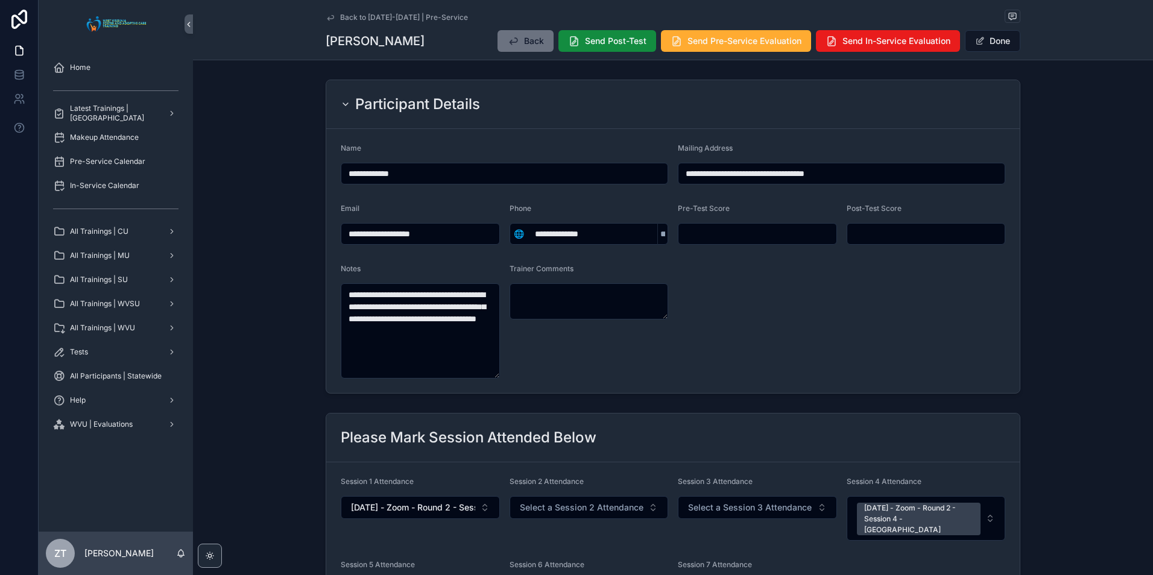
scroll to position [60, 0]
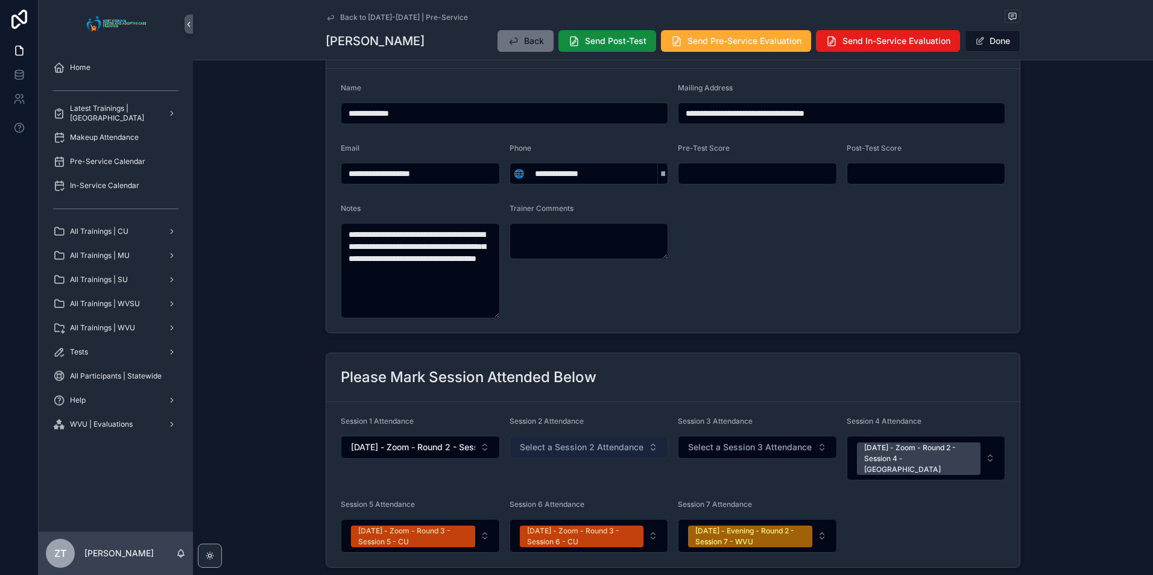
click at [569, 450] on span "Select a Session 2 Attendance" at bounding box center [582, 447] width 124 height 12
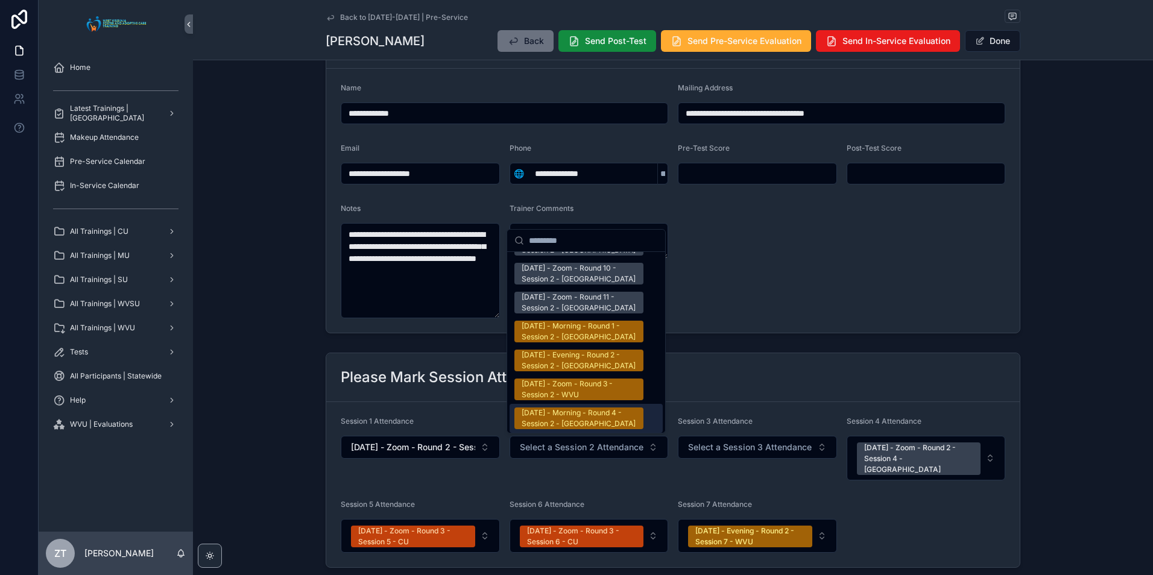
scroll to position [1929, 0]
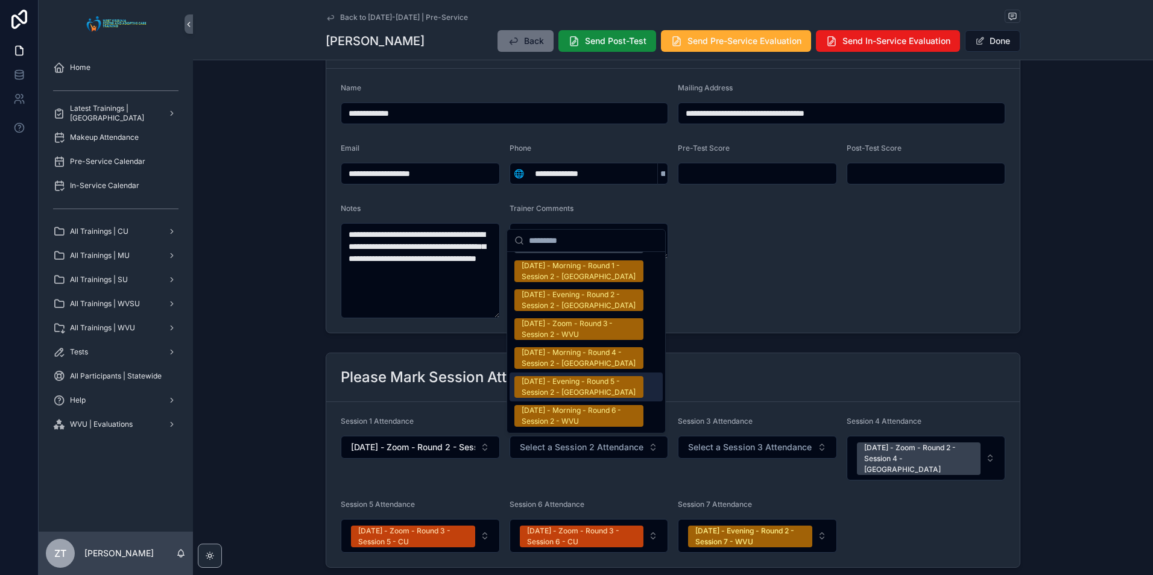
click at [566, 376] on div "[DATE] - Evening - Round 5 - Session 2 - [GEOGRAPHIC_DATA]" at bounding box center [579, 387] width 115 height 22
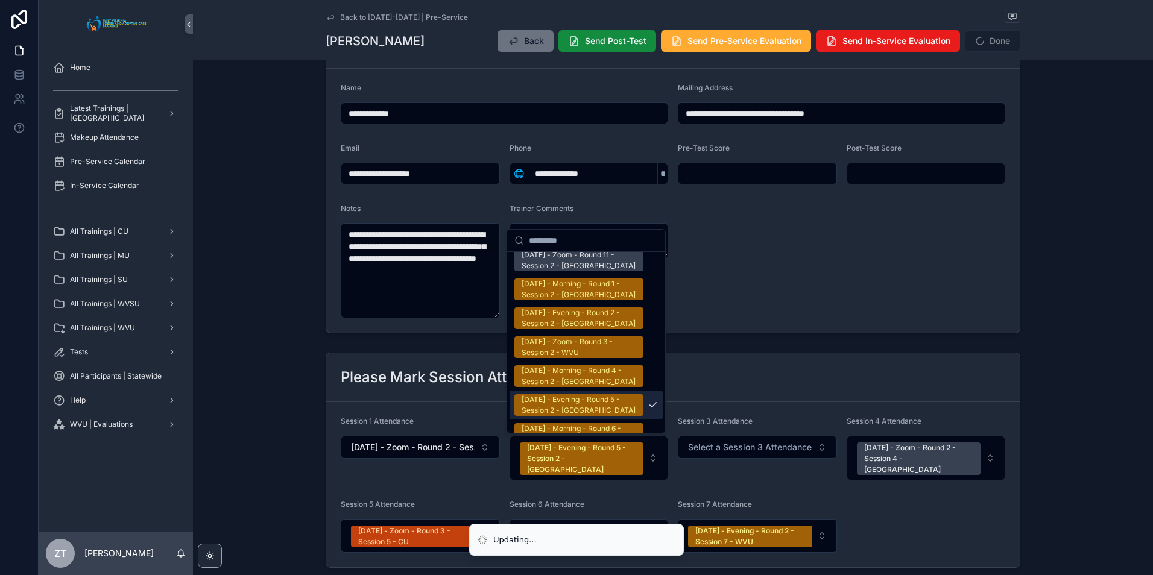
scroll to position [1947, 0]
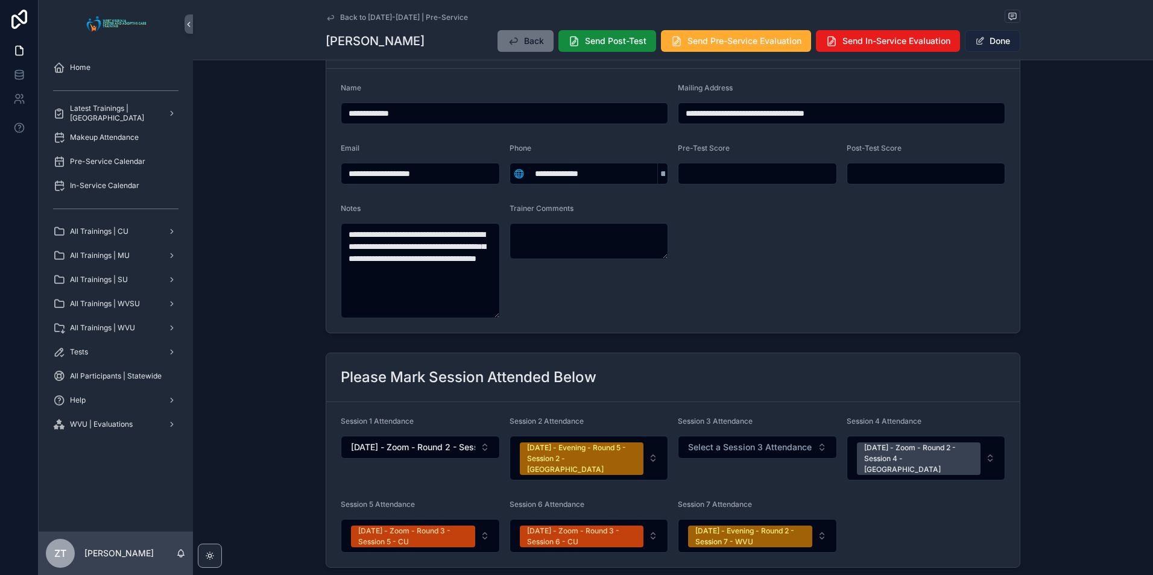
click at [998, 45] on button "Done" at bounding box center [992, 41] width 55 height 22
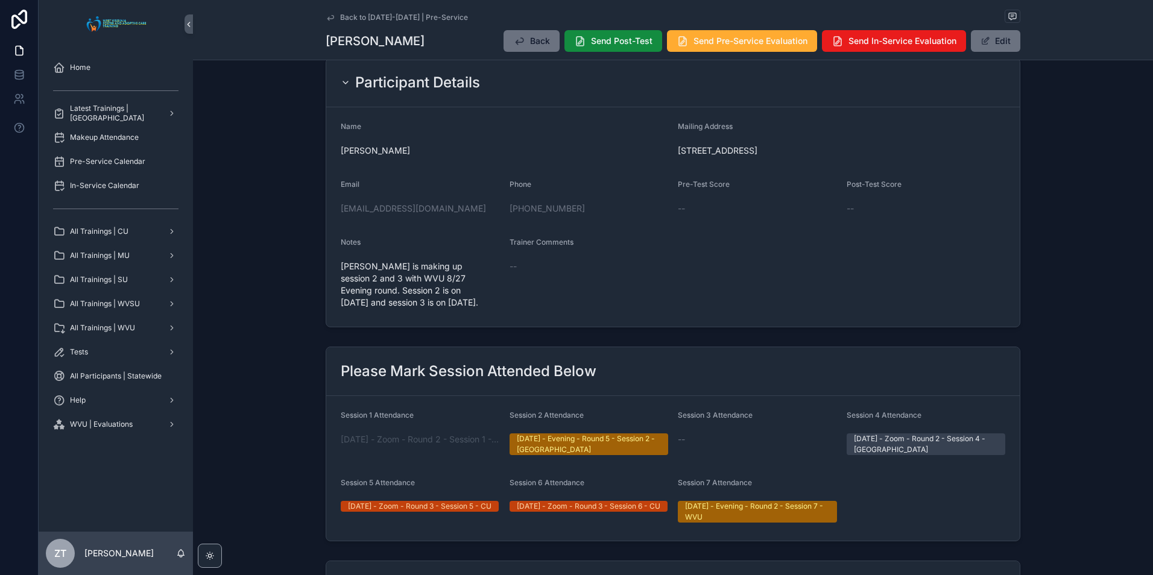
scroll to position [0, 0]
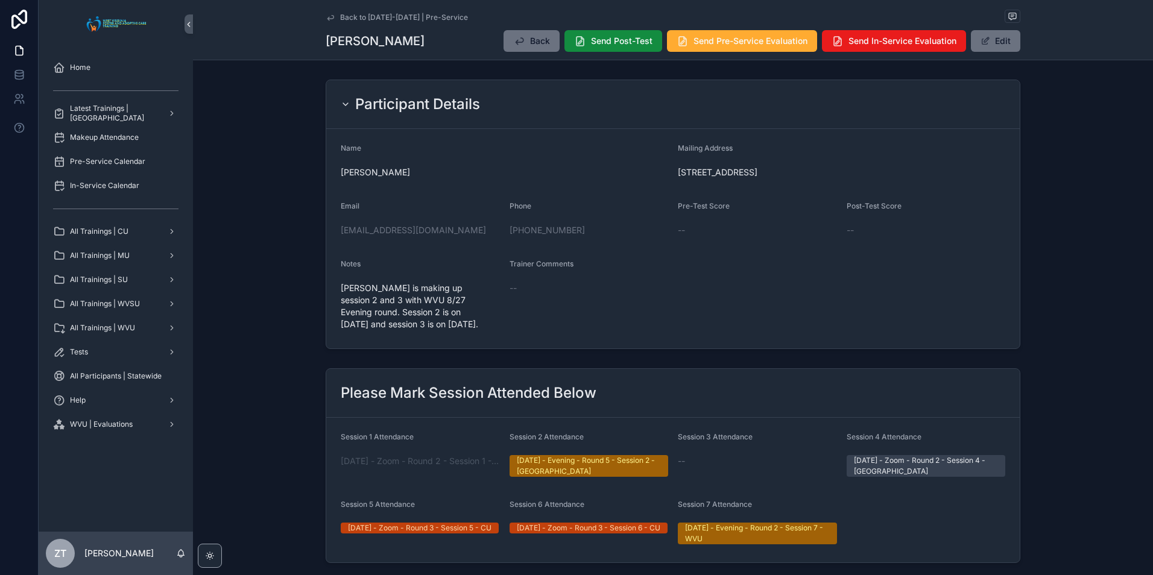
click at [326, 20] on icon "scrollable content" at bounding box center [331, 18] width 10 height 10
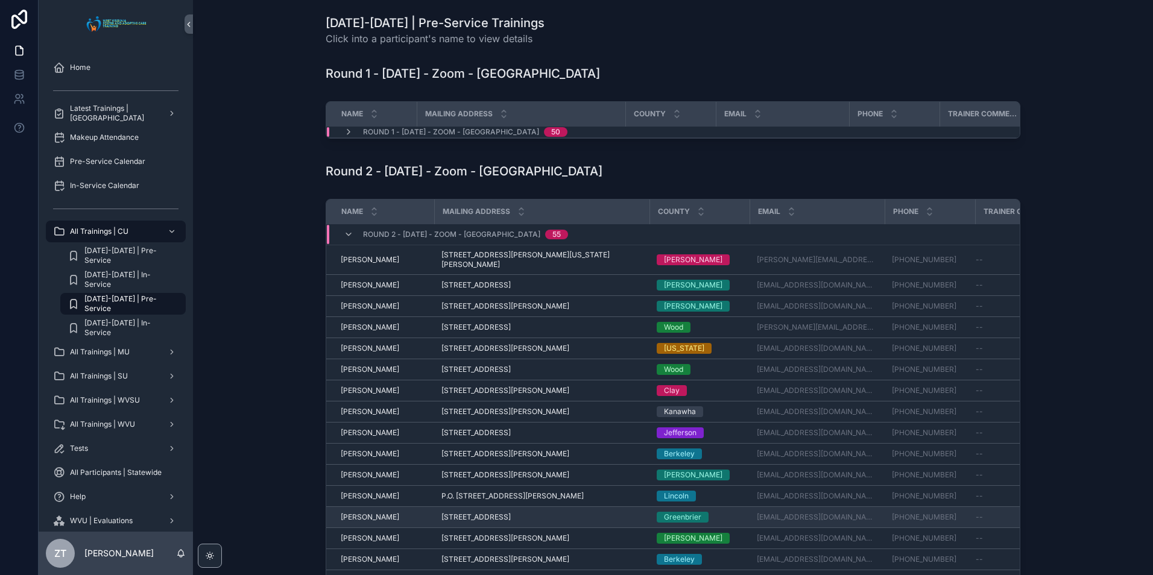
click at [360, 520] on span "[PERSON_NAME]" at bounding box center [370, 517] width 58 height 10
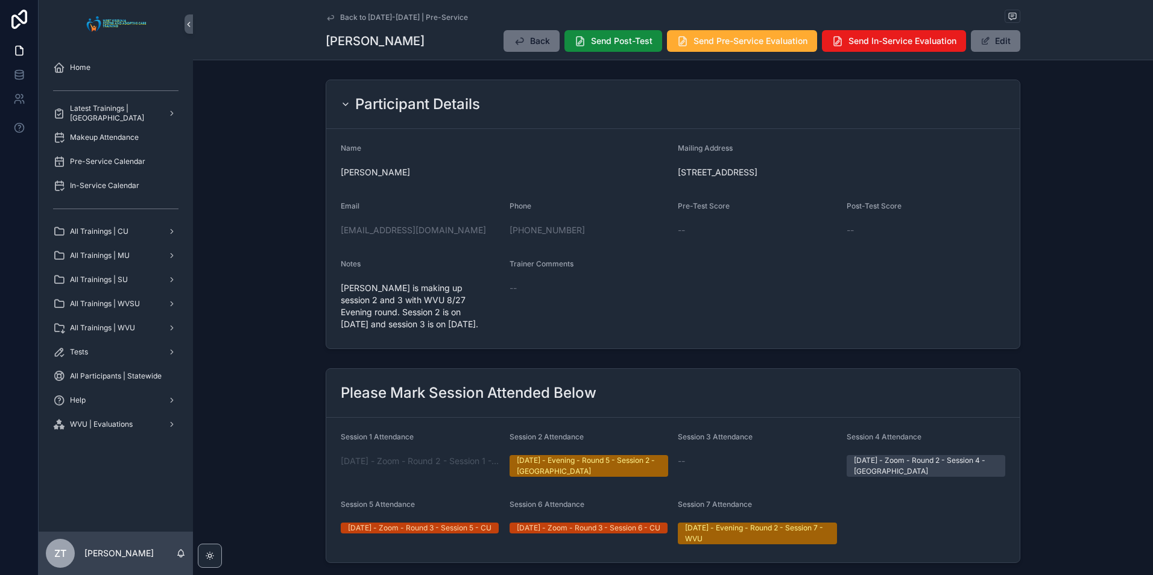
click at [426, 305] on span "Crystal is making up session 2 and 3 with WVU 8/27 Evening round. Session 2 is …" at bounding box center [420, 306] width 159 height 48
copy span "Crystal is making up session 2 and 3 with WVU 8/27 Evening round. Session 2 is …"
click at [383, 222] on div "[EMAIL_ADDRESS][DOMAIN_NAME]" at bounding box center [420, 230] width 159 height 19
click at [326, 19] on icon "scrollable content" at bounding box center [331, 18] width 10 height 10
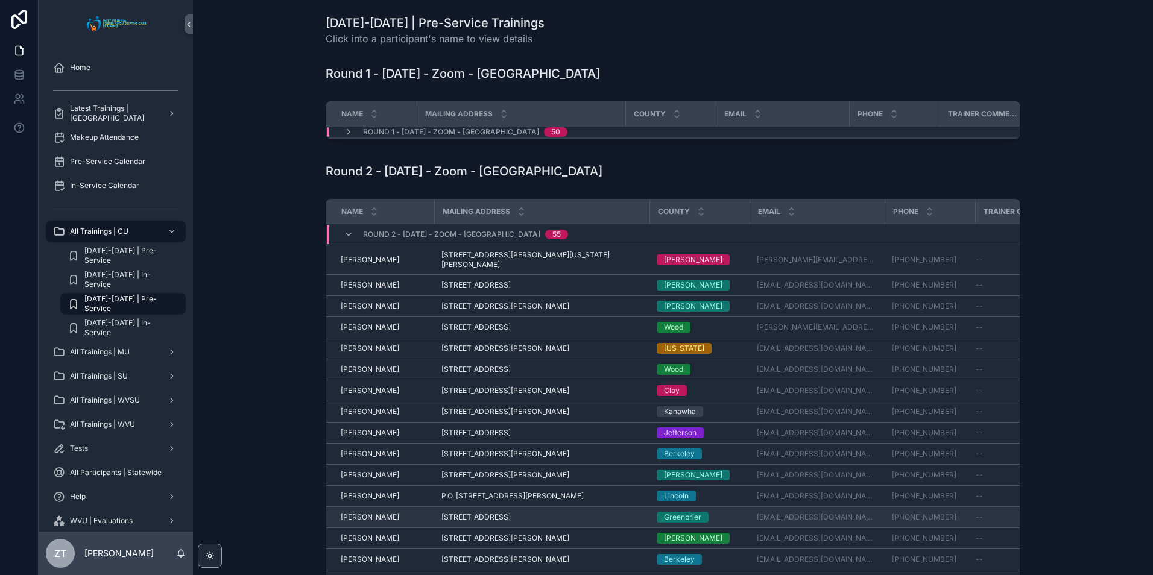
click at [356, 522] on span "[PERSON_NAME]" at bounding box center [370, 517] width 58 height 10
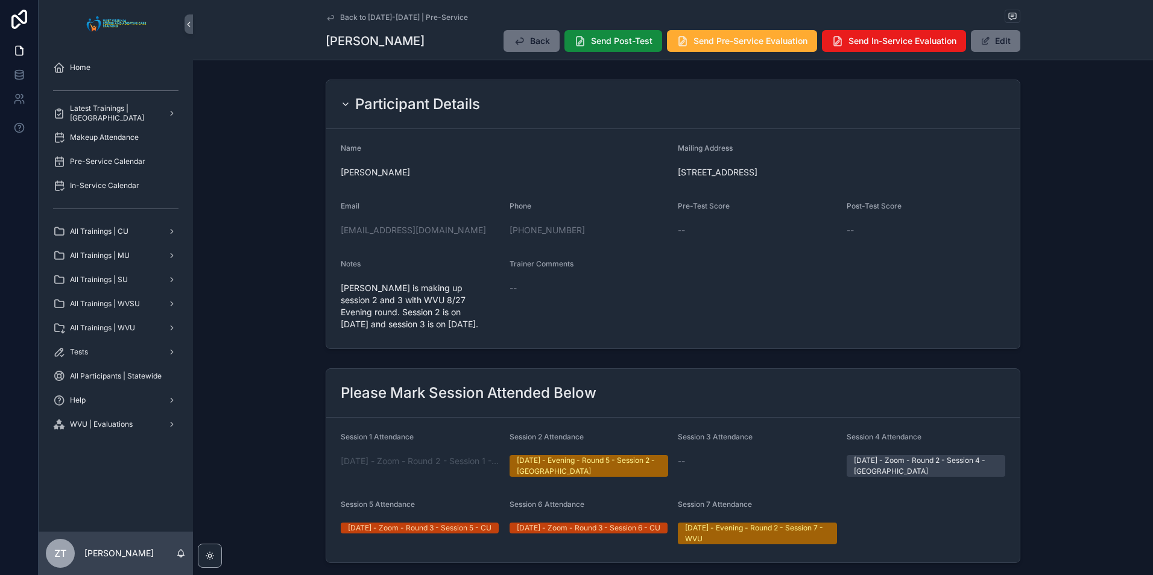
click at [327, 17] on icon "scrollable content" at bounding box center [330, 17] width 6 height 5
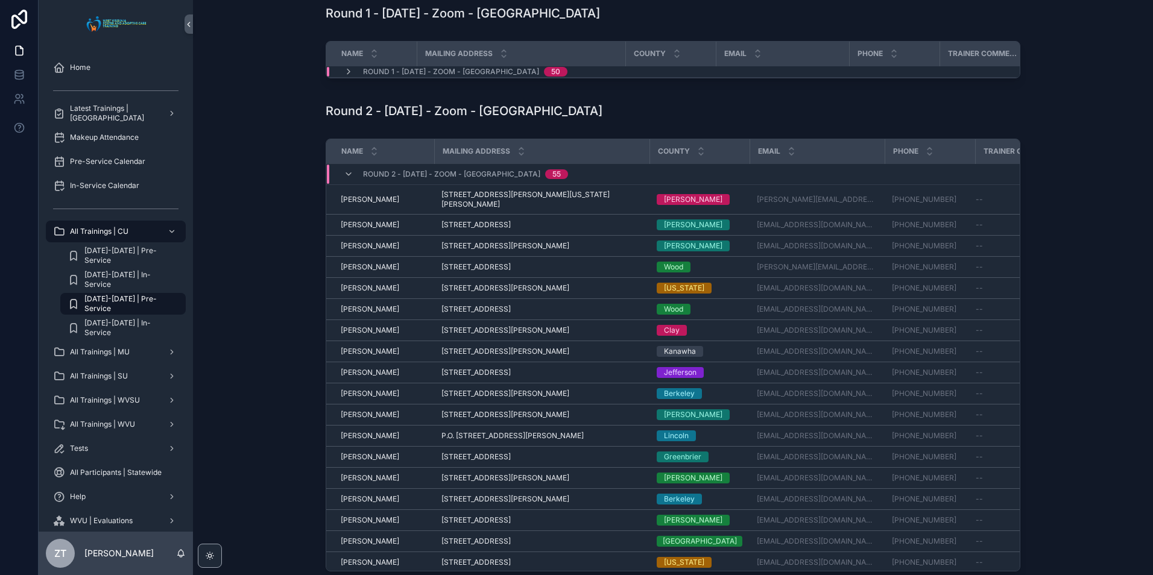
scroll to position [121, 0]
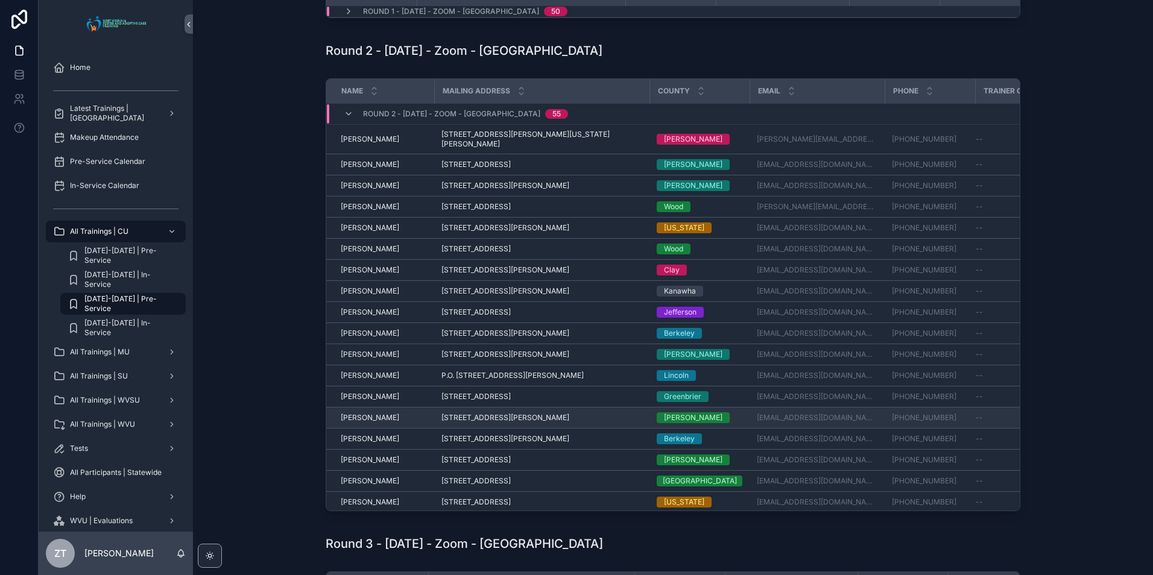
click at [356, 423] on span "Danielle Carter" at bounding box center [370, 418] width 58 height 10
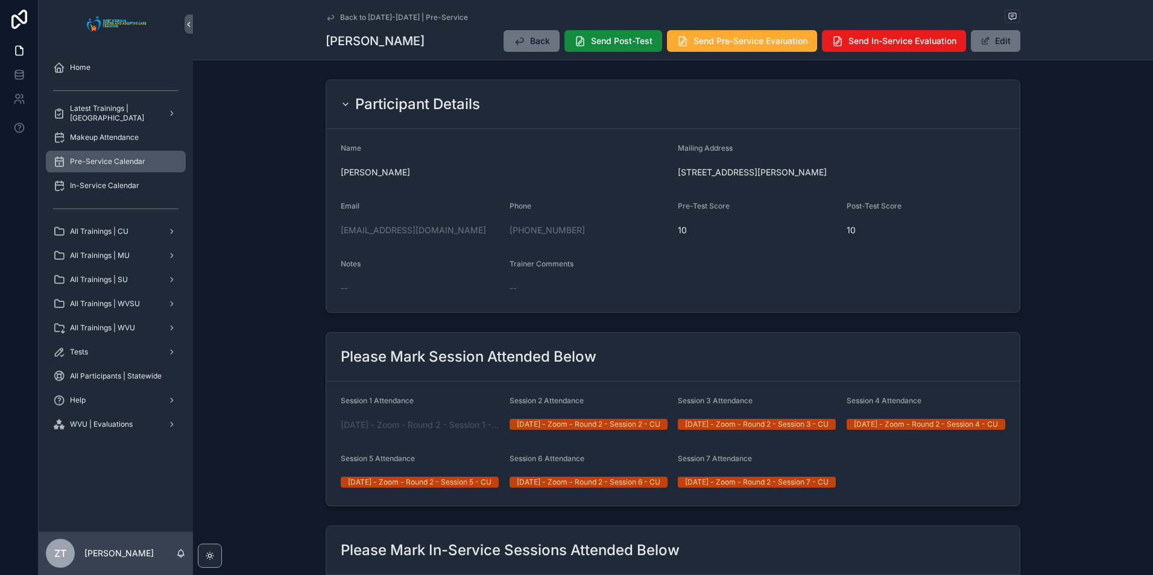
drag, startPoint x: 330, startPoint y: 16, endPoint x: 53, endPoint y: 163, distance: 313.1
click at [330, 16] on icon "scrollable content" at bounding box center [331, 18] width 10 height 10
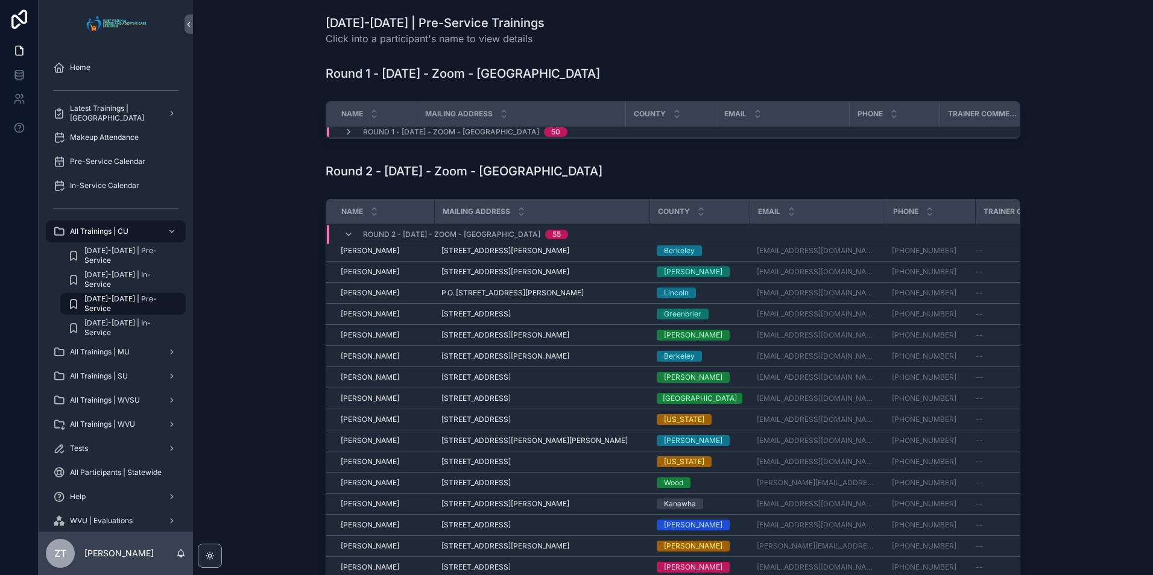
scroll to position [258, 0]
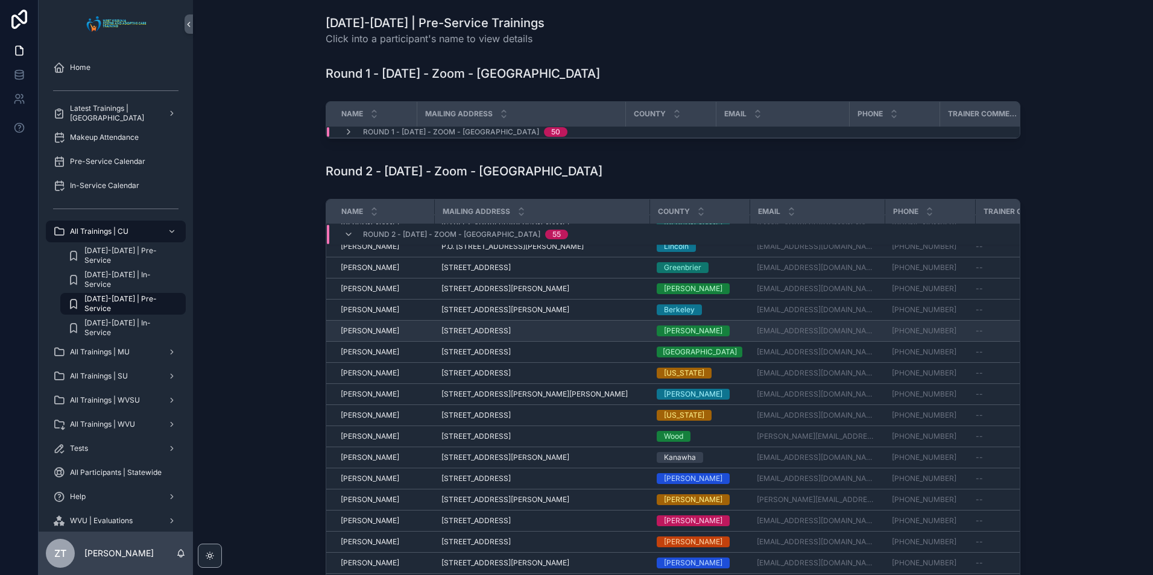
click span "Elizabeth Toothman"
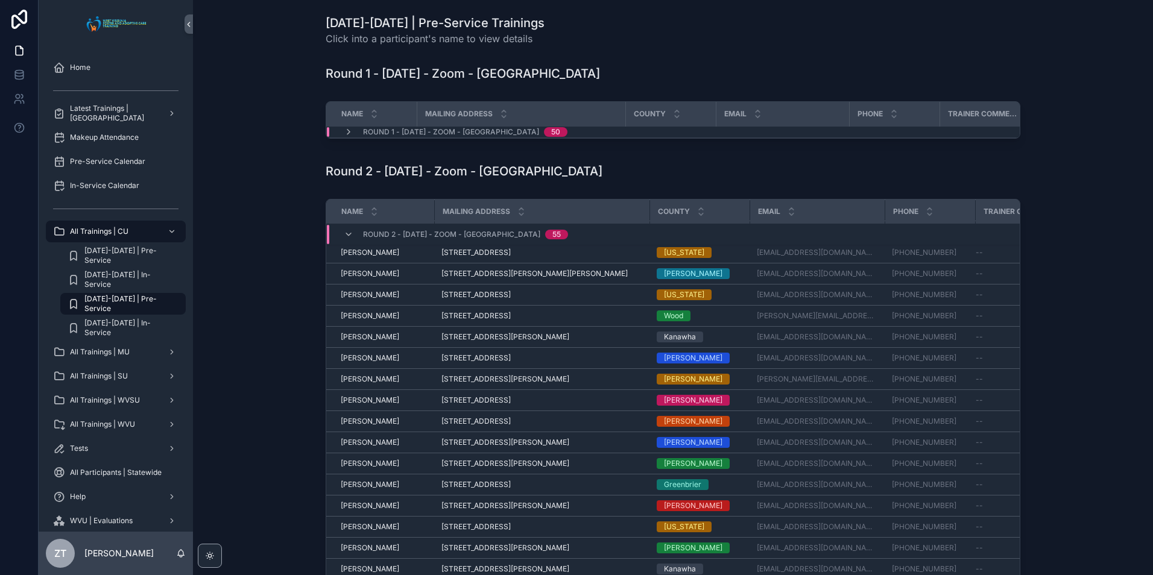
scroll to position [439, 0]
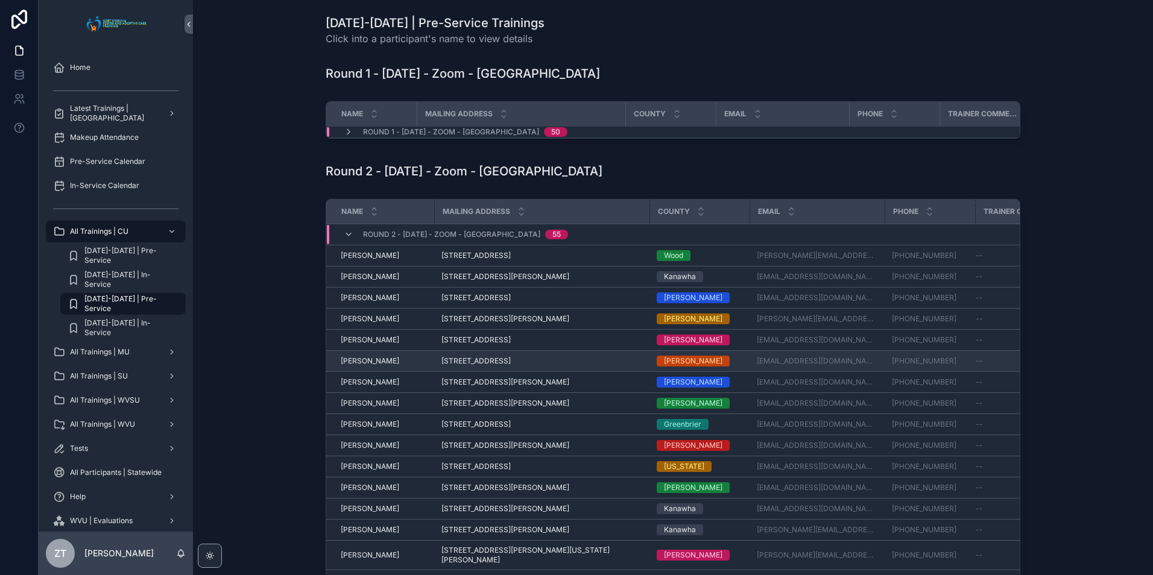
click at [367, 366] on span "[PERSON_NAME]" at bounding box center [370, 361] width 58 height 10
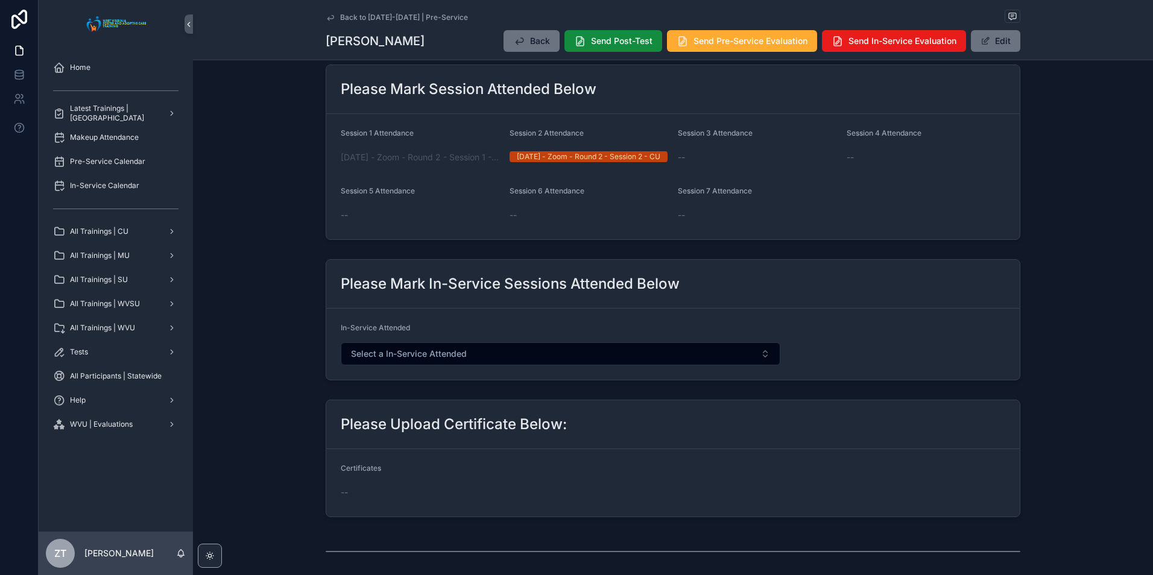
scroll to position [10, 0]
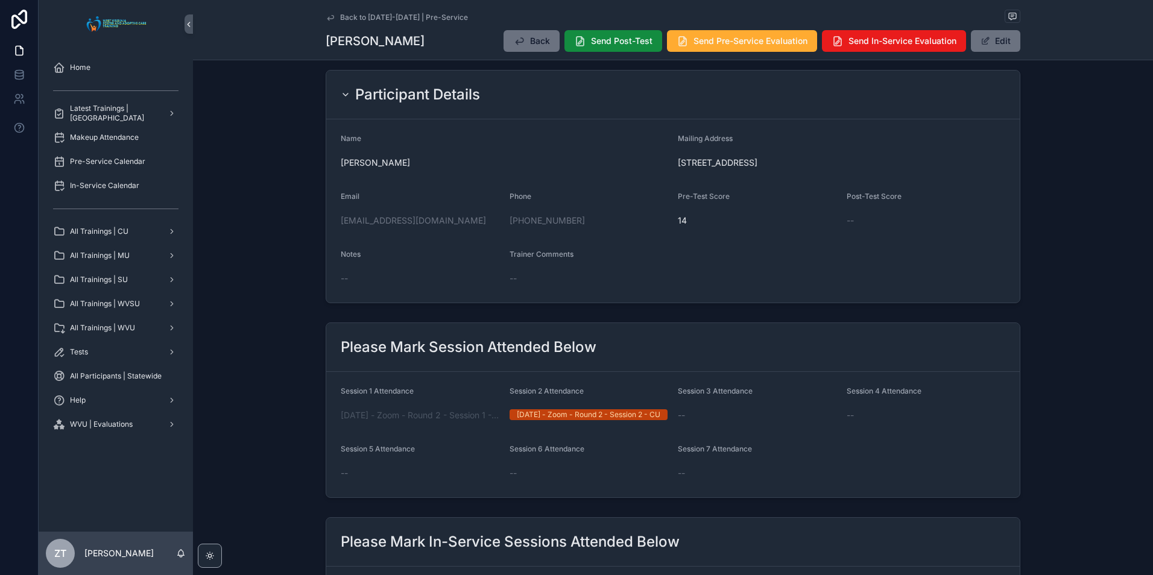
click at [986, 52] on div "Back to 2025-2026 | Pre-Service John Rape Back Send Post-Test Send Pre-Service …" at bounding box center [673, 30] width 695 height 60
click at [991, 38] on button "Edit" at bounding box center [995, 41] width 49 height 22
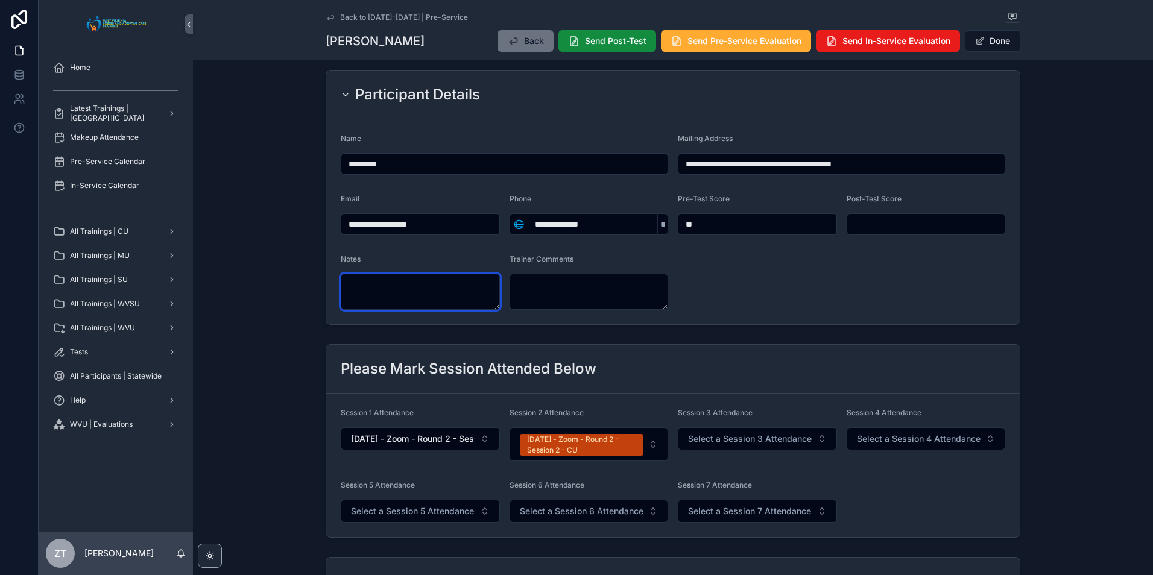
click at [436, 285] on textarea "scrollable content" at bounding box center [420, 292] width 159 height 36
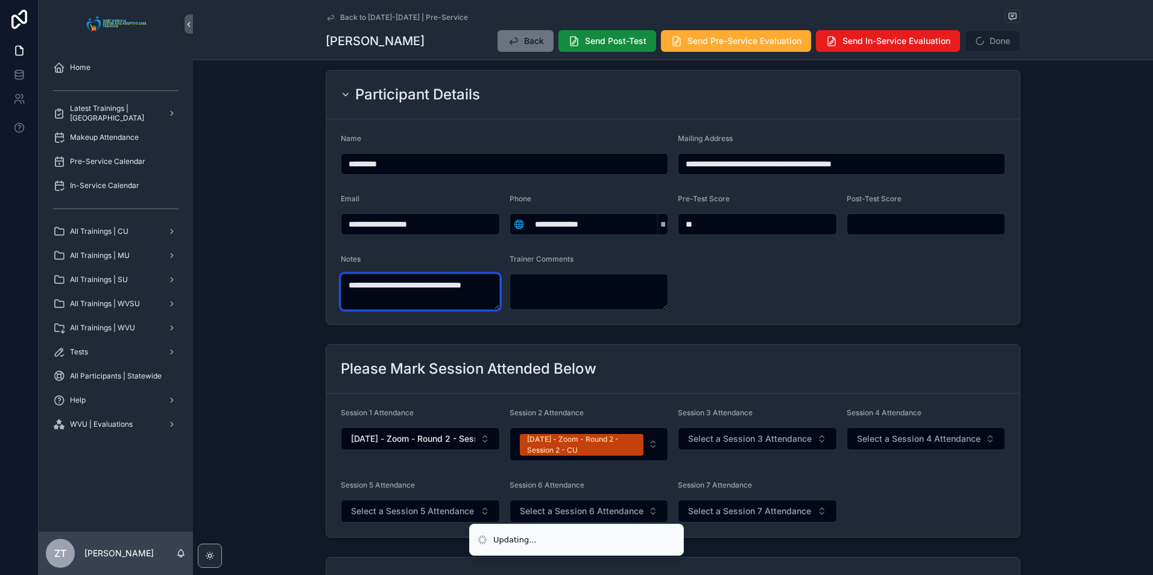
type textarea "**********"
click at [856, 266] on form "**********" at bounding box center [672, 221] width 693 height 205
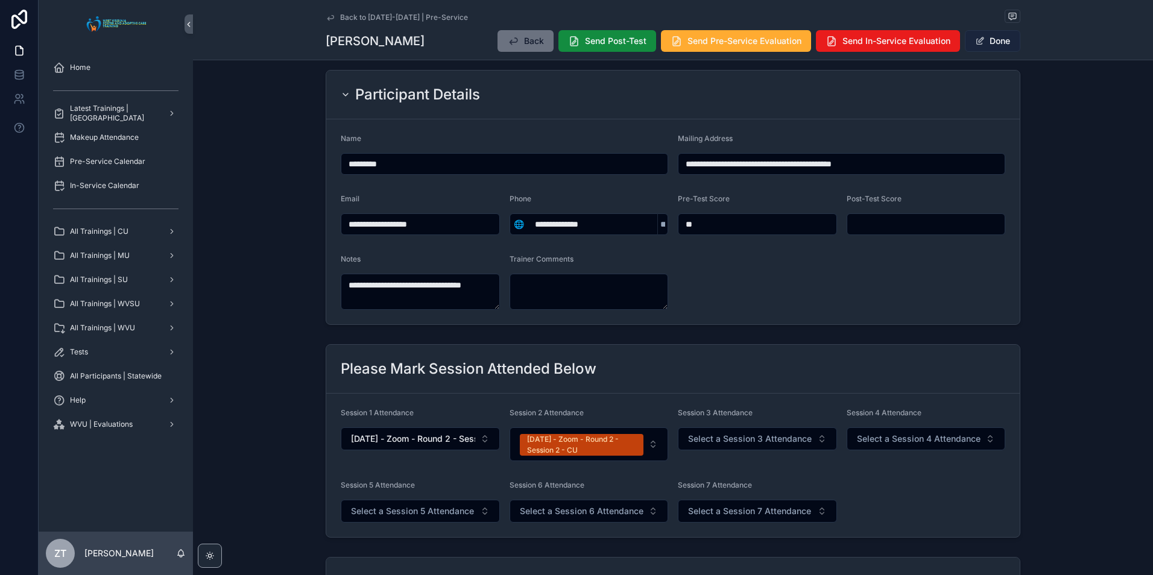
click at [990, 41] on button "Done" at bounding box center [992, 41] width 55 height 22
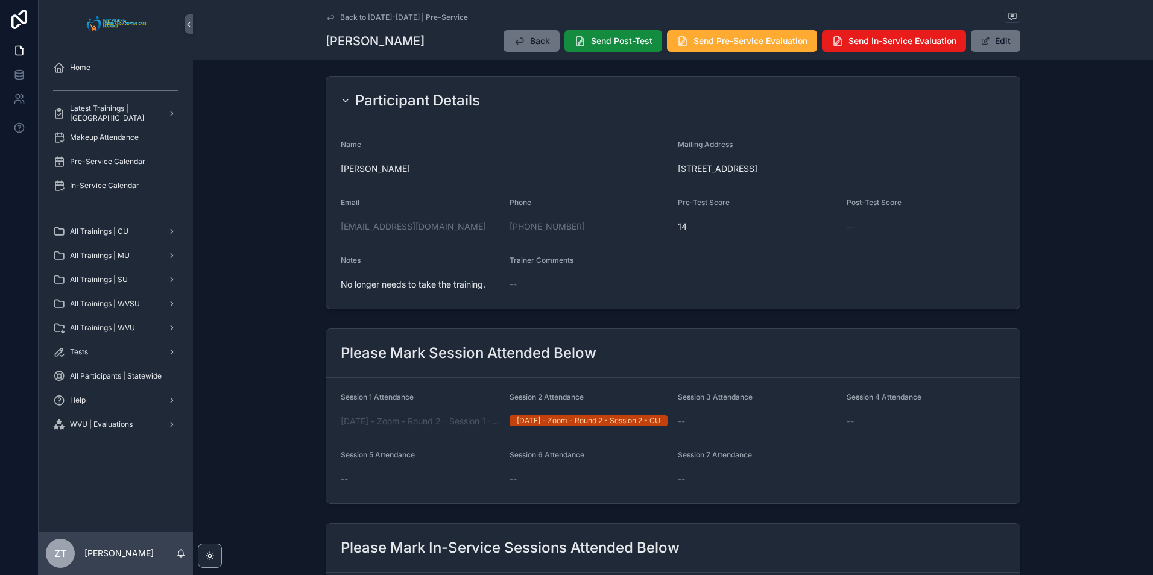
scroll to position [0, 0]
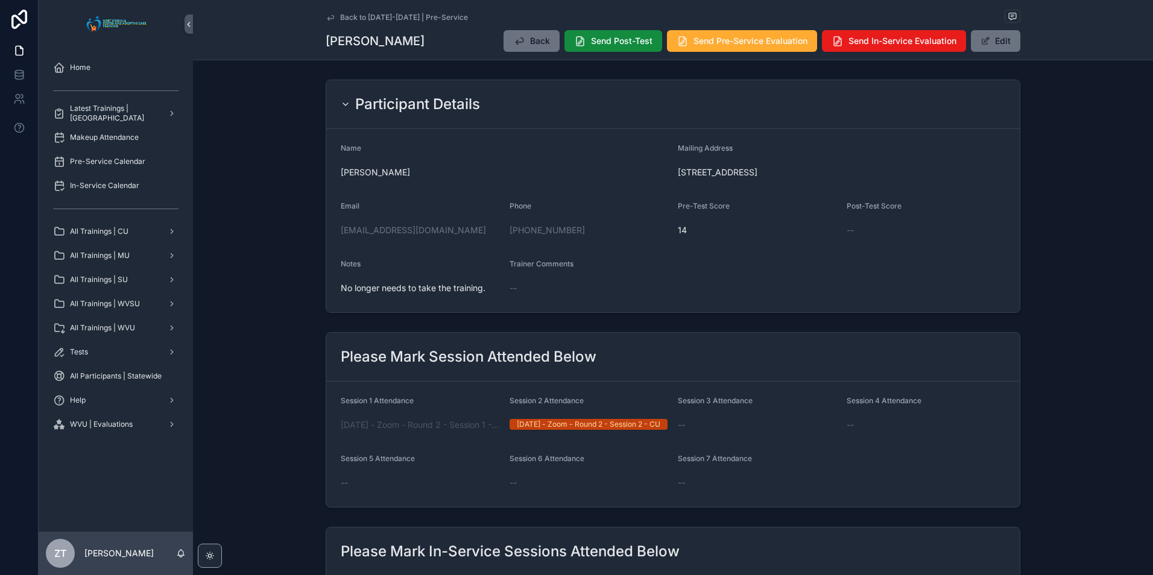
click at [326, 16] on icon "scrollable content" at bounding box center [331, 18] width 10 height 10
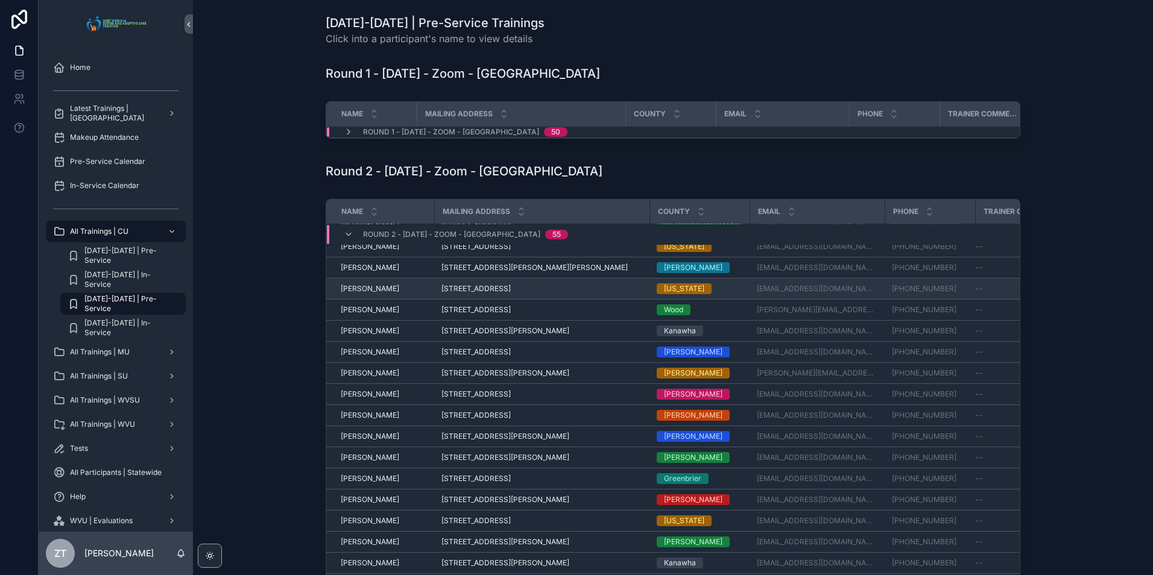
scroll to position [439, 0]
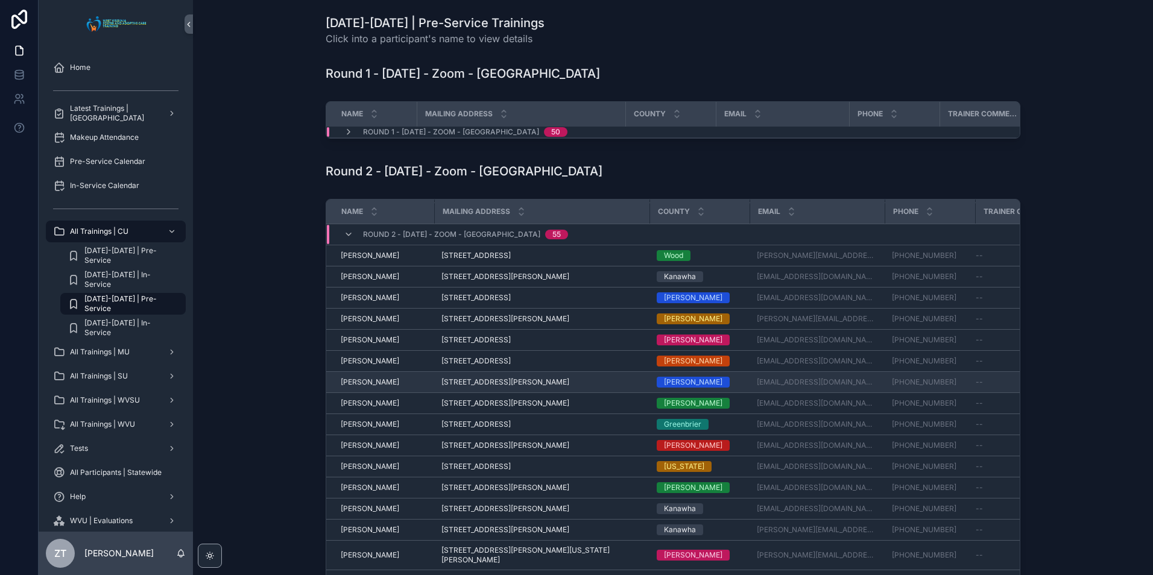
click at [372, 387] on span "[PERSON_NAME]" at bounding box center [370, 382] width 58 height 10
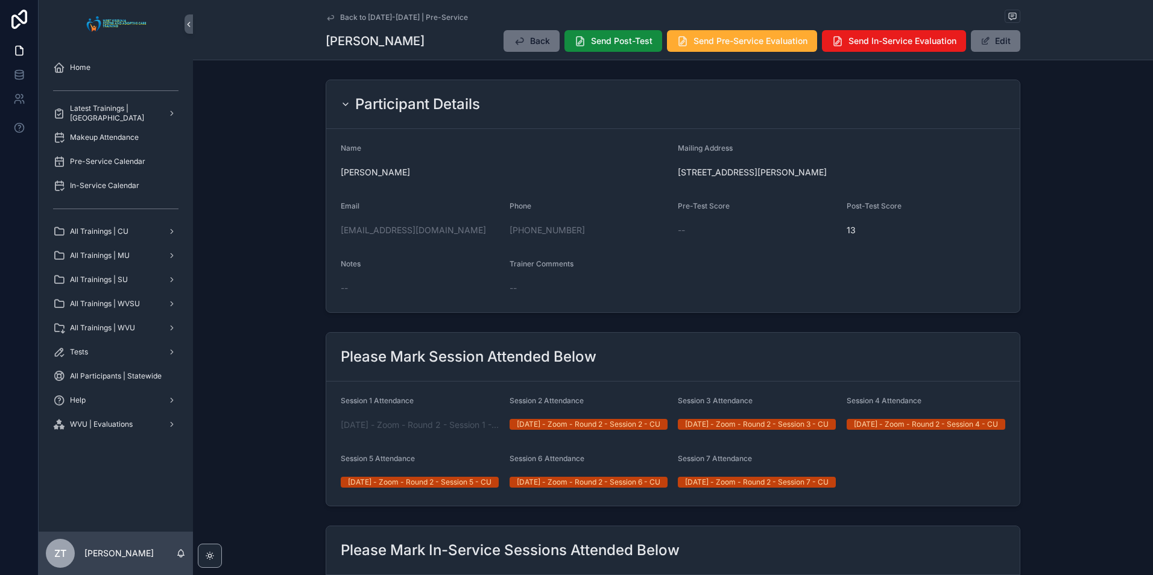
click at [330, 18] on icon "scrollable content" at bounding box center [330, 17] width 6 height 5
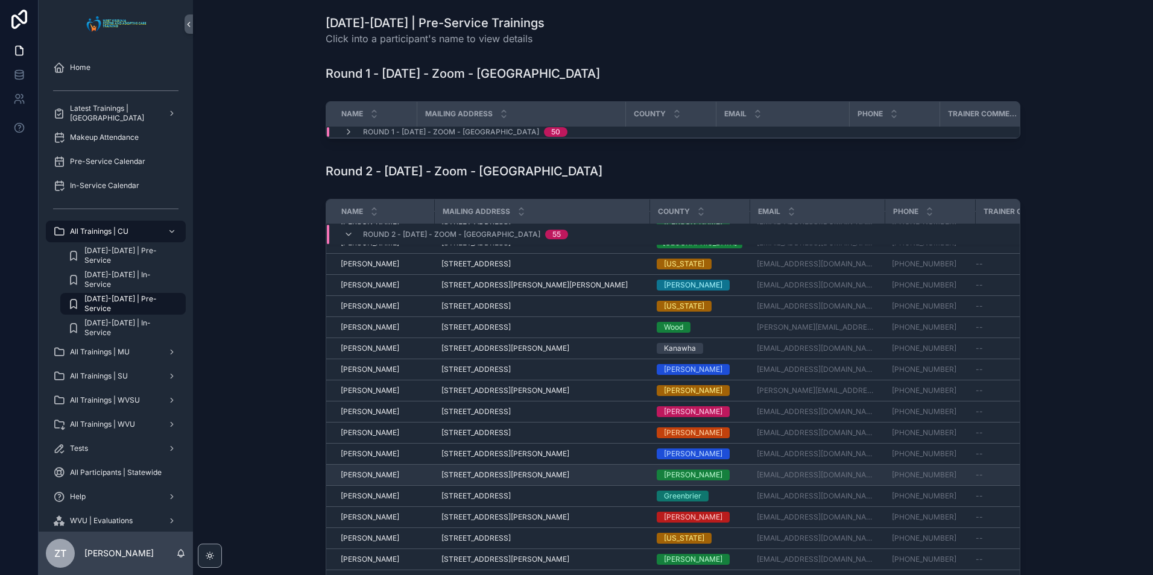
scroll to position [379, 0]
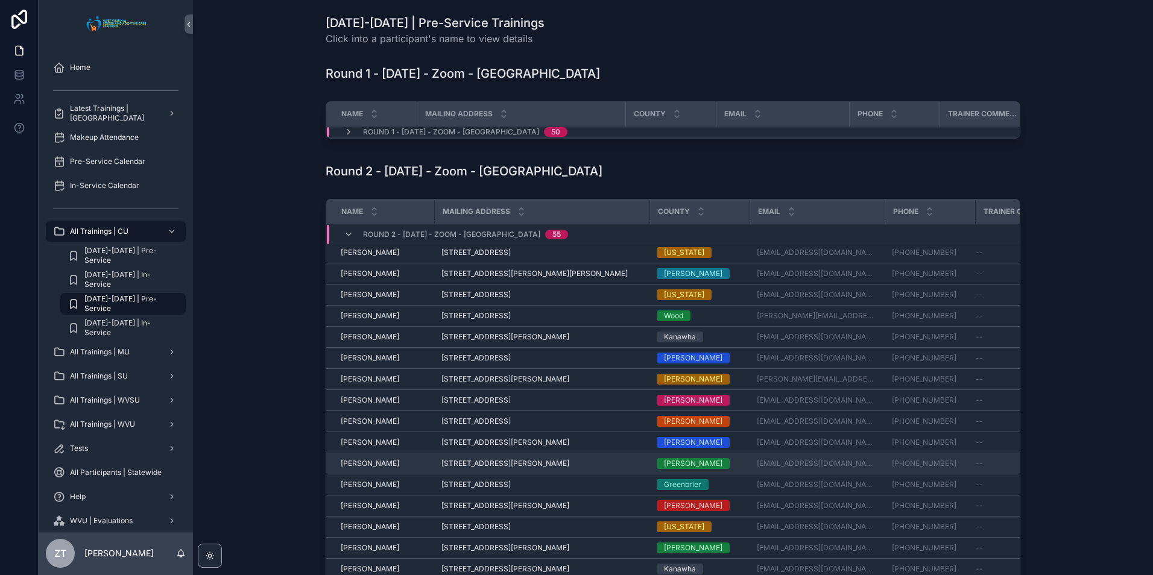
click at [358, 468] on span "[PERSON_NAME]" at bounding box center [370, 464] width 58 height 10
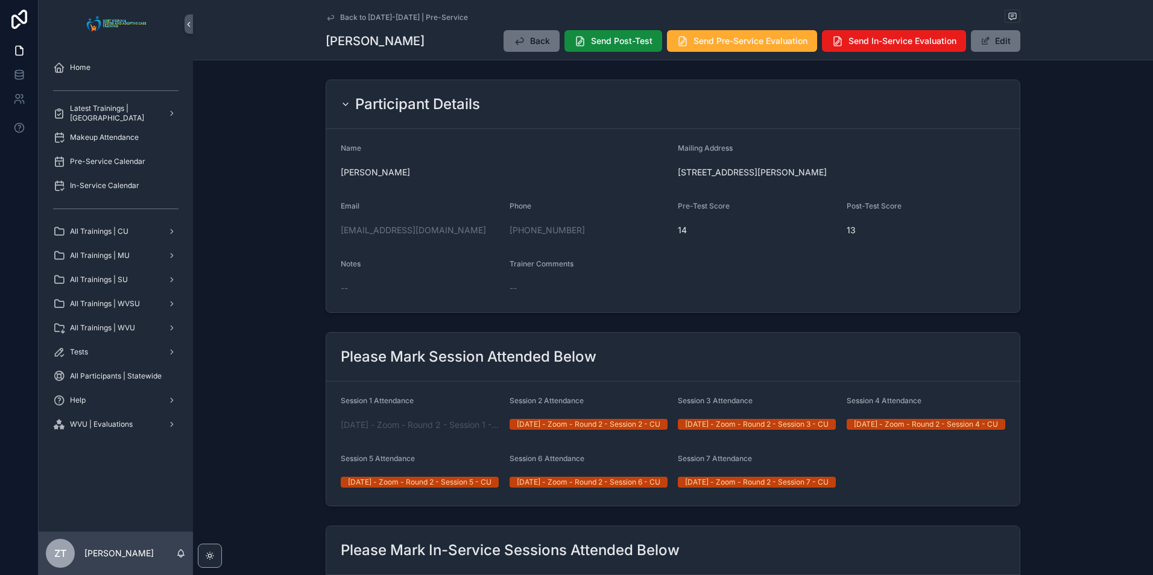
click at [326, 16] on icon "scrollable content" at bounding box center [331, 18] width 10 height 10
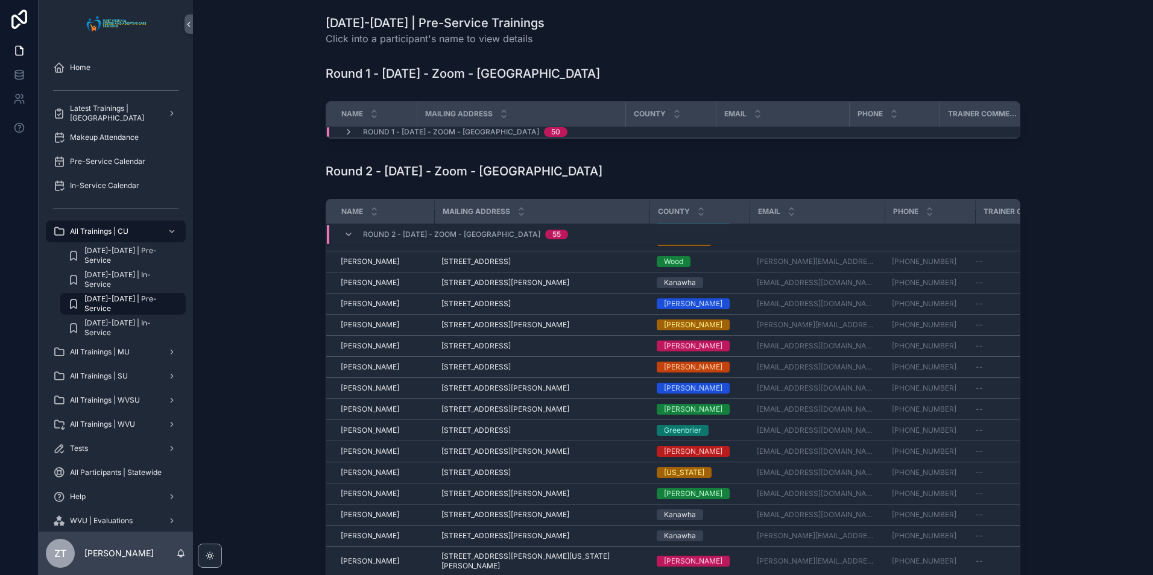
scroll to position [439, 0]
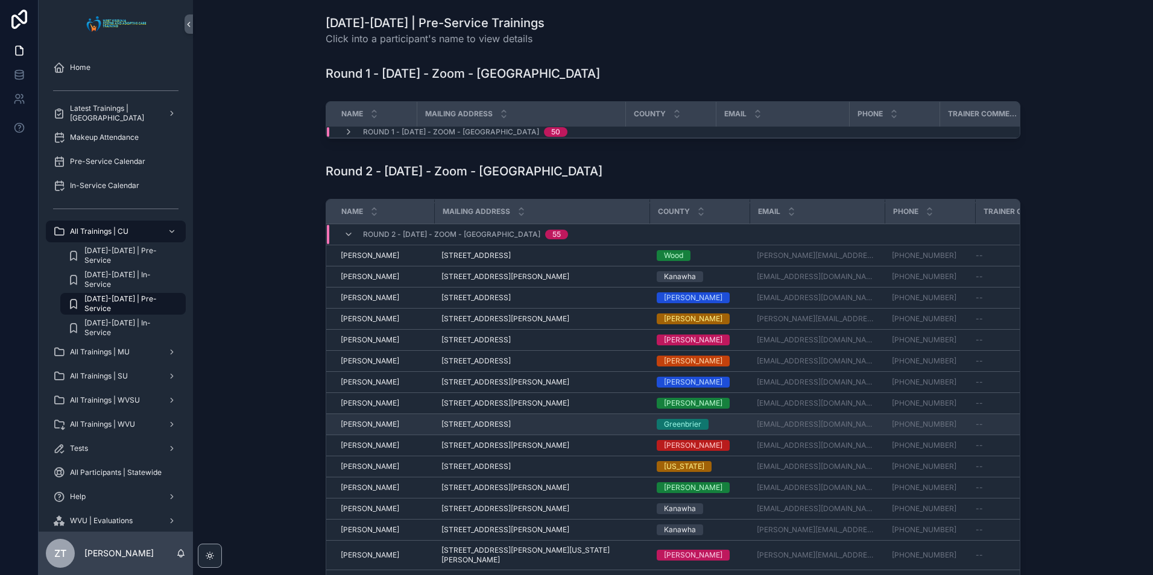
click at [366, 429] on span "[PERSON_NAME]" at bounding box center [370, 425] width 58 height 10
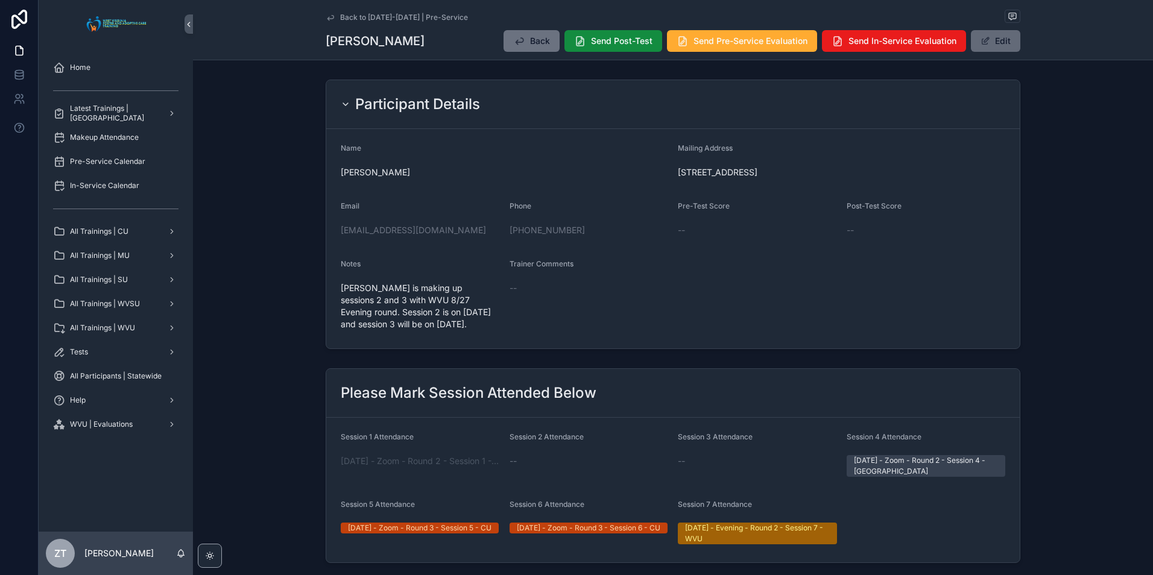
click at [1005, 40] on button "Edit" at bounding box center [995, 41] width 49 height 22
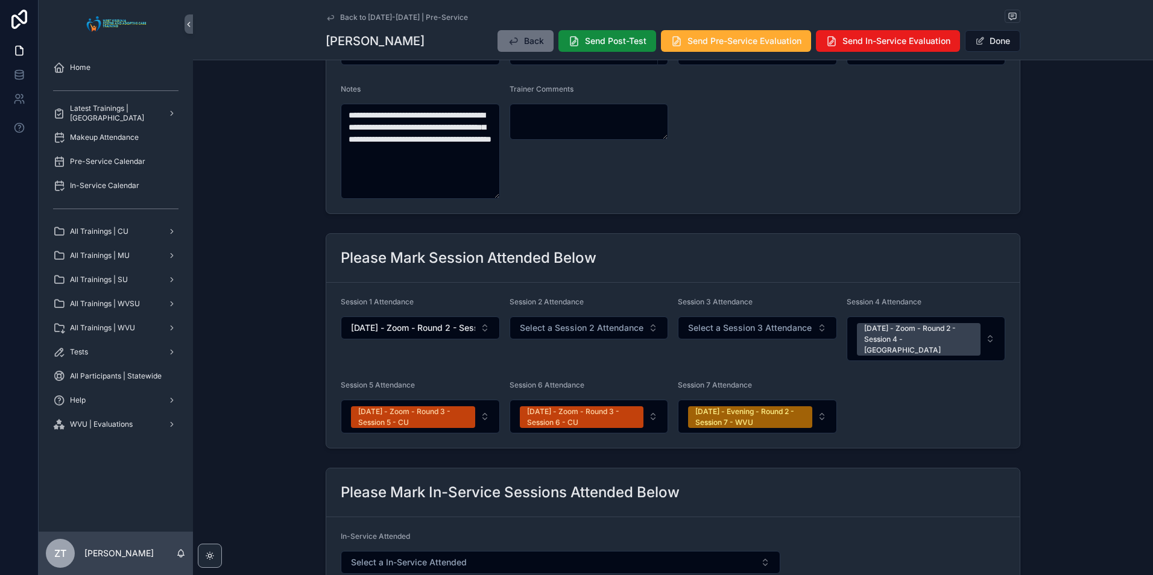
scroll to position [181, 0]
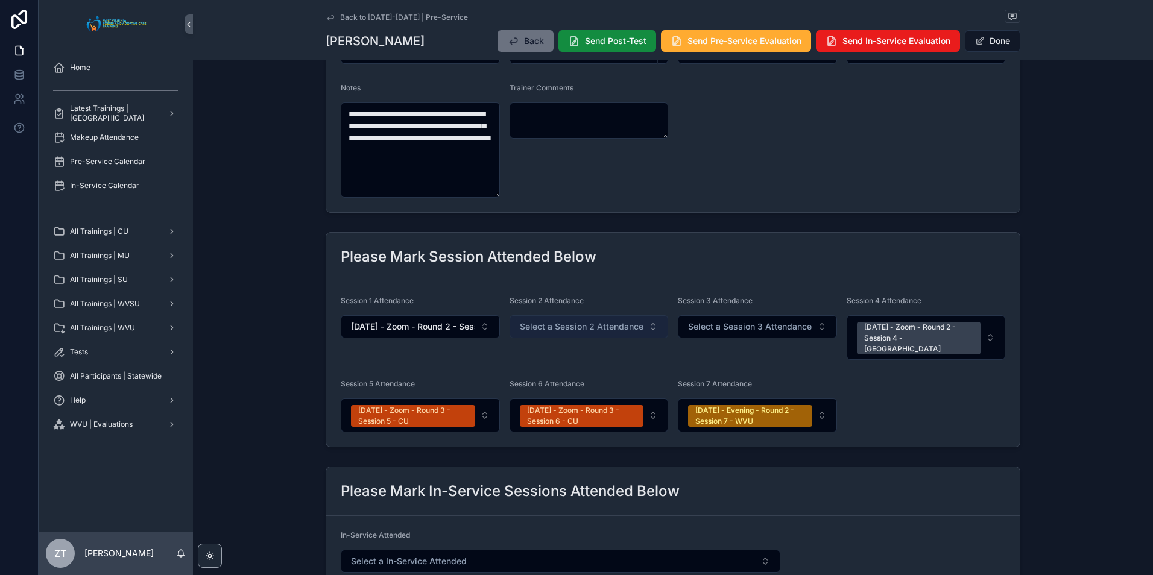
click at [569, 334] on button "Select a Session 2 Attendance" at bounding box center [588, 326] width 159 height 23
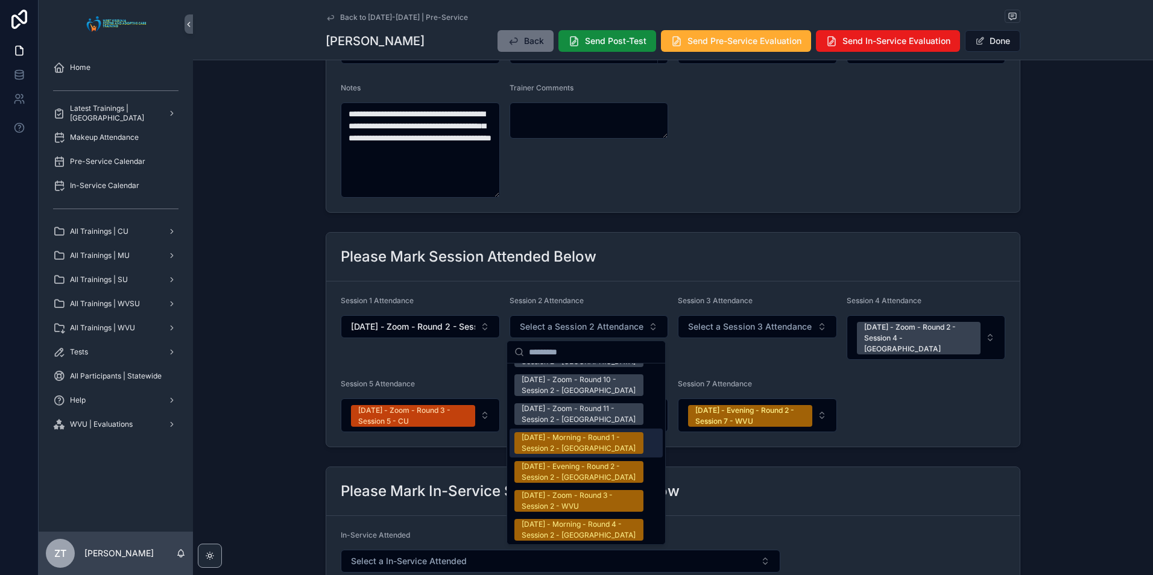
scroll to position [1929, 0]
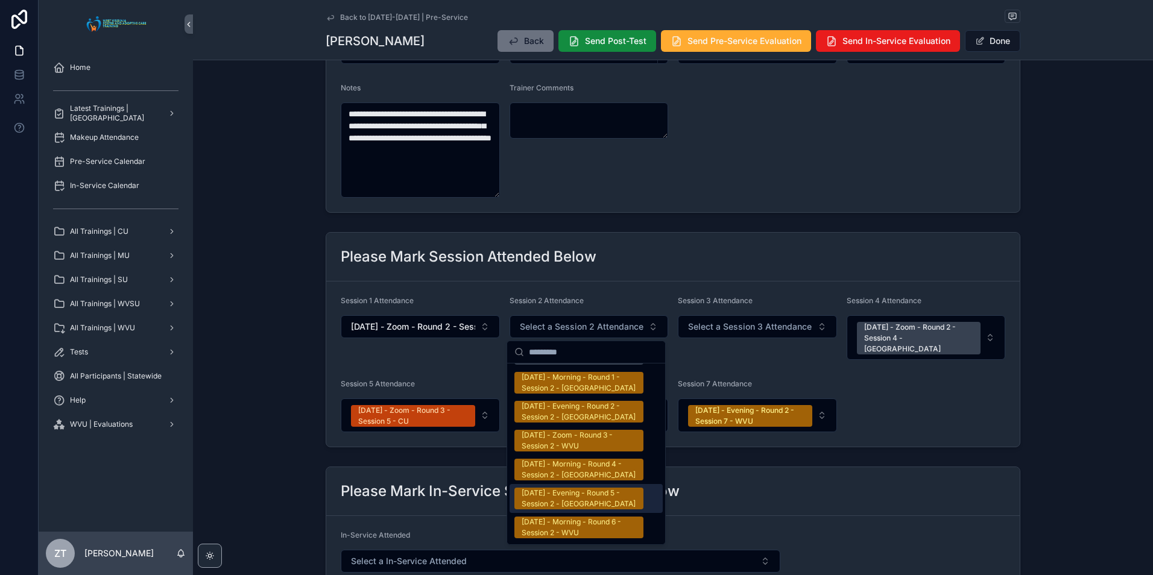
click at [540, 488] on div "[DATE] - Evening - Round 5 - Session 2 - [GEOGRAPHIC_DATA]" at bounding box center [579, 499] width 115 height 22
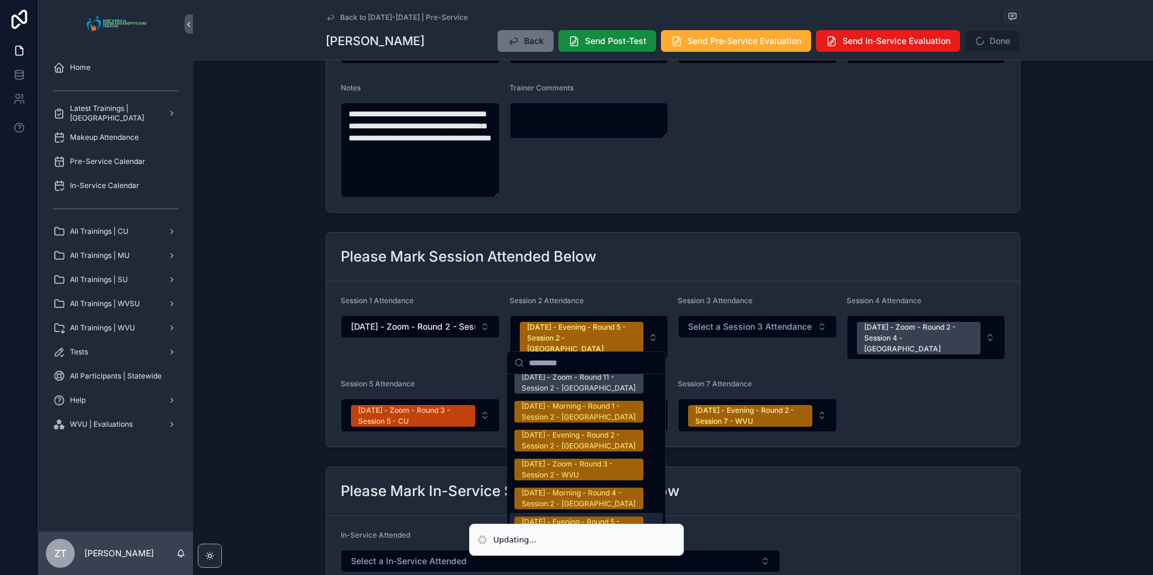
scroll to position [1947, 0]
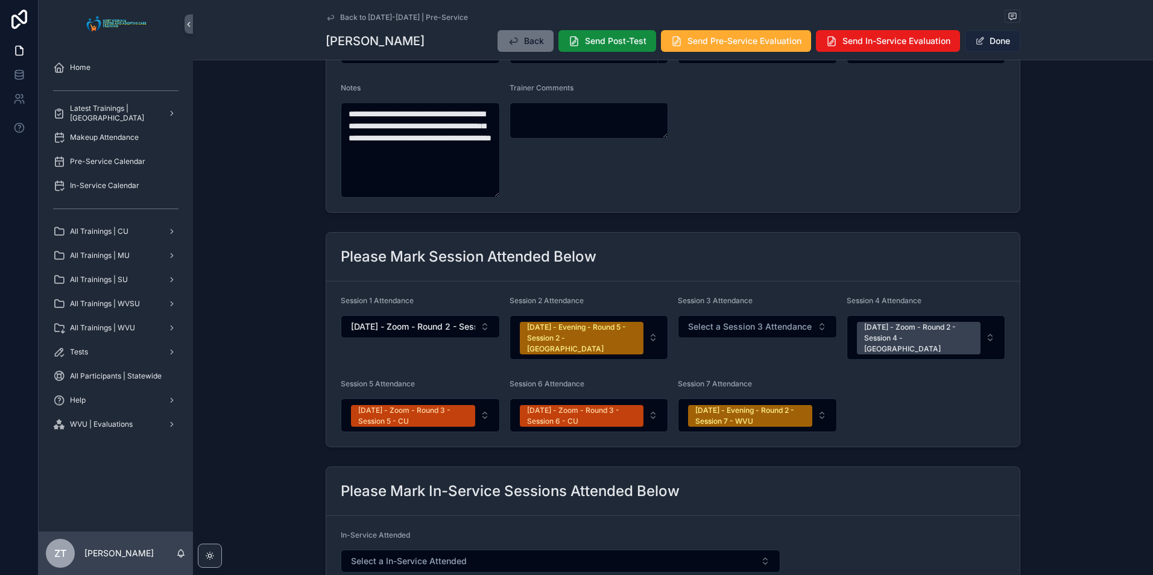
click at [993, 43] on button "Done" at bounding box center [992, 41] width 55 height 22
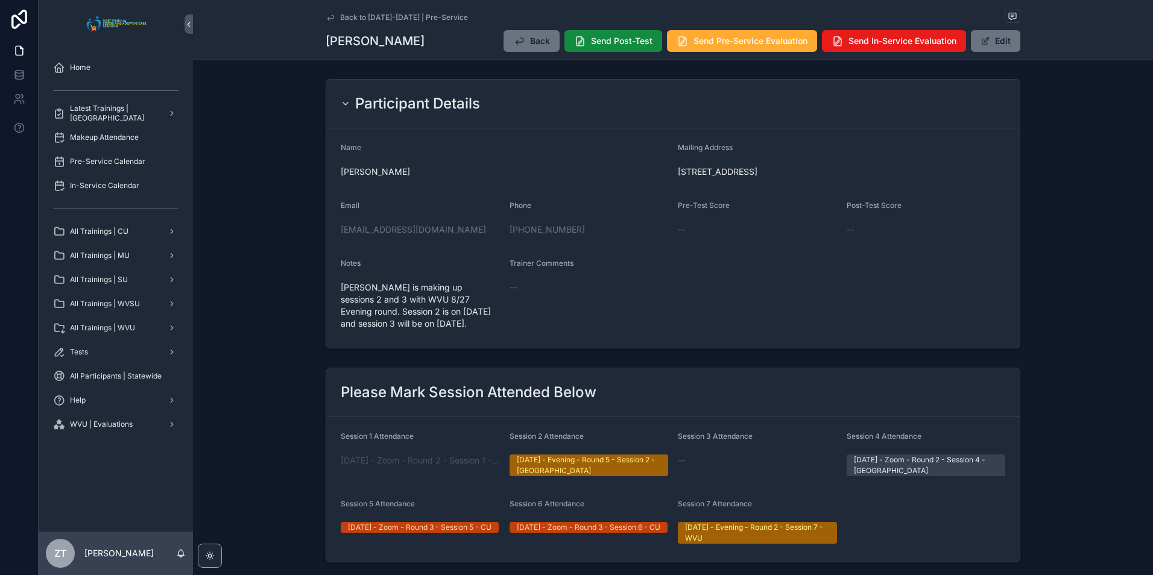
scroll to position [0, 0]
click at [326, 16] on icon "scrollable content" at bounding box center [331, 18] width 10 height 10
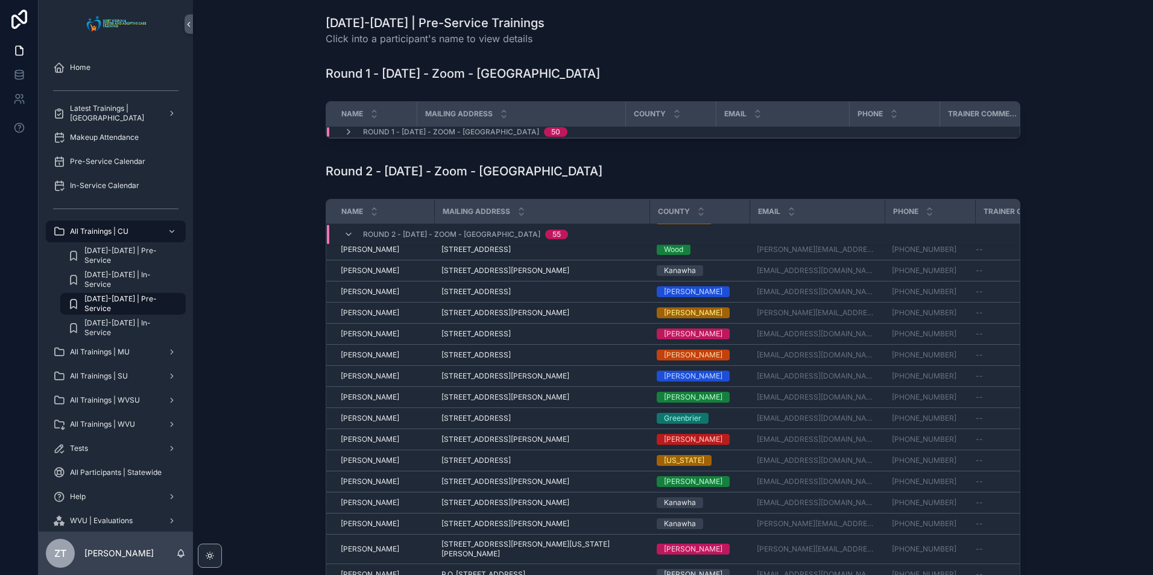
scroll to position [499, 0]
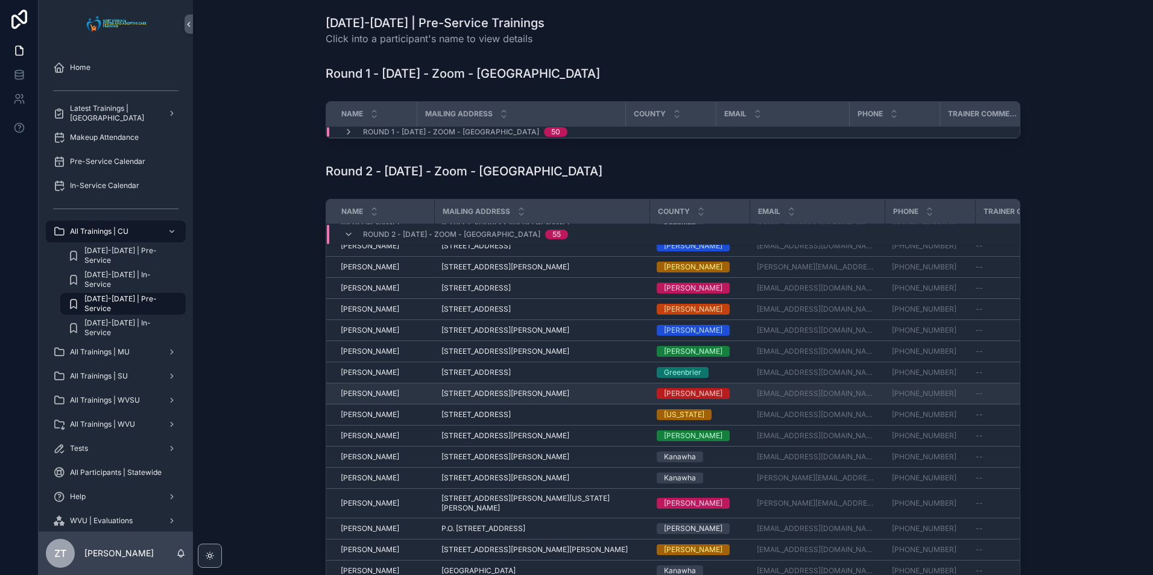
click at [389, 399] on span "[PERSON_NAME]" at bounding box center [370, 394] width 58 height 10
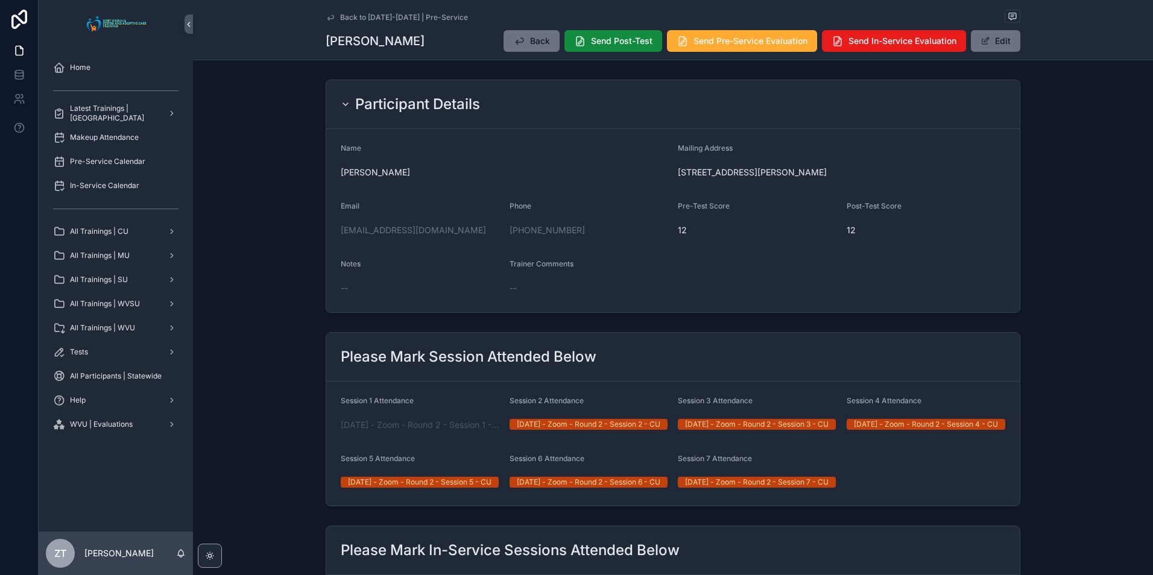
drag, startPoint x: 327, startPoint y: 16, endPoint x: 17, endPoint y: 219, distance: 370.6
click at [327, 16] on icon "scrollable content" at bounding box center [331, 18] width 10 height 10
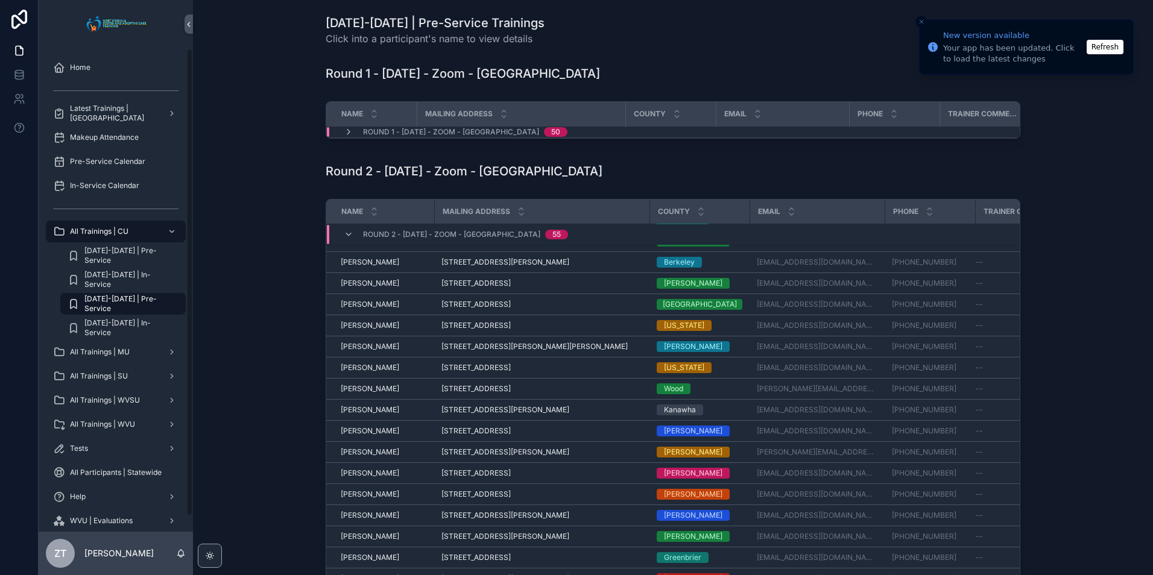
scroll to position [379, 0]
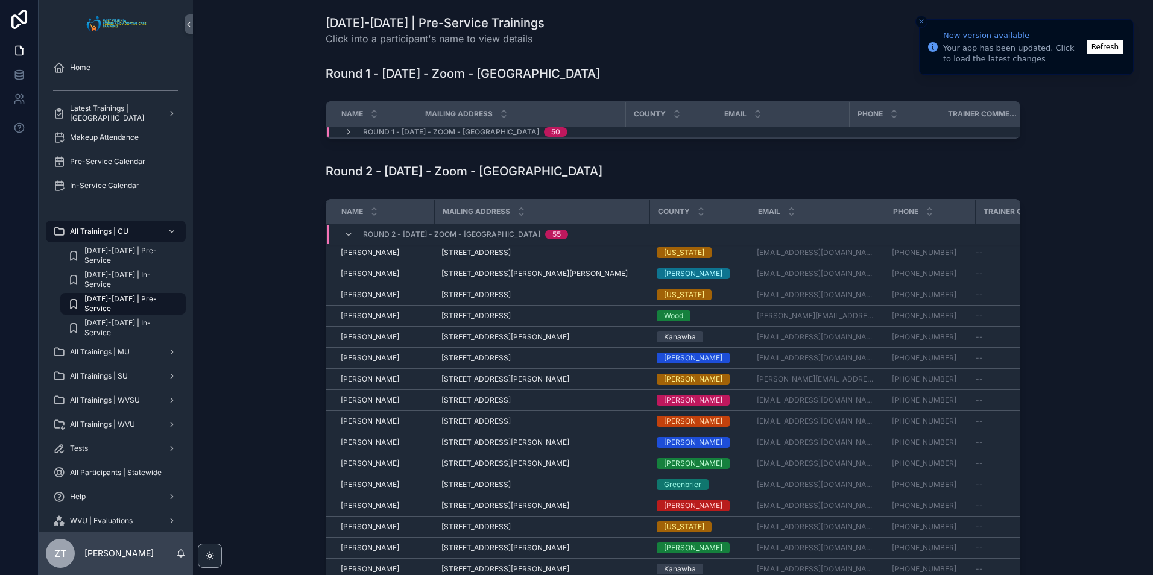
click at [1101, 51] on button "Refresh" at bounding box center [1104, 47] width 37 height 14
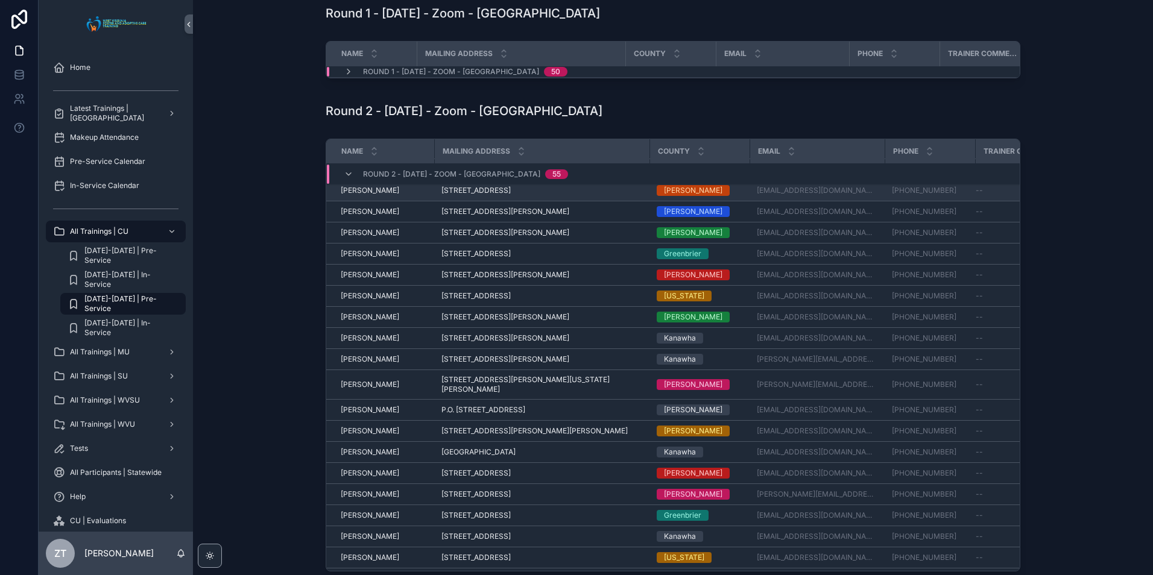
scroll to position [559, 0]
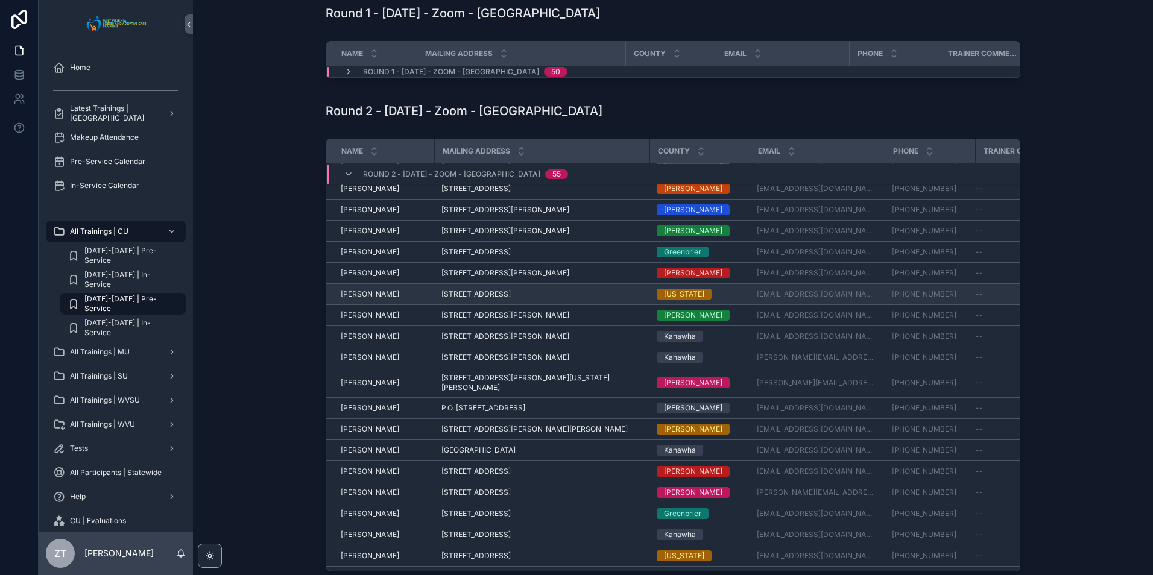
click at [371, 299] on span "[PERSON_NAME]" at bounding box center [370, 294] width 58 height 10
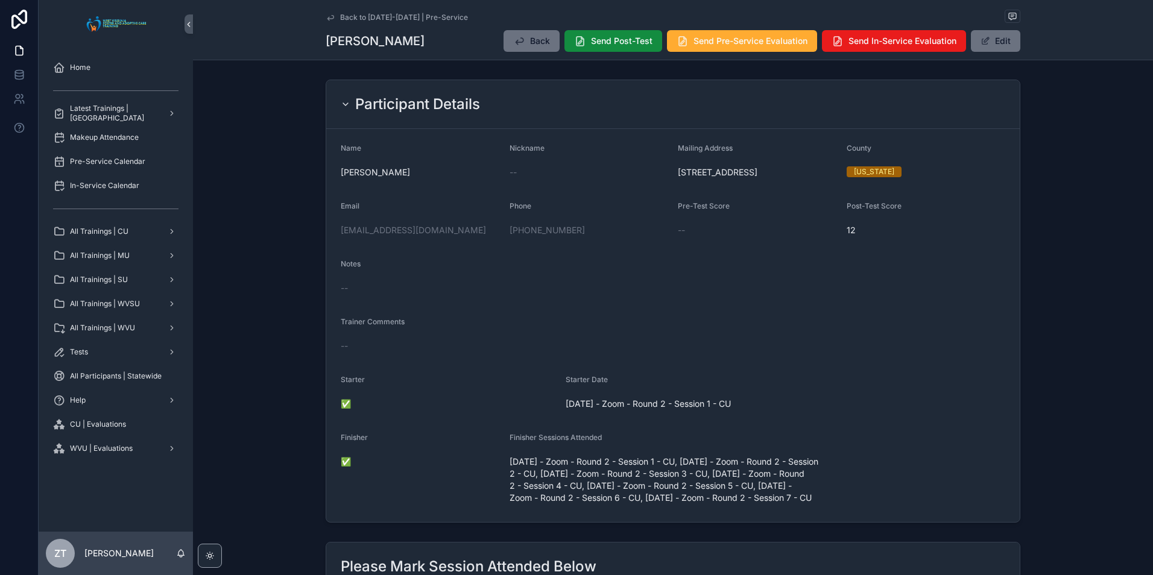
click at [326, 16] on icon "scrollable content" at bounding box center [331, 18] width 10 height 10
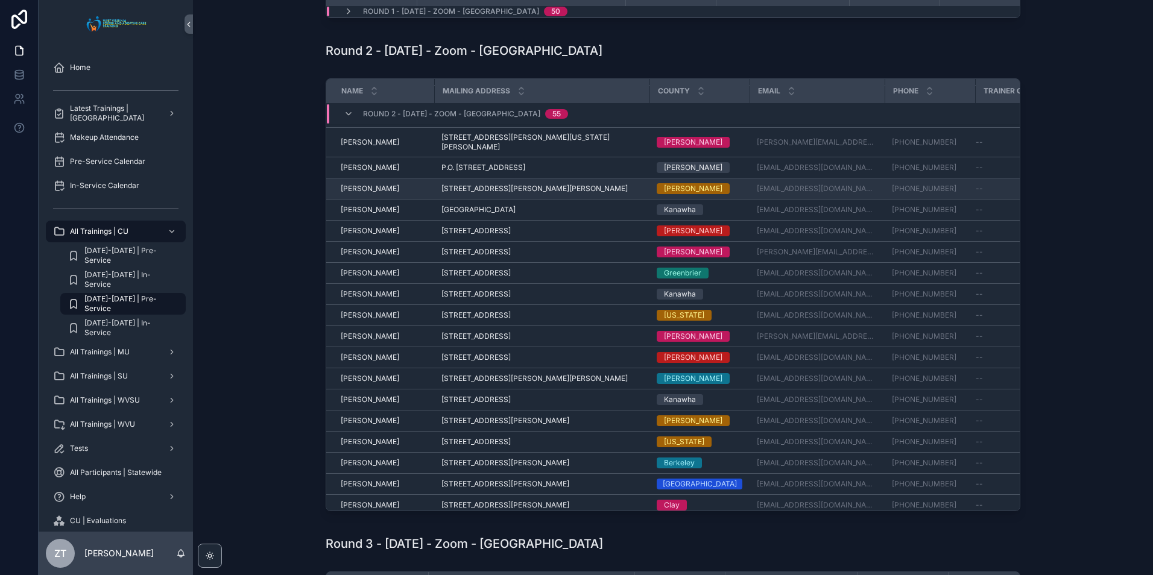
scroll to position [680, 0]
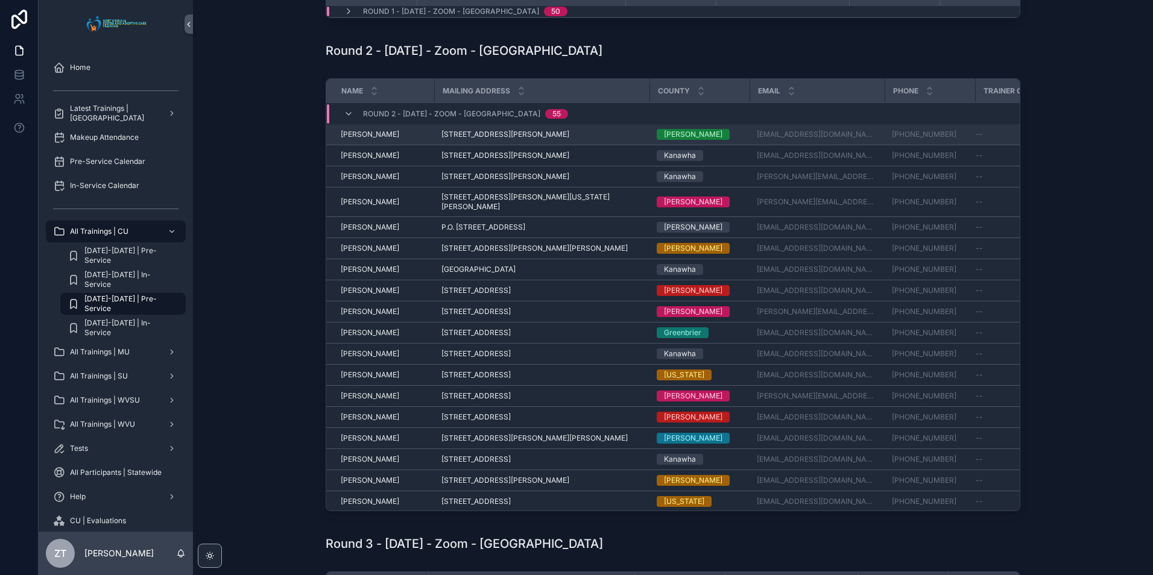
click at [376, 139] on span "[PERSON_NAME]" at bounding box center [370, 135] width 58 height 10
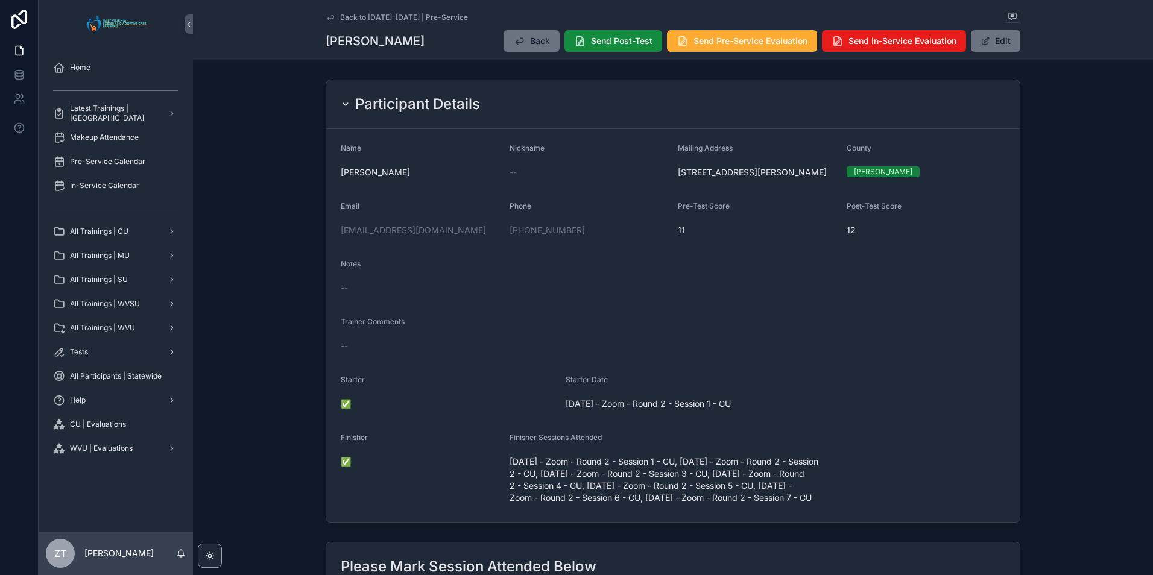
click at [330, 17] on icon "scrollable content" at bounding box center [331, 18] width 10 height 10
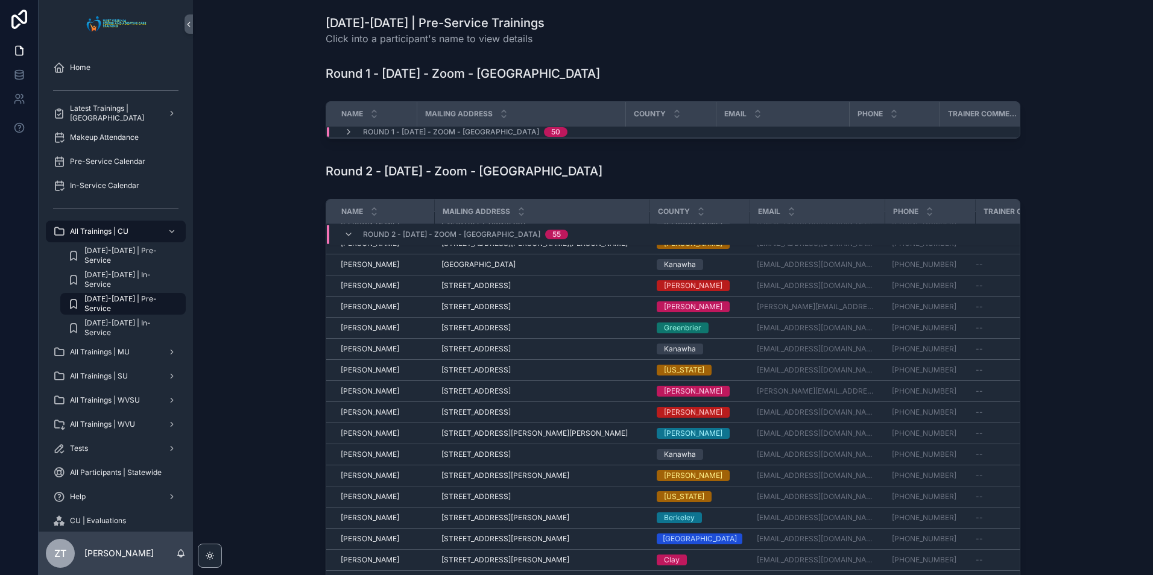
scroll to position [685, 0]
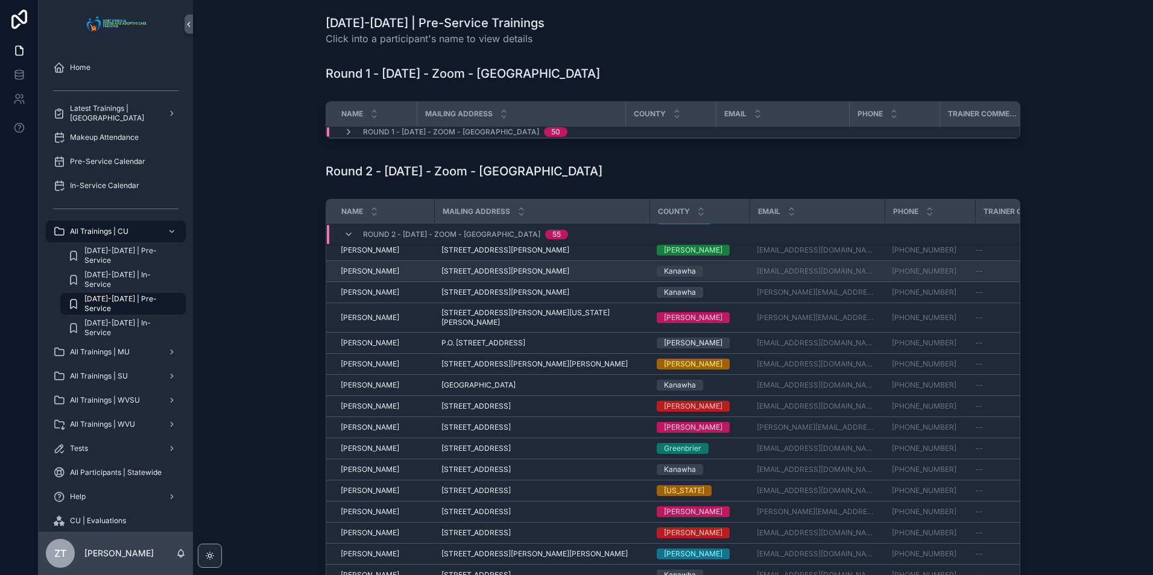
click at [365, 276] on span "[PERSON_NAME]" at bounding box center [370, 271] width 58 height 10
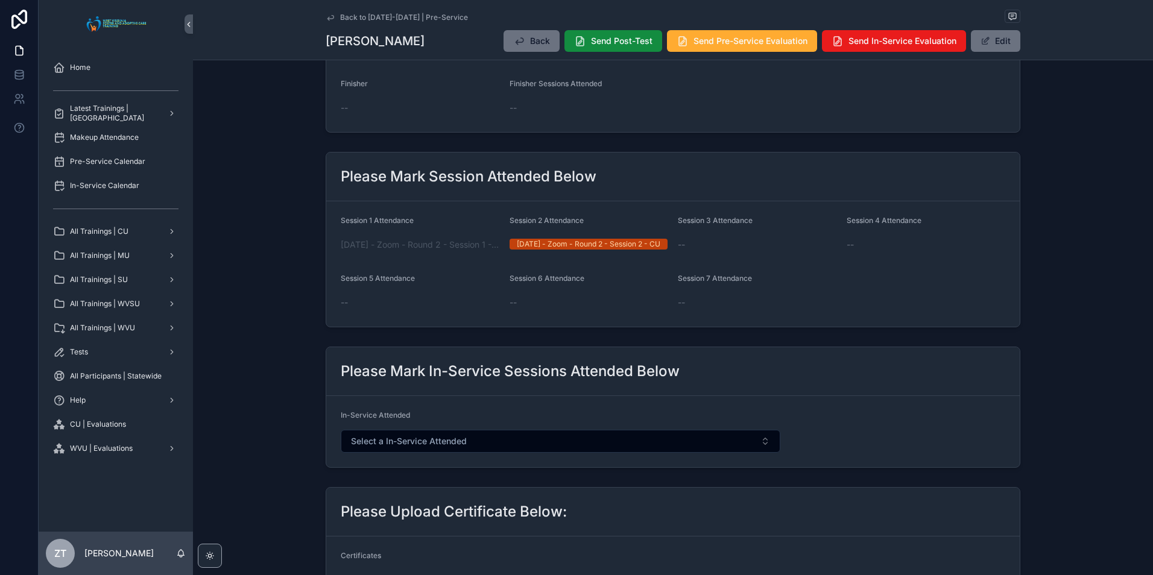
scroll to position [362, 0]
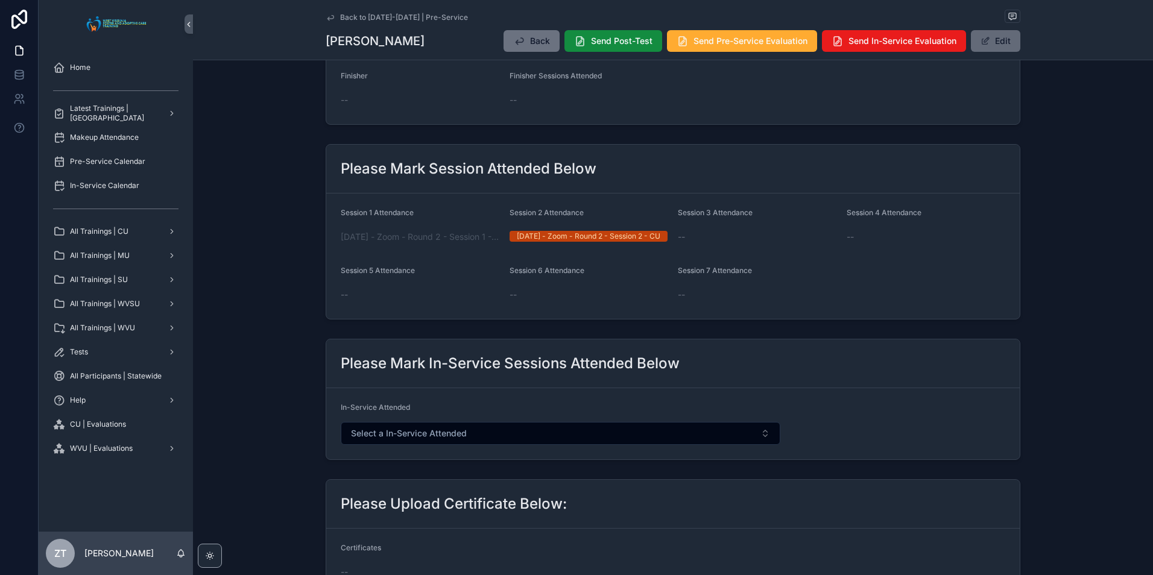
click at [1005, 40] on button "Edit" at bounding box center [995, 41] width 49 height 22
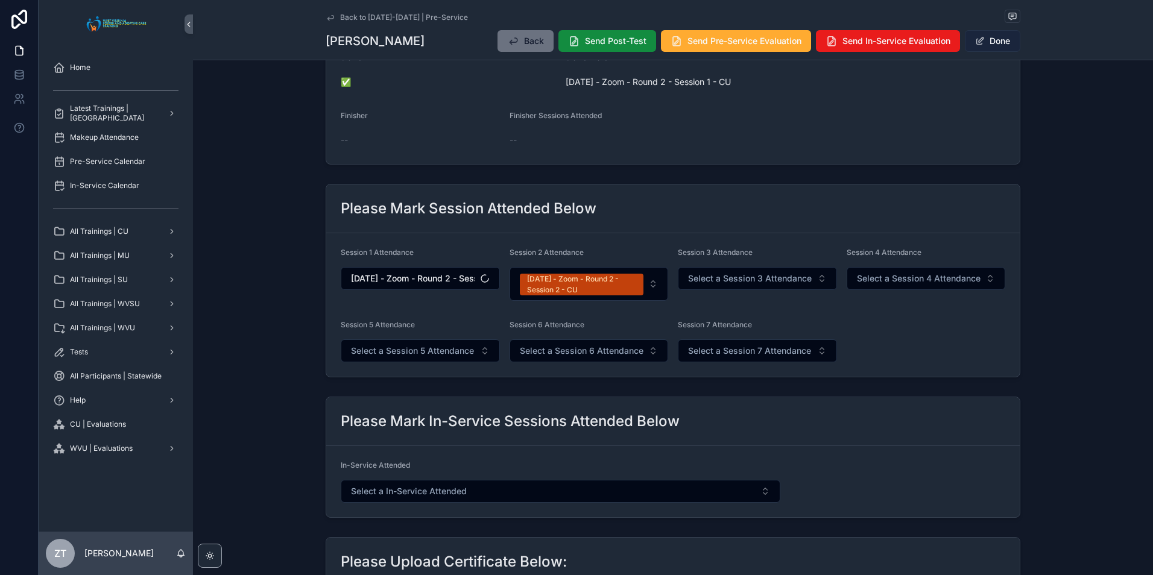
scroll to position [373, 0]
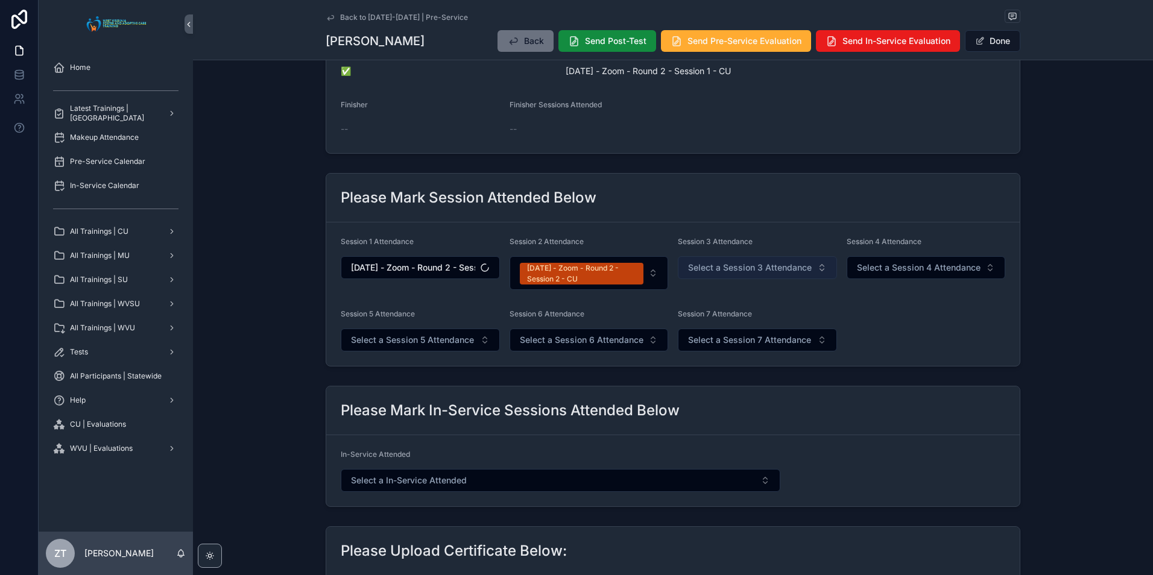
click at [723, 267] on span "Select a Session 3 Attendance" at bounding box center [750, 268] width 124 height 12
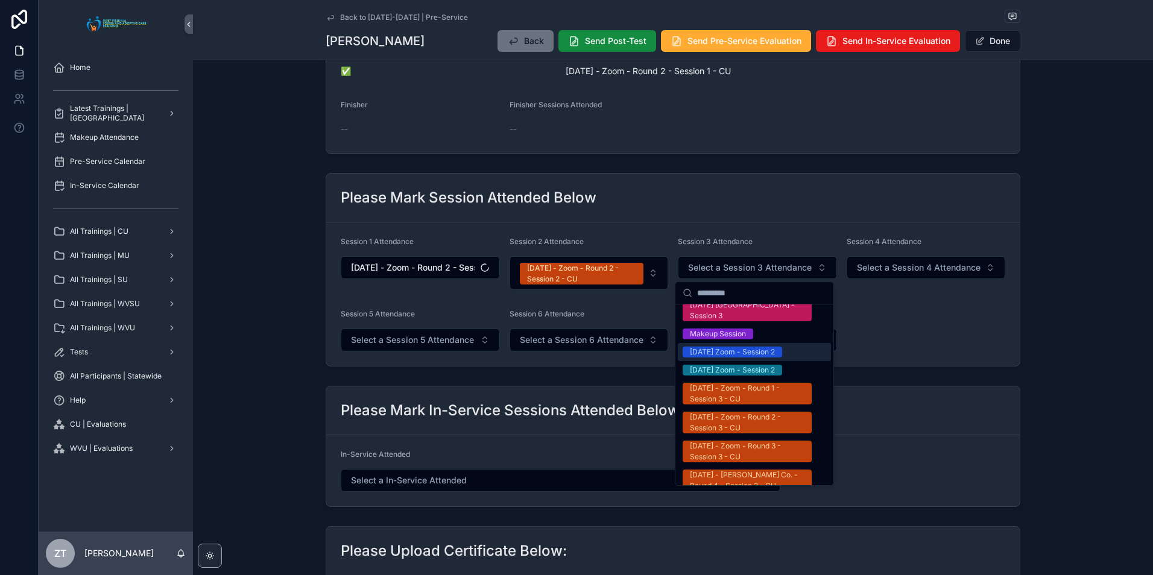
scroll to position [663, 0]
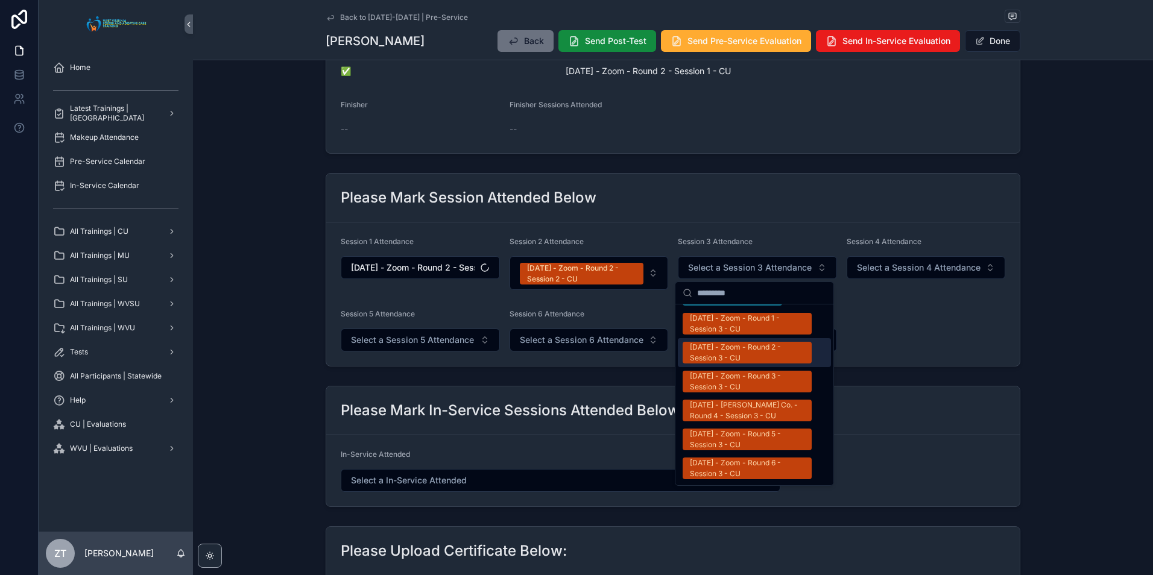
click at [732, 342] on div "[DATE] - Zoom - Round 2 - Session 3 - CU" at bounding box center [747, 353] width 115 height 22
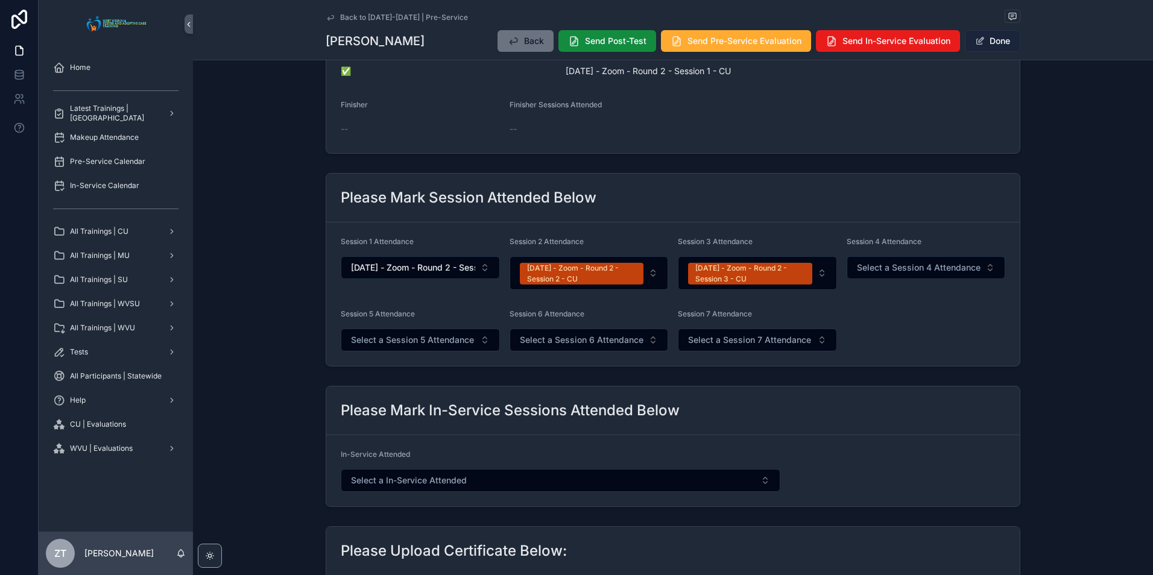
click at [986, 35] on button "Done" at bounding box center [992, 41] width 55 height 22
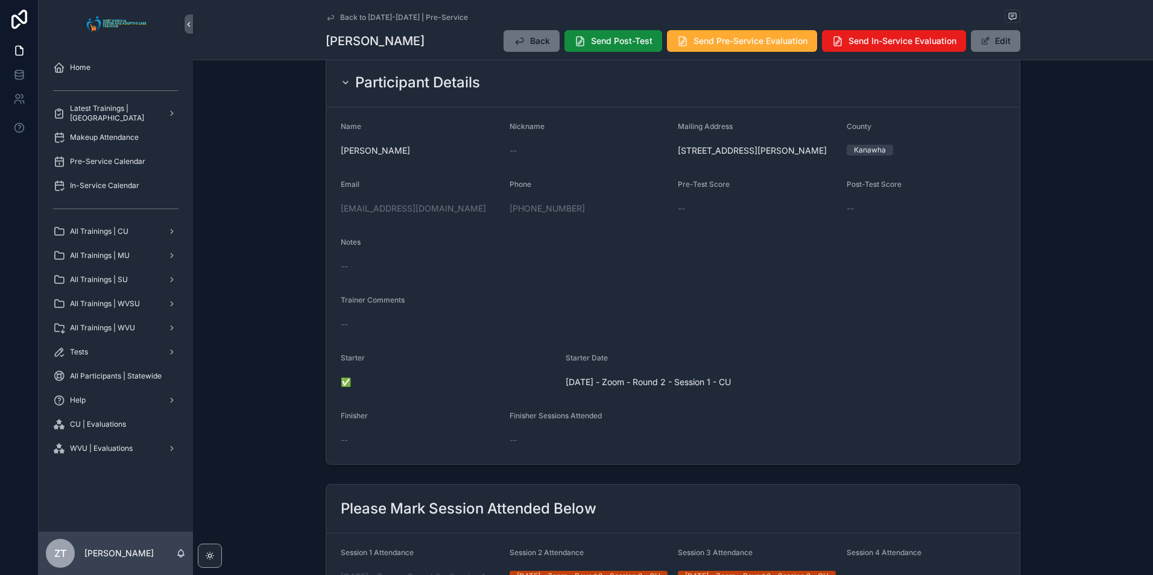
scroll to position [0, 0]
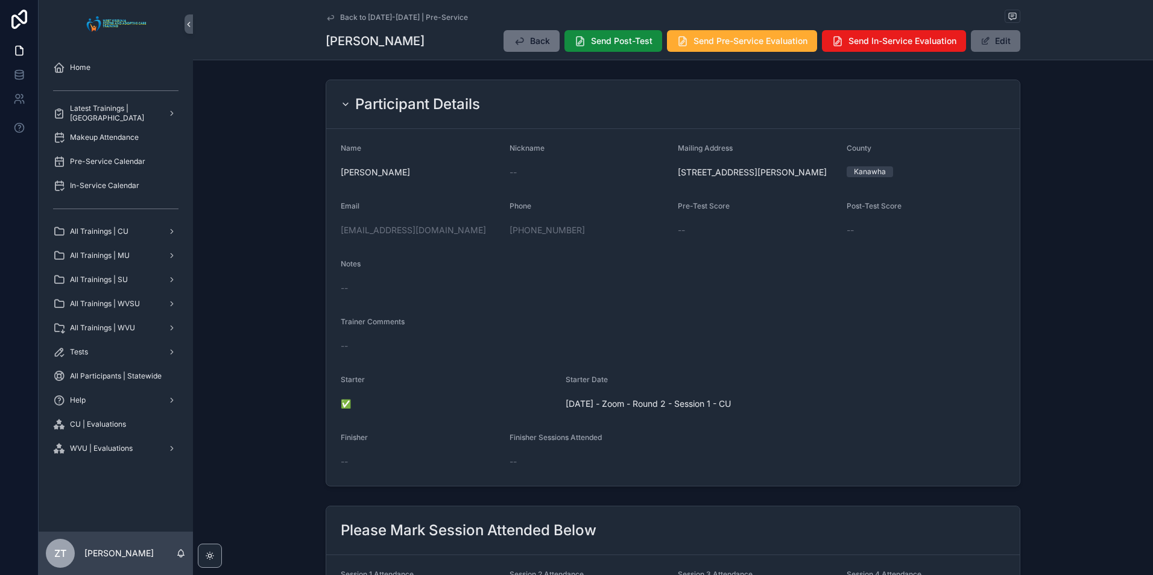
click at [972, 43] on button "Edit" at bounding box center [995, 41] width 49 height 22
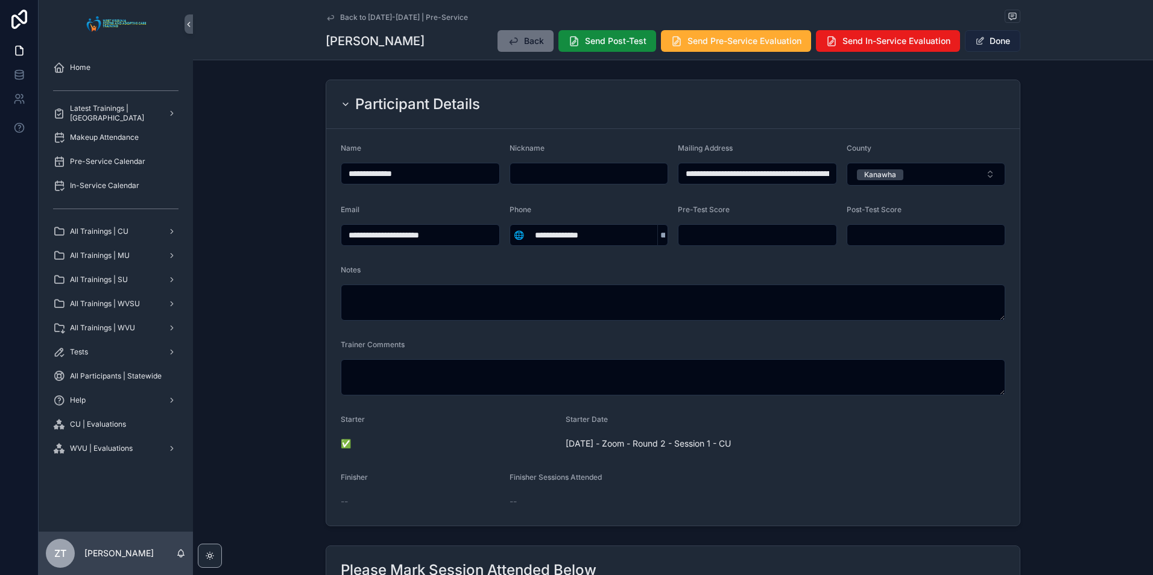
click at [992, 43] on button "Done" at bounding box center [992, 41] width 55 height 22
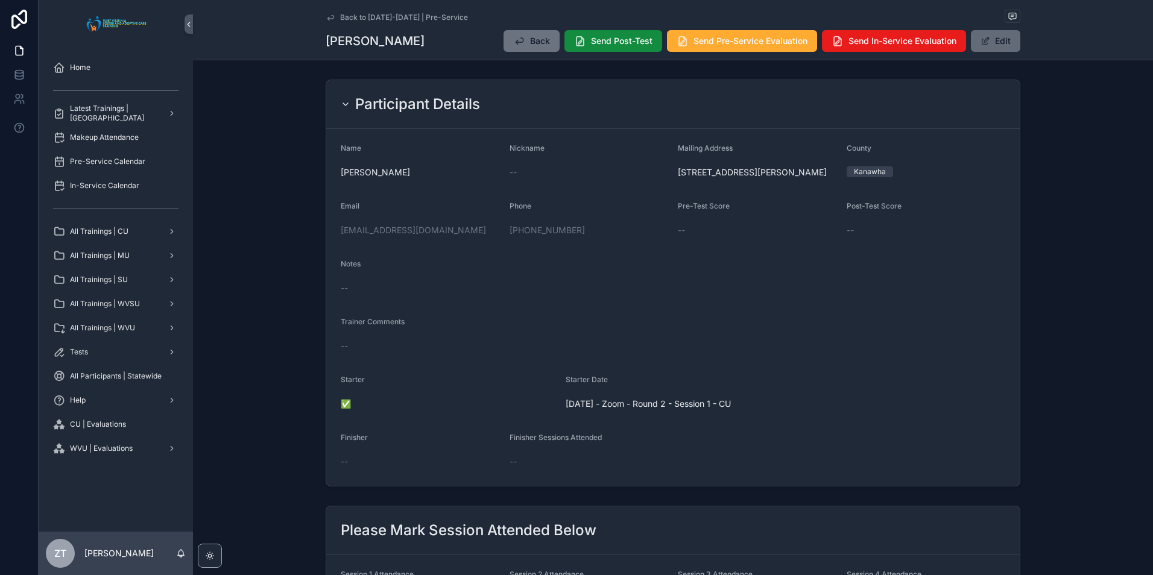
click at [985, 36] on button "Edit" at bounding box center [995, 41] width 49 height 22
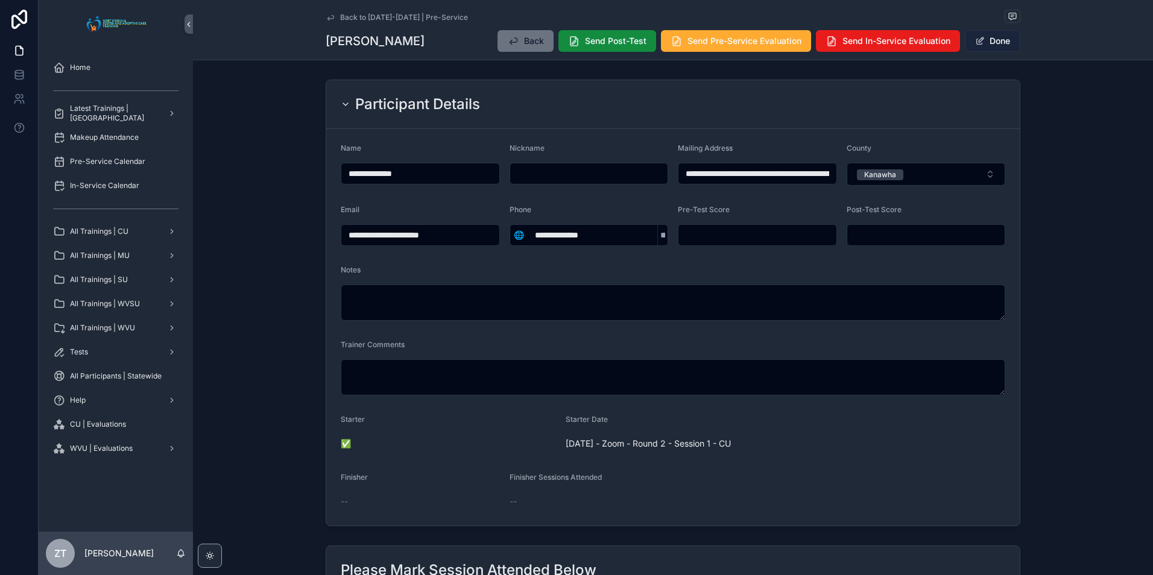
click at [989, 36] on button "Done" at bounding box center [992, 41] width 55 height 22
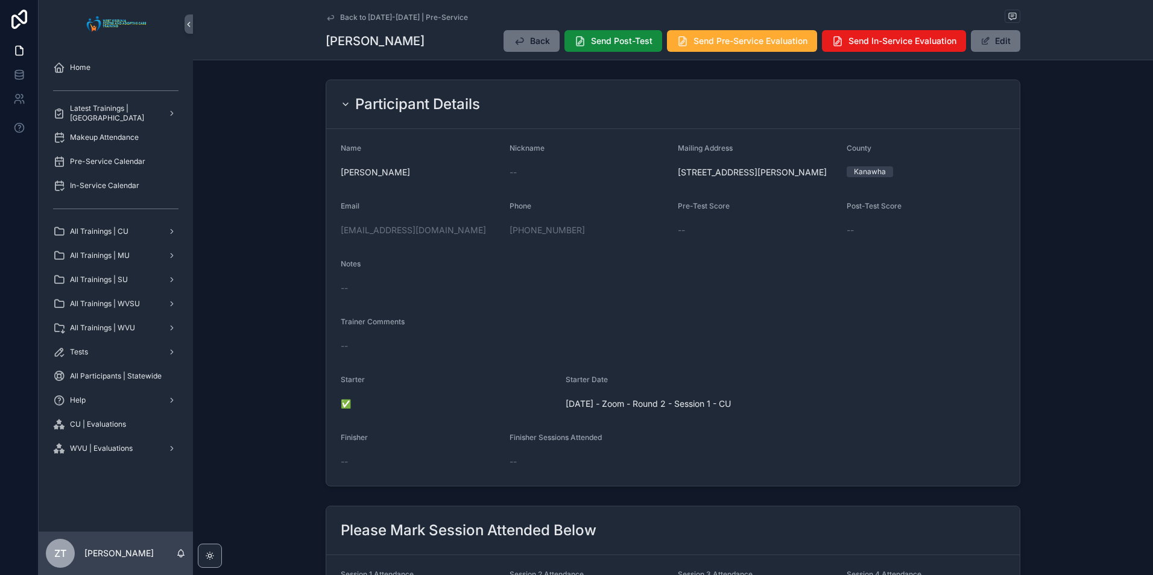
click at [330, 13] on icon "scrollable content" at bounding box center [331, 18] width 10 height 10
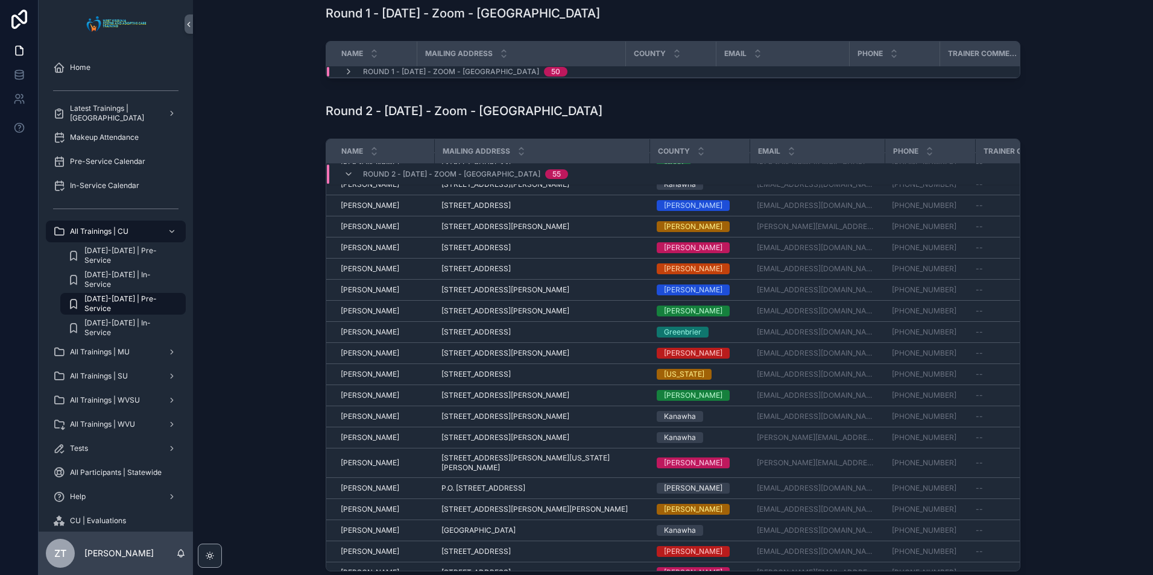
scroll to position [499, 0]
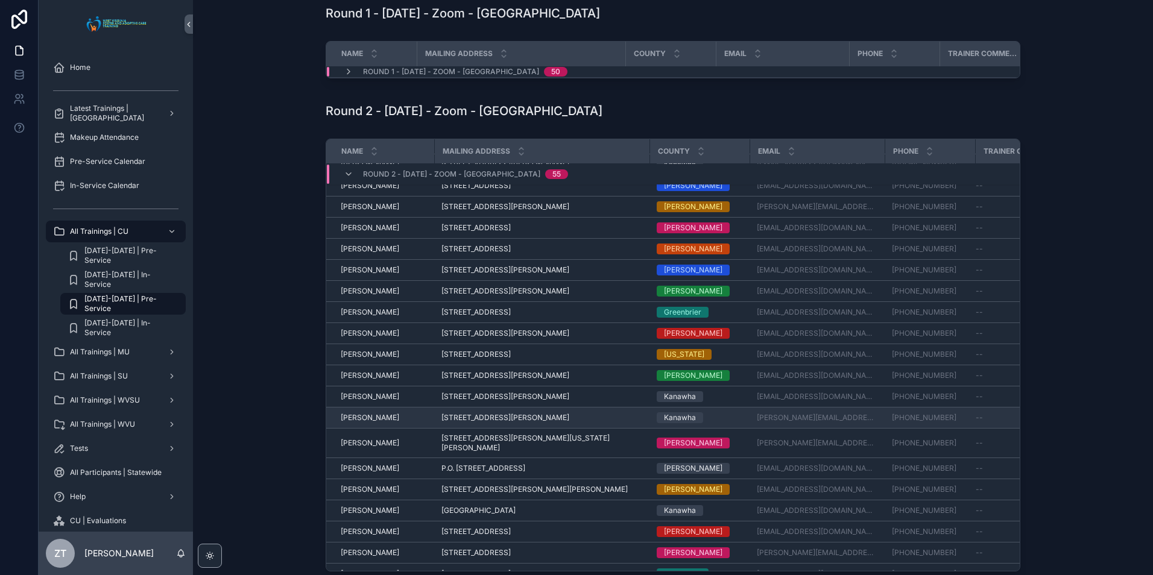
click at [353, 423] on span "Linda Potter" at bounding box center [370, 418] width 58 height 10
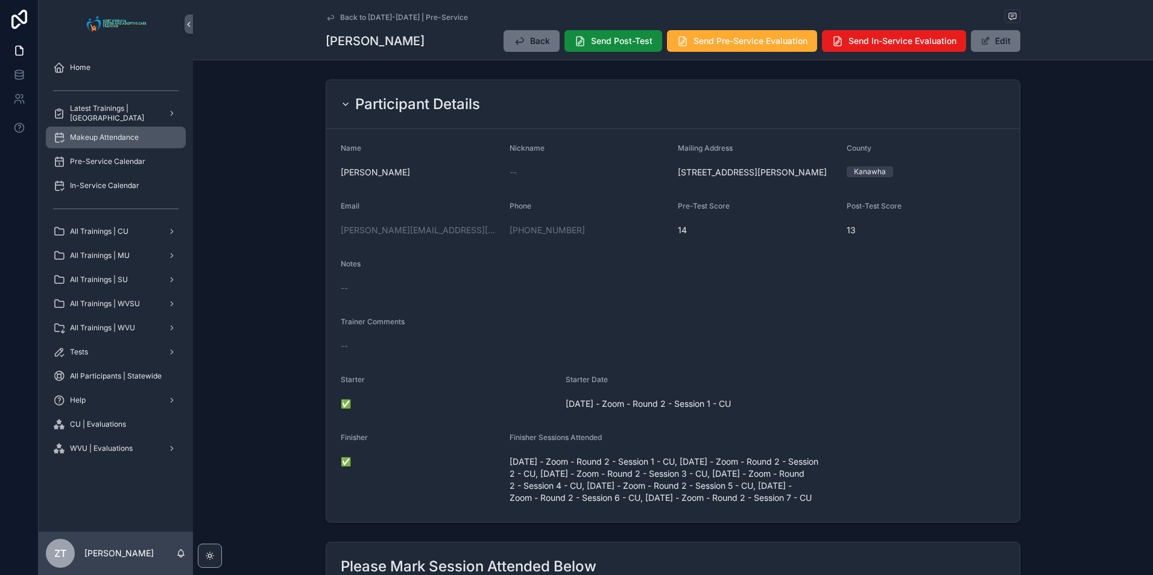
drag, startPoint x: 325, startPoint y: 13, endPoint x: 48, endPoint y: 133, distance: 302.2
click at [326, 13] on icon "scrollable content" at bounding box center [331, 18] width 10 height 10
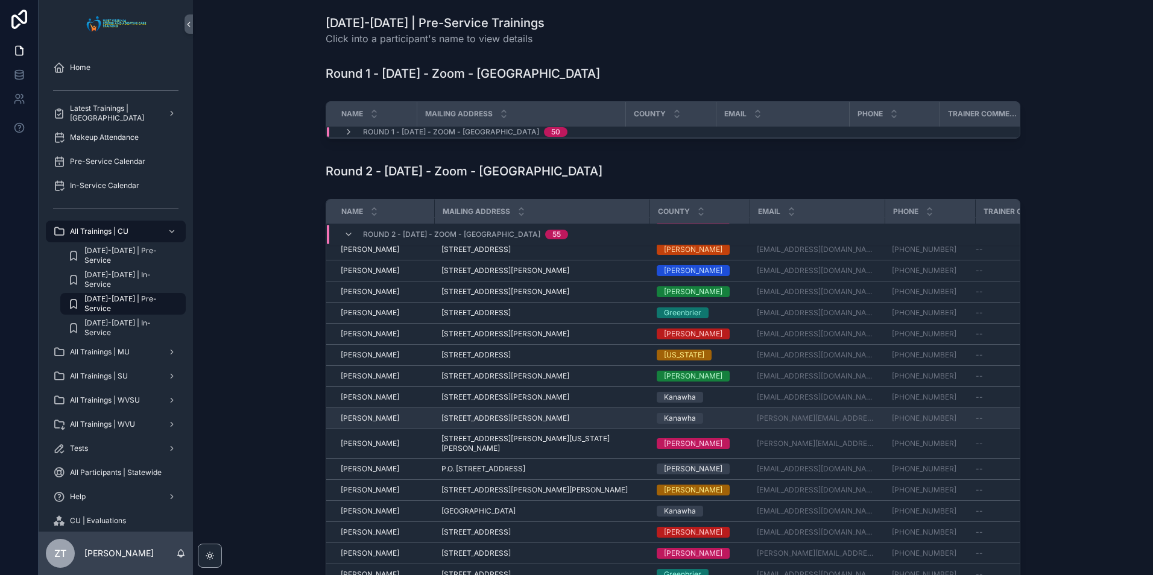
scroll to position [559, 0]
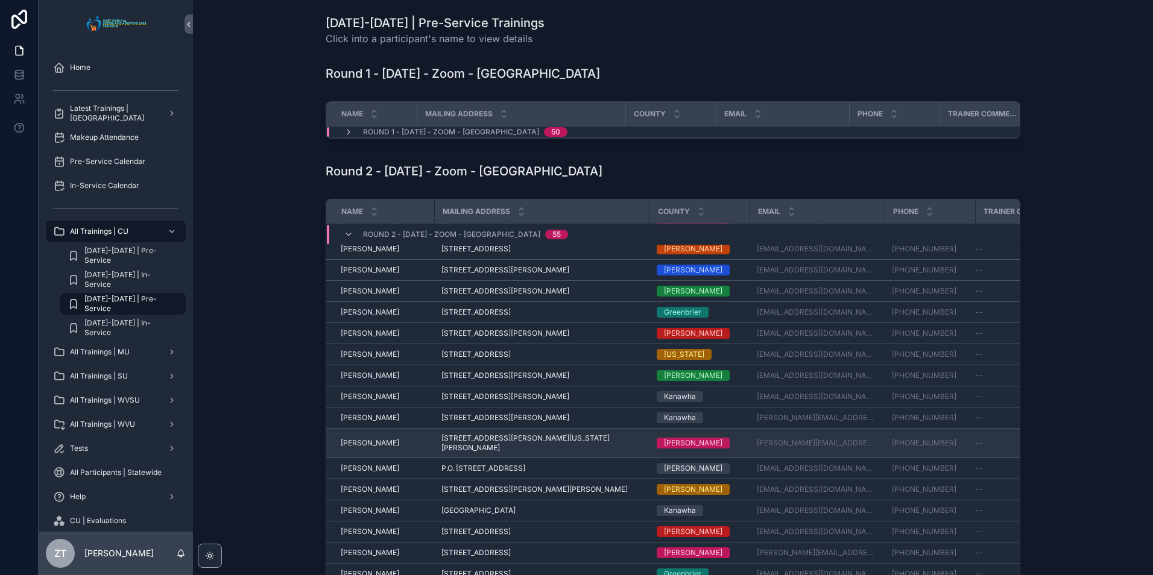
click at [357, 442] on span "Lisa Short" at bounding box center [370, 443] width 58 height 10
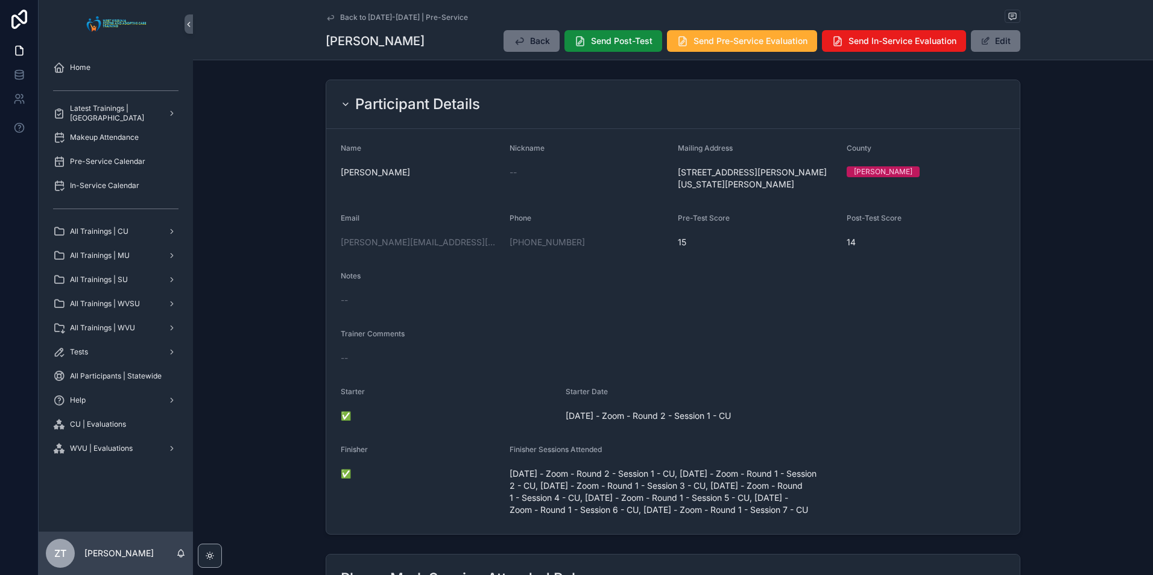
drag, startPoint x: 328, startPoint y: 18, endPoint x: 24, endPoint y: 236, distance: 374.1
click at [328, 18] on icon "scrollable content" at bounding box center [330, 17] width 6 height 5
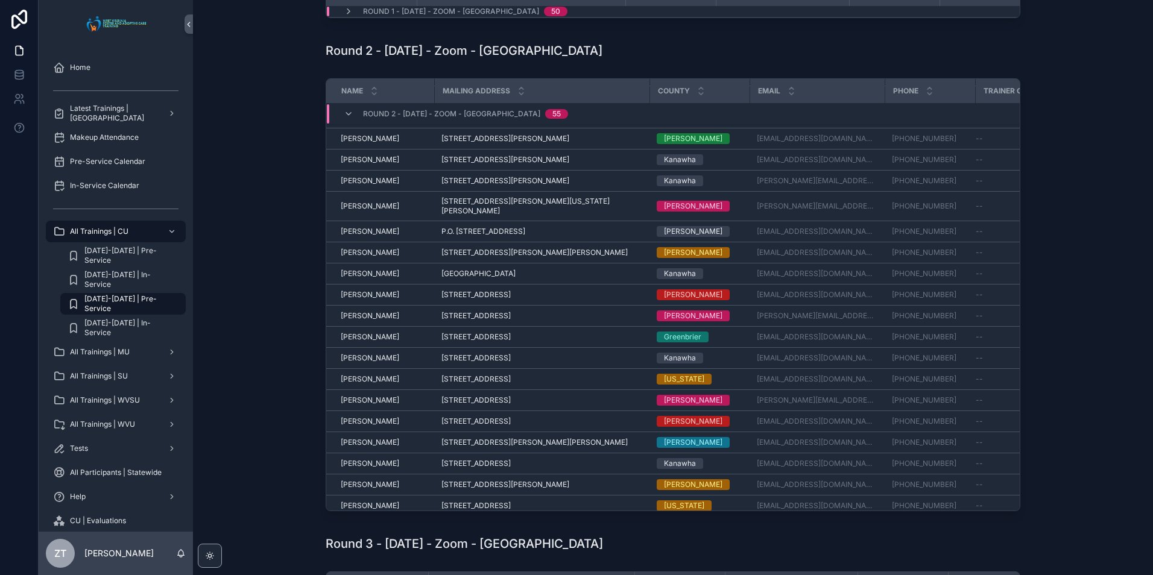
scroll to position [680, 0]
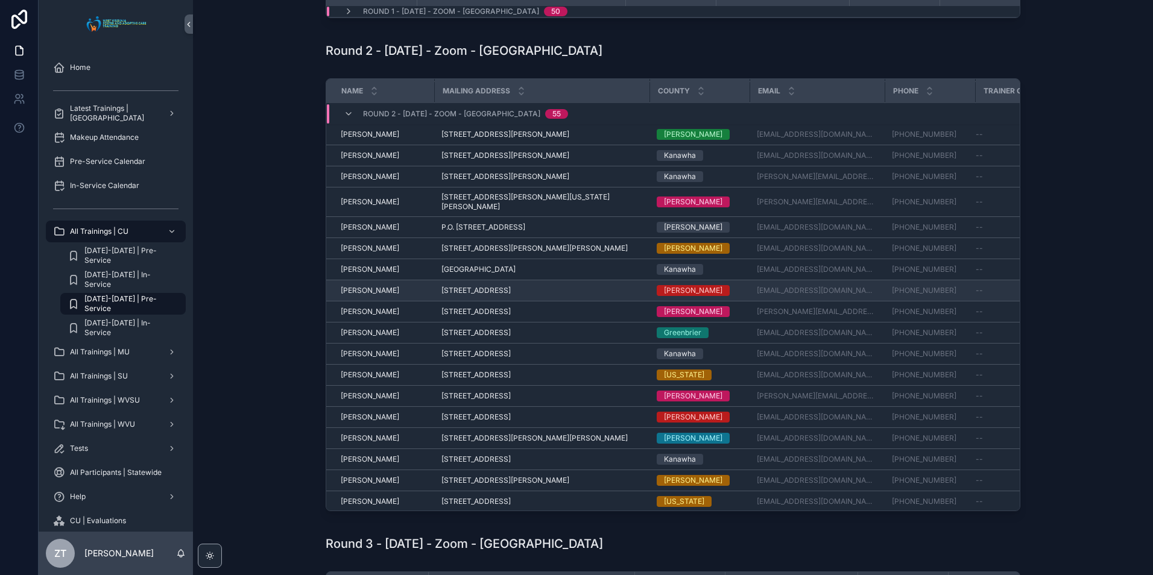
click at [379, 286] on span "Melissa Higgins" at bounding box center [370, 291] width 58 height 10
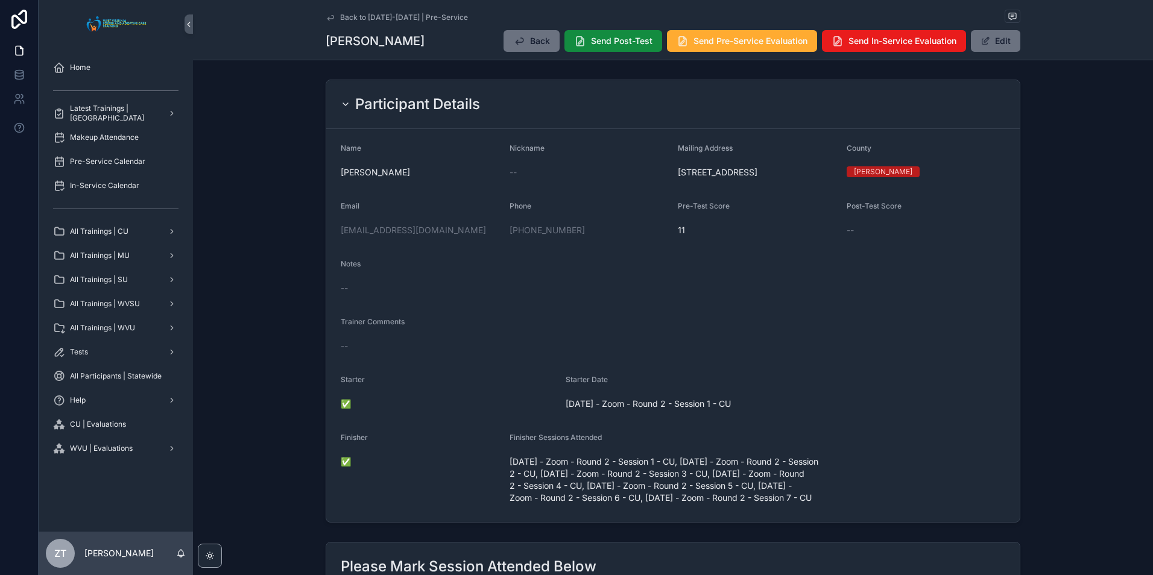
drag, startPoint x: 326, startPoint y: 15, endPoint x: 20, endPoint y: 212, distance: 362.9
click at [326, 15] on icon "scrollable content" at bounding box center [331, 18] width 10 height 10
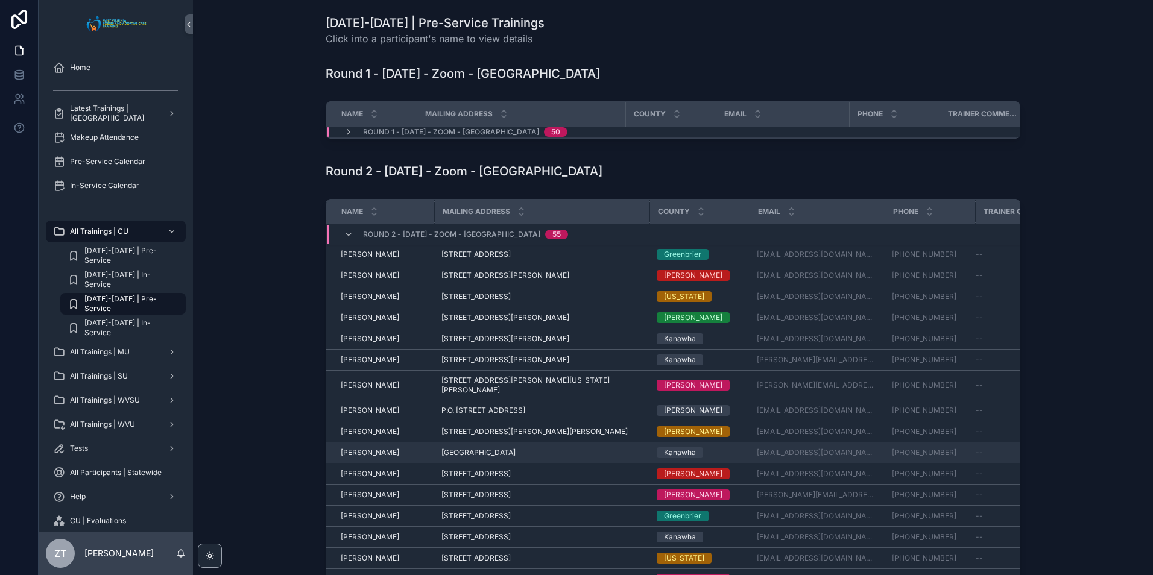
scroll to position [620, 0]
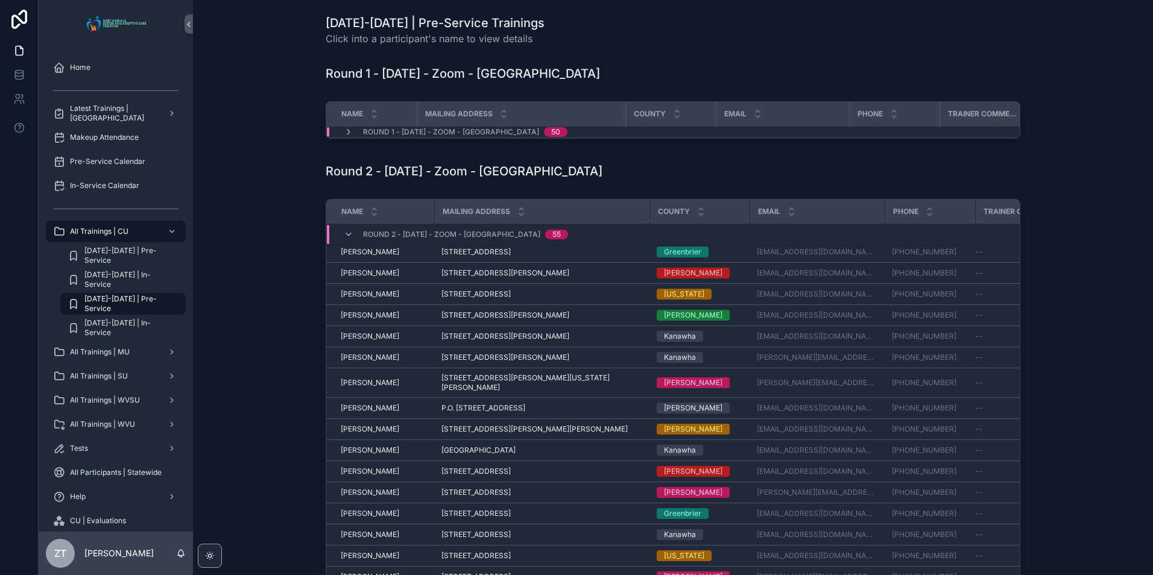
click at [366, 489] on span "Misti Williams" at bounding box center [370, 493] width 58 height 10
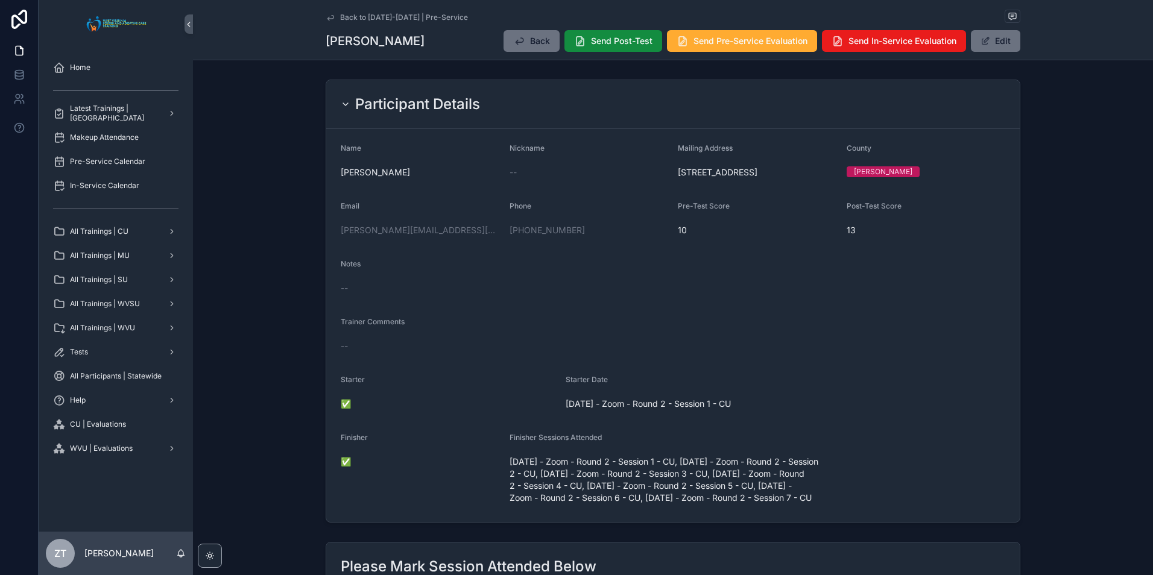
drag, startPoint x: 332, startPoint y: 15, endPoint x: 20, endPoint y: 154, distance: 341.7
click at [332, 15] on link "Back to [DATE]-[DATE] | Pre-Service" at bounding box center [397, 18] width 142 height 10
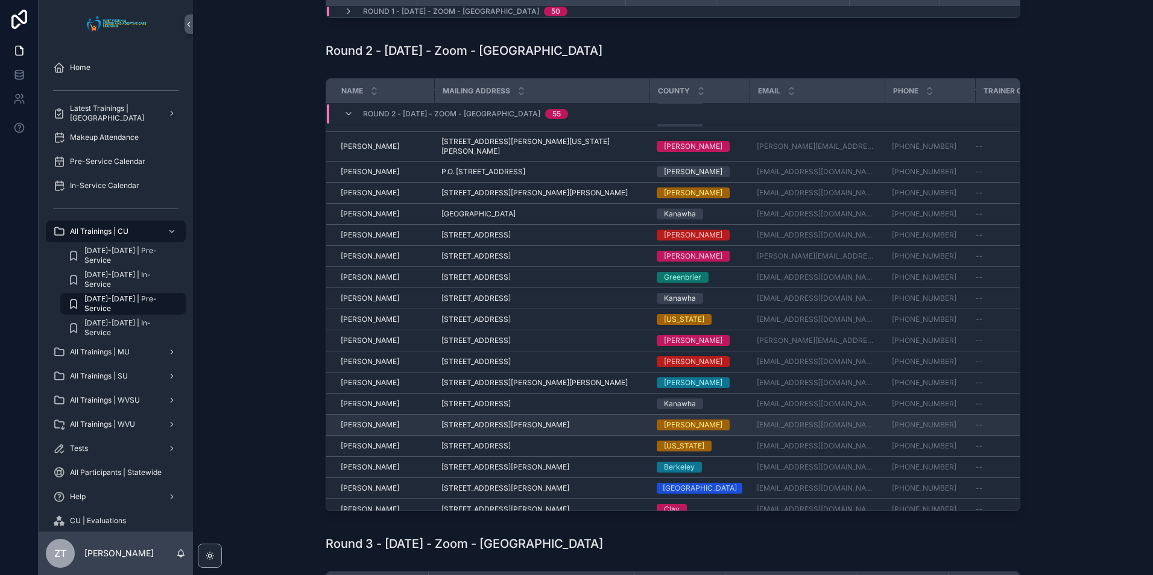
scroll to position [805, 0]
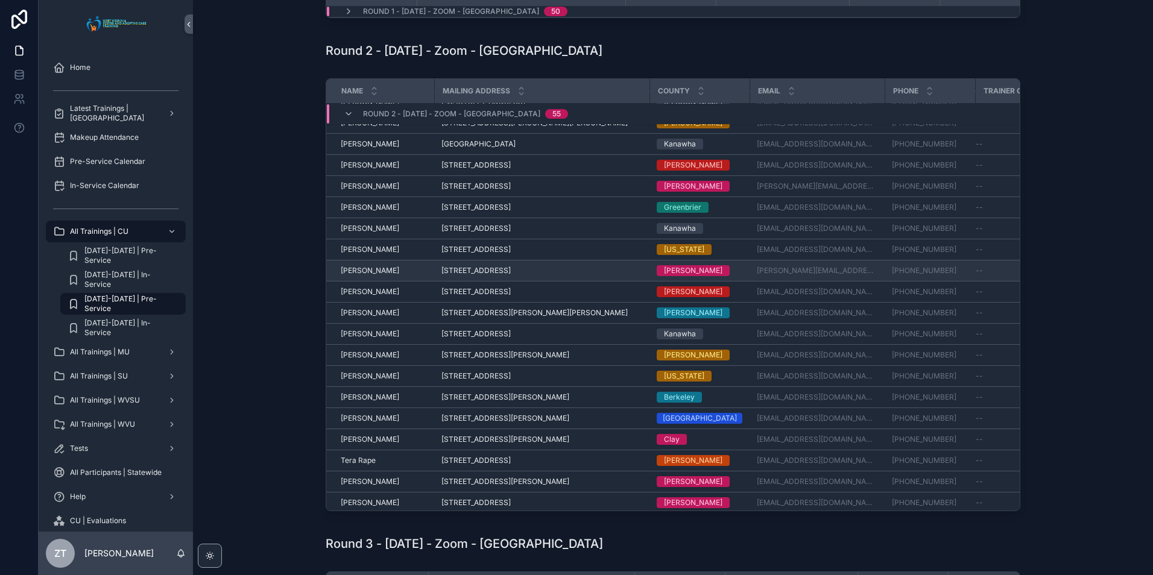
click at [368, 267] on span "Robbie Williams" at bounding box center [370, 271] width 58 height 10
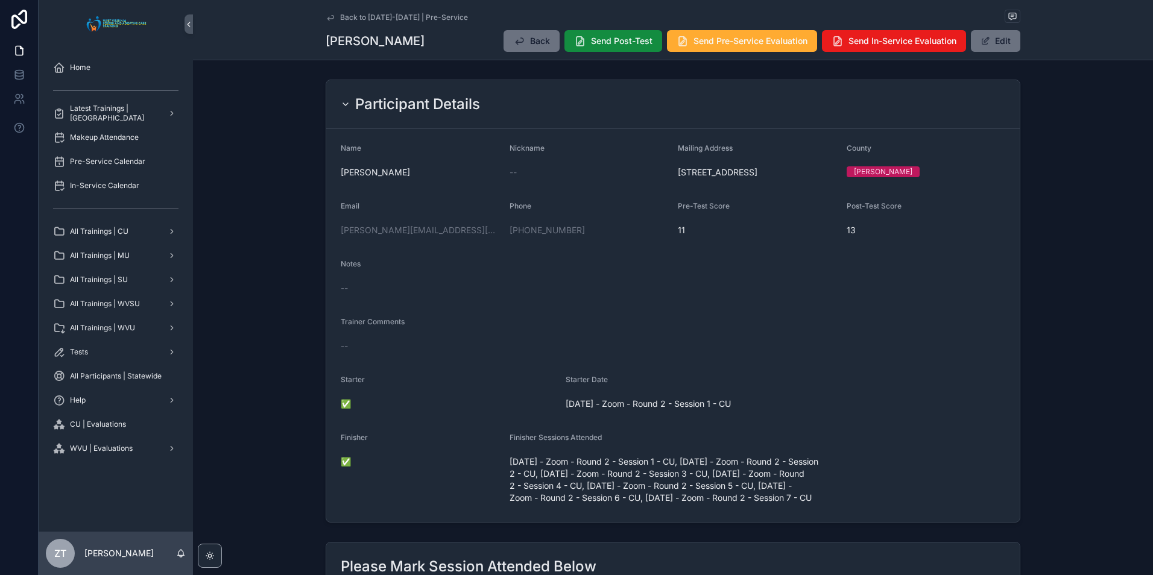
drag, startPoint x: 329, startPoint y: 14, endPoint x: 25, endPoint y: 197, distance: 354.5
click at [329, 14] on icon "scrollable content" at bounding box center [331, 18] width 10 height 10
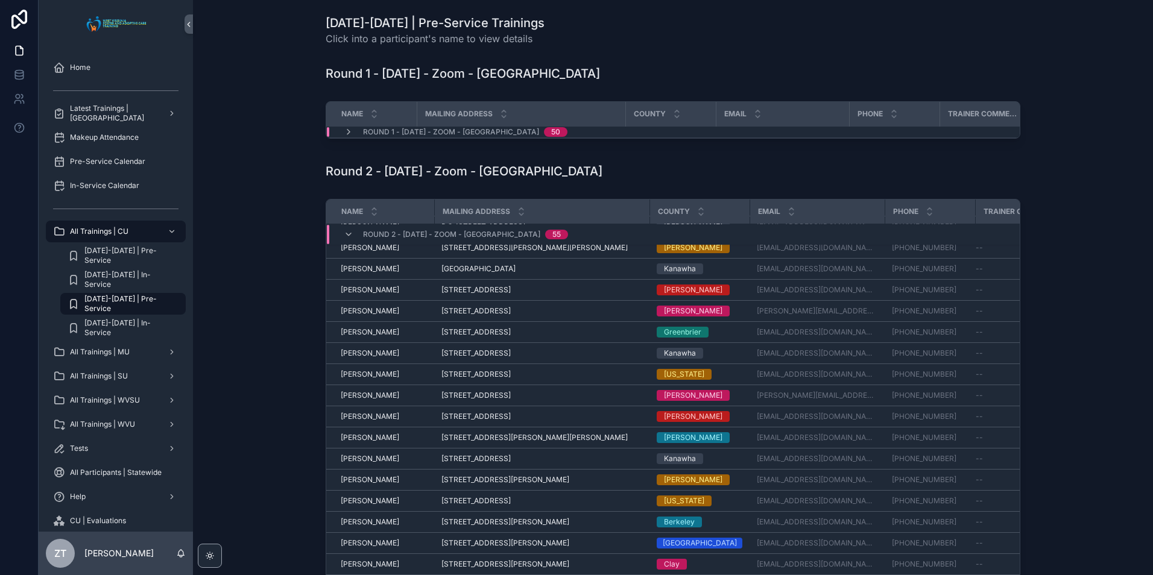
scroll to position [805, 0]
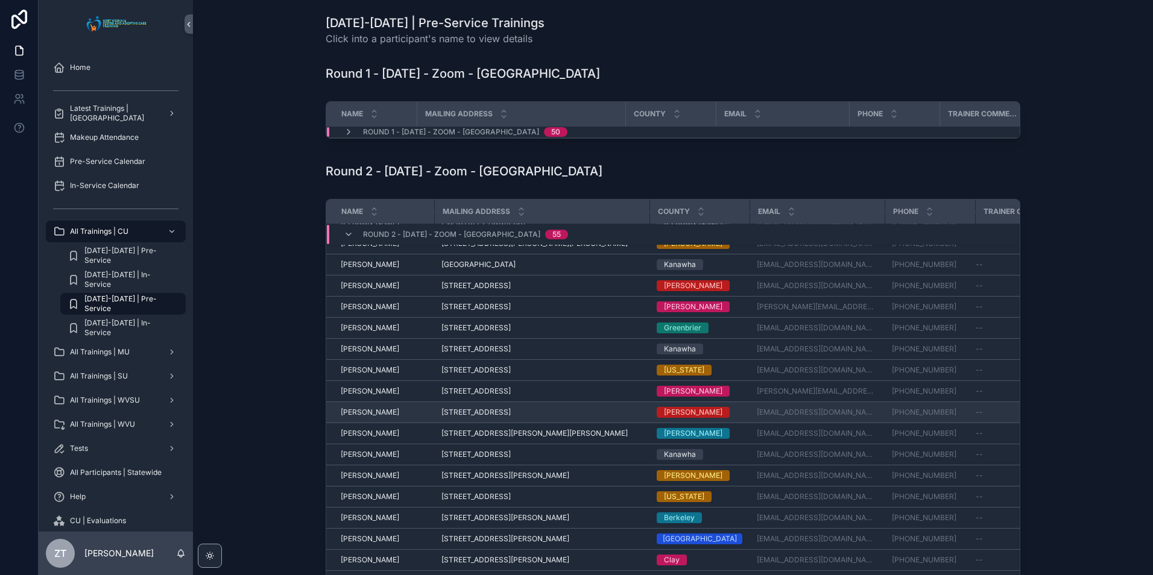
click at [371, 409] on span "Ronald Higgins" at bounding box center [370, 413] width 58 height 10
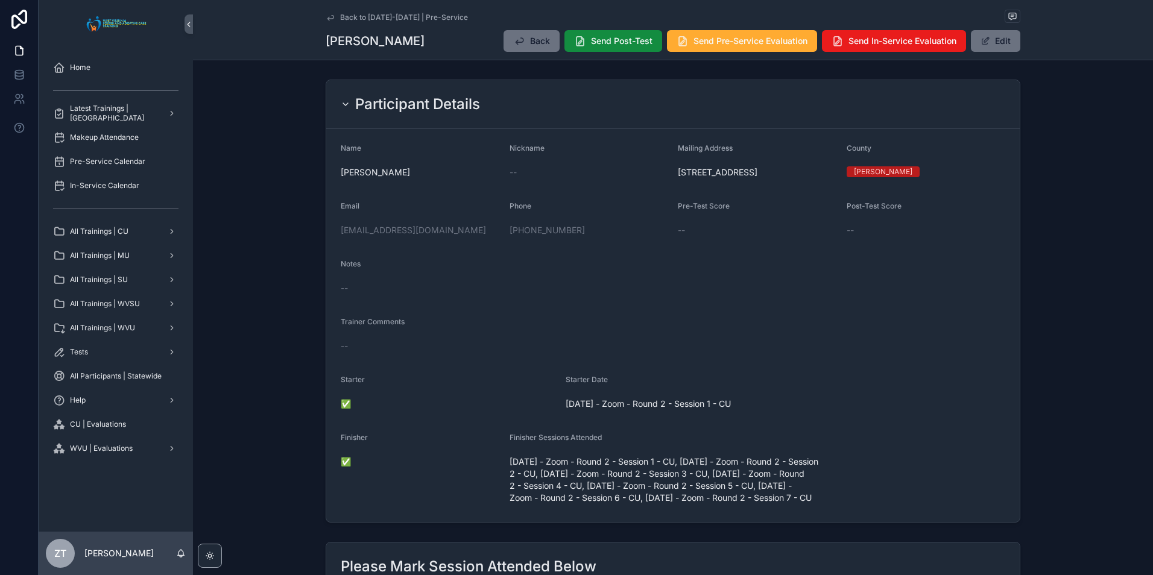
click at [327, 19] on icon "scrollable content" at bounding box center [330, 17] width 6 height 5
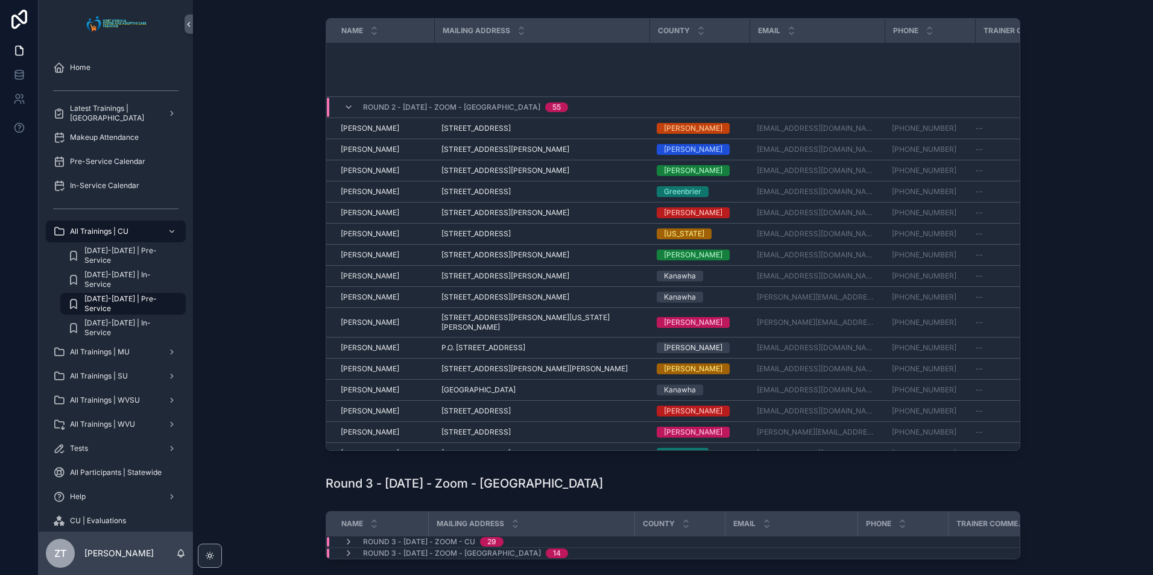
scroll to position [805, 0]
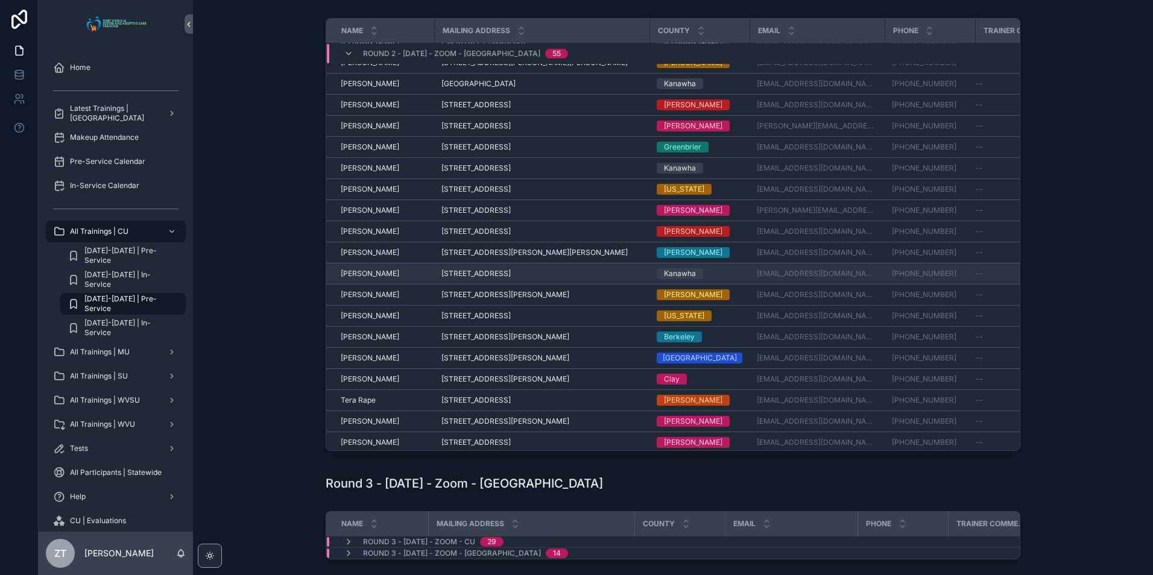
click at [362, 269] on span "Sarah Gardner" at bounding box center [370, 274] width 58 height 10
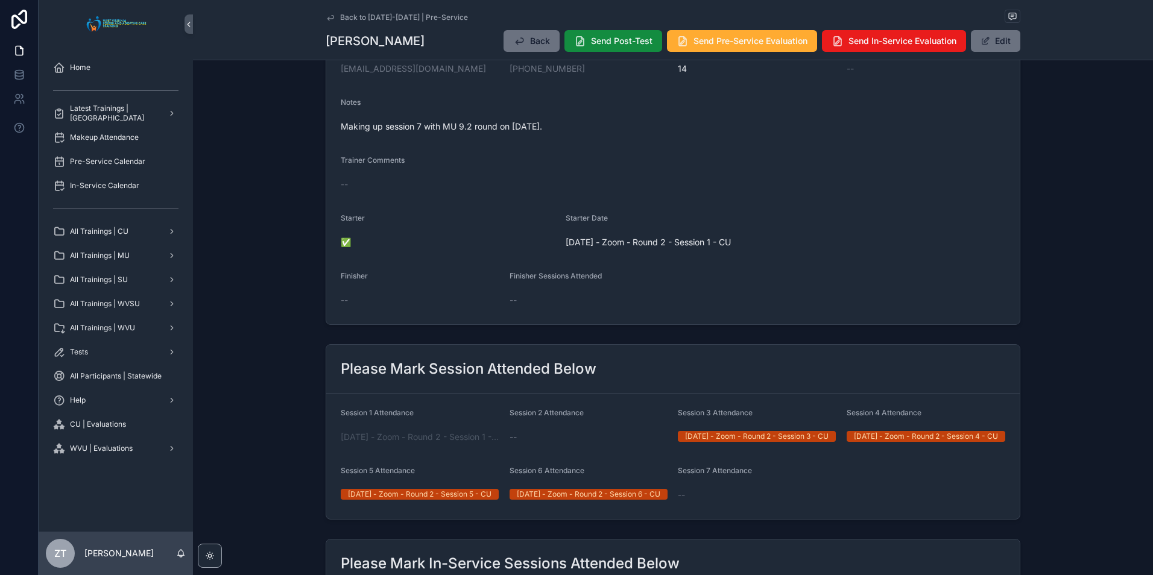
scroll to position [181, 0]
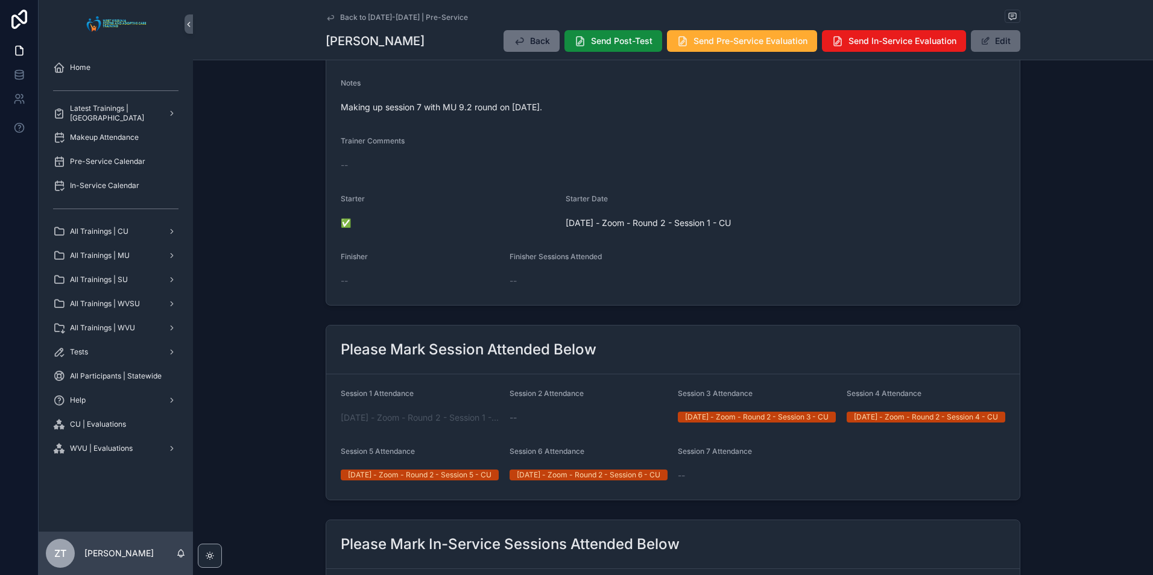
click at [1004, 35] on button "Edit" at bounding box center [995, 41] width 49 height 22
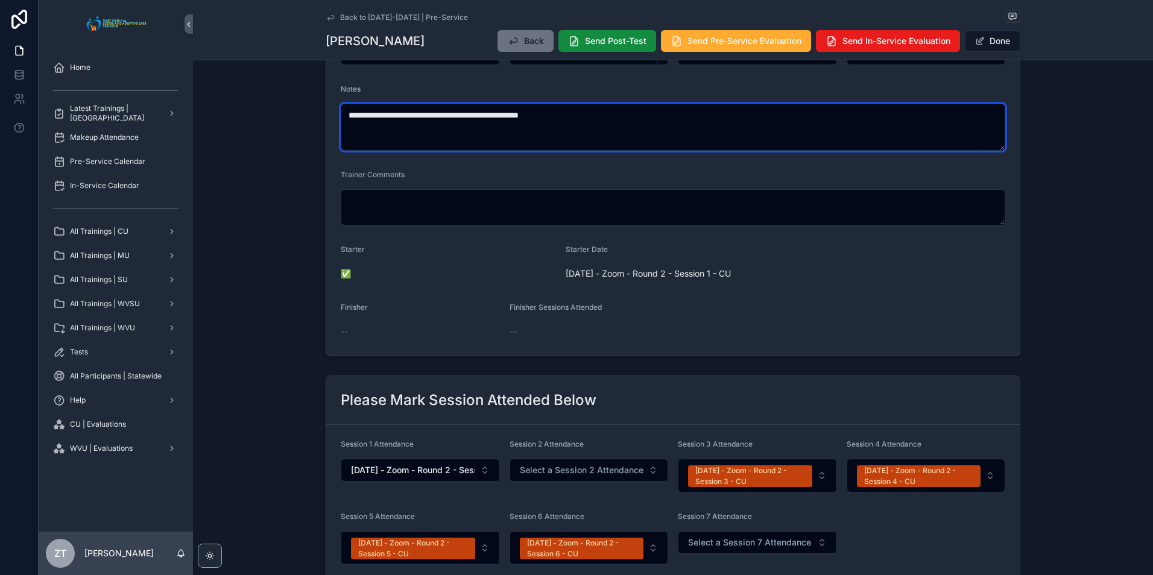
click at [646, 121] on textarea "**********" at bounding box center [673, 127] width 664 height 47
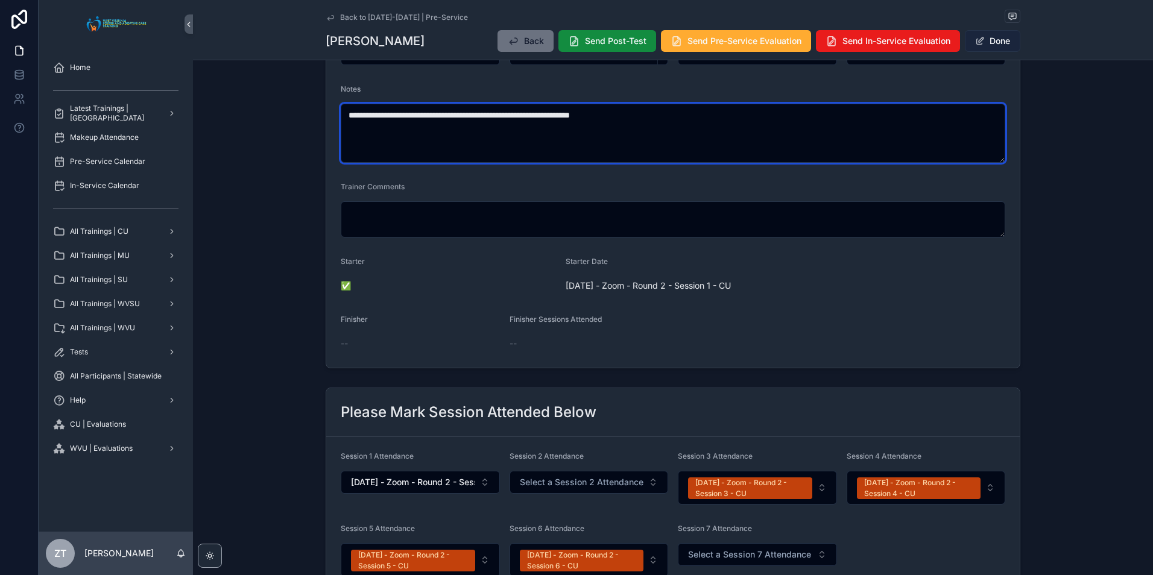
type textarea "**********"
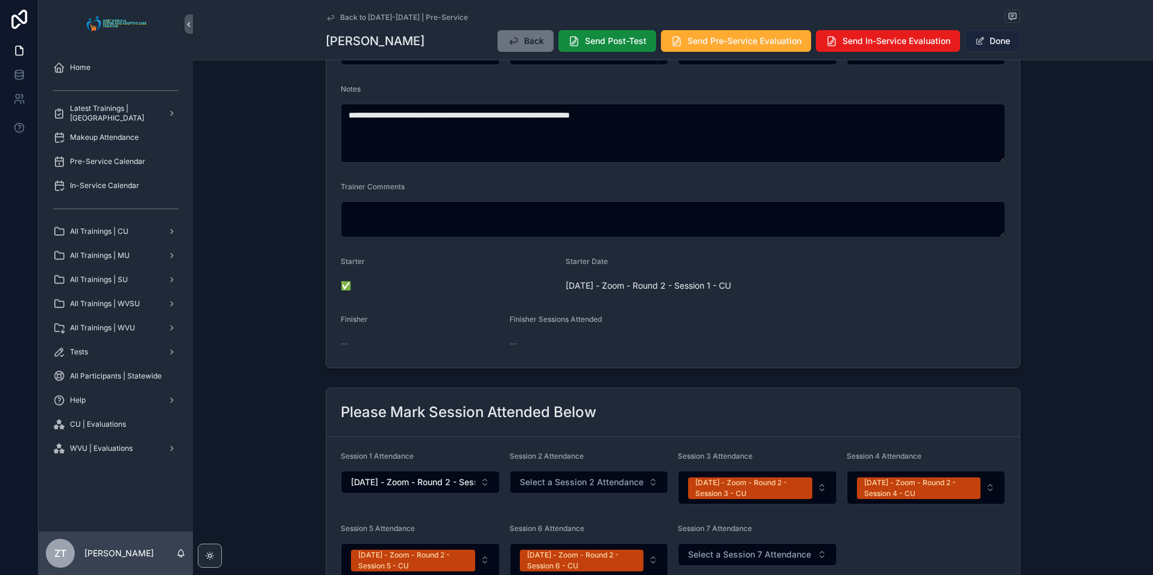
click at [987, 37] on button "Done" at bounding box center [992, 41] width 55 height 22
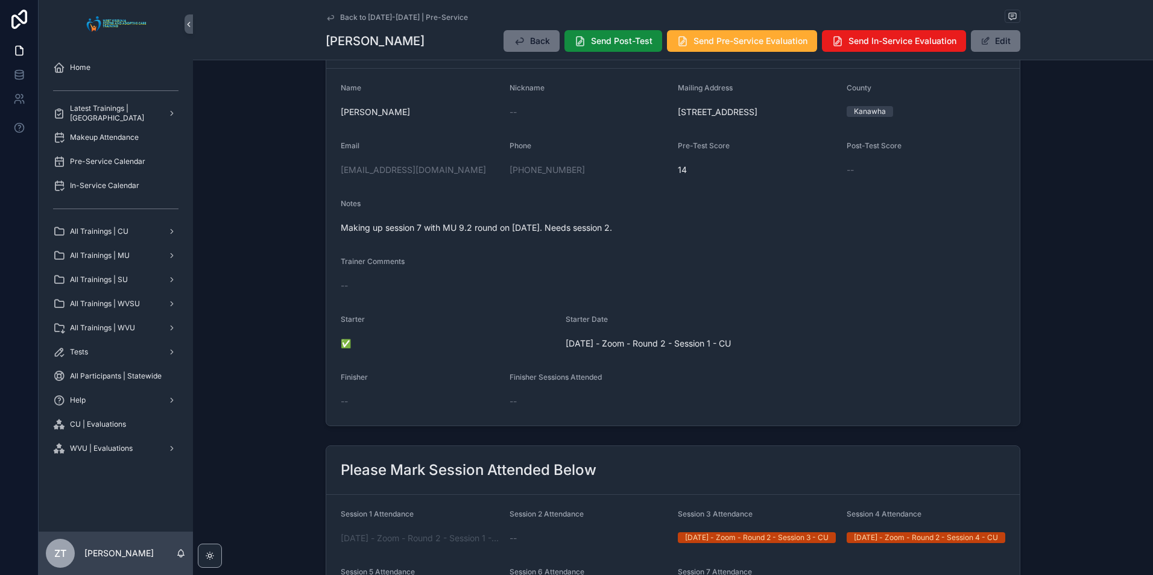
scroll to position [0, 0]
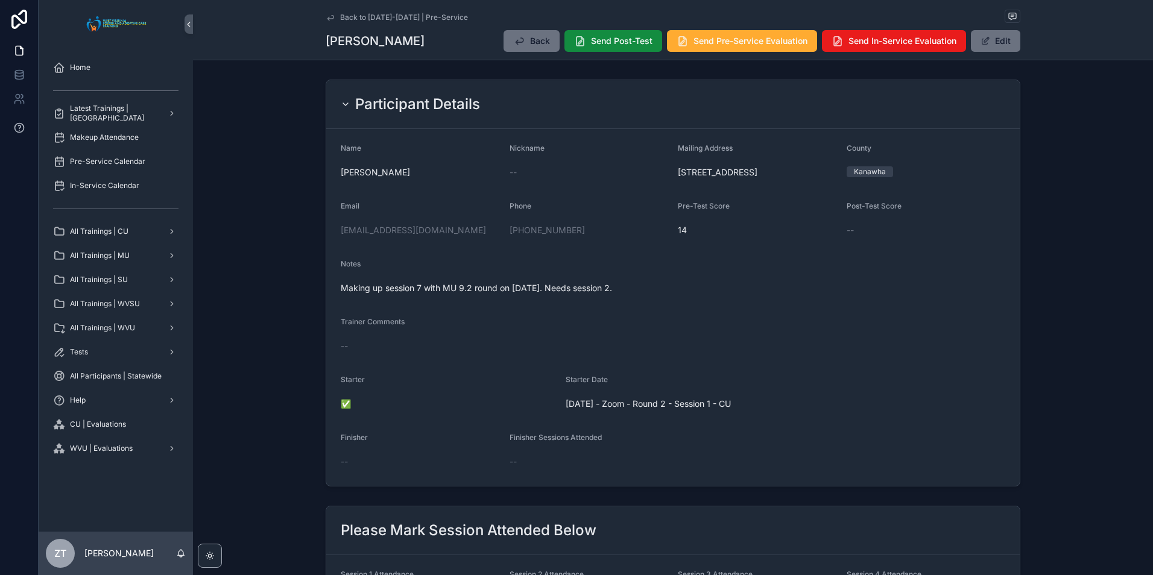
drag, startPoint x: 325, startPoint y: 19, endPoint x: 35, endPoint y: 118, distance: 306.6
click at [327, 19] on icon "scrollable content" at bounding box center [330, 17] width 6 height 5
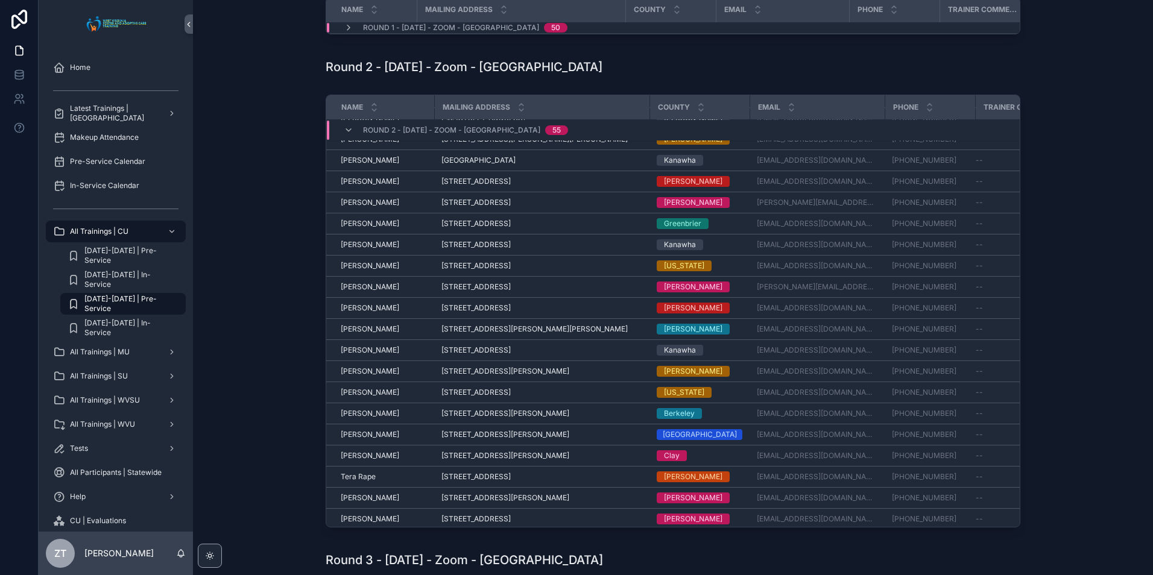
scroll to position [121, 0]
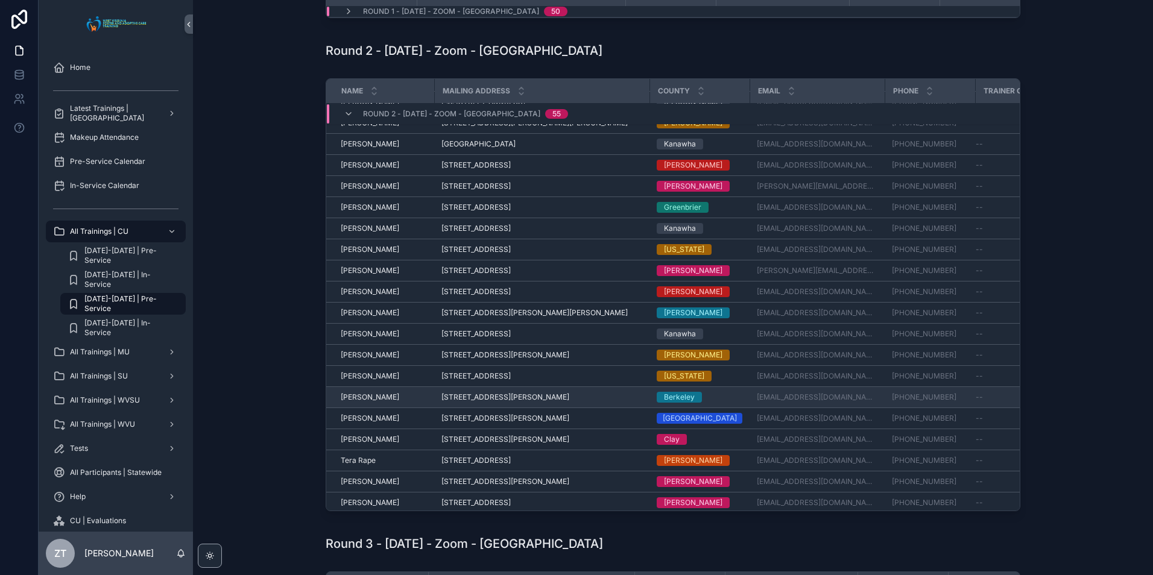
click at [353, 396] on span "Stacey Parrish" at bounding box center [370, 397] width 58 height 10
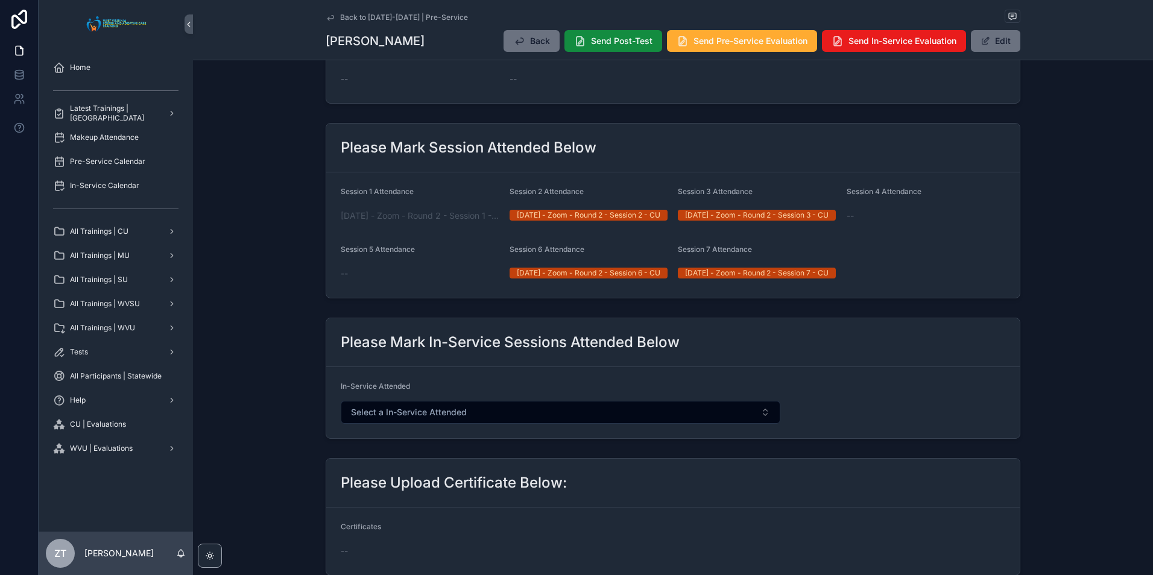
scroll to position [362, 0]
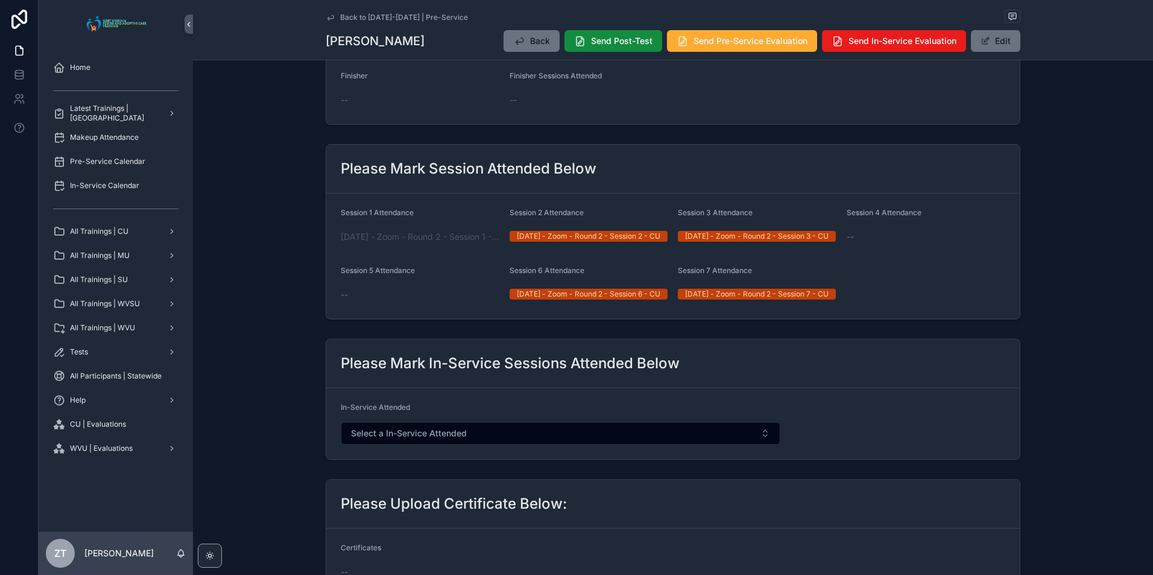
drag, startPoint x: 987, startPoint y: 43, endPoint x: 852, endPoint y: 124, distance: 156.9
click at [987, 43] on span "scrollable content" at bounding box center [985, 41] width 10 height 10
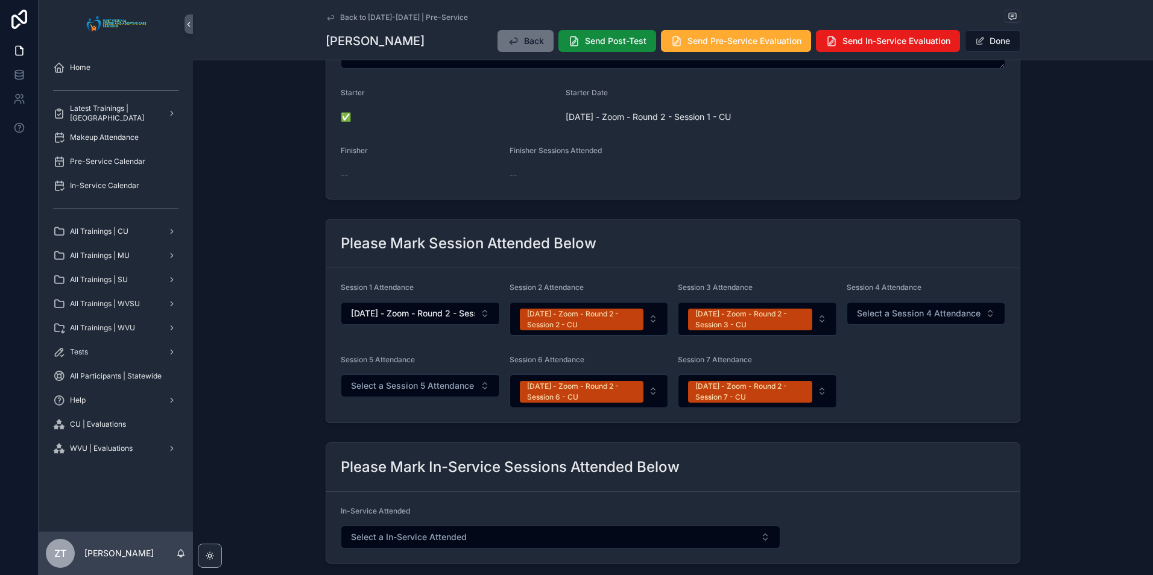
scroll to position [408, 0]
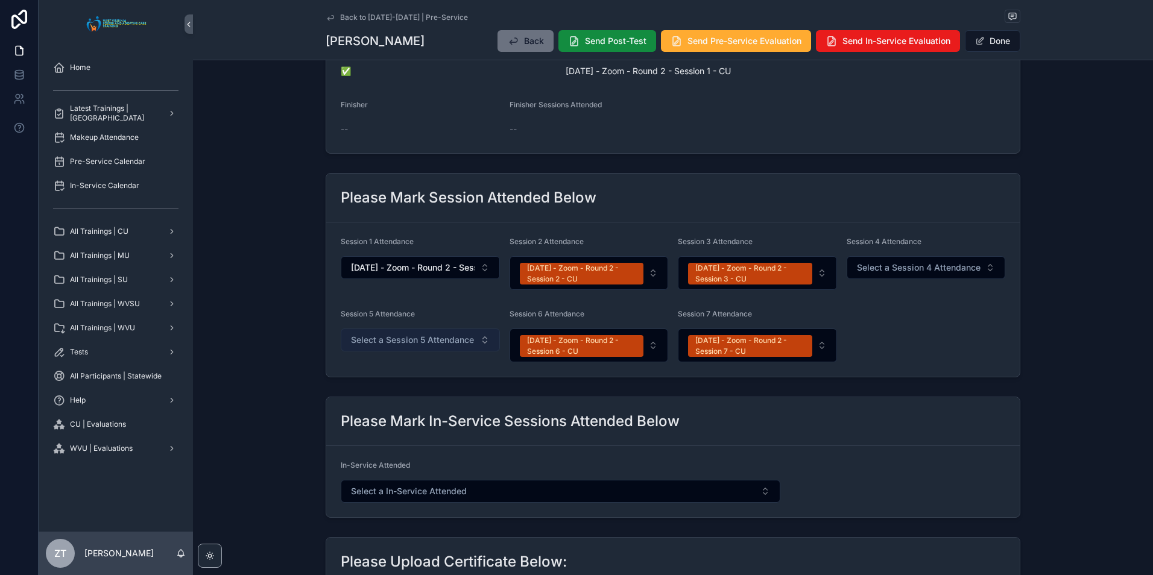
click at [385, 344] on span "Select a Session 5 Attendance" at bounding box center [412, 340] width 123 height 12
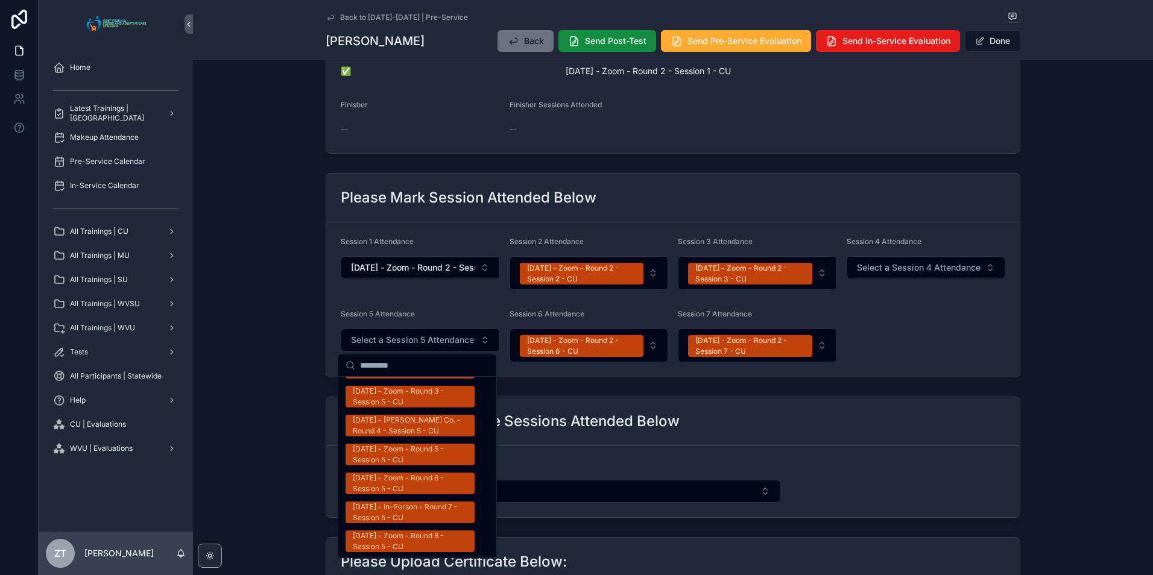
scroll to position [663, 0]
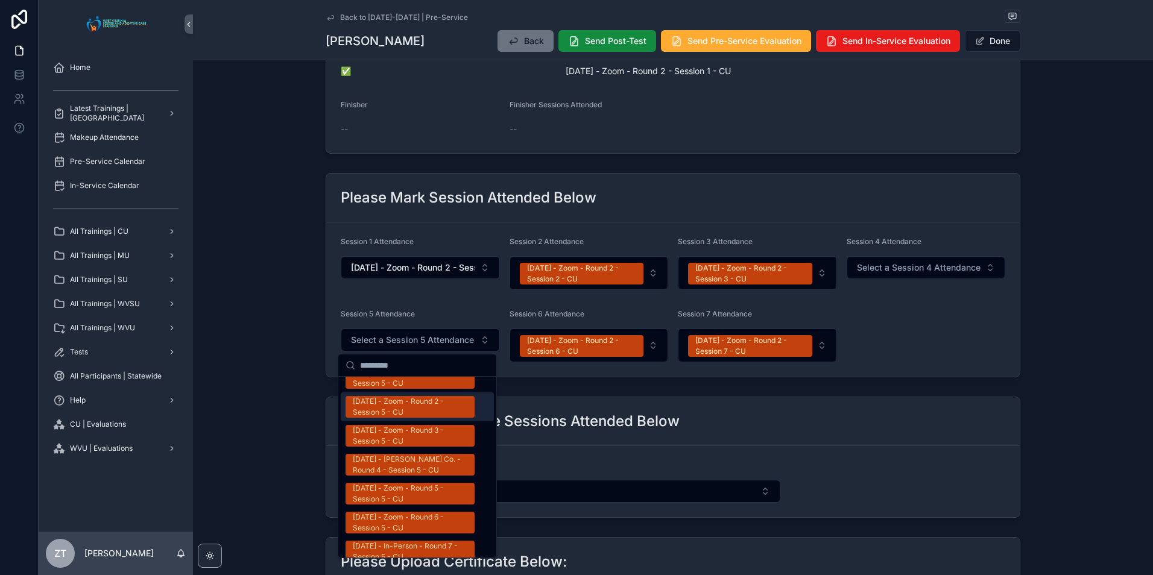
click at [392, 396] on div "08/05/2025 - Zoom - Round 2 - Session 5 - CU" at bounding box center [410, 407] width 115 height 22
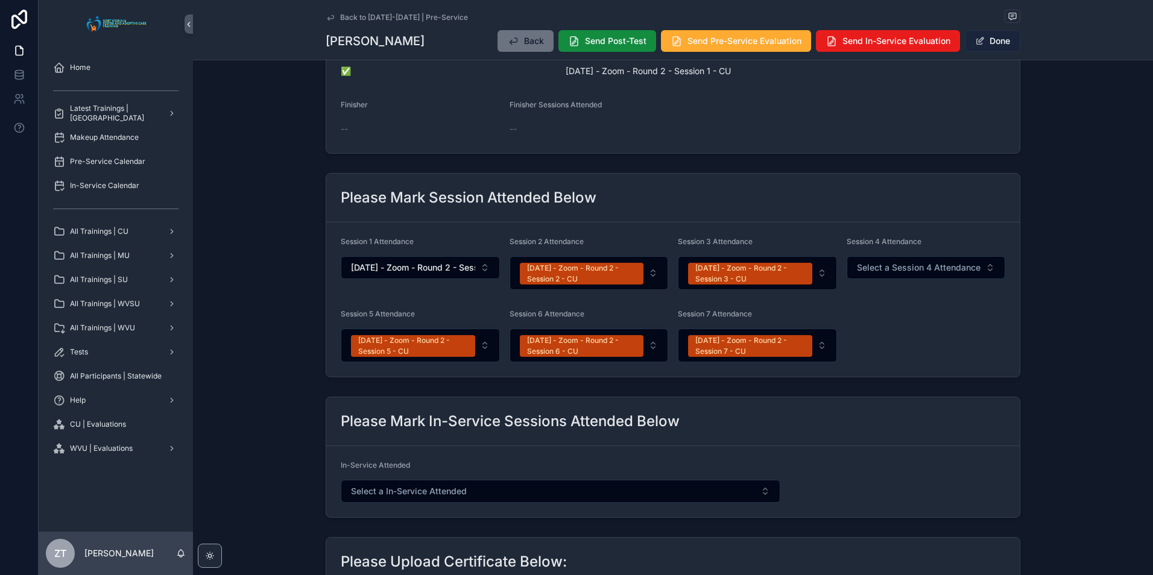
click at [993, 38] on button "Done" at bounding box center [992, 41] width 55 height 22
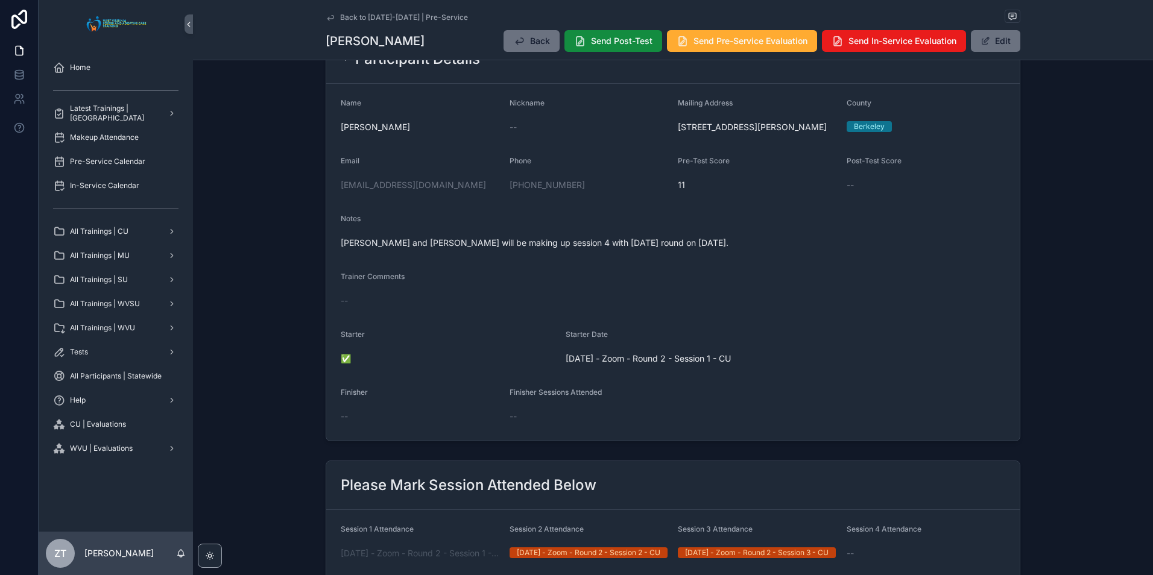
scroll to position [0, 0]
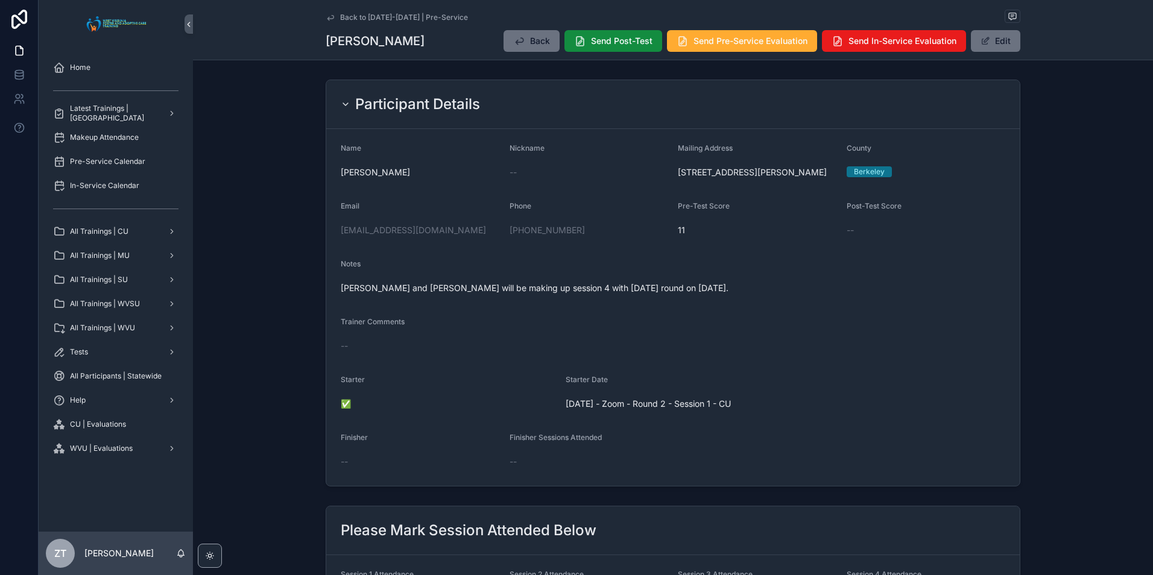
click at [326, 14] on icon "scrollable content" at bounding box center [331, 18] width 10 height 10
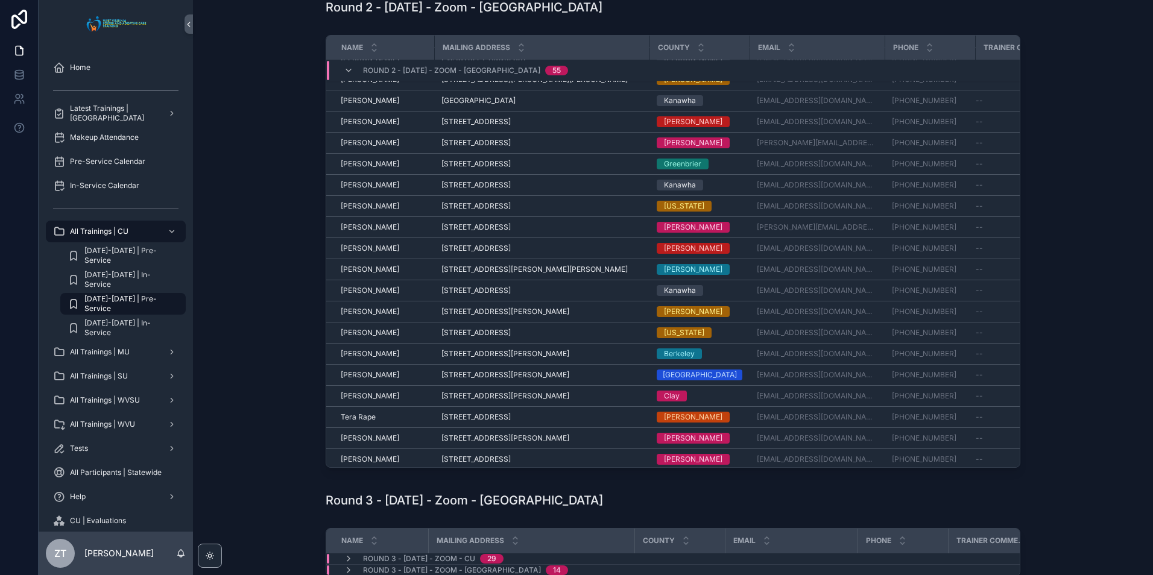
scroll to position [181, 0]
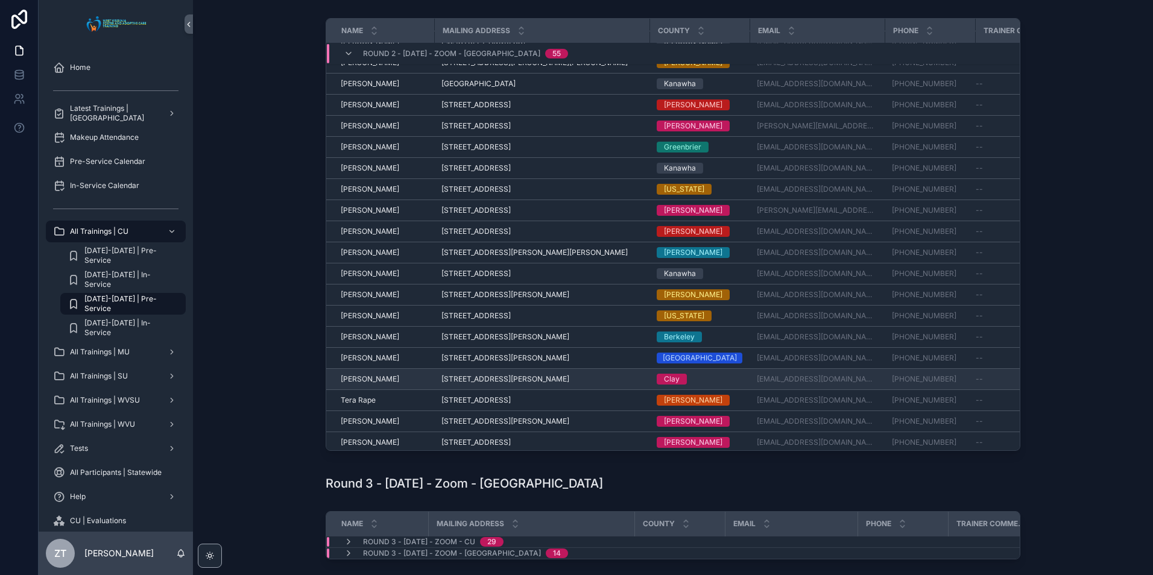
click at [375, 376] on span "Tatauna Thacker" at bounding box center [370, 379] width 58 height 10
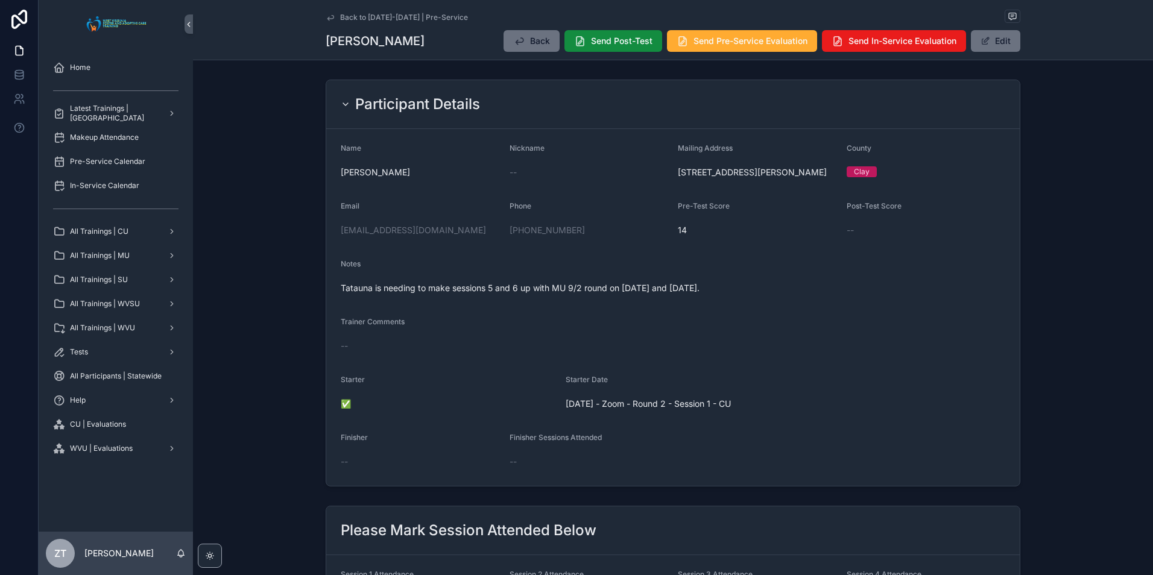
click at [326, 16] on icon "scrollable content" at bounding box center [331, 18] width 10 height 10
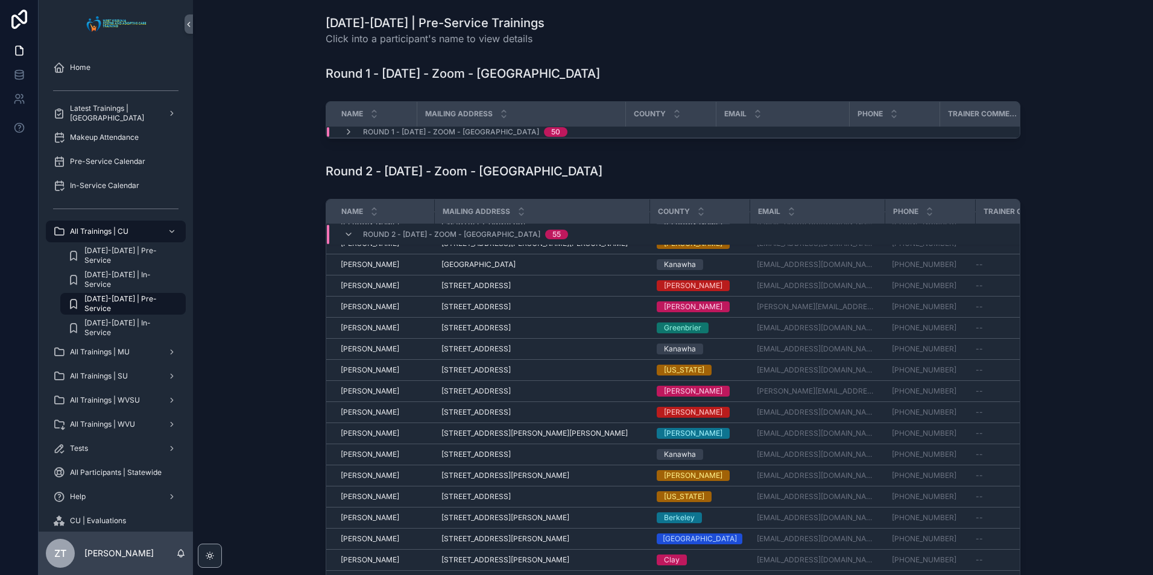
scroll to position [121, 0]
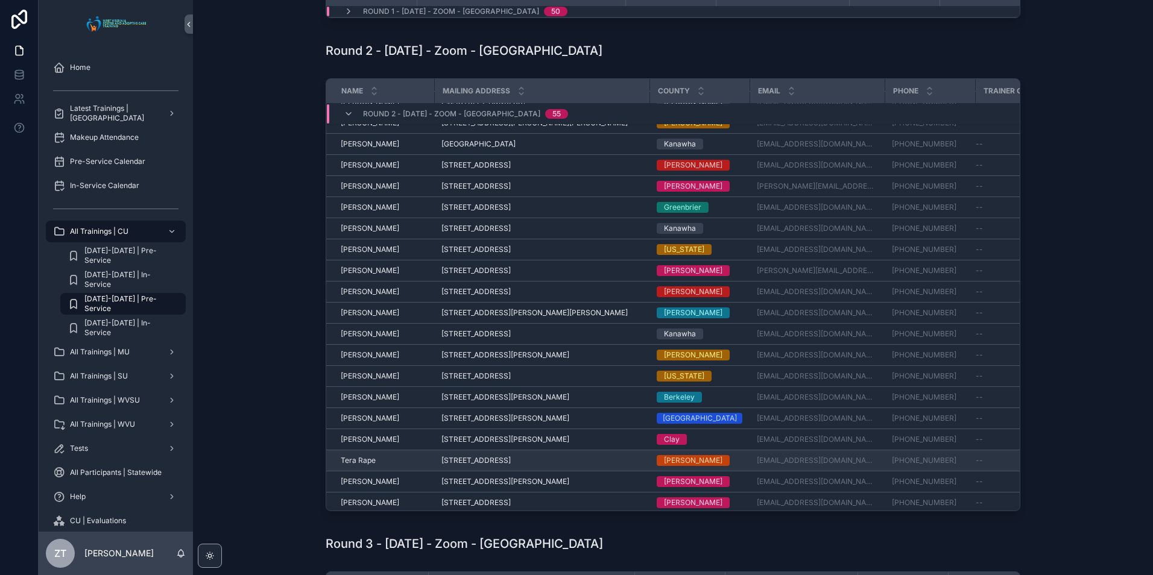
click at [358, 458] on span "Tera Rape" at bounding box center [358, 461] width 35 height 10
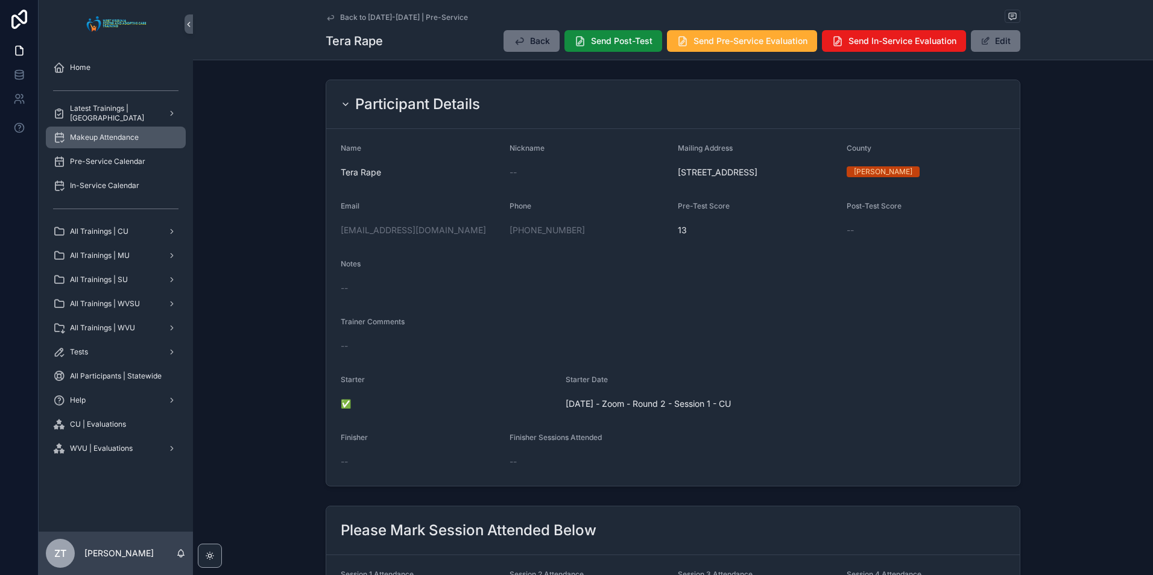
drag, startPoint x: 328, startPoint y: 17, endPoint x: 61, endPoint y: 147, distance: 296.3
click at [328, 17] on icon "scrollable content" at bounding box center [331, 18] width 10 height 10
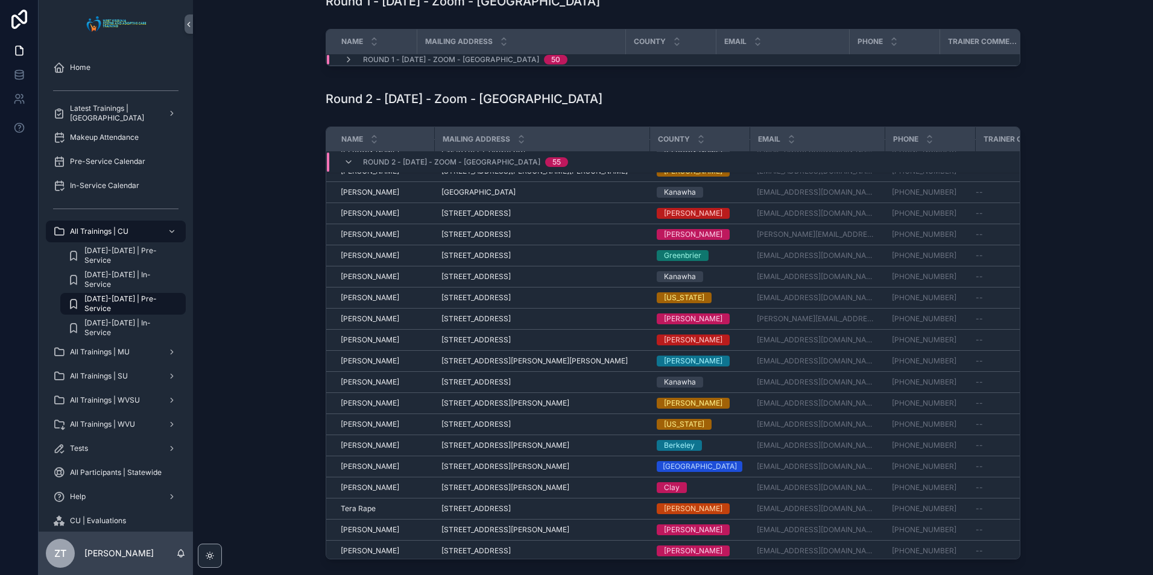
scroll to position [181, 0]
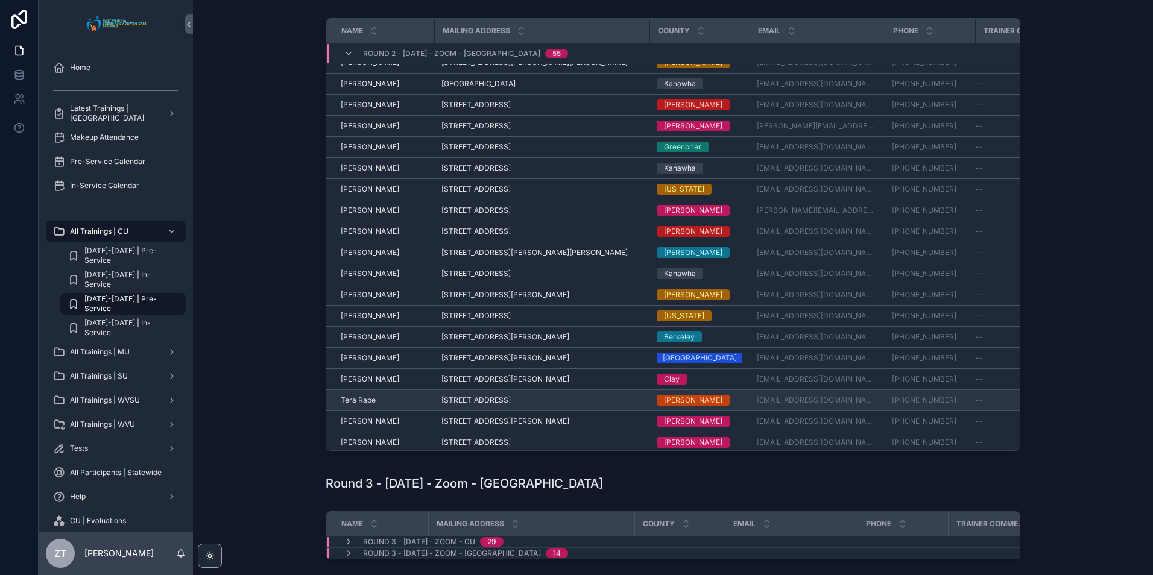
click at [353, 397] on span "Tera Rape" at bounding box center [358, 401] width 35 height 10
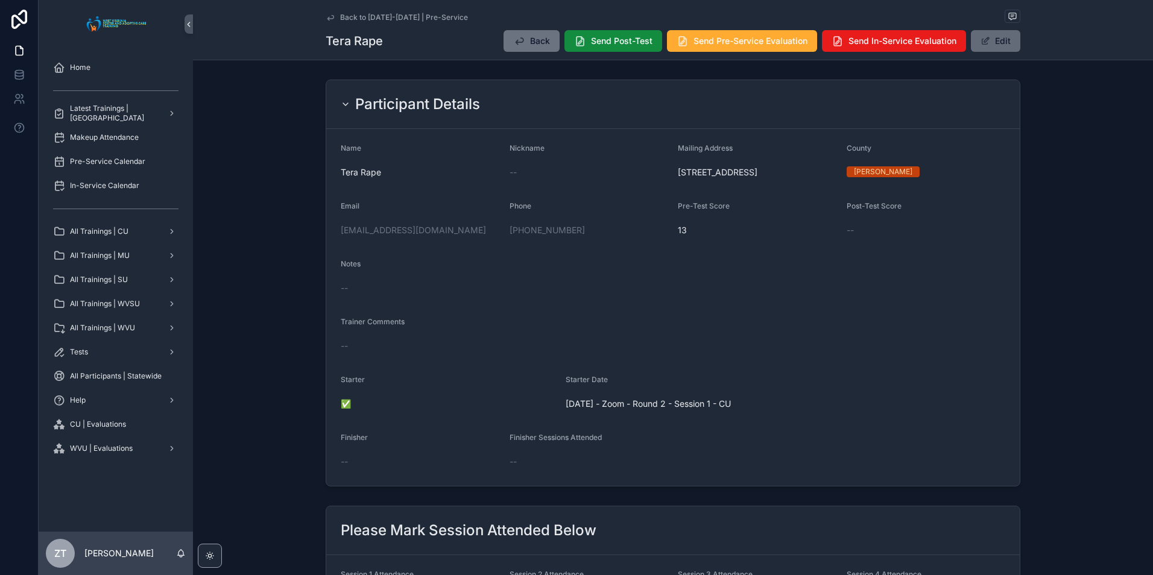
click at [986, 44] on span "scrollable content" at bounding box center [985, 41] width 10 height 10
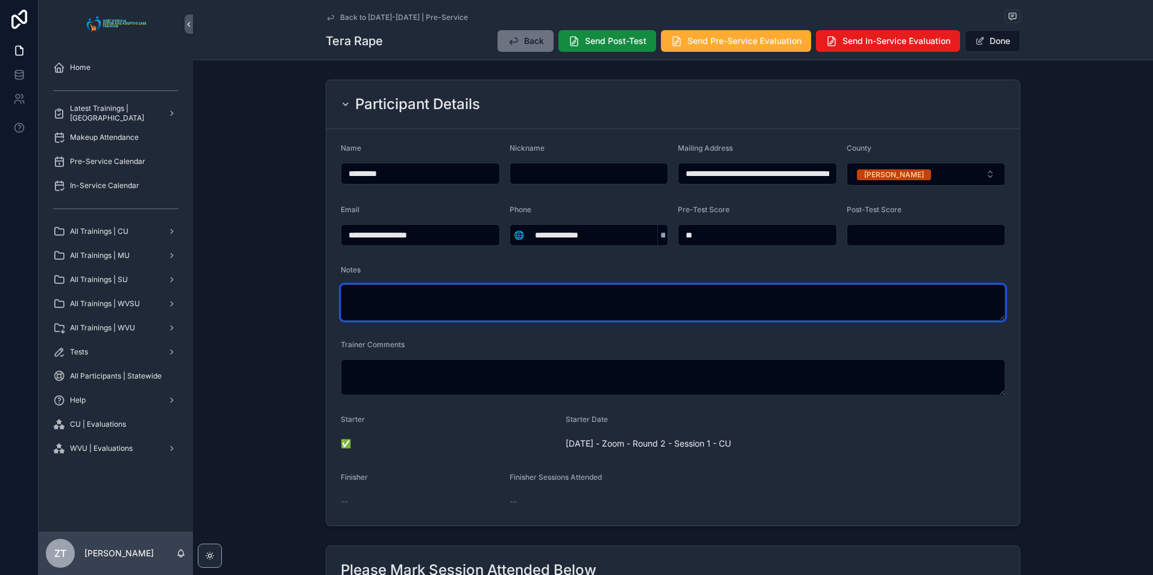
click at [377, 292] on textarea "scrollable content" at bounding box center [673, 303] width 664 height 36
type textarea "**********"
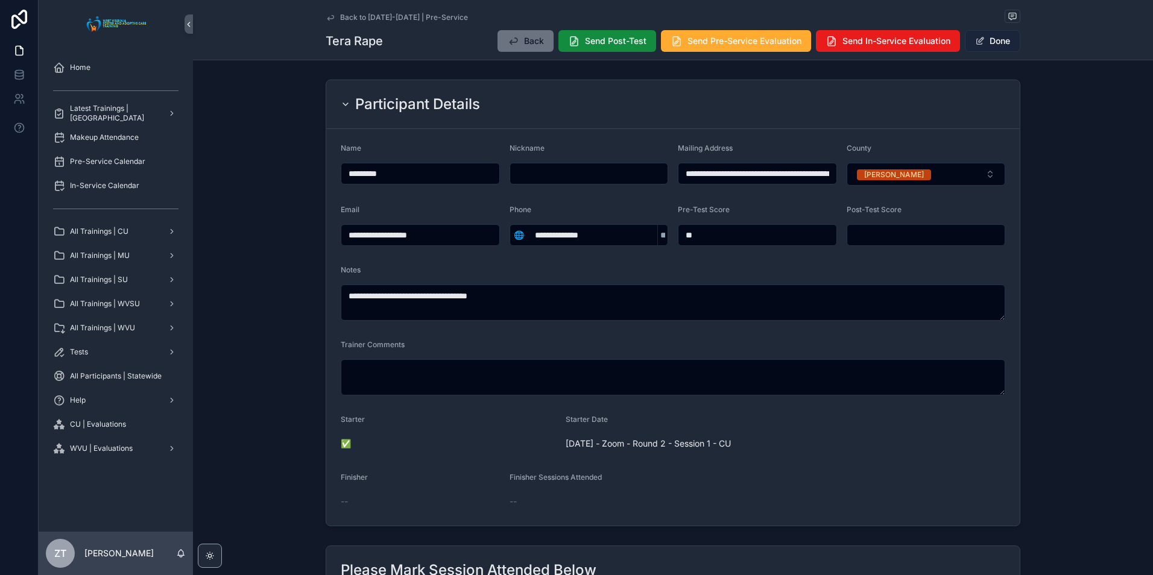
click at [985, 37] on button "Done" at bounding box center [992, 41] width 55 height 22
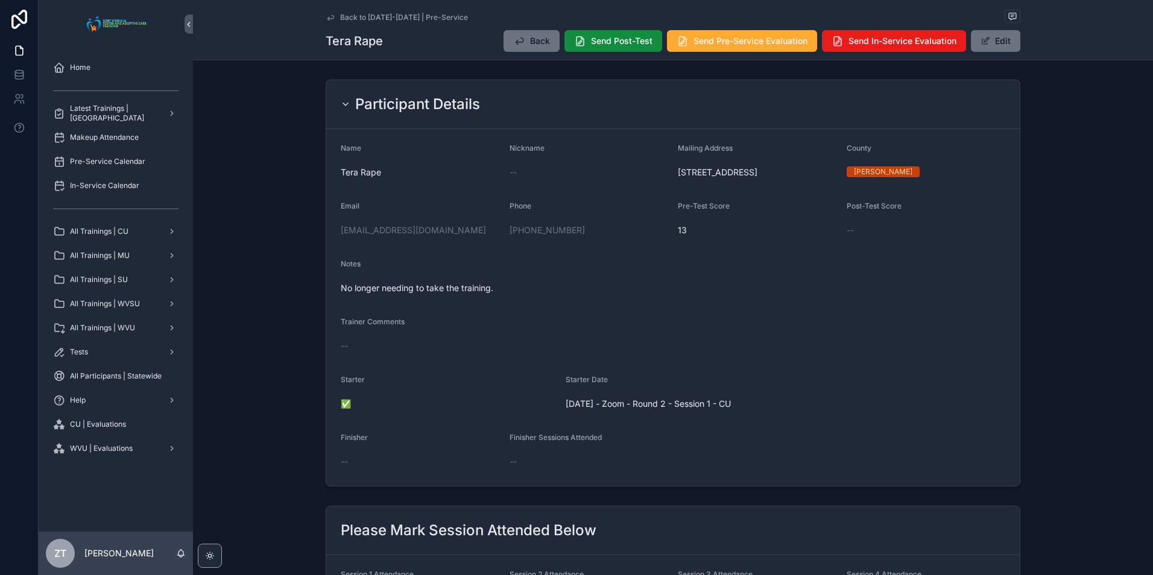
click at [330, 15] on icon "scrollable content" at bounding box center [330, 17] width 6 height 5
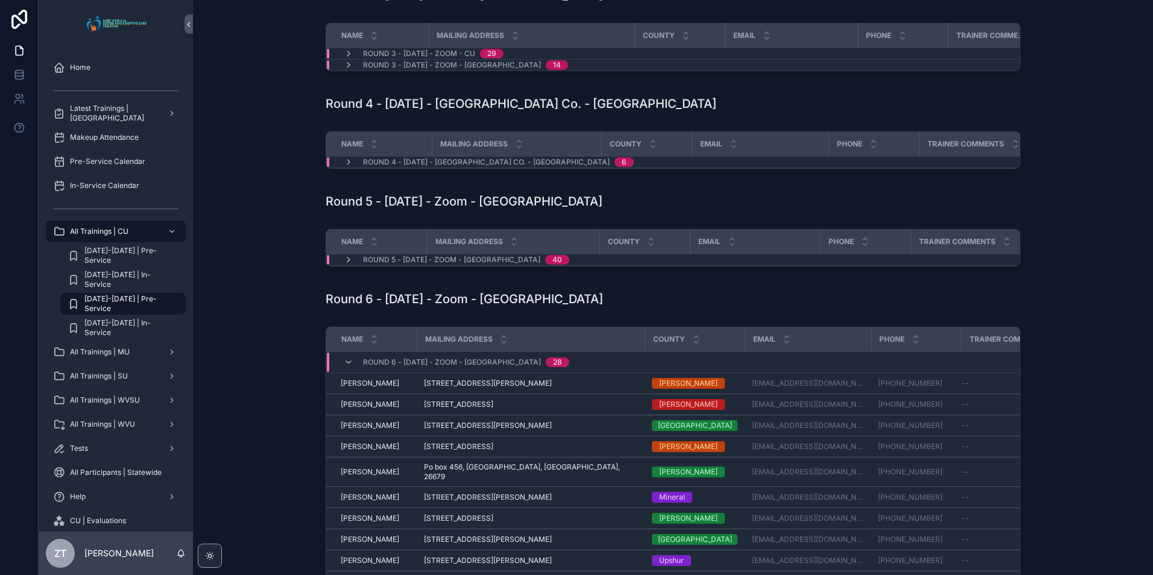
scroll to position [603, 0]
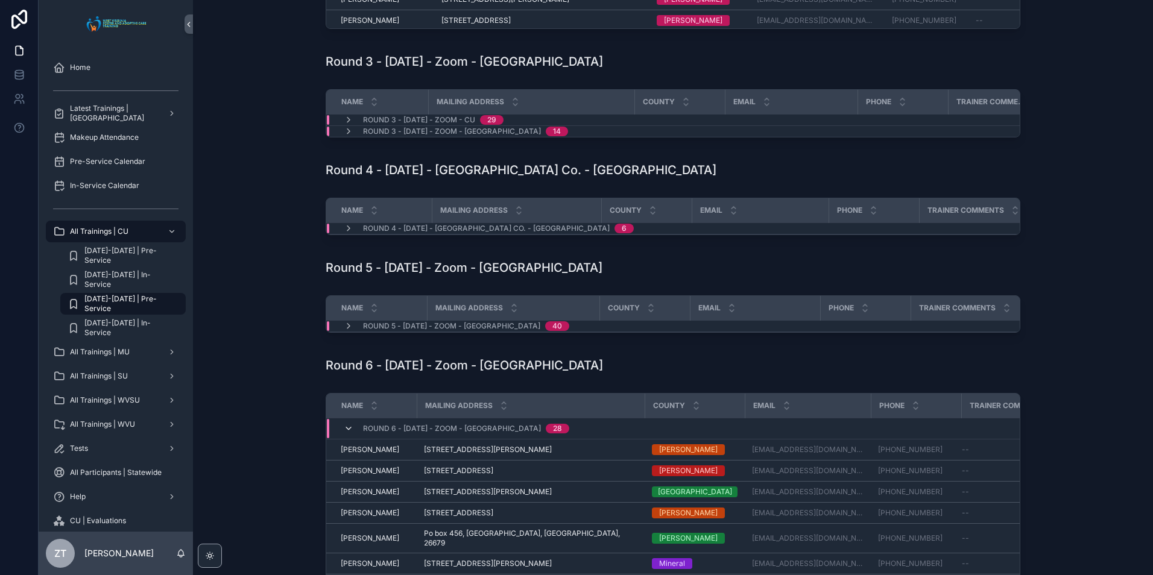
click at [347, 433] on icon "scrollable content" at bounding box center [349, 429] width 10 height 10
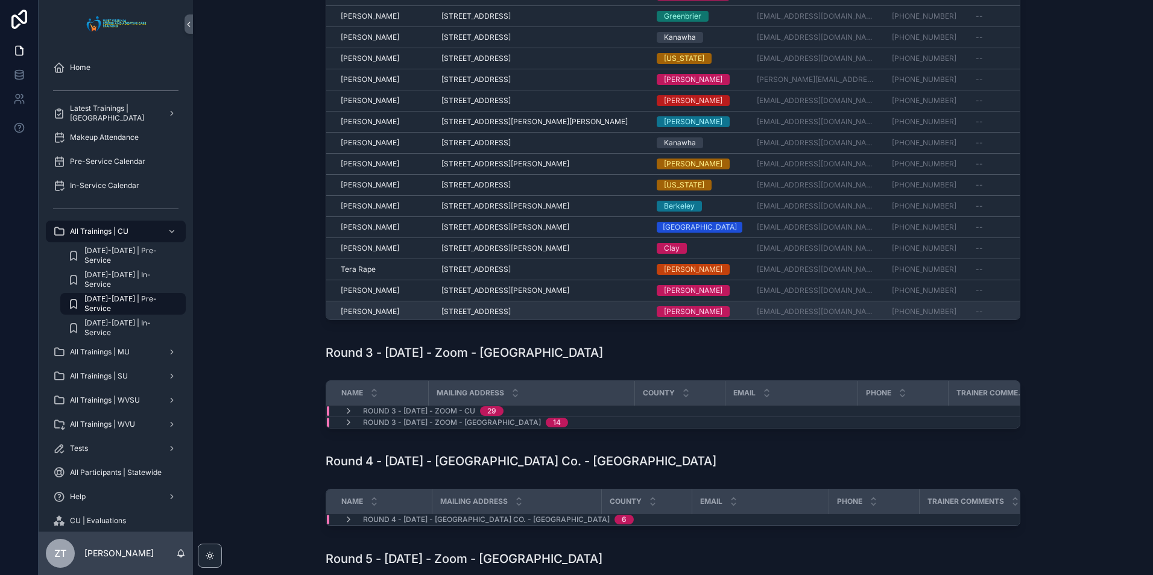
scroll to position [301, 0]
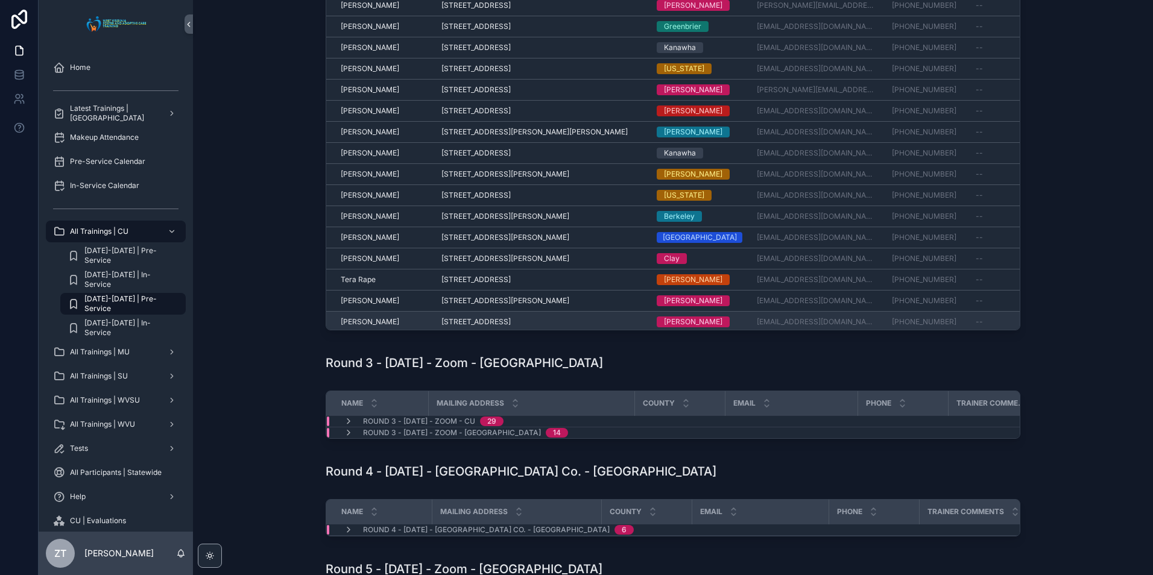
click at [351, 320] on span "Tristen Graham" at bounding box center [370, 322] width 58 height 10
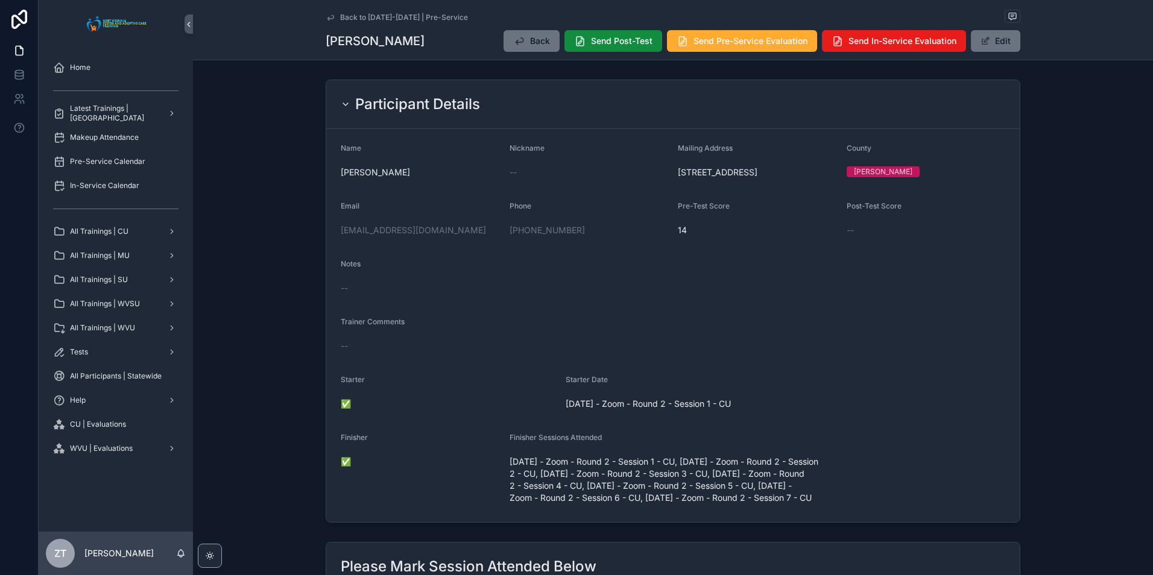
click at [330, 17] on icon "scrollable content" at bounding box center [331, 18] width 10 height 10
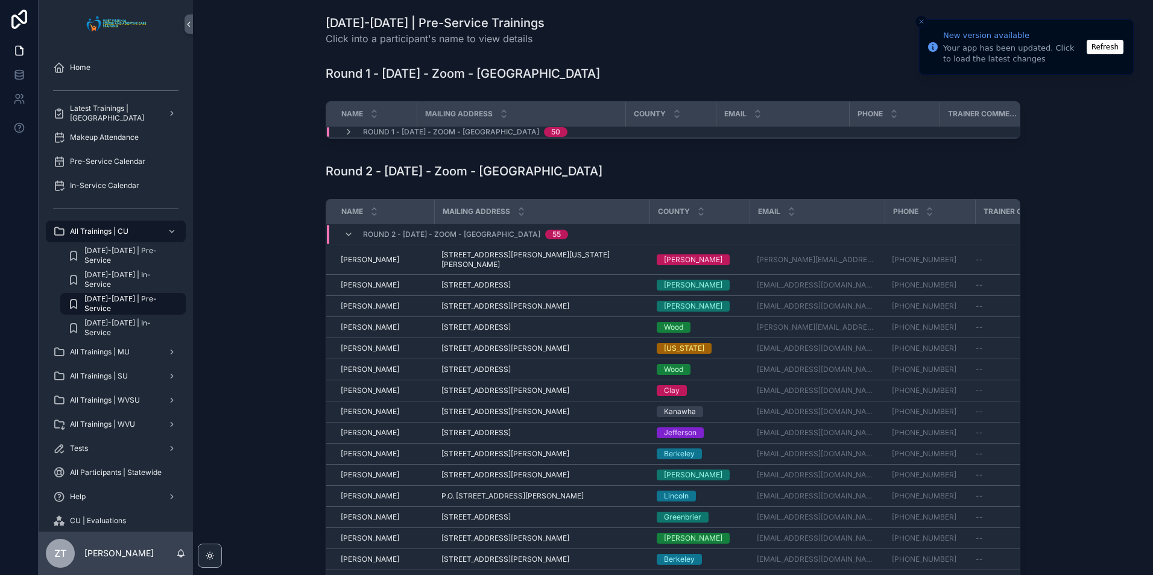
click at [1105, 50] on button "Refresh" at bounding box center [1104, 47] width 37 height 14
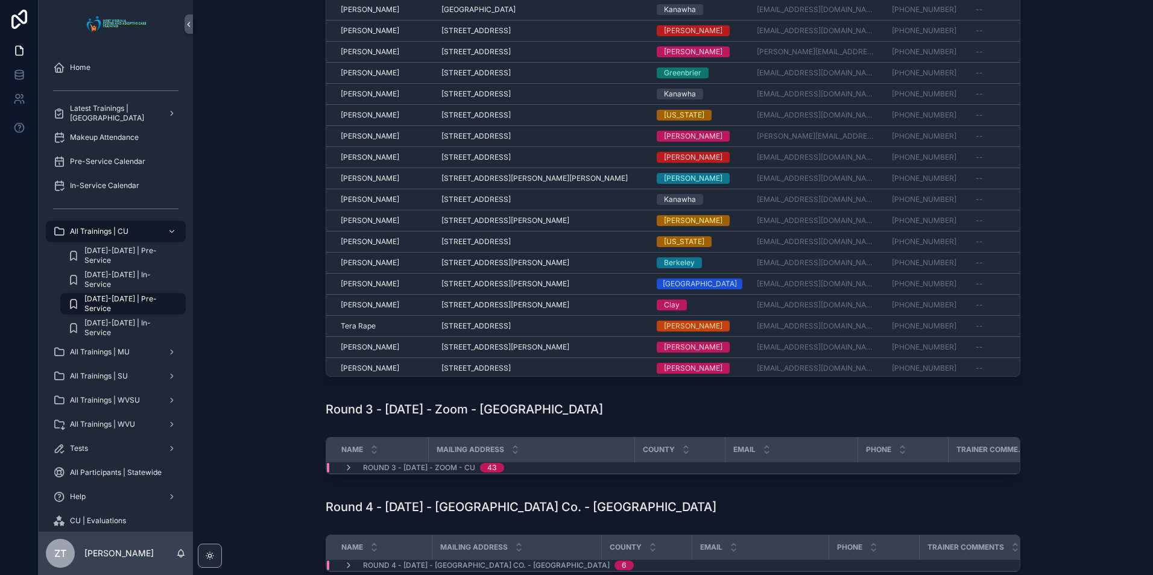
scroll to position [258, 0]
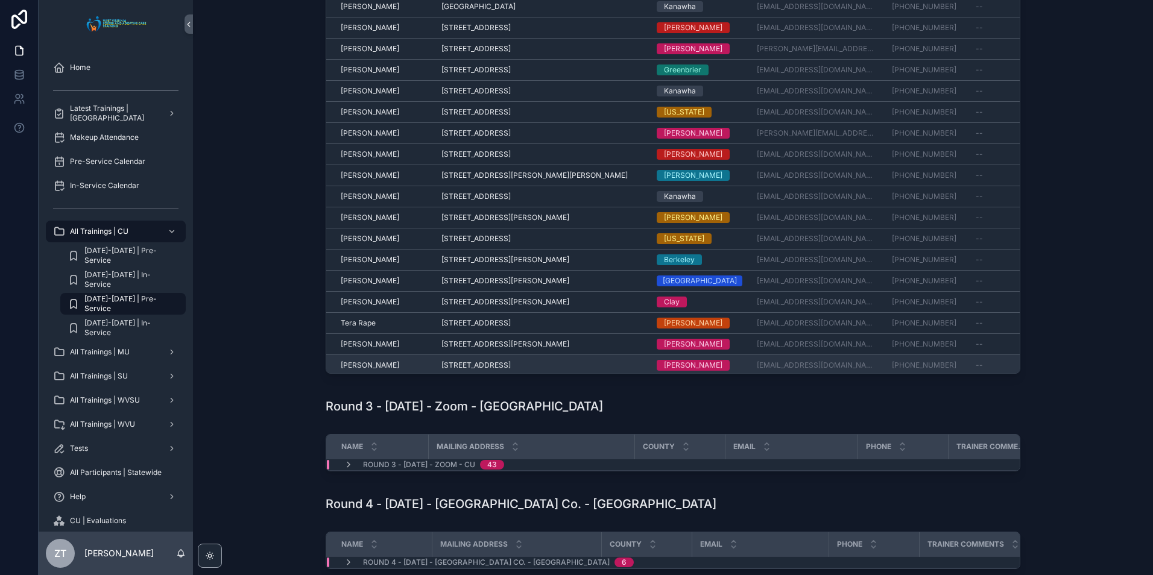
click at [347, 361] on span "[PERSON_NAME]" at bounding box center [370, 366] width 58 height 10
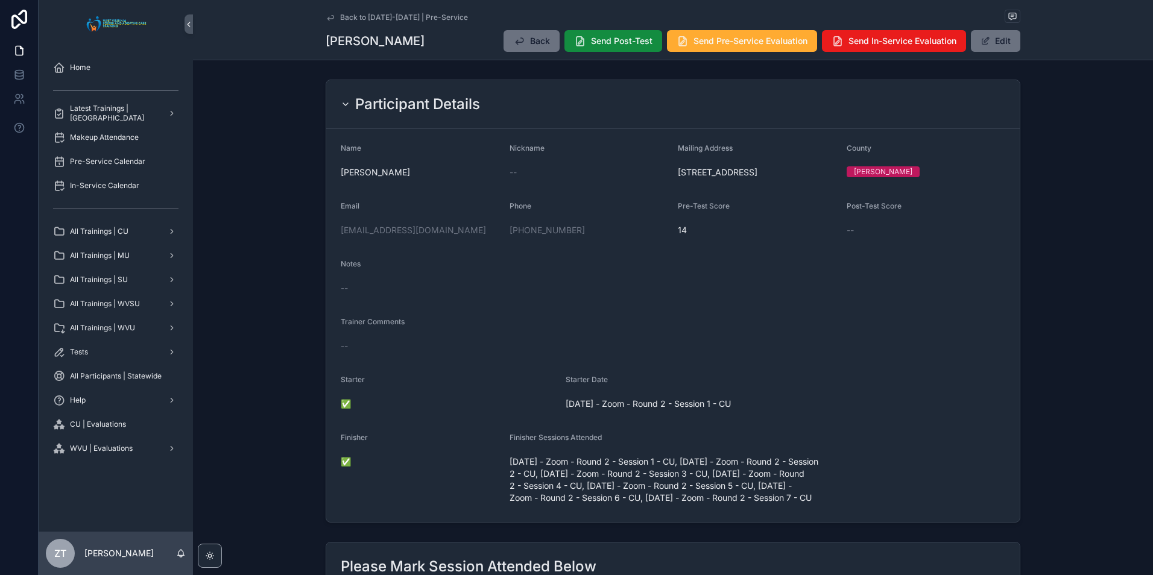
click at [329, 19] on icon "scrollable content" at bounding box center [330, 17] width 6 height 5
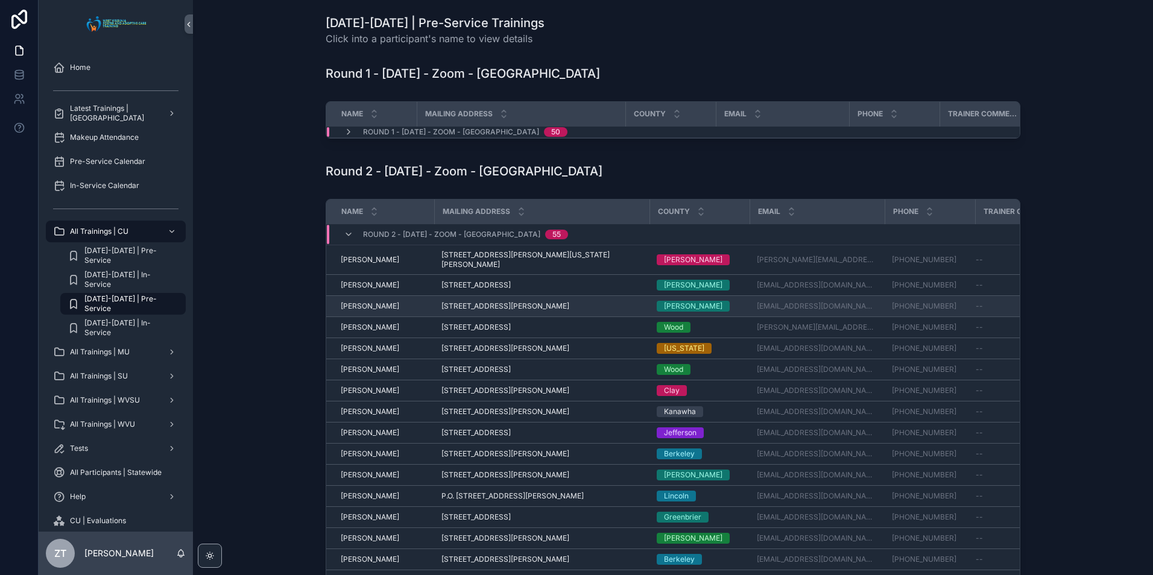
click at [376, 302] on span "[PERSON_NAME]" at bounding box center [370, 306] width 58 height 10
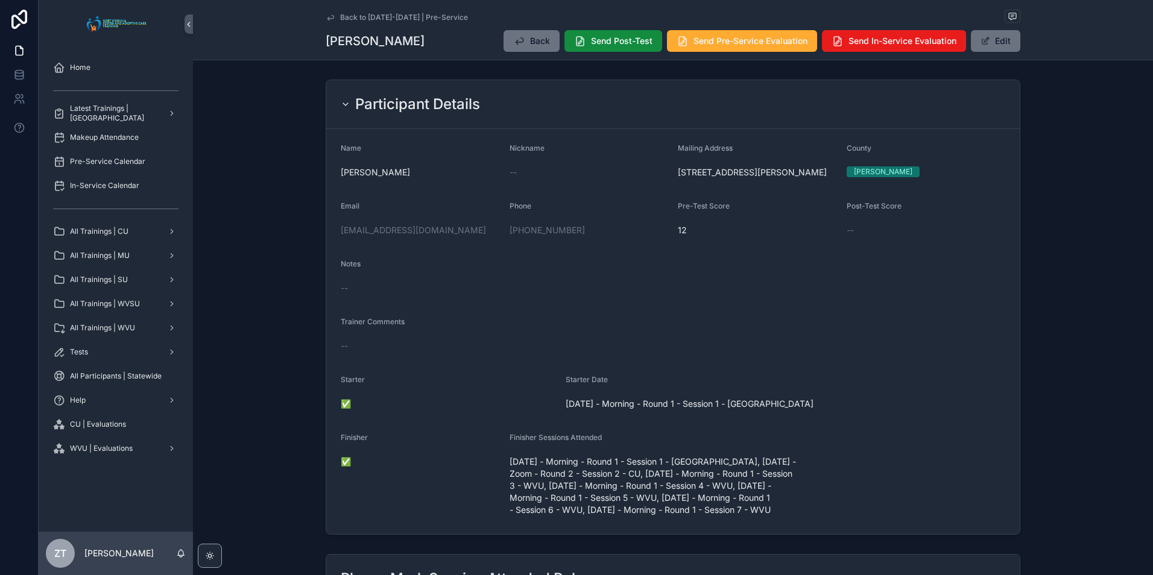
click at [331, 15] on icon "scrollable content" at bounding box center [331, 18] width 10 height 10
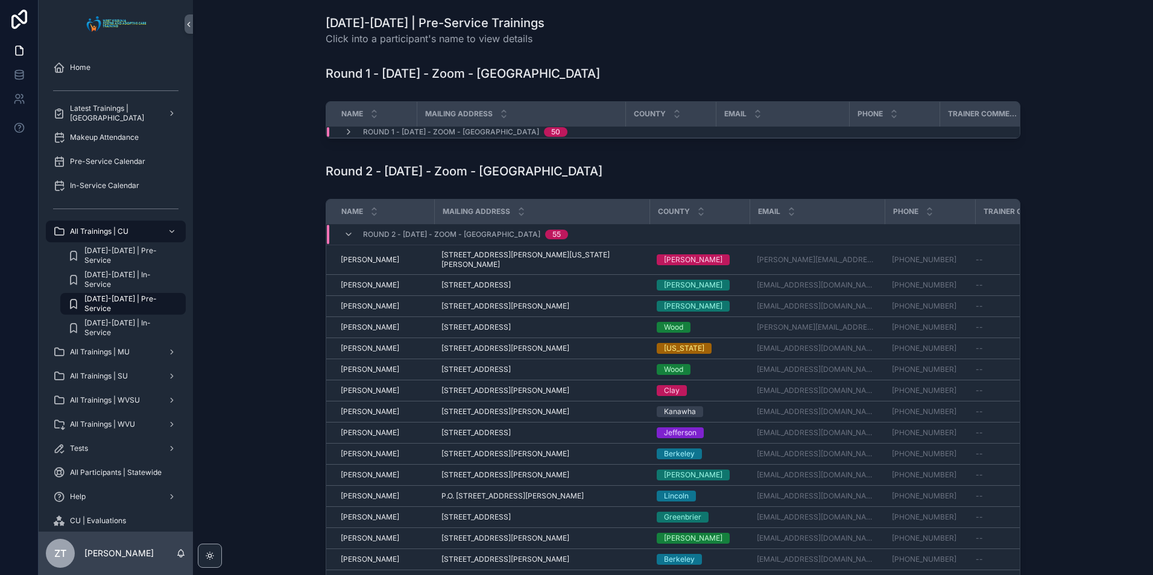
scroll to position [60, 0]
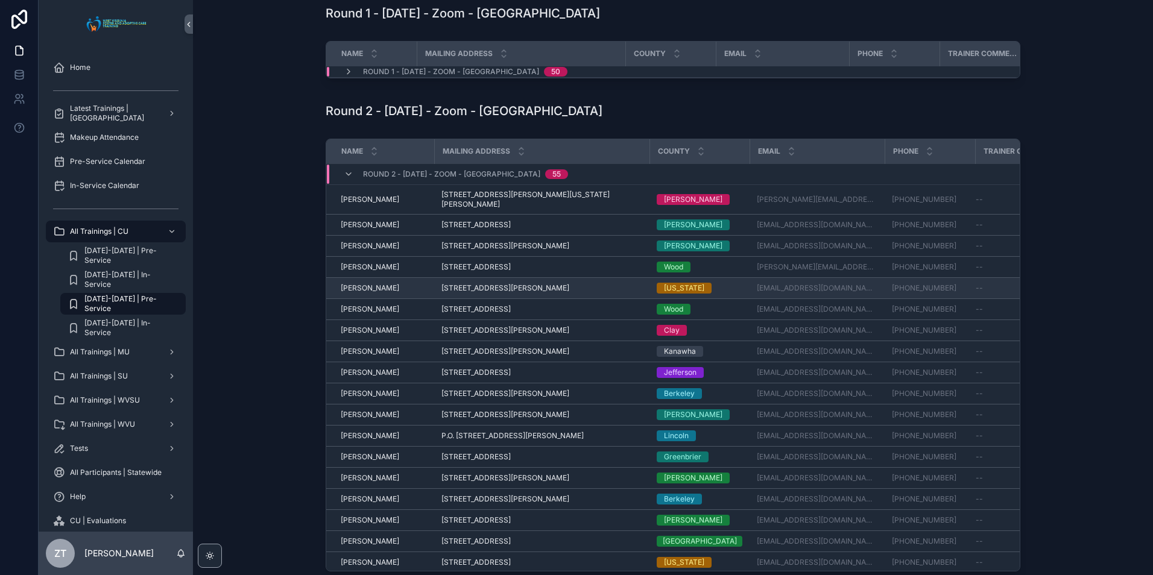
click at [369, 283] on span "[PERSON_NAME]" at bounding box center [370, 288] width 58 height 10
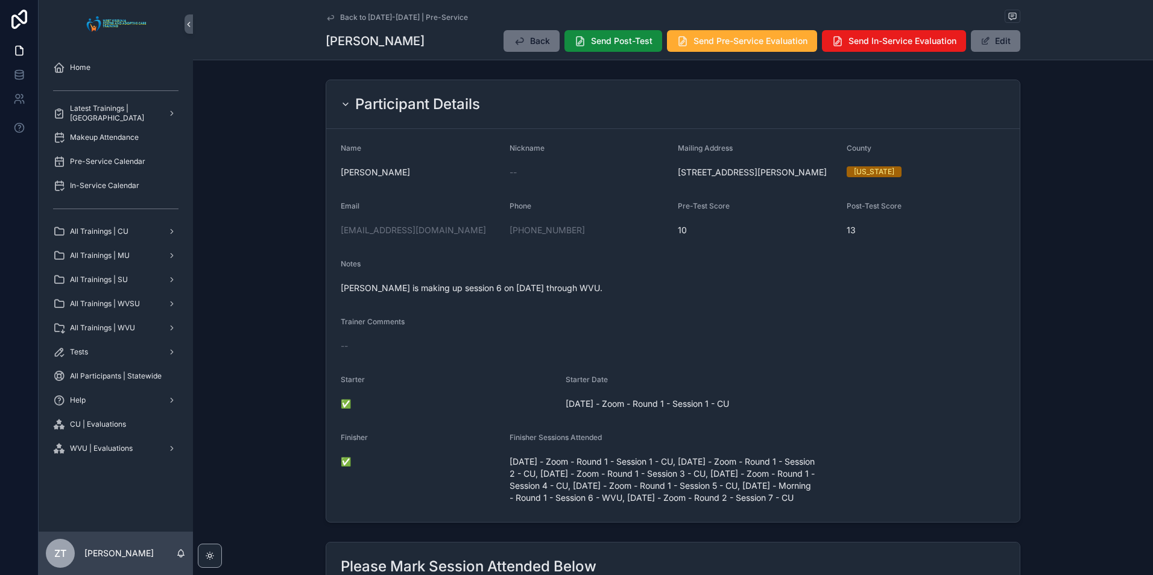
drag, startPoint x: 325, startPoint y: 17, endPoint x: 14, endPoint y: 233, distance: 377.8
click at [327, 17] on icon "scrollable content" at bounding box center [330, 17] width 6 height 5
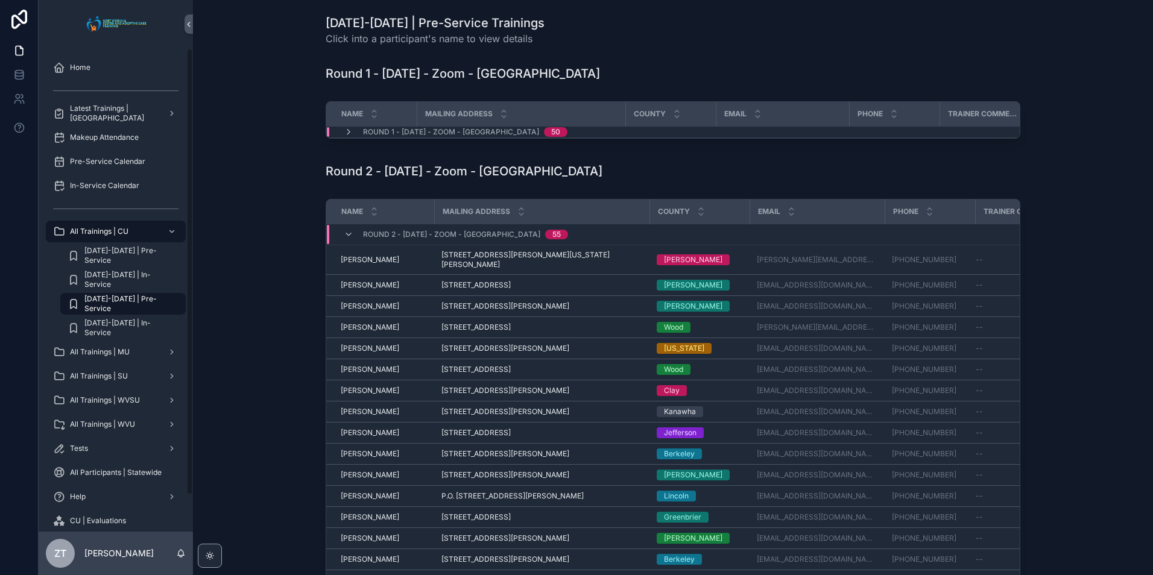
scroll to position [121, 0]
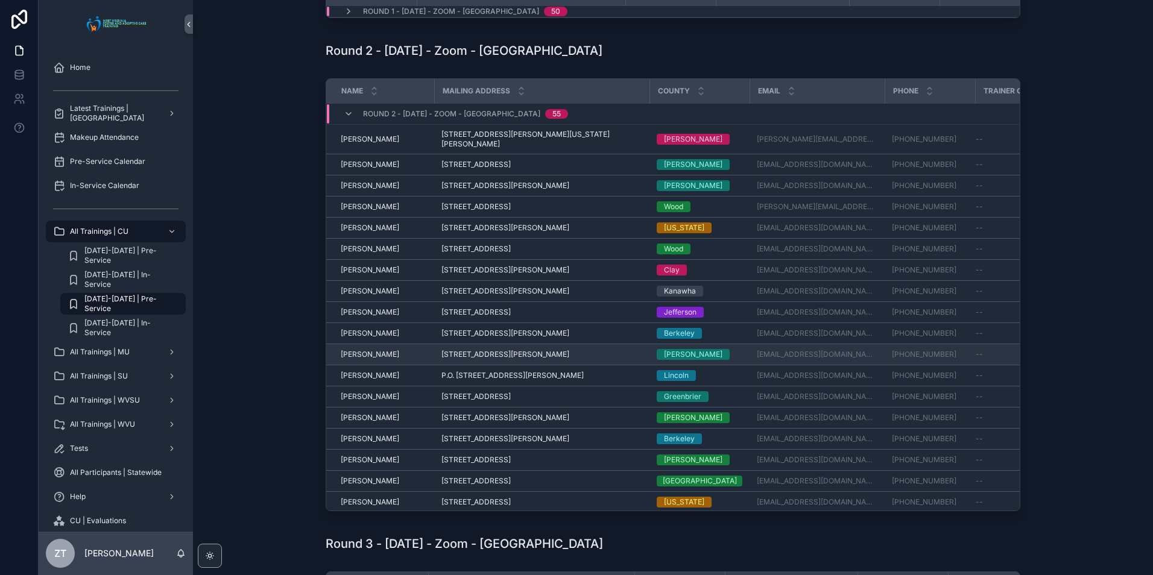
click at [367, 353] on span "[PERSON_NAME]" at bounding box center [370, 355] width 58 height 10
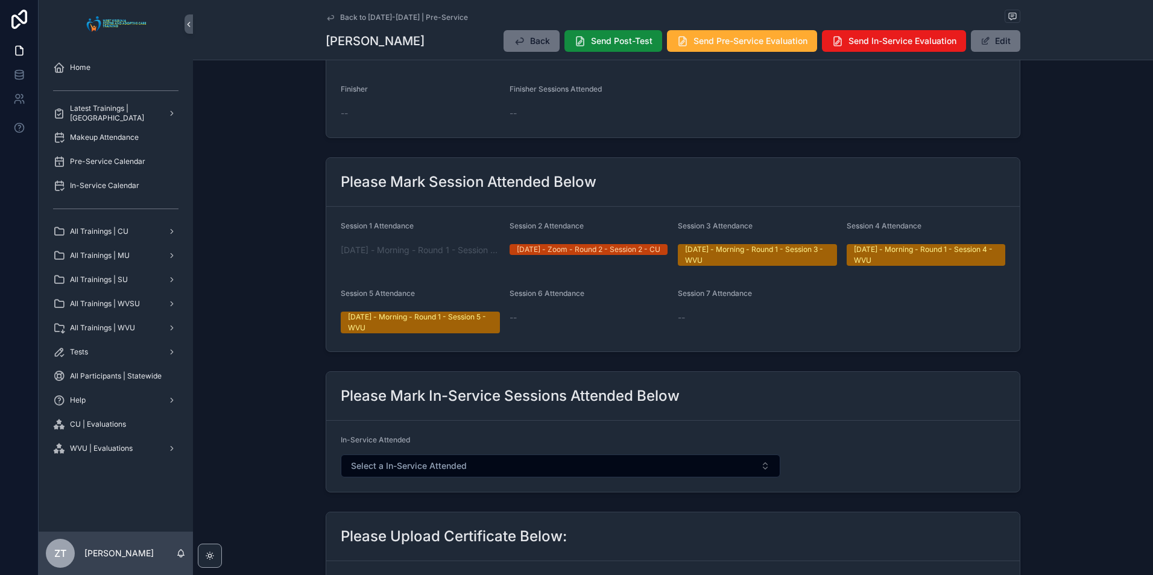
scroll to position [362, 0]
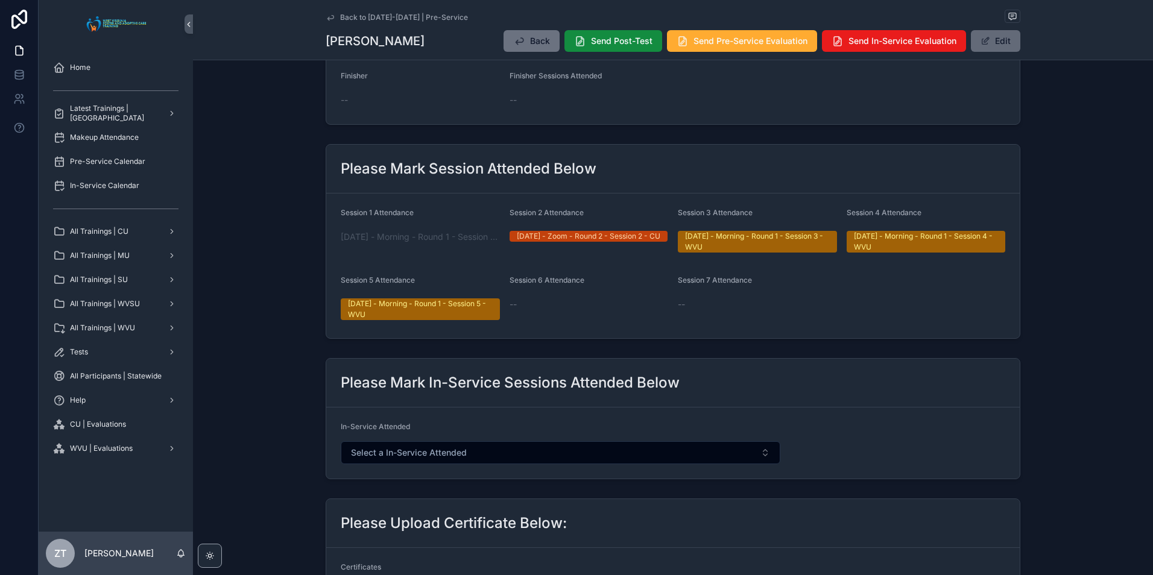
click at [1003, 46] on button "Edit" at bounding box center [995, 41] width 49 height 22
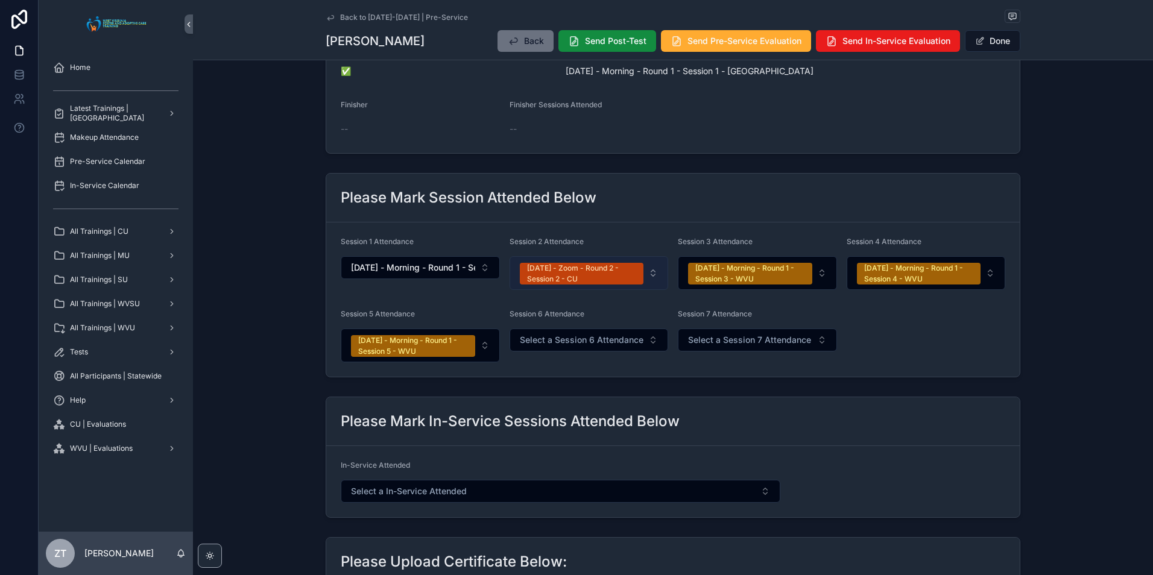
scroll to position [0, 0]
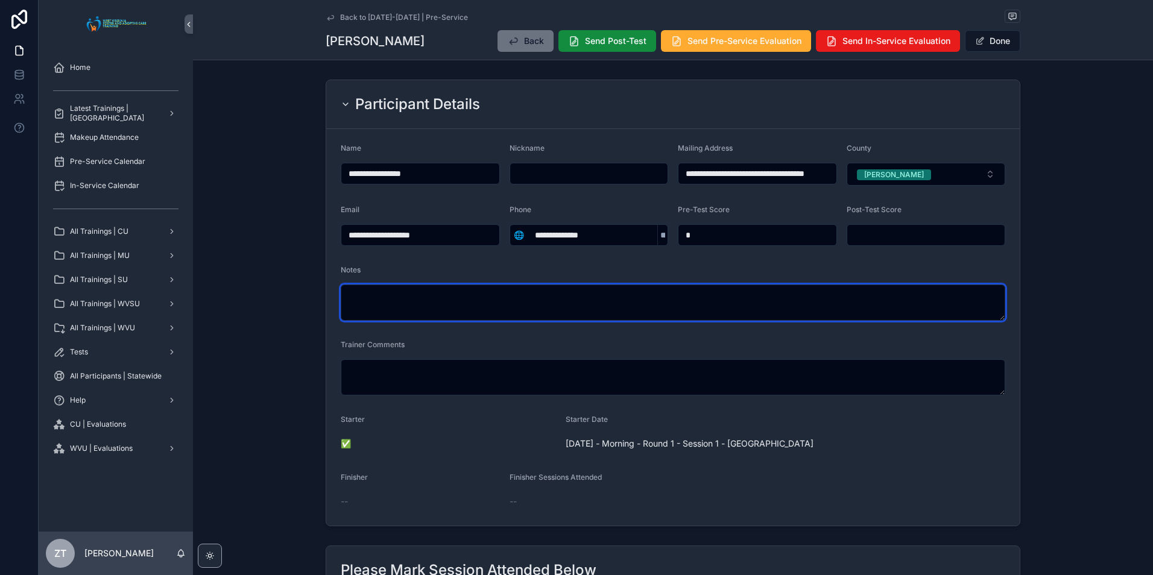
click at [451, 312] on textarea "scrollable content" at bounding box center [673, 303] width 664 height 36
type textarea "**********"
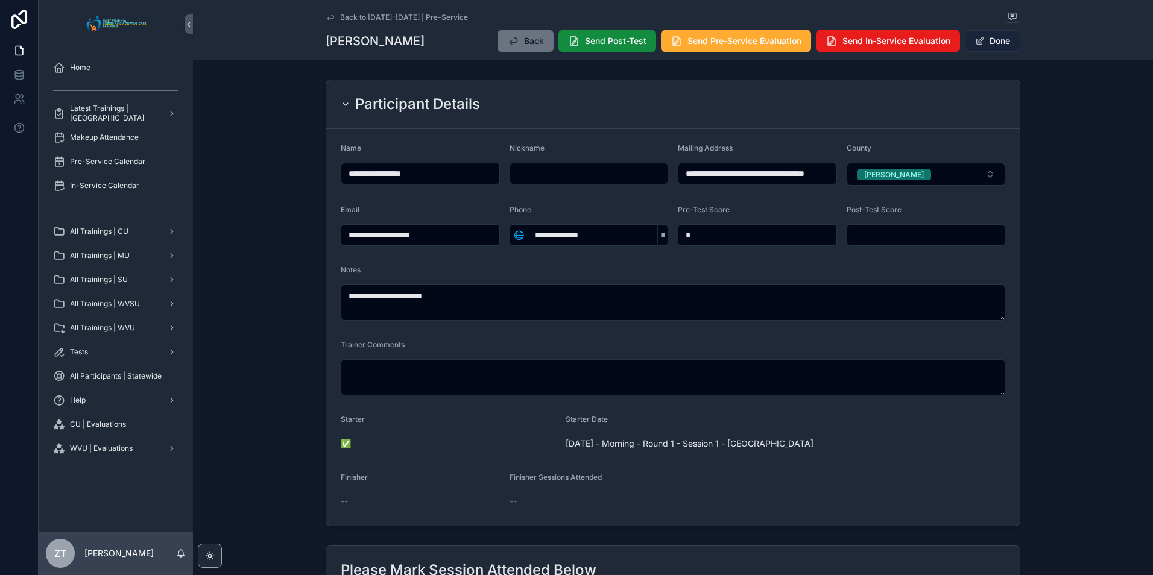
click at [986, 42] on button "Done" at bounding box center [992, 41] width 55 height 22
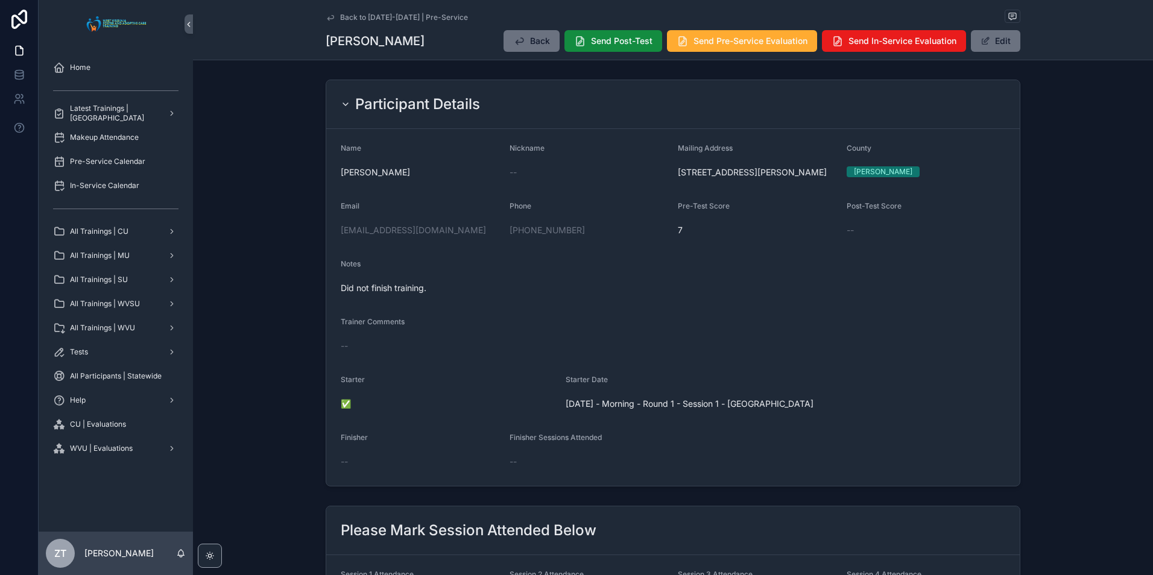
click at [329, 19] on icon "scrollable content" at bounding box center [330, 17] width 6 height 5
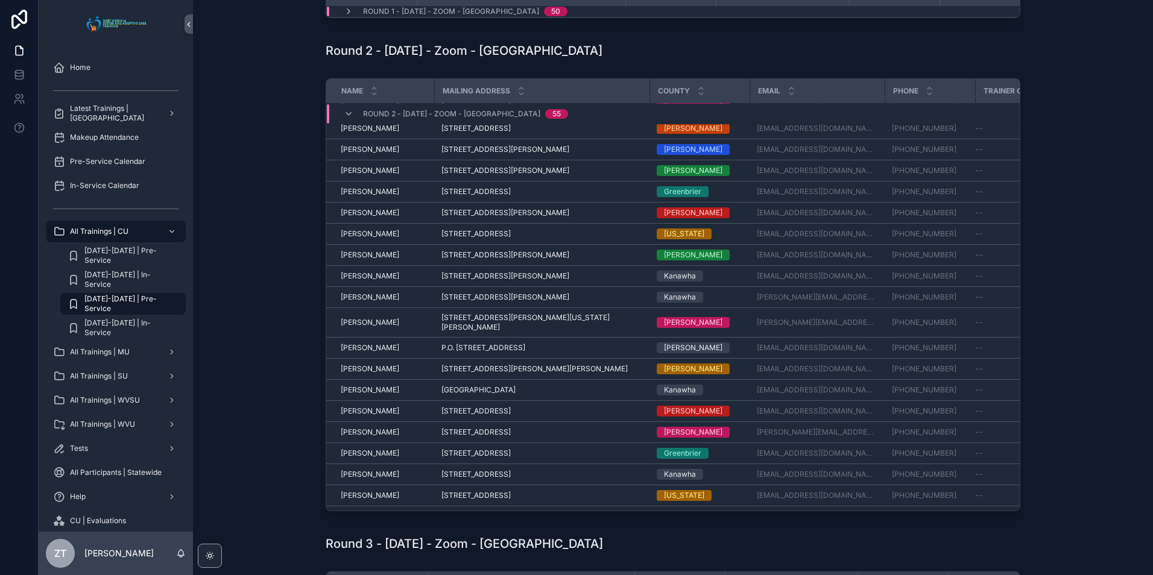
scroll to position [805, 0]
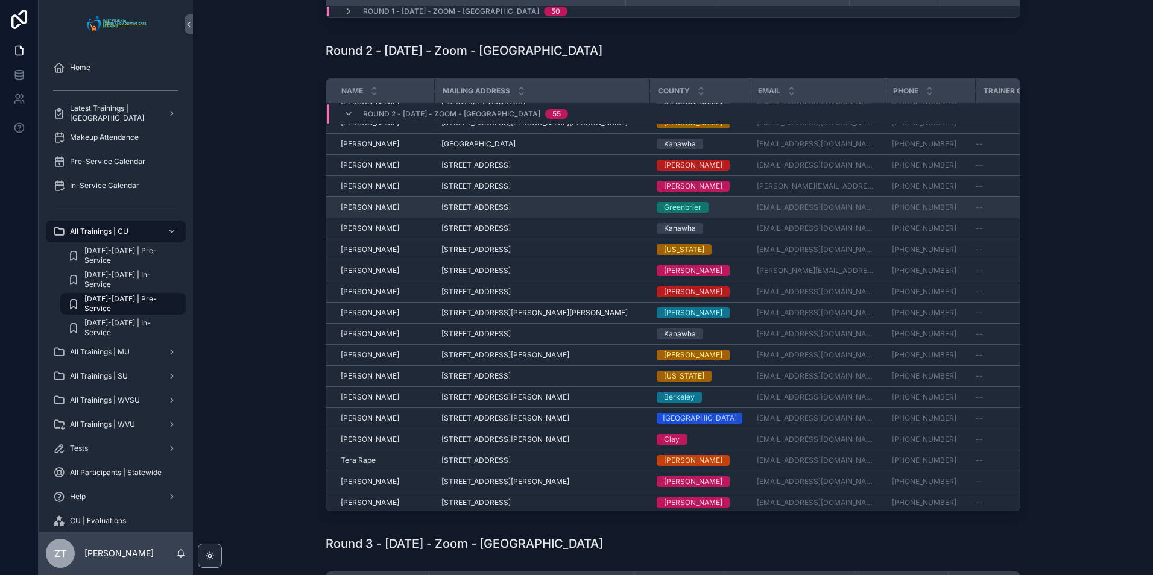
click at [370, 203] on span "[PERSON_NAME]" at bounding box center [370, 208] width 58 height 10
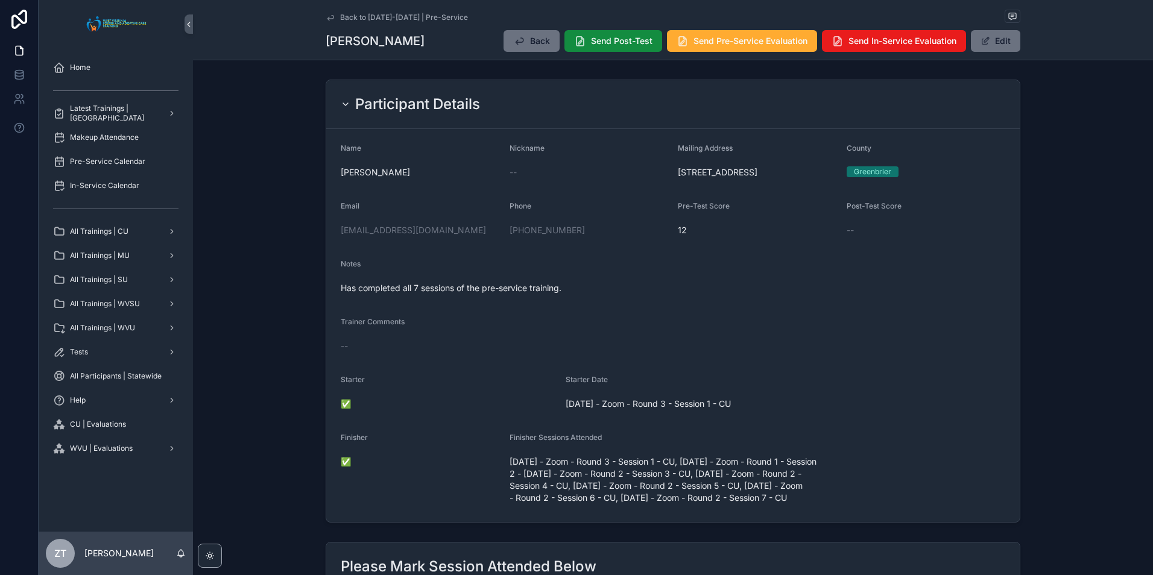
drag, startPoint x: 328, startPoint y: 19, endPoint x: 18, endPoint y: 288, distance: 410.3
click at [328, 19] on icon "scrollable content" at bounding box center [330, 17] width 6 height 5
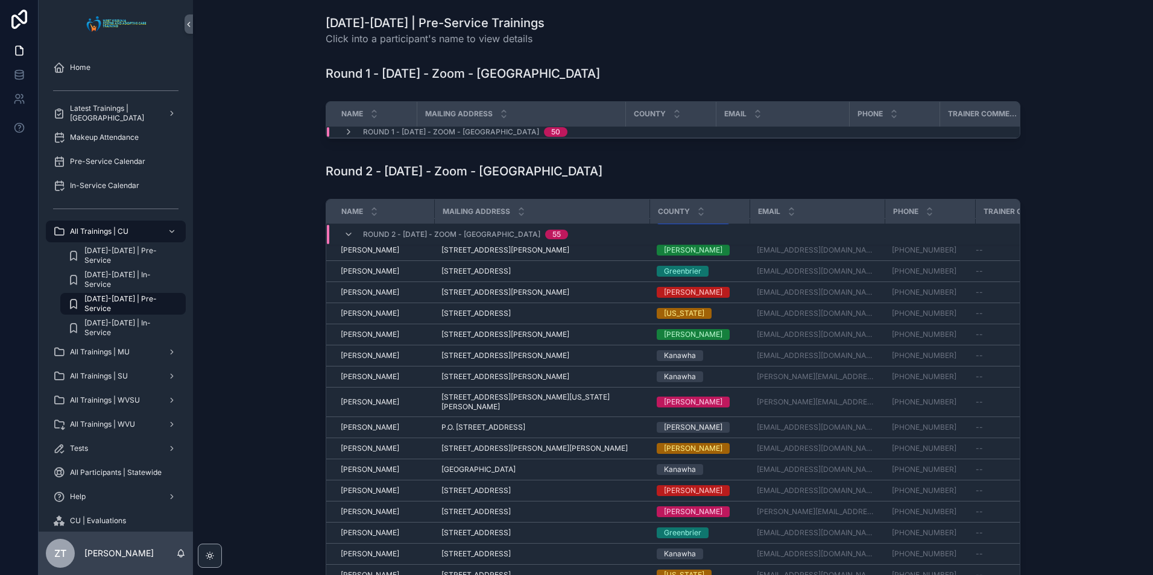
scroll to position [620, 0]
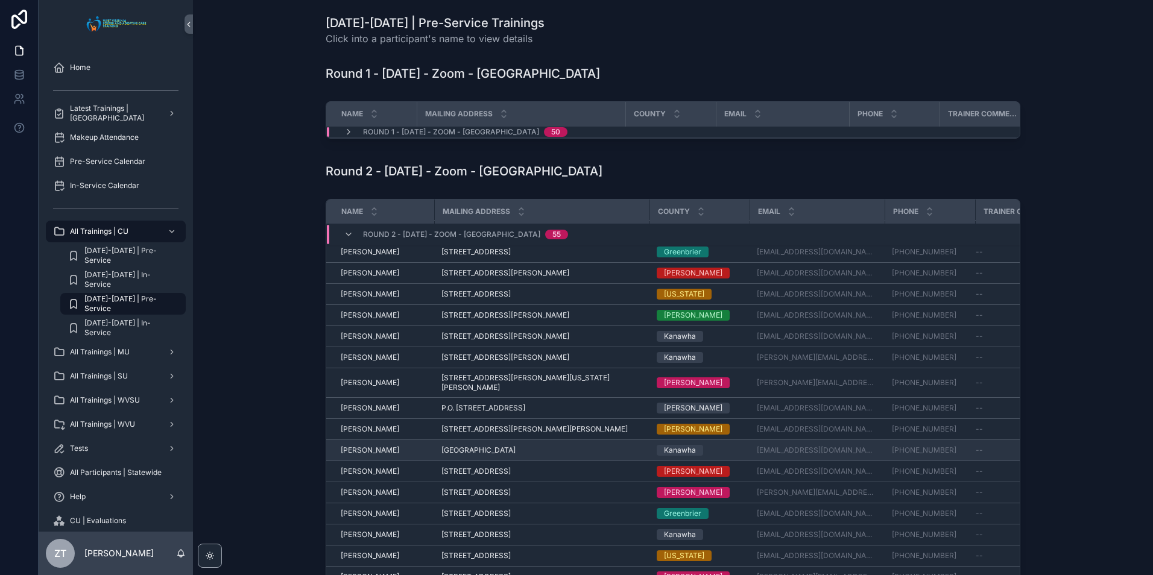
click at [363, 443] on td "Mary McCullough Mary McCullough" at bounding box center [380, 450] width 108 height 21
click at [362, 446] on span "[PERSON_NAME]" at bounding box center [370, 451] width 58 height 10
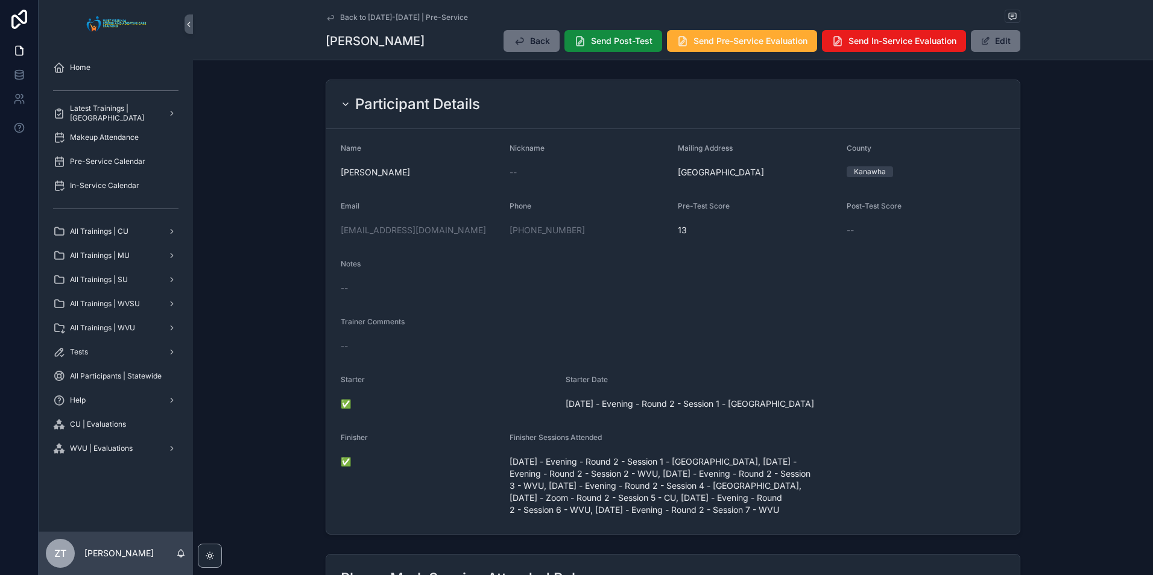
click at [326, 14] on icon "scrollable content" at bounding box center [331, 18] width 10 height 10
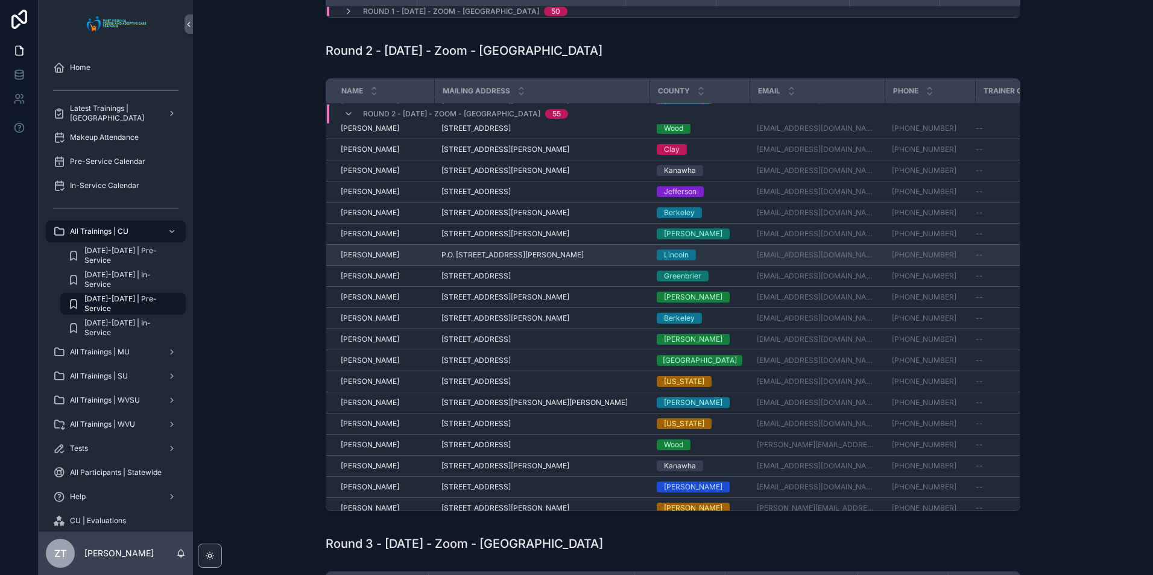
scroll to position [181, 0]
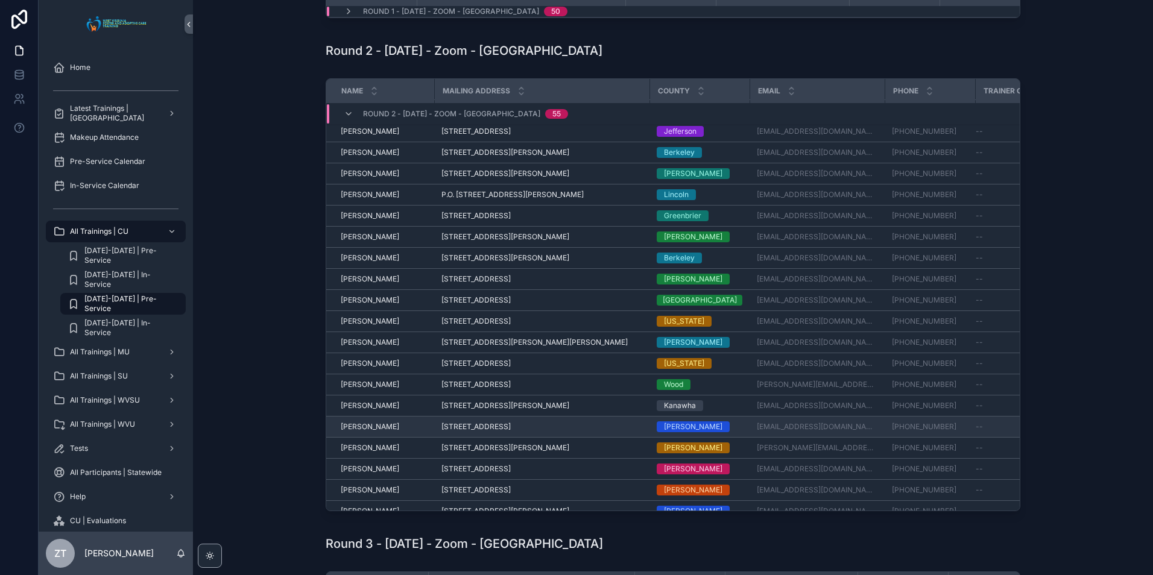
click at [370, 432] on span "[PERSON_NAME]" at bounding box center [370, 427] width 58 height 10
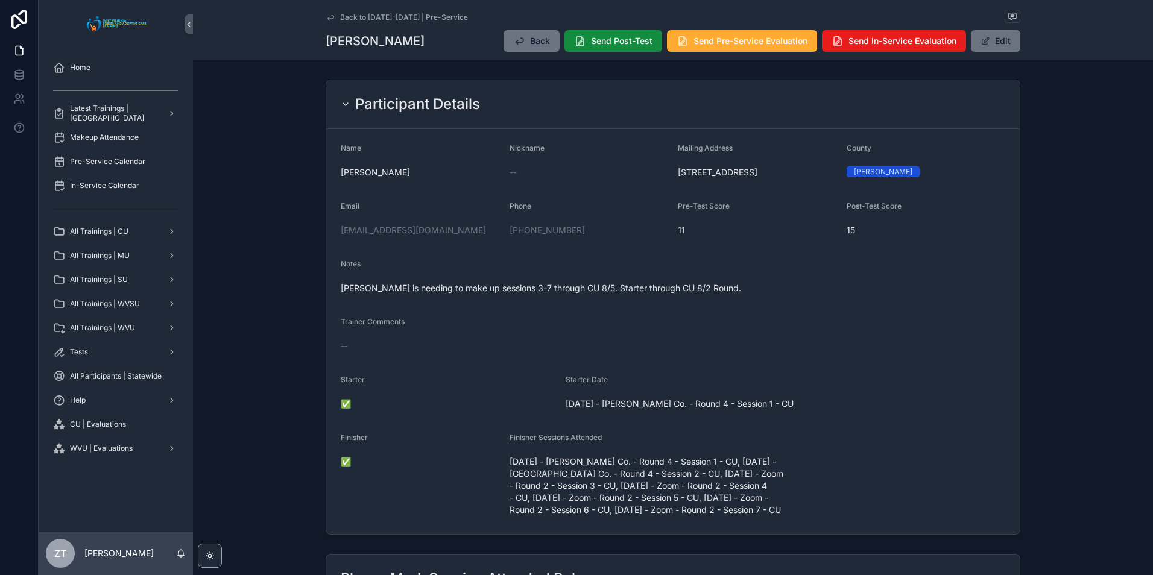
click at [326, 17] on icon "scrollable content" at bounding box center [331, 18] width 10 height 10
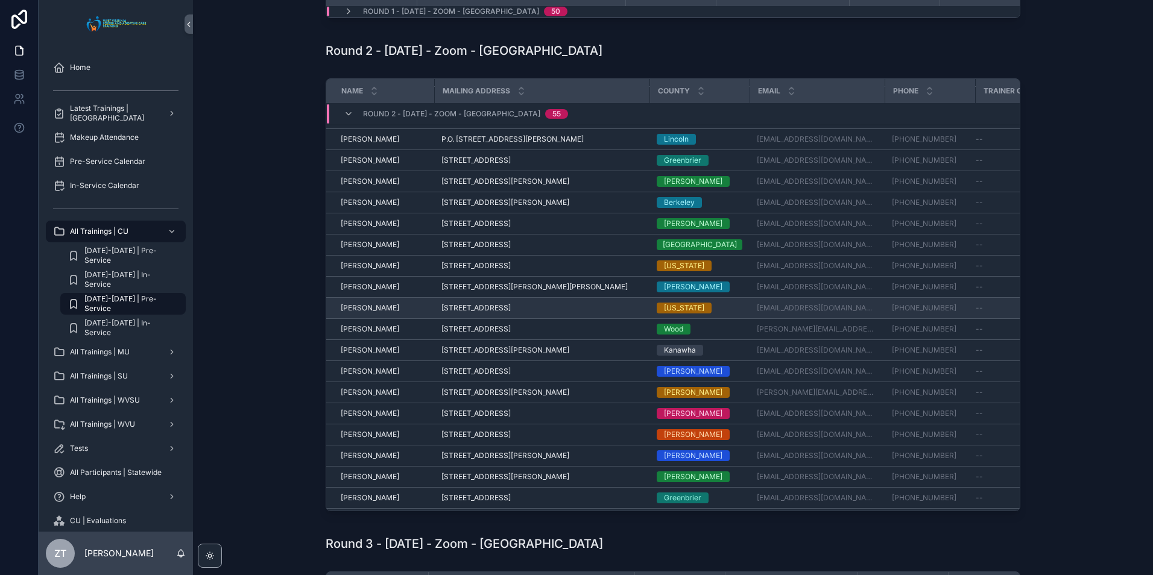
scroll to position [258, 0]
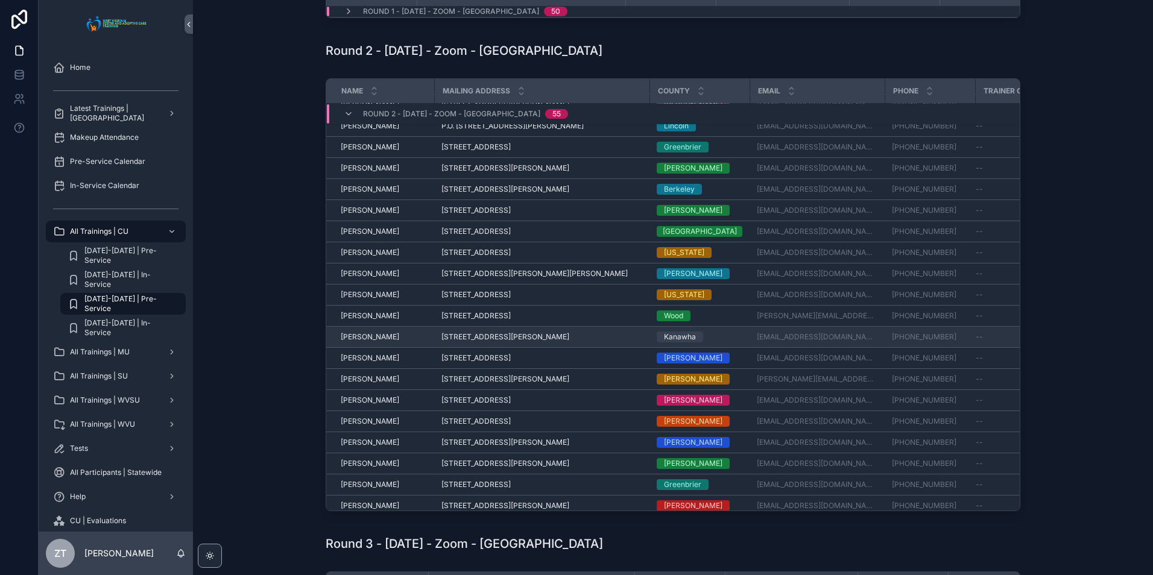
click at [361, 342] on span "[PERSON_NAME]" at bounding box center [370, 337] width 58 height 10
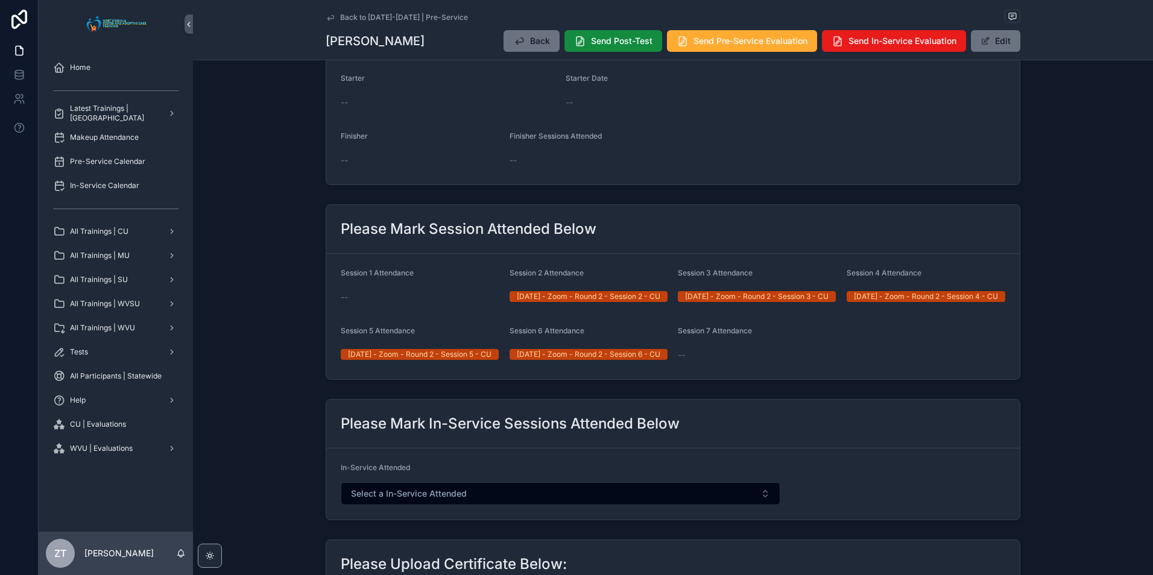
scroll to position [301, 0]
click at [1009, 44] on button "Edit" at bounding box center [995, 41] width 49 height 22
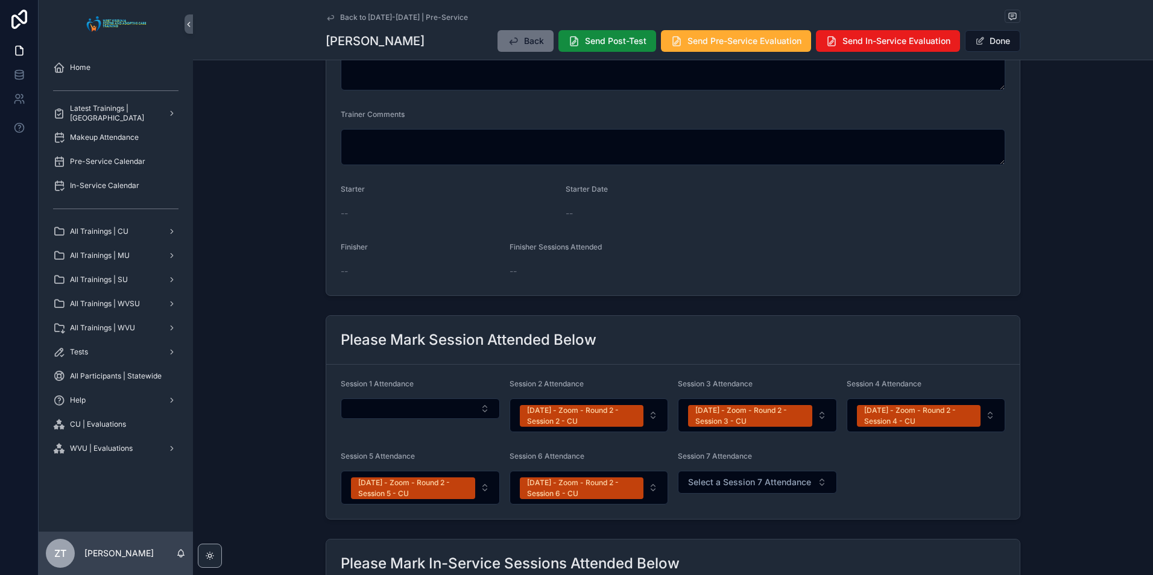
scroll to position [295, 0]
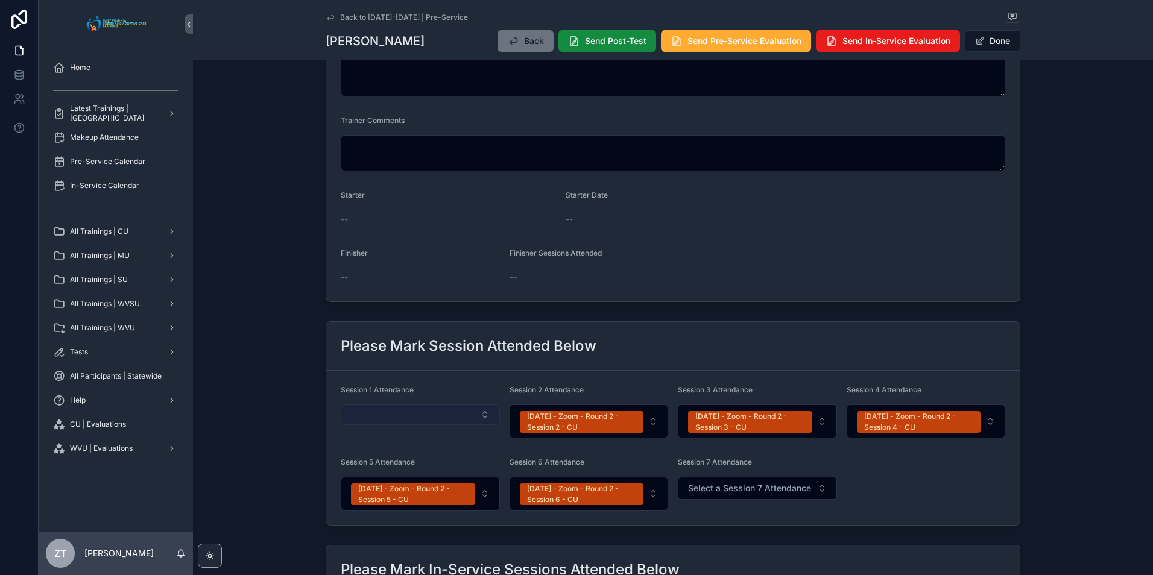
click at [406, 419] on button "Select Button" at bounding box center [420, 415] width 159 height 20
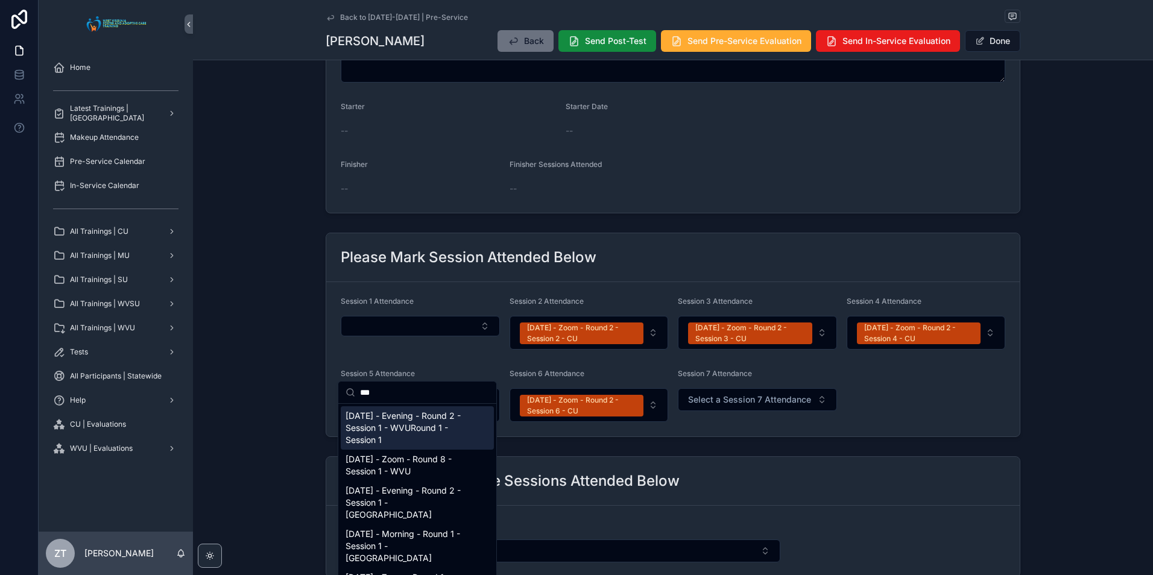
scroll to position [416, 0]
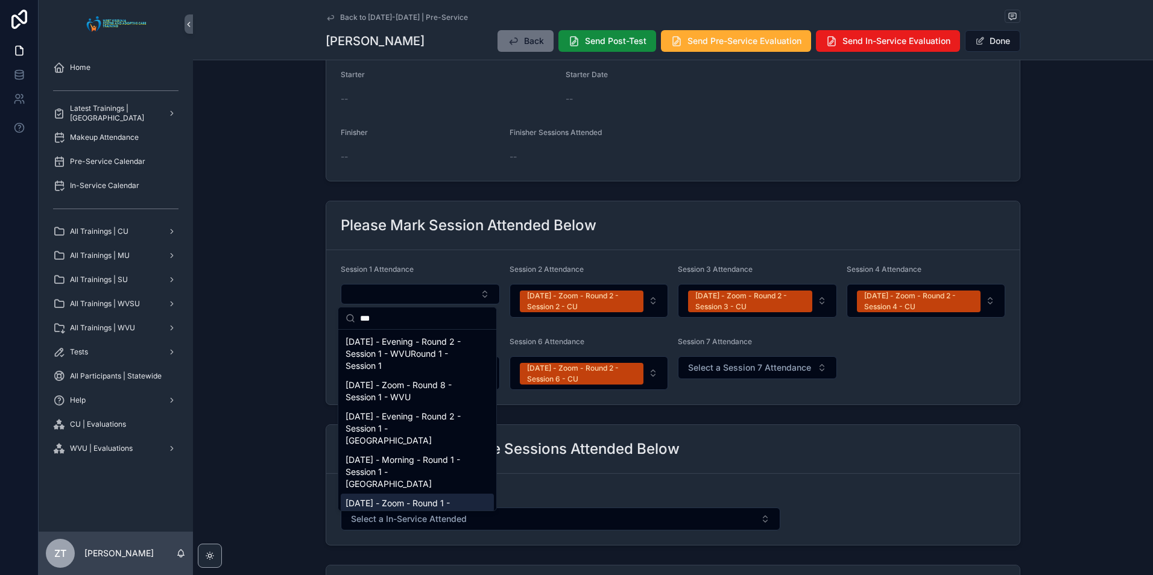
type input "***"
click at [413, 497] on span "[DATE] - Zoom - Round 1 - Session 1 - MU" at bounding box center [409, 509] width 129 height 24
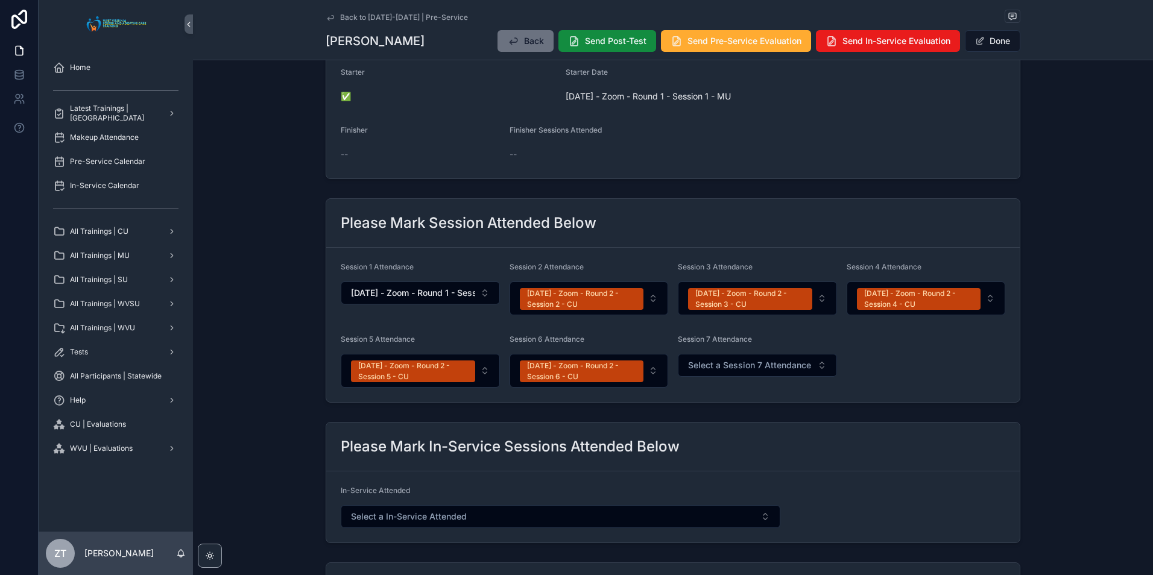
scroll to position [422, 0]
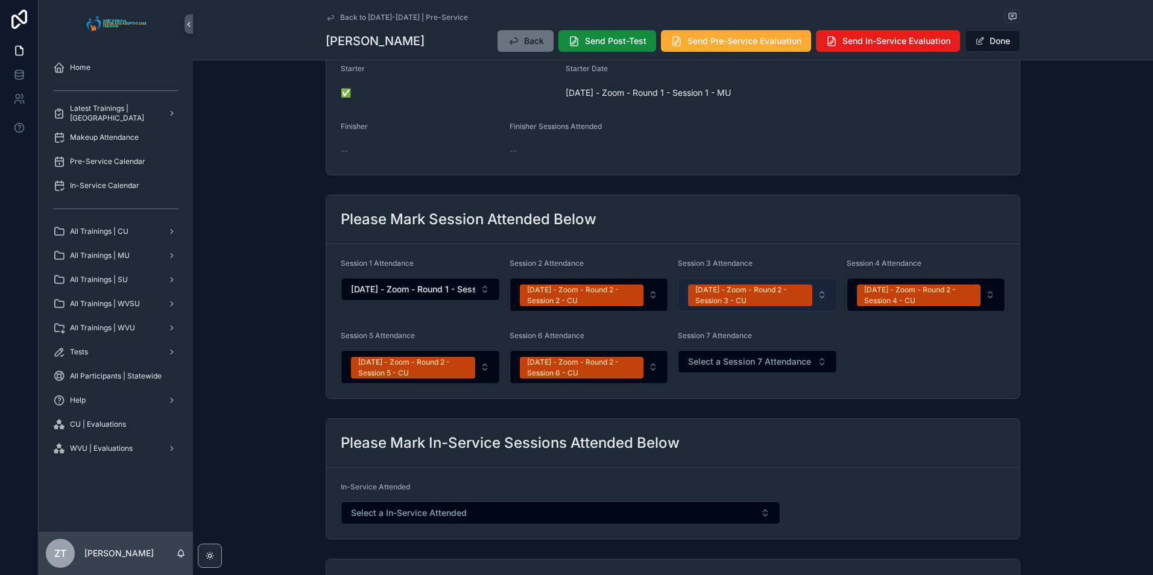
click at [746, 297] on div "[DATE] - Zoom - Round 2 - Session 3 - CU" at bounding box center [750, 296] width 110 height 22
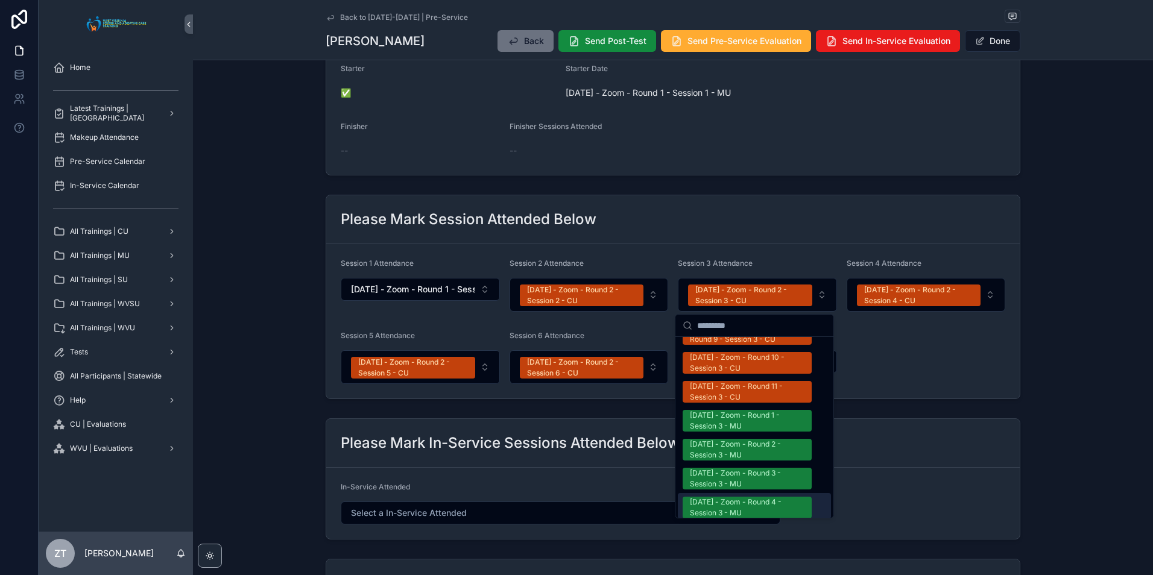
scroll to position [904, 0]
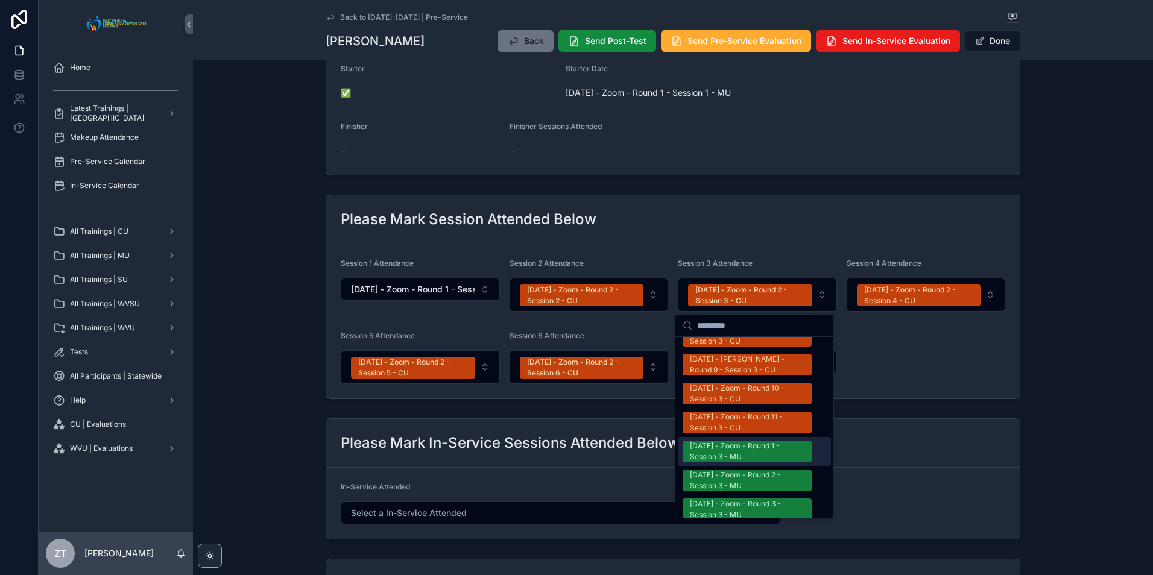
click at [734, 441] on div "[DATE] - Zoom - Round 1 - Session 3 - MU" at bounding box center [747, 452] width 115 height 22
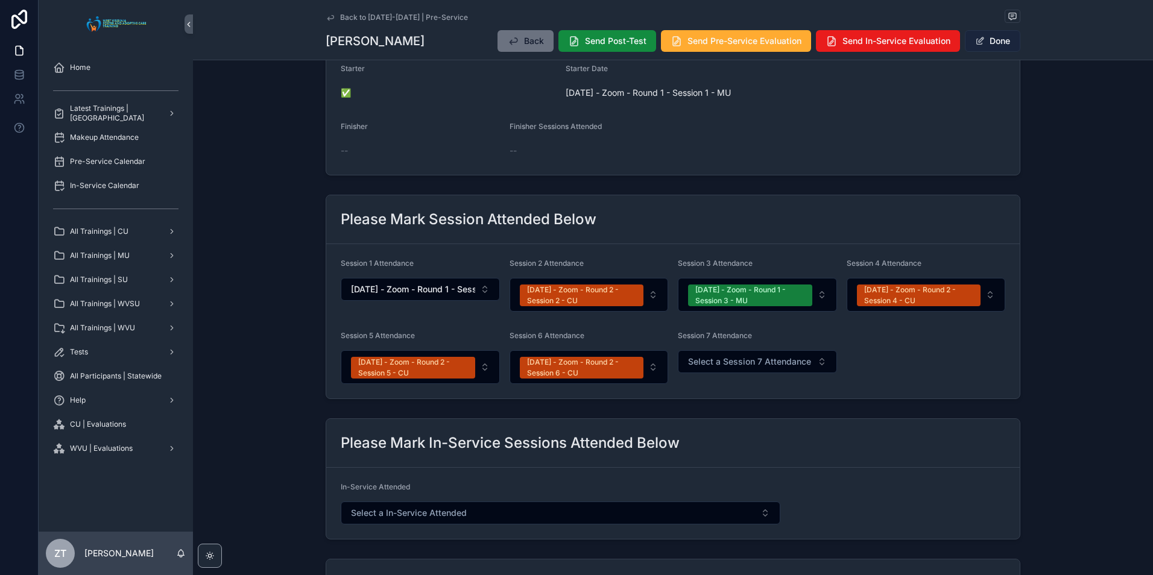
click at [984, 41] on button "Done" at bounding box center [992, 41] width 55 height 22
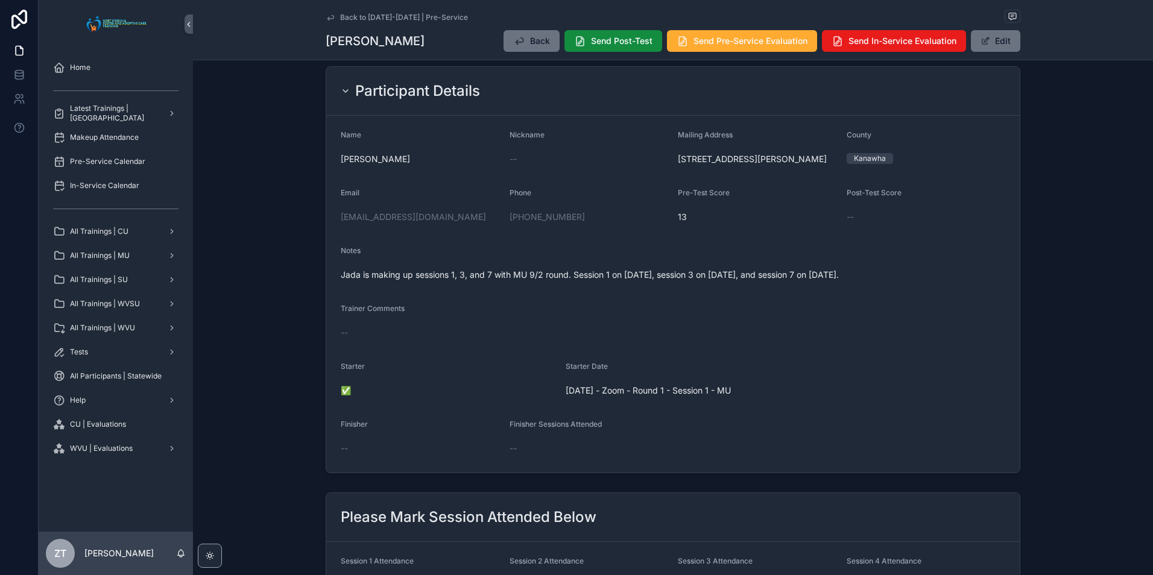
scroll to position [0, 0]
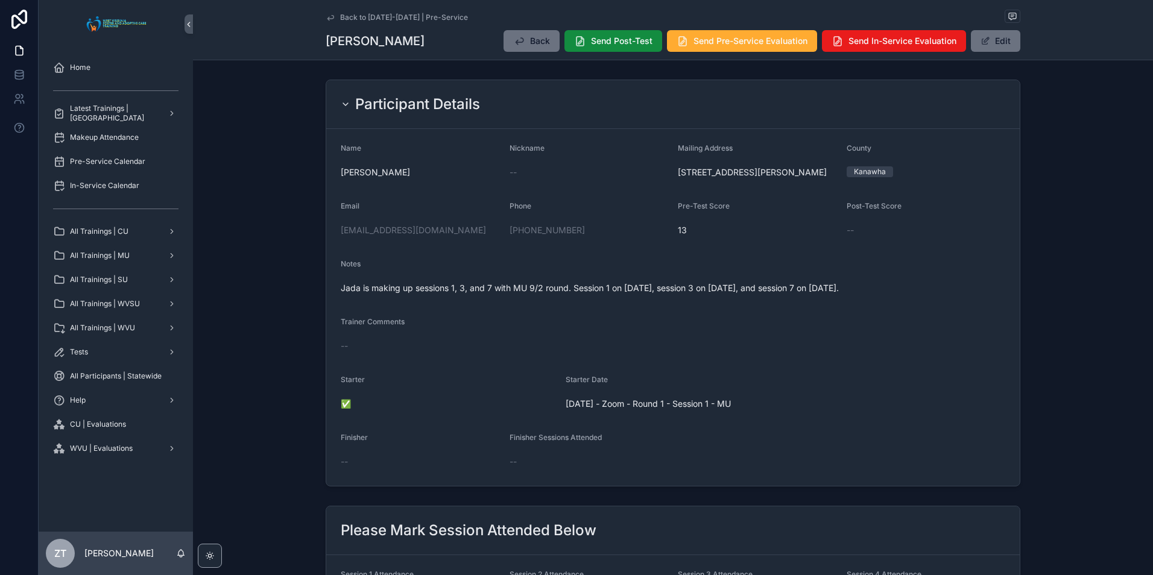
click at [326, 16] on icon "scrollable content" at bounding box center [331, 18] width 10 height 10
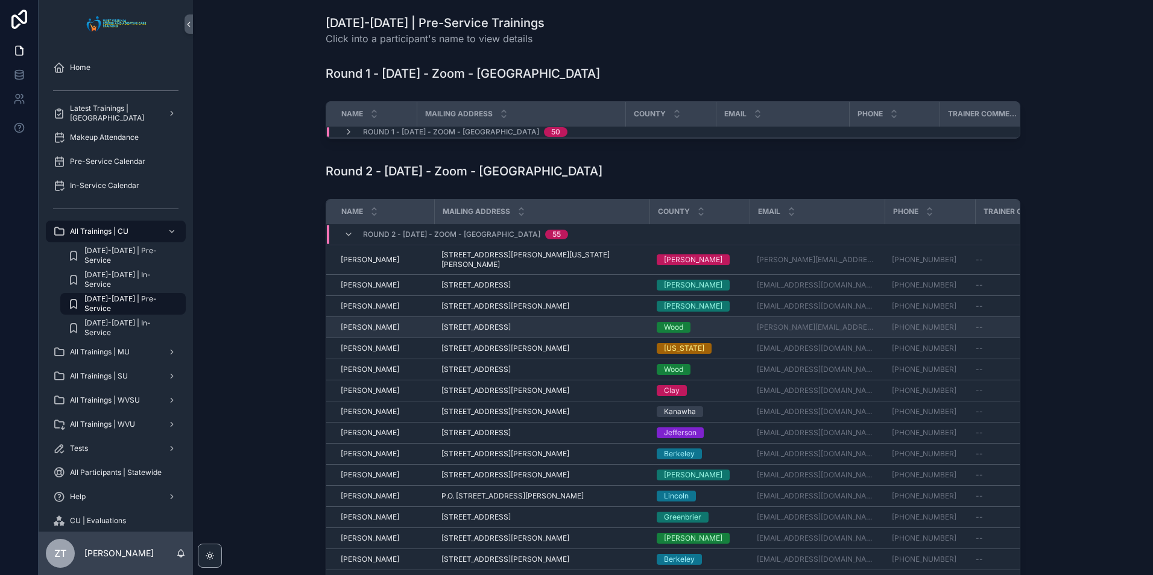
click at [349, 324] on span "[PERSON_NAME]" at bounding box center [370, 328] width 58 height 10
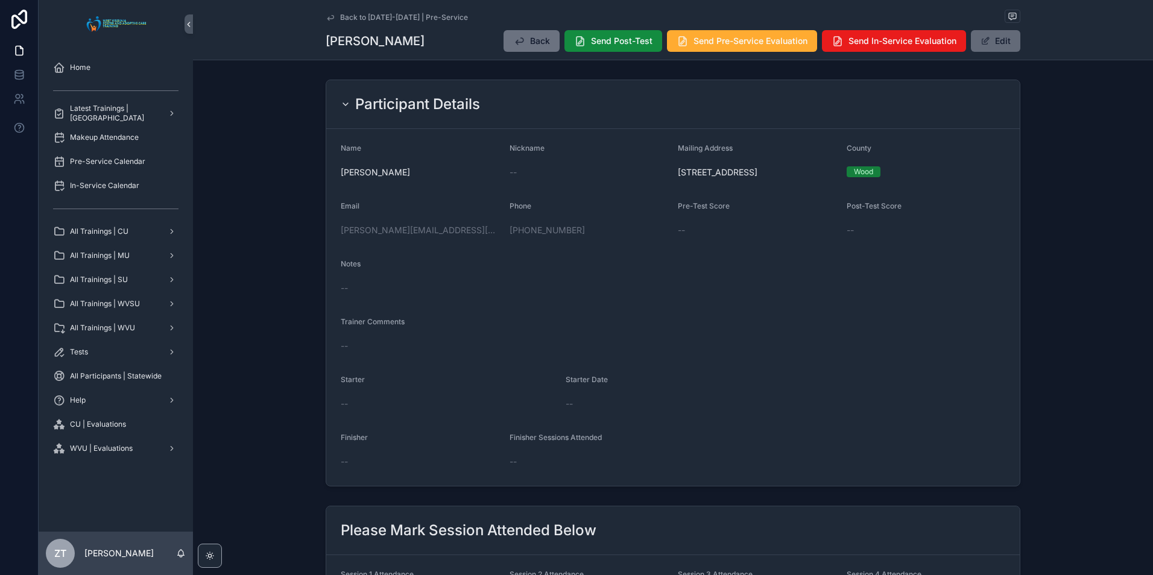
click at [992, 48] on button "Edit" at bounding box center [995, 41] width 49 height 22
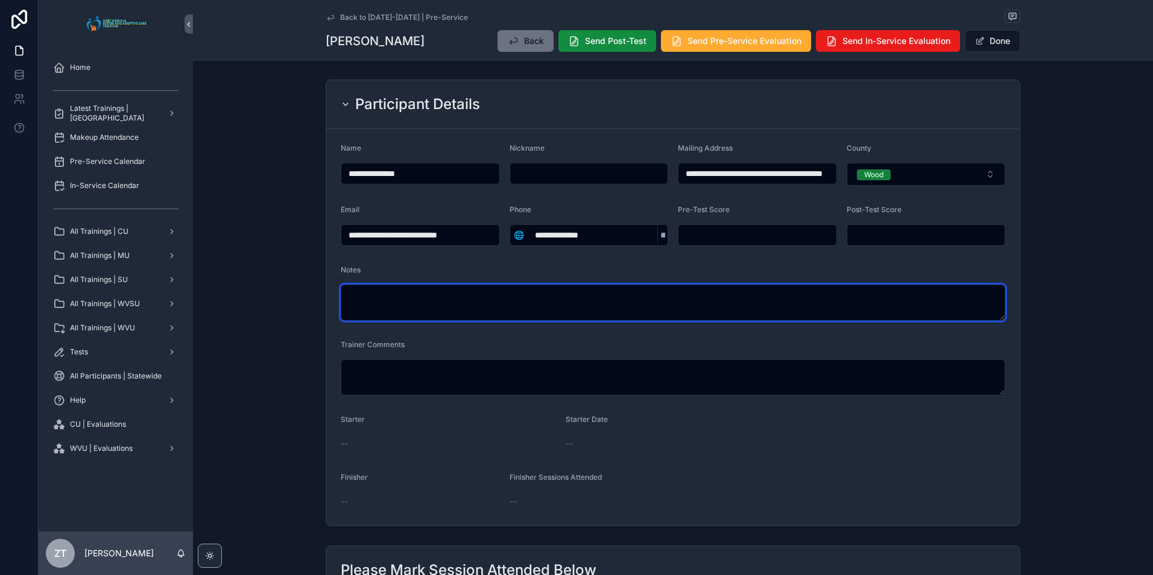
click at [415, 301] on textarea "scrollable content" at bounding box center [673, 303] width 664 height 36
type textarea "**********"
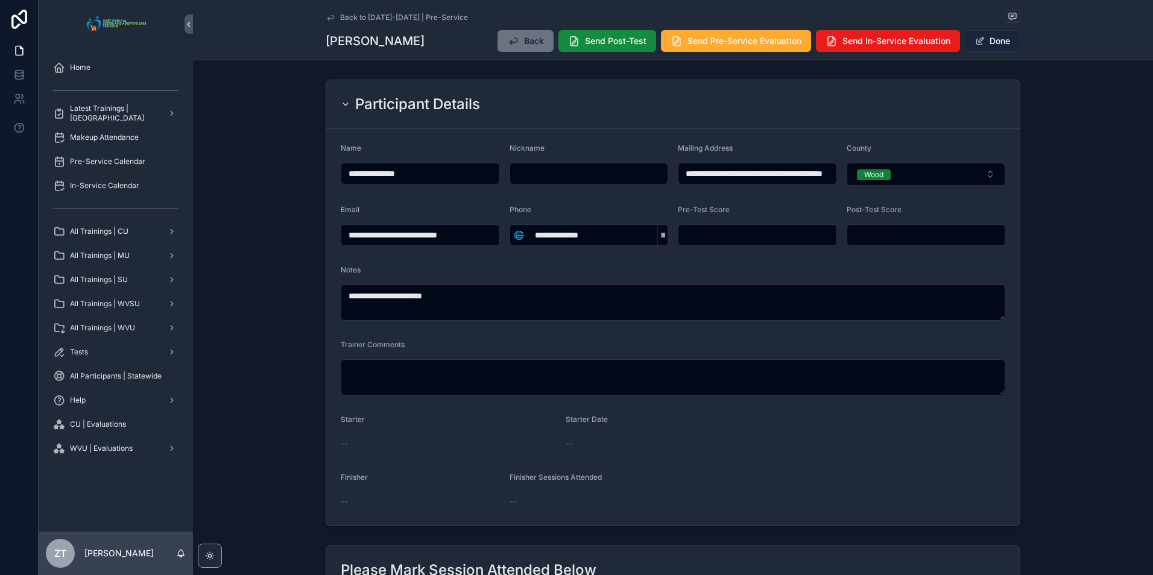
click at [992, 42] on button "Done" at bounding box center [992, 41] width 55 height 22
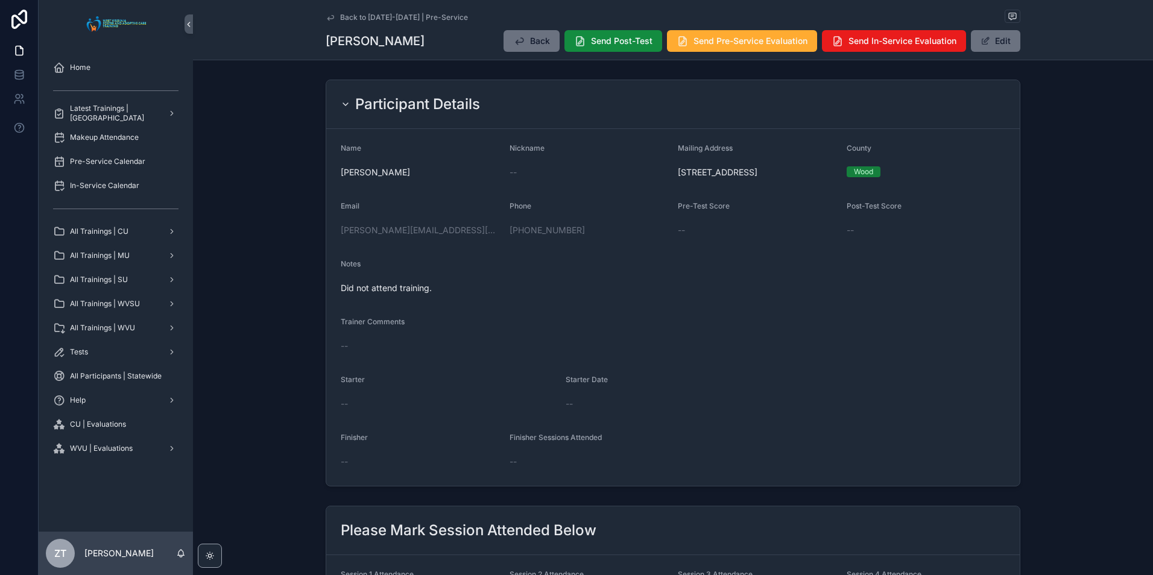
click at [327, 19] on icon "scrollable content" at bounding box center [330, 17] width 6 height 5
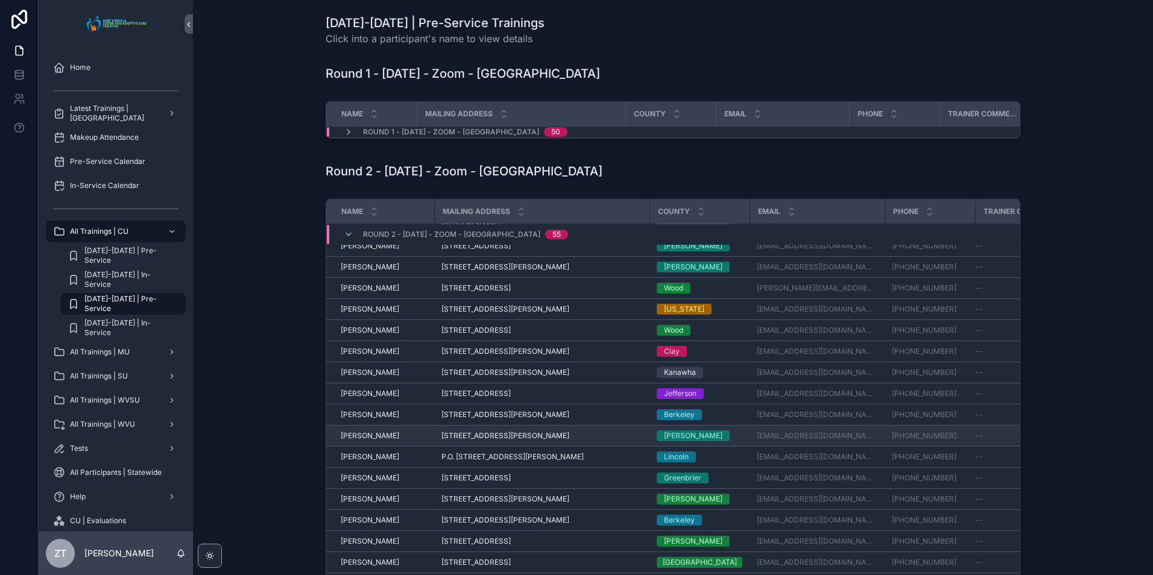
scroll to position [60, 0]
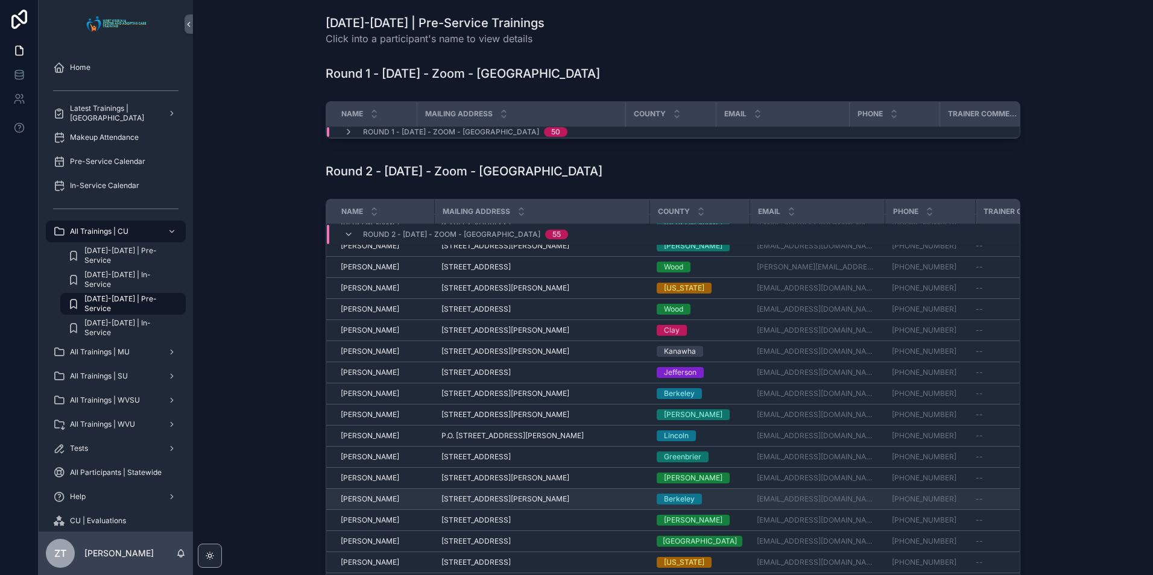
click at [358, 500] on span "[PERSON_NAME]" at bounding box center [370, 499] width 58 height 10
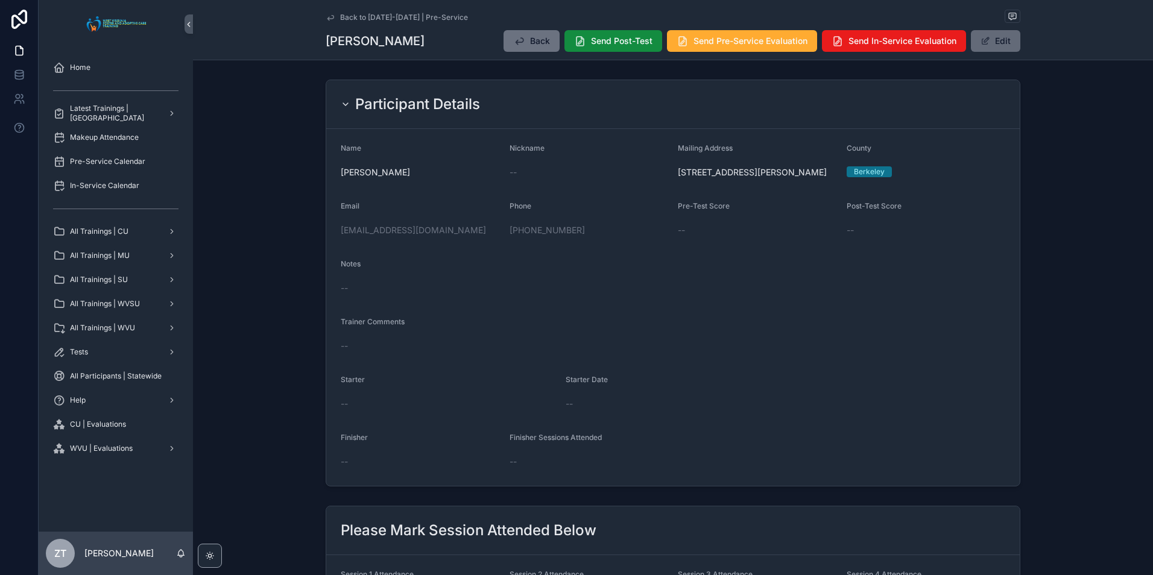
click at [999, 39] on button "Edit" at bounding box center [995, 41] width 49 height 22
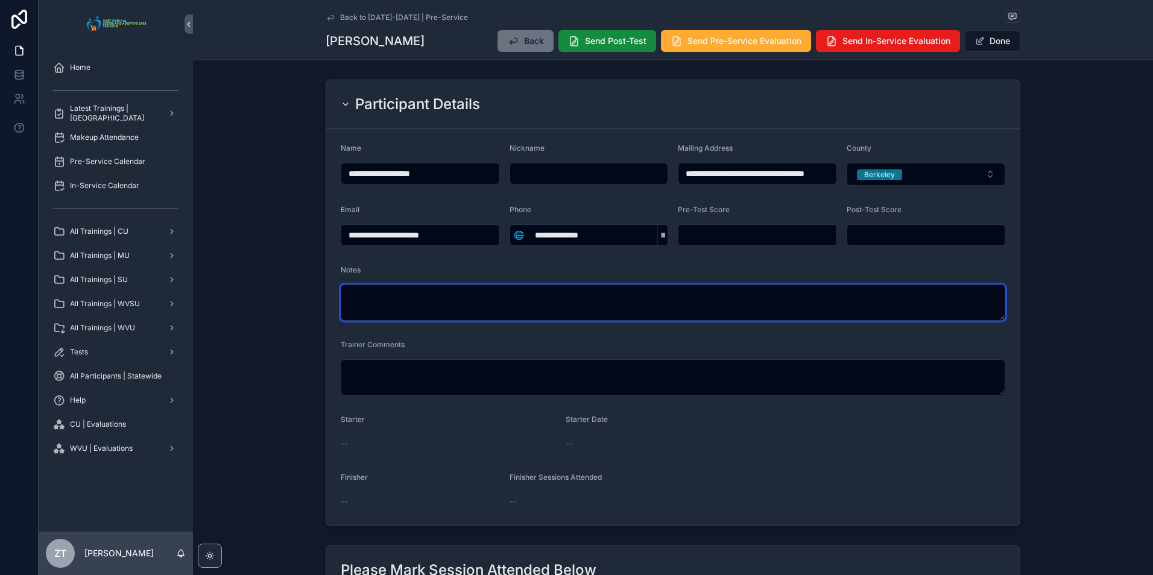
click at [441, 295] on textarea "scrollable content" at bounding box center [673, 303] width 664 height 36
type textarea "**********"
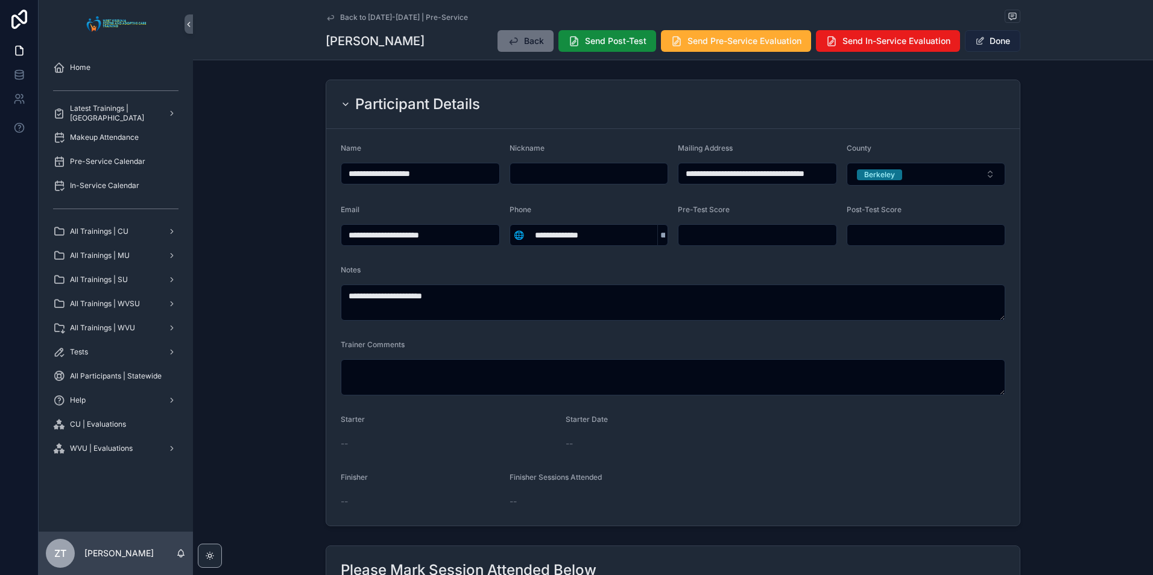
click at [986, 43] on button "Done" at bounding box center [992, 41] width 55 height 22
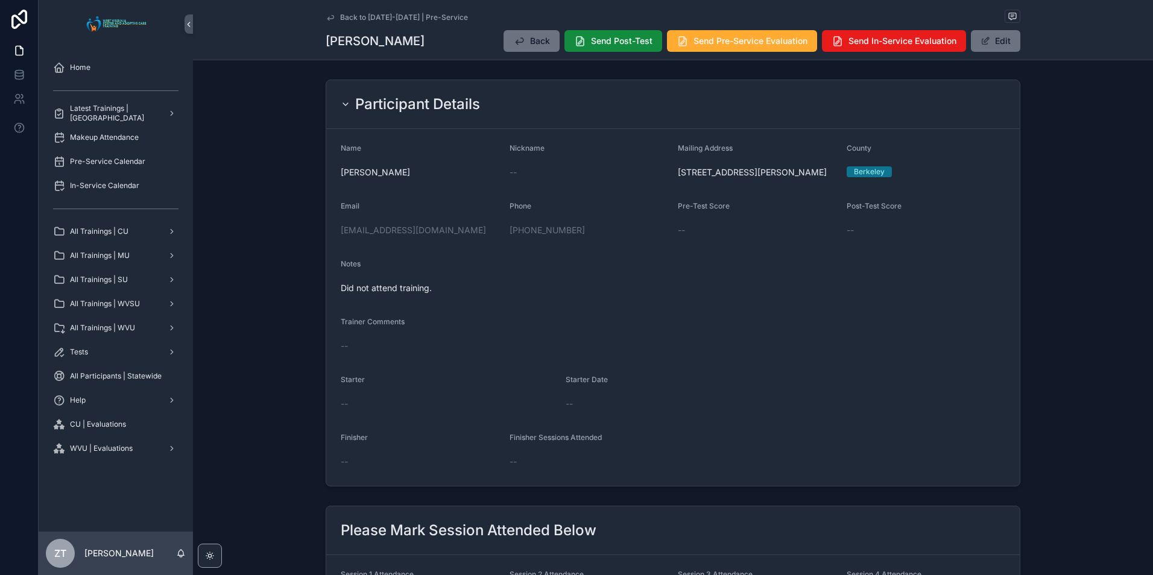
click at [326, 16] on icon "scrollable content" at bounding box center [331, 18] width 10 height 10
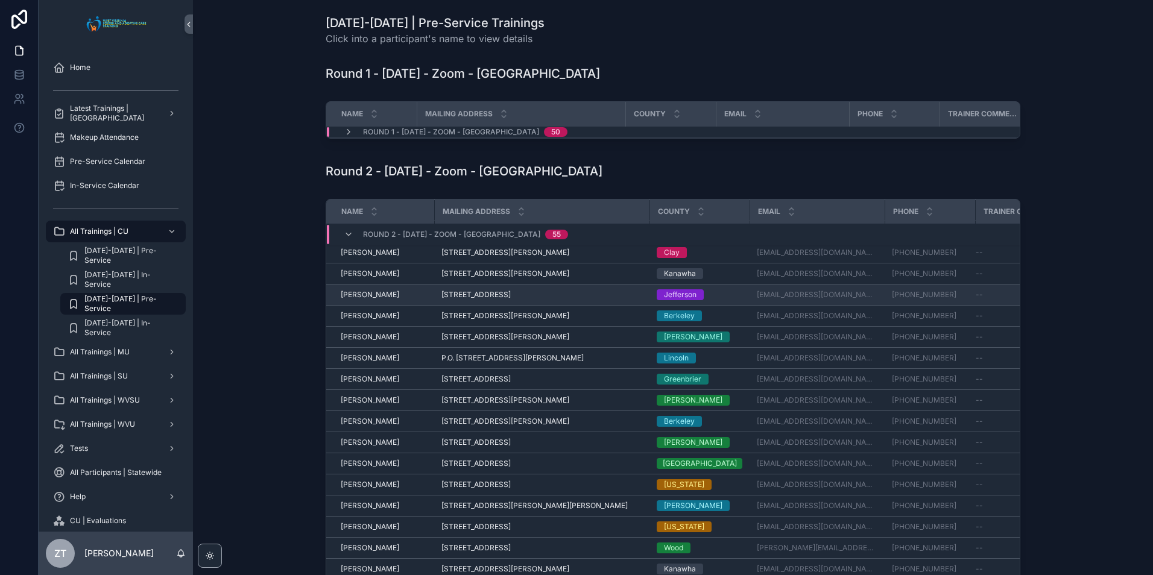
scroll to position [181, 0]
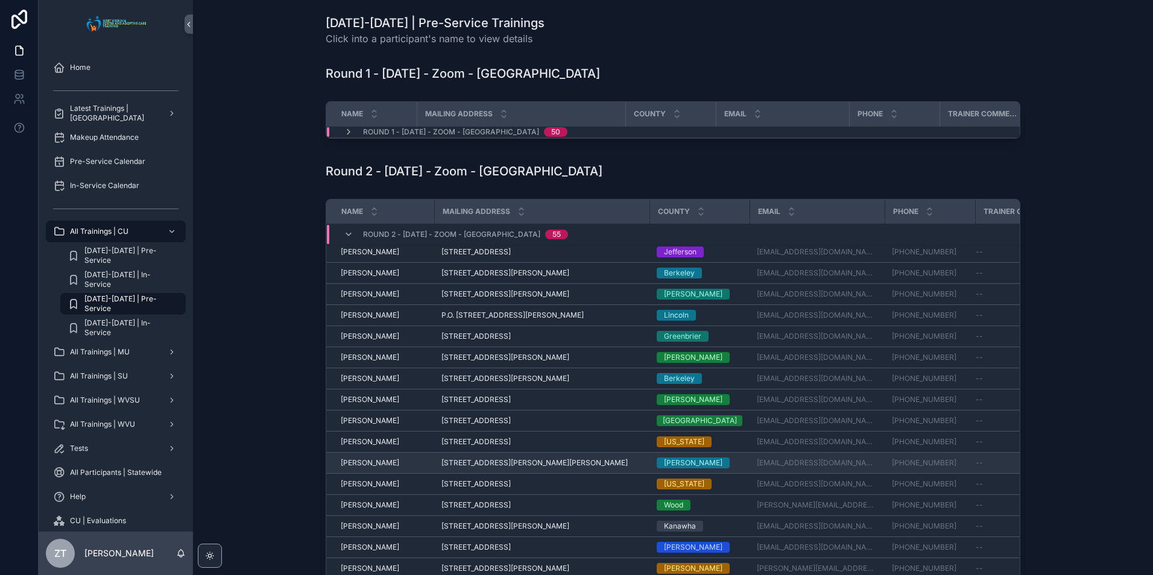
click at [368, 468] on span "[PERSON_NAME]" at bounding box center [370, 463] width 58 height 10
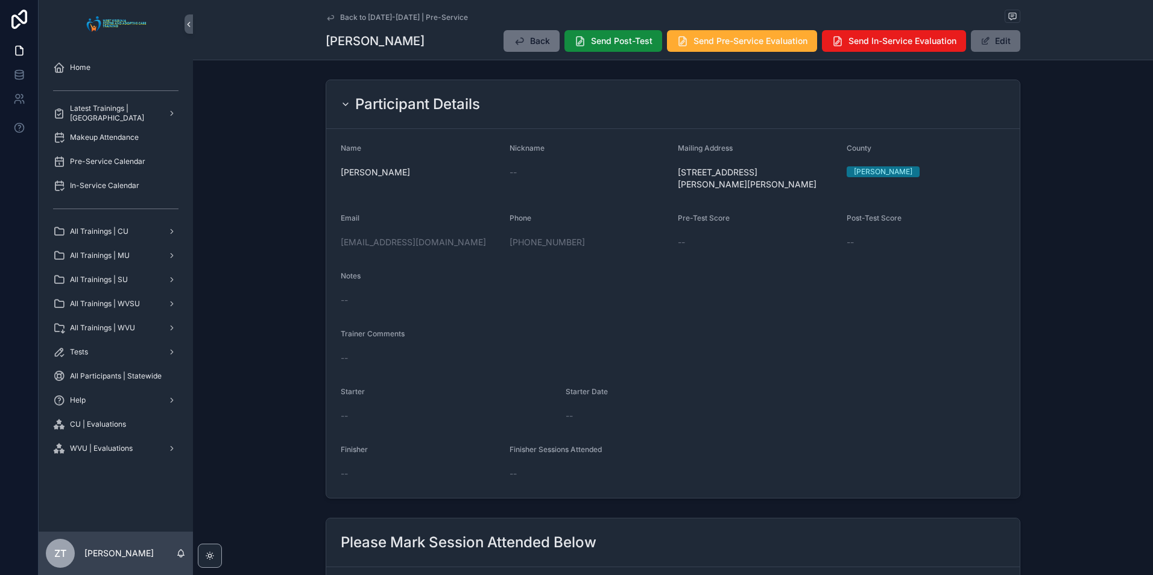
click at [980, 46] on button "Edit" at bounding box center [995, 41] width 49 height 22
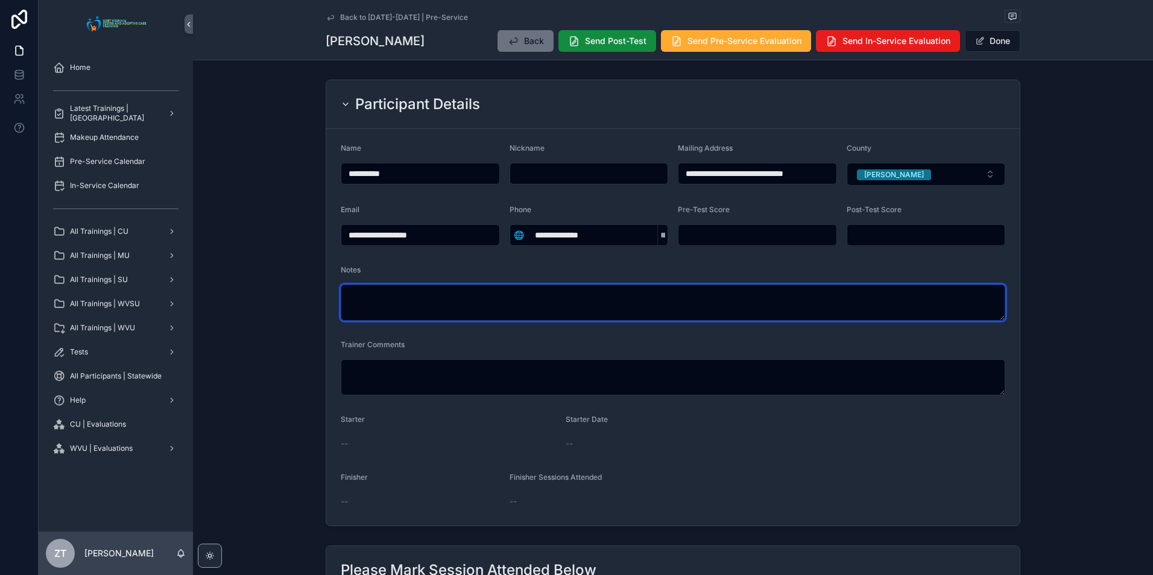
click at [393, 289] on textarea "scrollable content" at bounding box center [673, 303] width 664 height 36
type textarea "**********"
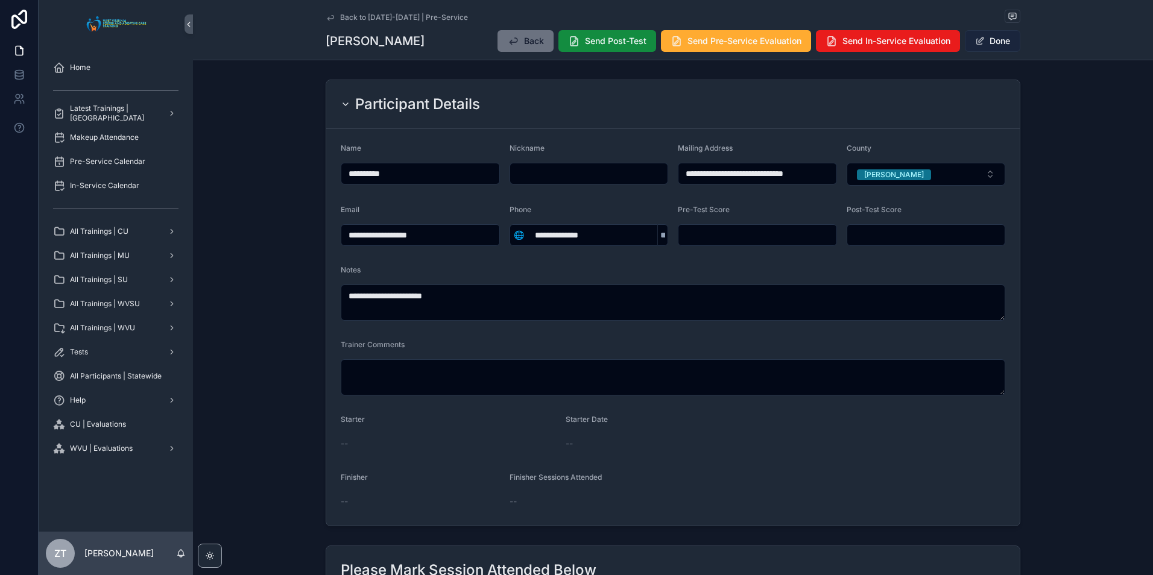
click at [986, 45] on button "Done" at bounding box center [992, 41] width 55 height 22
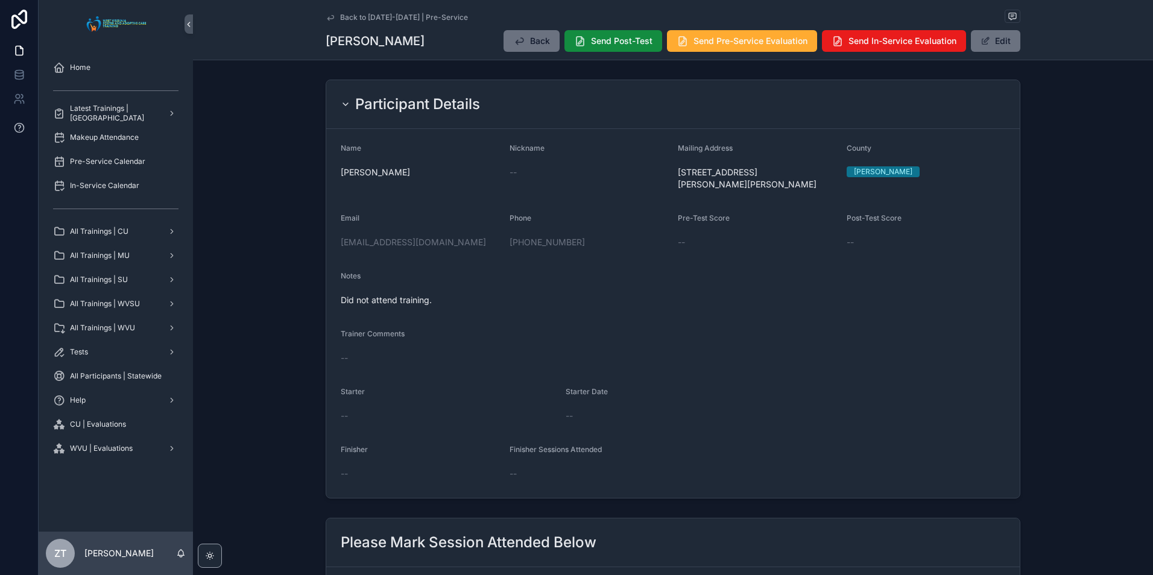
drag, startPoint x: 326, startPoint y: 17, endPoint x: 0, endPoint y: 120, distance: 341.3
click at [327, 17] on icon "scrollable content" at bounding box center [330, 17] width 6 height 5
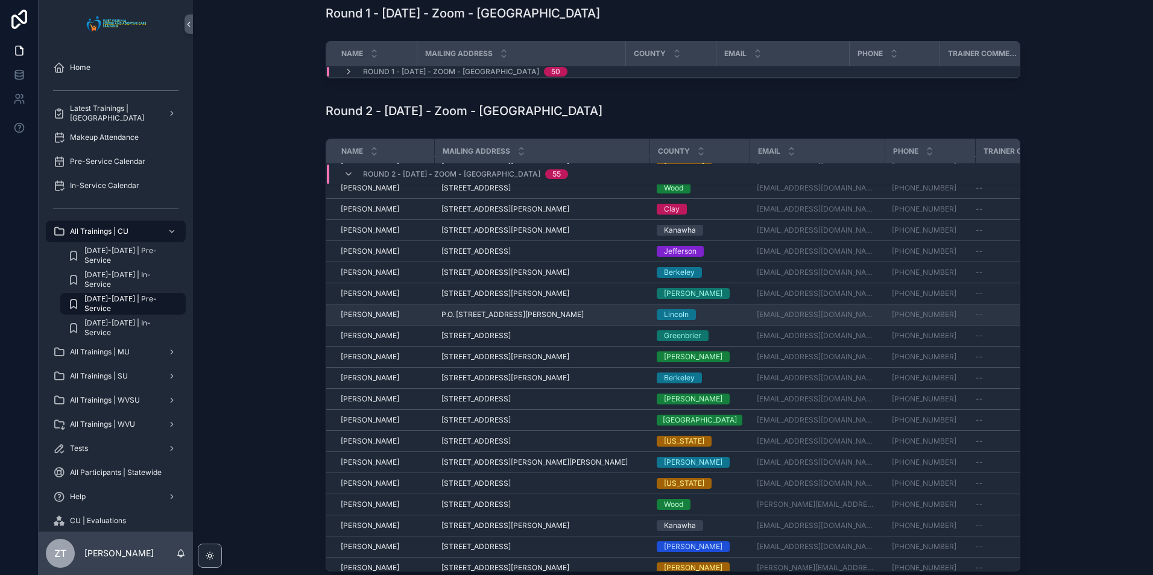
scroll to position [181, 0]
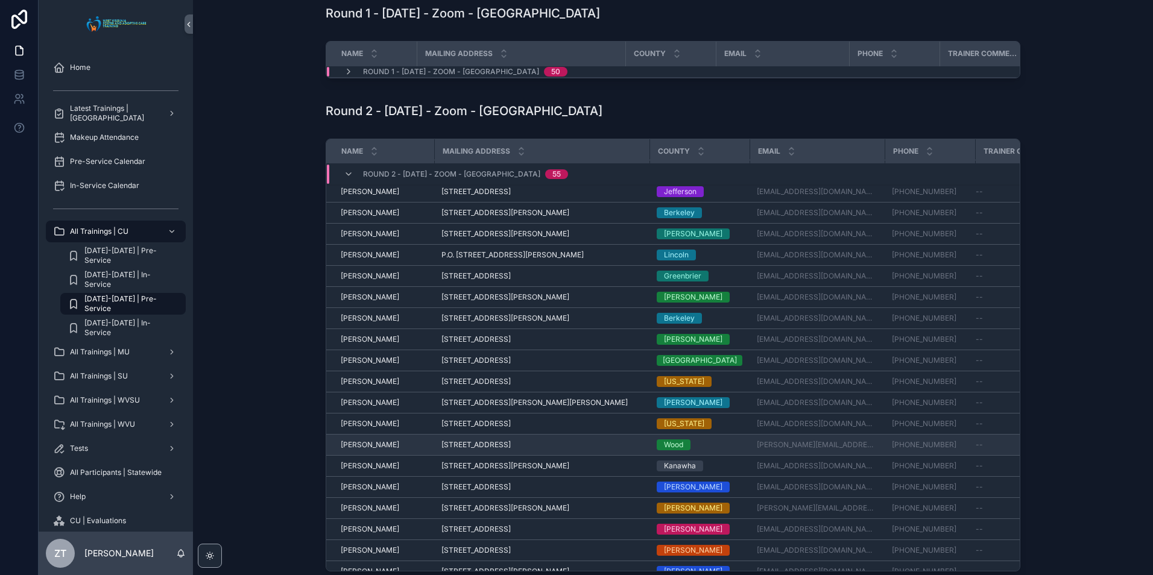
click at [360, 450] on span "[PERSON_NAME]" at bounding box center [370, 445] width 58 height 10
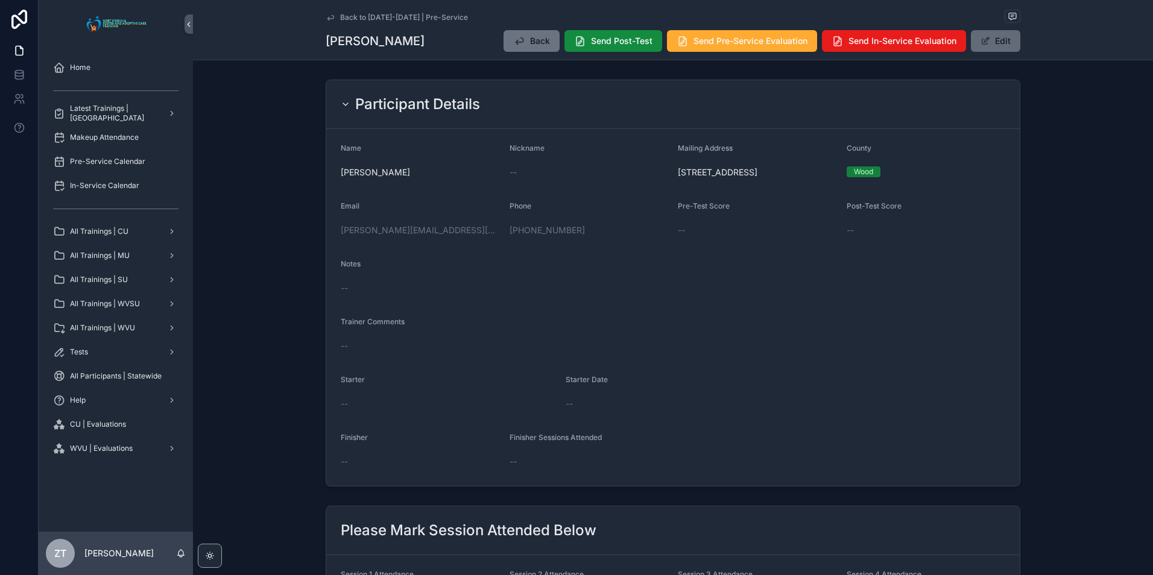
click at [987, 34] on button "Edit" at bounding box center [995, 41] width 49 height 22
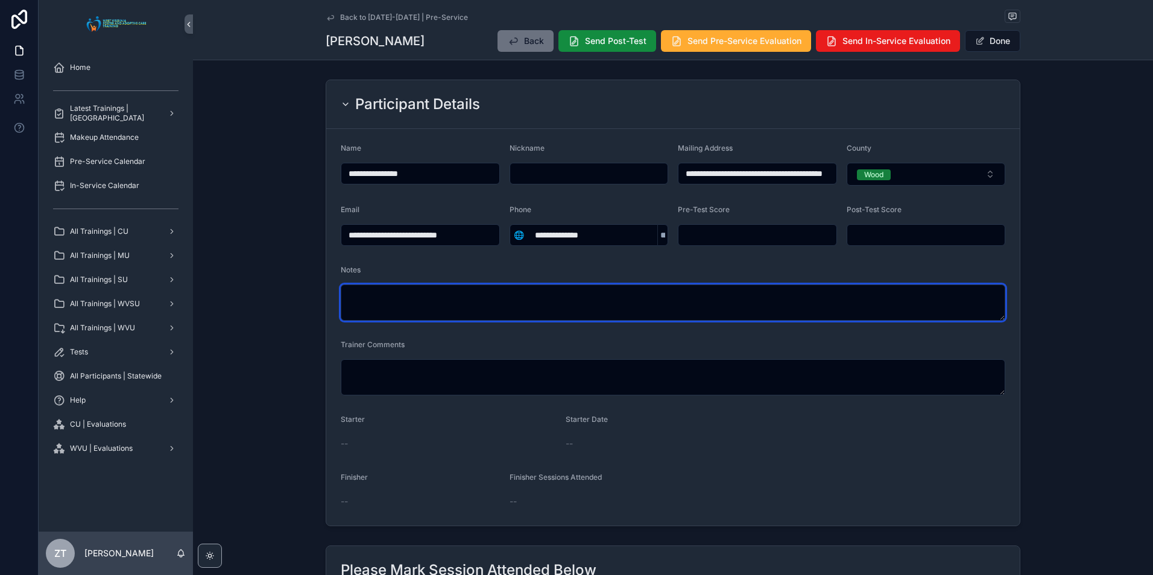
click at [443, 307] on textarea "scrollable content" at bounding box center [673, 303] width 664 height 36
type textarea "**********"
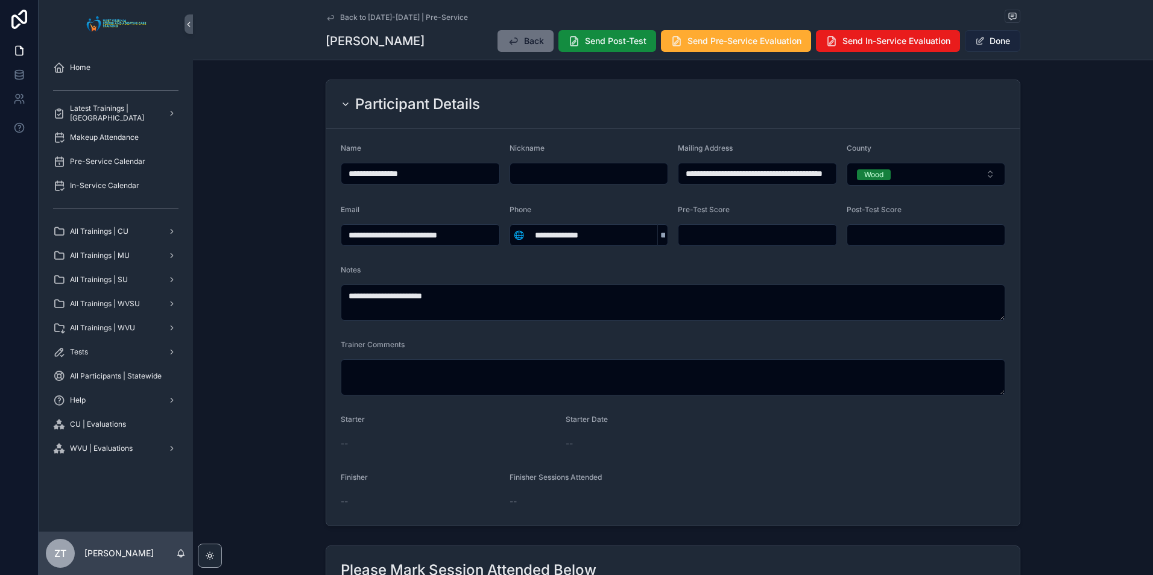
click at [992, 40] on button "Done" at bounding box center [992, 41] width 55 height 22
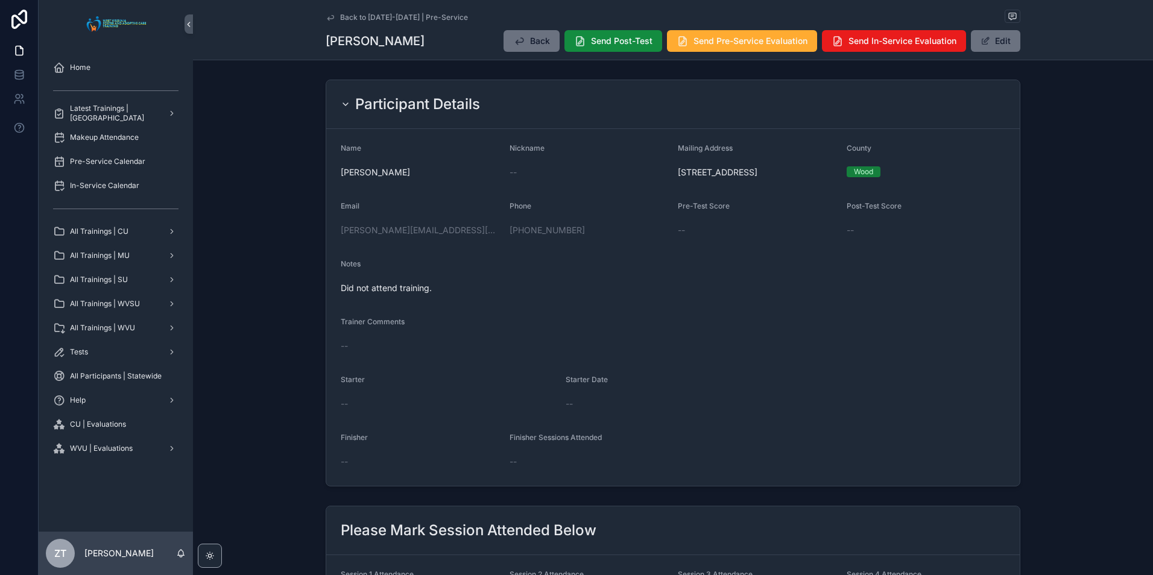
drag, startPoint x: 329, startPoint y: 19, endPoint x: 33, endPoint y: 297, distance: 406.5
click at [329, 19] on icon "scrollable content" at bounding box center [330, 17] width 6 height 5
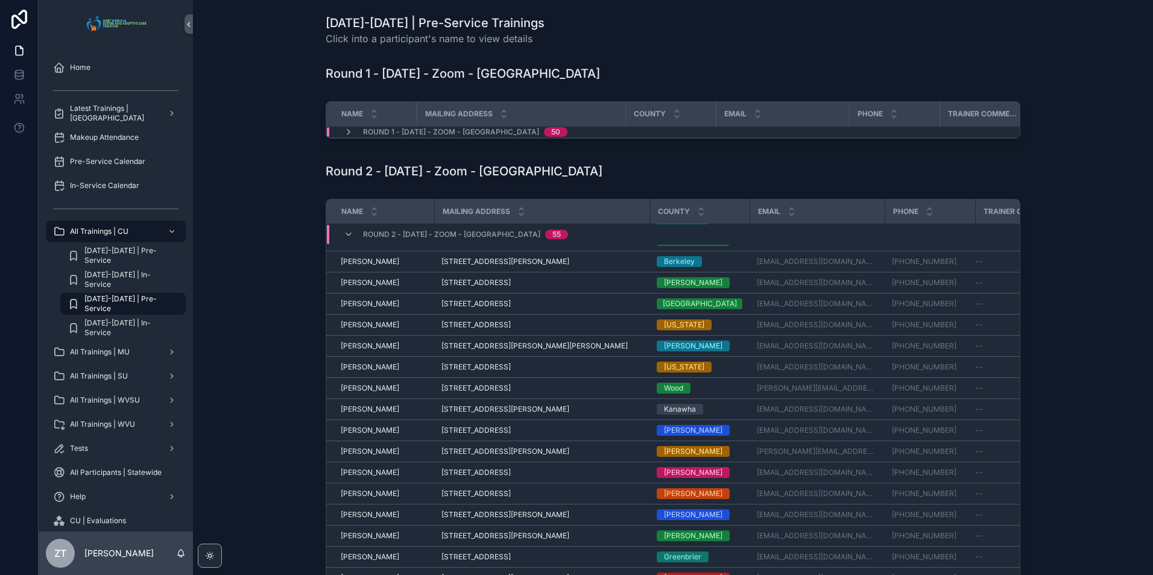
scroll to position [318, 0]
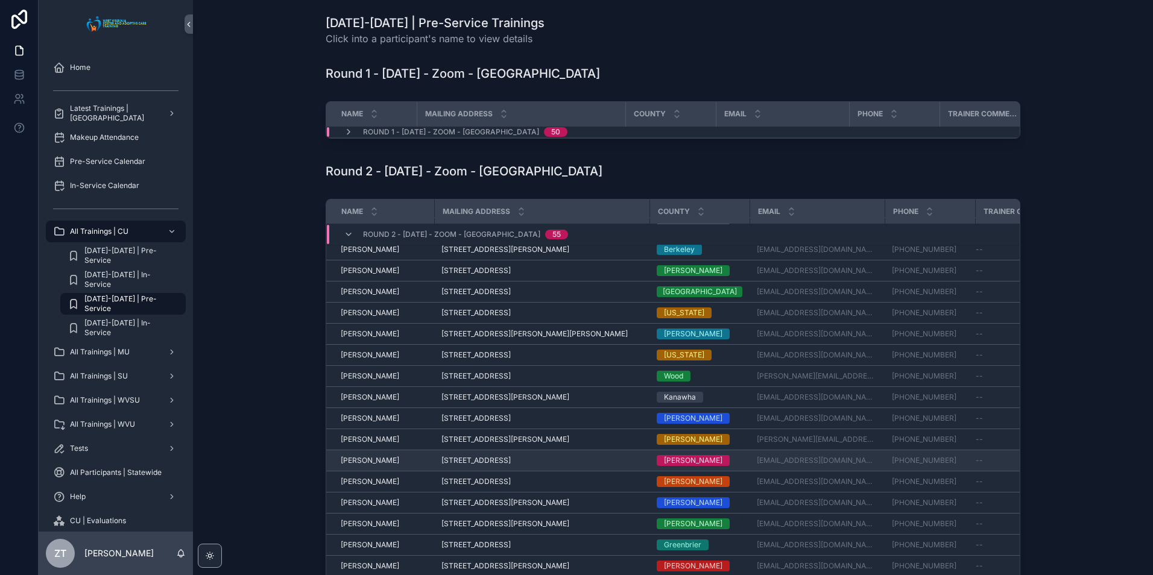
click at [373, 465] on span "[PERSON_NAME]" at bounding box center [370, 461] width 58 height 10
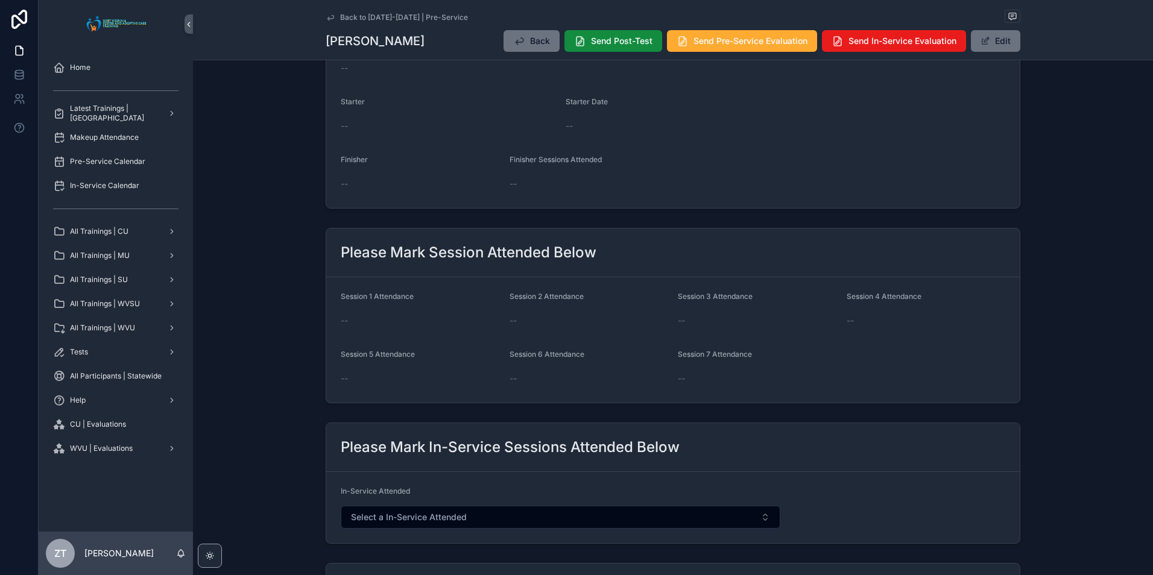
scroll to position [301, 0]
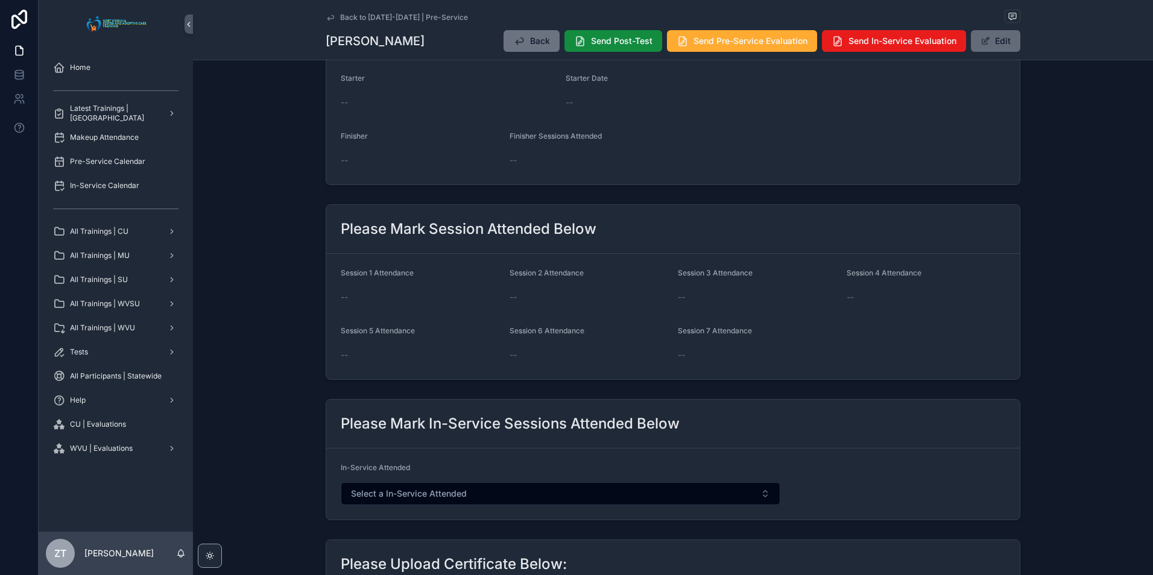
click at [989, 42] on button "Edit" at bounding box center [995, 41] width 49 height 22
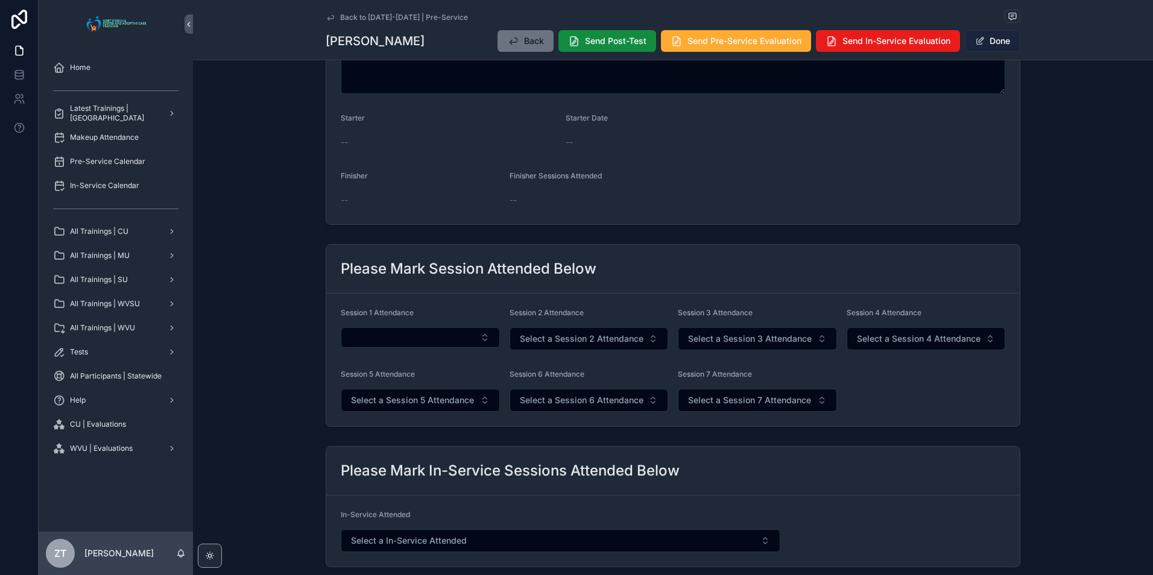
scroll to position [295, 0]
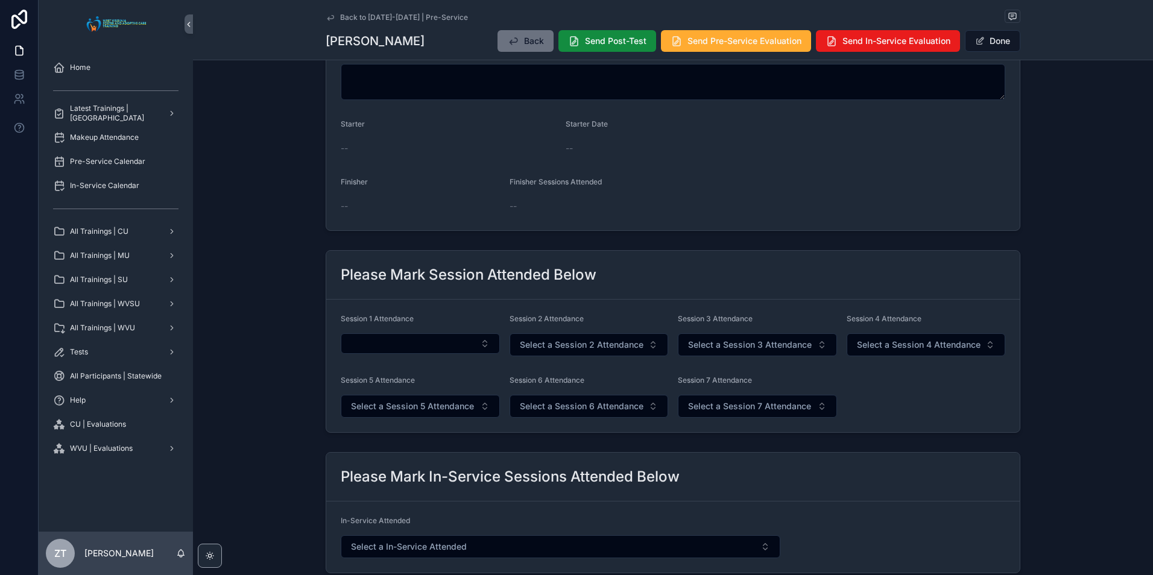
click at [392, 354] on div "Session 1 Attendance" at bounding box center [420, 335] width 159 height 42
click at [397, 347] on button "Select Button" at bounding box center [420, 343] width 159 height 20
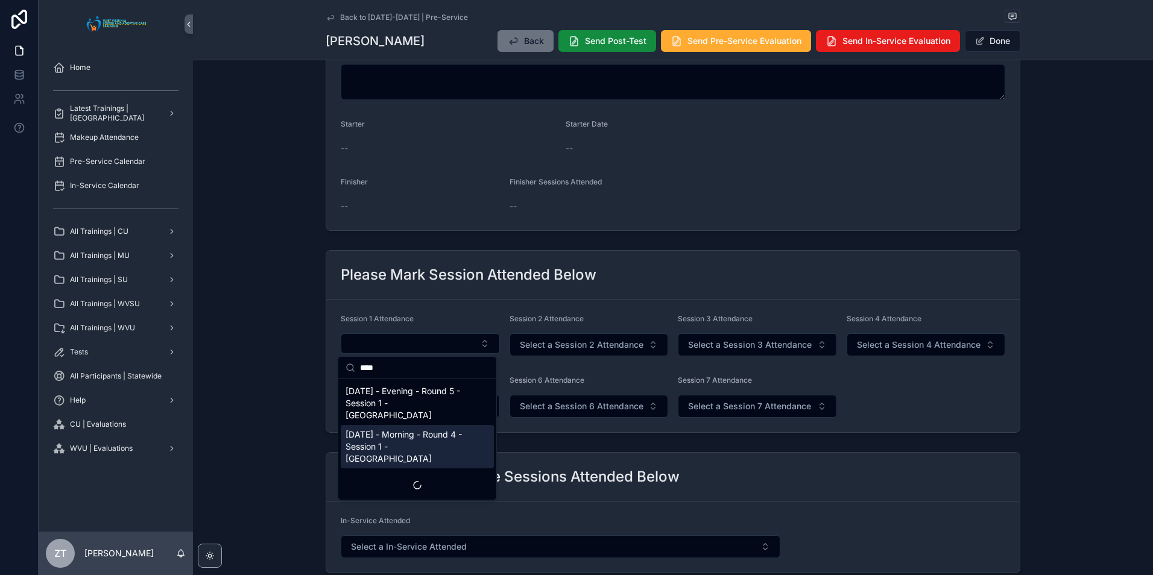
type input "****"
click at [411, 429] on span "[DATE] - Morning - Round 4 - Session 1 - [GEOGRAPHIC_DATA]" at bounding box center [409, 447] width 129 height 36
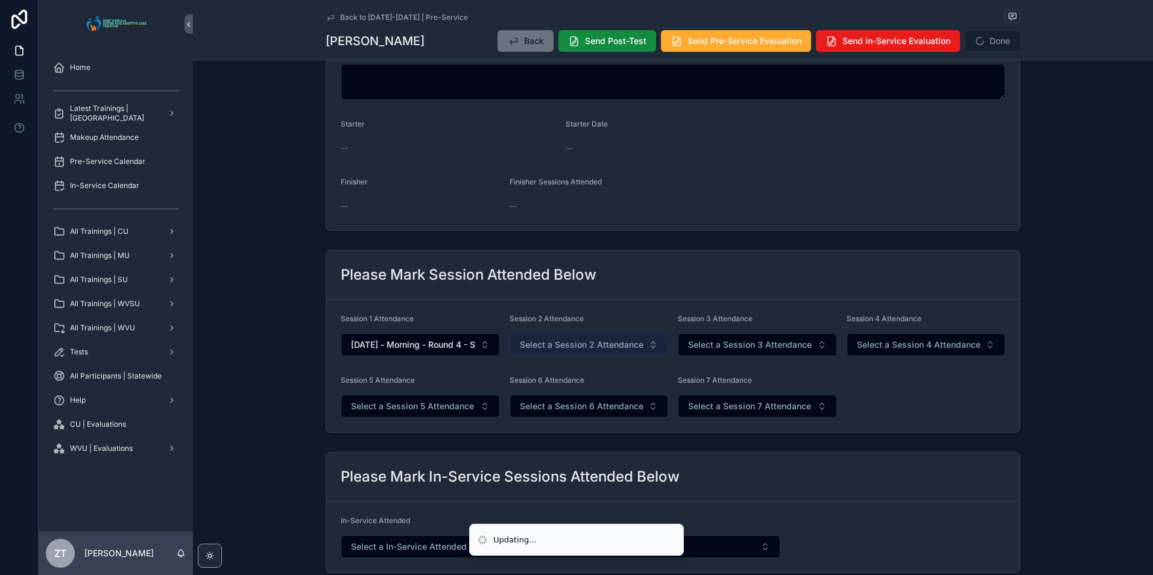
click at [563, 348] on span "Select a Session 2 Attendance" at bounding box center [582, 345] width 124 height 12
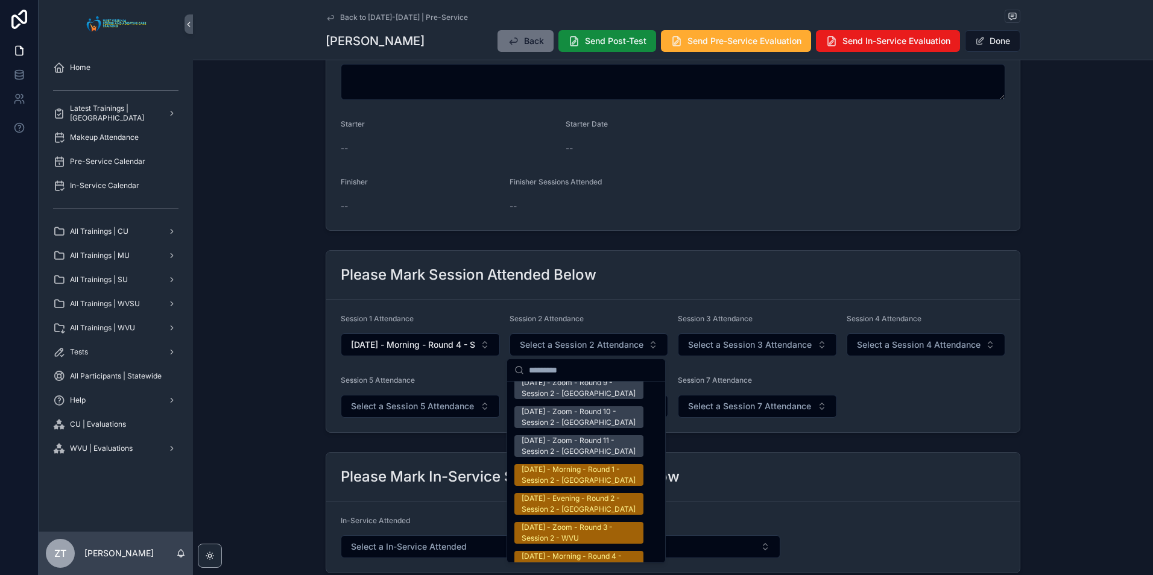
scroll to position [1869, 0]
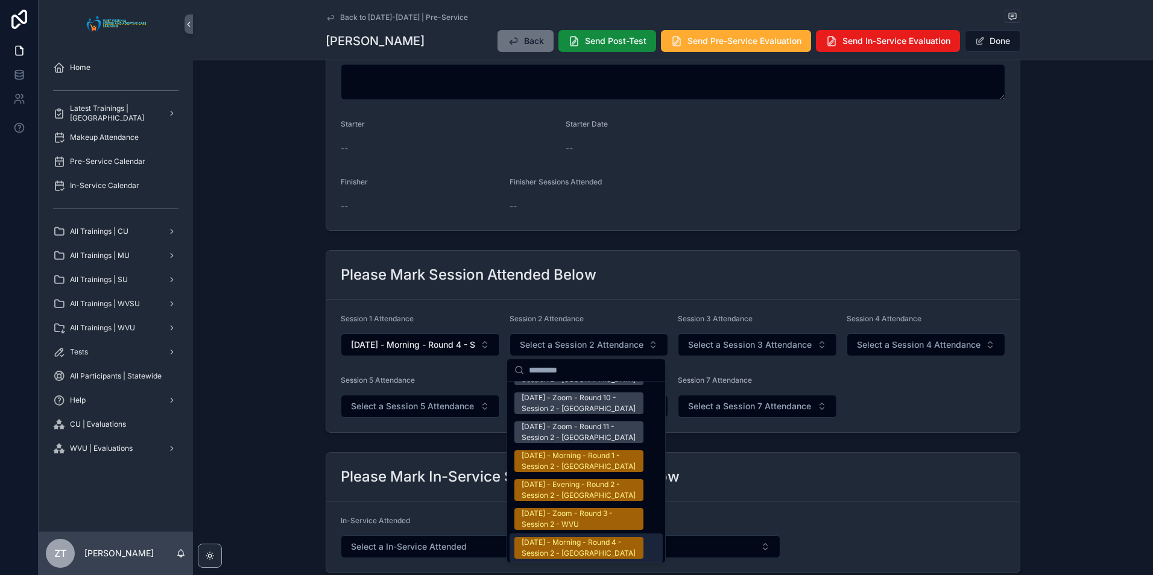
click at [555, 537] on div "[DATE] - Morning - Round 4 - Session 2 - [GEOGRAPHIC_DATA]" at bounding box center [579, 548] width 115 height 22
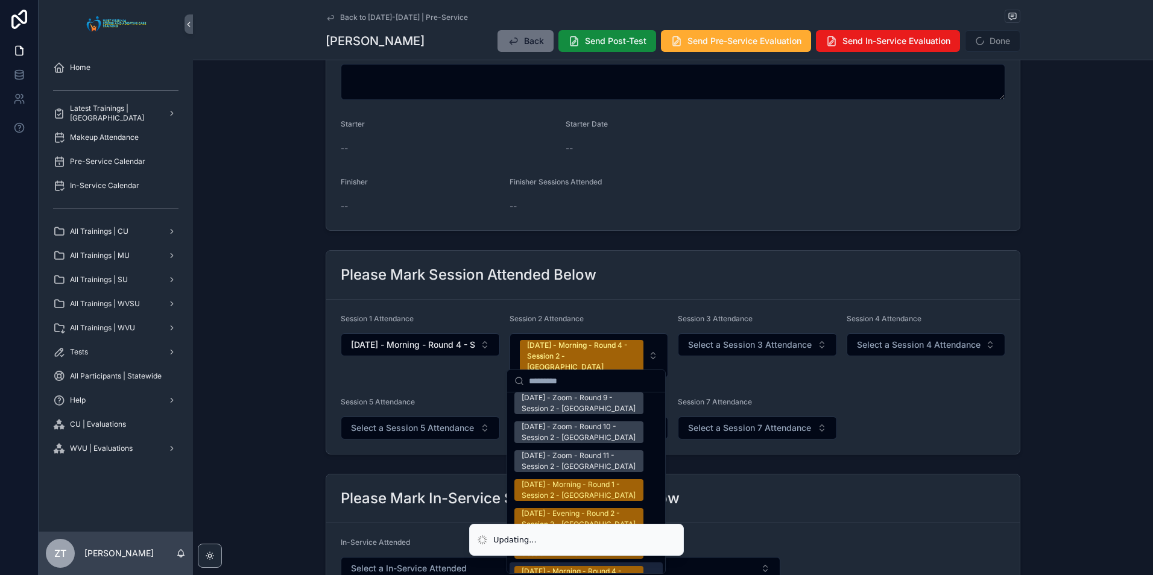
scroll to position [1887, 0]
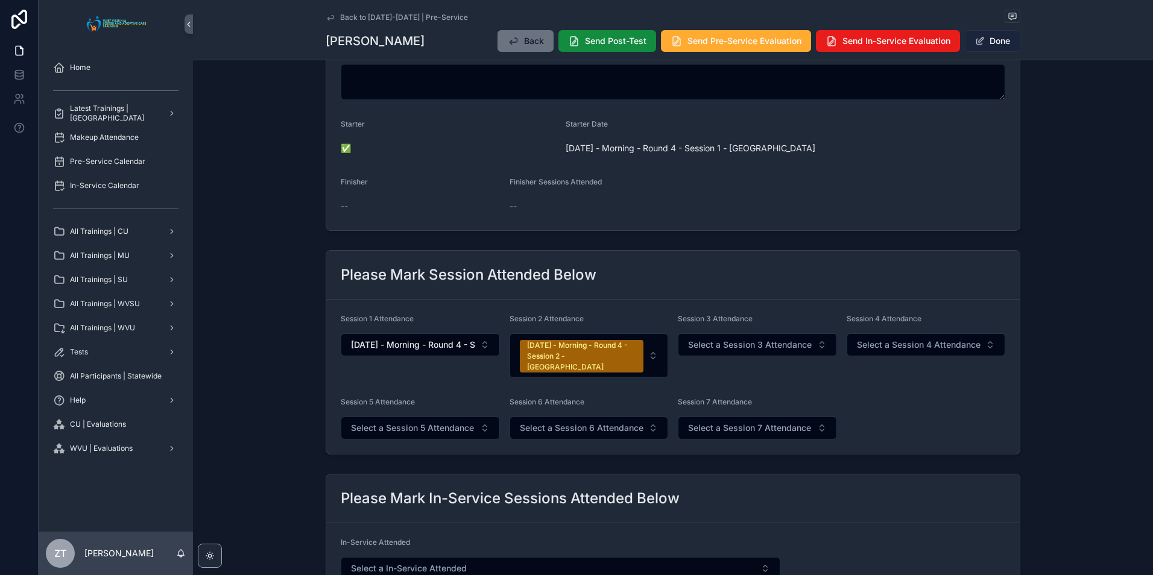
click at [992, 37] on button "Done" at bounding box center [992, 41] width 55 height 22
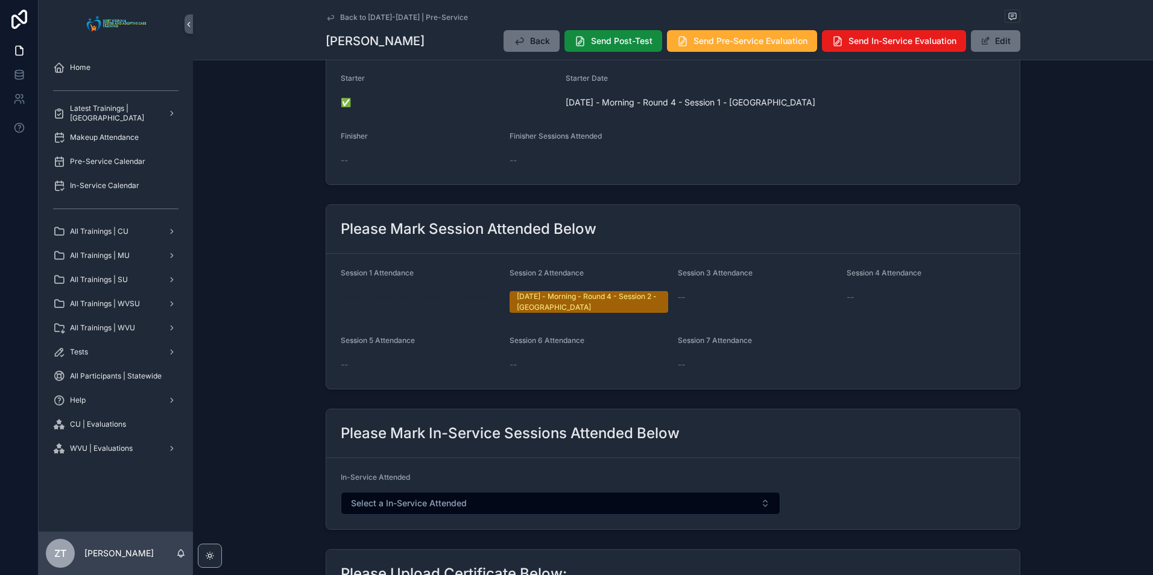
scroll to position [0, 0]
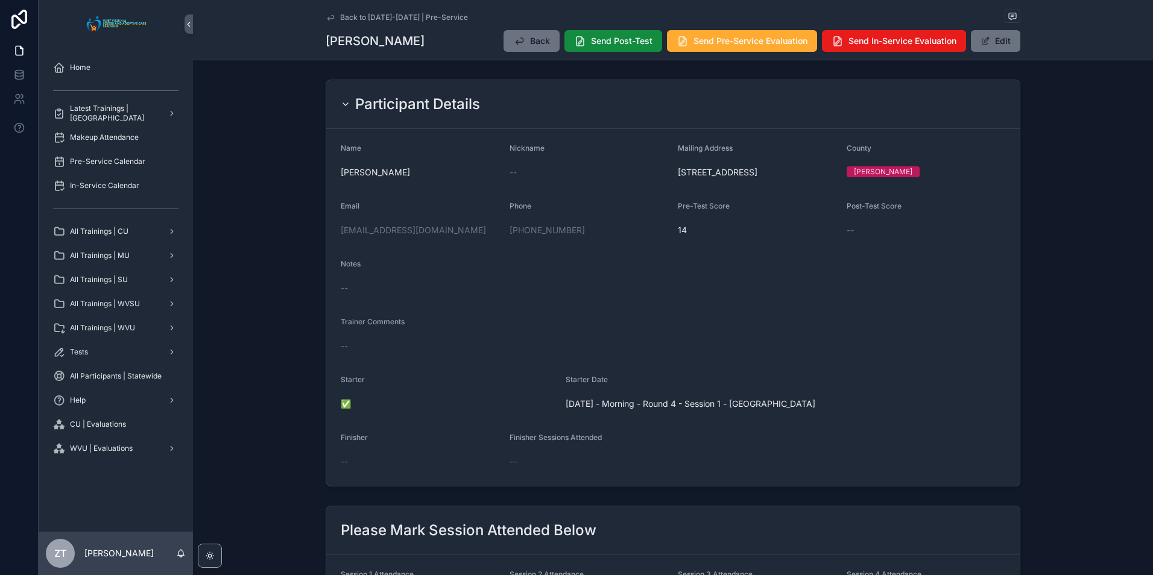
drag, startPoint x: 329, startPoint y: 18, endPoint x: 48, endPoint y: 51, distance: 282.8
click at [329, 18] on icon "scrollable content" at bounding box center [330, 17] width 6 height 5
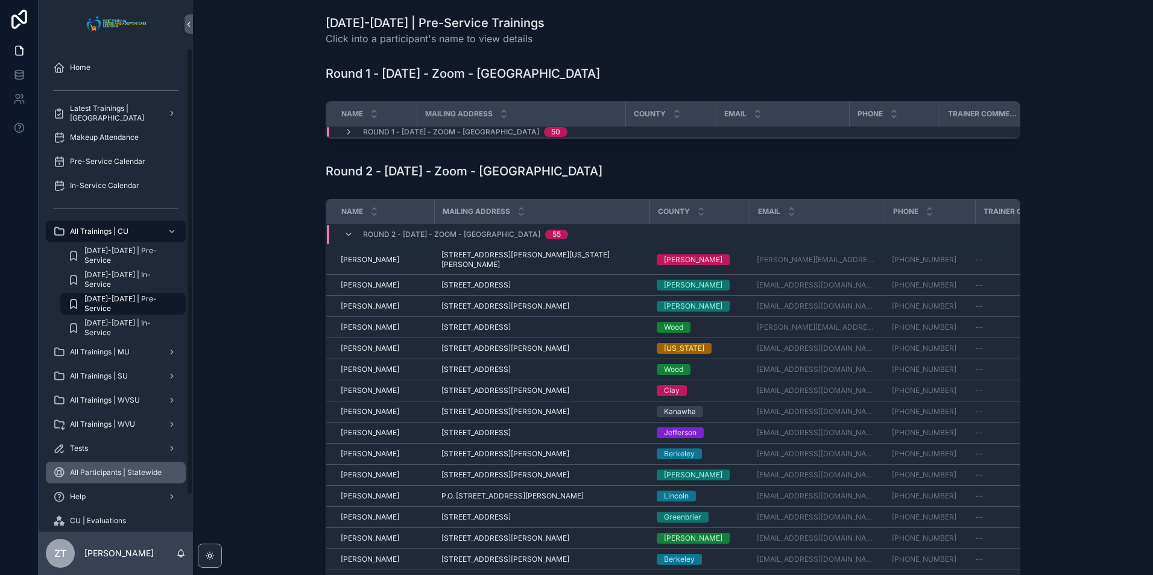
click at [142, 474] on span "All Participants | Statewide" at bounding box center [116, 473] width 92 height 10
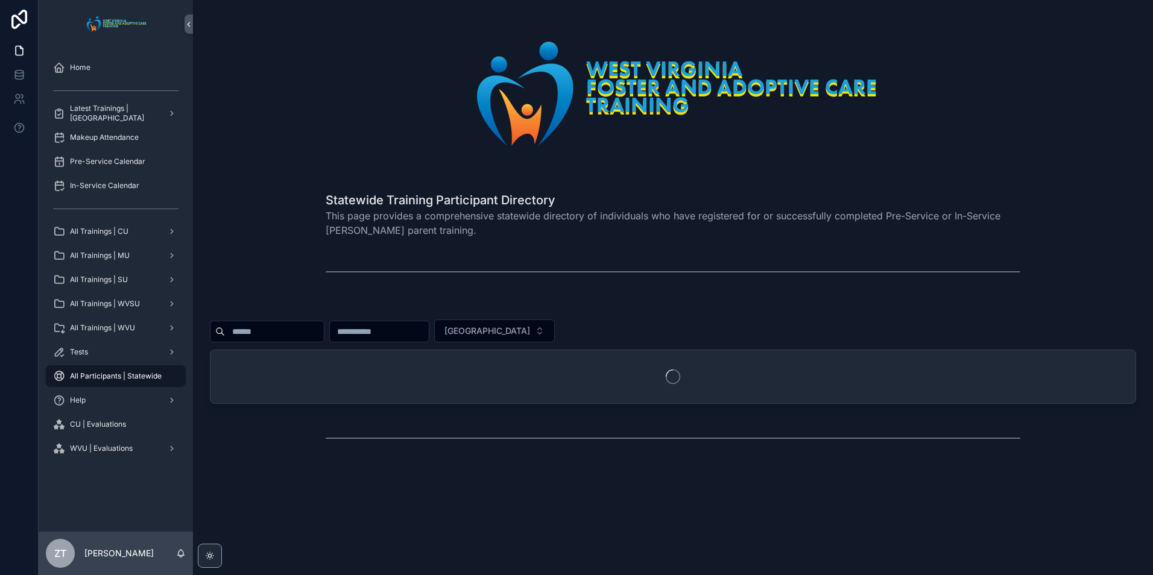
click at [279, 328] on input "scrollable content" at bounding box center [274, 331] width 99 height 17
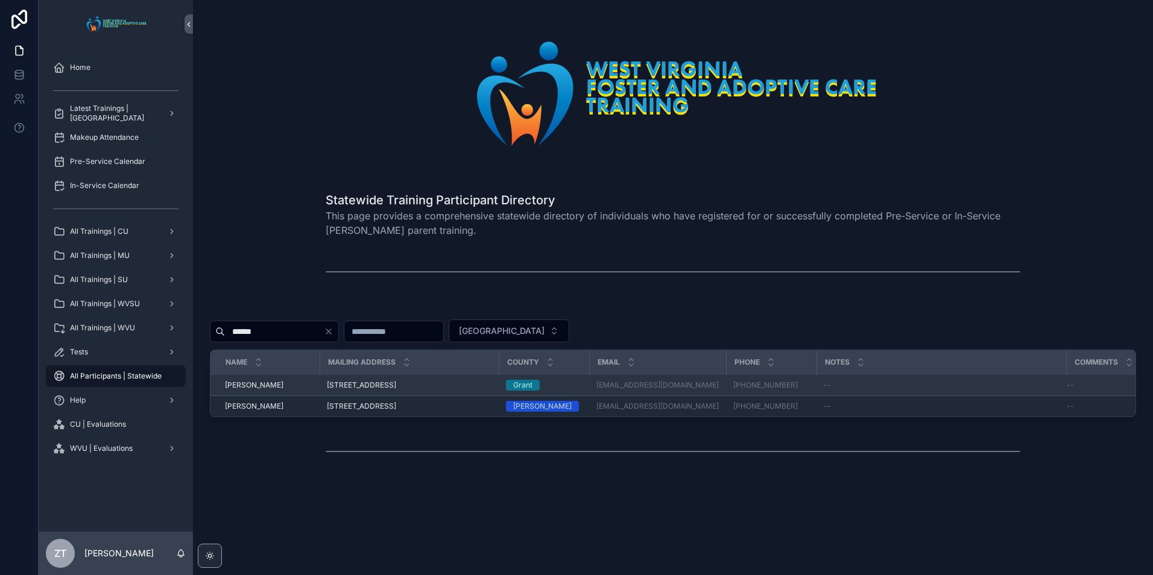
type input "******"
click at [276, 380] on span "Cheryl Heavener" at bounding box center [254, 385] width 58 height 10
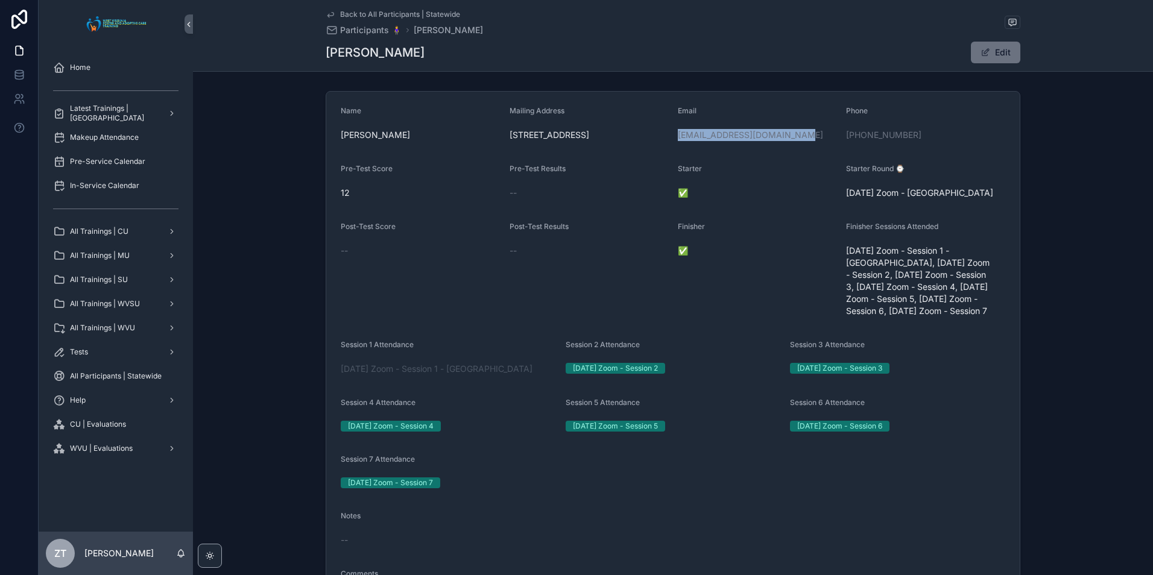
drag, startPoint x: 810, startPoint y: 133, endPoint x: 675, endPoint y: 128, distance: 135.7
click at [678, 128] on div "cherylheavener68@yahoo.com" at bounding box center [757, 134] width 159 height 19
copy link "cherylheavener68@yahoo.com"
click at [327, 11] on icon "scrollable content" at bounding box center [331, 15] width 10 height 10
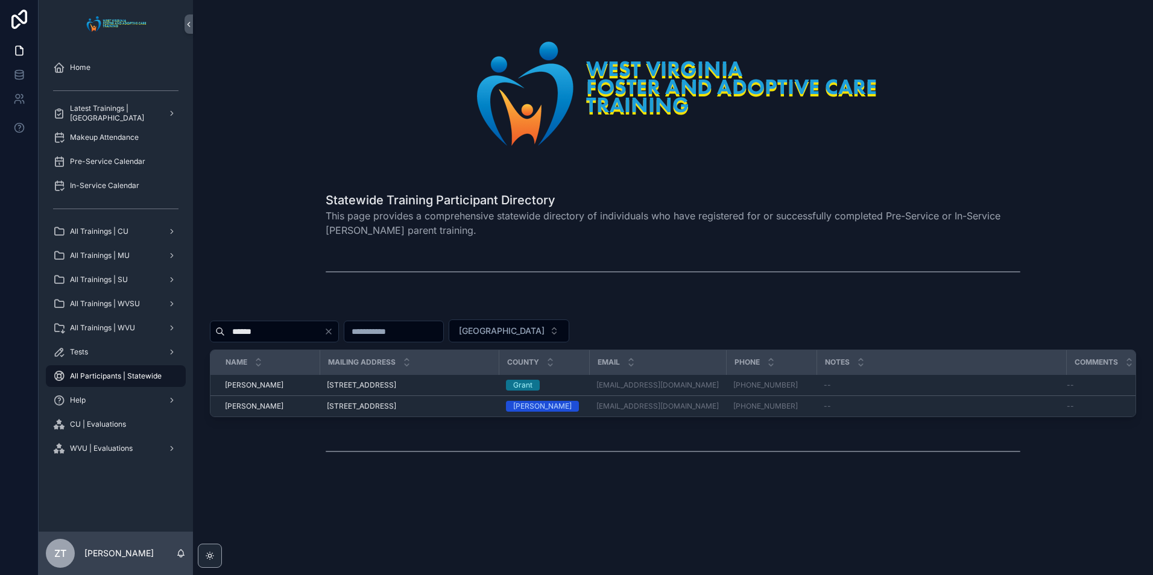
click at [333, 329] on icon "Clear" at bounding box center [329, 332] width 10 height 10
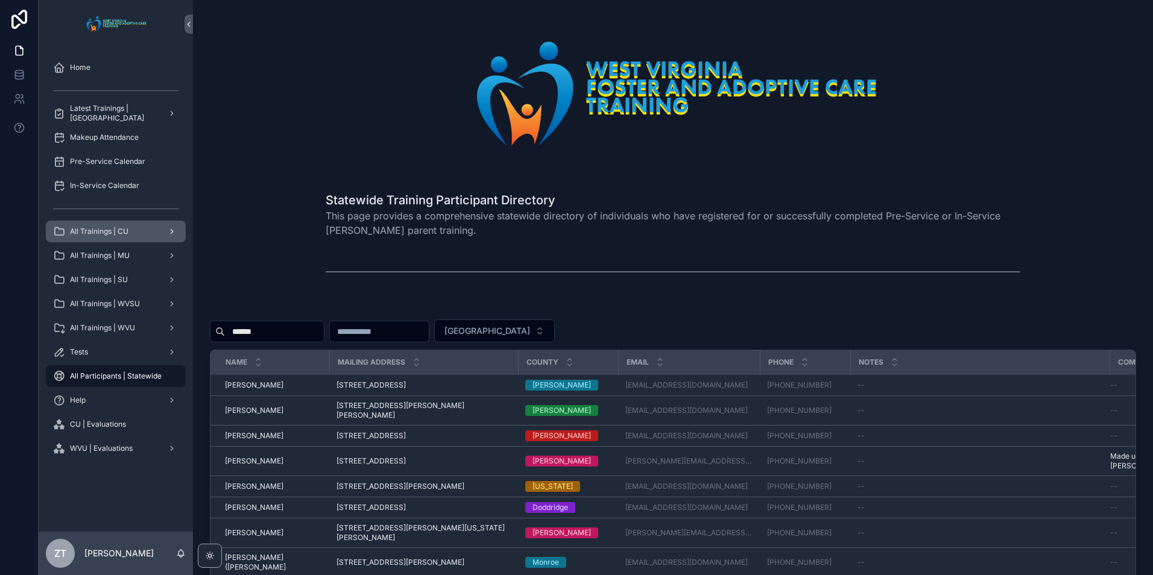
click at [136, 232] on div "All Trainings | CU" at bounding box center [115, 231] width 125 height 19
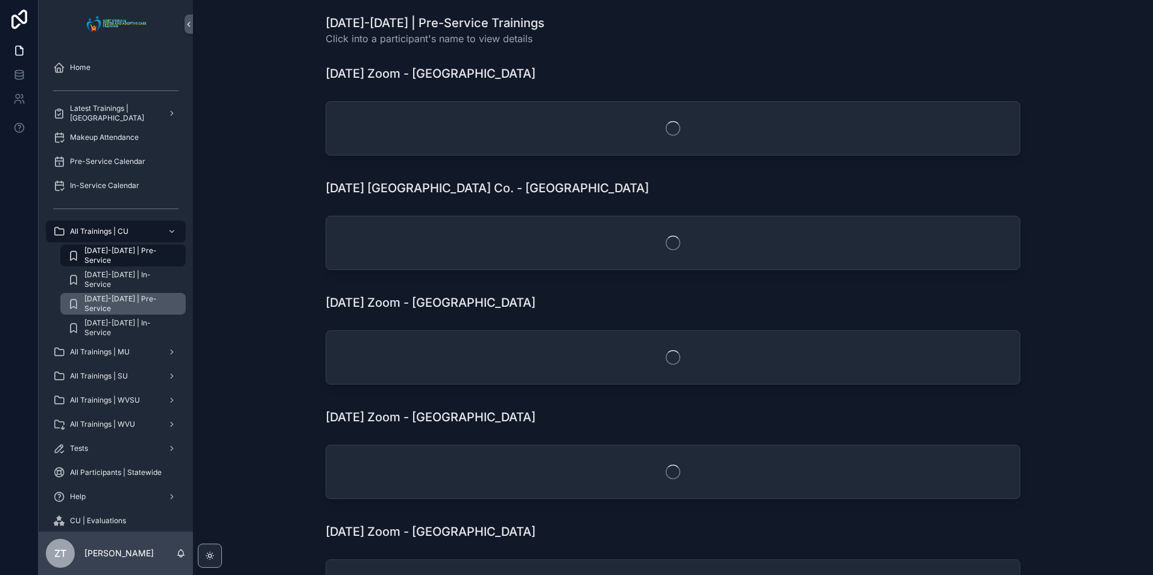
click at [119, 298] on div "[DATE]-[DATE] | Pre-Service" at bounding box center [123, 303] width 111 height 19
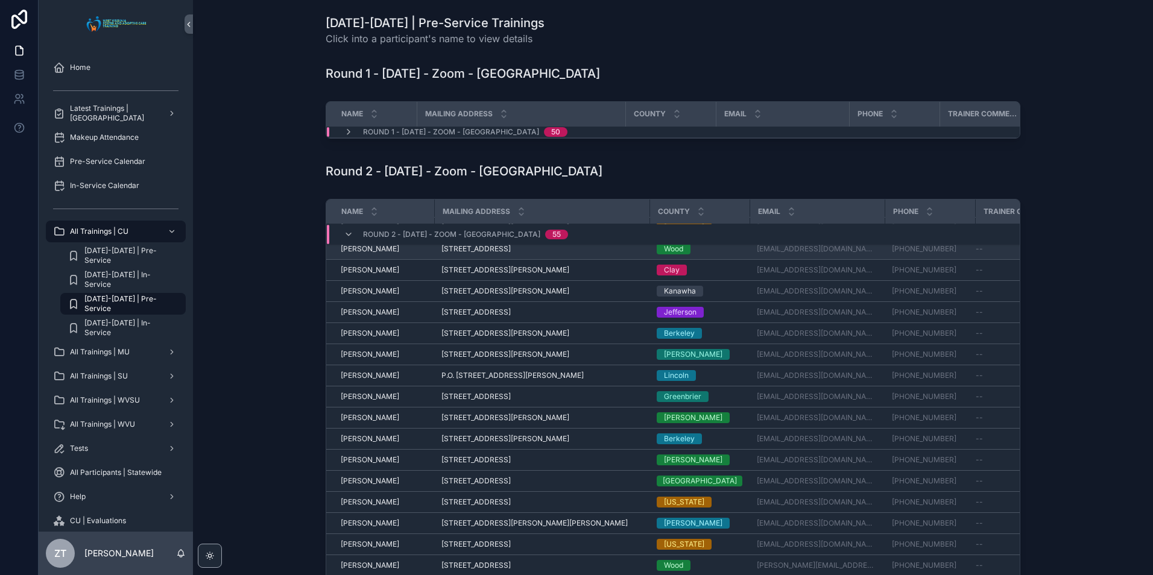
scroll to position [258, 0]
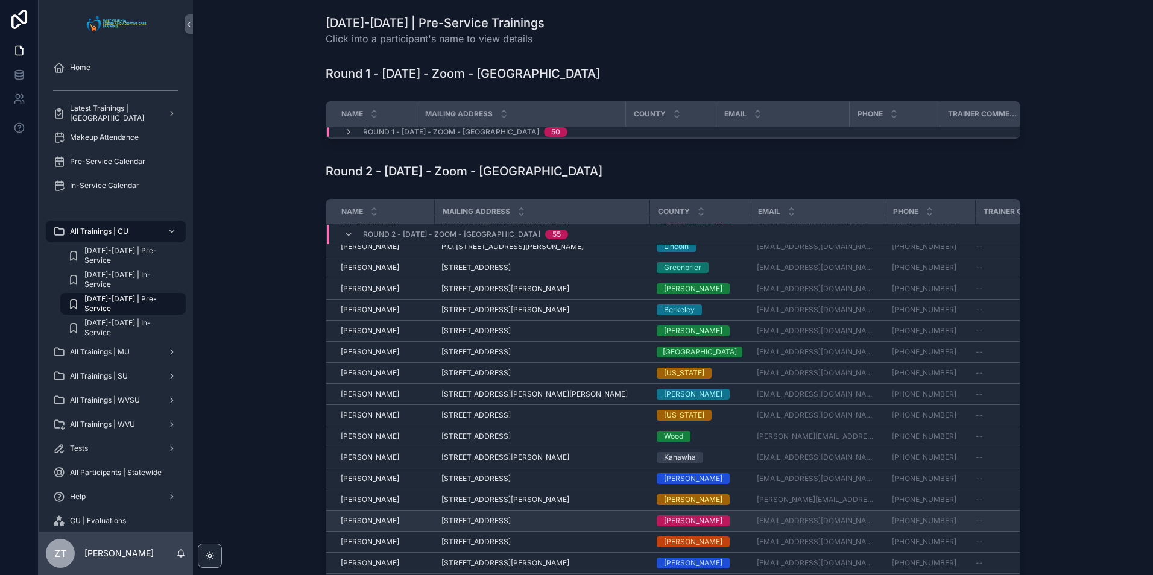
click at [355, 526] on span "[PERSON_NAME]" at bounding box center [370, 521] width 58 height 10
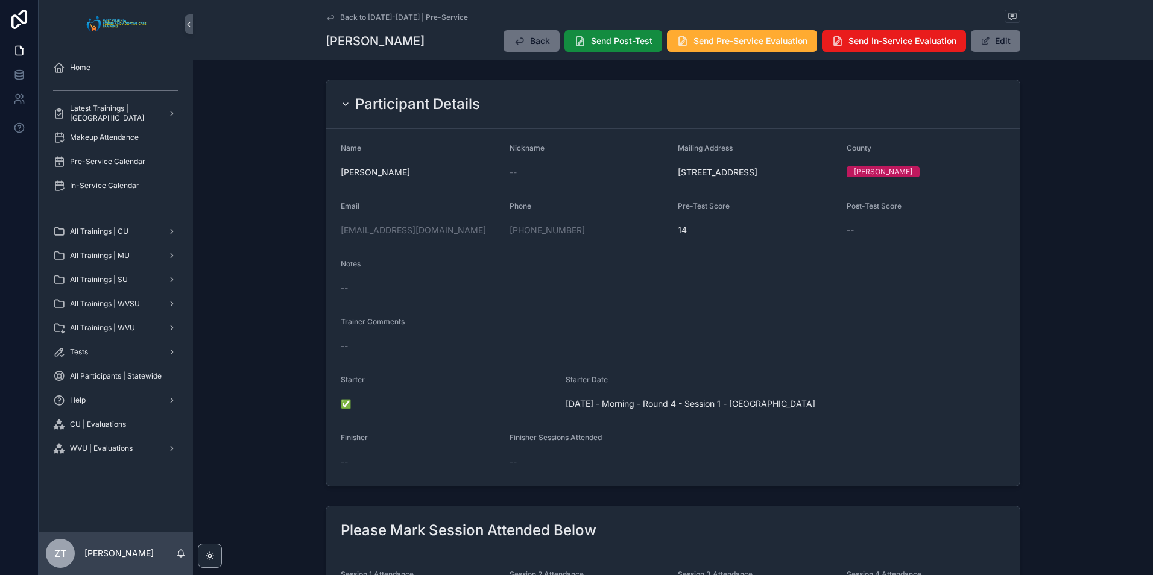
click at [327, 16] on icon "scrollable content" at bounding box center [331, 18] width 10 height 10
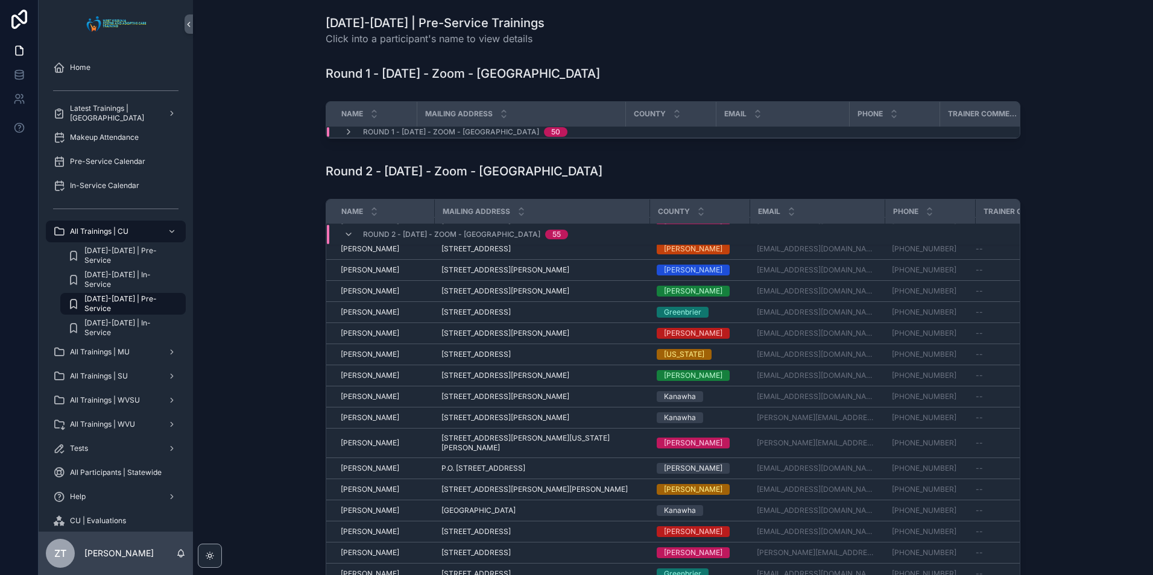
scroll to position [620, 0]
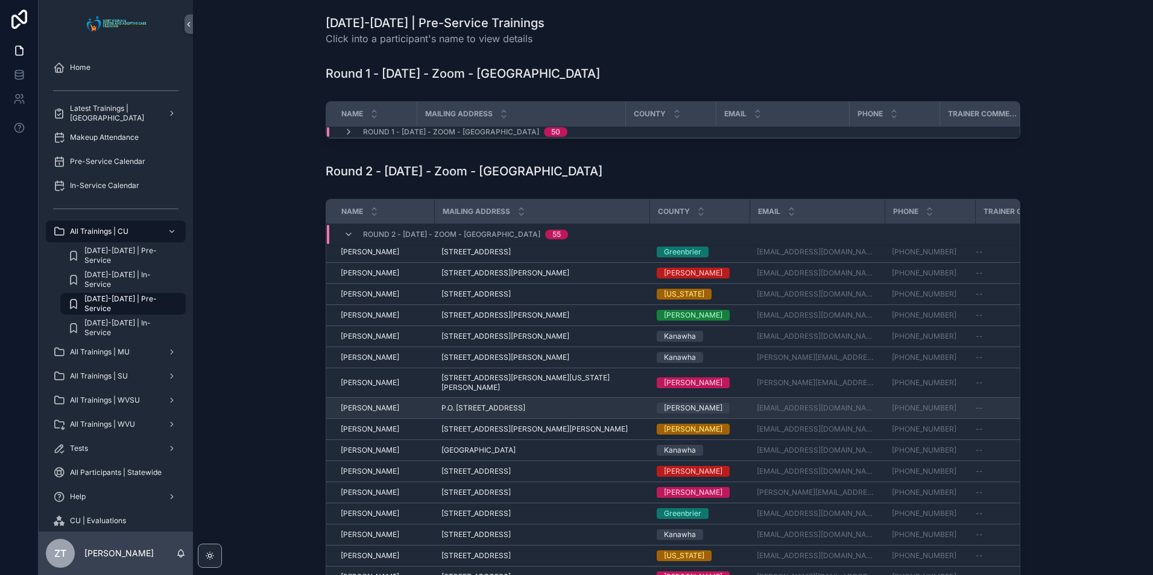
click at [370, 405] on span "[PERSON_NAME]" at bounding box center [370, 408] width 58 height 10
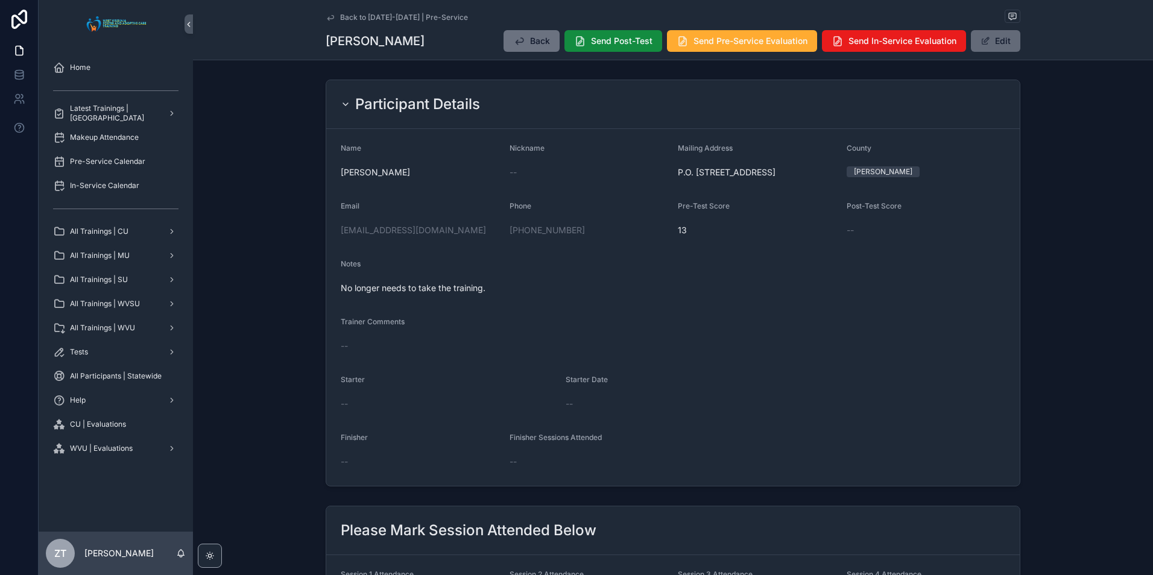
click at [997, 37] on button "Edit" at bounding box center [995, 41] width 49 height 22
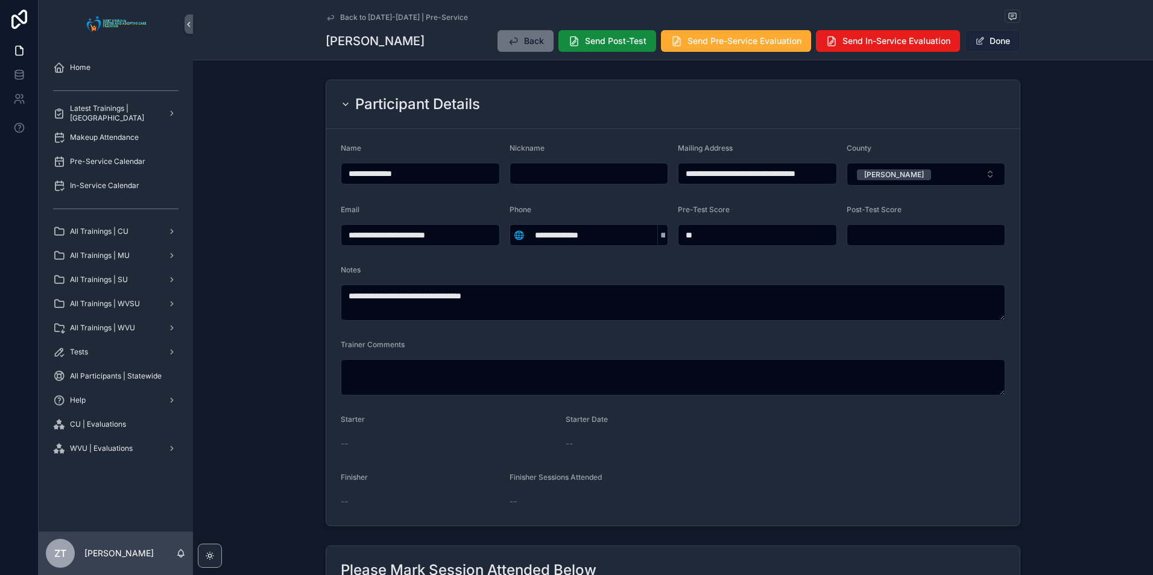
click at [991, 38] on button "Done" at bounding box center [992, 41] width 55 height 22
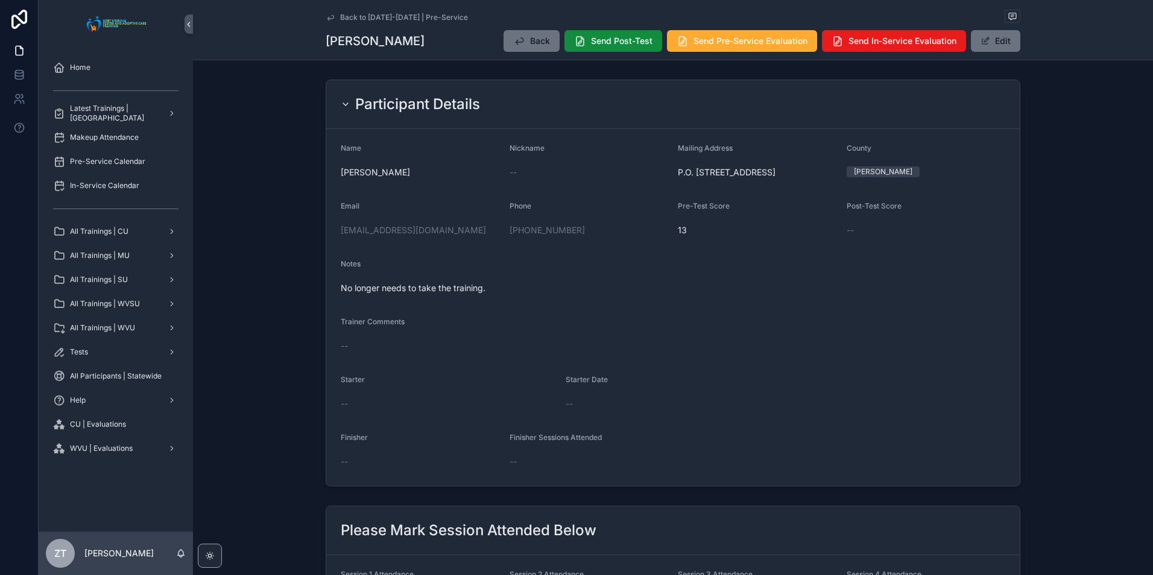
click at [329, 13] on icon "scrollable content" at bounding box center [331, 18] width 10 height 10
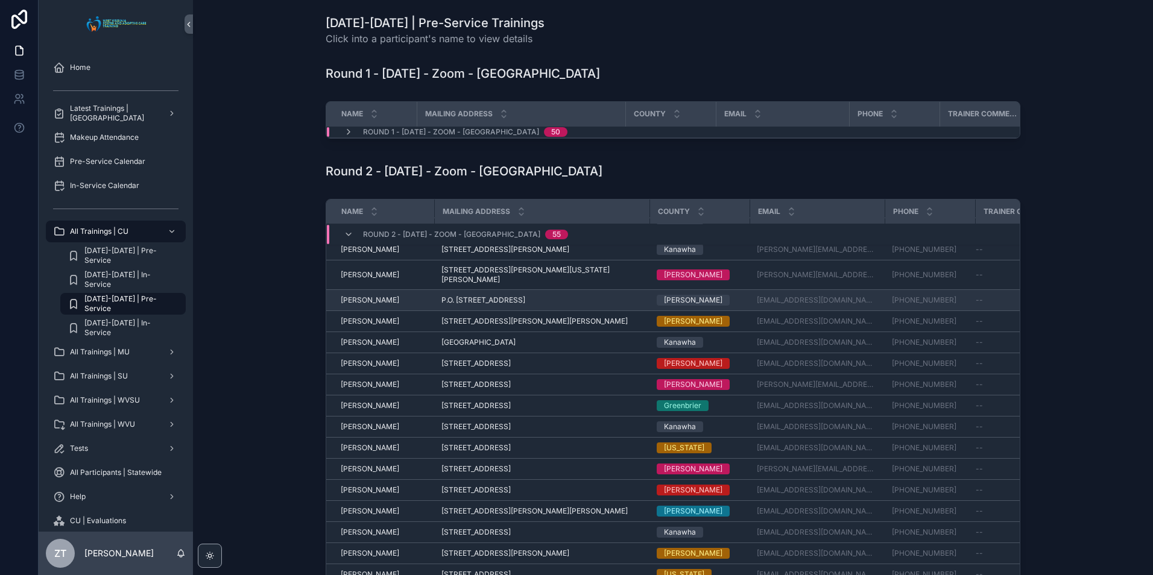
scroll to position [740, 0]
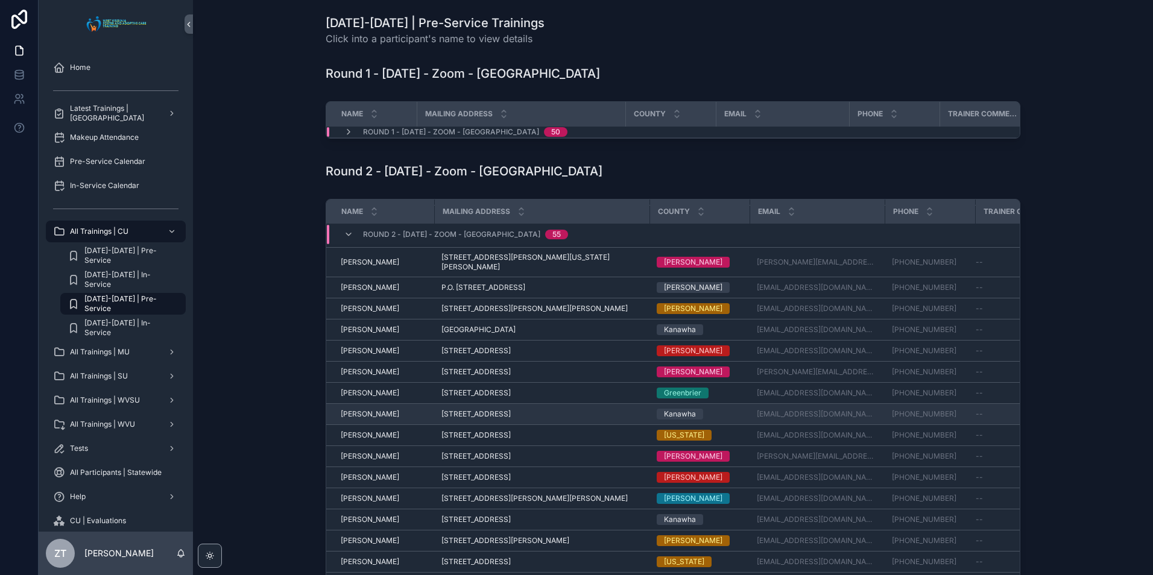
click at [360, 417] on td "Nicole Cowger Nicole Cowger" at bounding box center [380, 414] width 108 height 21
click at [363, 414] on span "[PERSON_NAME]" at bounding box center [370, 414] width 58 height 10
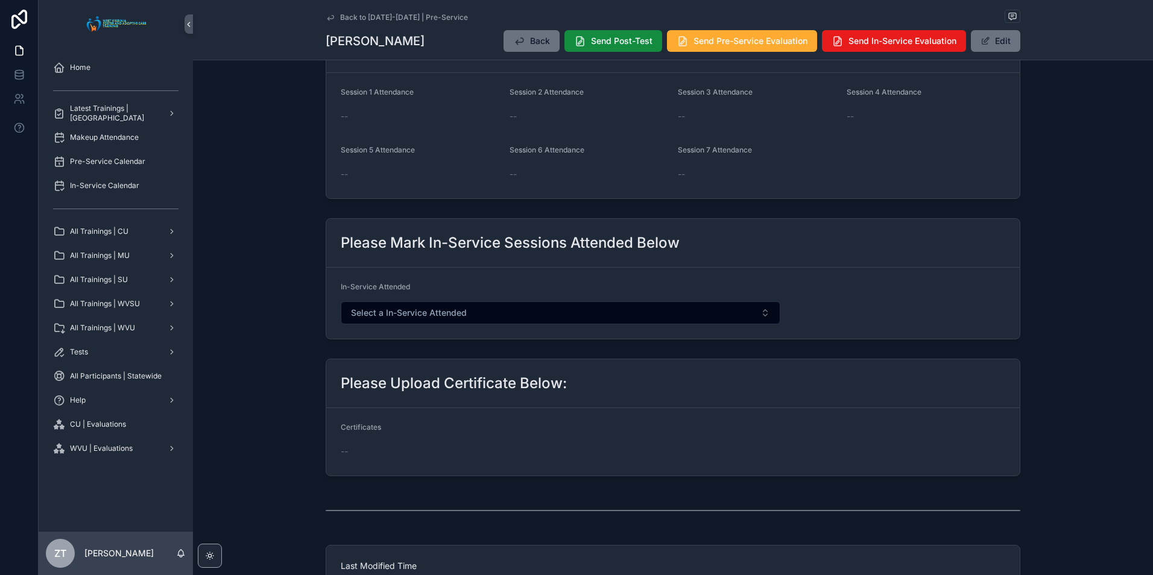
scroll to position [60, 0]
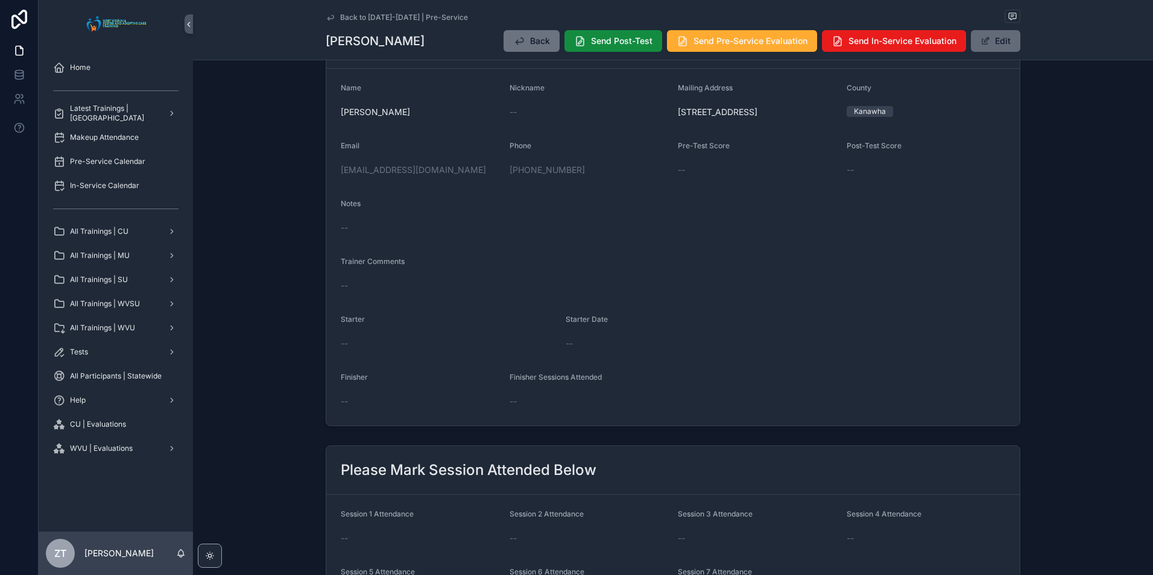
click at [998, 48] on button "Edit" at bounding box center [995, 41] width 49 height 22
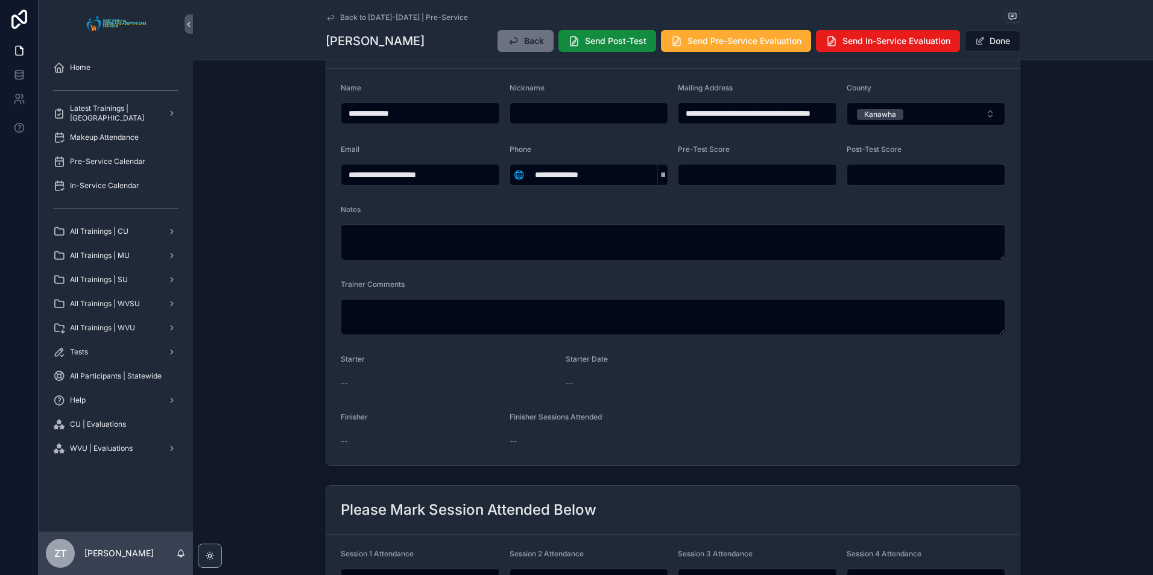
click at [447, 221] on div "Notes" at bounding box center [673, 232] width 664 height 55
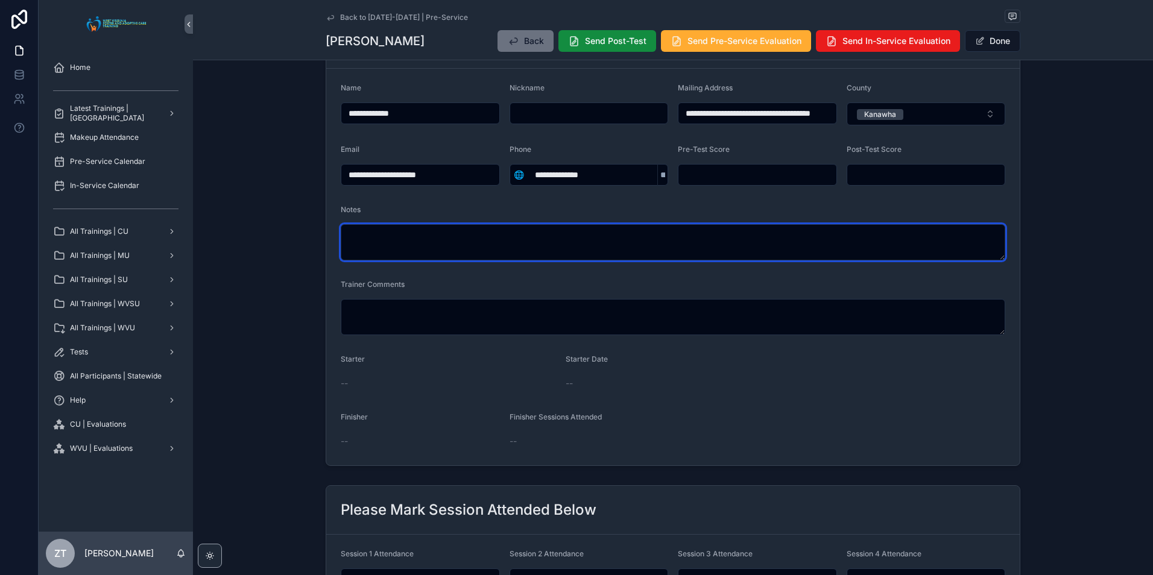
click at [445, 236] on textarea "scrollable content" at bounding box center [673, 242] width 664 height 36
type textarea "**********"
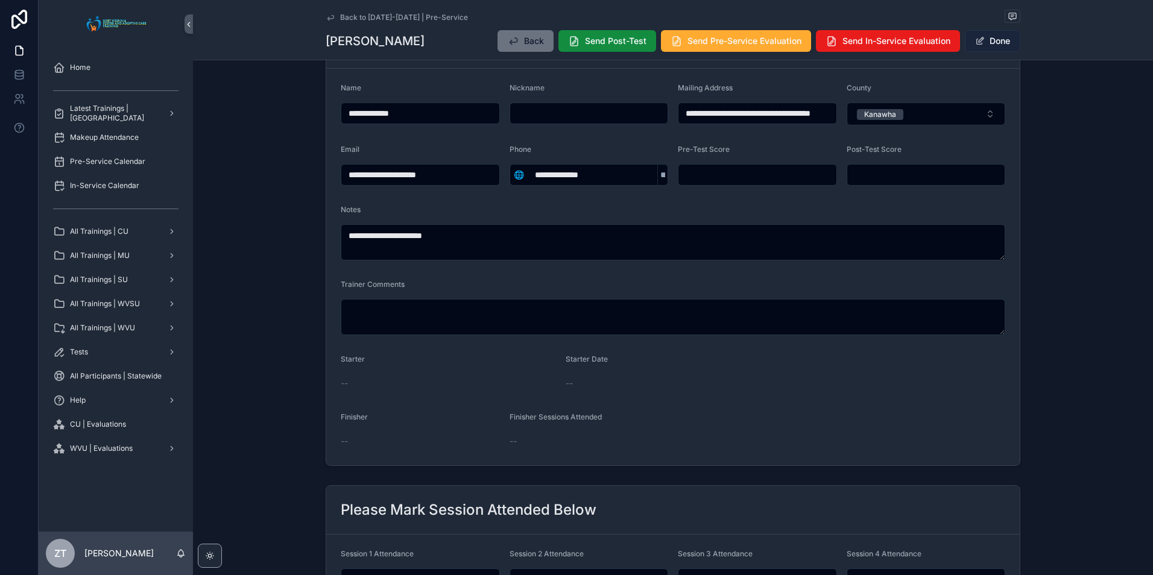
click at [987, 41] on button "Done" at bounding box center [992, 41] width 55 height 22
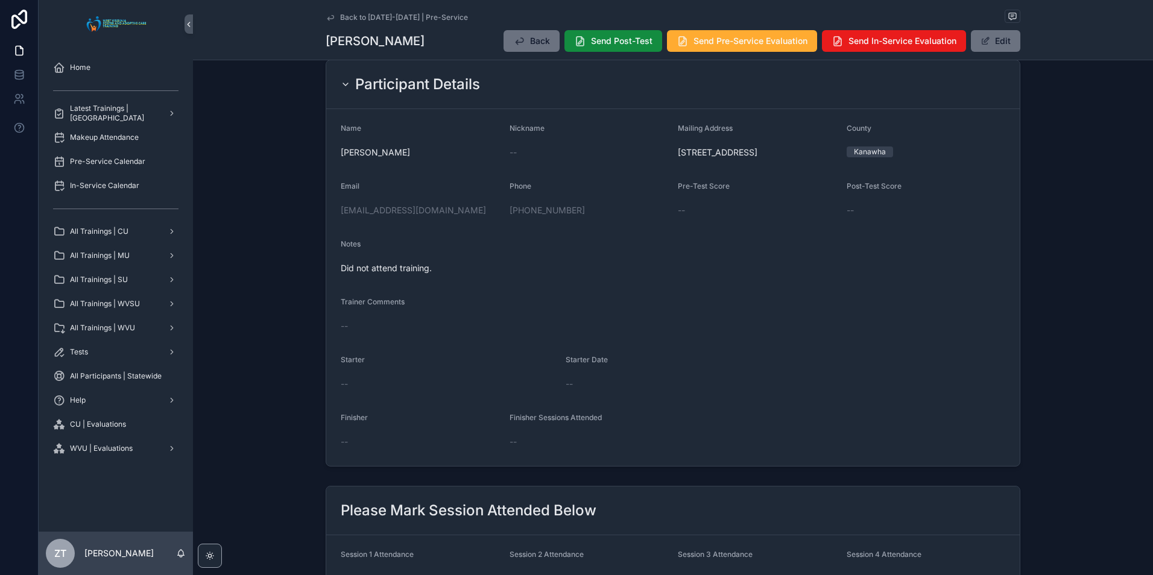
scroll to position [0, 0]
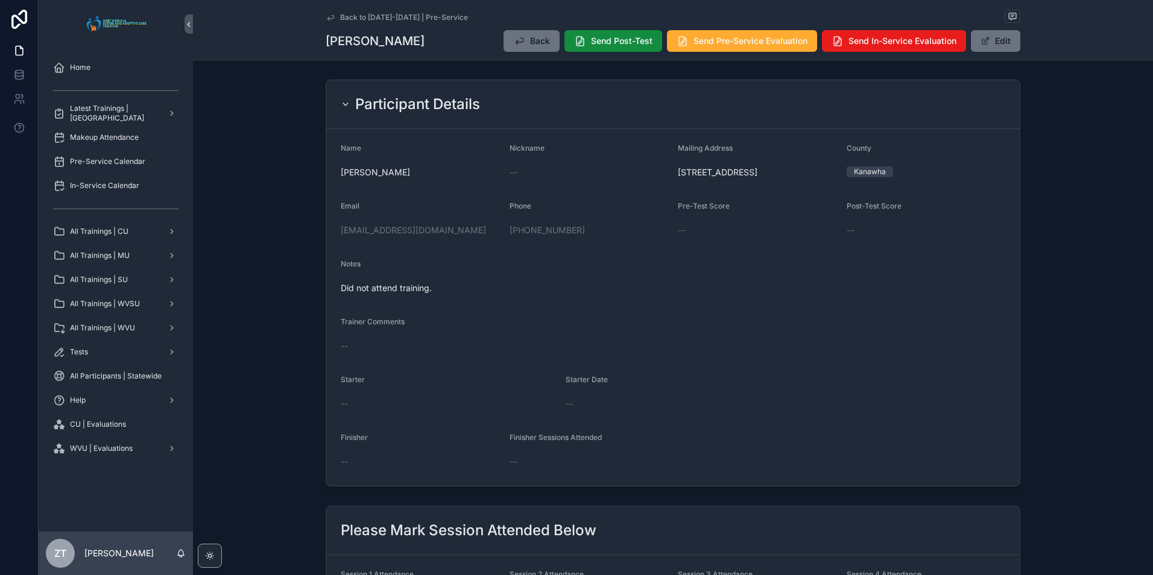
click at [333, 18] on link "Back to [DATE]-[DATE] | Pre-Service" at bounding box center [397, 18] width 142 height 10
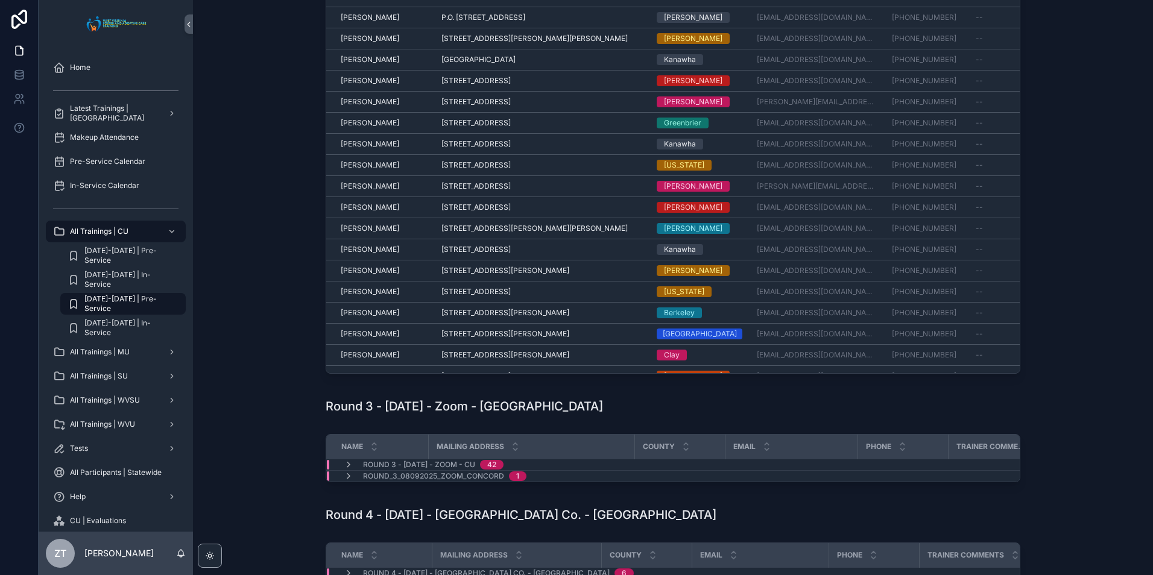
scroll to position [805, 0]
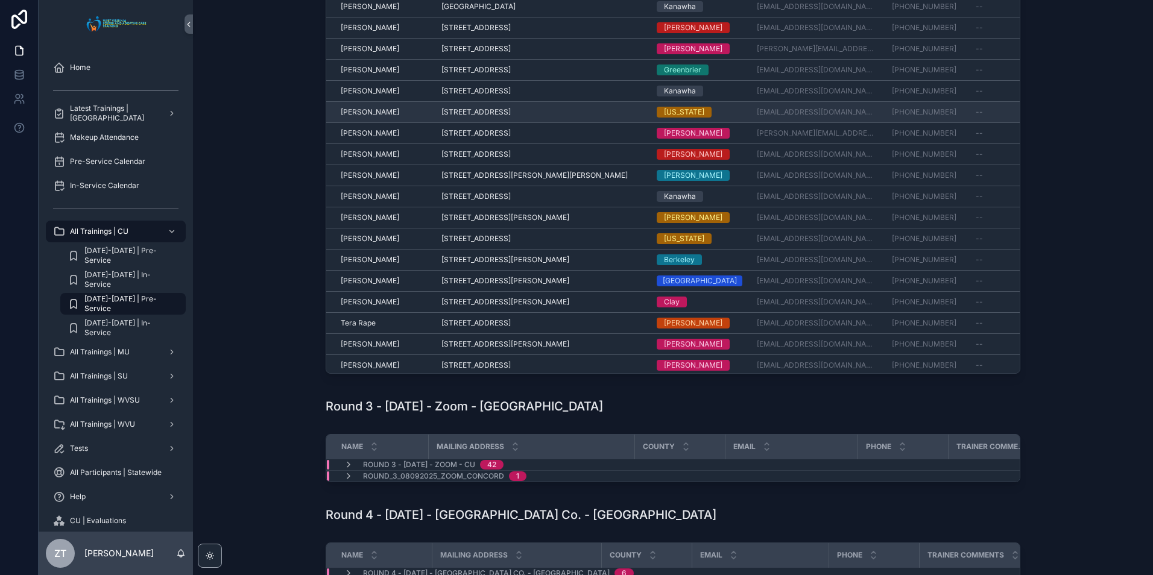
click at [364, 107] on span "[PERSON_NAME]" at bounding box center [370, 112] width 58 height 10
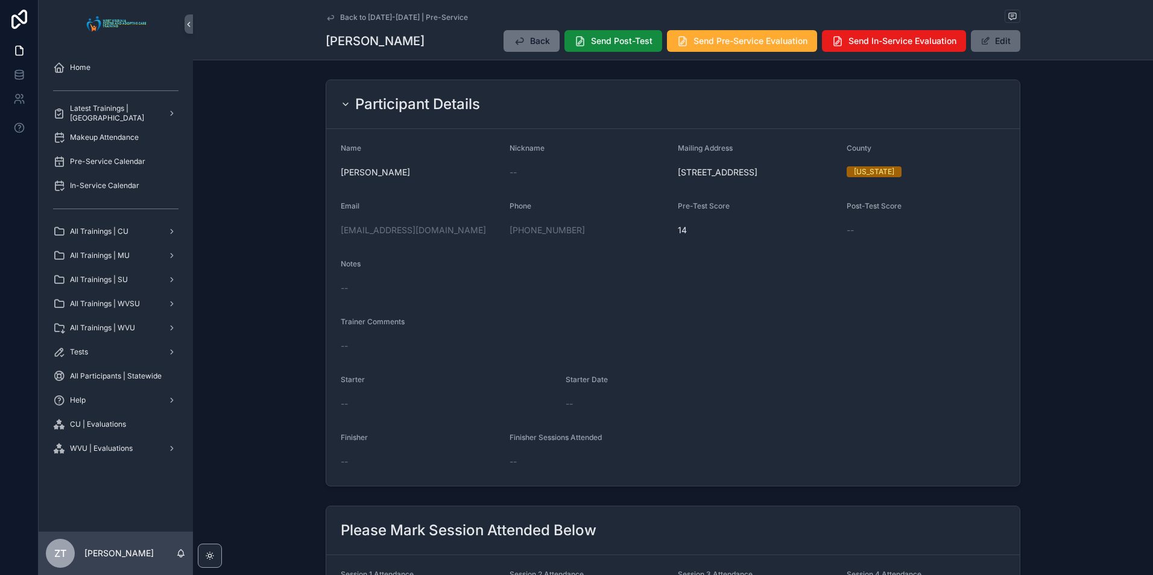
click at [991, 43] on button "Edit" at bounding box center [995, 41] width 49 height 22
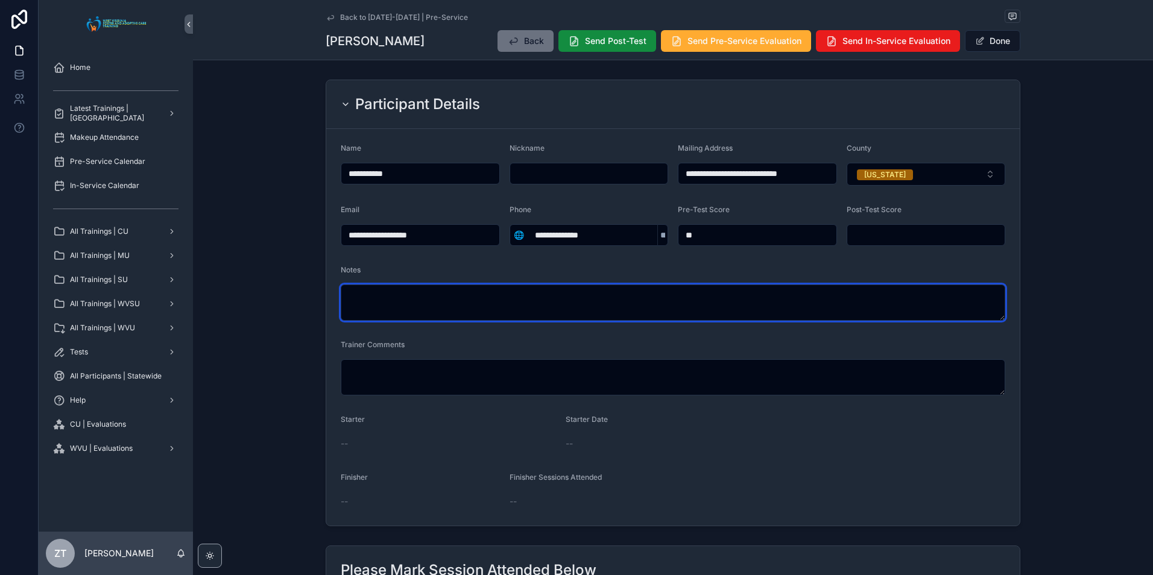
click at [392, 306] on textarea "scrollable content" at bounding box center [673, 303] width 664 height 36
type textarea "**********"
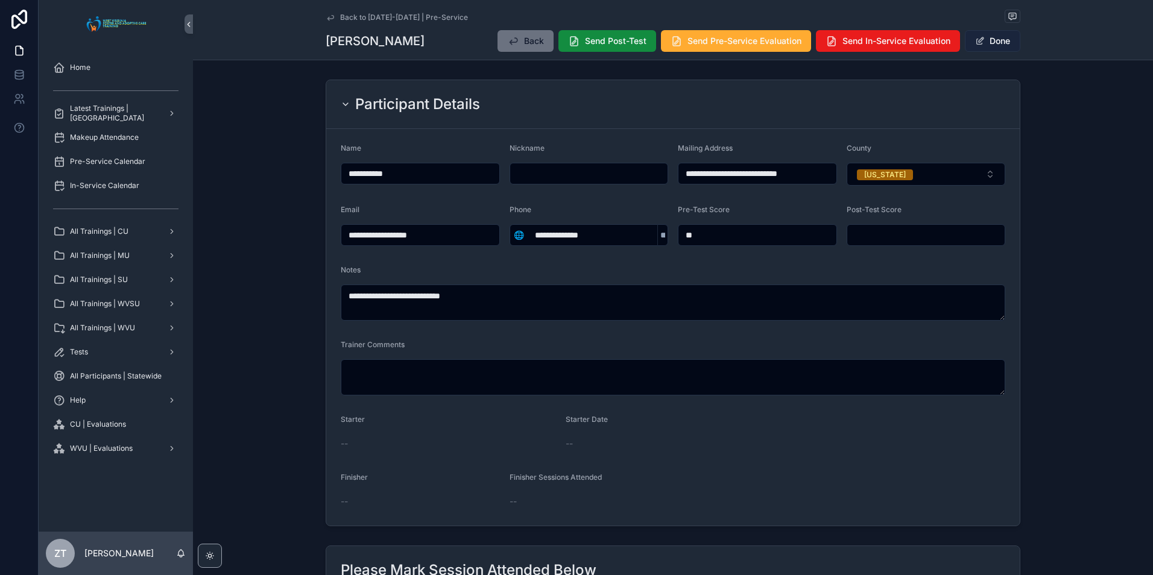
click at [990, 45] on button "Done" at bounding box center [992, 41] width 55 height 22
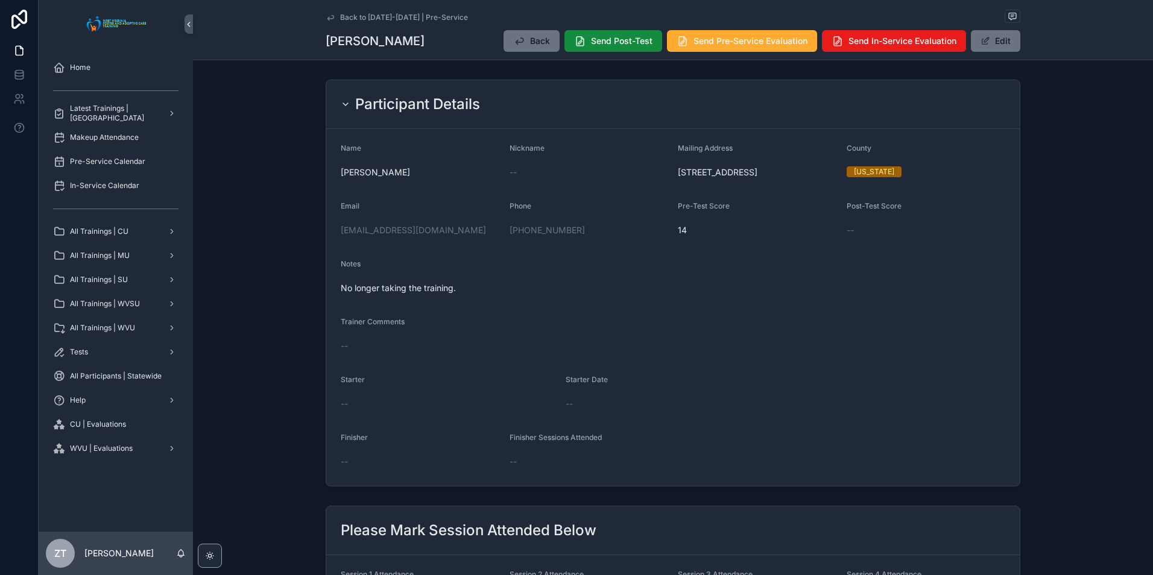
click at [333, 15] on link "Back to [DATE]-[DATE] | Pre-Service" at bounding box center [397, 18] width 142 height 10
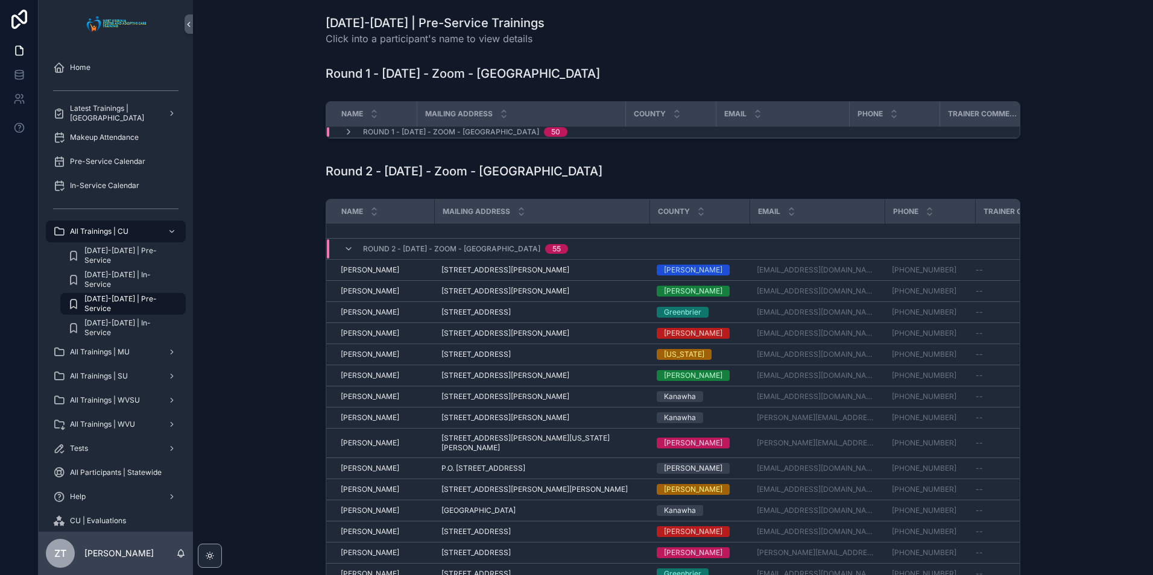
scroll to position [805, 0]
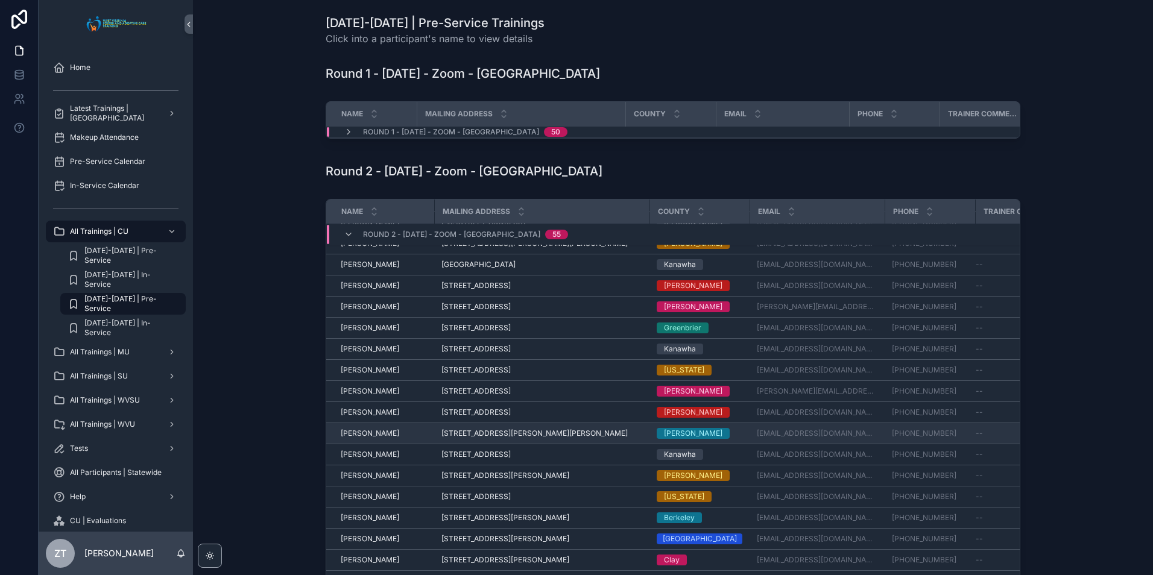
click at [359, 431] on span "[PERSON_NAME]" at bounding box center [370, 434] width 58 height 10
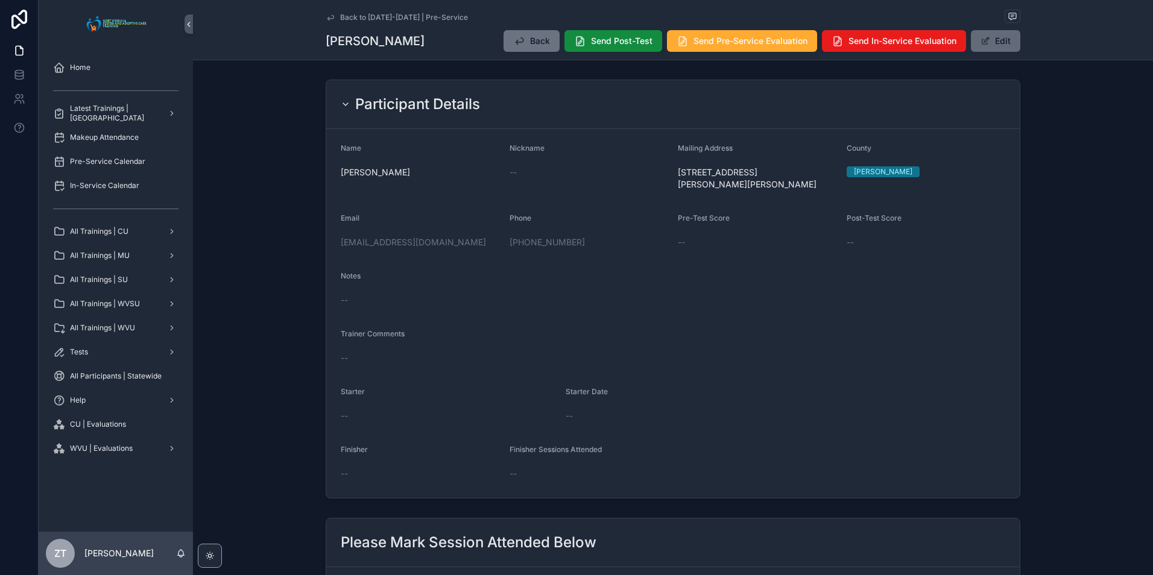
click at [1009, 44] on button "Edit" at bounding box center [995, 41] width 49 height 22
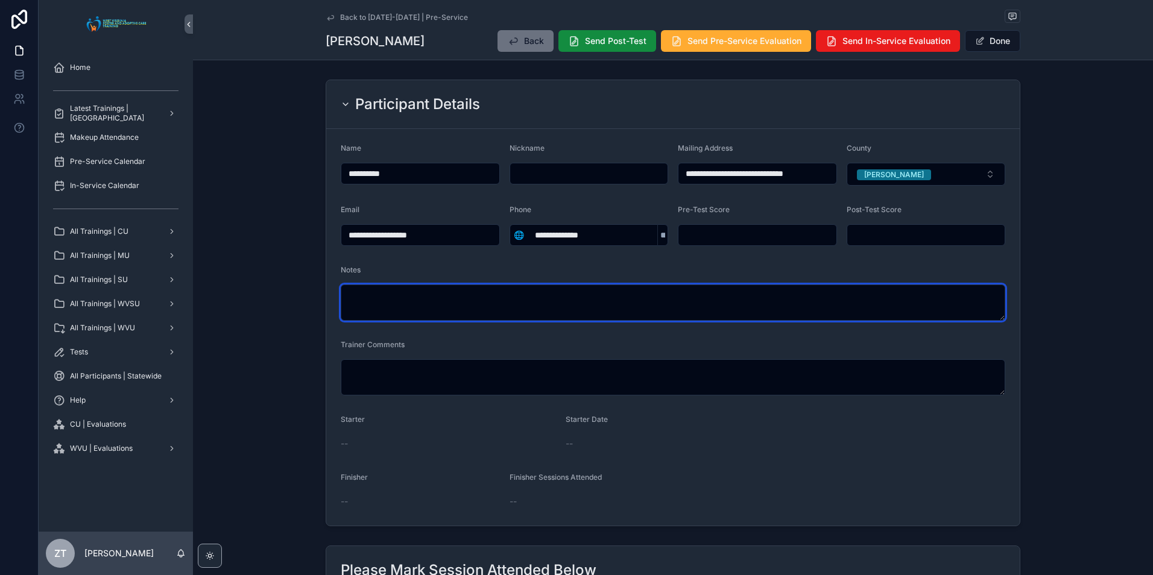
click at [434, 298] on textarea "scrollable content" at bounding box center [673, 303] width 664 height 36
type textarea "**********"
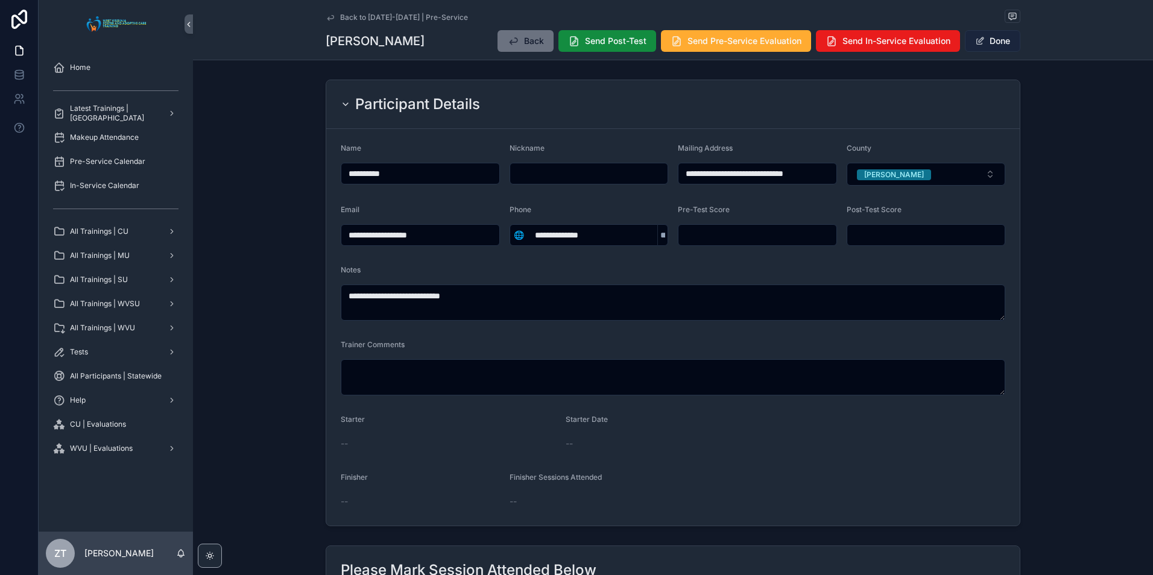
click at [986, 42] on button "Done" at bounding box center [992, 41] width 55 height 22
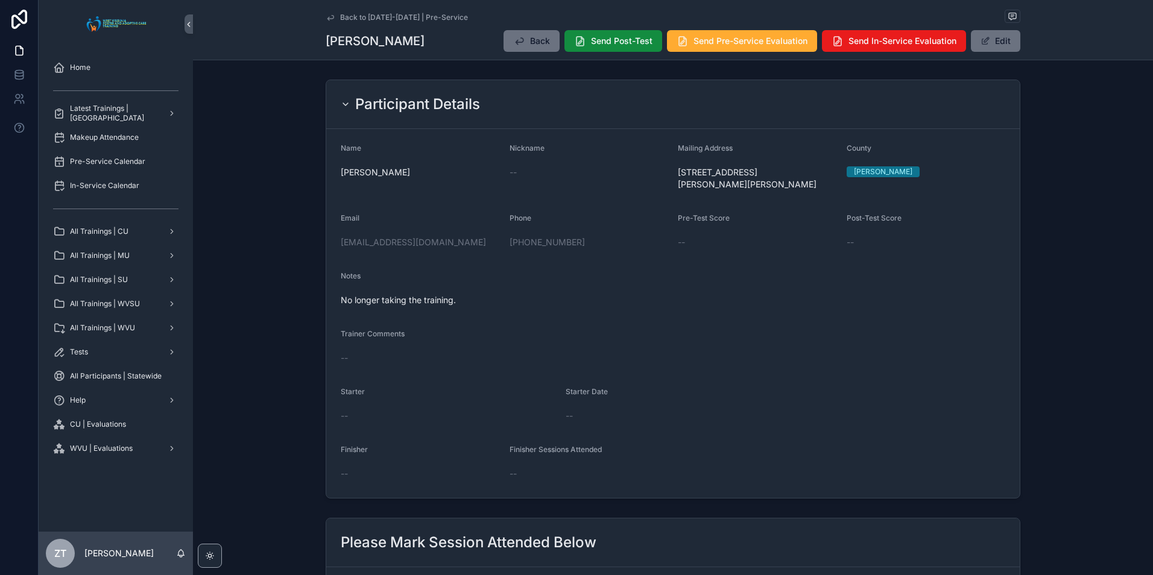
click at [327, 19] on icon "scrollable content" at bounding box center [330, 17] width 6 height 5
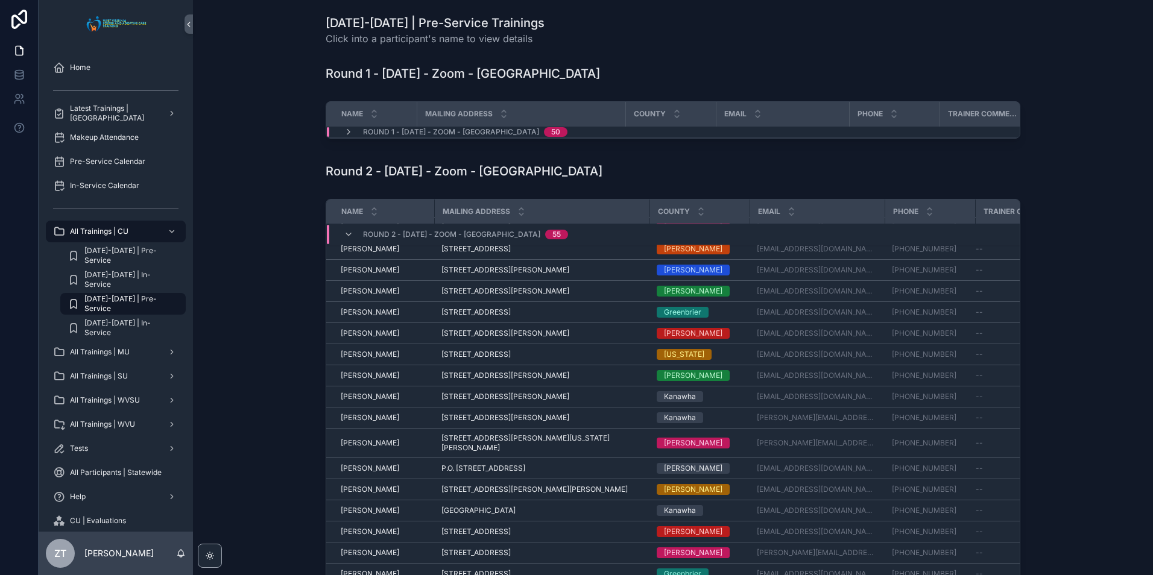
scroll to position [805, 0]
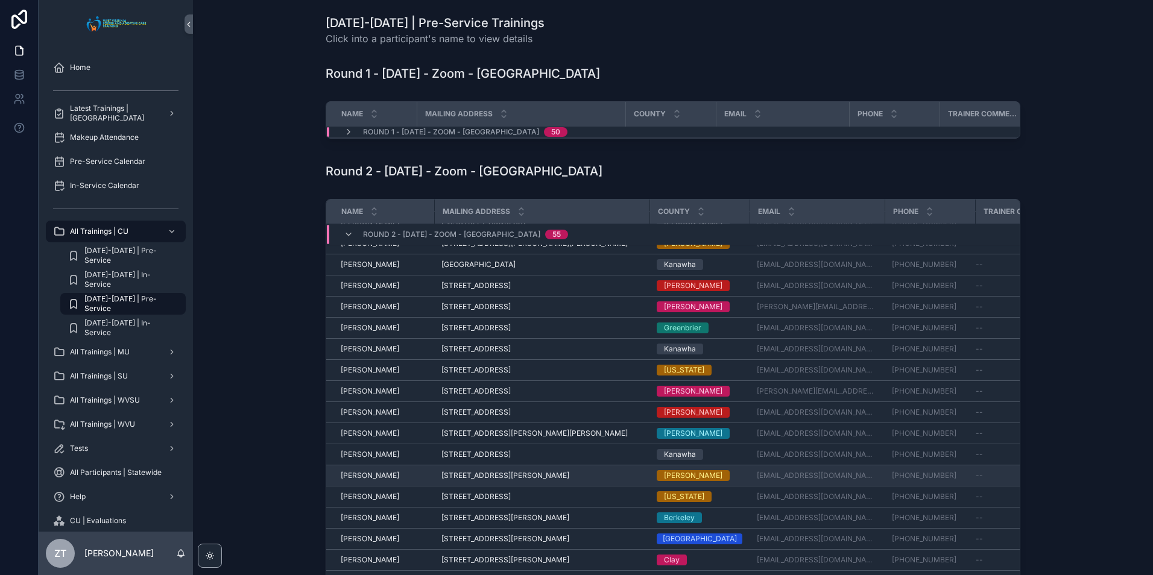
click at [362, 468] on td "Shauna Andrews Shauna Andrews" at bounding box center [380, 475] width 108 height 21
click at [362, 471] on span "[PERSON_NAME]" at bounding box center [370, 476] width 58 height 10
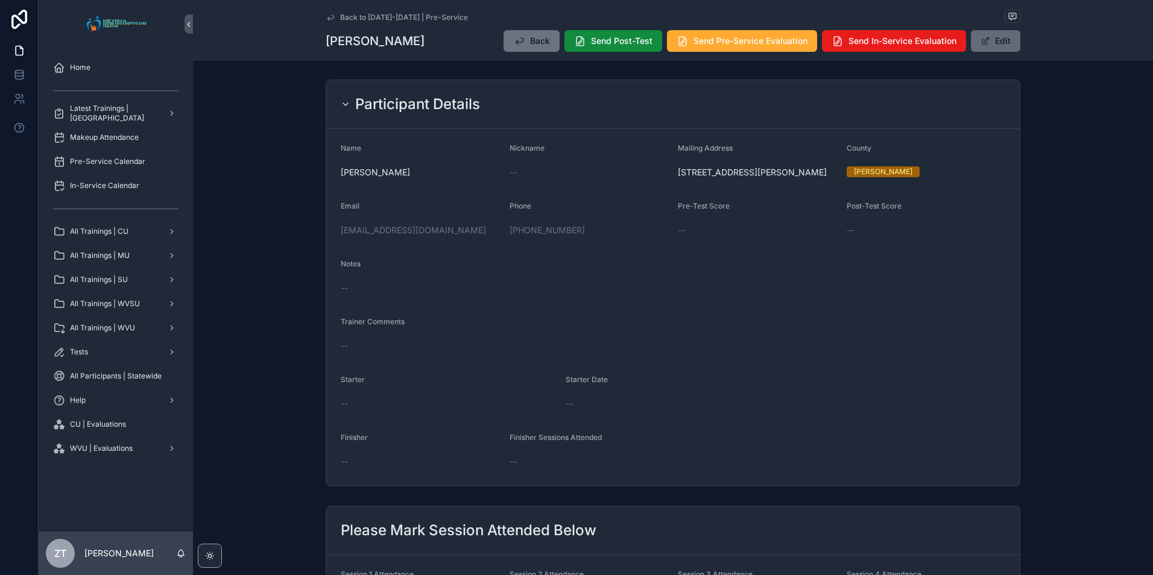
click at [999, 38] on button "Edit" at bounding box center [995, 41] width 49 height 22
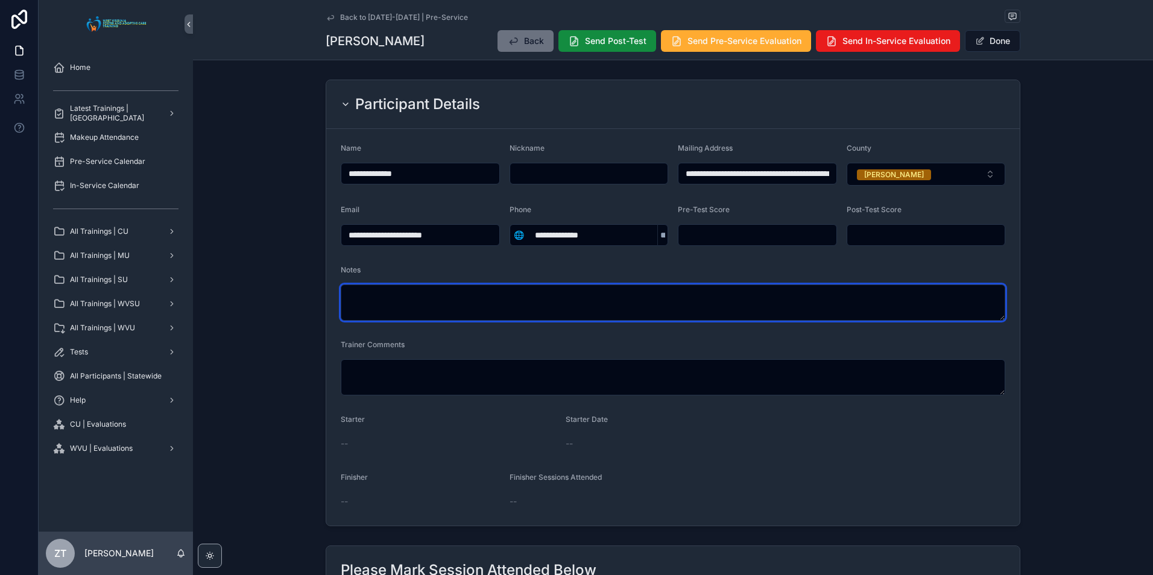
click at [508, 300] on textarea "scrollable content" at bounding box center [673, 303] width 664 height 36
type textarea "**********"
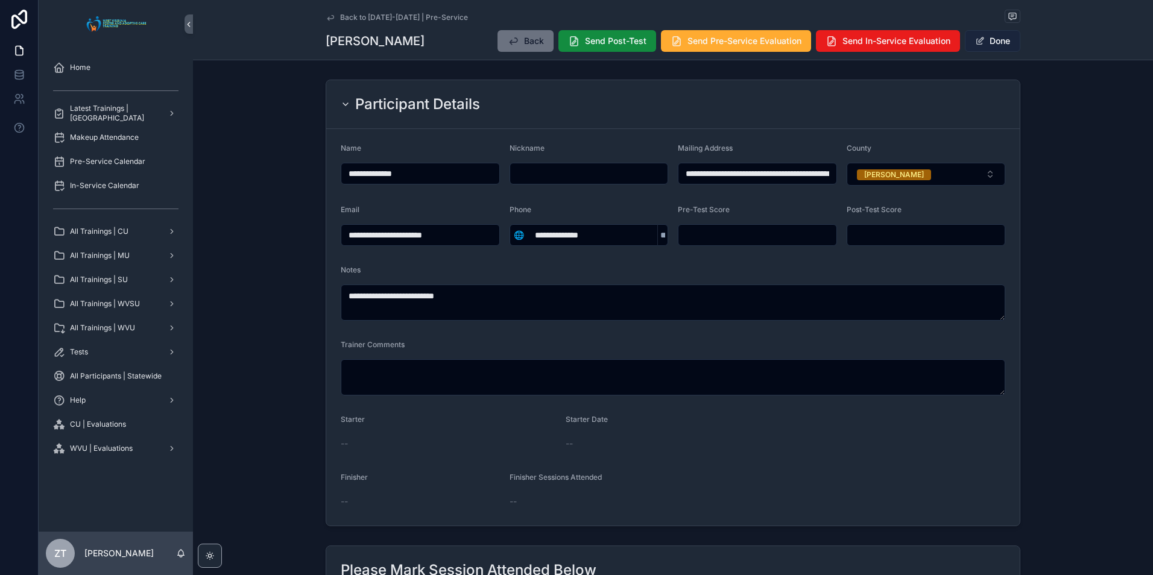
click at [992, 46] on button "Done" at bounding box center [992, 41] width 55 height 22
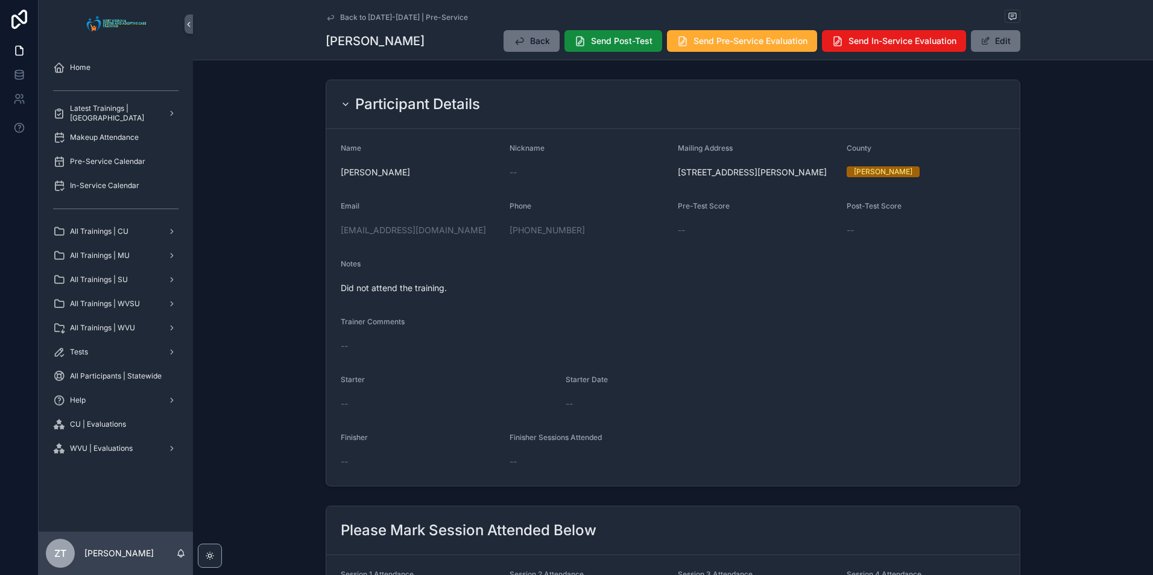
click at [329, 14] on icon "scrollable content" at bounding box center [331, 18] width 10 height 10
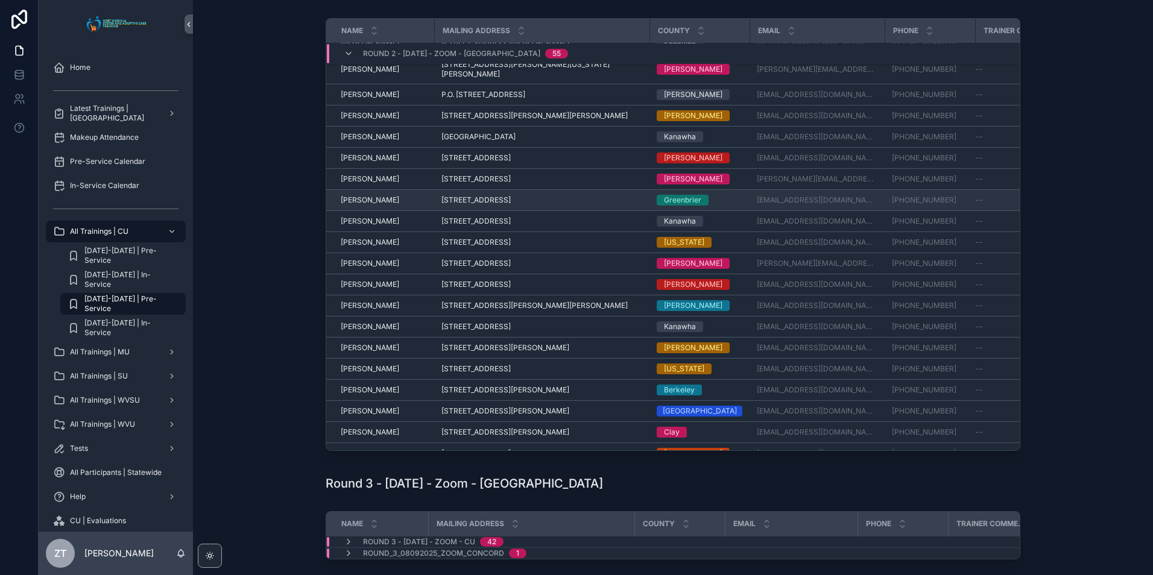
scroll to position [805, 0]
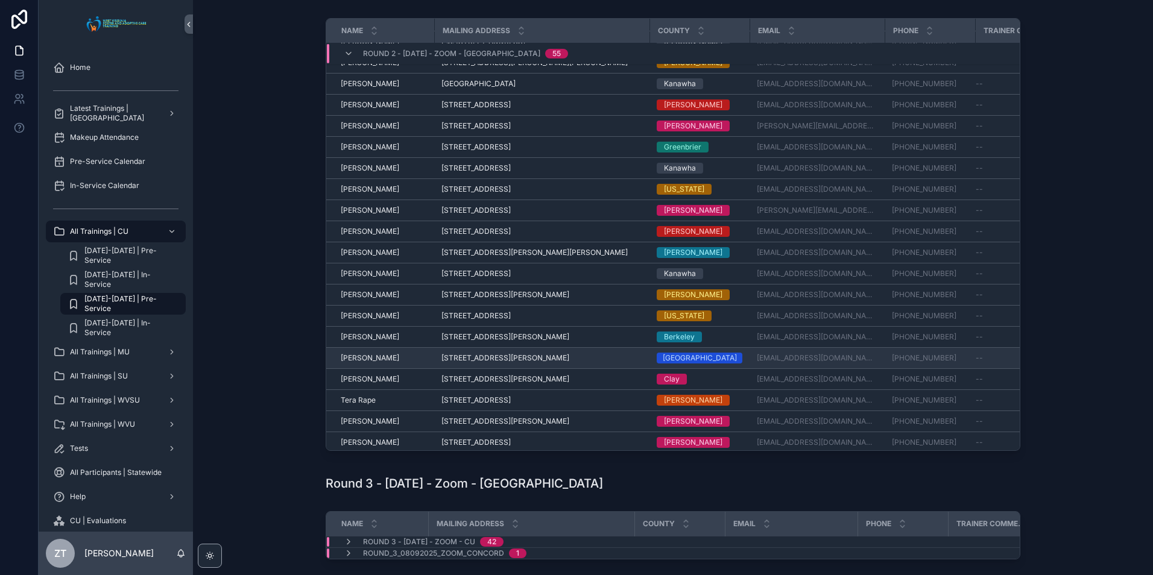
click at [359, 356] on span "Talisha Ray" at bounding box center [370, 358] width 58 height 10
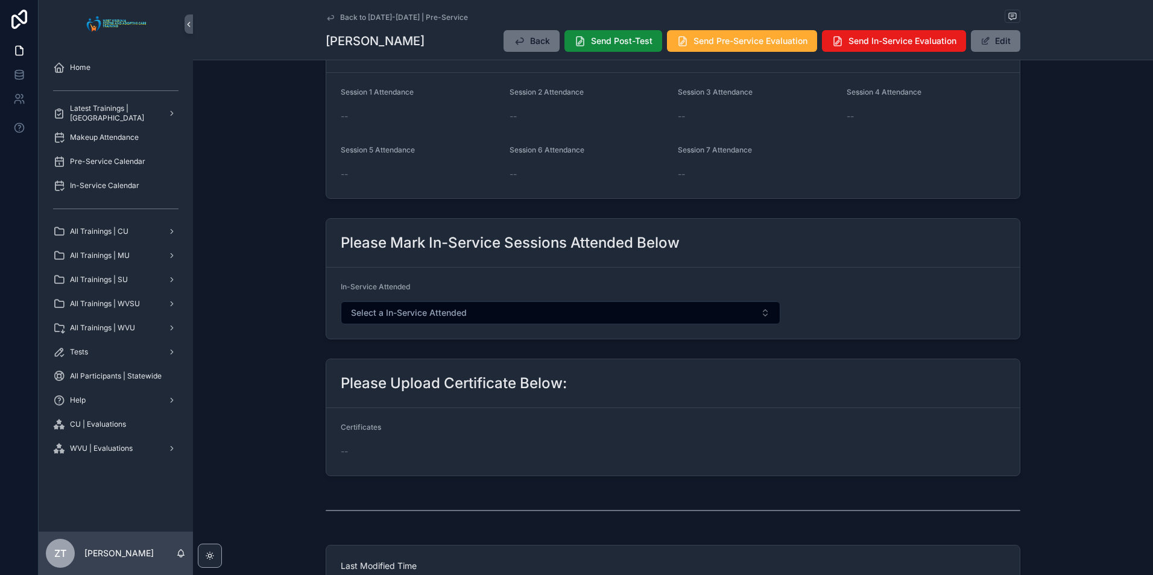
scroll to position [60, 0]
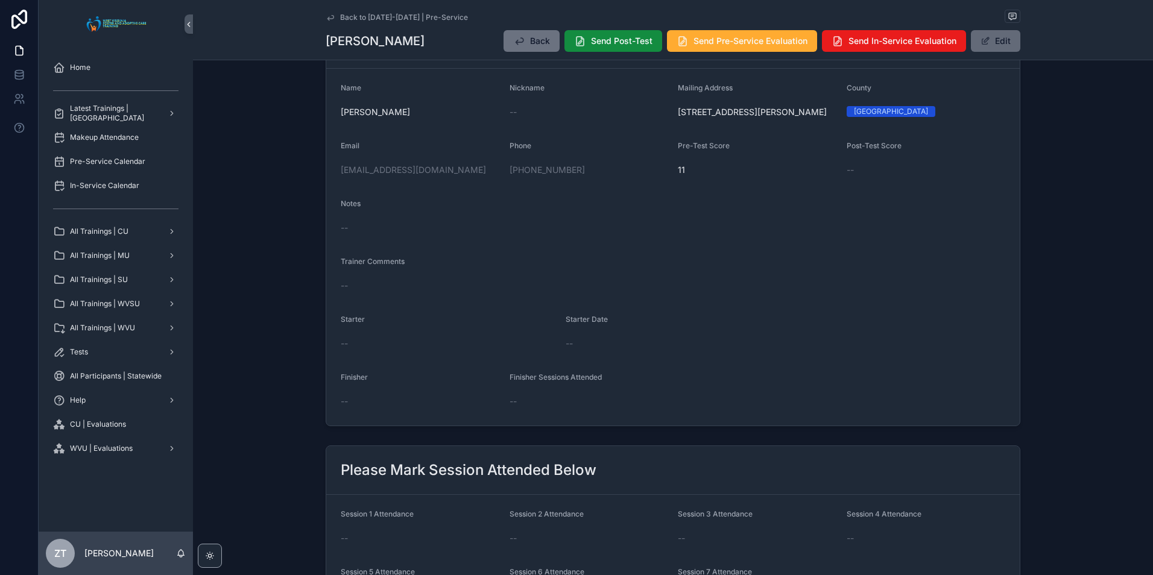
click at [985, 44] on span "scrollable content" at bounding box center [985, 41] width 10 height 10
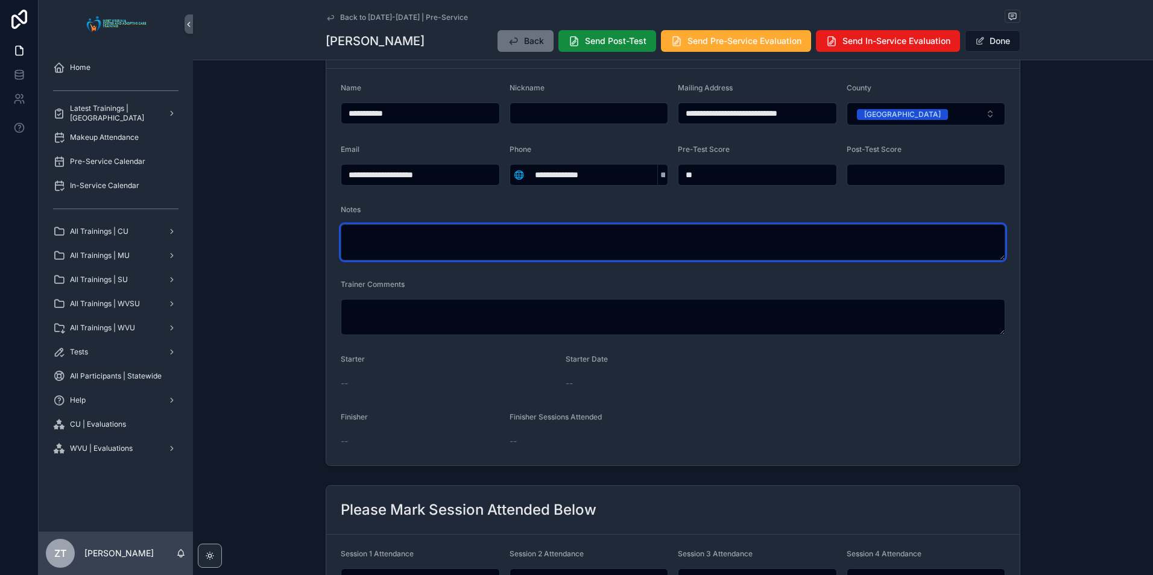
click at [434, 235] on textarea "scrollable content" at bounding box center [673, 242] width 664 height 36
type textarea "**********"
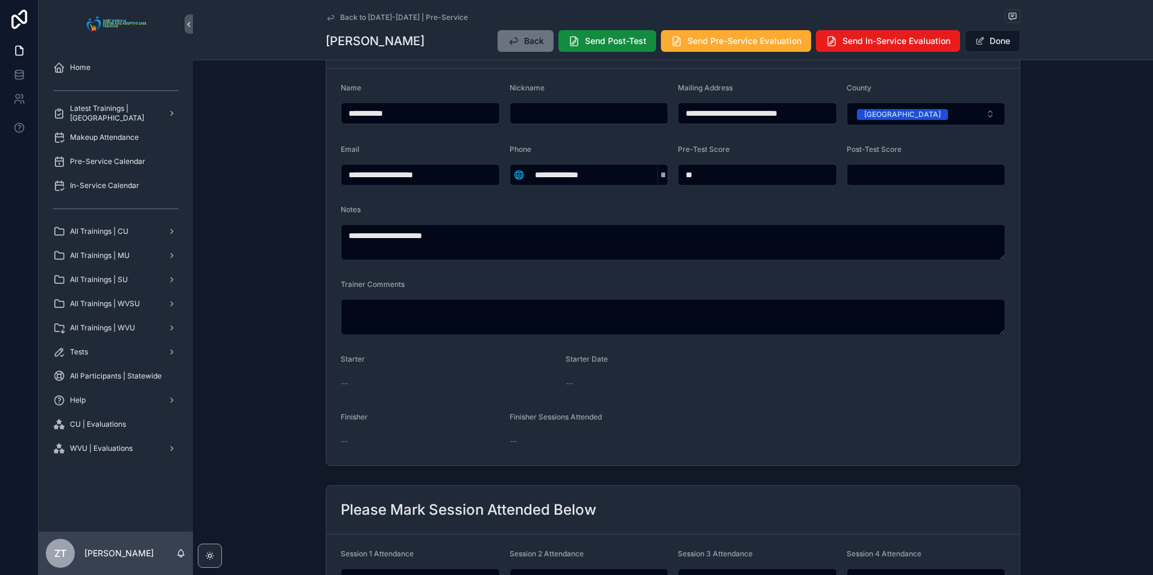
click at [495, 288] on div "Trainer Comments" at bounding box center [673, 287] width 664 height 14
click at [977, 38] on span "scrollable content" at bounding box center [980, 41] width 10 height 10
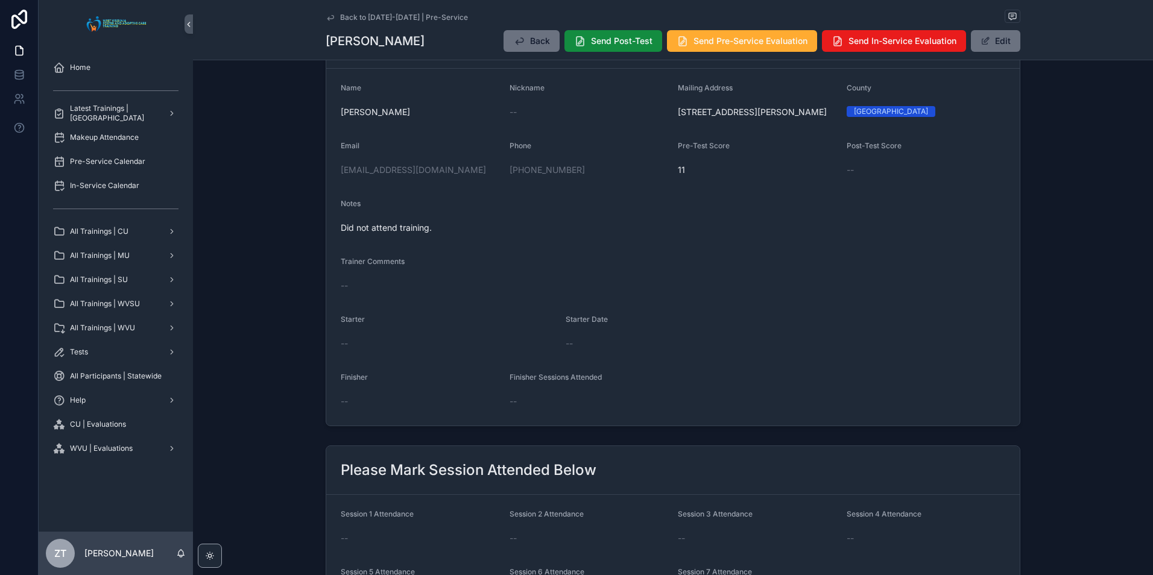
click at [326, 17] on icon "scrollable content" at bounding box center [331, 18] width 10 height 10
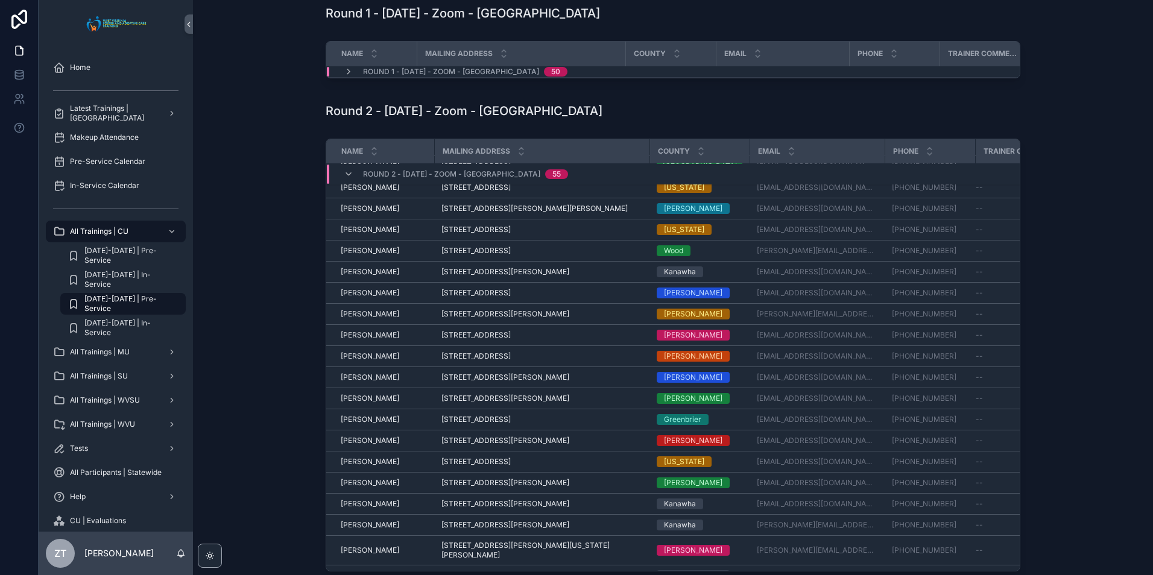
scroll to position [263, 0]
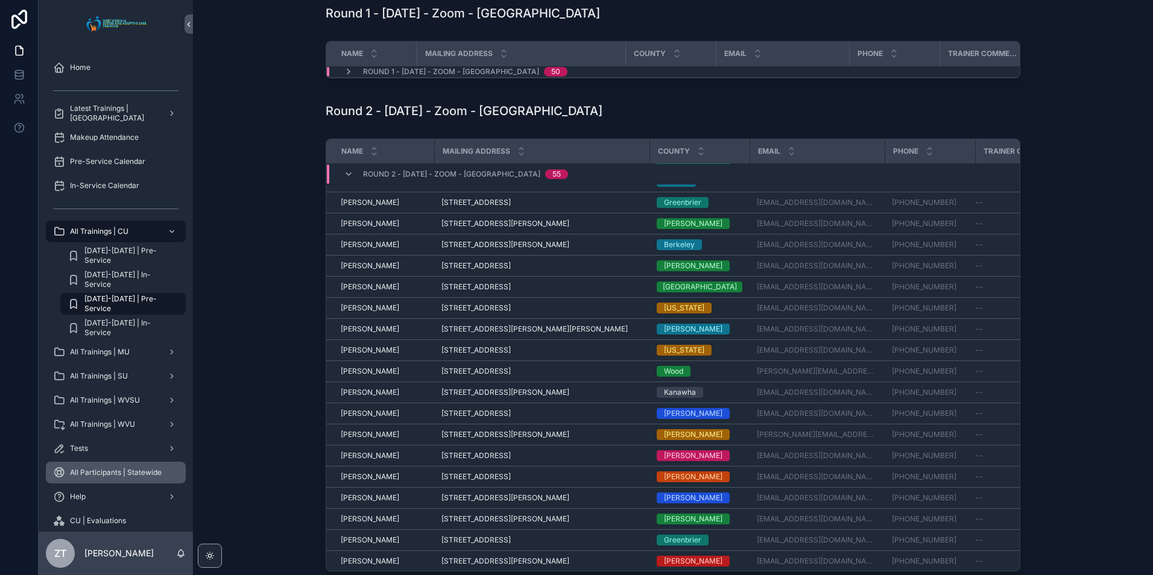
click at [124, 477] on div "All Participants | Statewide" at bounding box center [115, 472] width 125 height 19
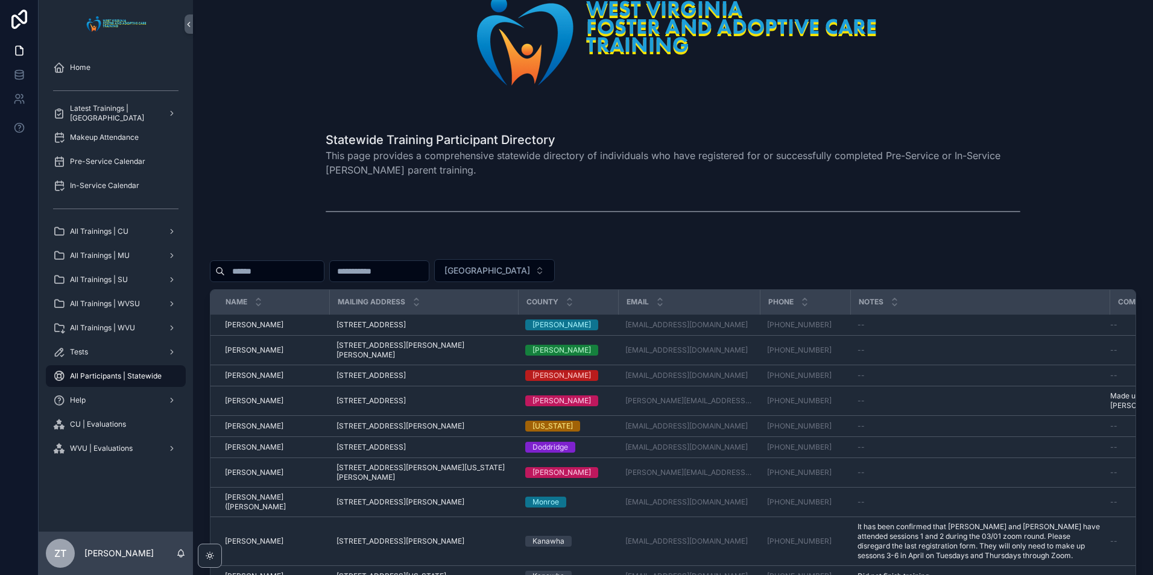
click at [313, 278] on input "scrollable content" at bounding box center [274, 271] width 99 height 17
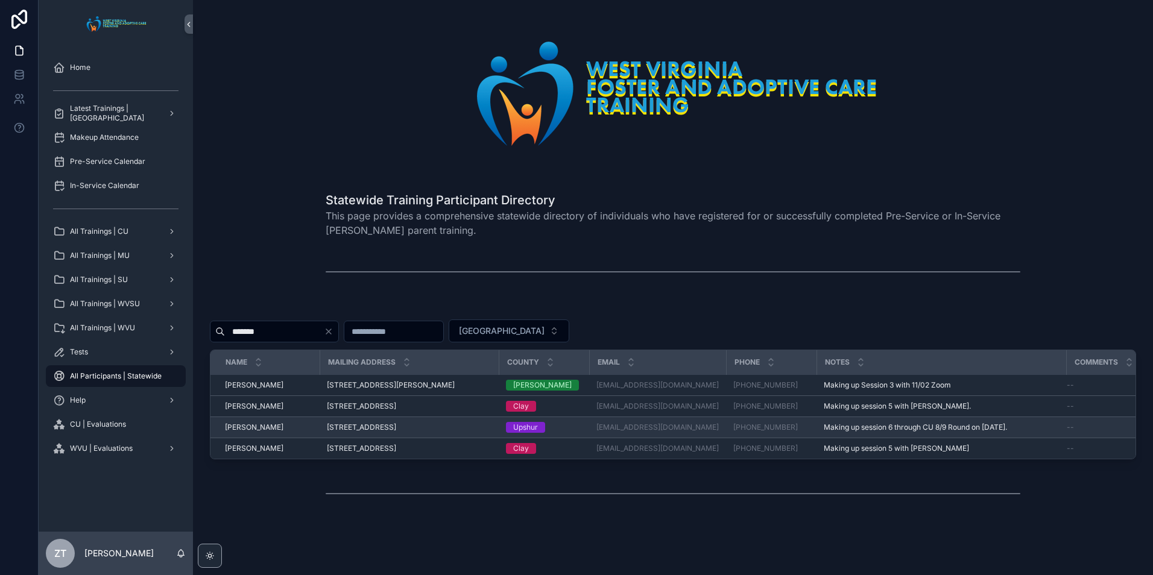
type input "*******"
click at [260, 427] on span "[PERSON_NAME]" at bounding box center [254, 428] width 58 height 10
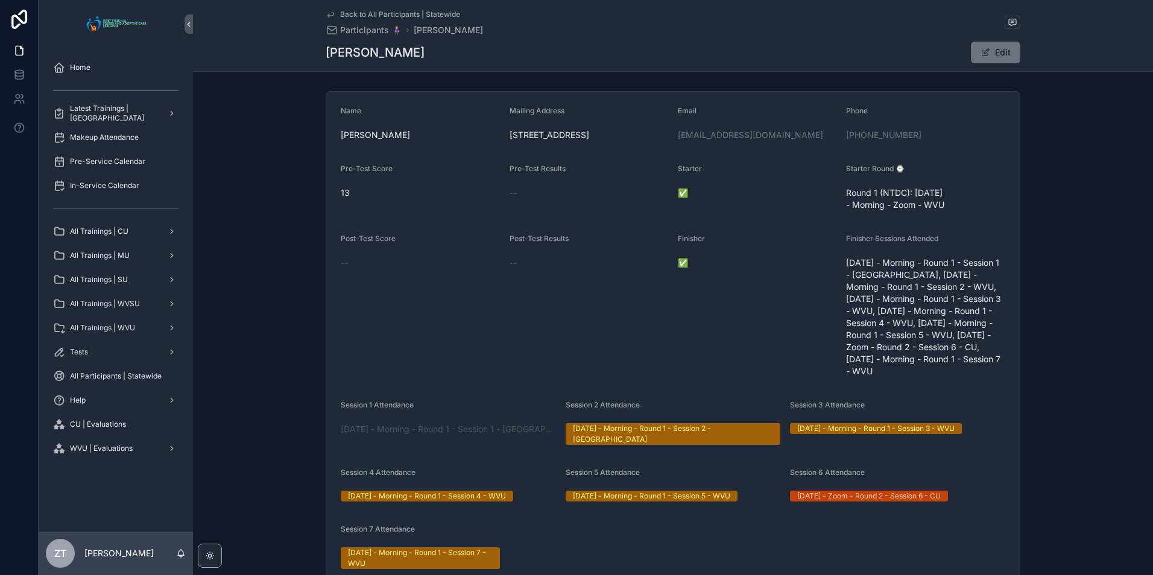
click at [328, 13] on icon "scrollable content" at bounding box center [331, 15] width 10 height 10
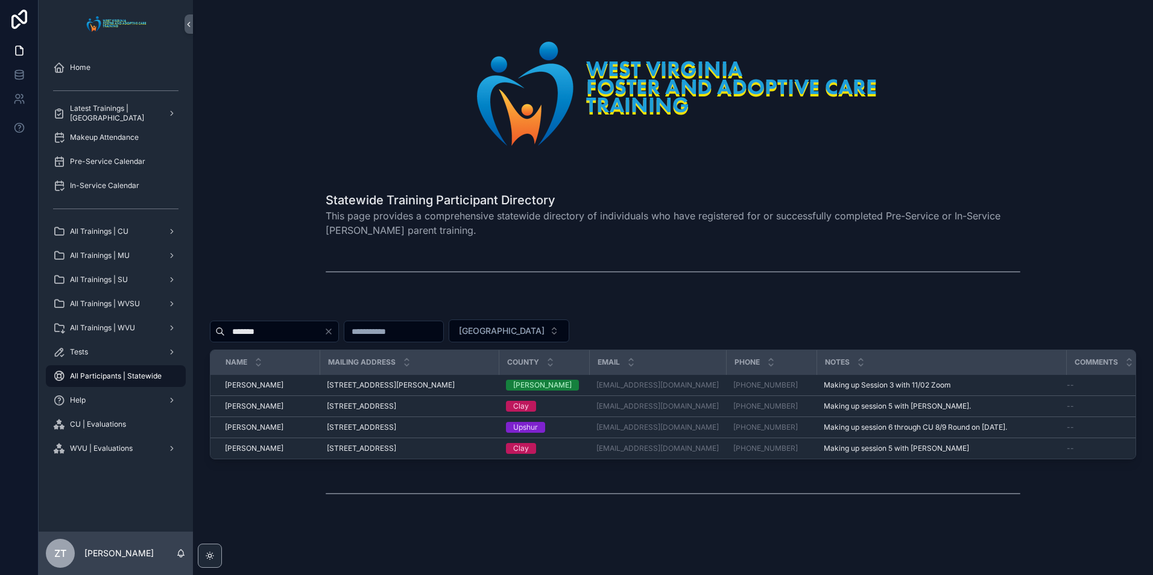
click at [333, 329] on icon "Clear" at bounding box center [329, 332] width 10 height 10
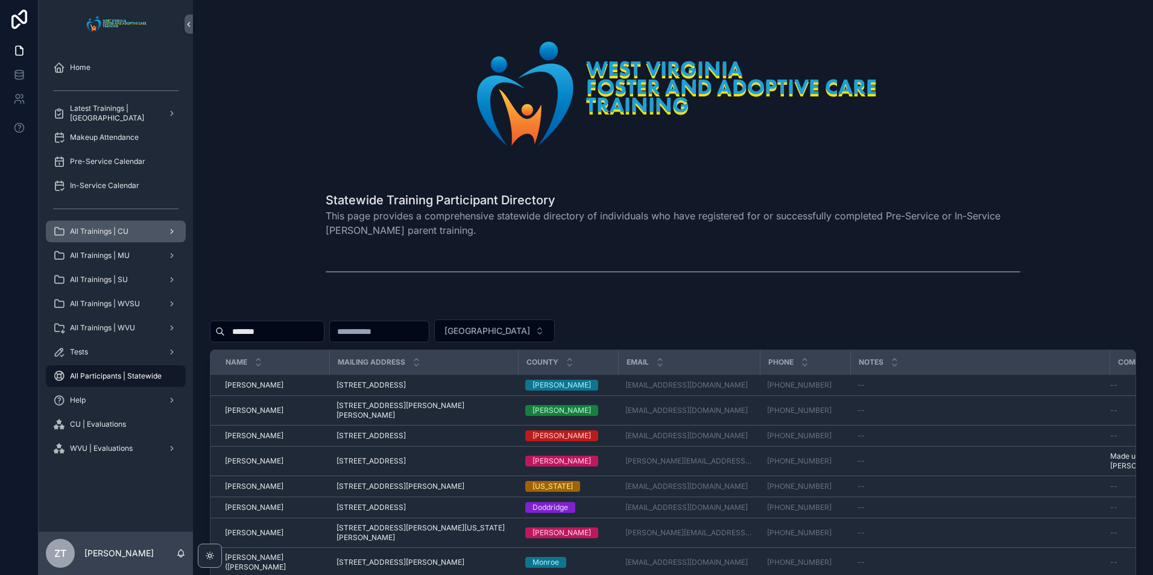
click at [101, 234] on span "All Trainings | CU" at bounding box center [99, 232] width 58 height 10
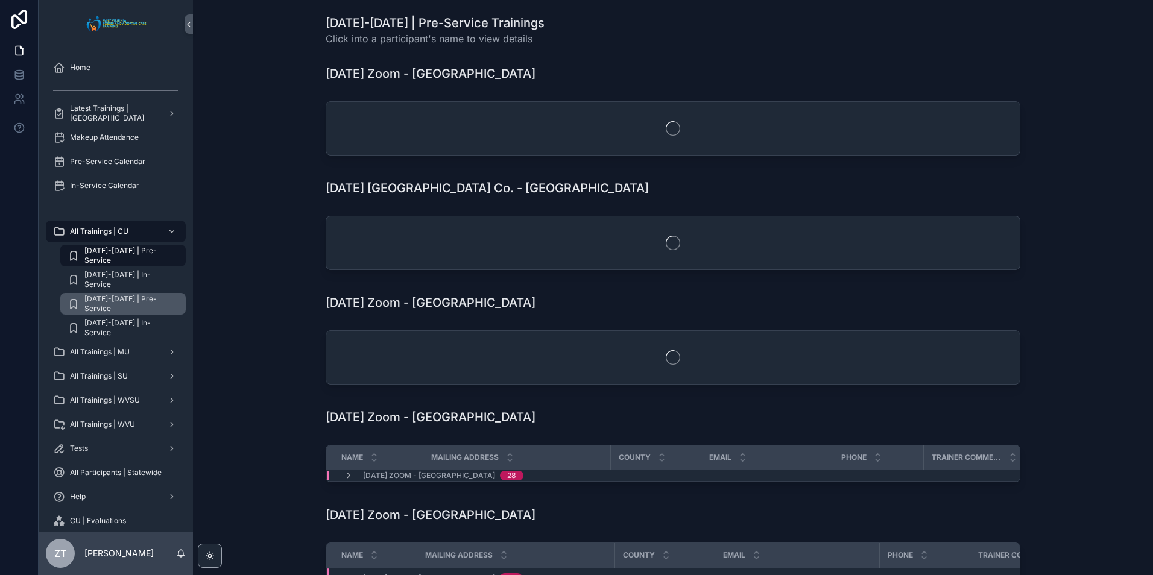
click at [126, 300] on span "[DATE]-[DATE] | Pre-Service" at bounding box center [128, 303] width 89 height 19
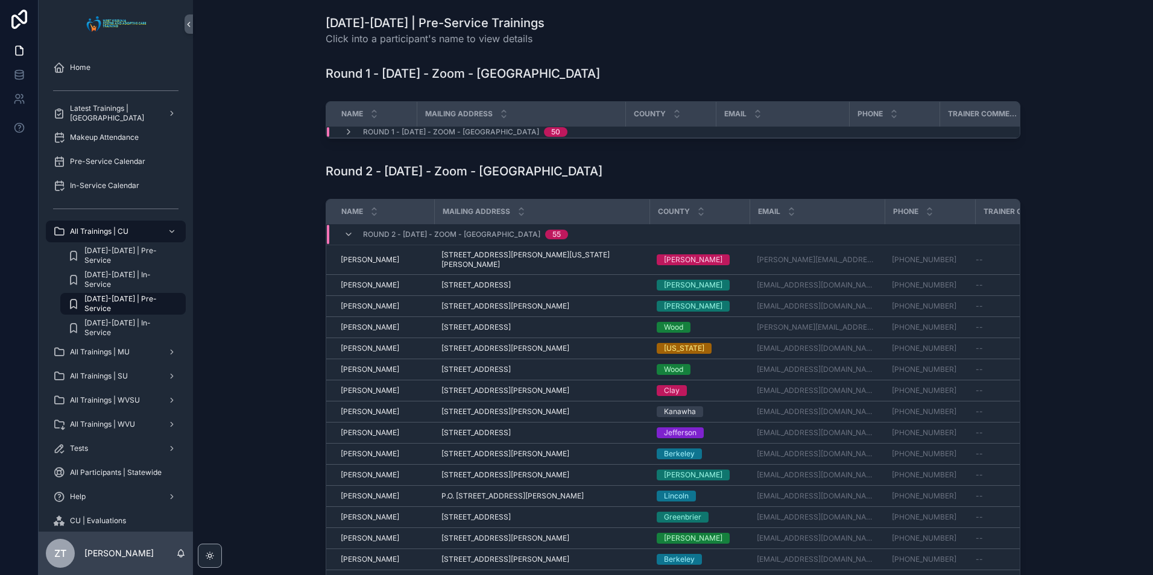
click at [344, 234] on div "Round 2 - 08/05/2025 - Zoom - Concord 55" at bounding box center [456, 234] width 224 height 19
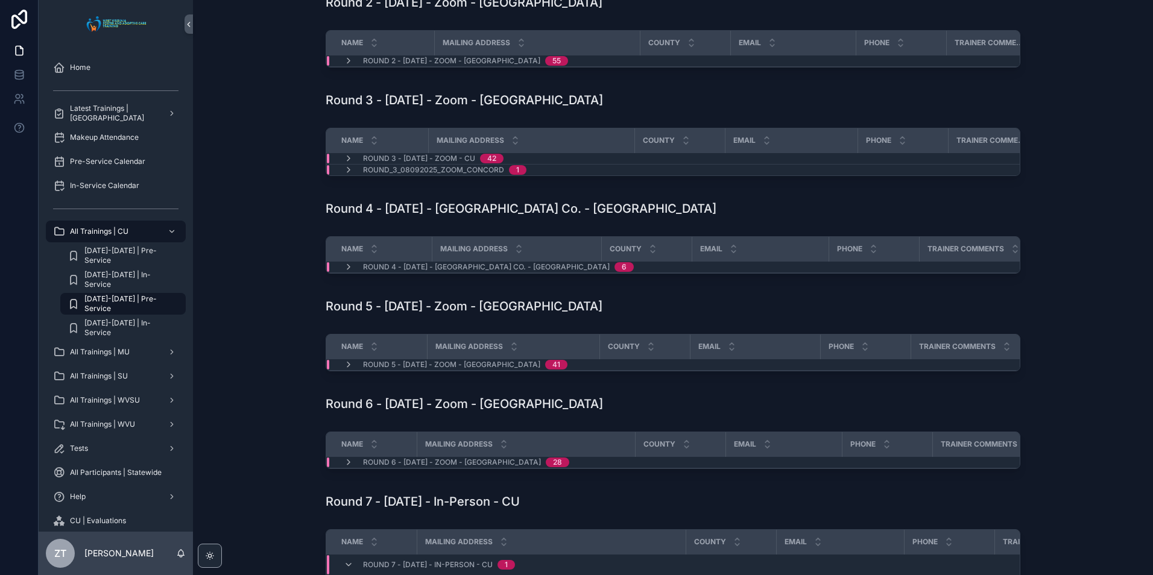
scroll to position [181, 0]
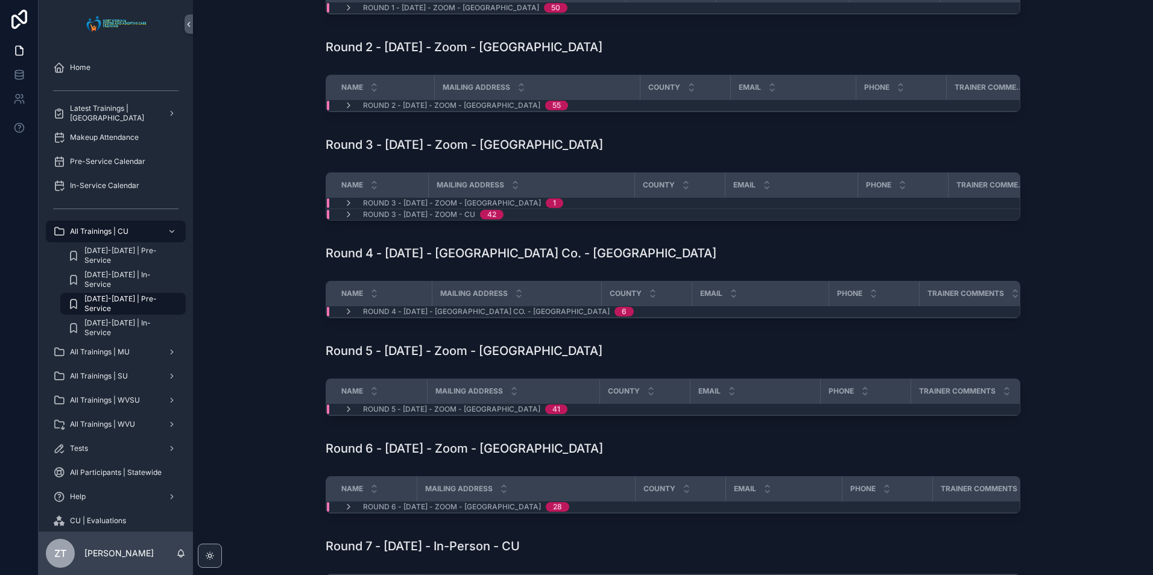
scroll to position [181, 0]
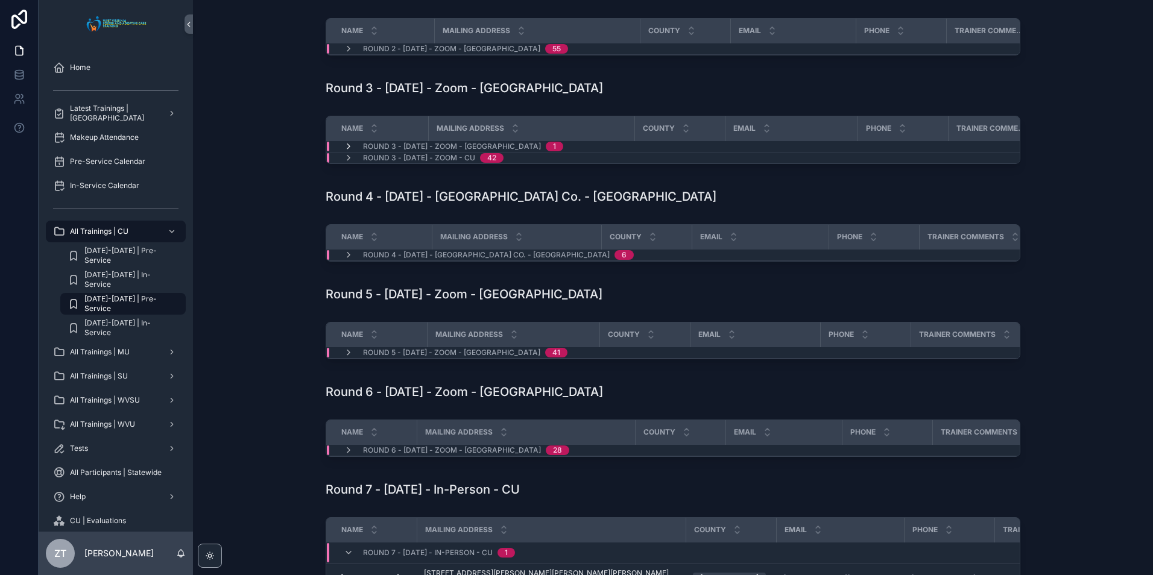
click at [347, 151] on icon "scrollable content" at bounding box center [349, 147] width 10 height 10
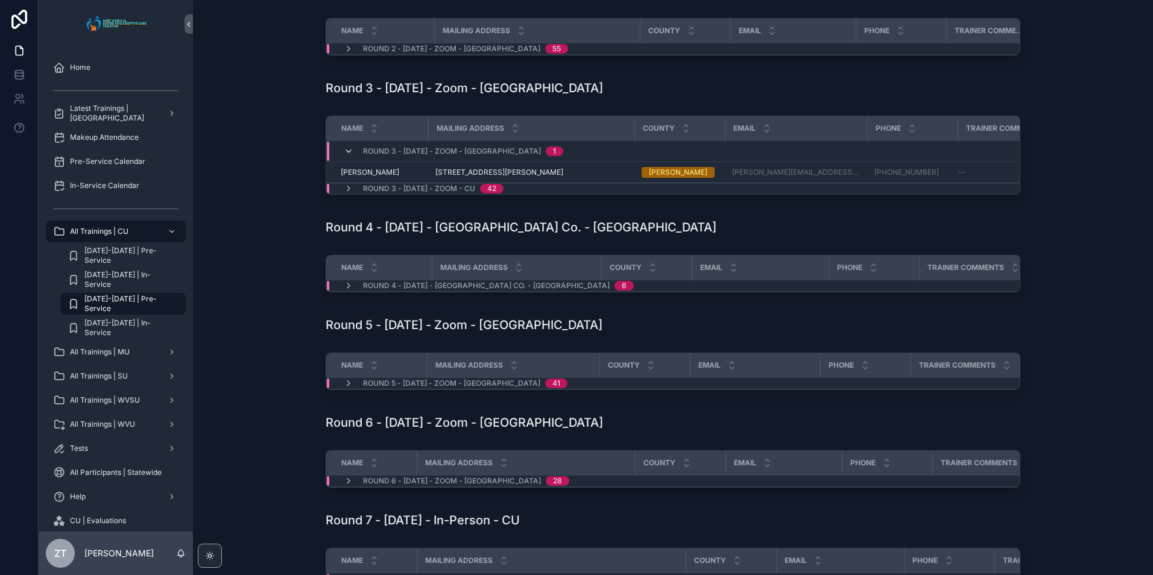
click at [344, 156] on icon "scrollable content" at bounding box center [349, 152] width 10 height 10
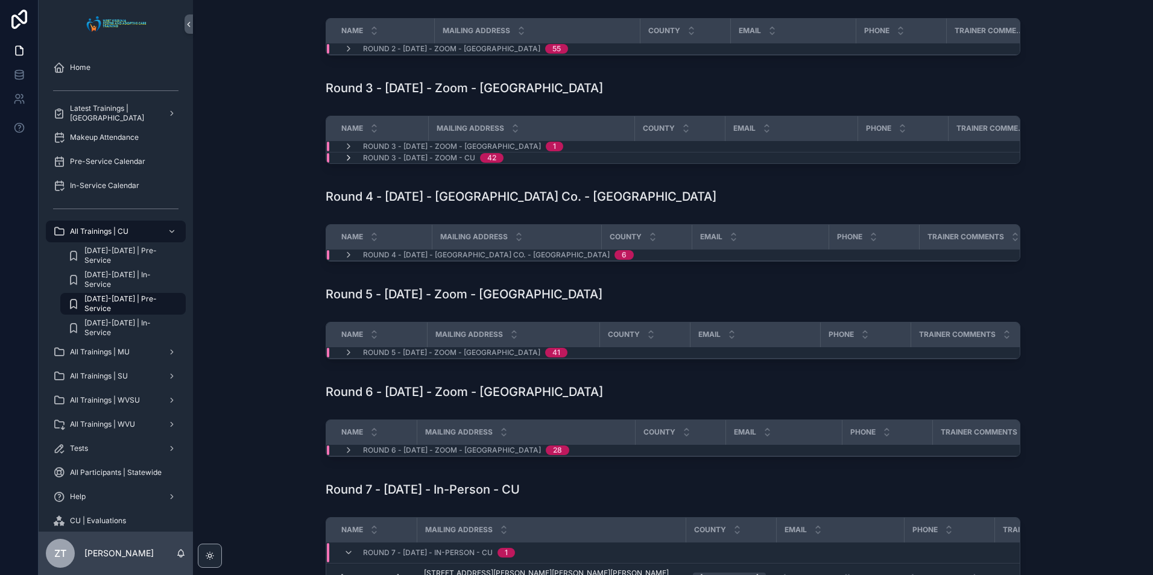
click at [344, 163] on icon "scrollable content" at bounding box center [349, 158] width 10 height 10
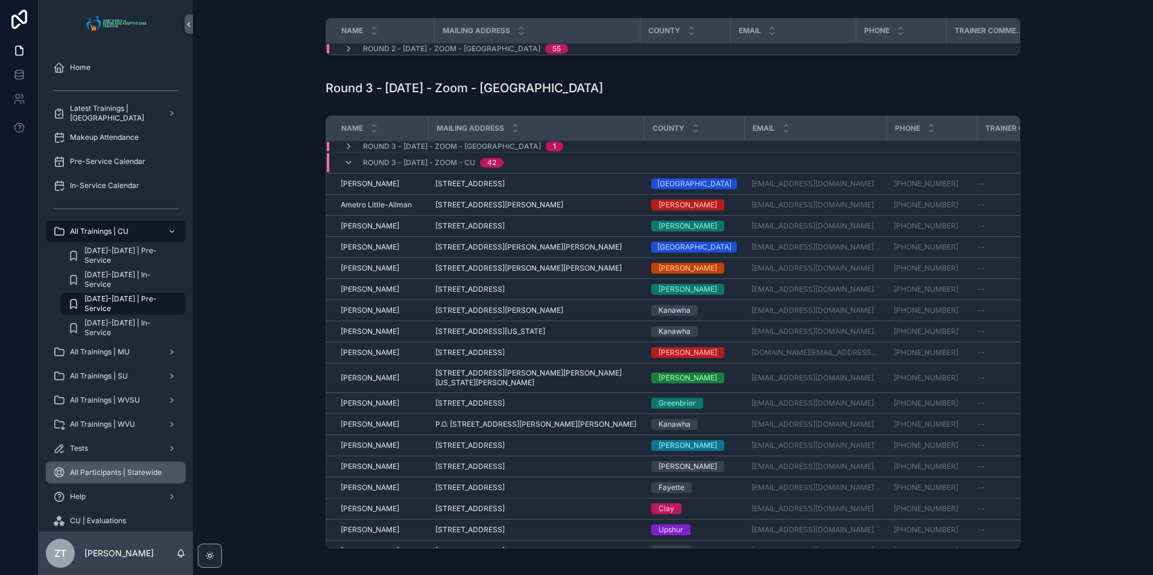
click at [121, 475] on span "All Participants | Statewide" at bounding box center [116, 473] width 92 height 10
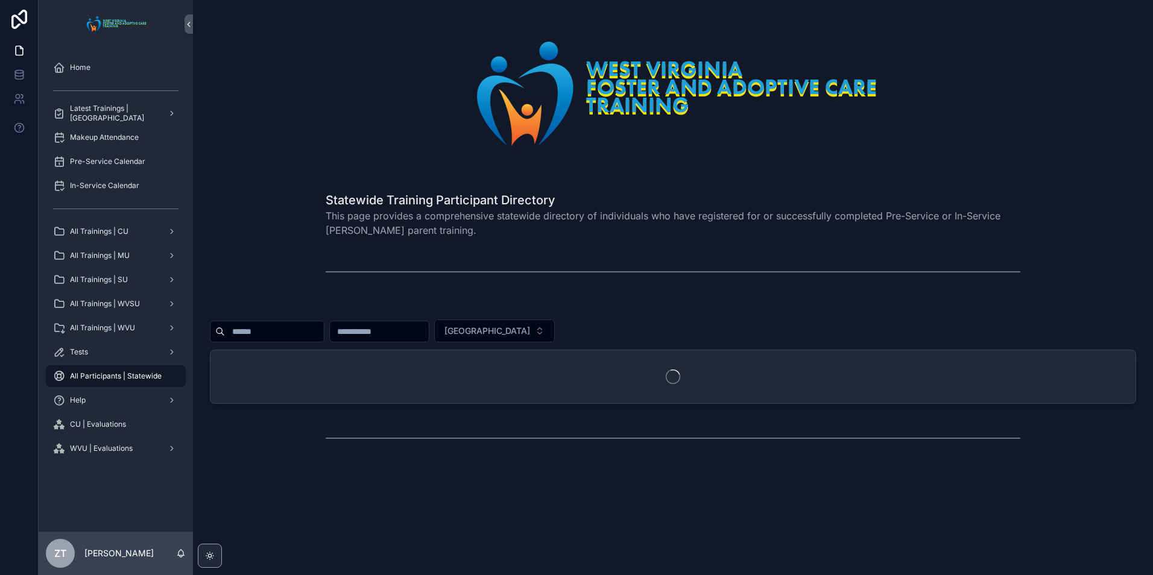
click at [324, 333] on input "scrollable content" at bounding box center [274, 331] width 99 height 17
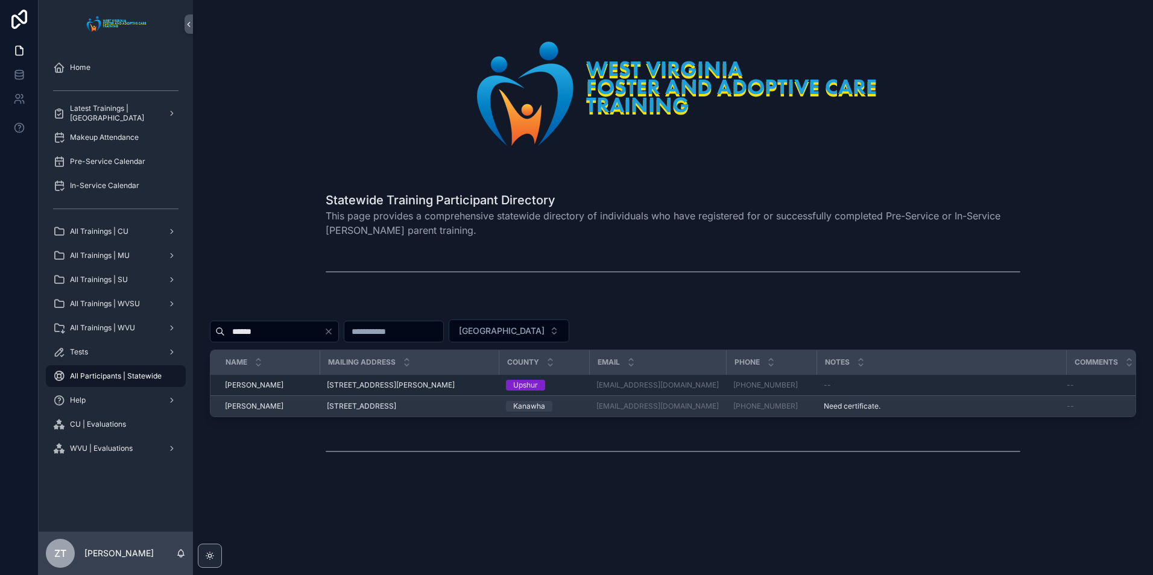
type input "******"
click at [248, 411] on span "[PERSON_NAME]" at bounding box center [254, 407] width 58 height 10
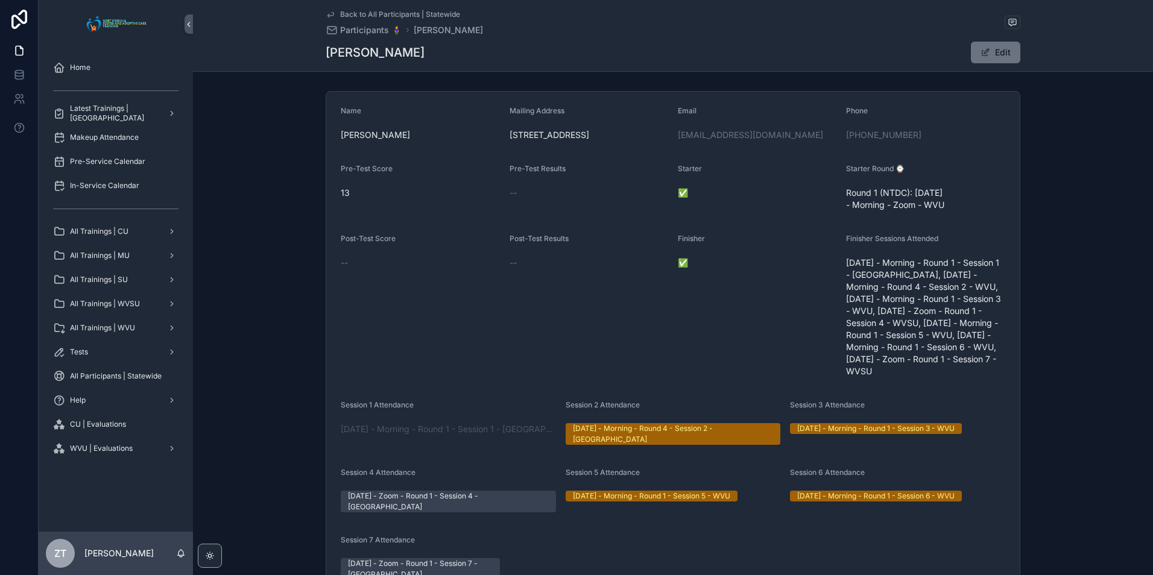
click at [329, 13] on icon "scrollable content" at bounding box center [331, 15] width 10 height 10
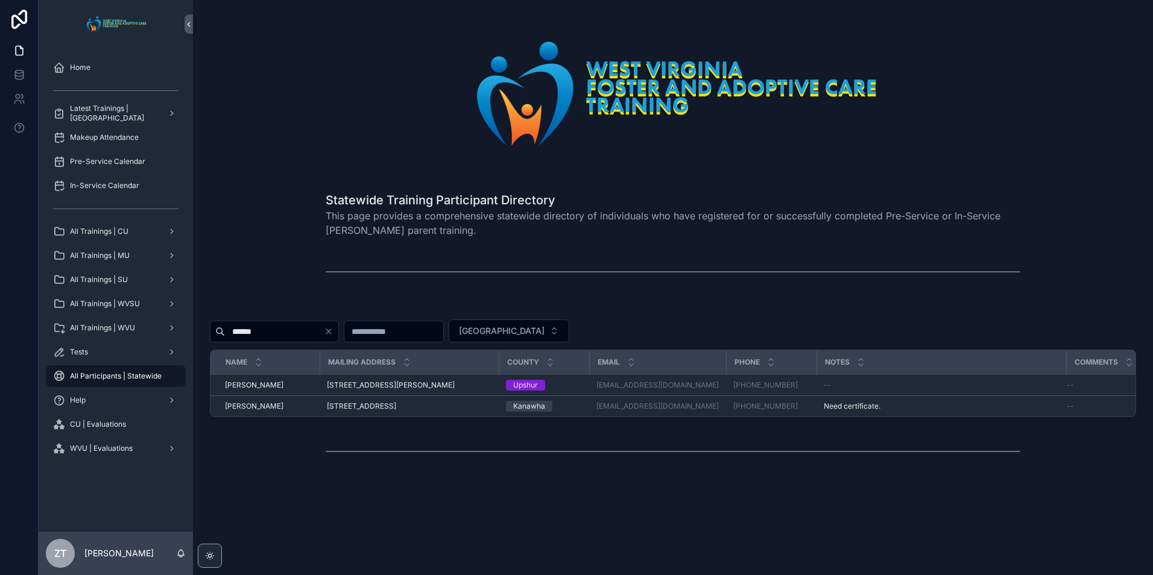
click at [272, 194] on div "Statewide Training Participant Directory This page provides a comprehensive sta…" at bounding box center [673, 214] width 941 height 55
click at [114, 235] on span "All Trainings | CU" at bounding box center [99, 232] width 58 height 10
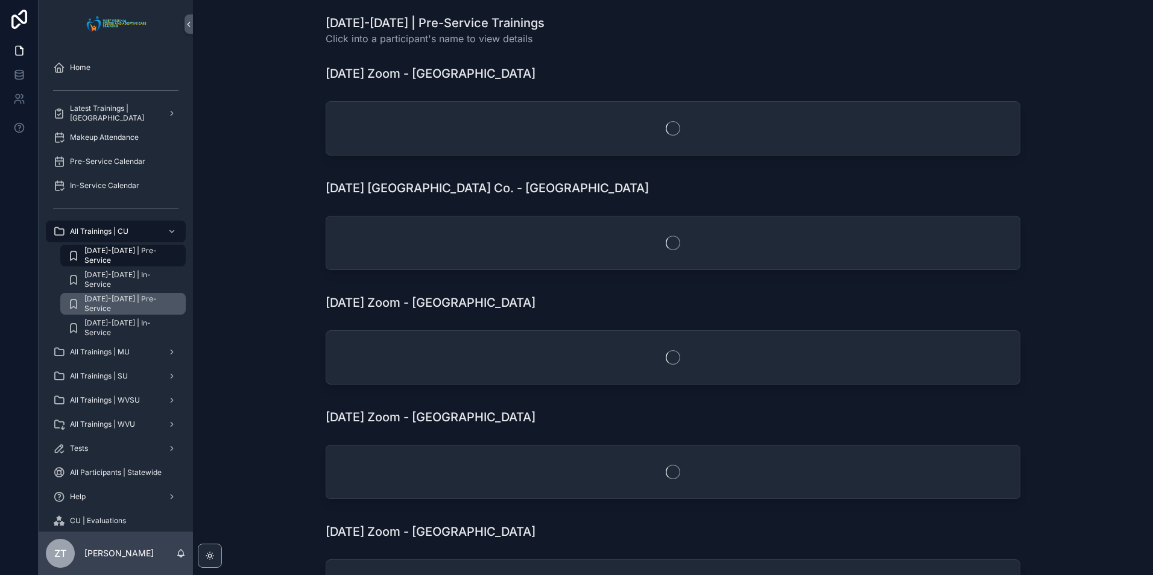
click at [139, 304] on span "[DATE]-[DATE] | Pre-Service" at bounding box center [128, 303] width 89 height 19
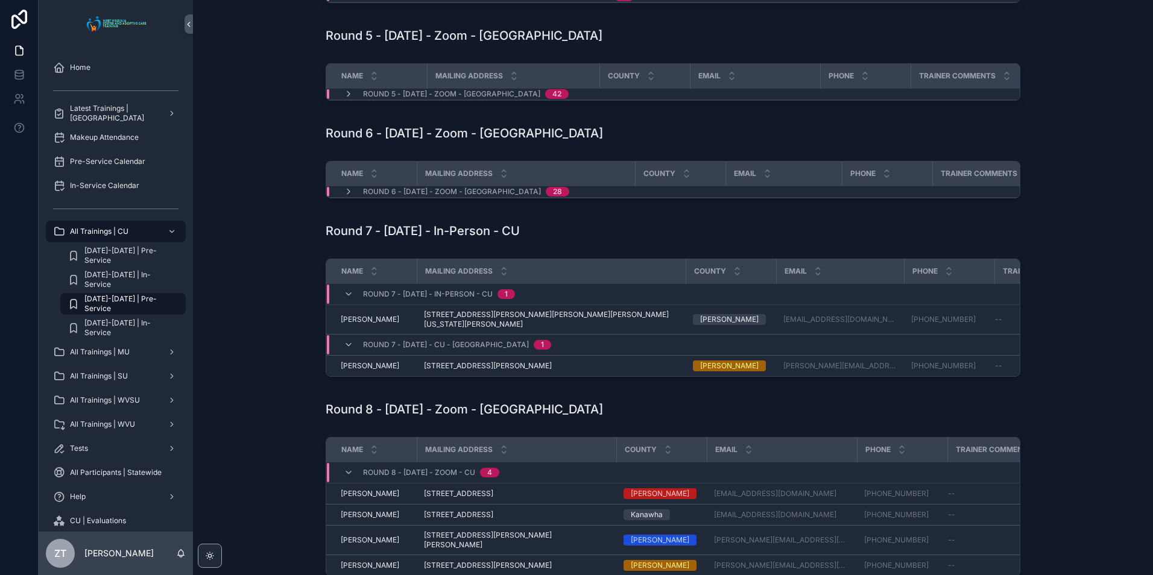
scroll to position [844, 0]
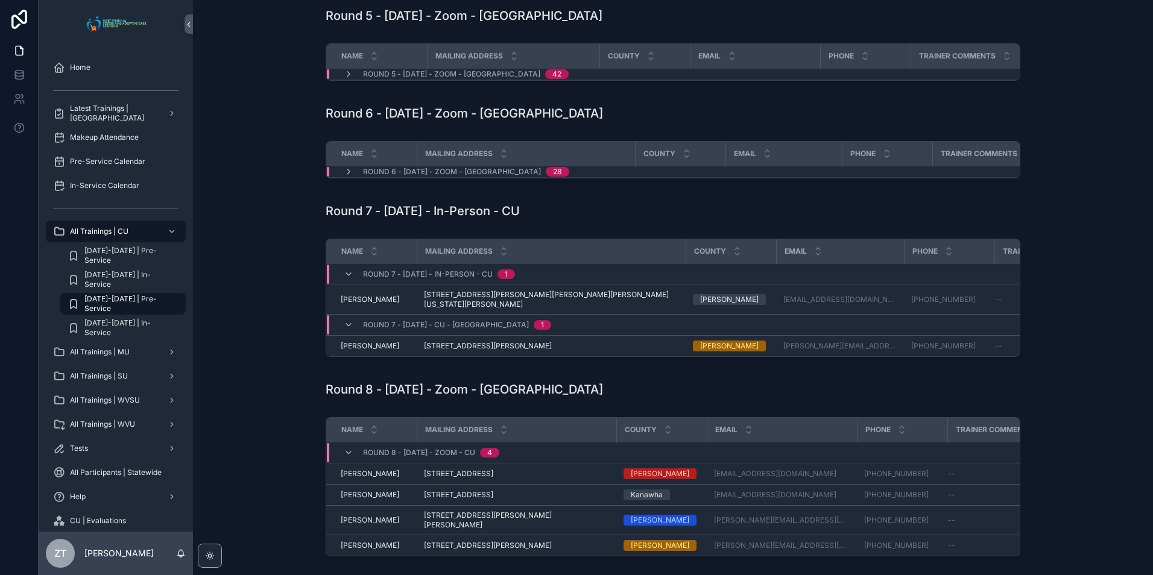
click at [337, 79] on div "Round 5 - [DATE] - Zoom - [GEOGRAPHIC_DATA] 42" at bounding box center [456, 74] width 254 height 10
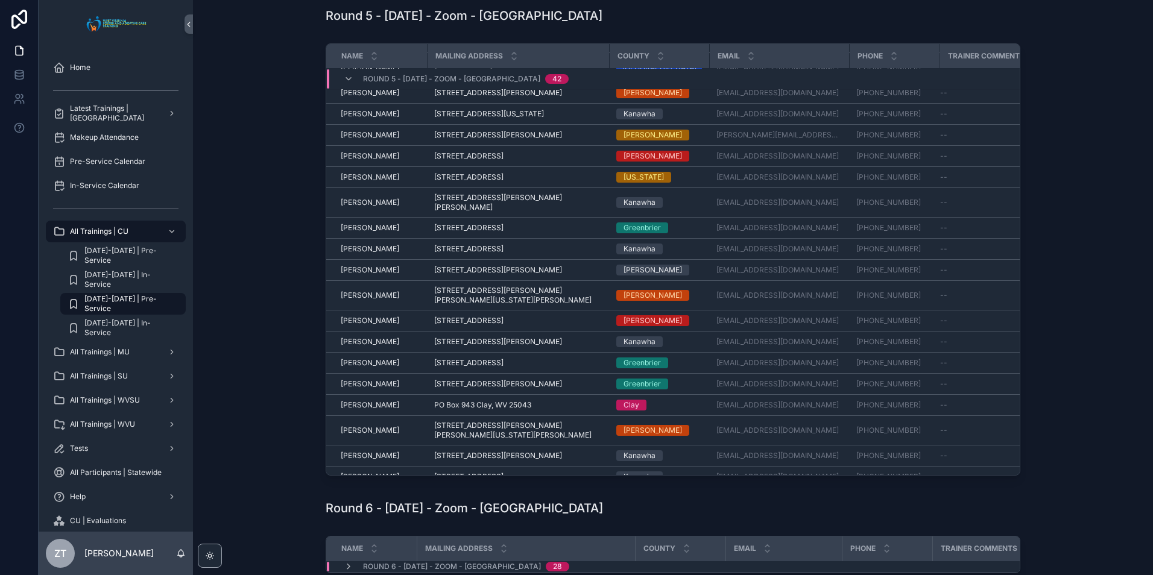
scroll to position [439, 0]
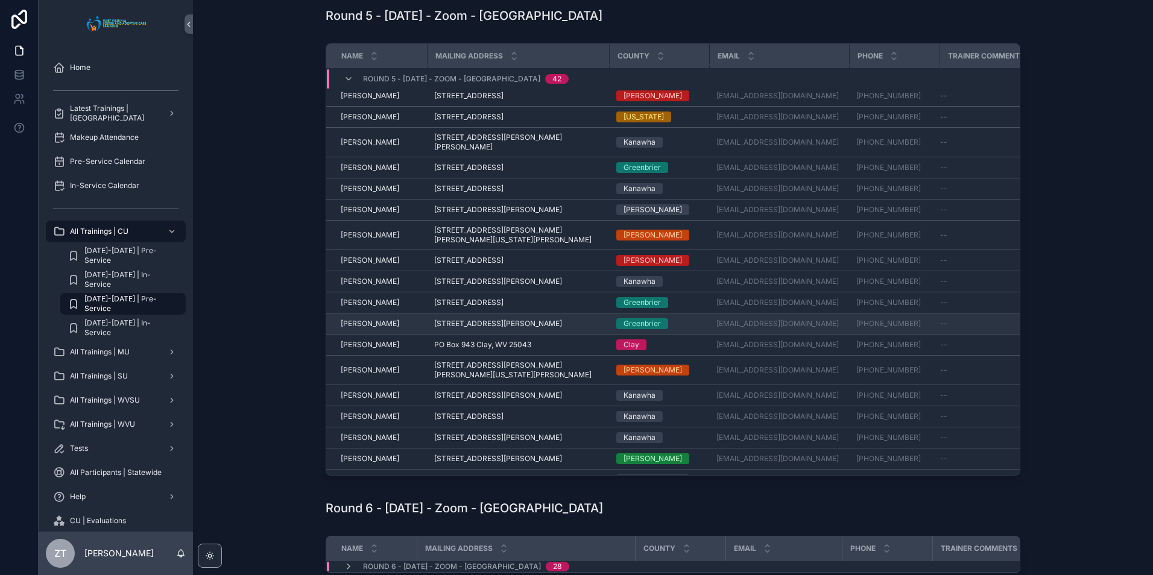
click at [364, 325] on span "[PERSON_NAME]" at bounding box center [370, 324] width 58 height 10
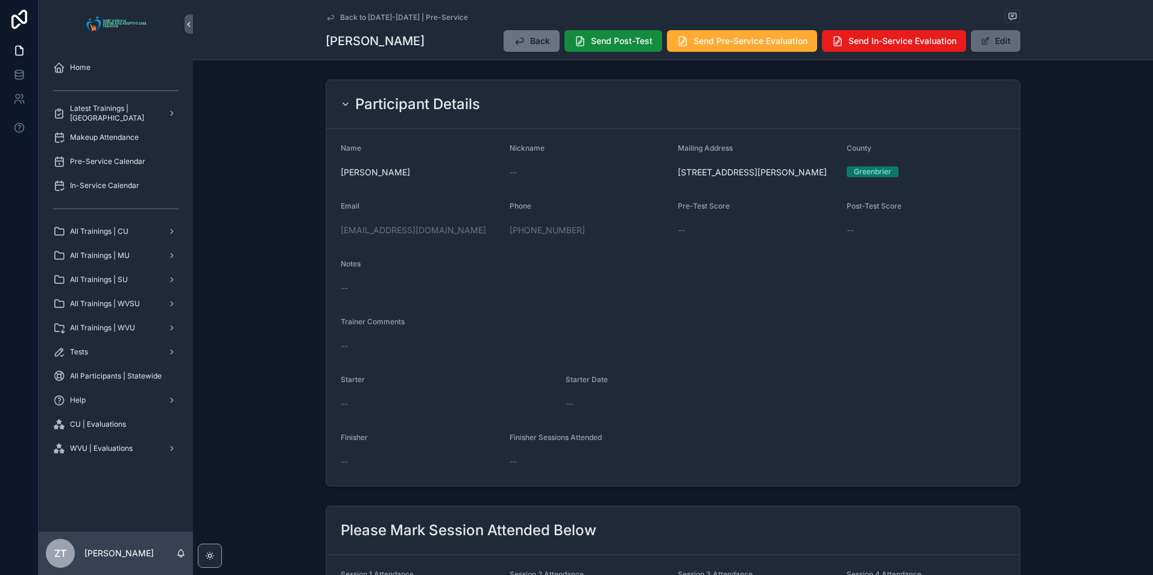
click at [994, 39] on button "Edit" at bounding box center [995, 41] width 49 height 22
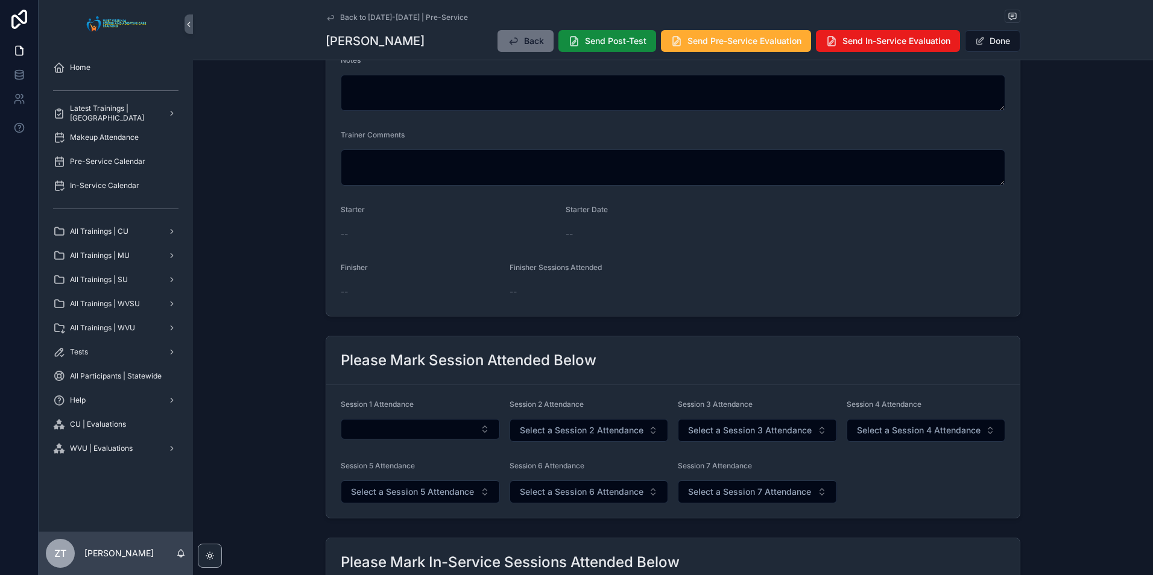
scroll to position [301, 0]
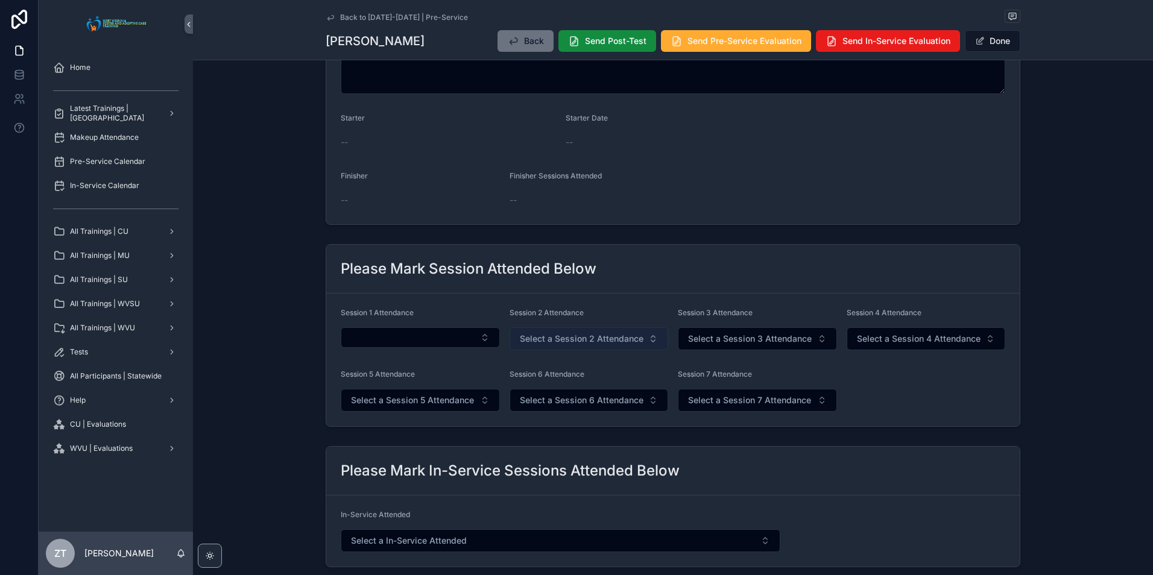
click at [573, 337] on span "Select a Session 2 Attendance" at bounding box center [582, 339] width 124 height 12
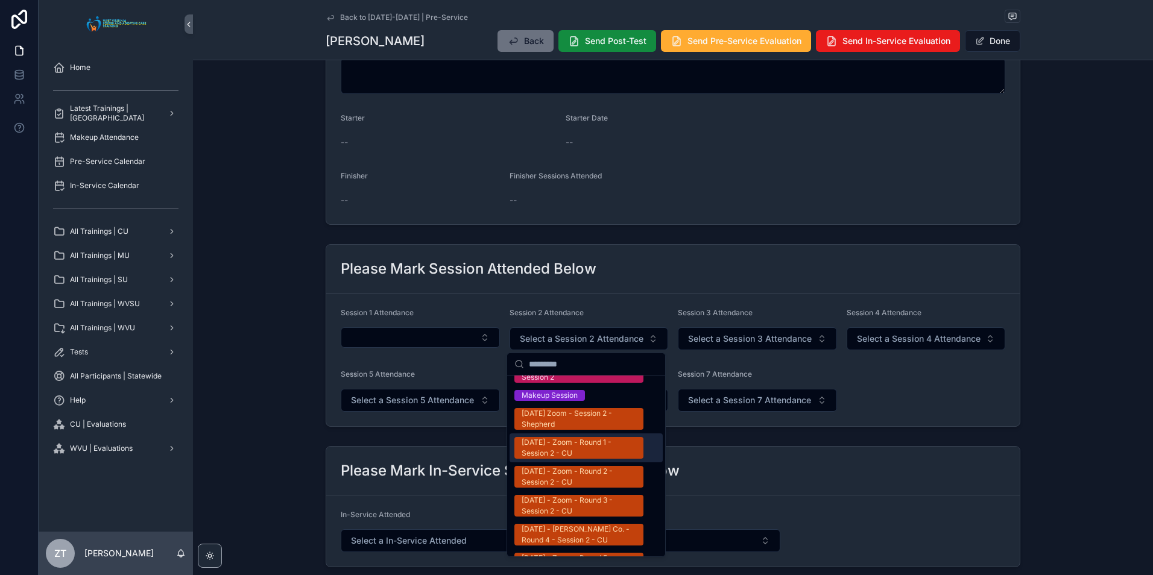
scroll to position [663, 0]
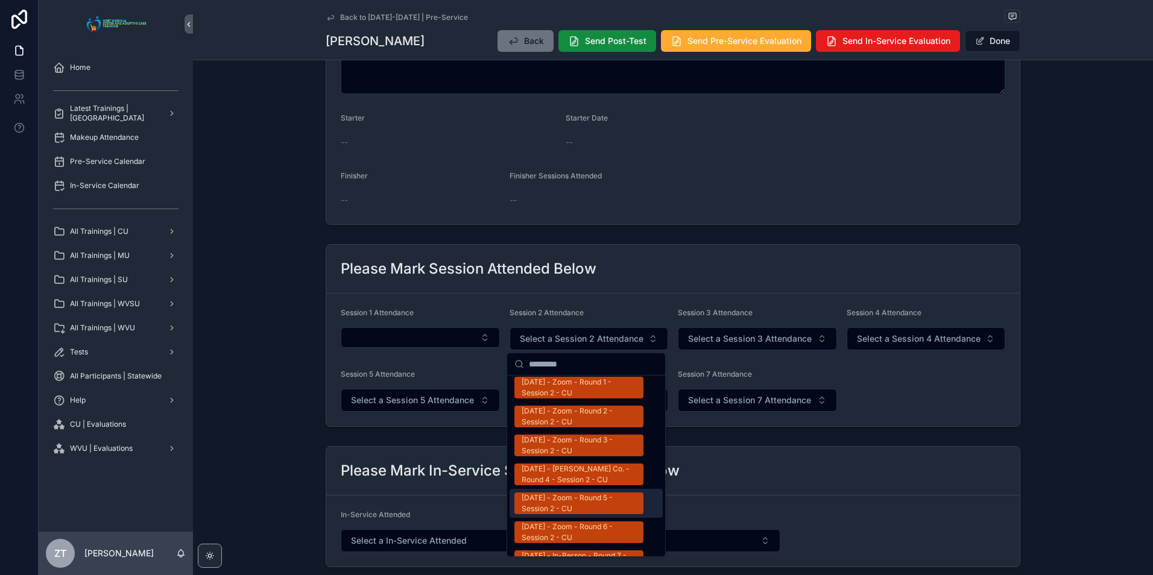
click at [570, 493] on div "[DATE] - Zoom - Round 5 - Session 2 - CU" at bounding box center [579, 504] width 115 height 22
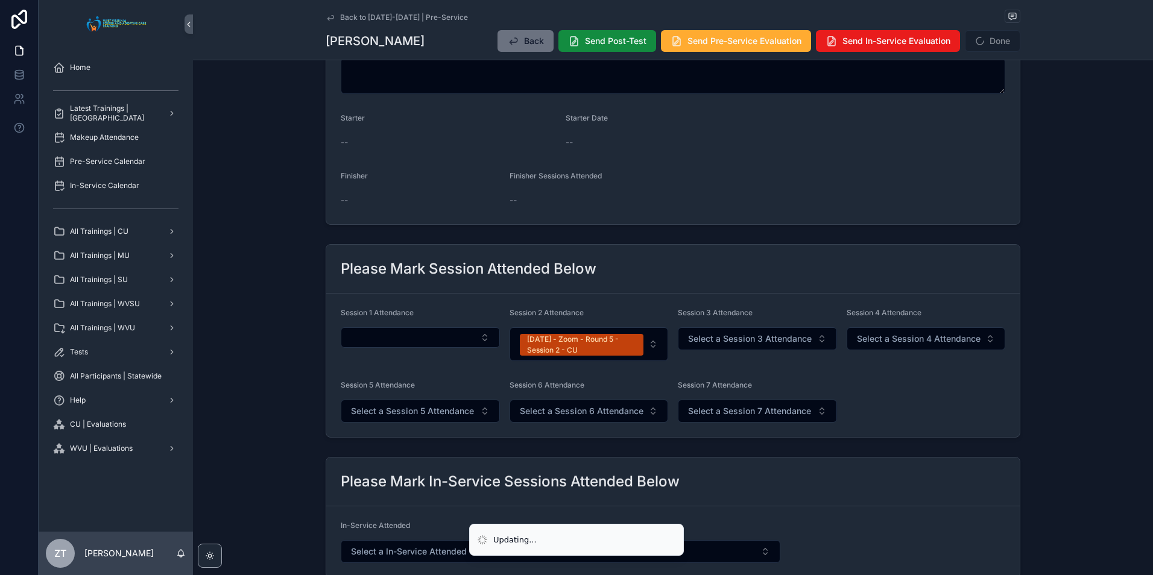
scroll to position [0, 0]
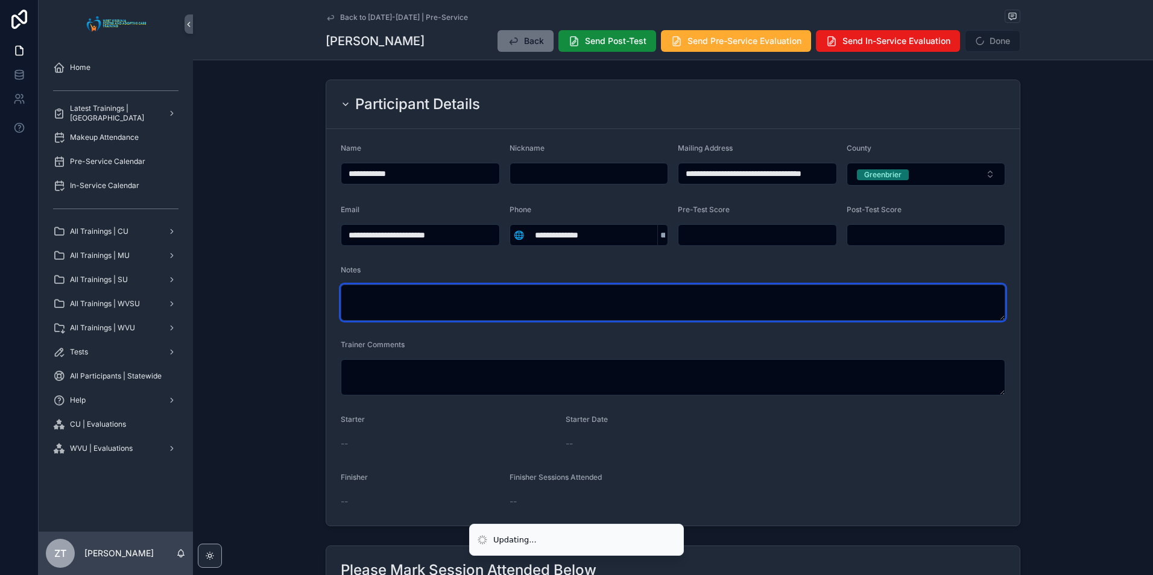
click at [419, 292] on textarea "scrollable content" at bounding box center [673, 303] width 664 height 36
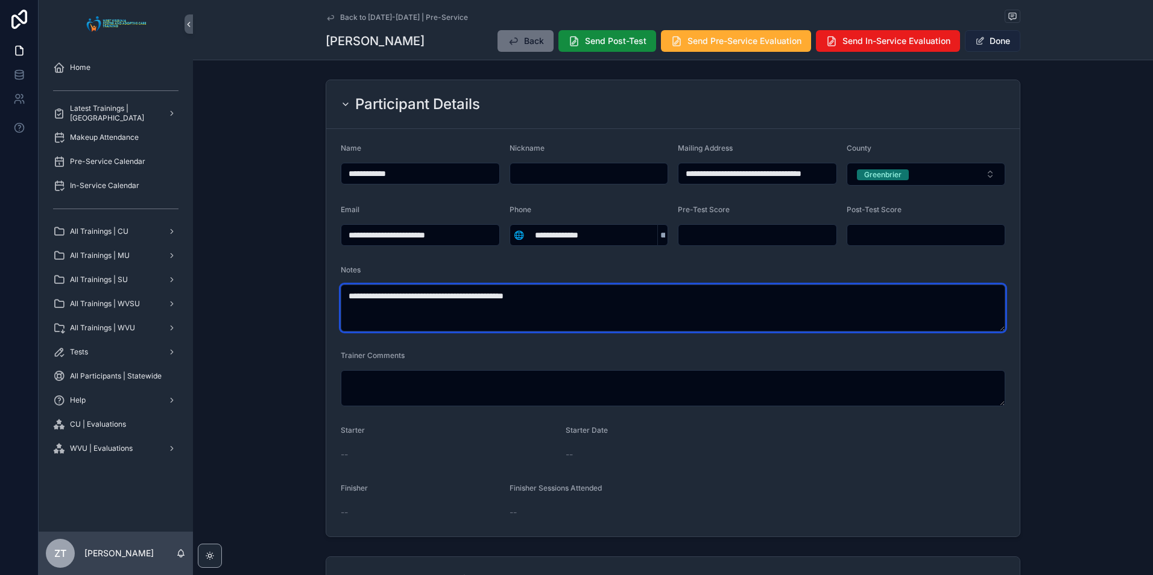
type textarea "**********"
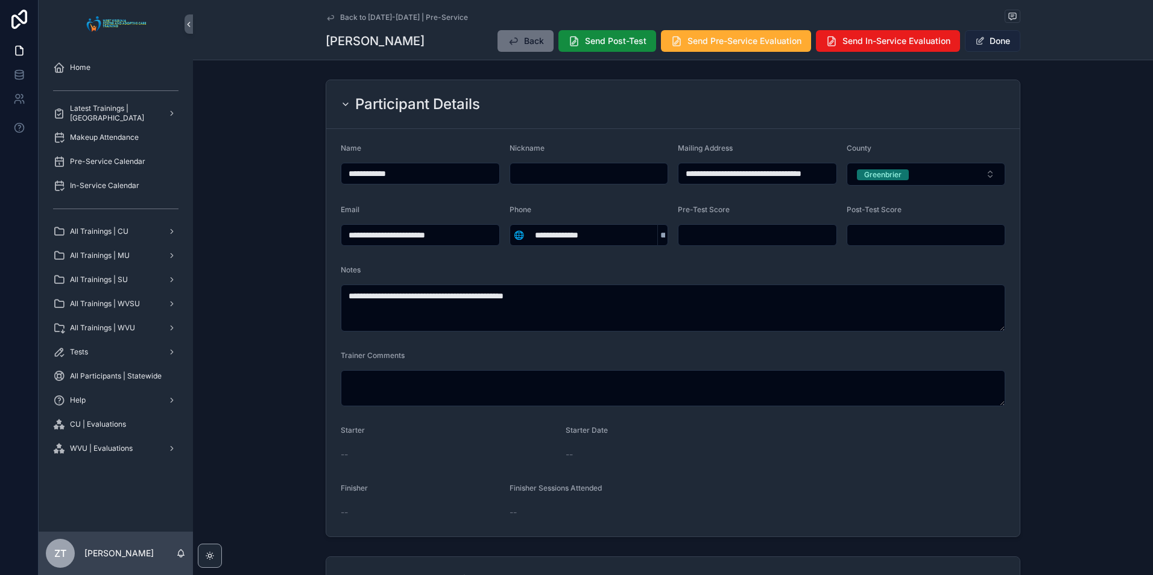
click at [988, 42] on button "Done" at bounding box center [992, 41] width 55 height 22
